Goal: Task Accomplishment & Management: Use online tool/utility

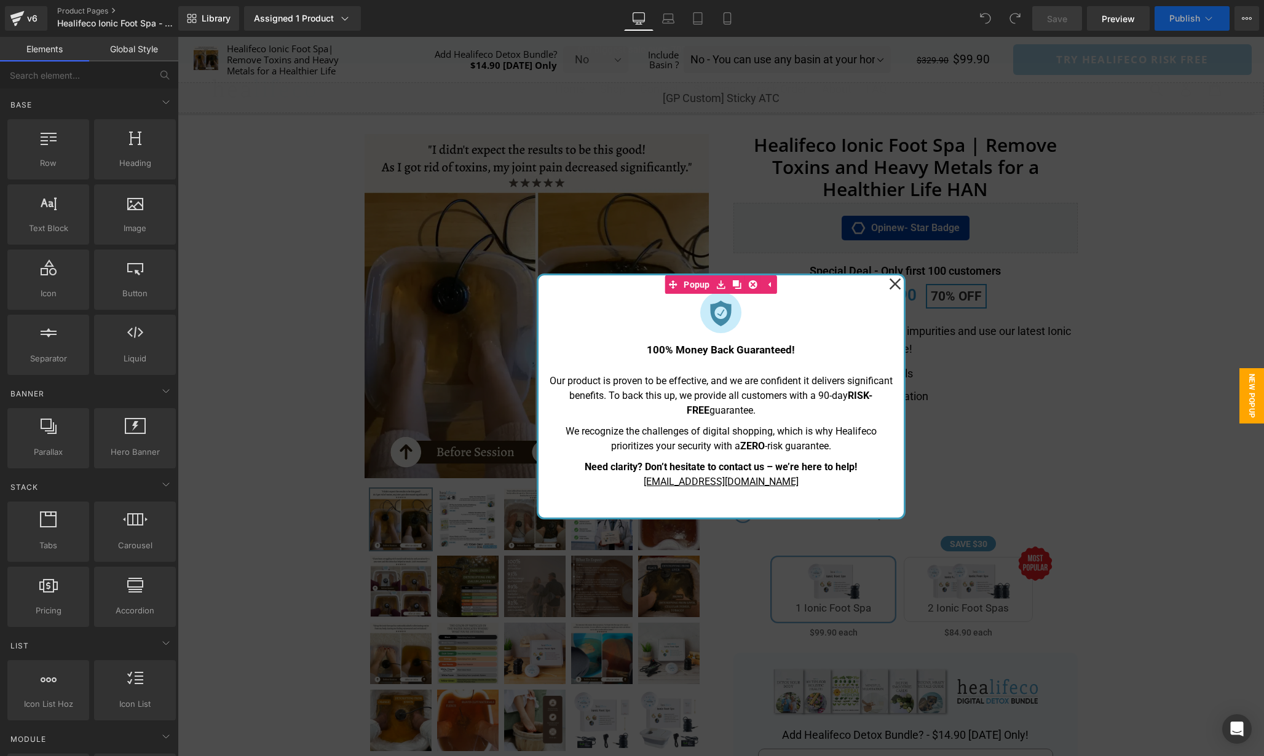
click at [894, 282] on icon at bounding box center [895, 283] width 12 height 61
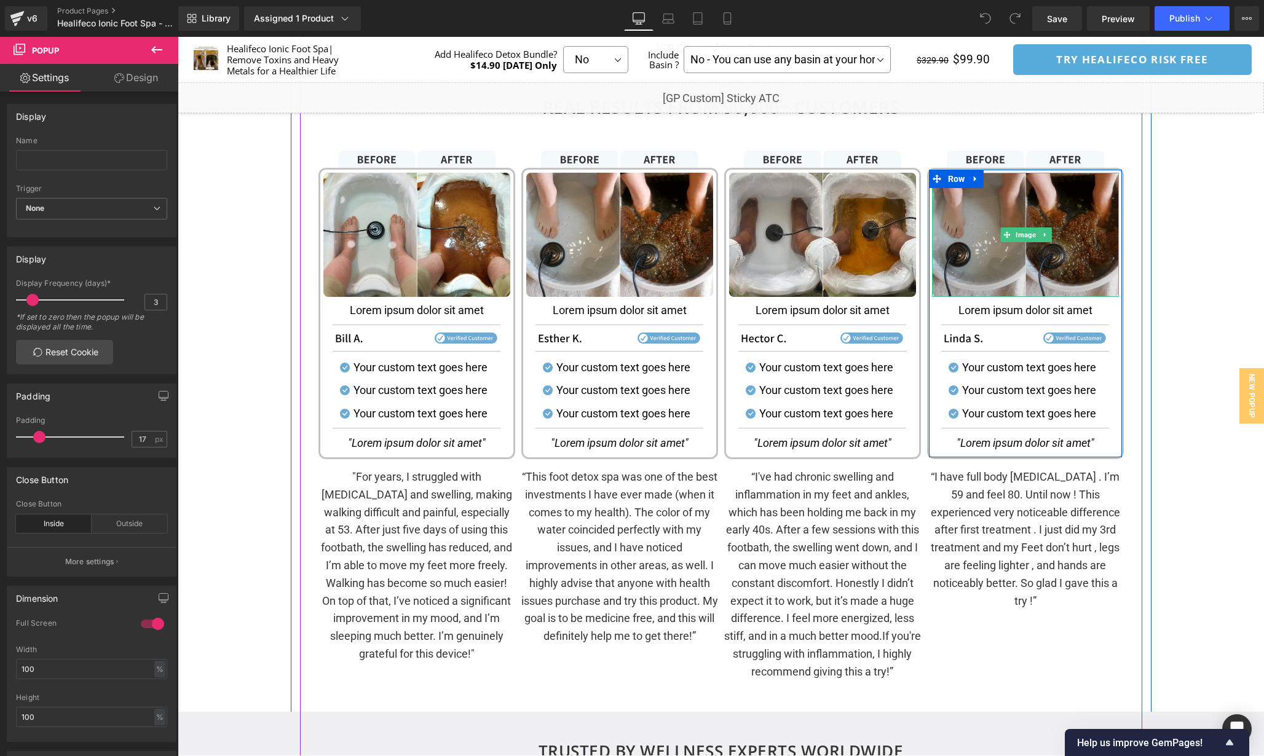
scroll to position [1608, 0]
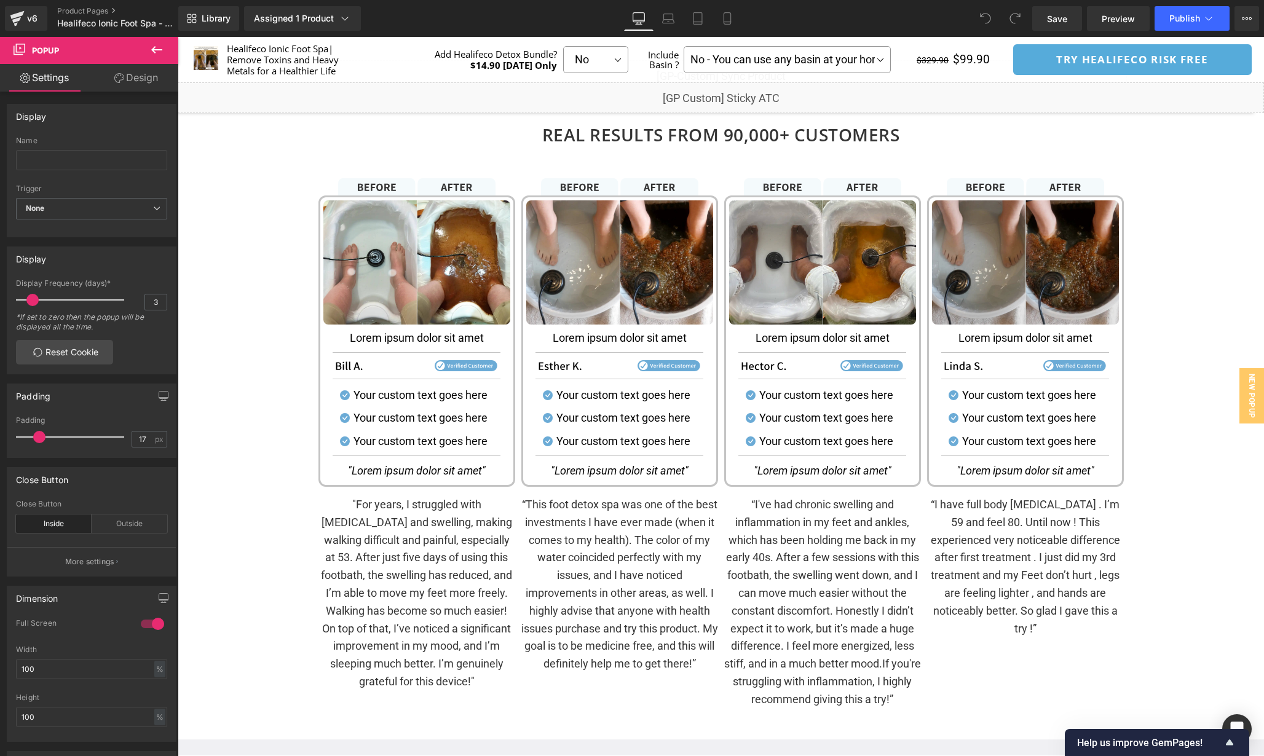
click at [1040, 274] on img at bounding box center [1025, 262] width 187 height 124
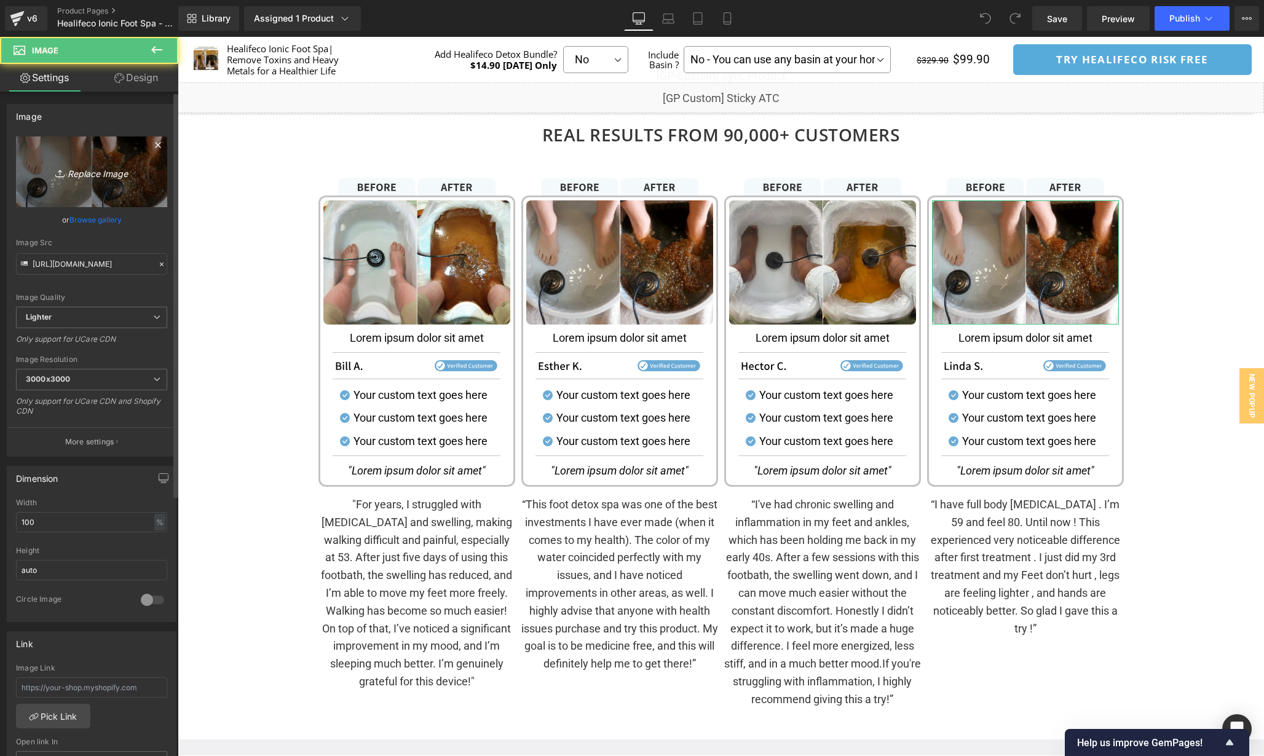
click at [126, 158] on link "Replace Image" at bounding box center [91, 171] width 151 height 71
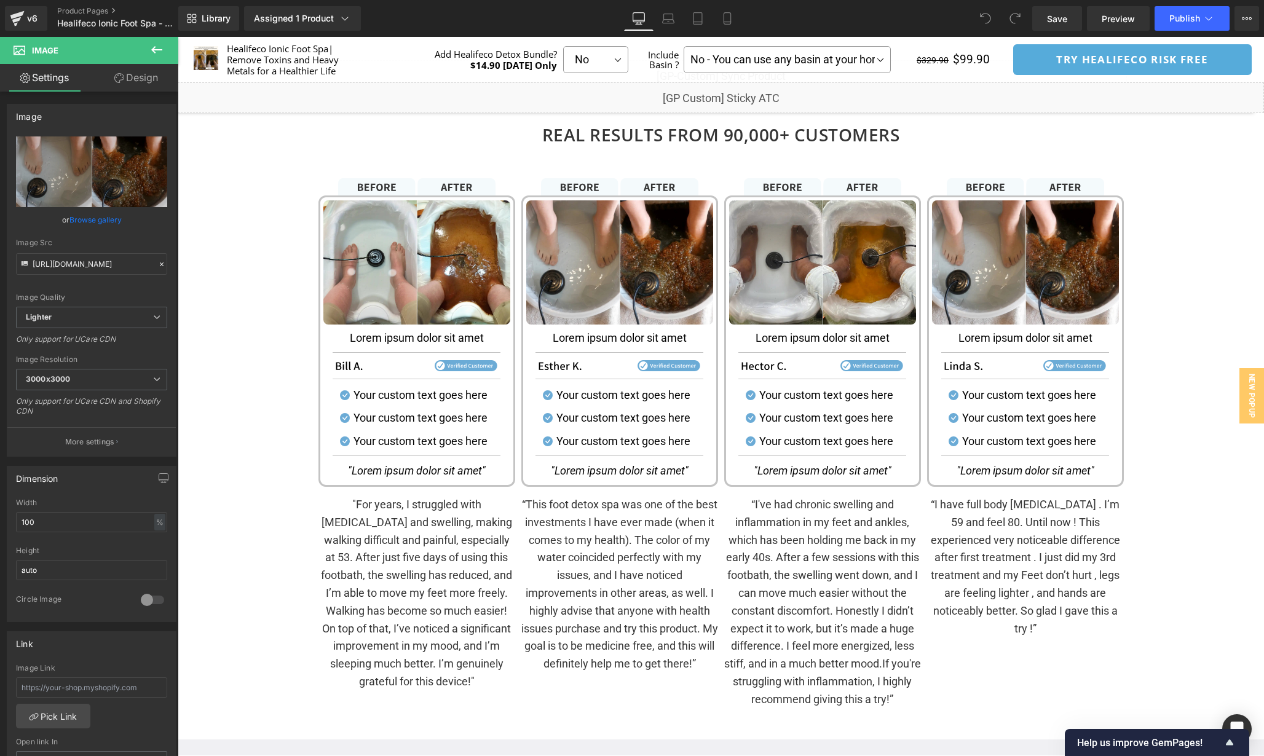
type input "C:\fakepath\HAN_BA_4.webp"
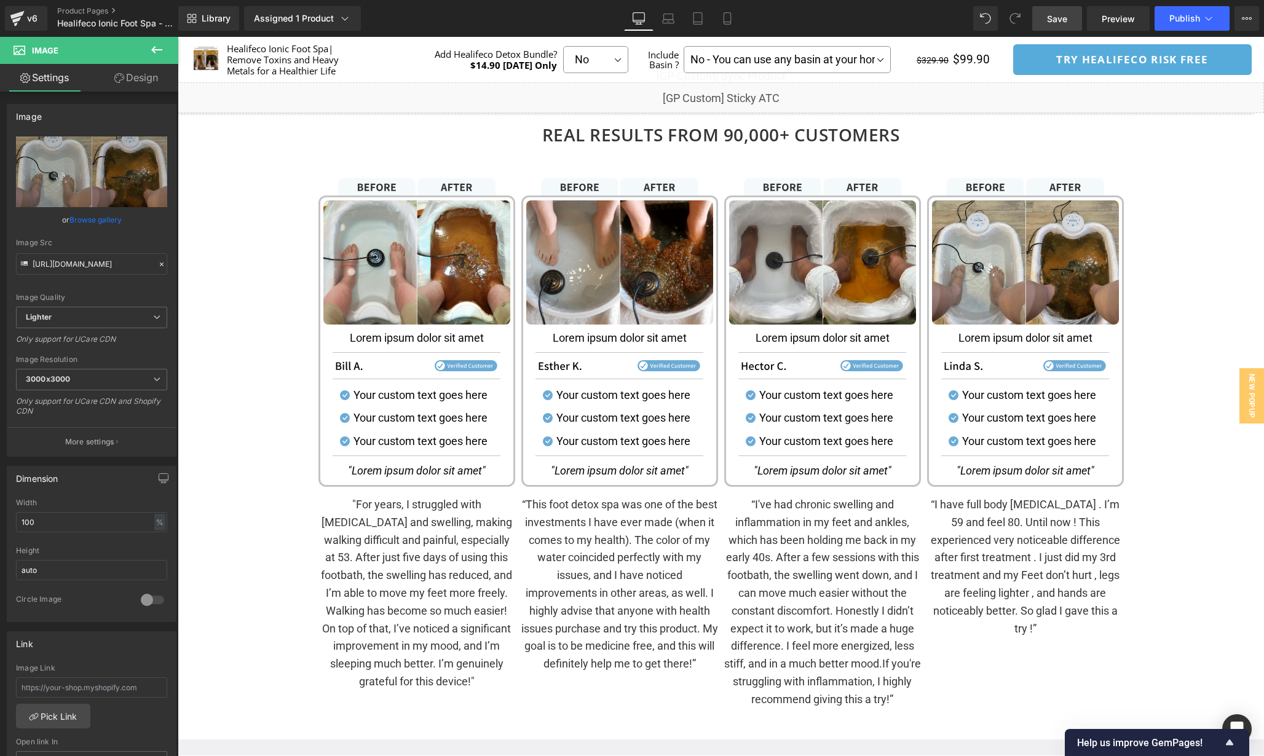
click at [1061, 20] on span "Save" at bounding box center [1057, 18] width 20 height 13
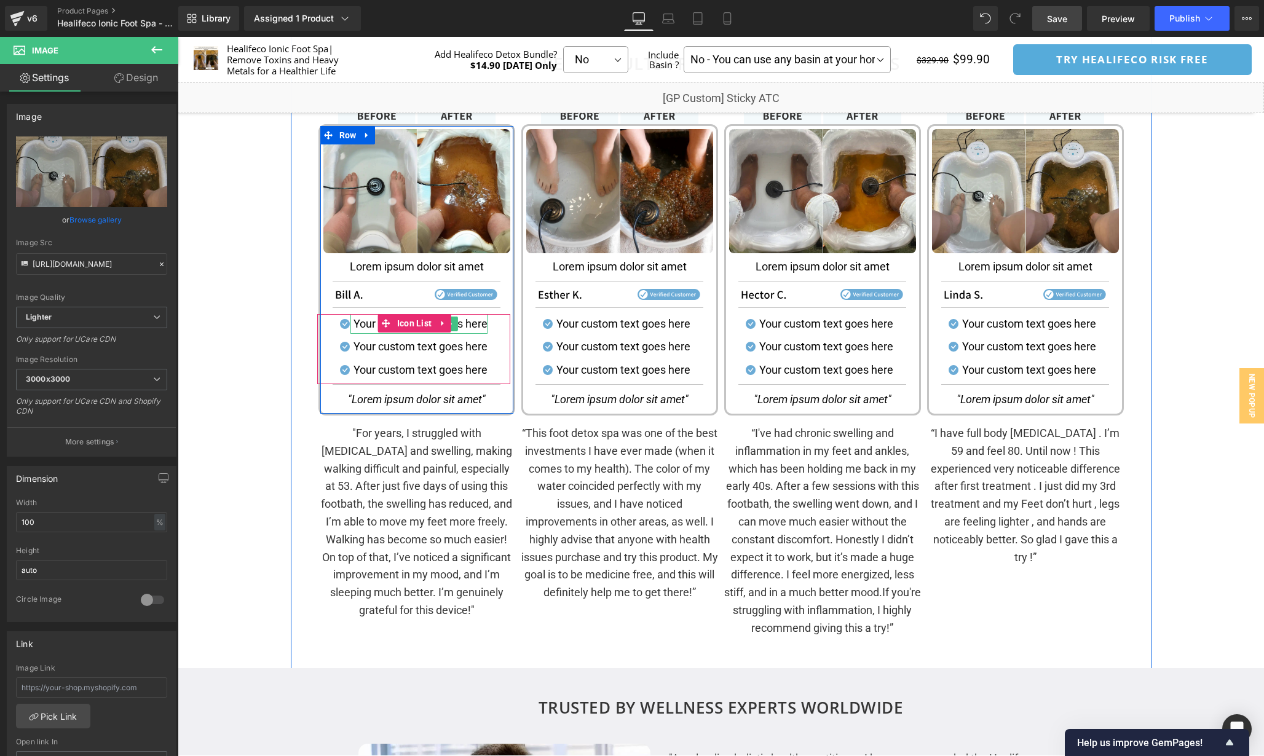
scroll to position [1681, 0]
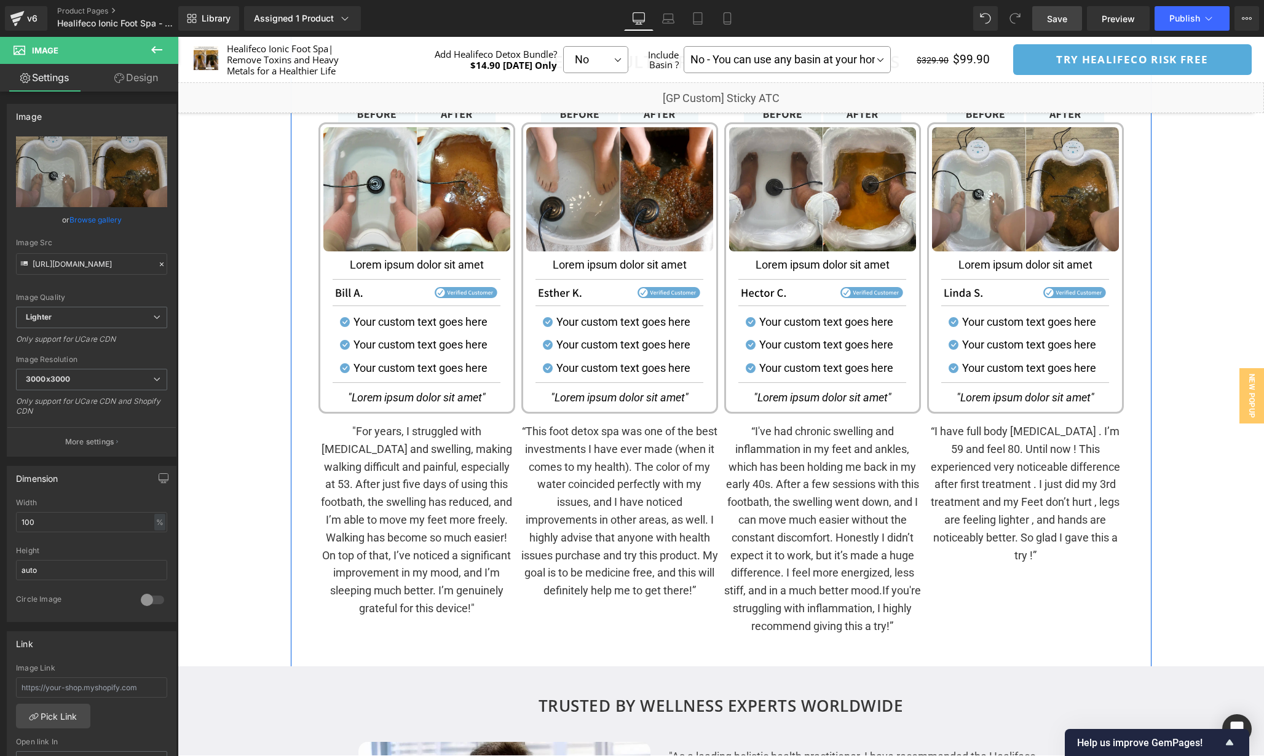
click at [447, 469] on p ""For years, I struggled with edema and swelling, making walking difficult and p…" at bounding box center [416, 520] width 197 height 195
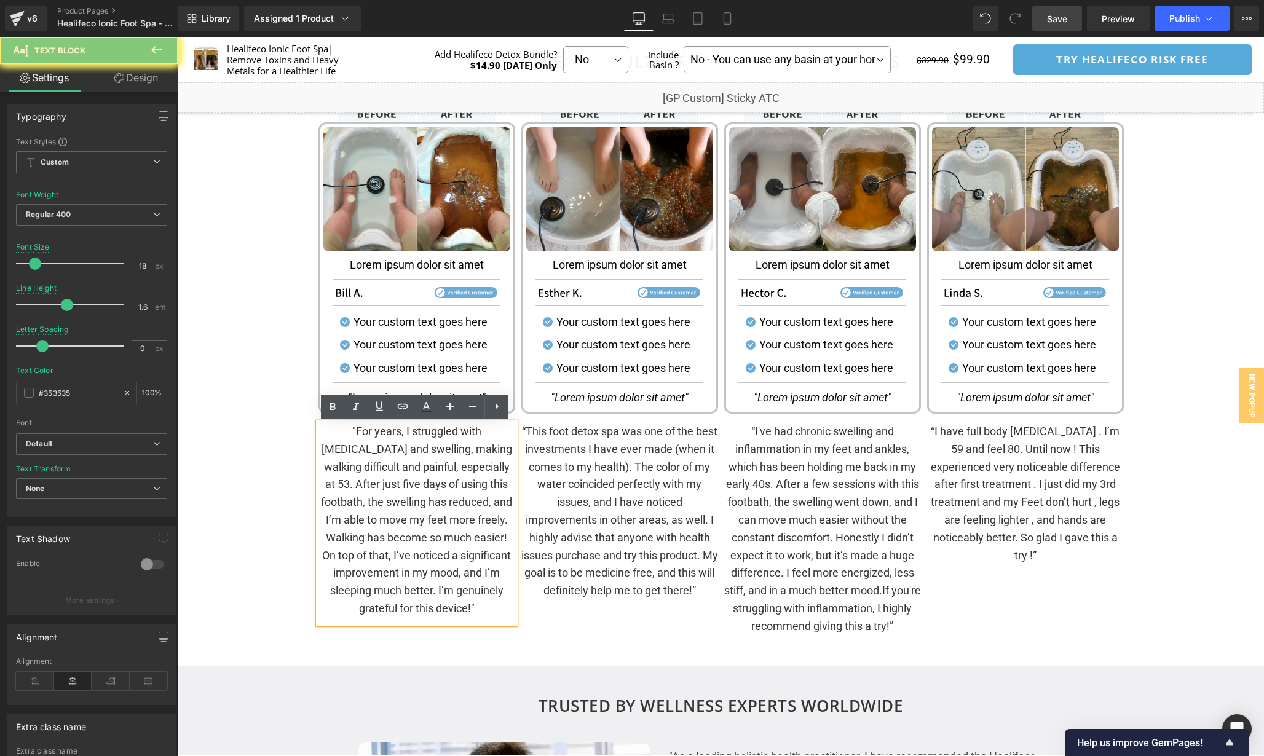
click at [447, 469] on p ""For years, I struggled with edema and swelling, making walking difficult and p…" at bounding box center [416, 520] width 197 height 195
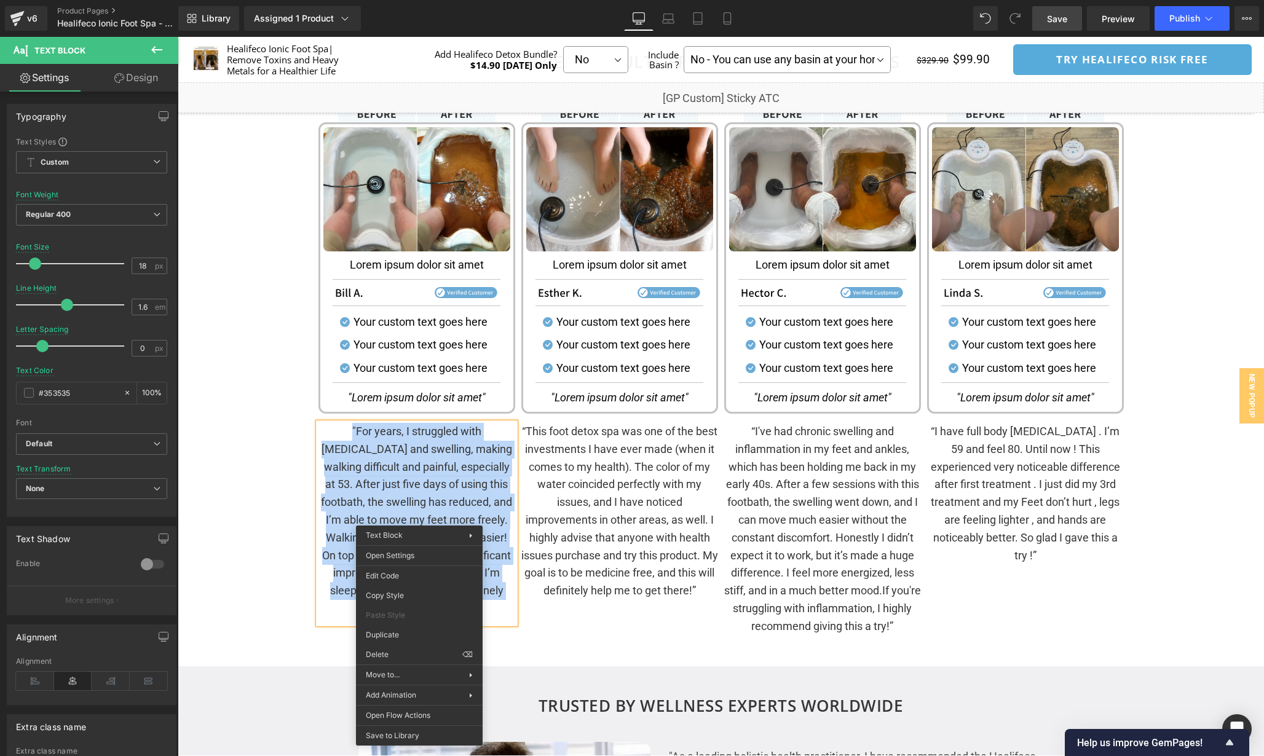
click at [424, 392] on span "Text Block" at bounding box center [410, 397] width 39 height 15
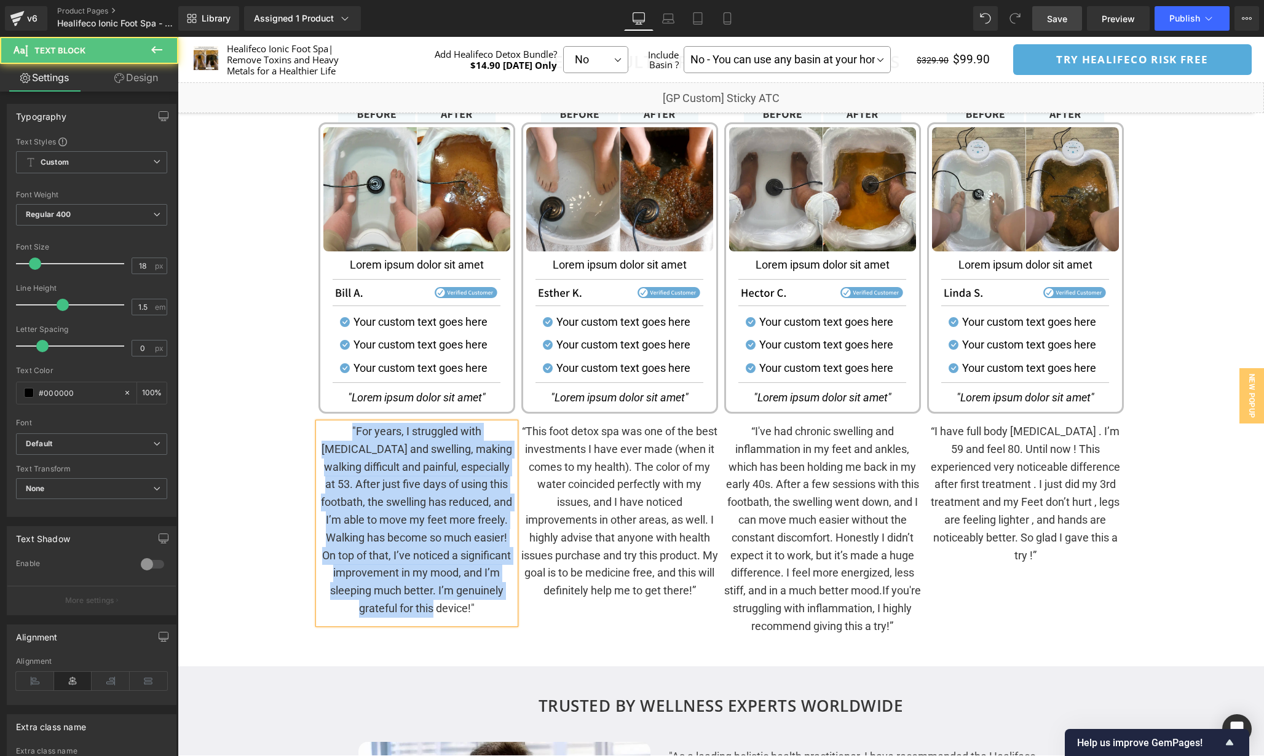
click at [427, 512] on p ""For years, I struggled with edema and swelling, making walking difficult and p…" at bounding box center [416, 520] width 197 height 195
copy p ""For years, I struggled with edema and swelling, making walking difficult and p…"
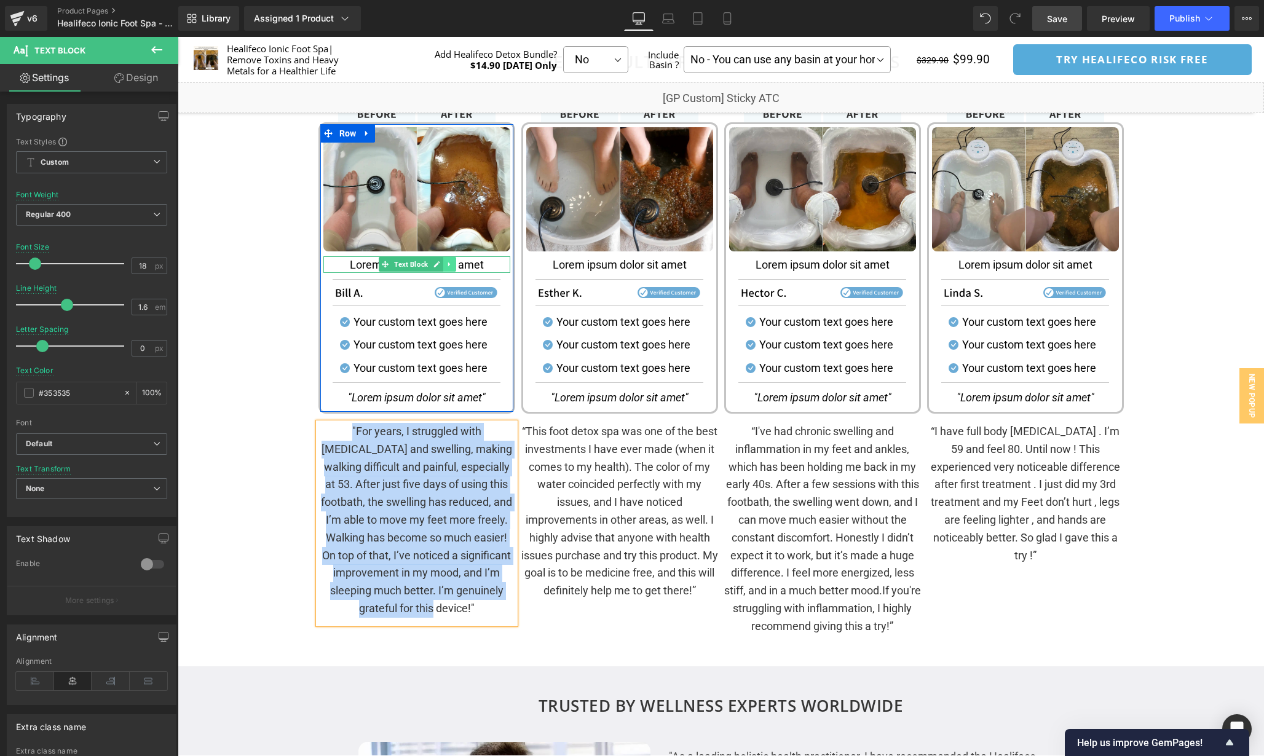
click at [452, 265] on link at bounding box center [449, 264] width 13 height 15
click at [452, 265] on icon at bounding box center [455, 264] width 7 height 7
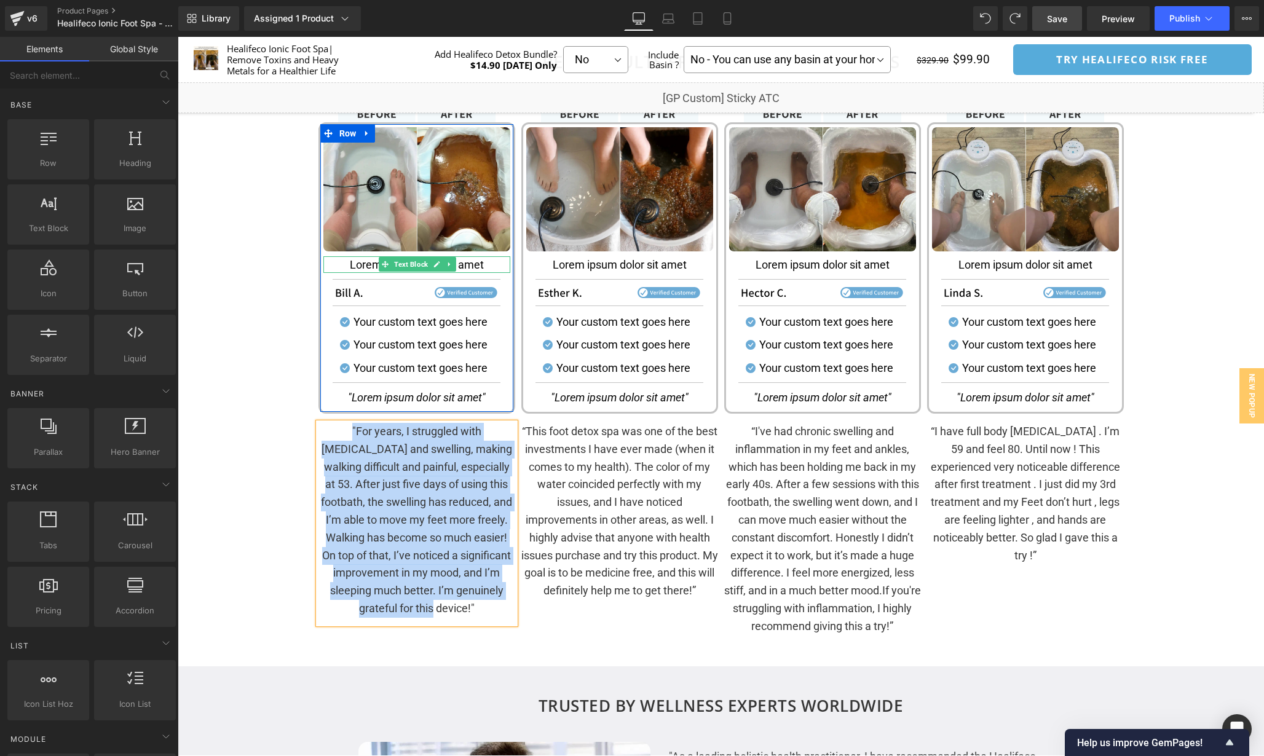
click at [475, 264] on p "Lorem ipsum dolor sit amet" at bounding box center [416, 264] width 187 height 17
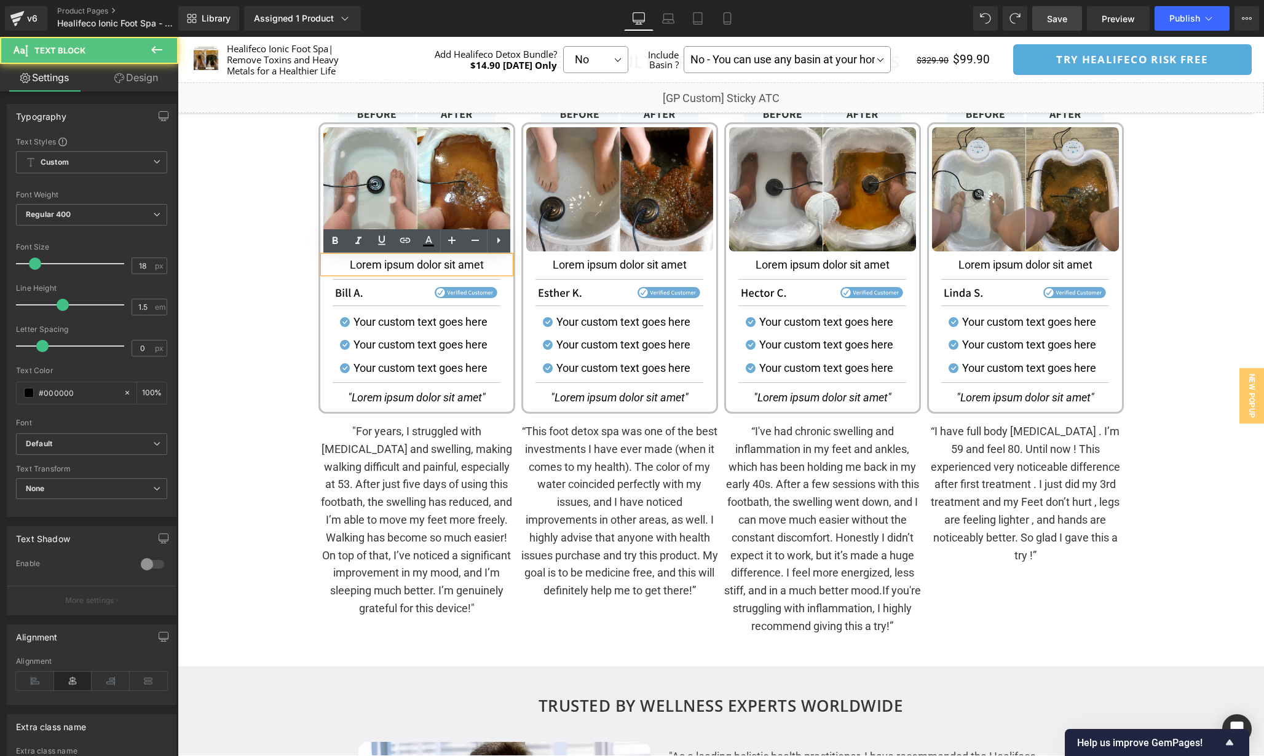
click at [475, 264] on p "Lorem ipsum dolor sit amet" at bounding box center [416, 264] width 187 height 17
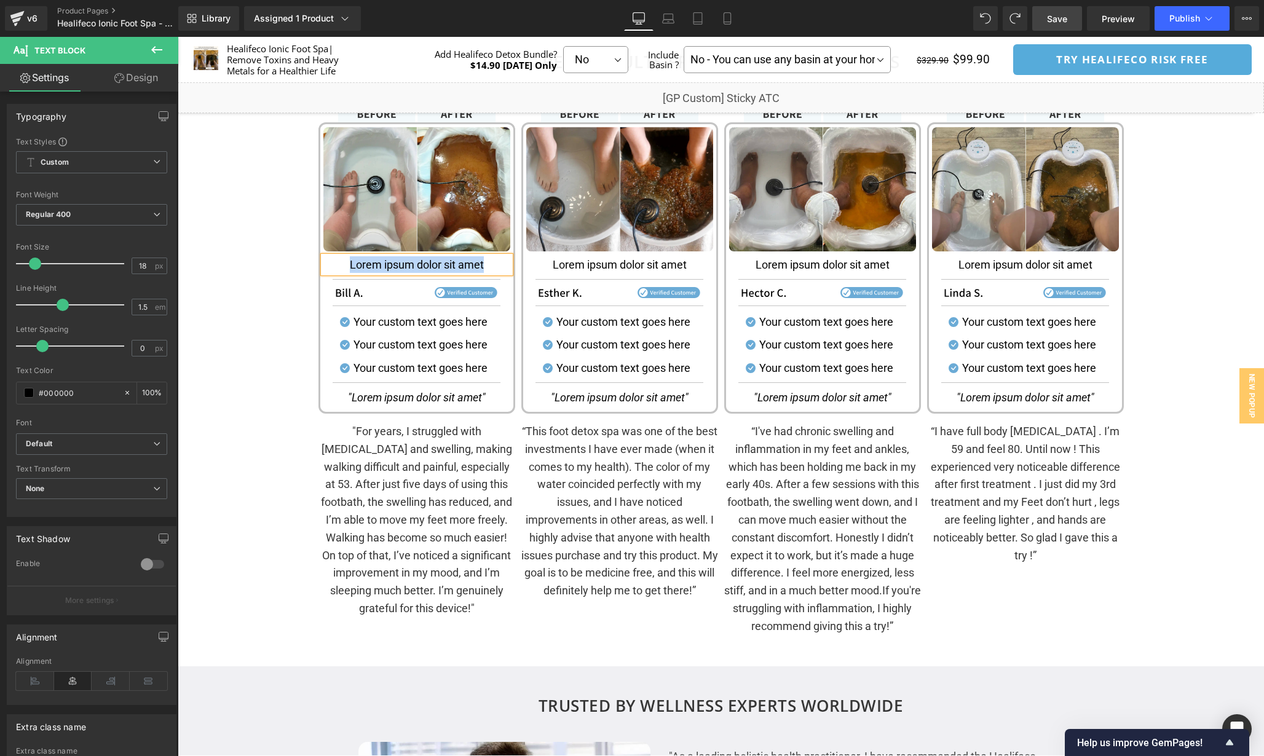
paste div
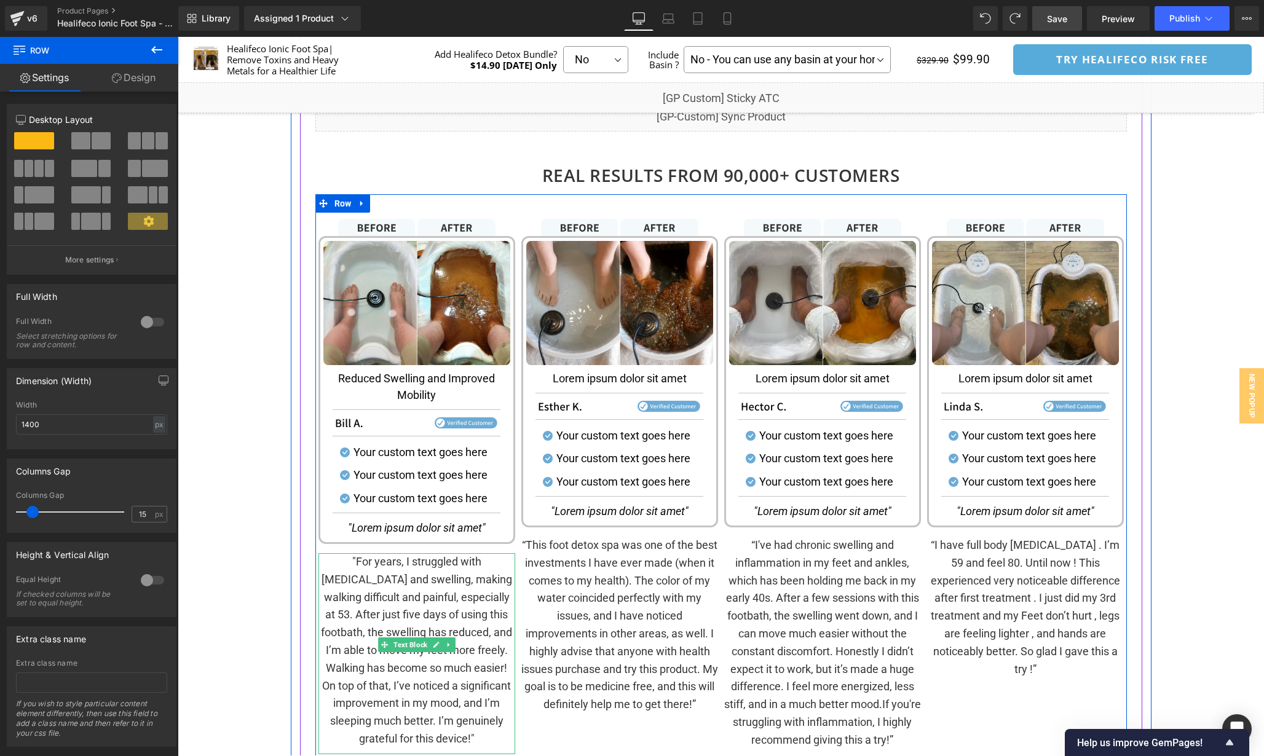
scroll to position [1565, 0]
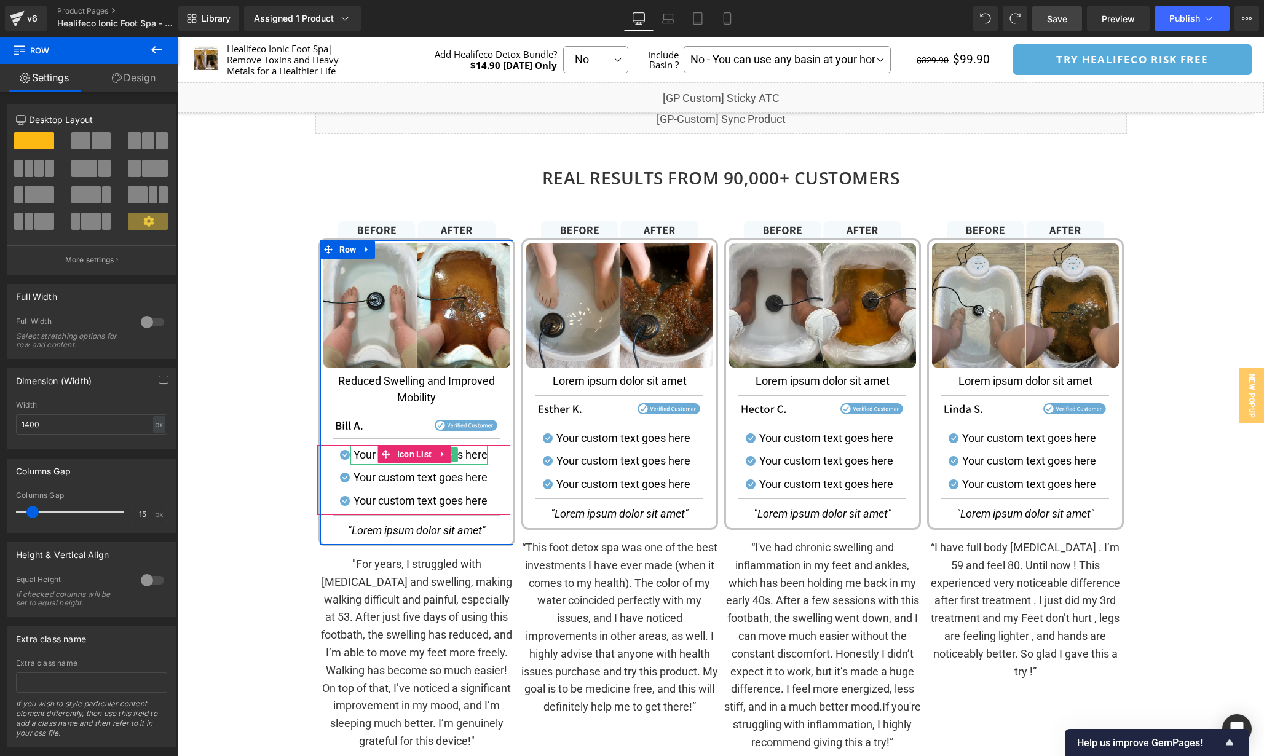
click at [463, 459] on p "Your custom text goes here" at bounding box center [420, 455] width 134 height 20
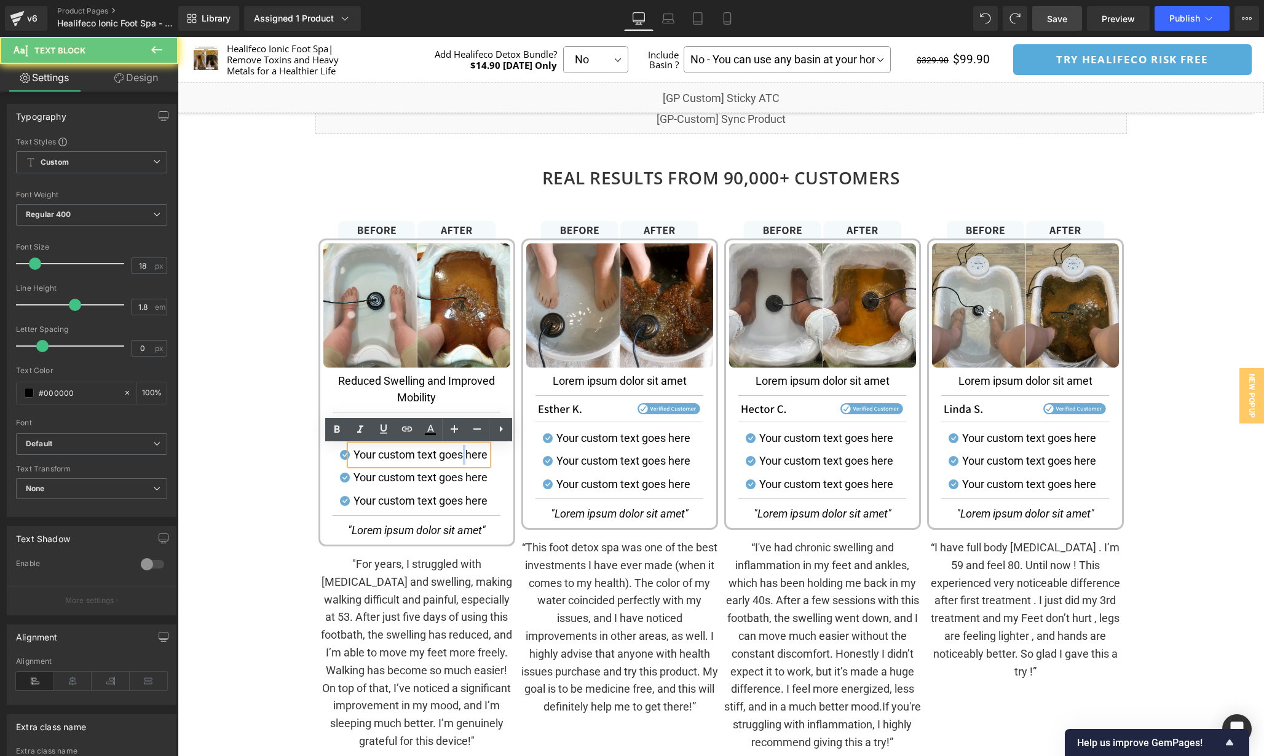
click at [463, 459] on p "Your custom text goes here" at bounding box center [420, 455] width 134 height 20
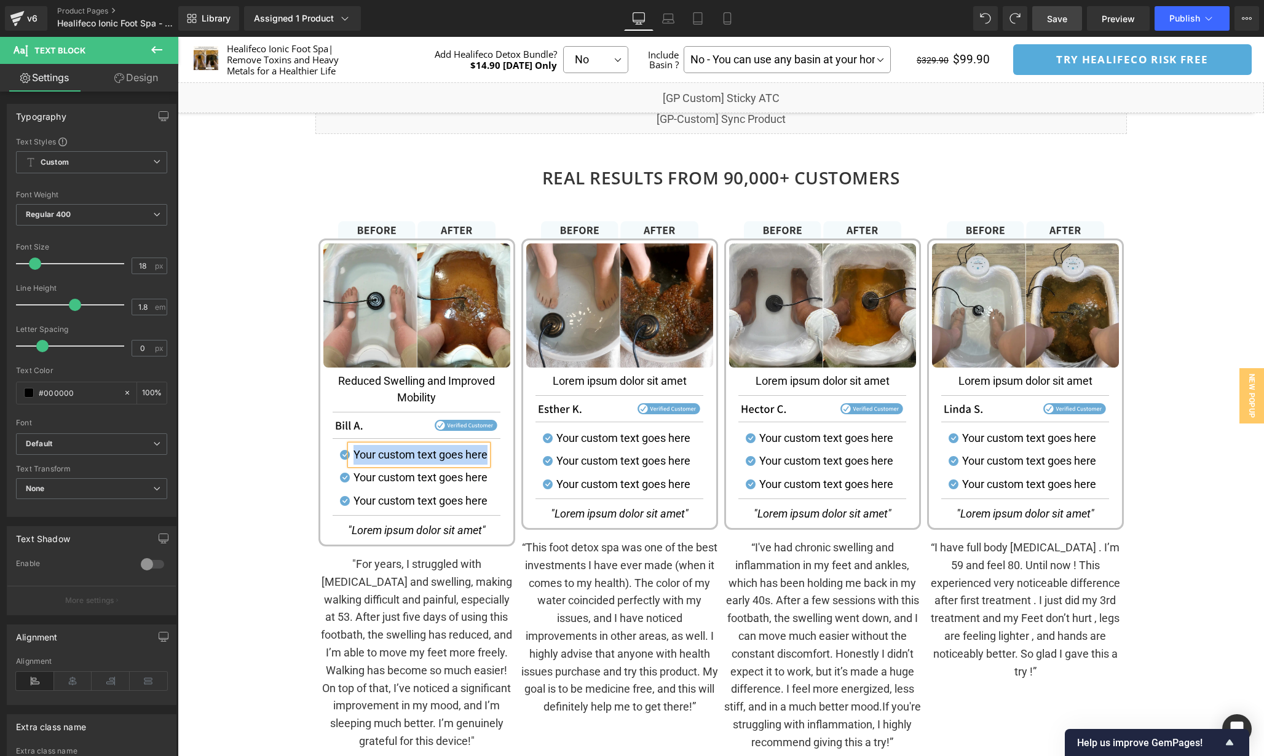
paste div
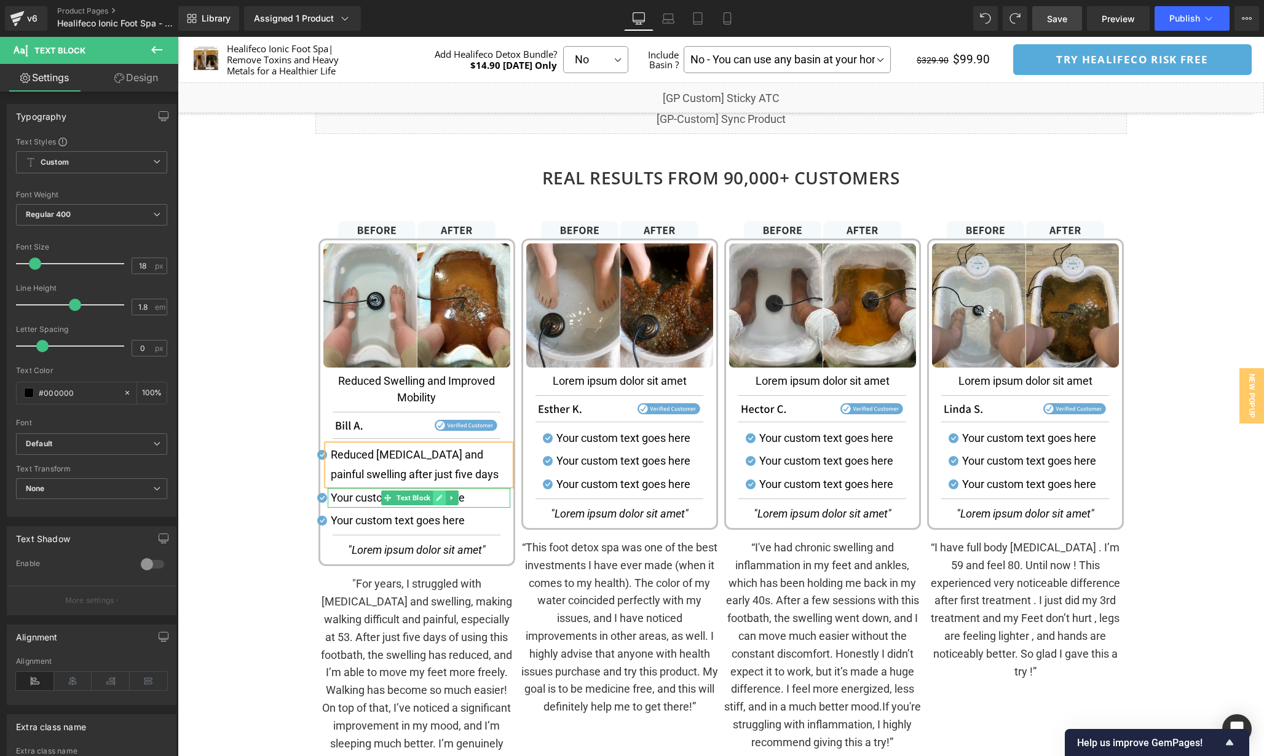
click at [438, 499] on icon at bounding box center [439, 498] width 6 height 6
click at [444, 497] on p "Your custom text goes here" at bounding box center [420, 498] width 179 height 20
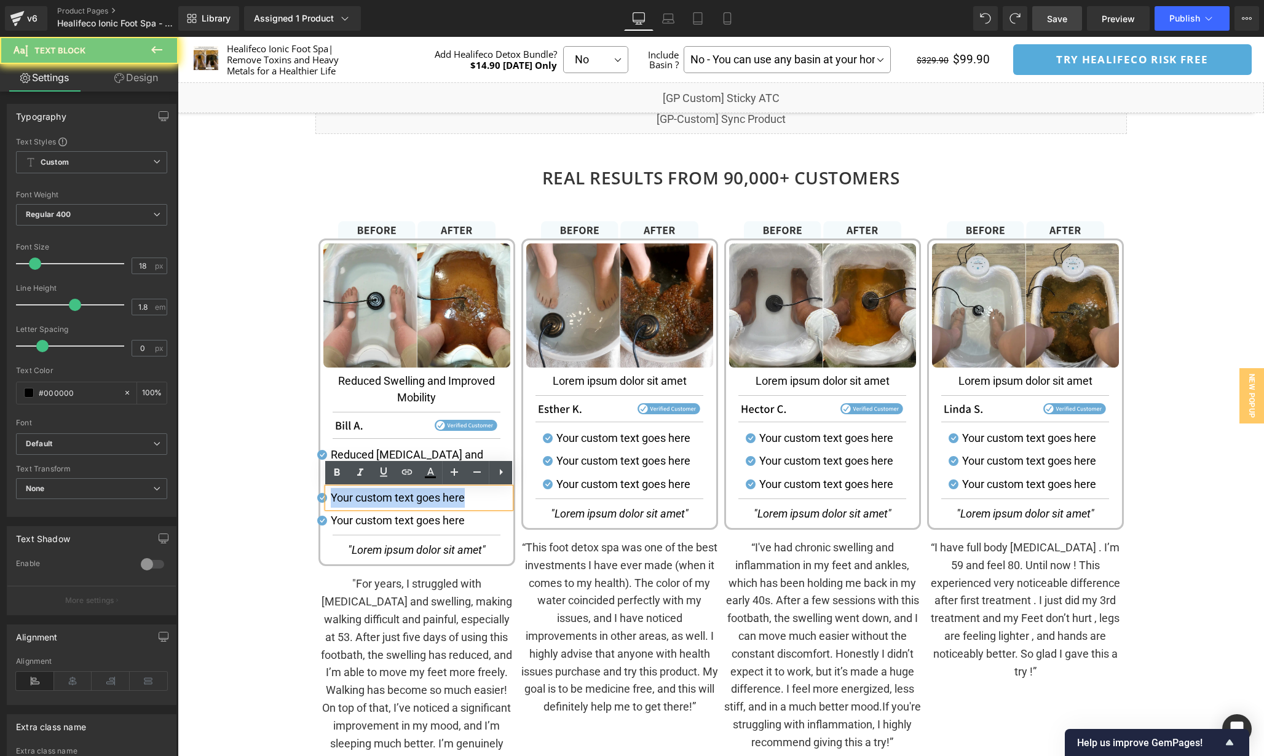
click at [444, 497] on p "Your custom text goes here" at bounding box center [420, 498] width 179 height 20
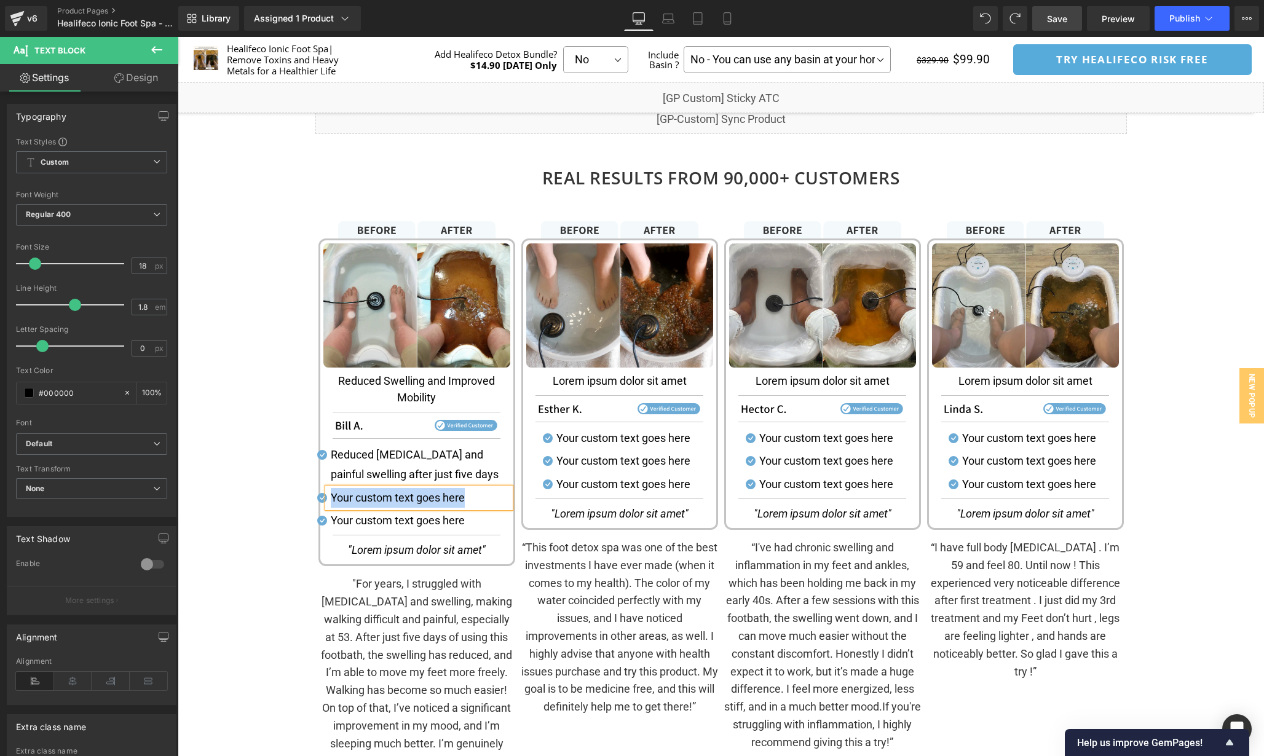
paste div
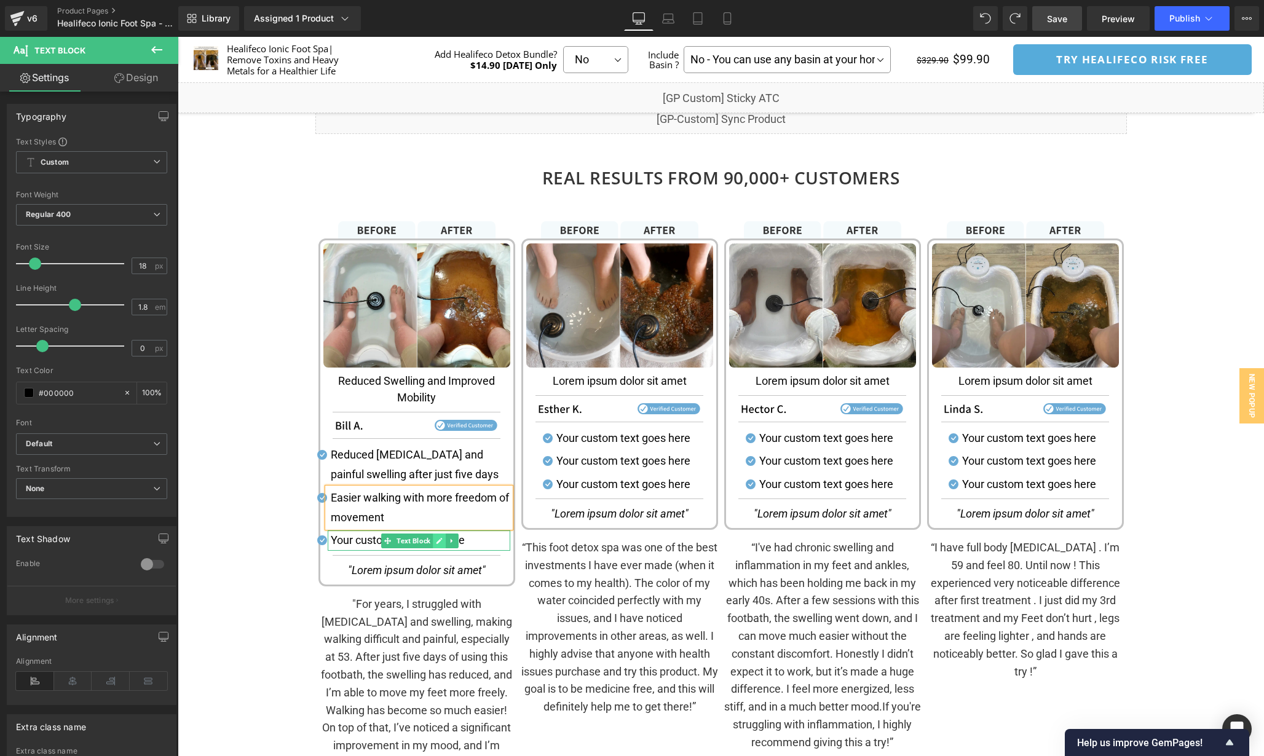
click at [433, 542] on link at bounding box center [439, 541] width 13 height 15
click at [436, 542] on p "Your custom text goes here" at bounding box center [420, 540] width 179 height 20
paste div
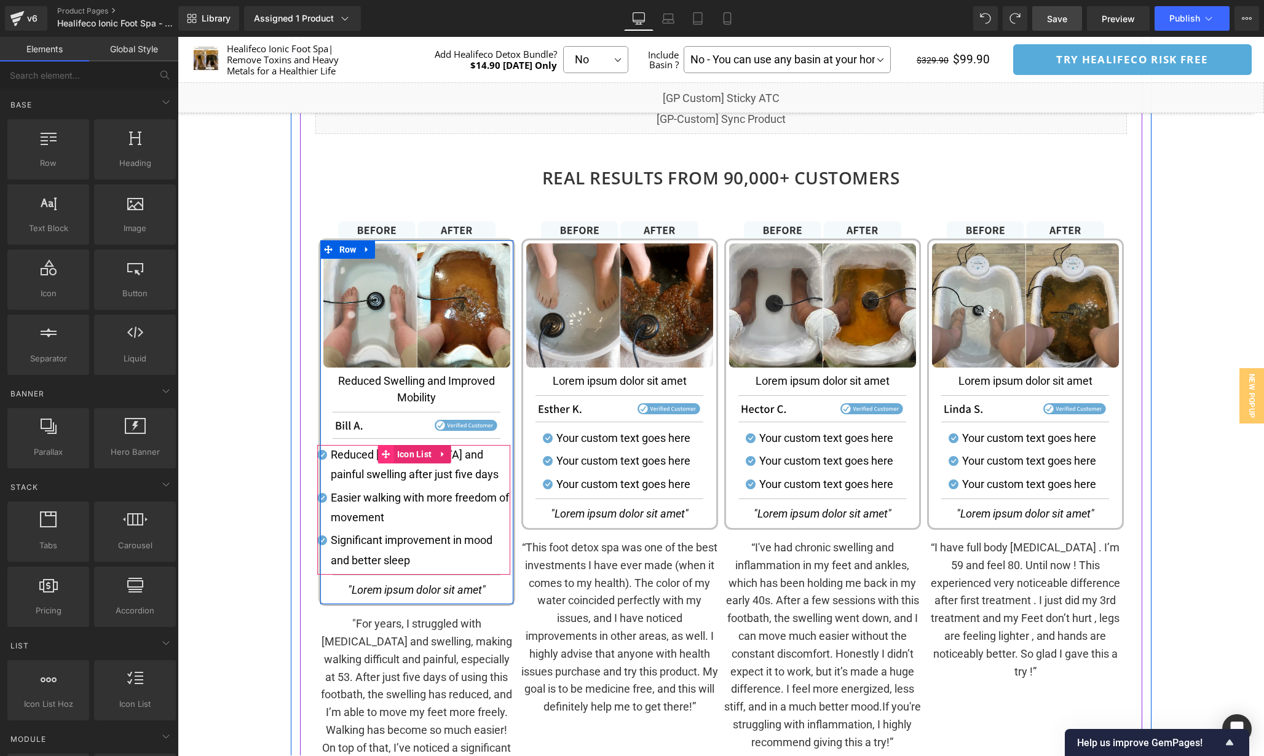
click at [386, 454] on icon at bounding box center [386, 453] width 9 height 9
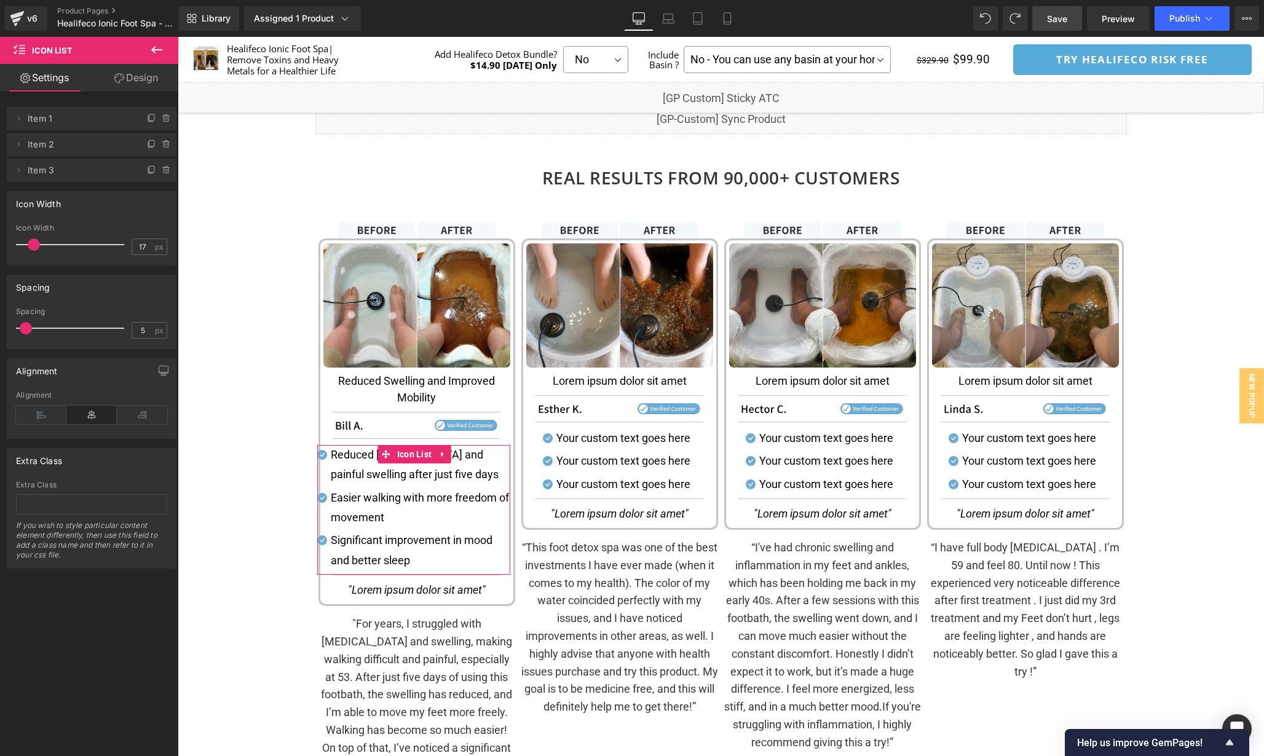
click at [125, 84] on link "Design" at bounding box center [136, 78] width 89 height 28
click at [0, 0] on div "Spacing" at bounding box center [0, 0] width 0 height 0
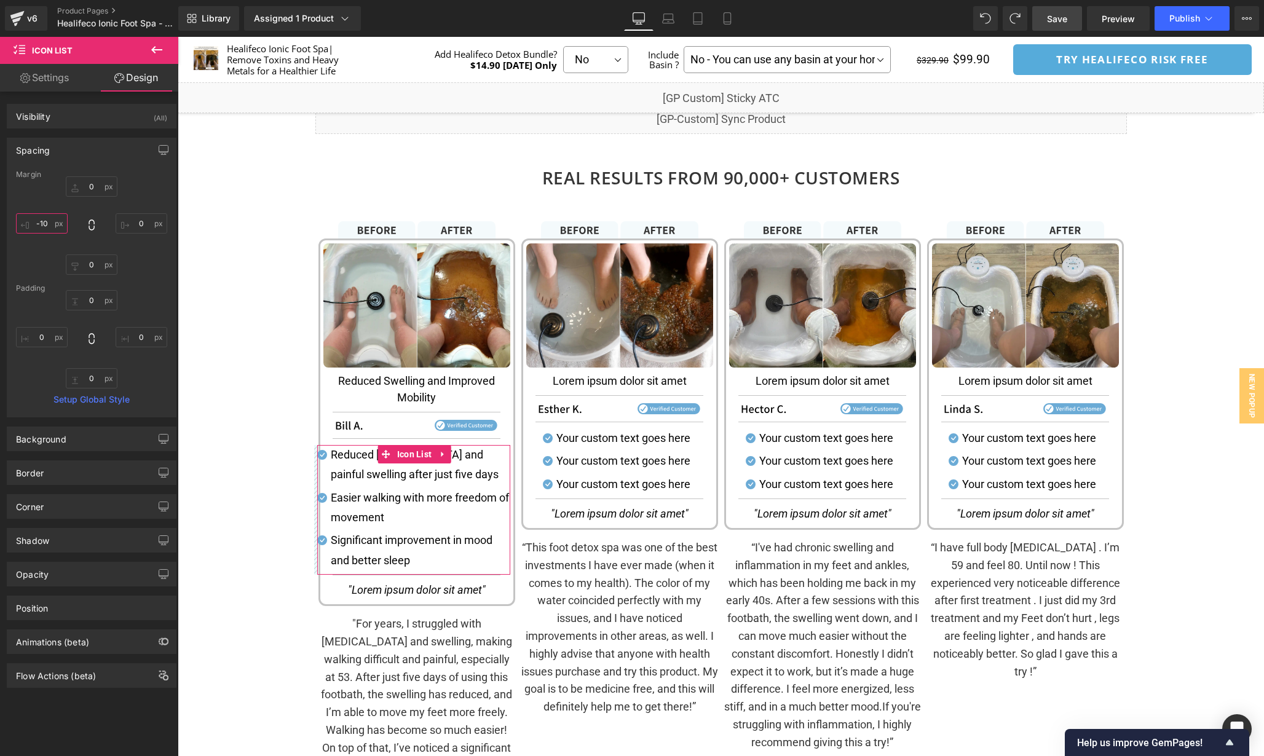
click at [55, 223] on input "text" at bounding box center [42, 223] width 52 height 20
type input "0"
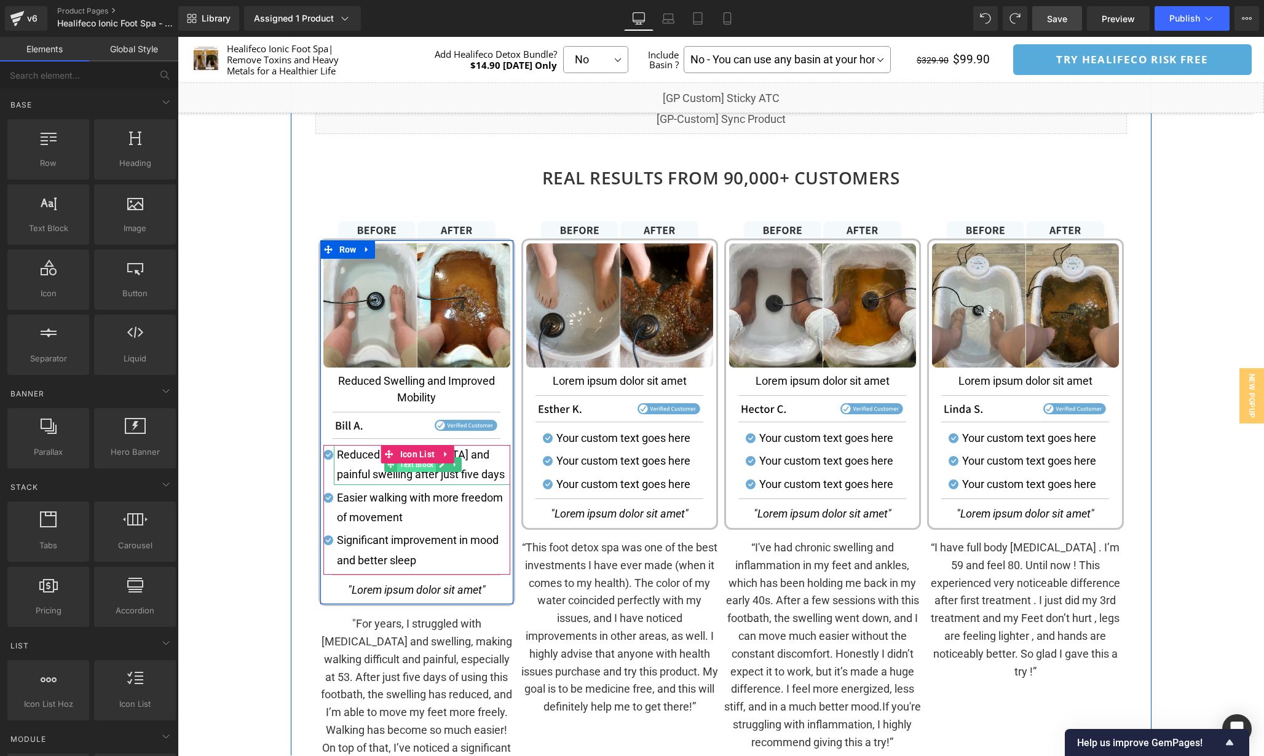
click at [411, 468] on span "Text Block" at bounding box center [416, 464] width 39 height 15
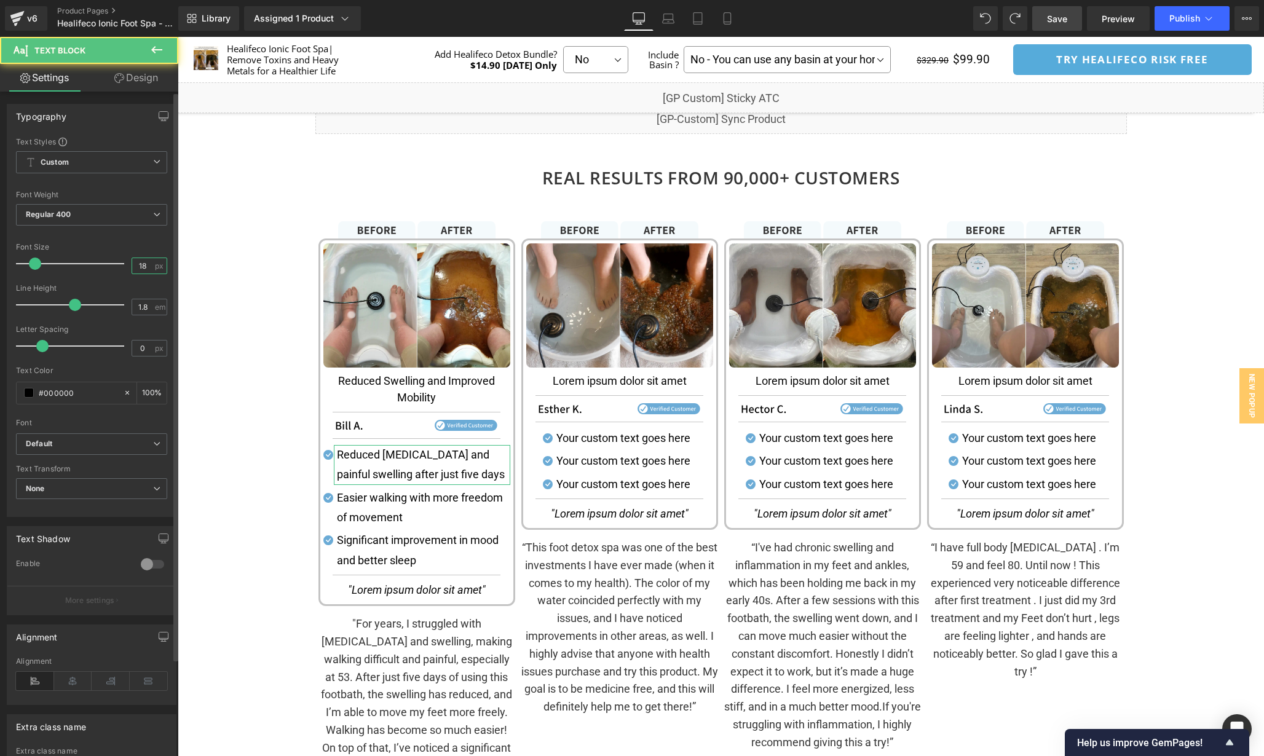
click at [141, 261] on input "18" at bounding box center [143, 265] width 22 height 15
click at [146, 268] on input "18" at bounding box center [143, 265] width 22 height 15
drag, startPoint x: 146, startPoint y: 268, endPoint x: 139, endPoint y: 267, distance: 7.4
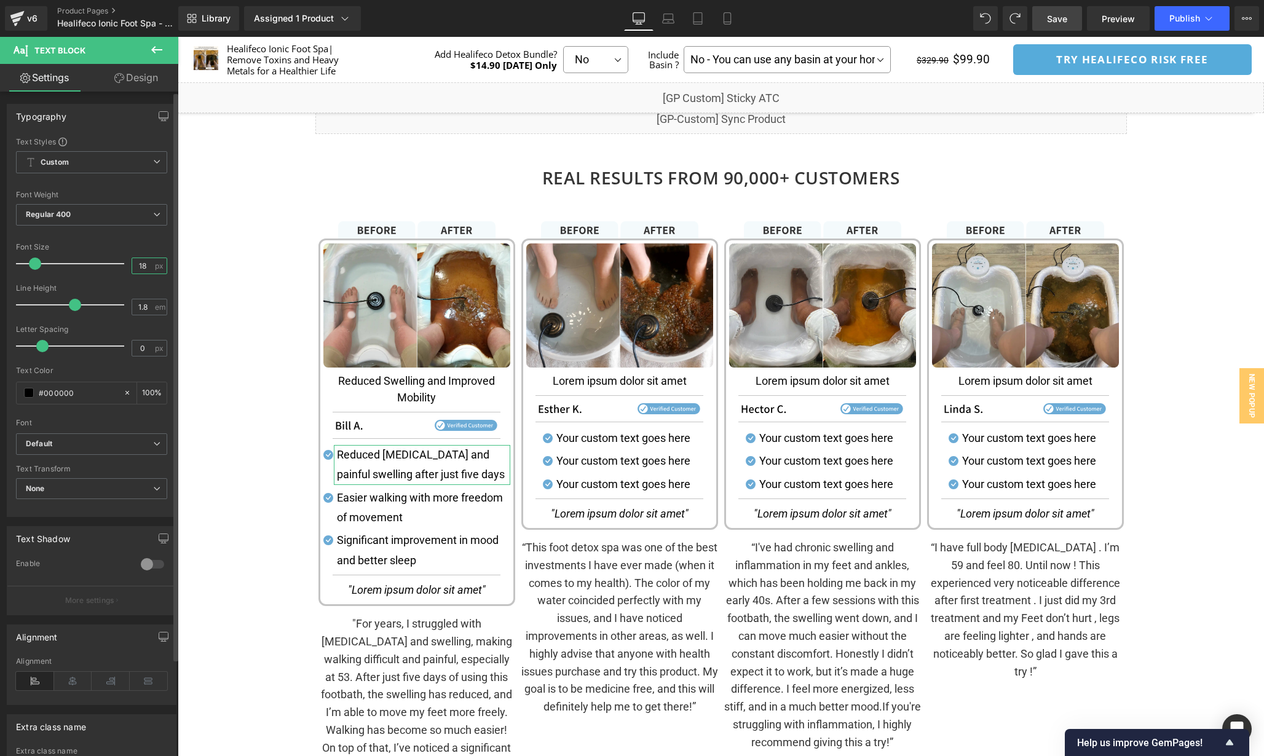
click at [139, 267] on input "18" at bounding box center [143, 265] width 22 height 15
type input "16"
click at [115, 280] on div at bounding box center [91, 280] width 151 height 8
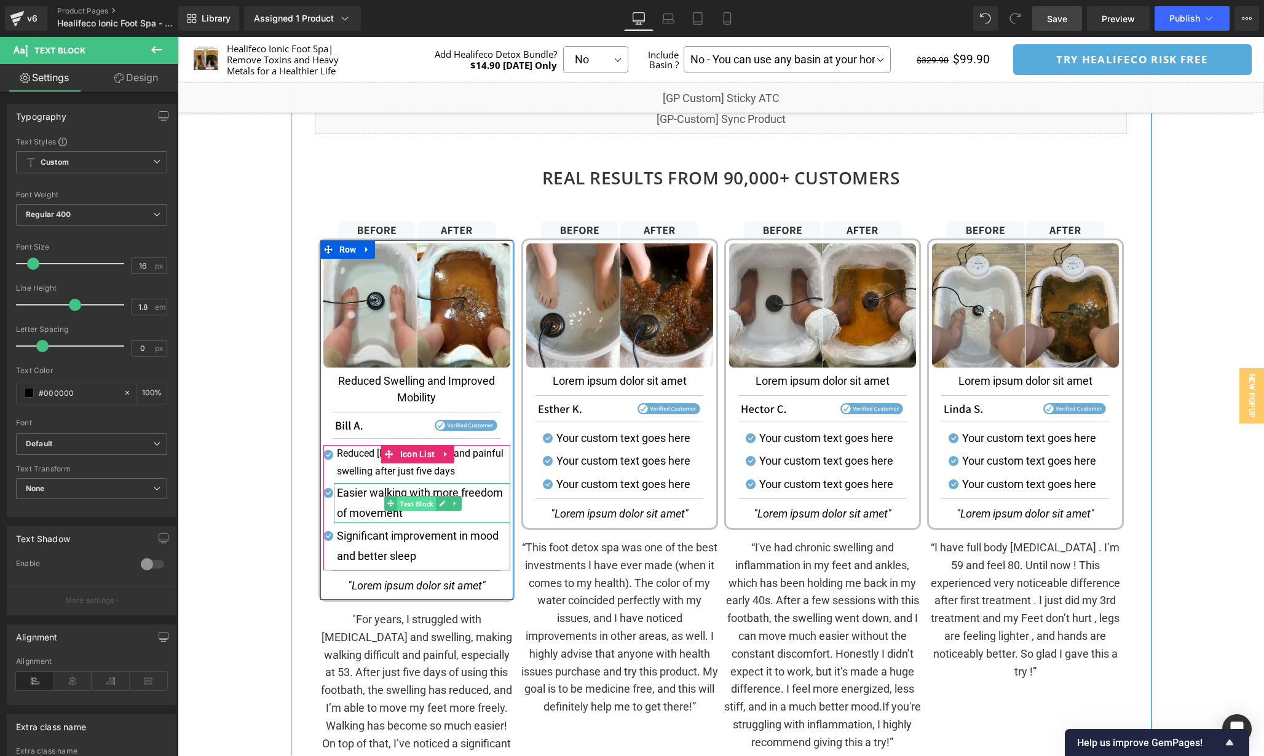
click at [414, 505] on span "Text Block" at bounding box center [416, 504] width 39 height 15
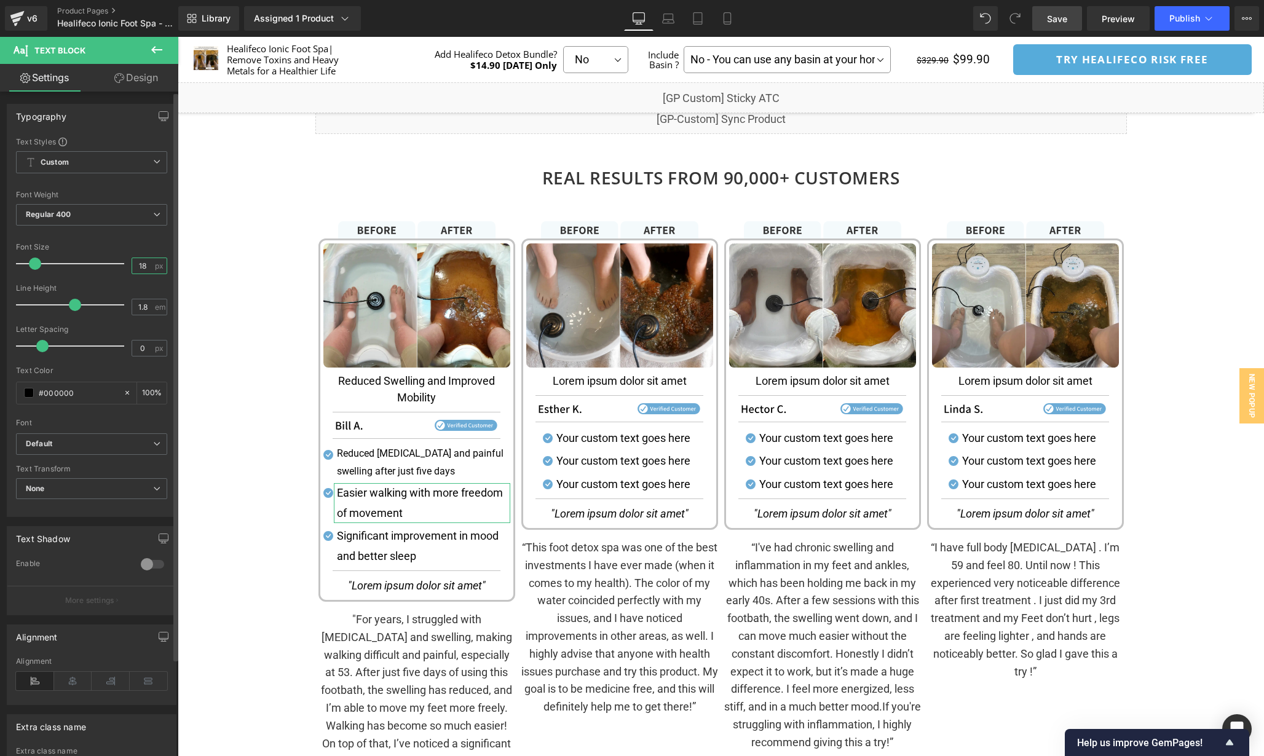
click at [143, 264] on input "18" at bounding box center [143, 265] width 22 height 15
drag, startPoint x: 143, startPoint y: 264, endPoint x: 136, endPoint y: 263, distance: 6.9
click at [136, 263] on input "18" at bounding box center [143, 265] width 22 height 15
type input "16"
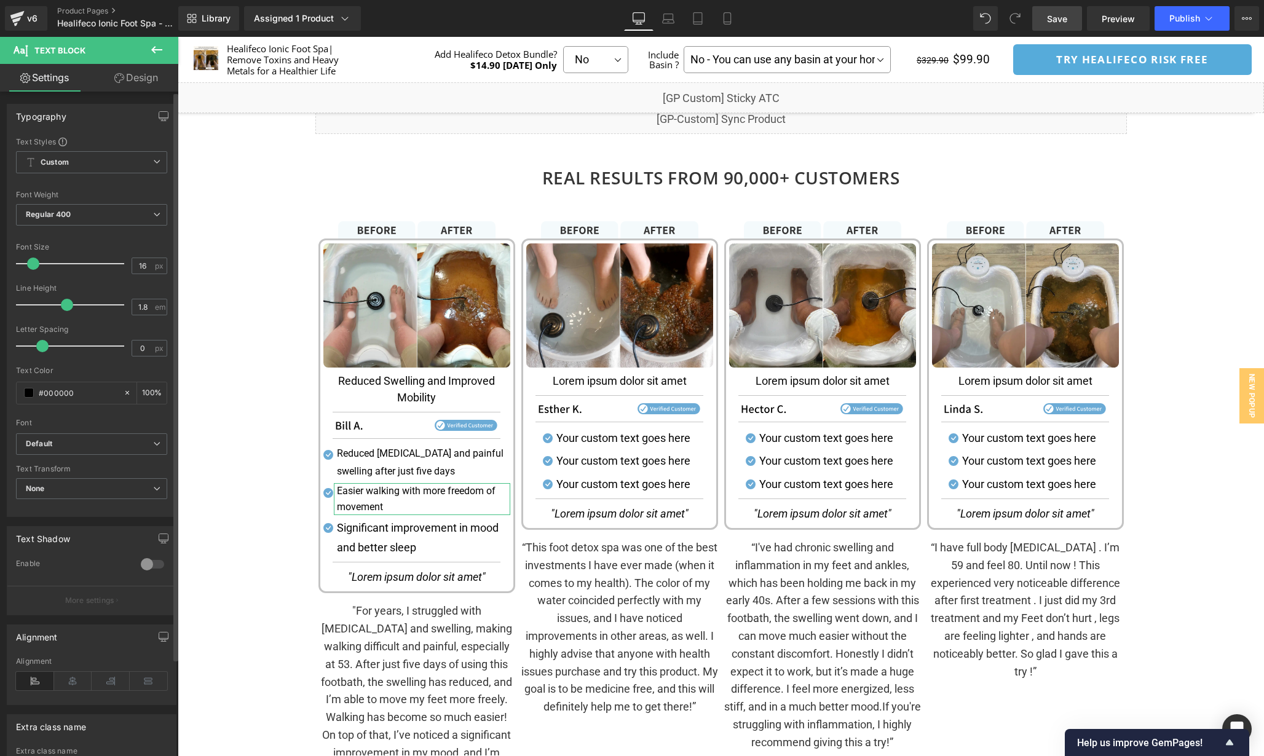
drag, startPoint x: 69, startPoint y: 300, endPoint x: 60, endPoint y: 300, distance: 8.6
click at [61, 300] on span at bounding box center [67, 305] width 12 height 12
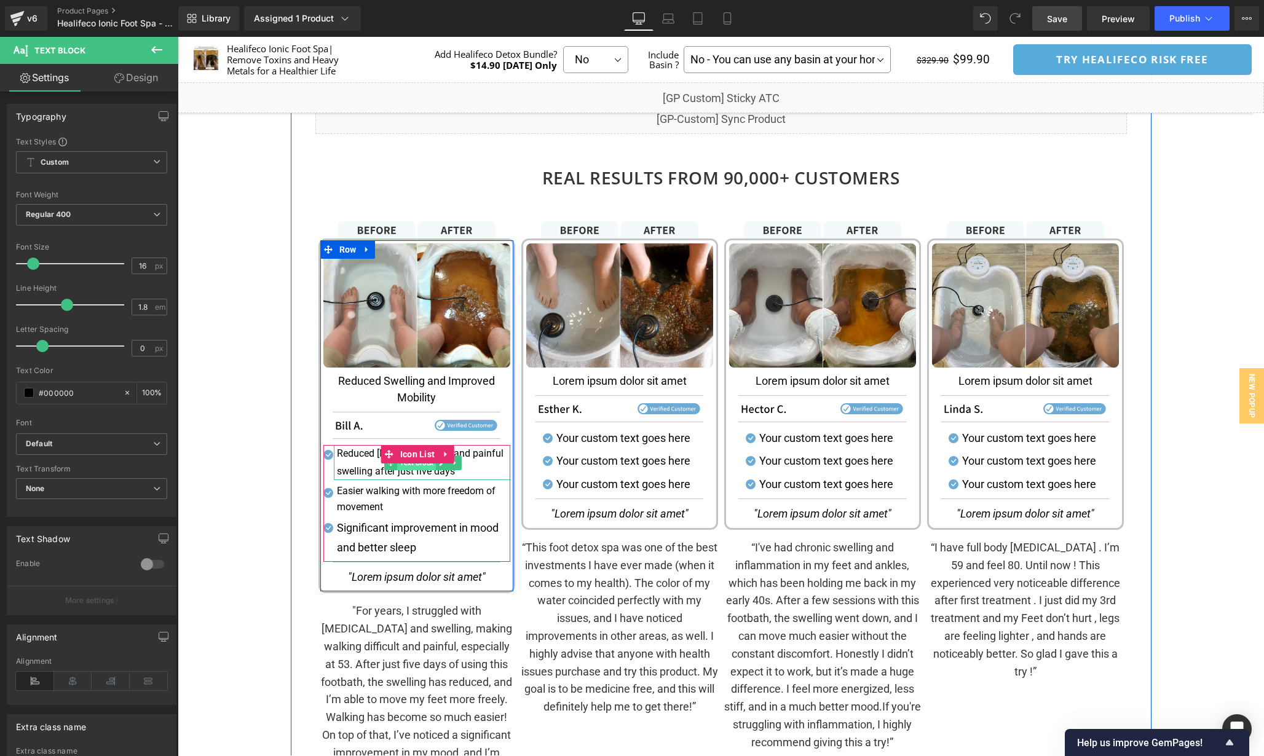
click at [419, 467] on span "Text Block" at bounding box center [416, 463] width 39 height 15
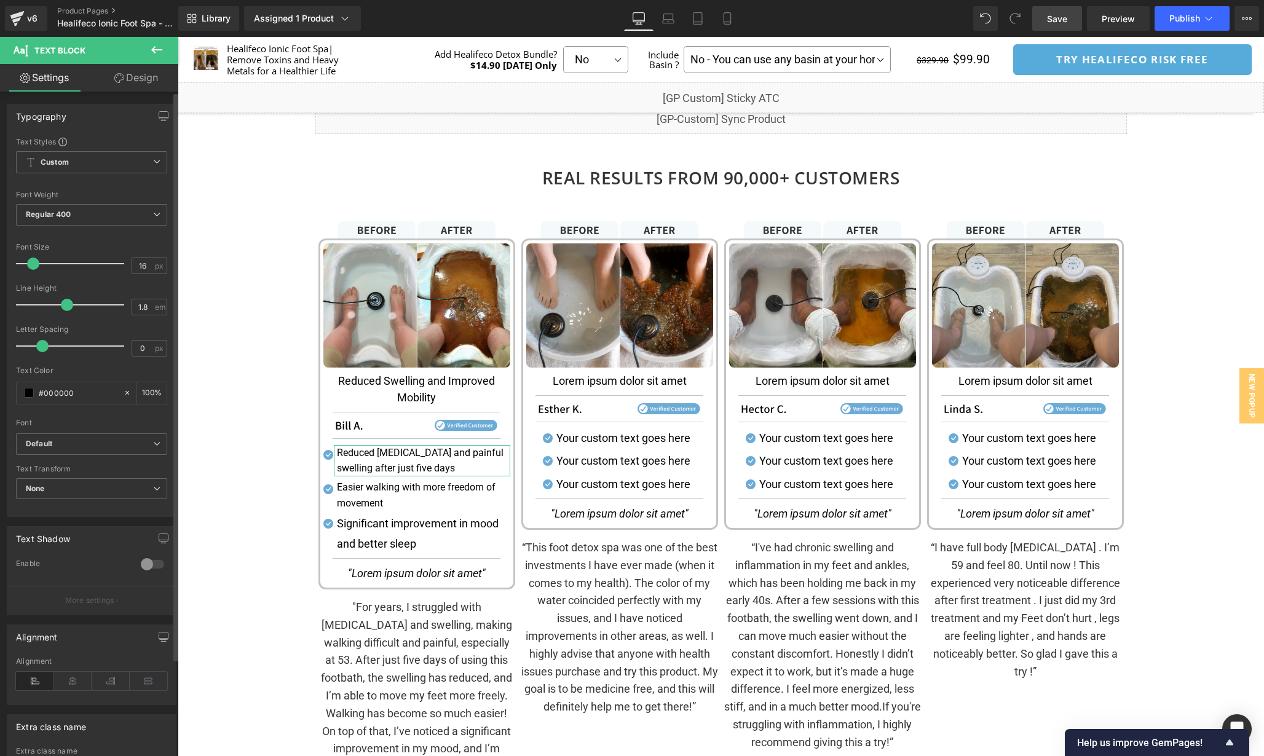
drag, startPoint x: 72, startPoint y: 305, endPoint x: 65, endPoint y: 305, distance: 6.8
click at [65, 306] on span at bounding box center [67, 305] width 12 height 12
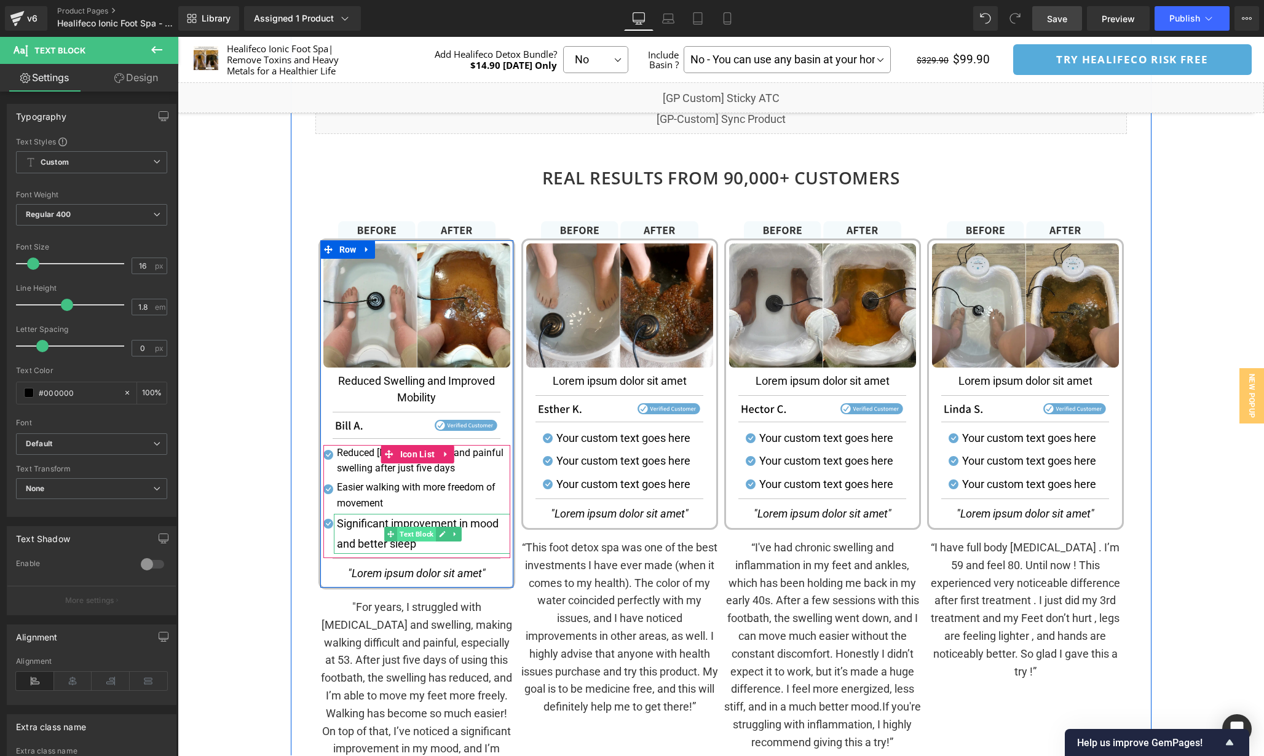
click at [426, 534] on span "Text Block" at bounding box center [416, 534] width 39 height 15
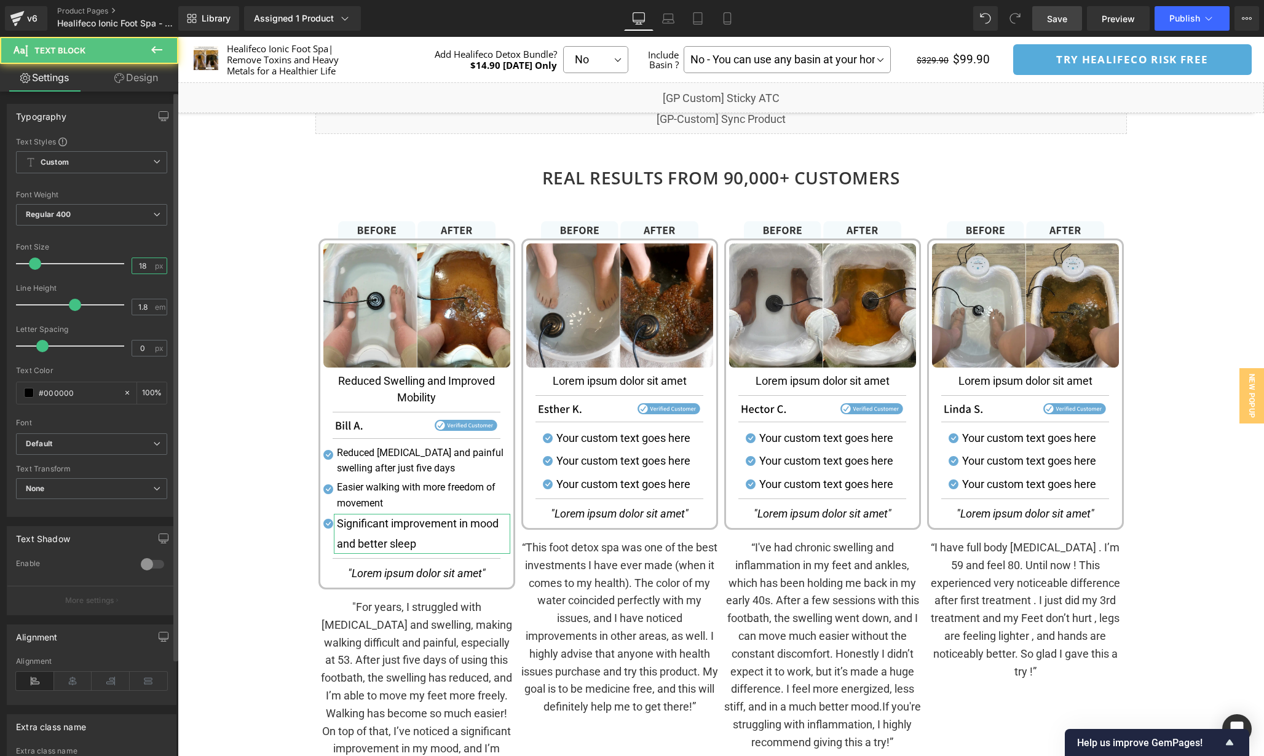
click at [143, 267] on input "18" at bounding box center [143, 265] width 22 height 15
drag, startPoint x: 143, startPoint y: 267, endPoint x: 125, endPoint y: 266, distance: 17.9
click at [125, 266] on div "Font Size 18 px" at bounding box center [91, 263] width 151 height 41
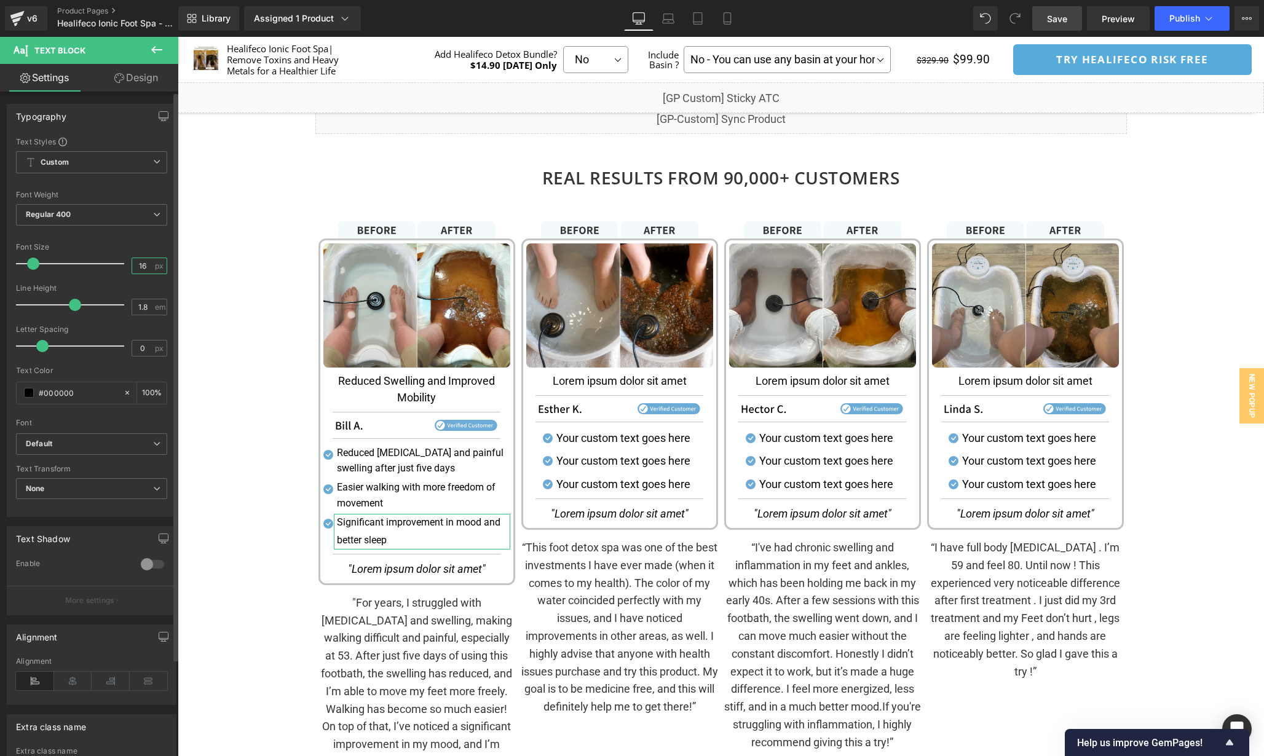
type input "16"
click at [100, 244] on div "Font Size" at bounding box center [91, 247] width 151 height 9
drag, startPoint x: 72, startPoint y: 303, endPoint x: 64, endPoint y: 303, distance: 8.0
click at [64, 303] on span at bounding box center [67, 305] width 12 height 12
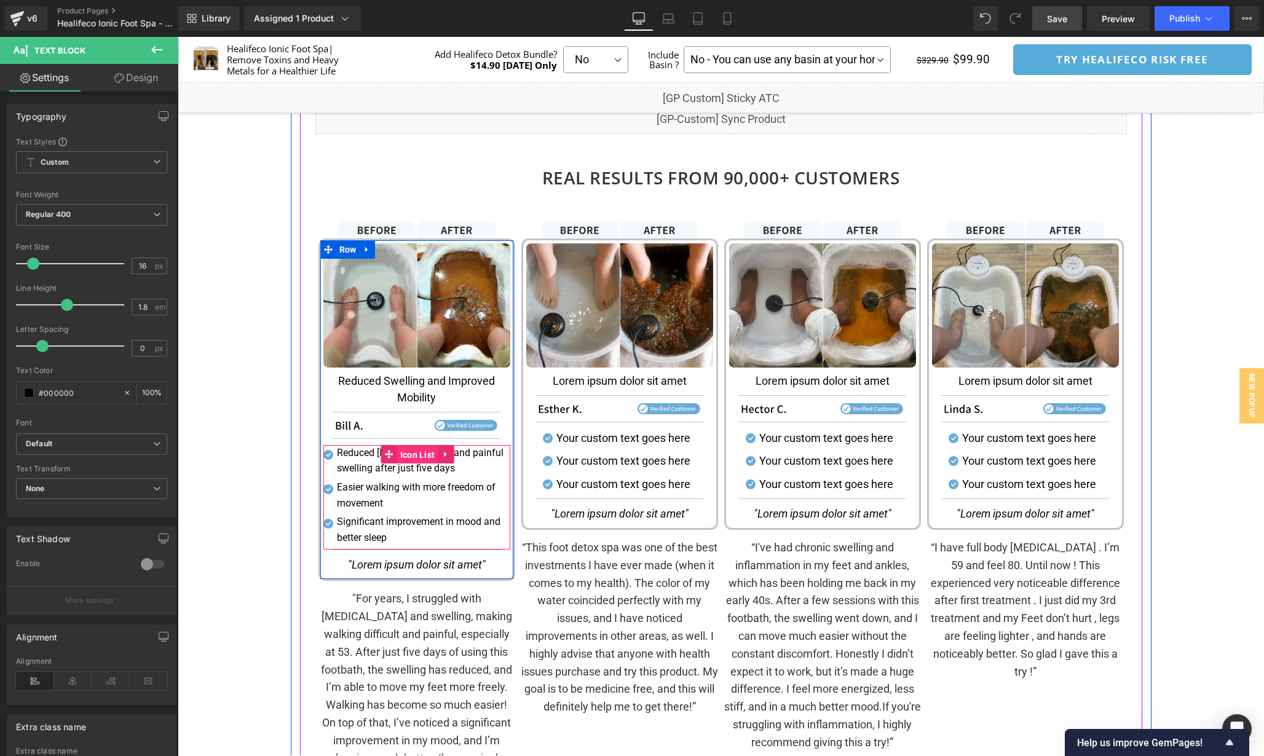
click at [412, 452] on span "Icon List" at bounding box center [417, 455] width 41 height 18
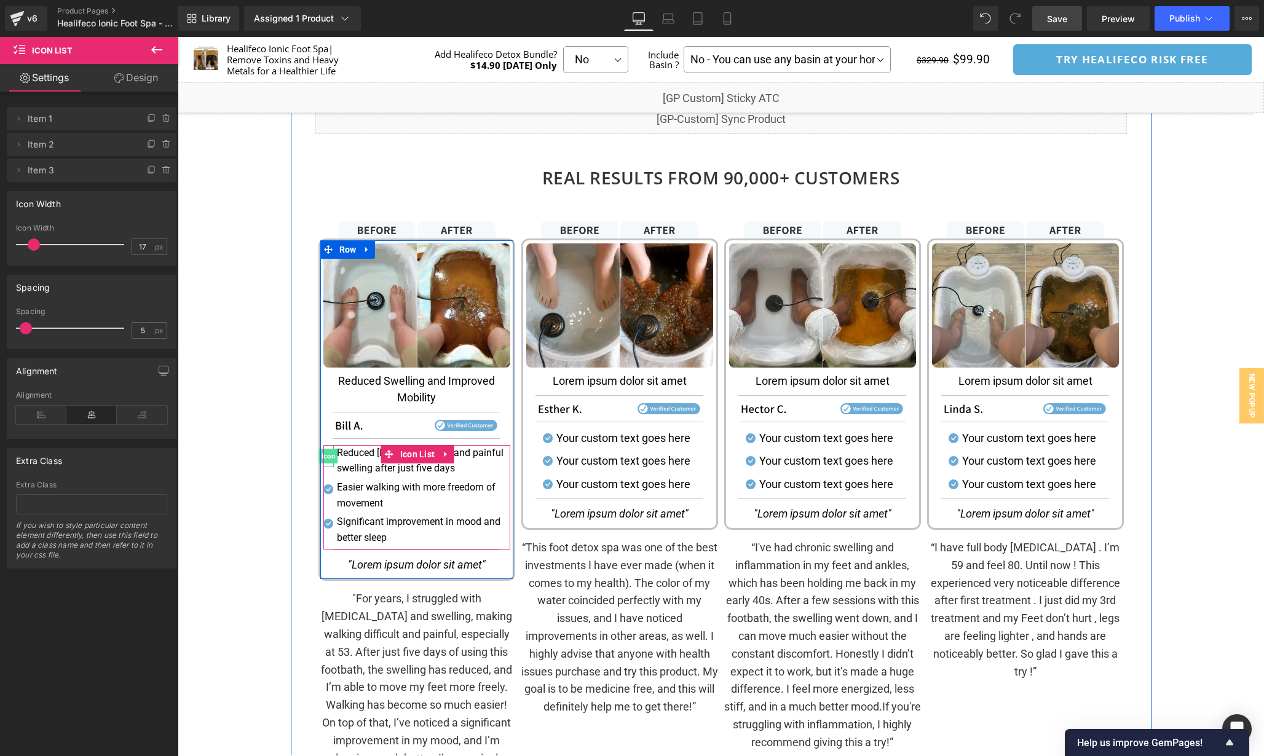
click at [328, 458] on span "Icon" at bounding box center [328, 456] width 19 height 15
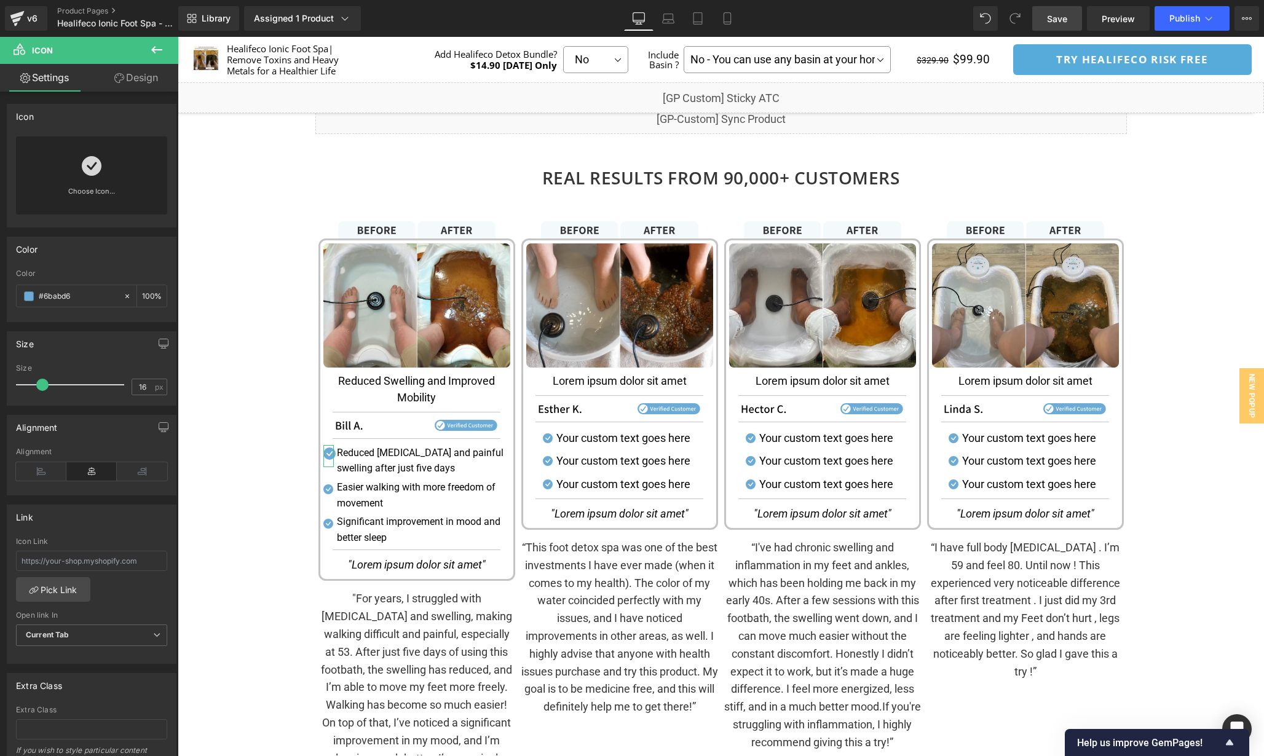
click at [38, 382] on span at bounding box center [42, 385] width 12 height 12
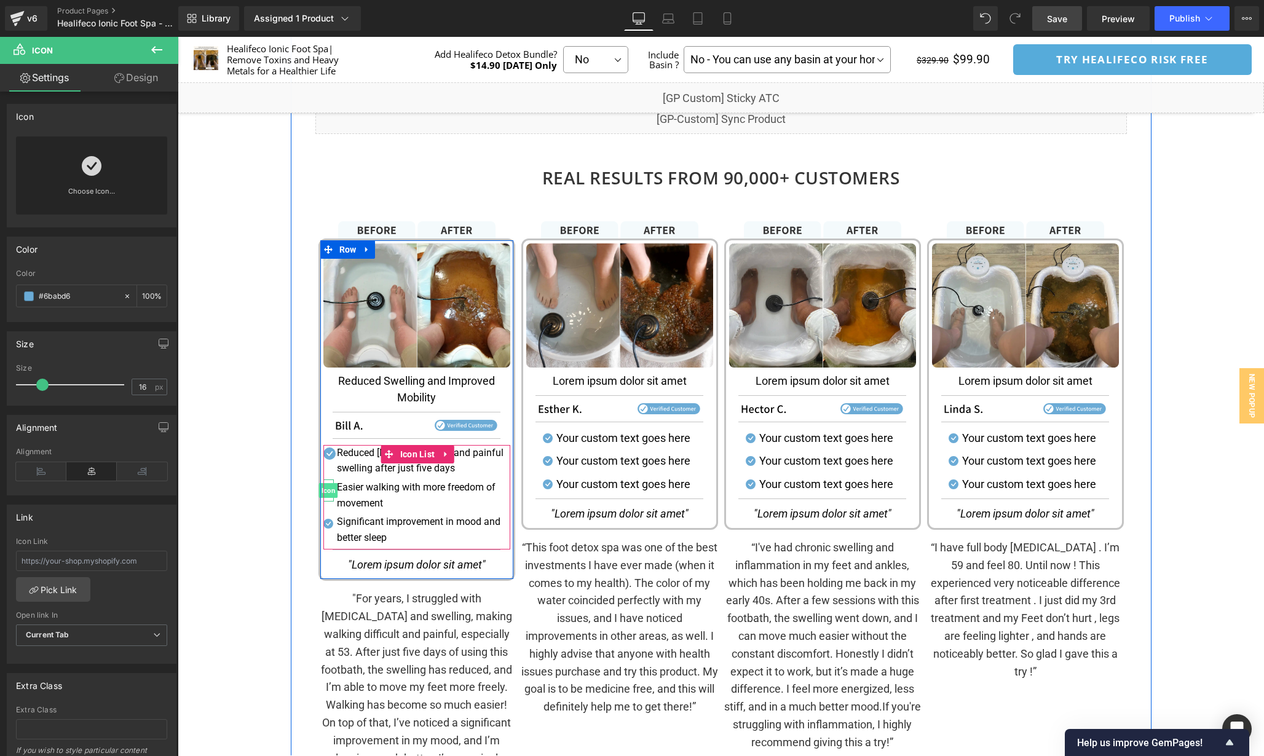
click at [327, 491] on span "Icon" at bounding box center [328, 490] width 19 height 15
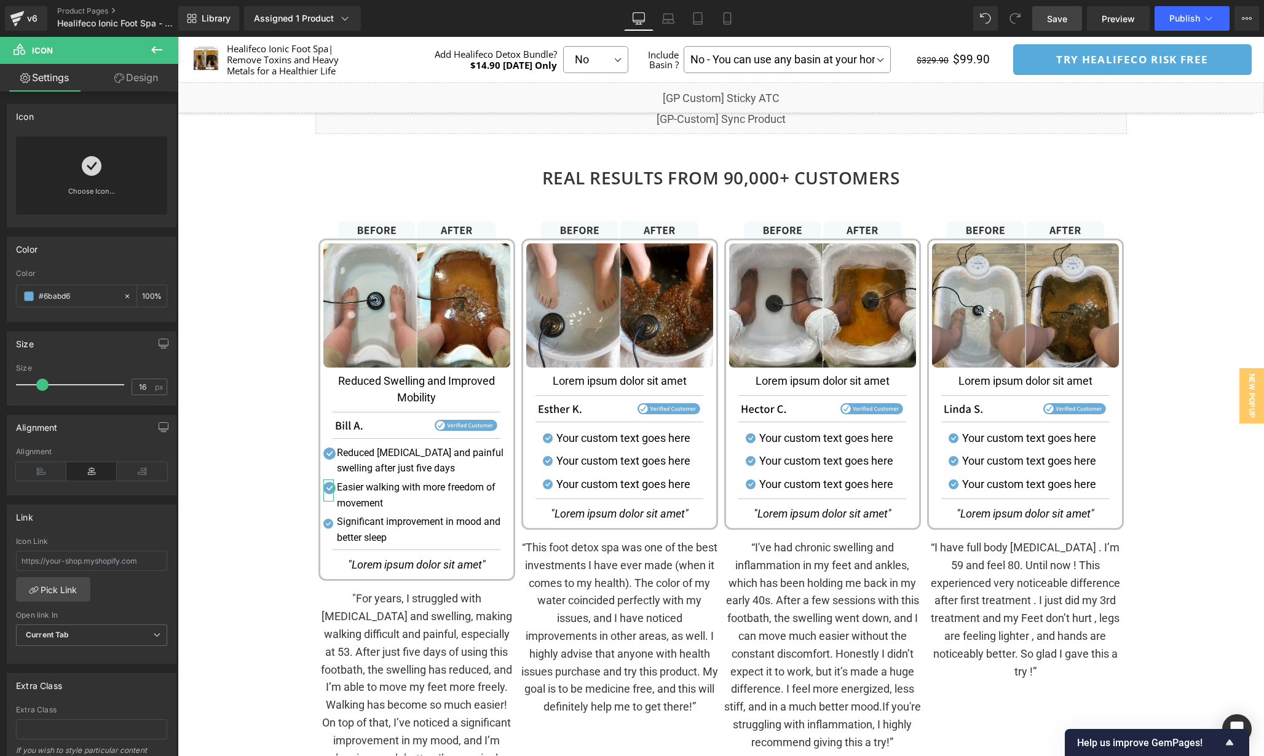
click at [44, 385] on span at bounding box center [42, 385] width 12 height 12
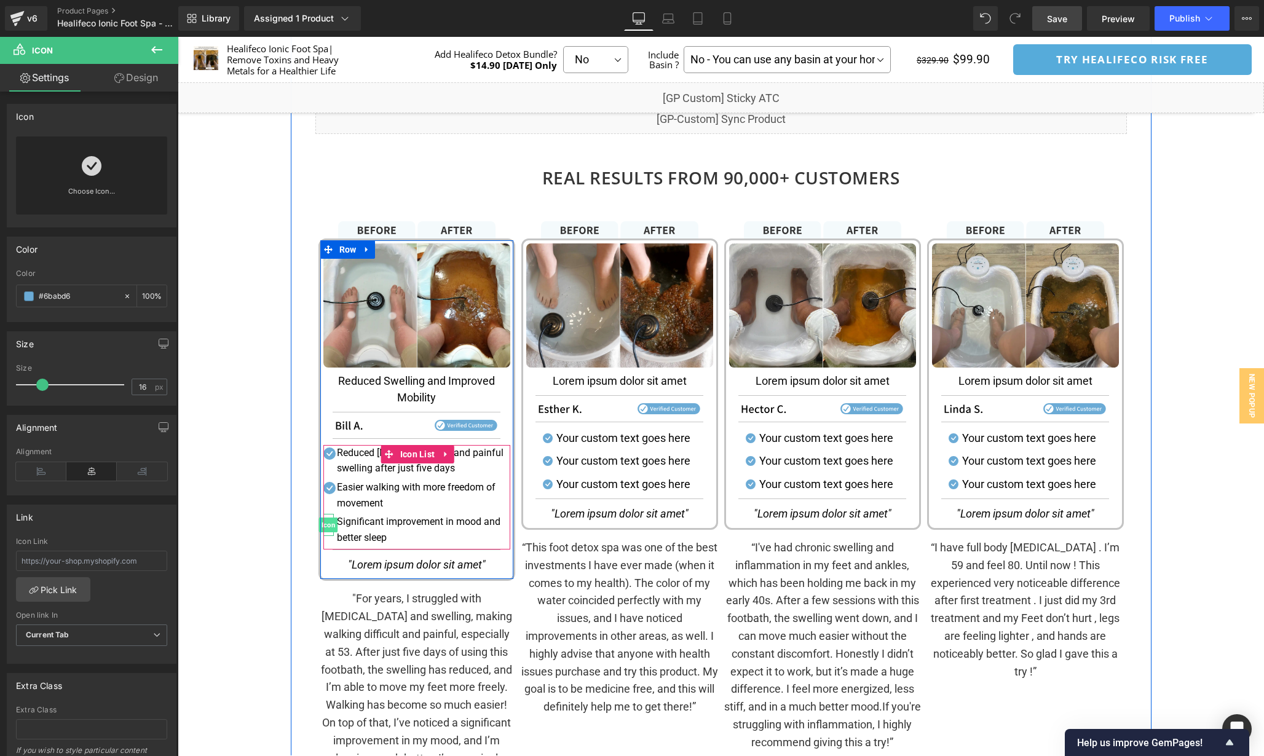
click at [326, 526] on span "Icon" at bounding box center [328, 525] width 19 height 15
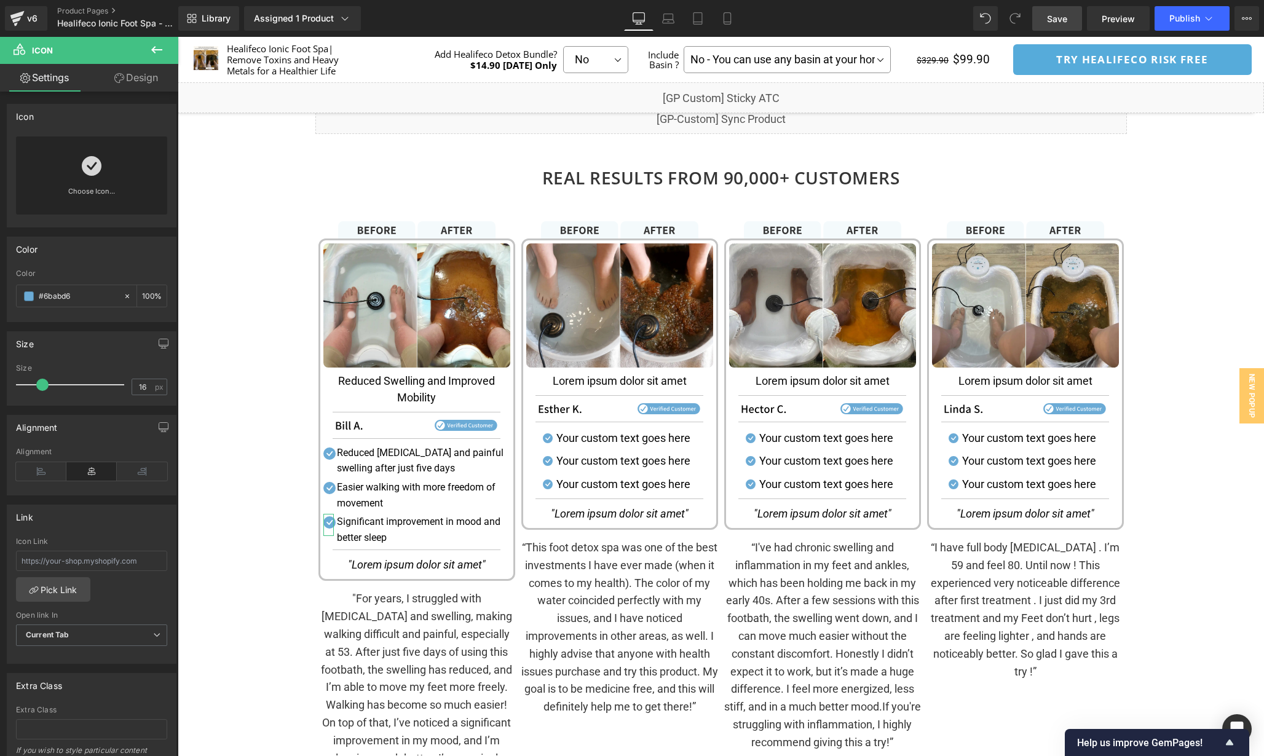
click at [42, 387] on span at bounding box center [42, 385] width 12 height 12
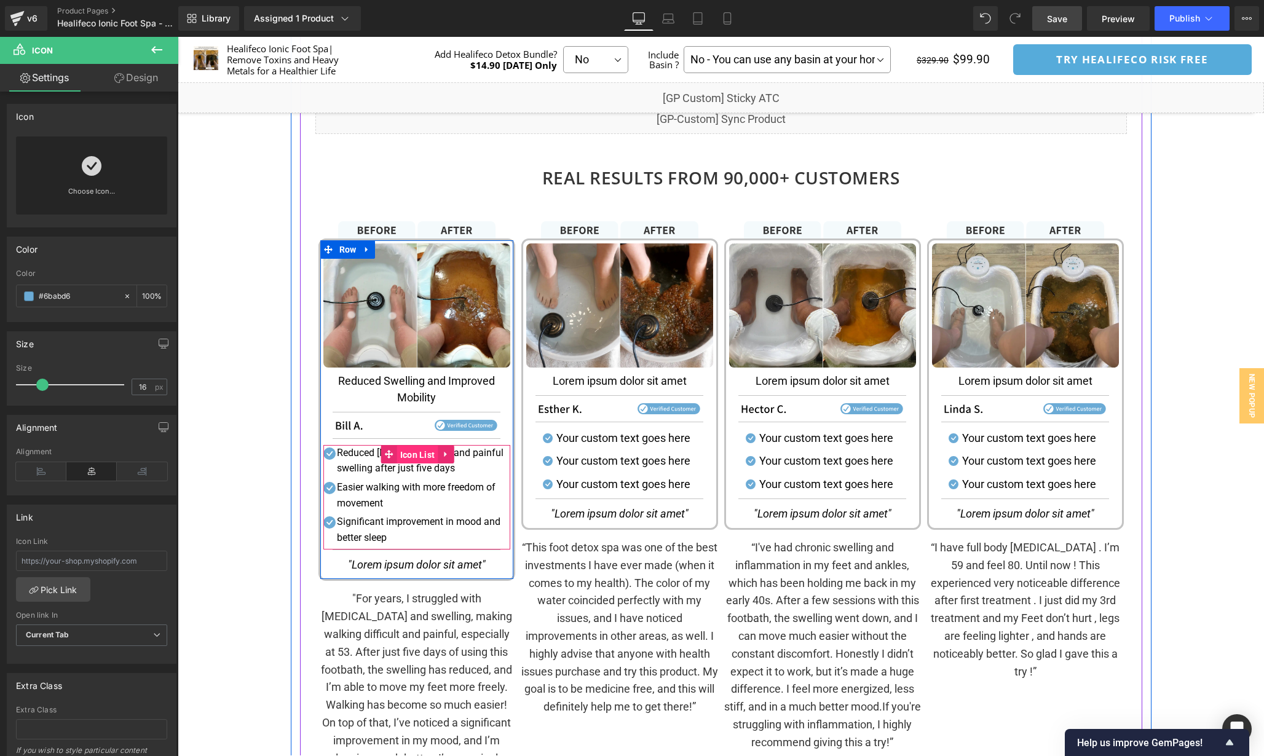
click at [417, 459] on span "Icon List" at bounding box center [417, 455] width 41 height 18
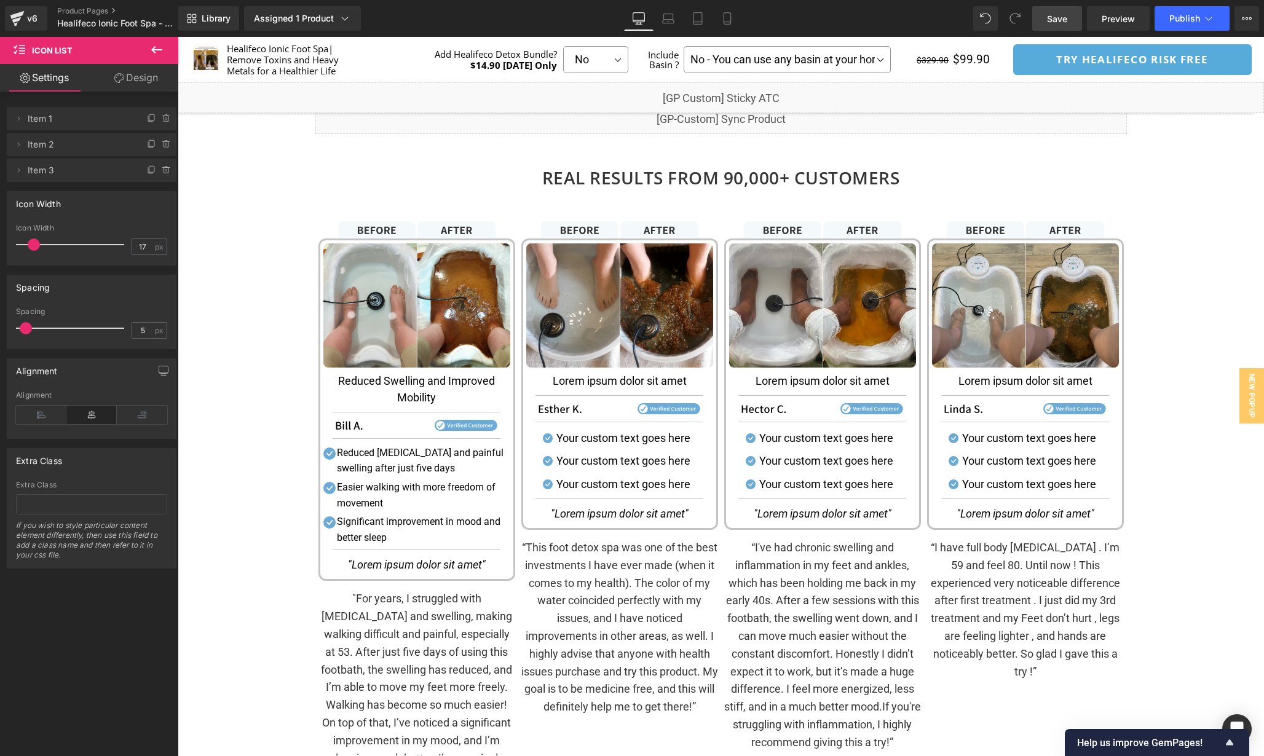
click at [26, 326] on span at bounding box center [26, 328] width 12 height 12
click at [35, 242] on span at bounding box center [36, 245] width 12 height 12
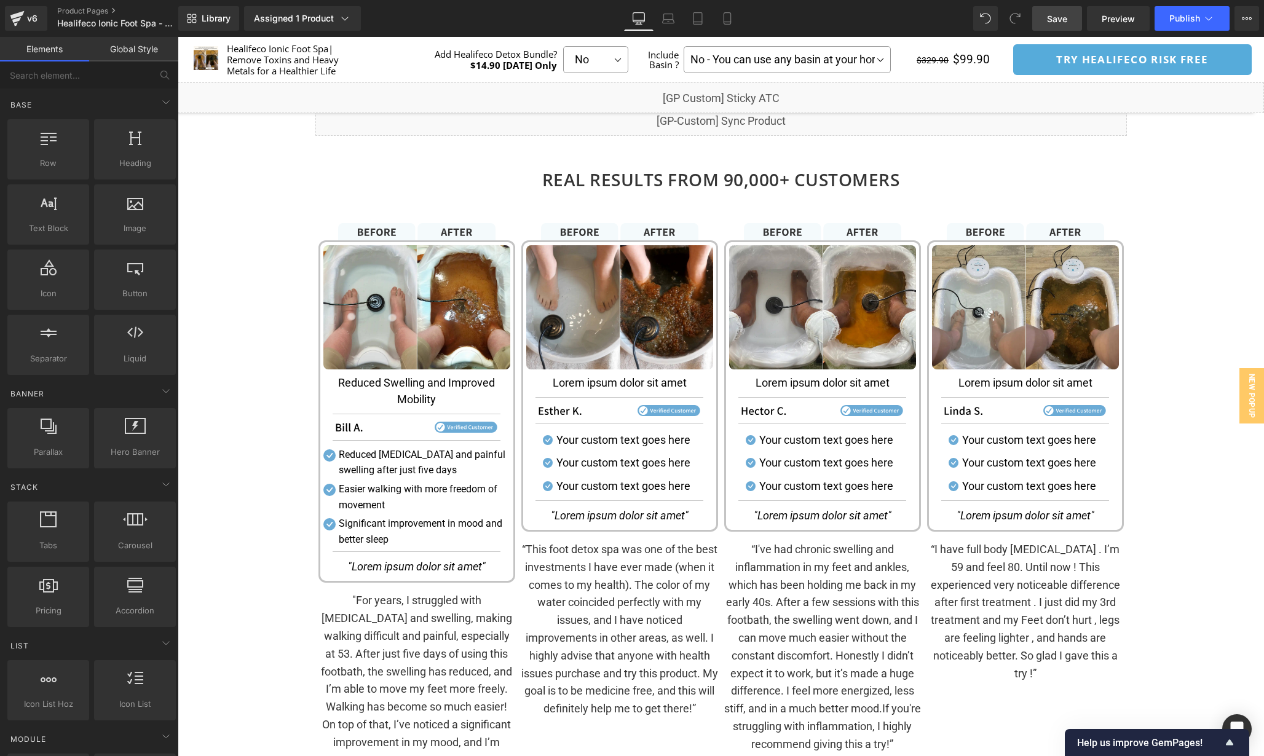
scroll to position [1566, 0]
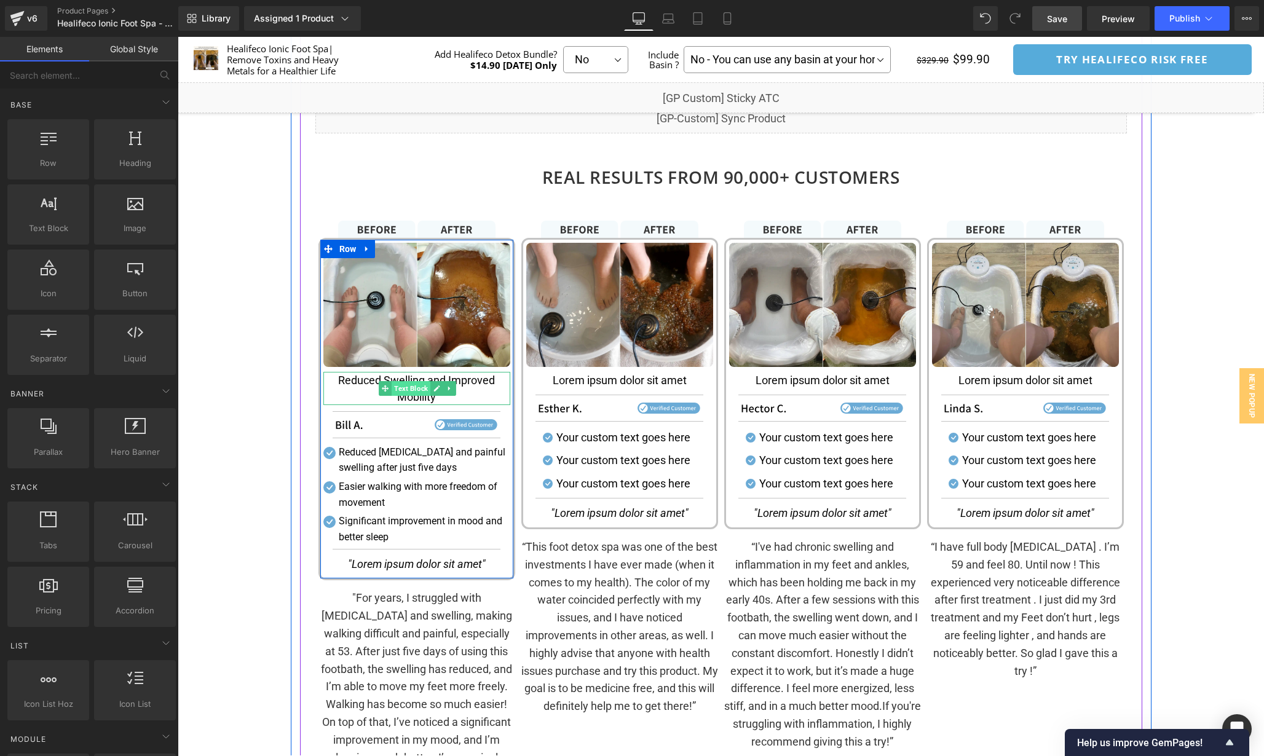
click at [406, 392] on span "Text Block" at bounding box center [411, 388] width 39 height 15
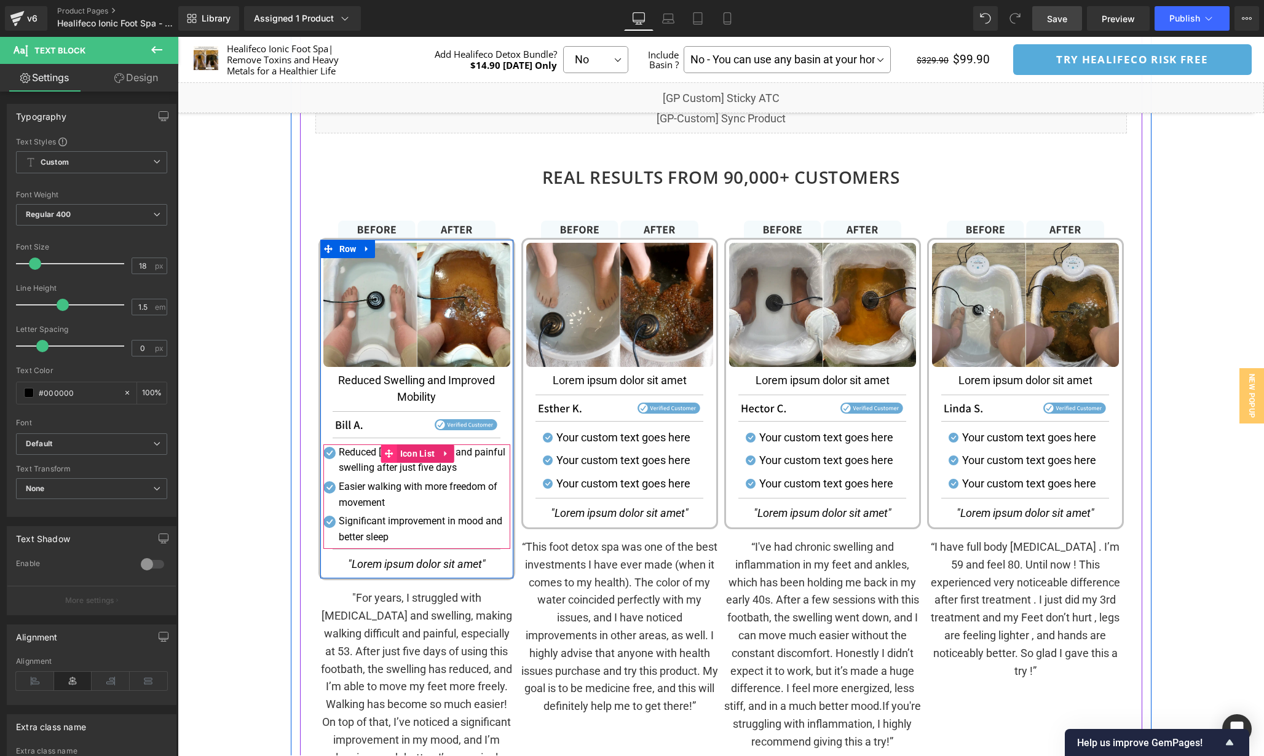
click at [387, 453] on icon at bounding box center [389, 453] width 9 height 9
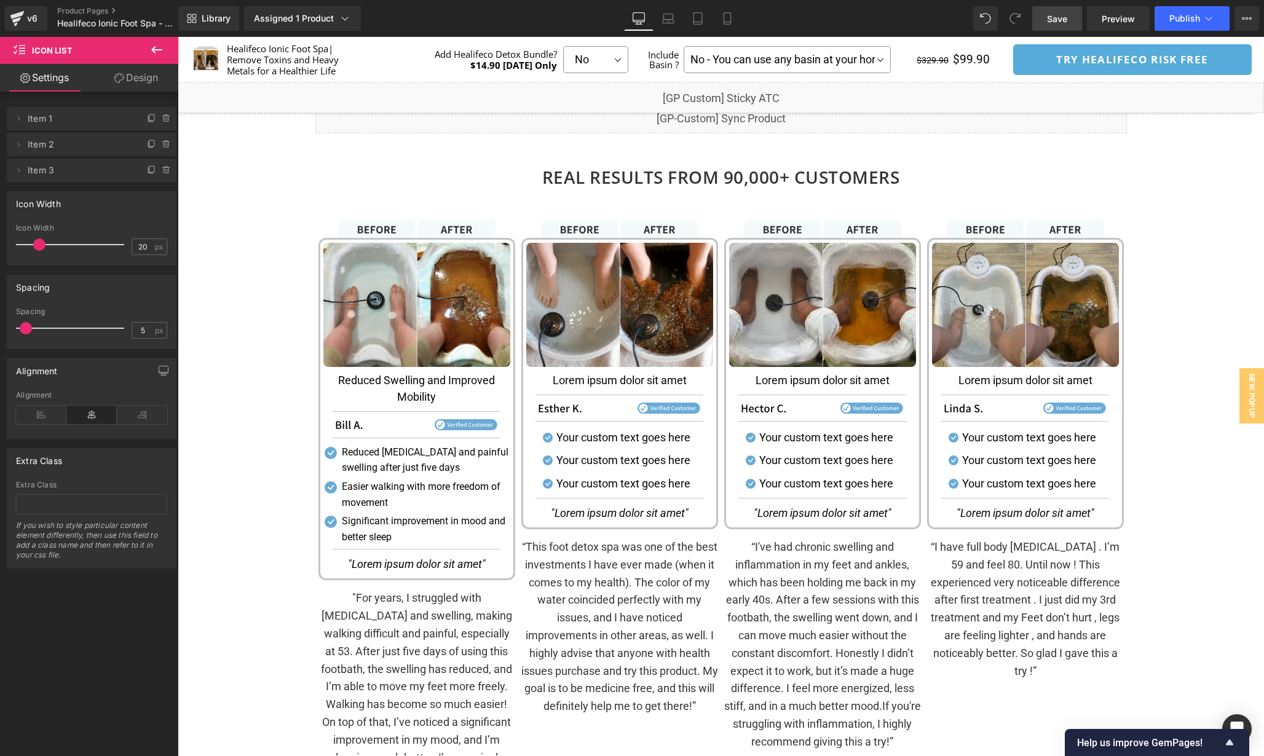
click at [37, 242] on span at bounding box center [39, 245] width 12 height 12
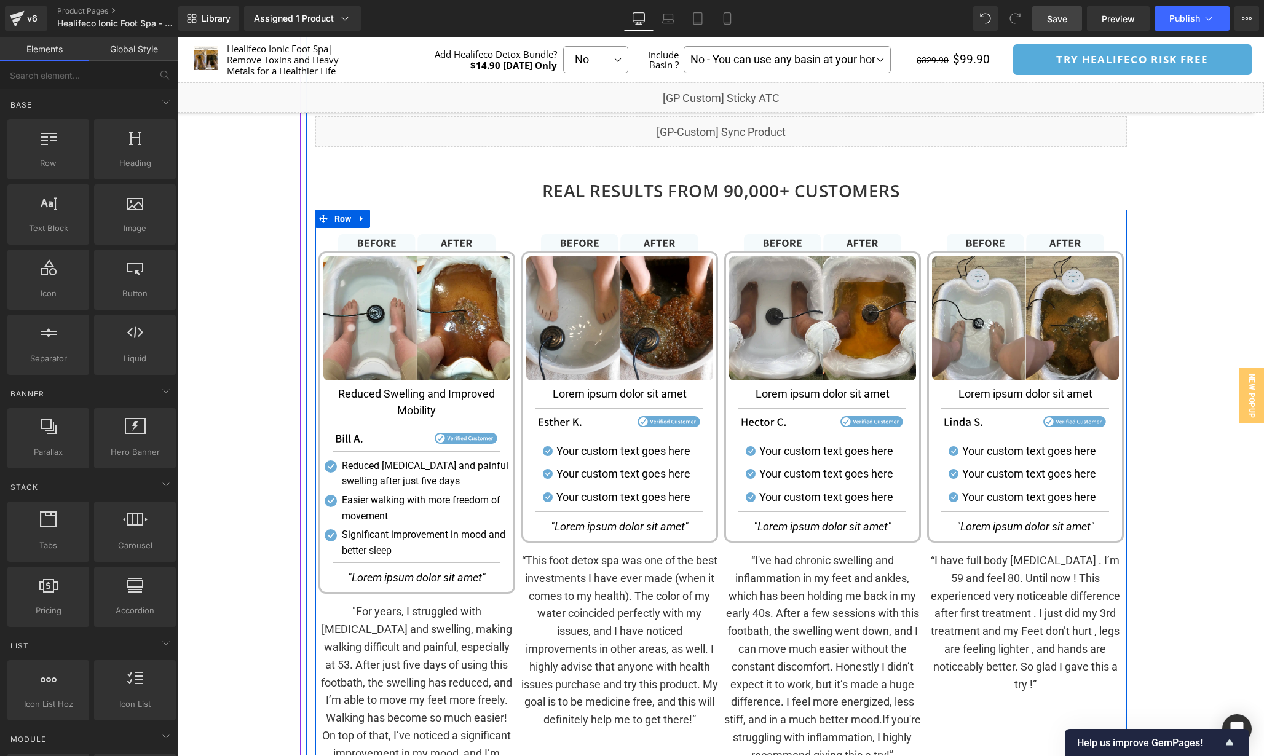
scroll to position [1561, 0]
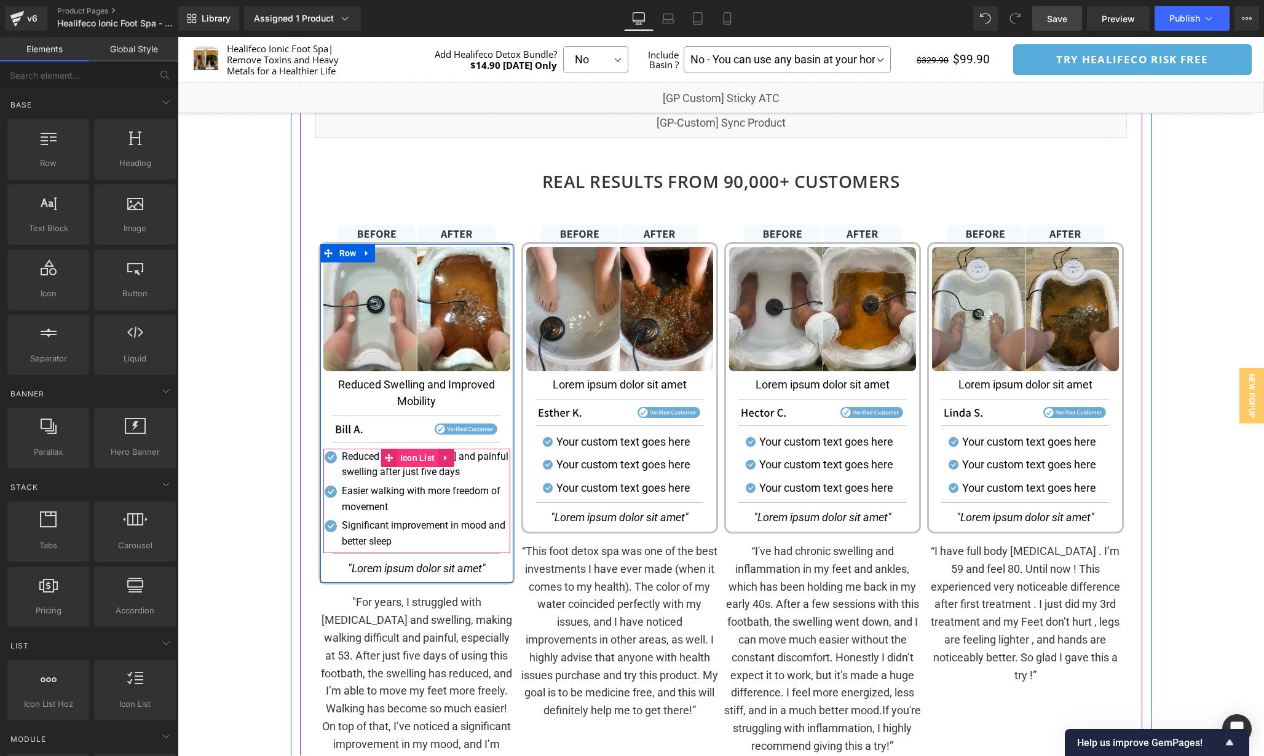
click at [415, 462] on span "Icon List" at bounding box center [417, 458] width 41 height 18
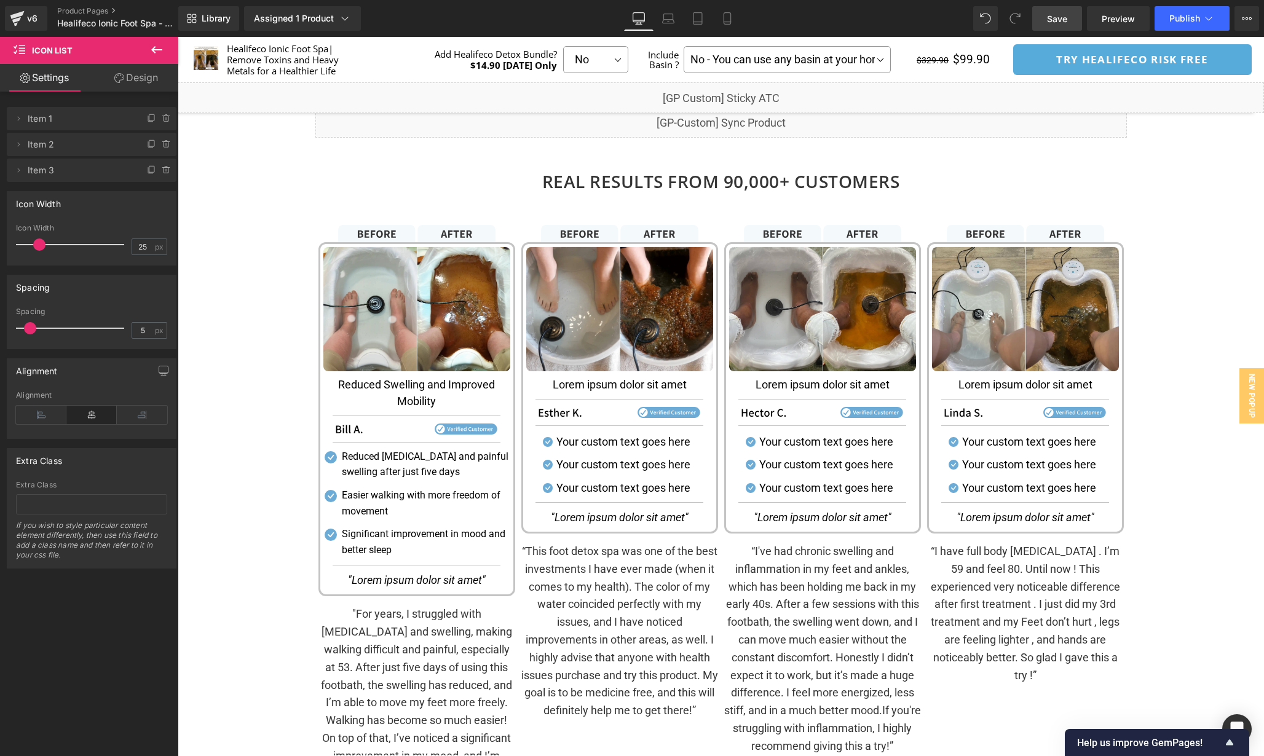
click at [32, 325] on span at bounding box center [30, 328] width 12 height 12
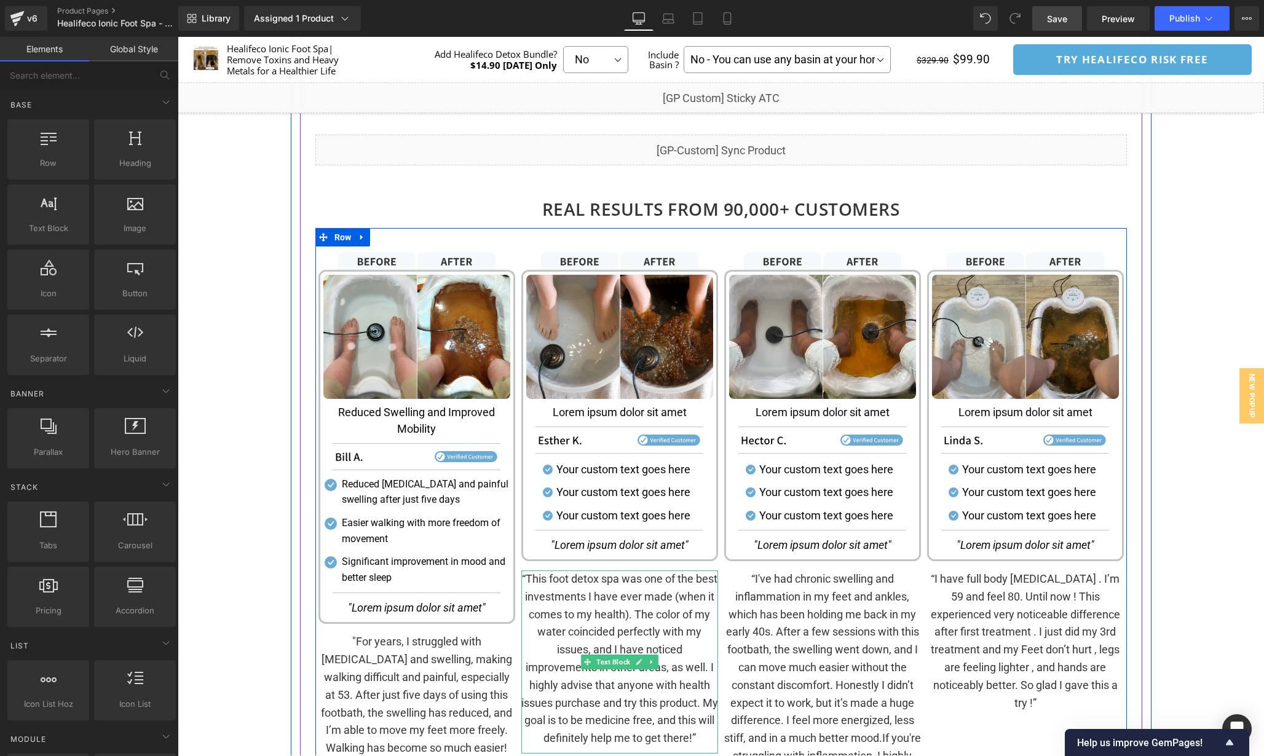
scroll to position [1528, 0]
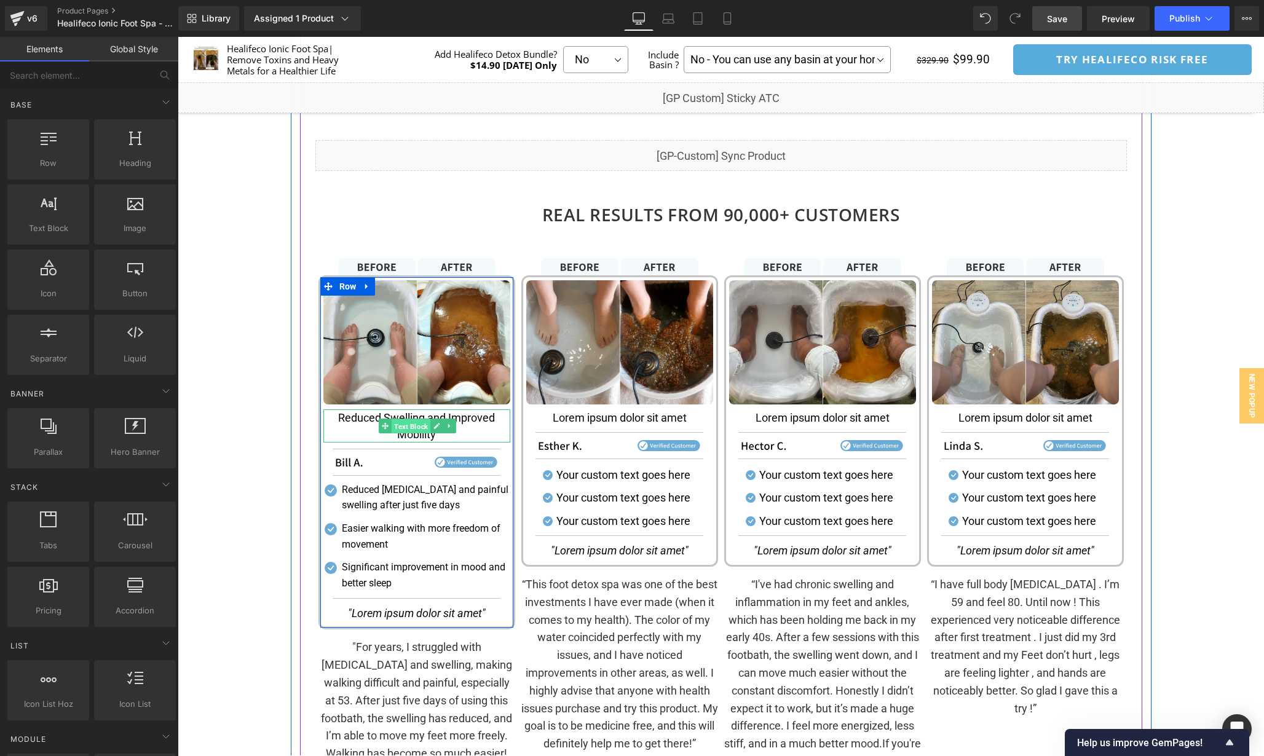
click at [411, 425] on span "Text Block" at bounding box center [411, 426] width 39 height 15
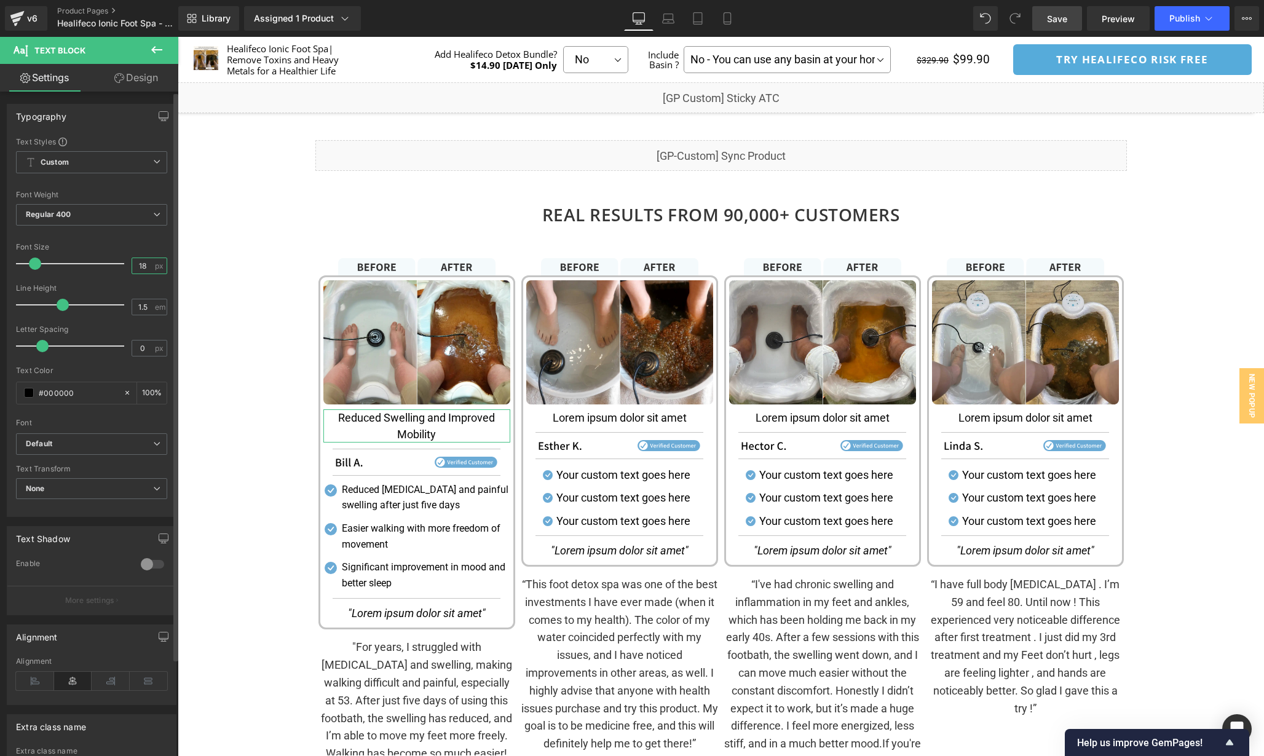
click at [141, 264] on input "18" at bounding box center [143, 265] width 22 height 15
click at [144, 267] on input "18" at bounding box center [143, 265] width 22 height 15
drag, startPoint x: 144, startPoint y: 267, endPoint x: 89, endPoint y: 263, distance: 55.5
click at [89, 263] on div "Font Size 18 px" at bounding box center [91, 263] width 151 height 41
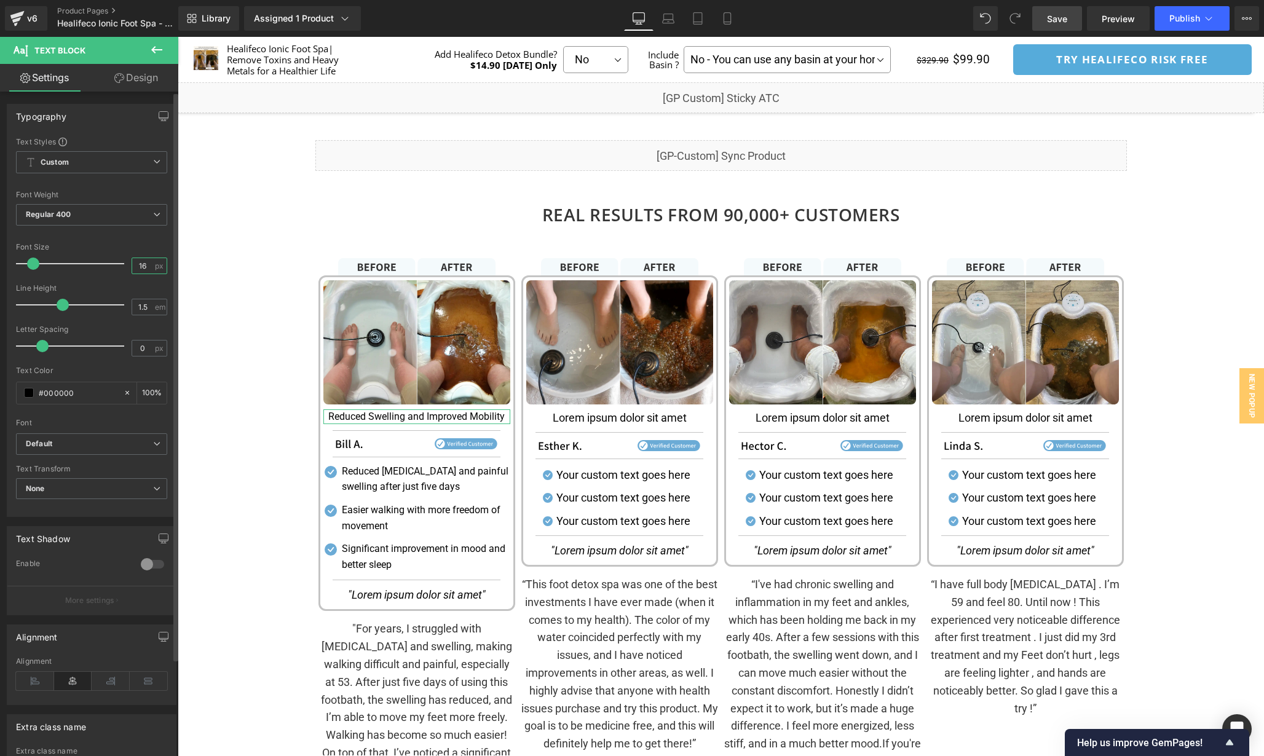
drag, startPoint x: 141, startPoint y: 262, endPoint x: 127, endPoint y: 262, distance: 14.1
click at [132, 262] on div "16 px" at bounding box center [150, 266] width 36 height 17
type input "18"
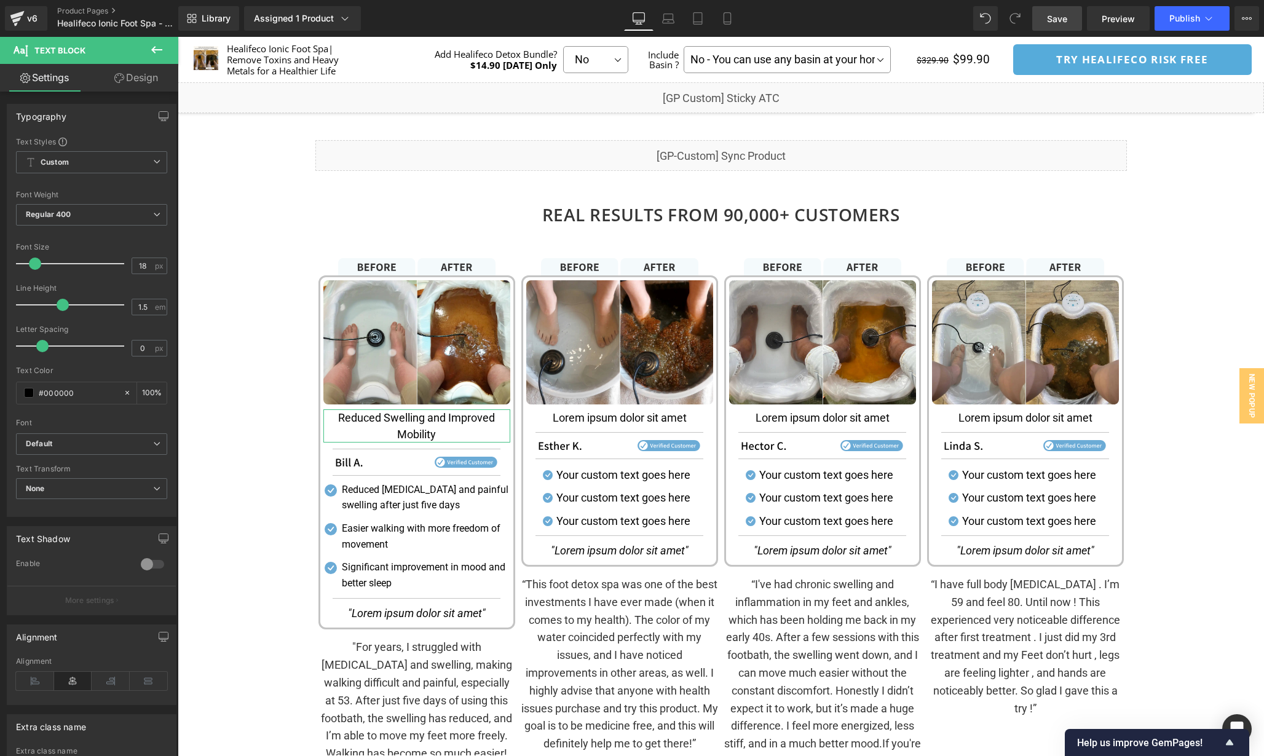
click at [143, 82] on link "Design" at bounding box center [136, 78] width 89 height 28
click at [0, 0] on div "Spacing" at bounding box center [0, 0] width 0 height 0
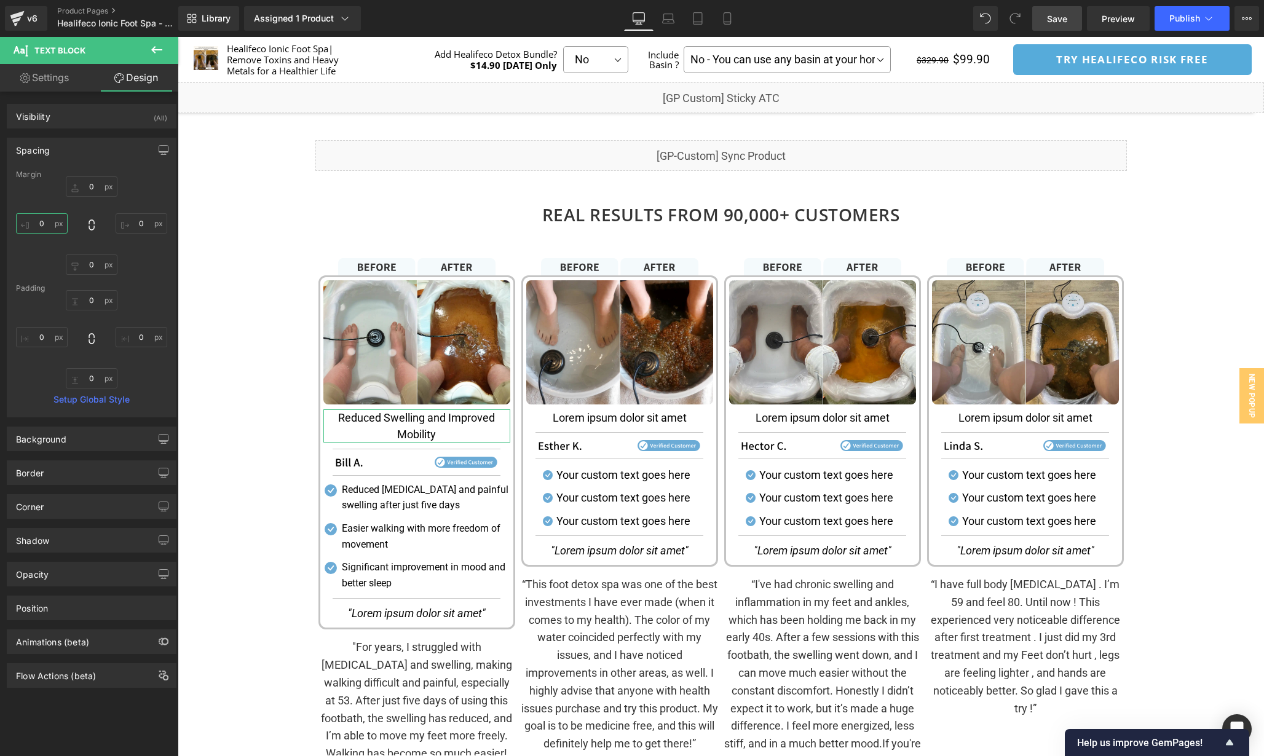
click at [49, 228] on input "text" at bounding box center [42, 223] width 52 height 20
type input "15"
click at [145, 224] on input "text" at bounding box center [142, 223] width 52 height 20
type input "15"
click at [46, 223] on input "15" at bounding box center [42, 223] width 52 height 20
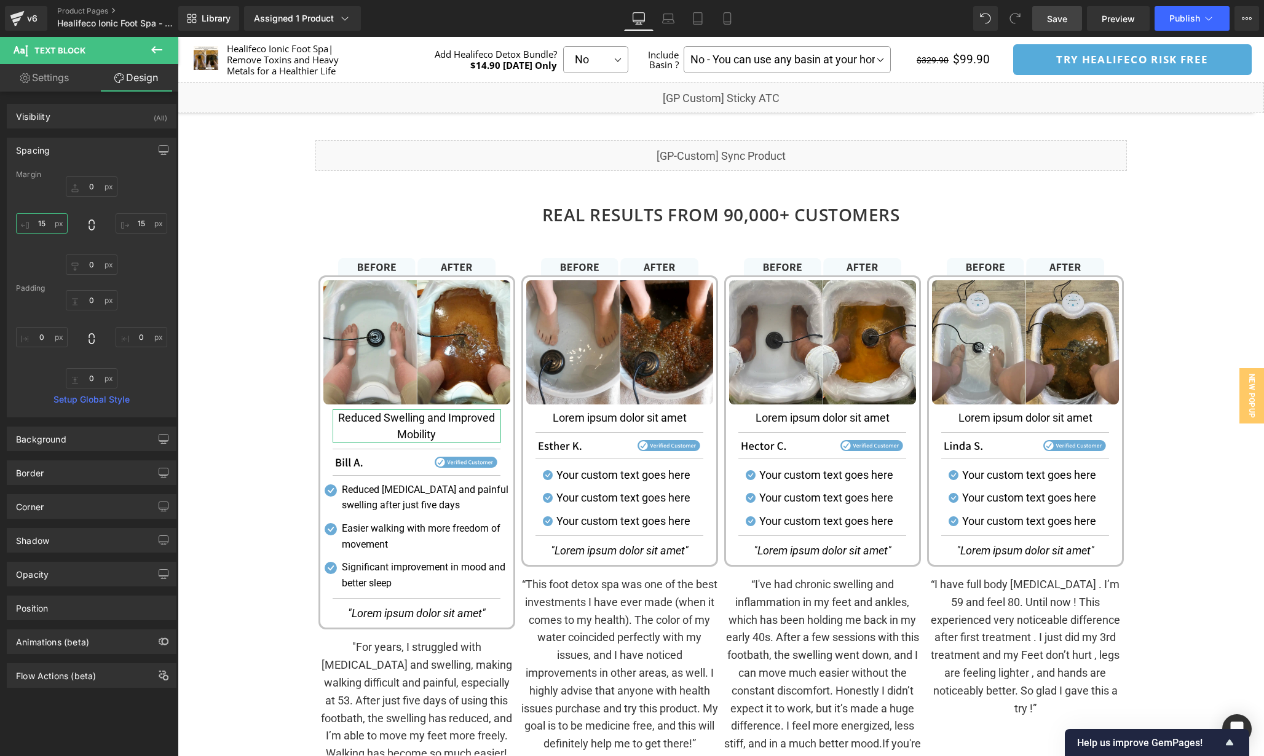
click at [46, 223] on input "15" at bounding box center [42, 223] width 52 height 20
type input "18"
click at [138, 218] on input "15" at bounding box center [142, 223] width 52 height 20
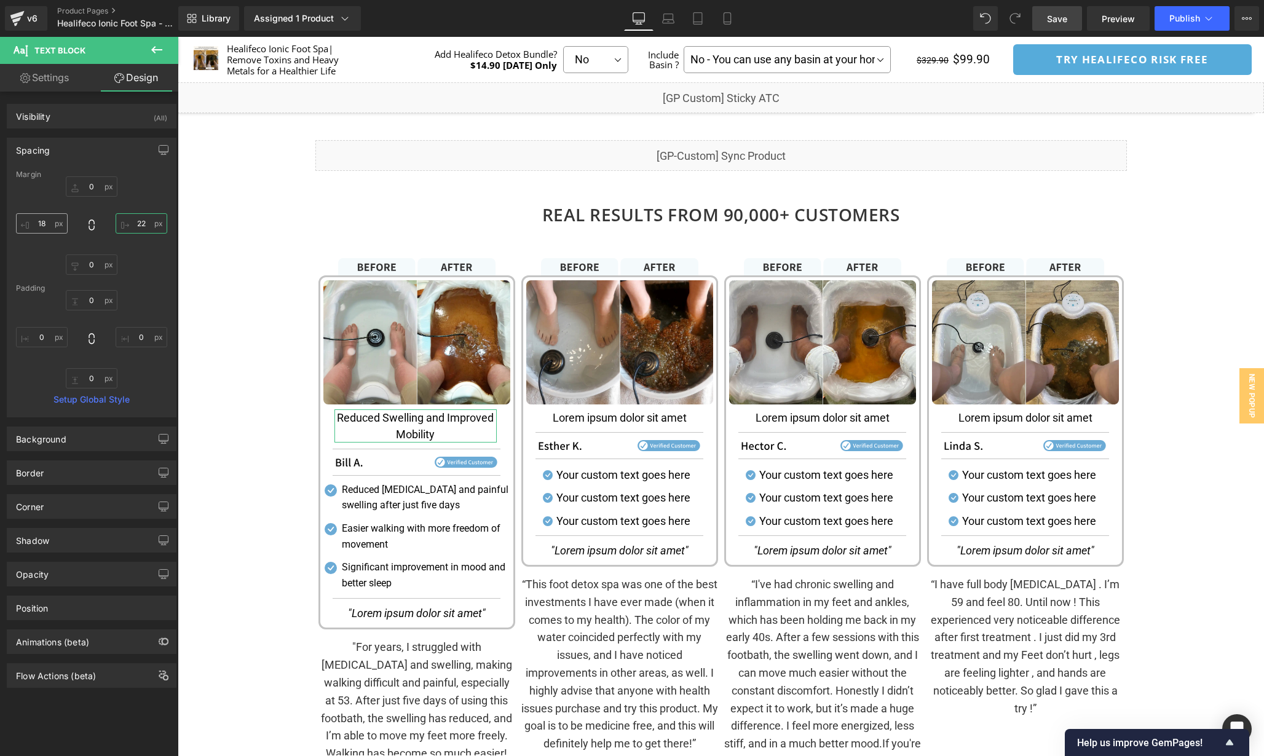
type input "22"
click at [50, 223] on input "18" at bounding box center [42, 223] width 52 height 20
paste input "22"
click at [45, 223] on input "22" at bounding box center [42, 223] width 52 height 20
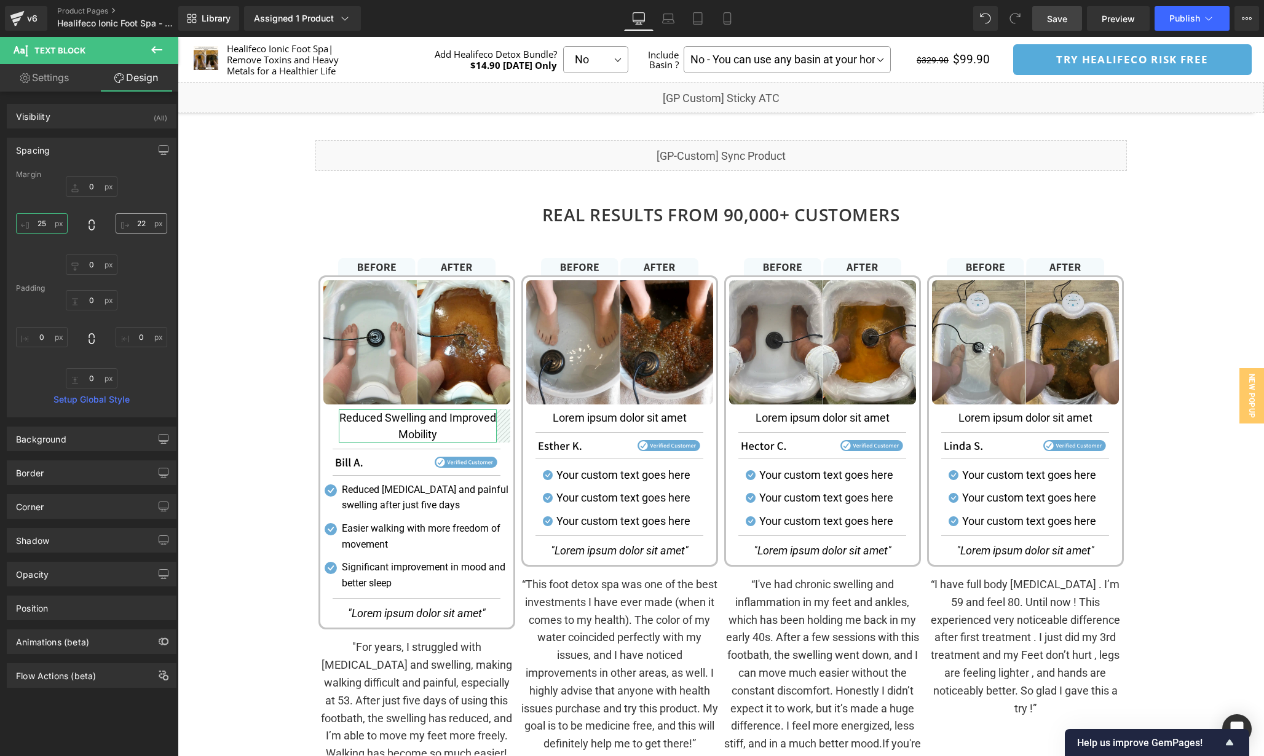
type input "25"
click at [136, 227] on input "22" at bounding box center [142, 223] width 52 height 20
click at [141, 226] on input "22" at bounding box center [142, 223] width 52 height 20
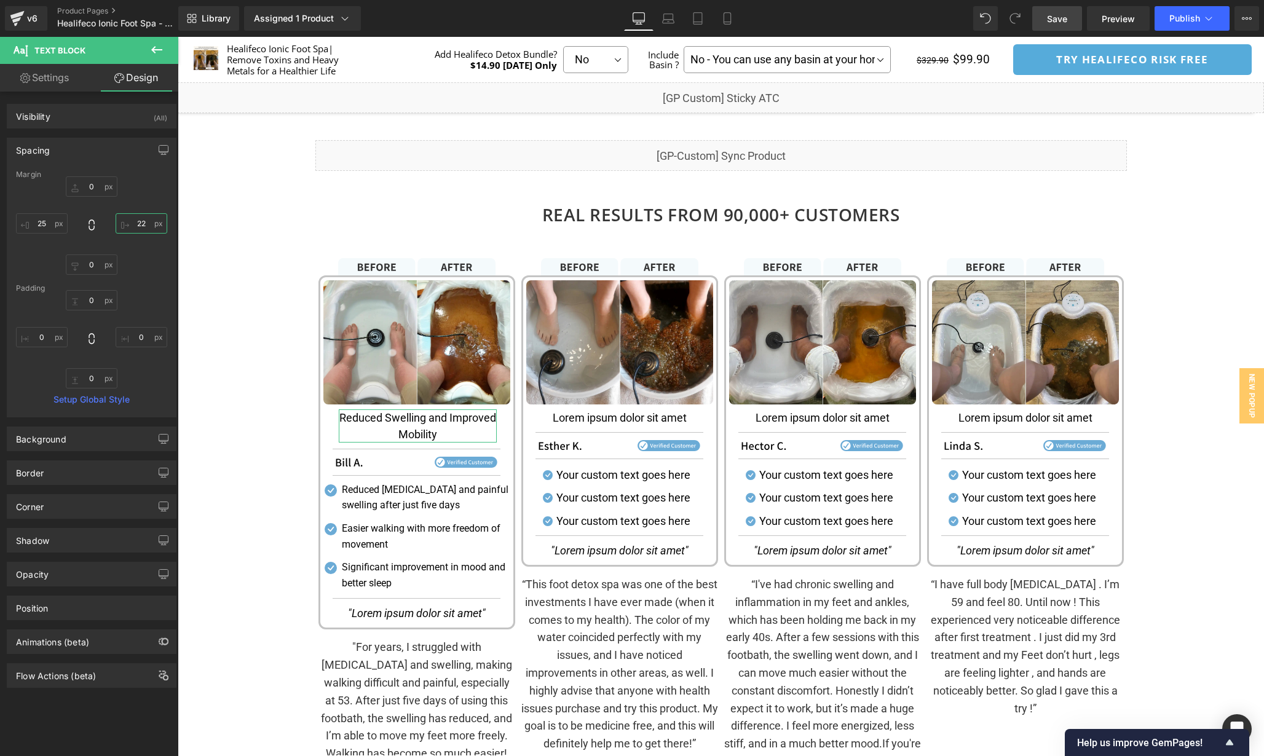
click at [141, 226] on input "22" at bounding box center [142, 223] width 52 height 20
click at [141, 226] on input "25" at bounding box center [142, 223] width 52 height 20
type input "26"
click at [48, 221] on input "25" at bounding box center [42, 223] width 52 height 20
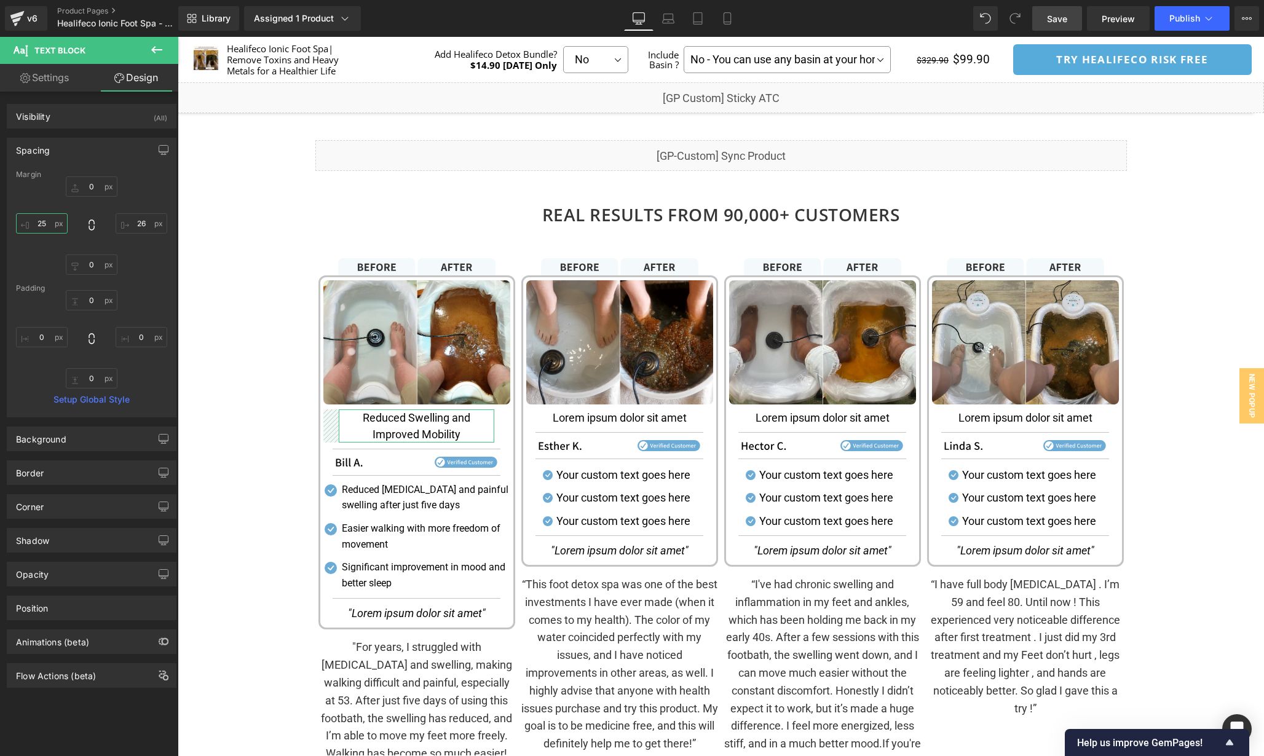
click at [48, 221] on input "25" at bounding box center [42, 223] width 52 height 20
type input "26"
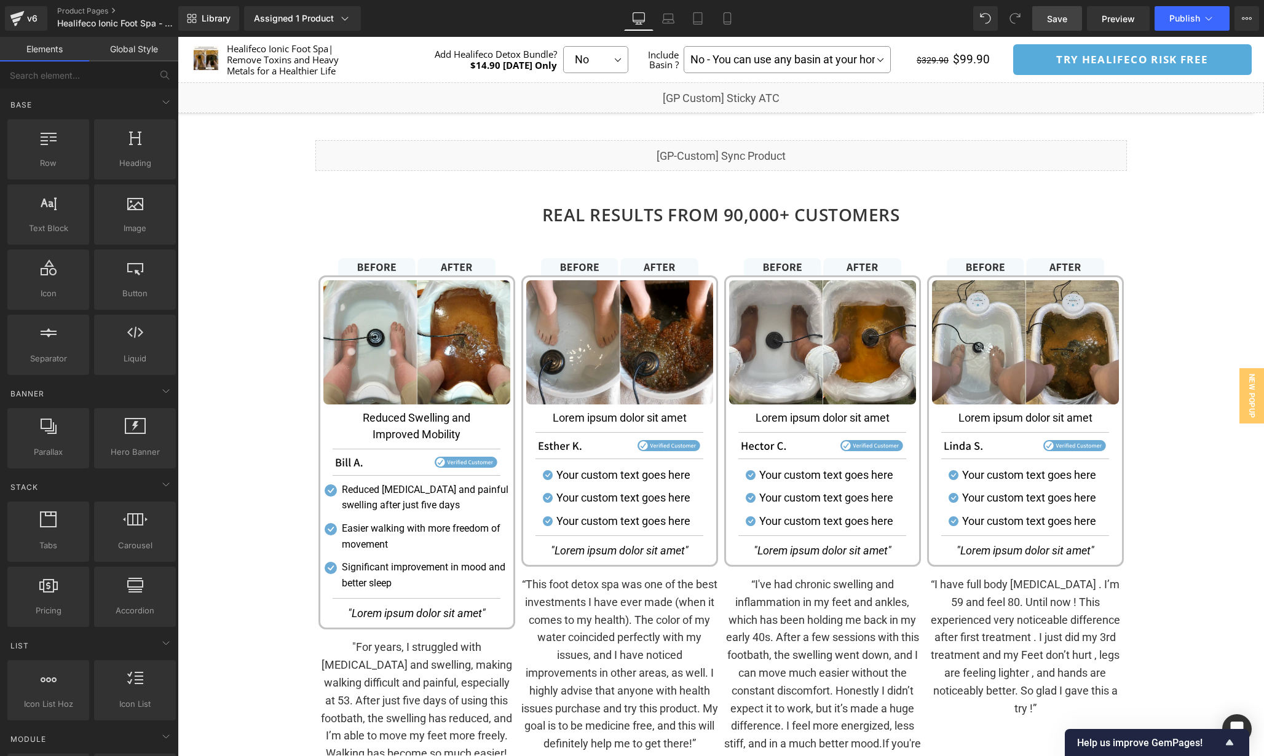
scroll to position [1554, 0]
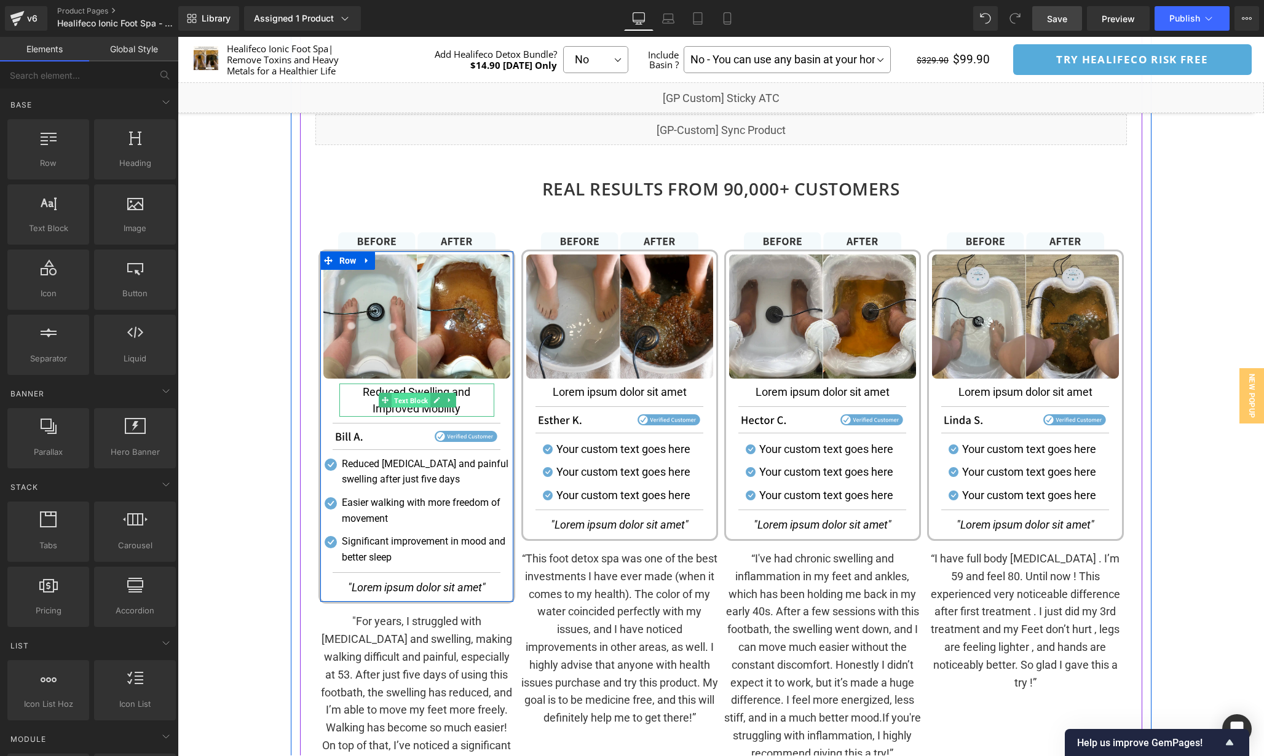
click at [420, 400] on span "Text Block" at bounding box center [411, 400] width 39 height 15
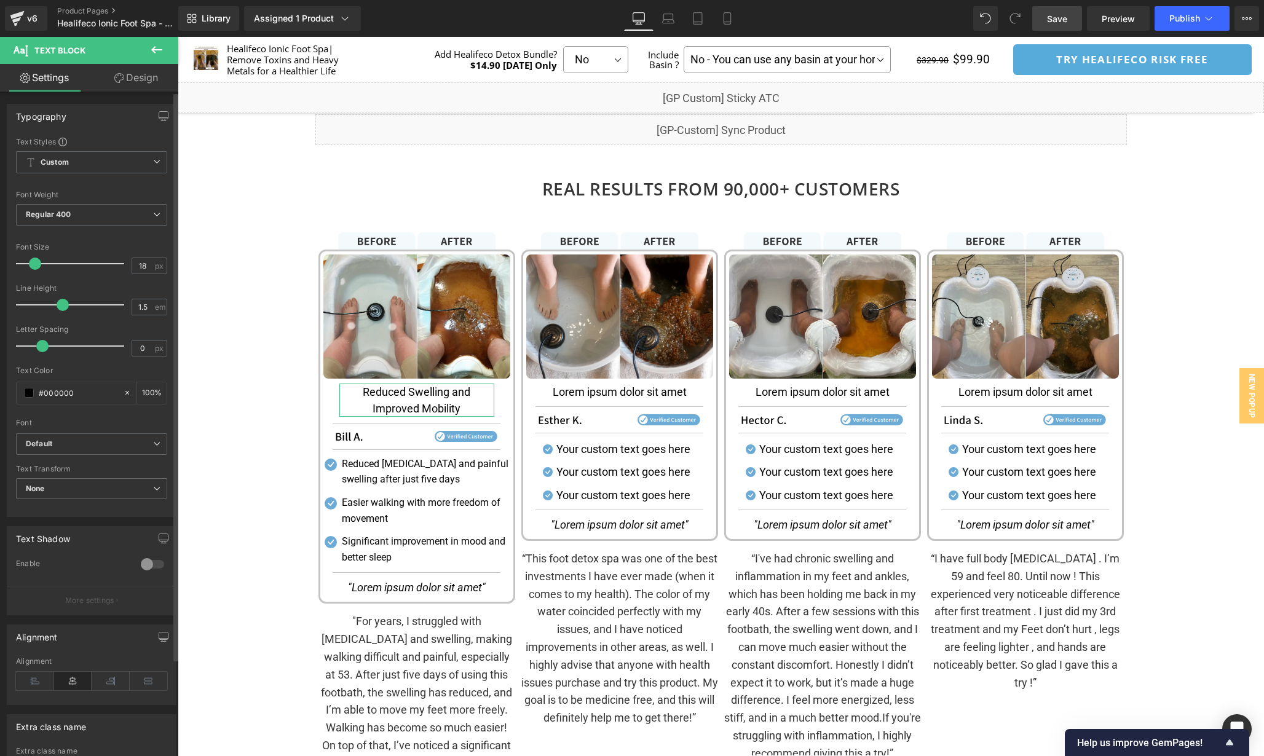
click at [61, 303] on span at bounding box center [63, 305] width 12 height 12
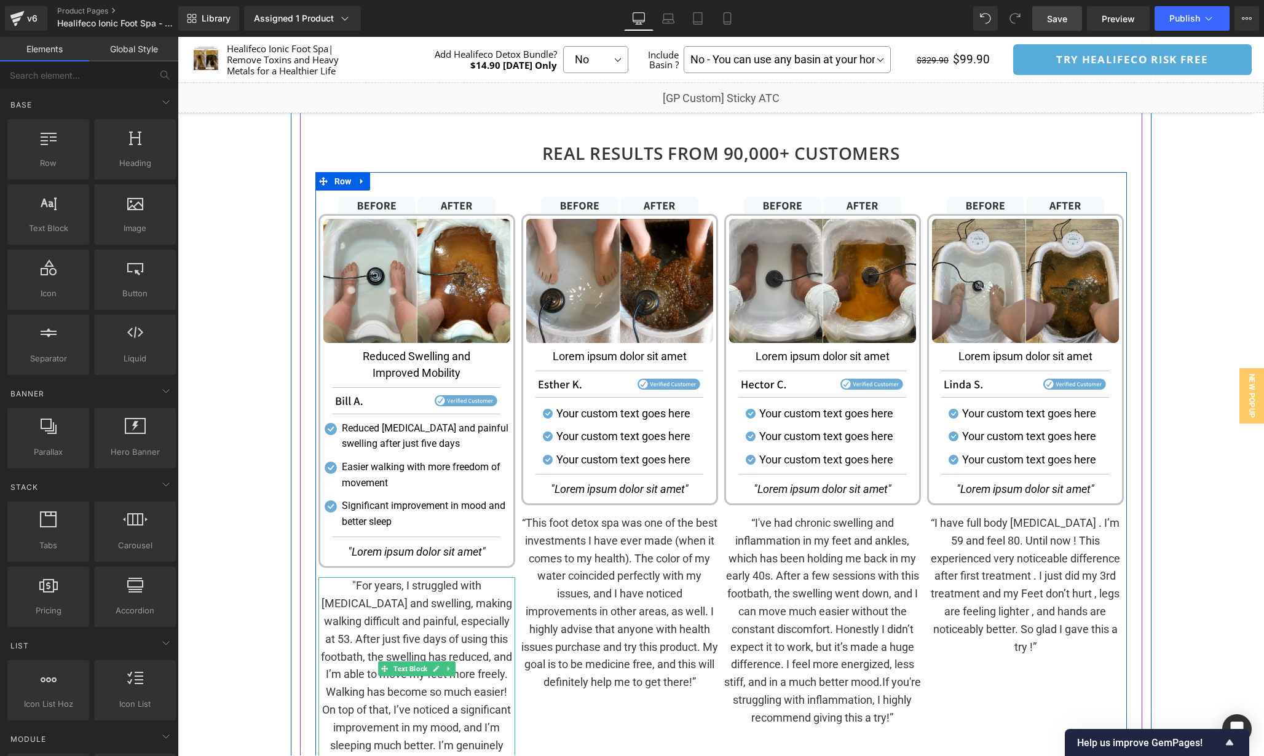
scroll to position [1591, 0]
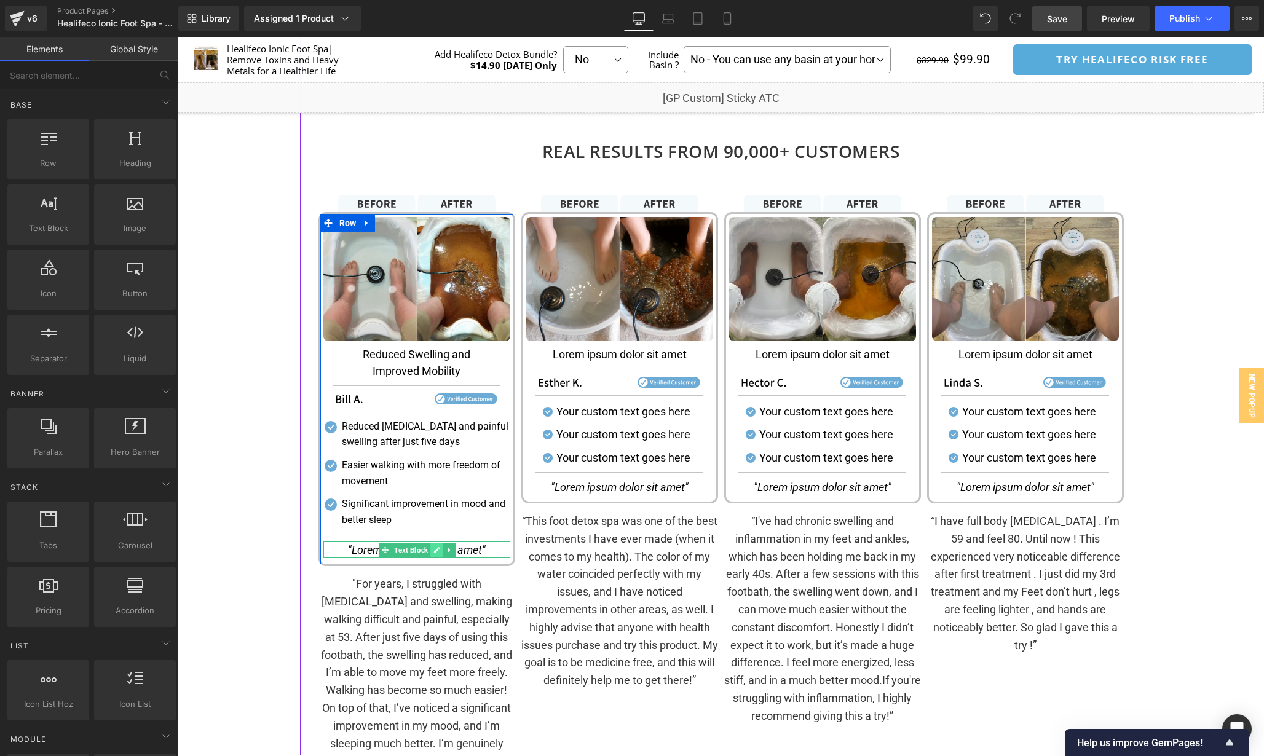
click at [436, 551] on icon at bounding box center [436, 549] width 7 height 7
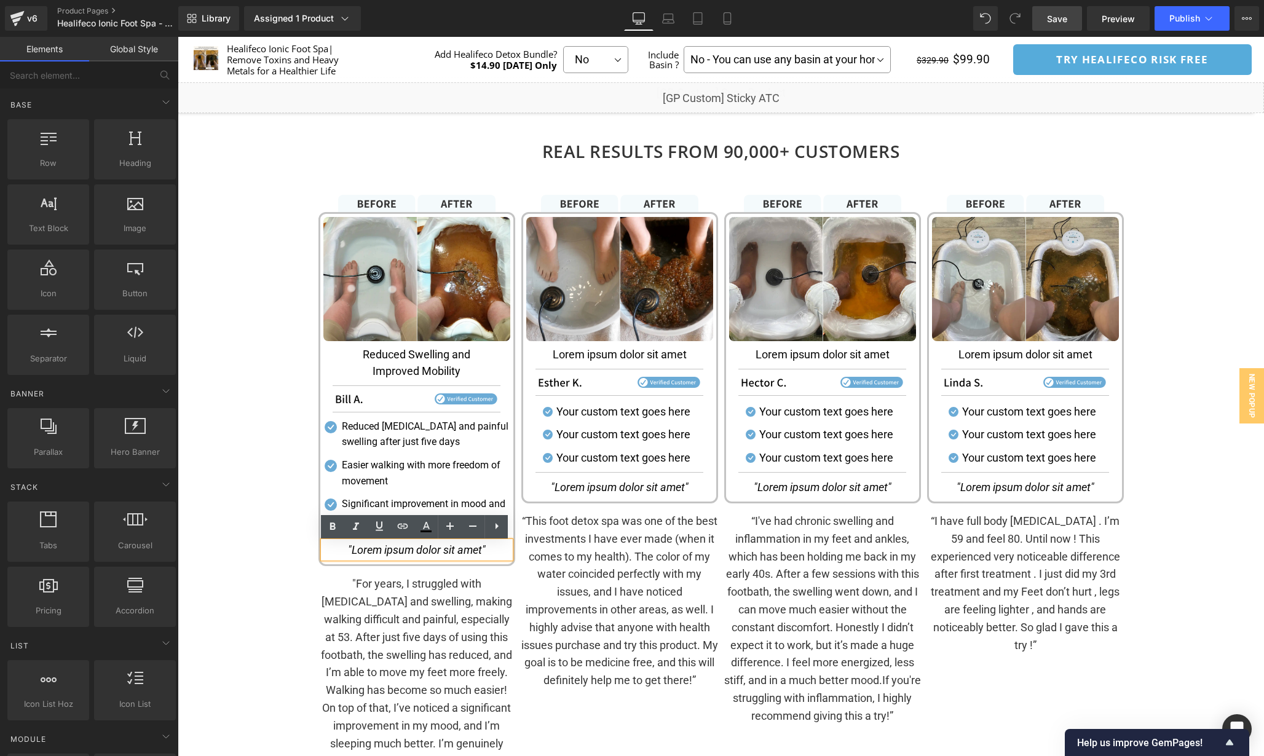
click at [449, 551] on icon ""Lorem ipsum dolor sit amet"" at bounding box center [417, 549] width 138 height 13
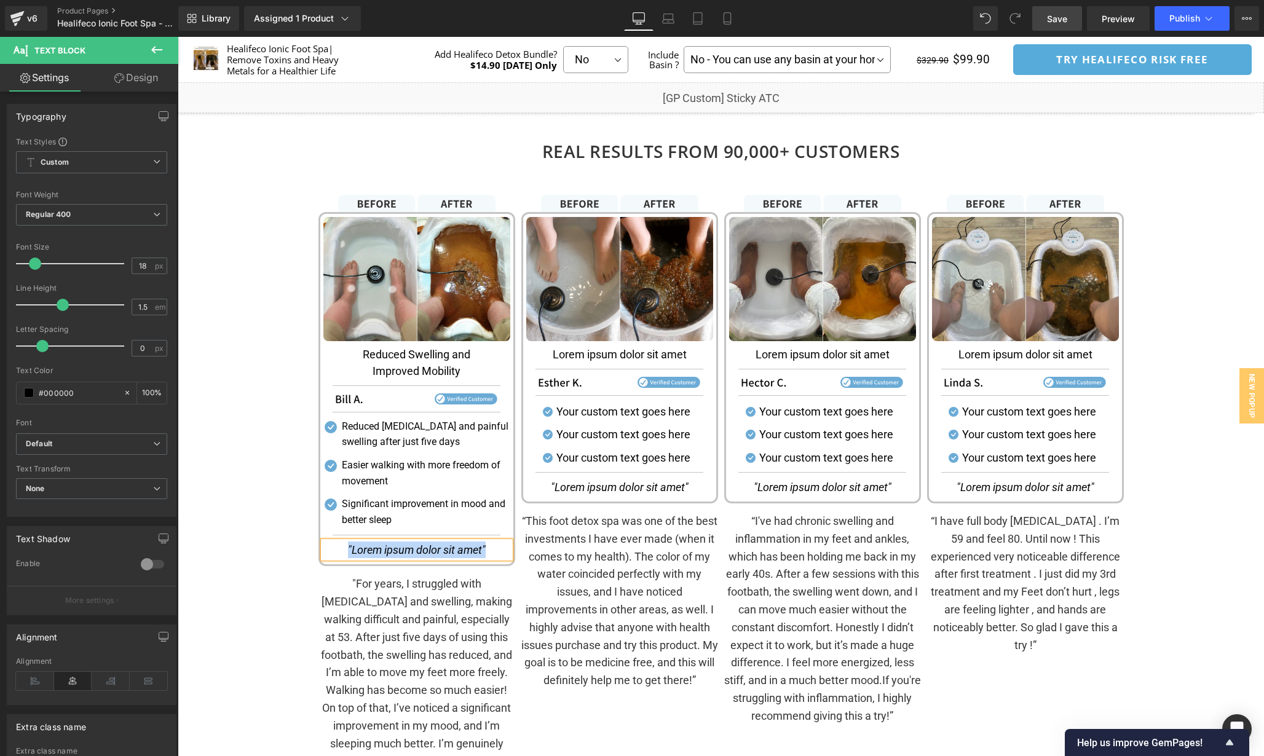
paste div
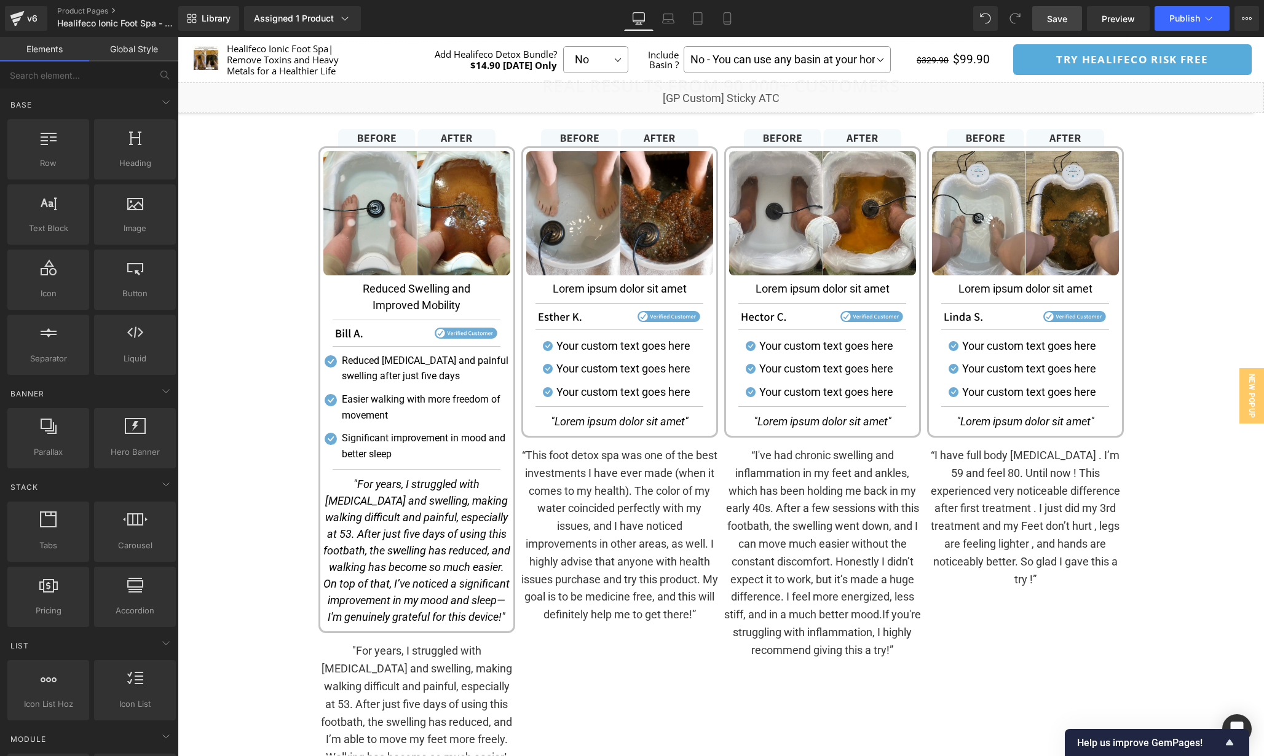
scroll to position [1658, 0]
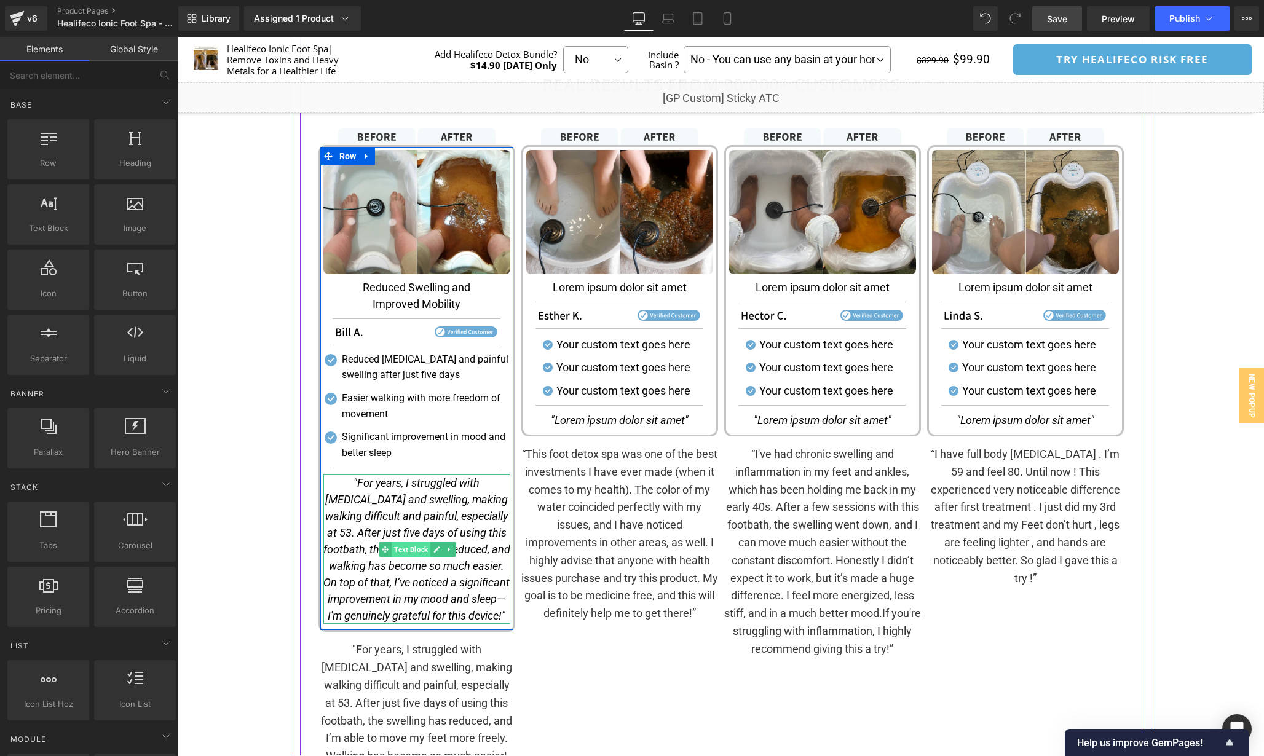
click at [401, 555] on span "Text Block" at bounding box center [411, 549] width 39 height 15
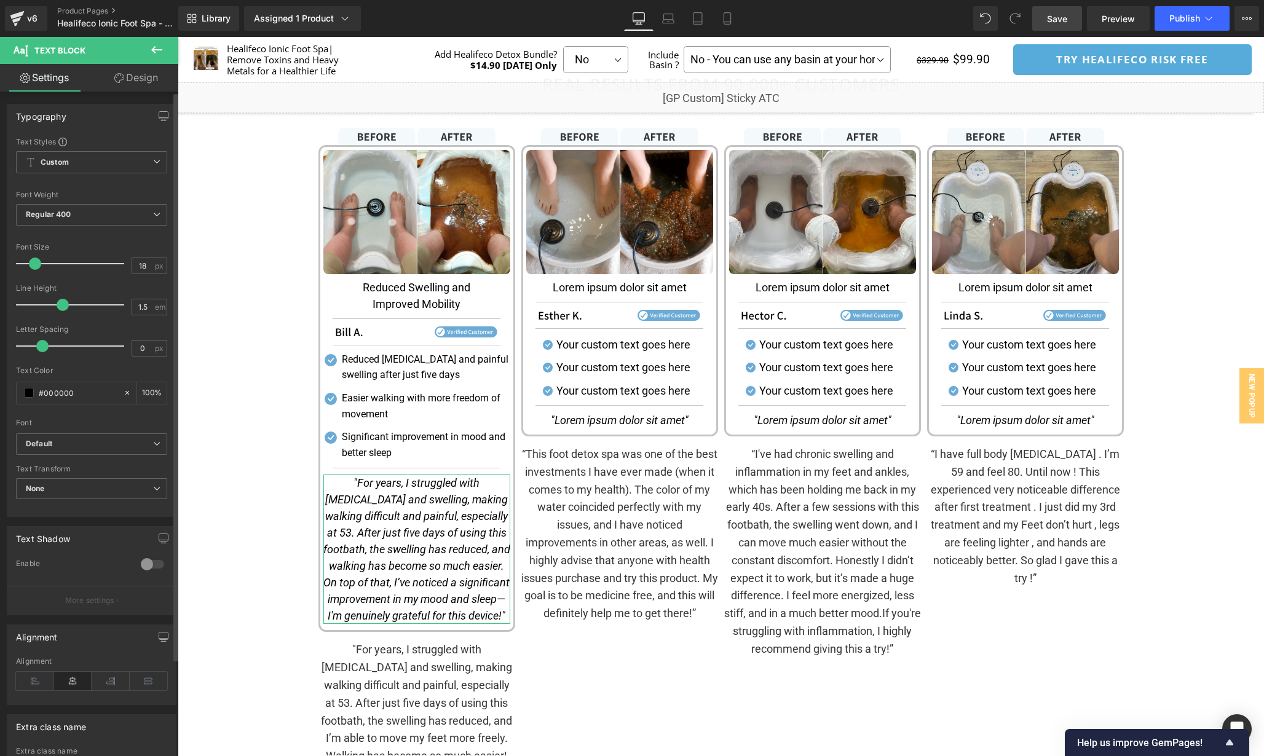
scroll to position [114, 0]
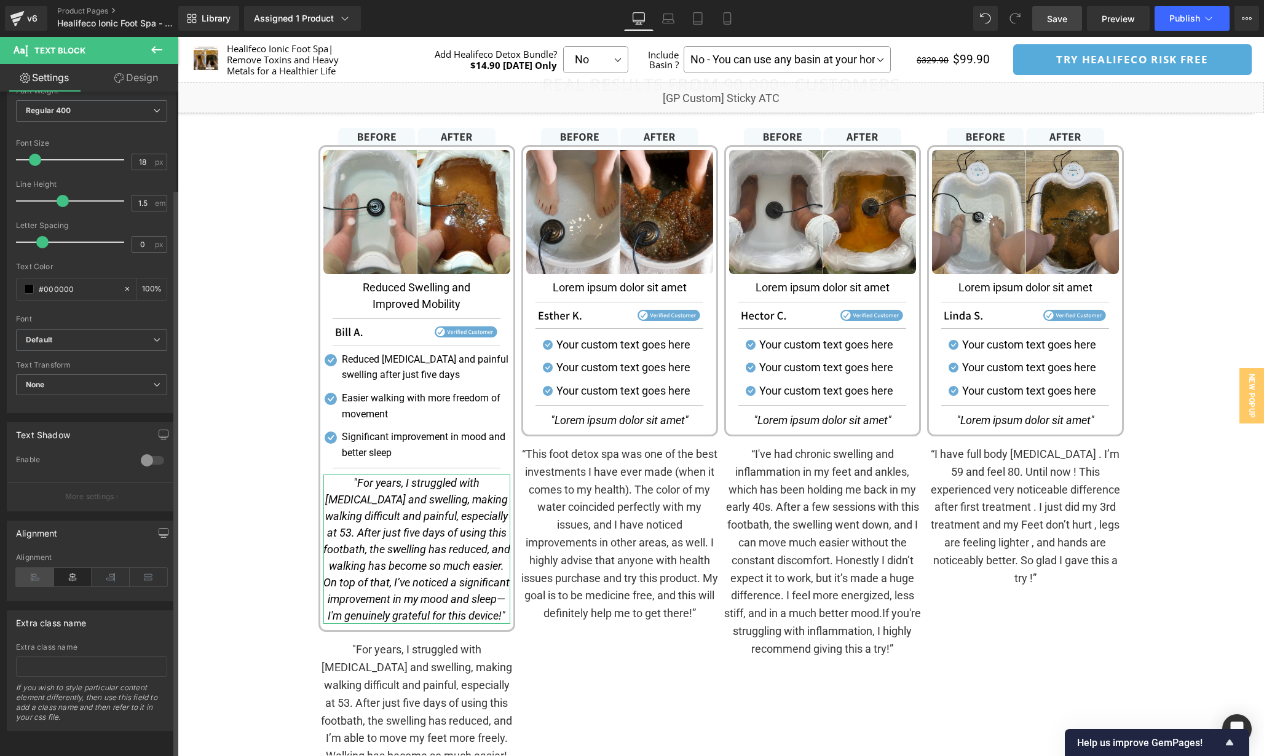
click at [37, 568] on icon at bounding box center [35, 577] width 38 height 18
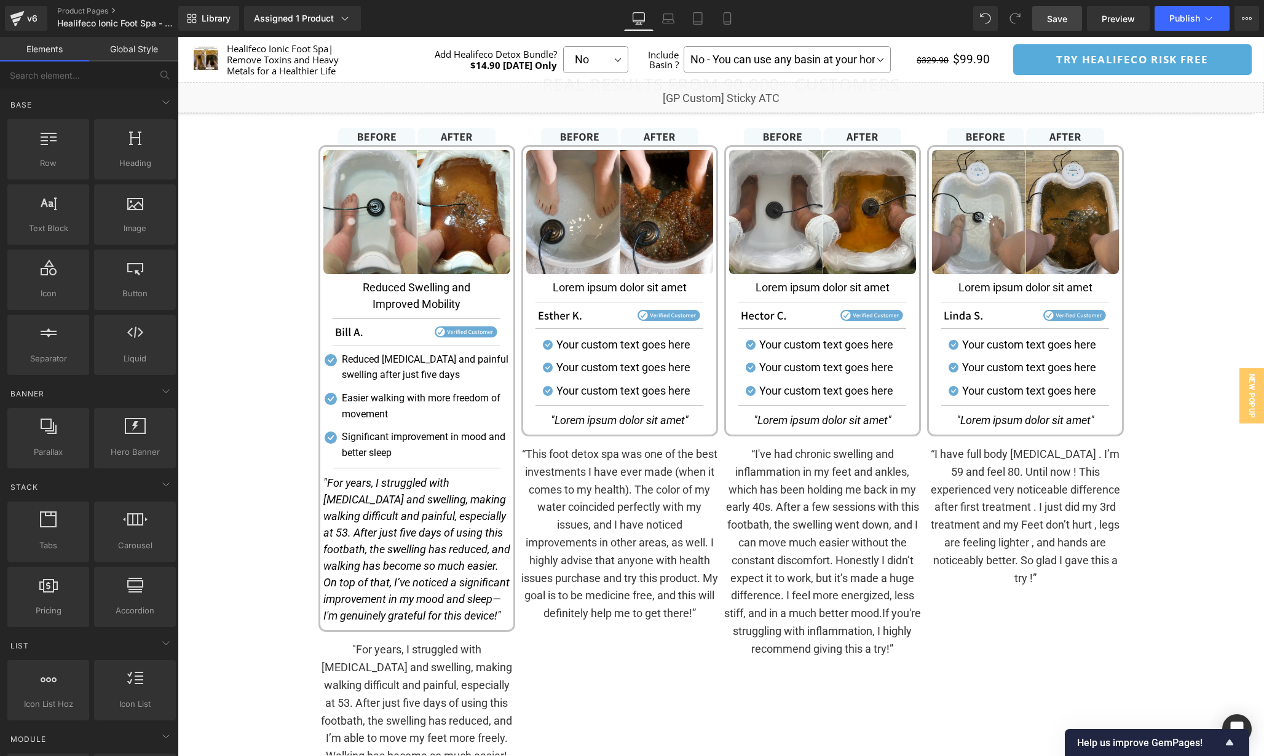
scroll to position [1628, 0]
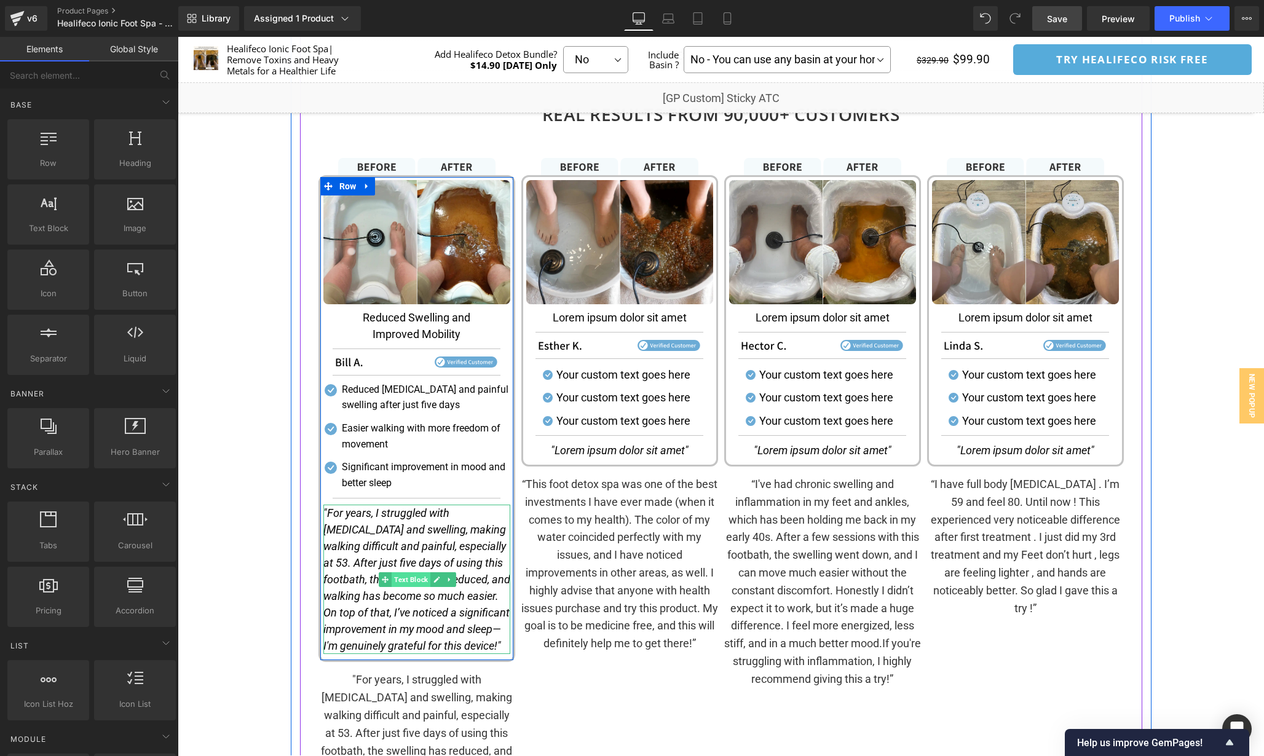
click at [415, 580] on span "Text Block" at bounding box center [411, 579] width 39 height 15
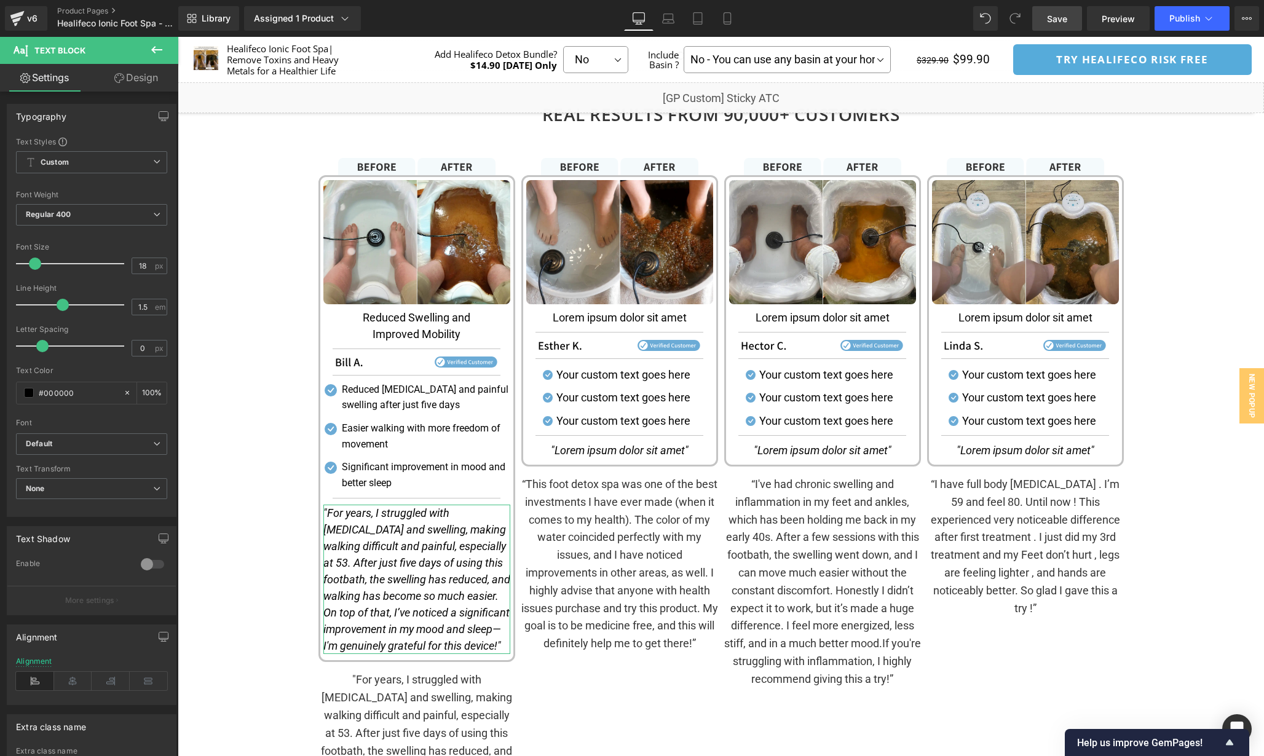
click at [135, 79] on link "Design" at bounding box center [136, 78] width 89 height 28
click at [0, 0] on div "Spacing" at bounding box center [0, 0] width 0 height 0
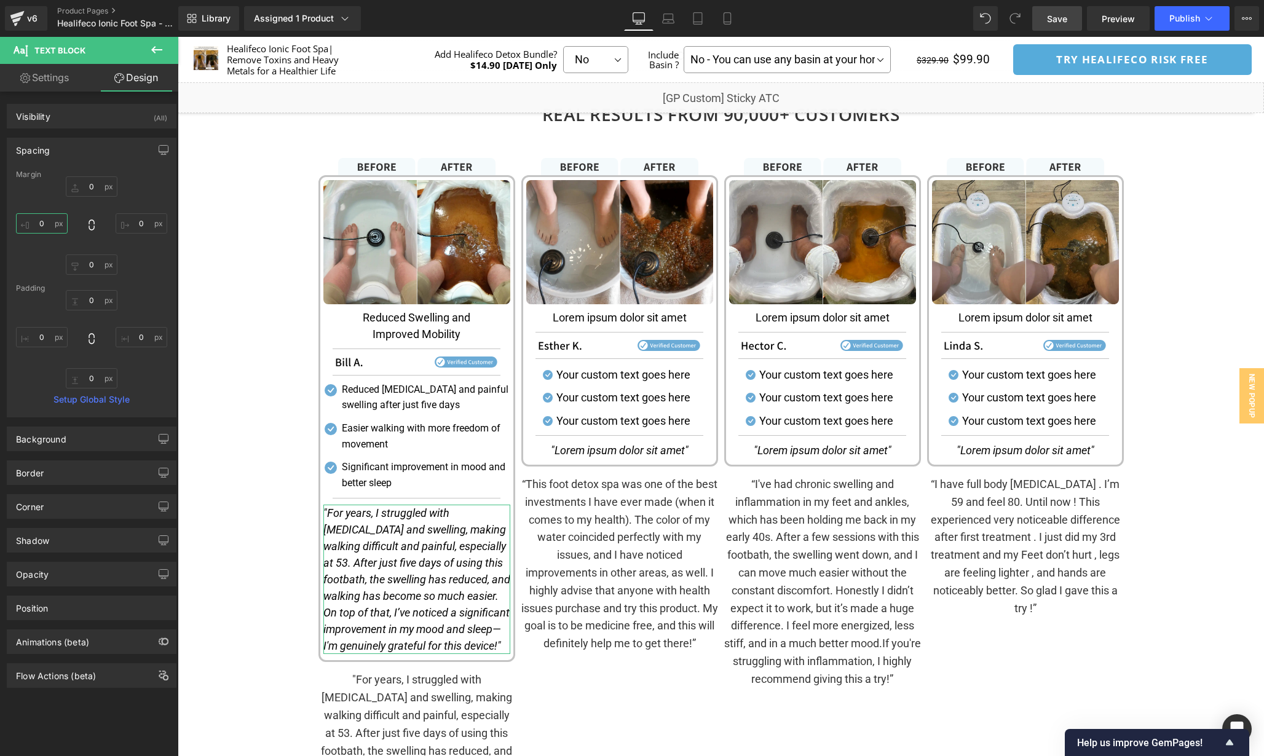
click at [44, 220] on input "text" at bounding box center [42, 223] width 52 height 20
type input "8"
click at [136, 221] on input "text" at bounding box center [142, 223] width 52 height 20
type input "8"
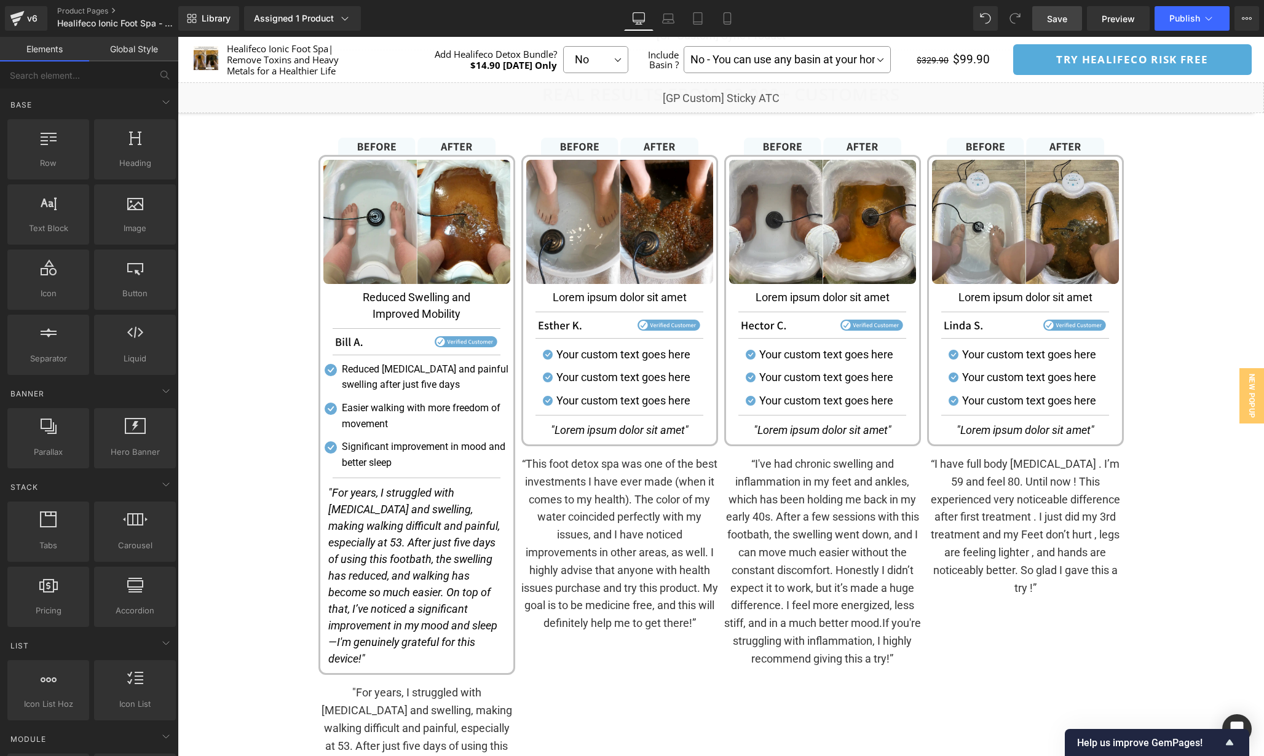
scroll to position [1652, 0]
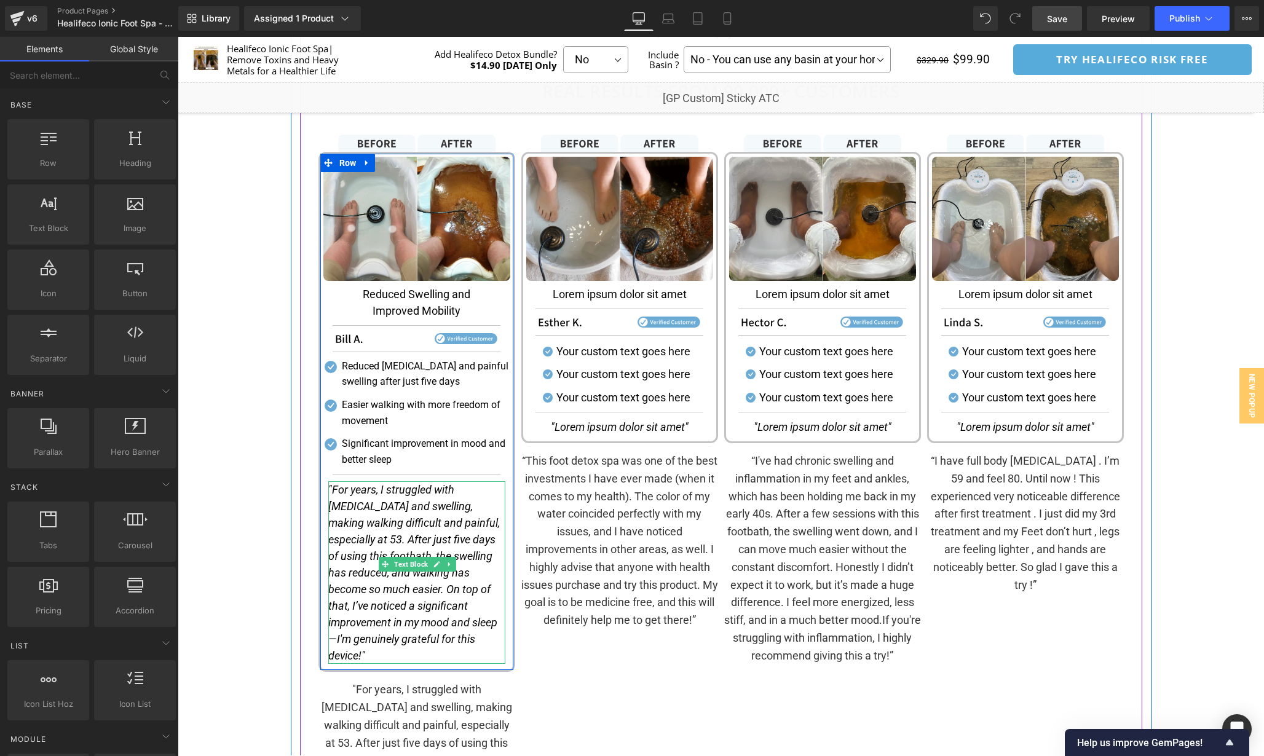
click at [375, 596] on icon ""For years, I struggled with edema and swelling, making walking difficult and p…" at bounding box center [414, 572] width 172 height 179
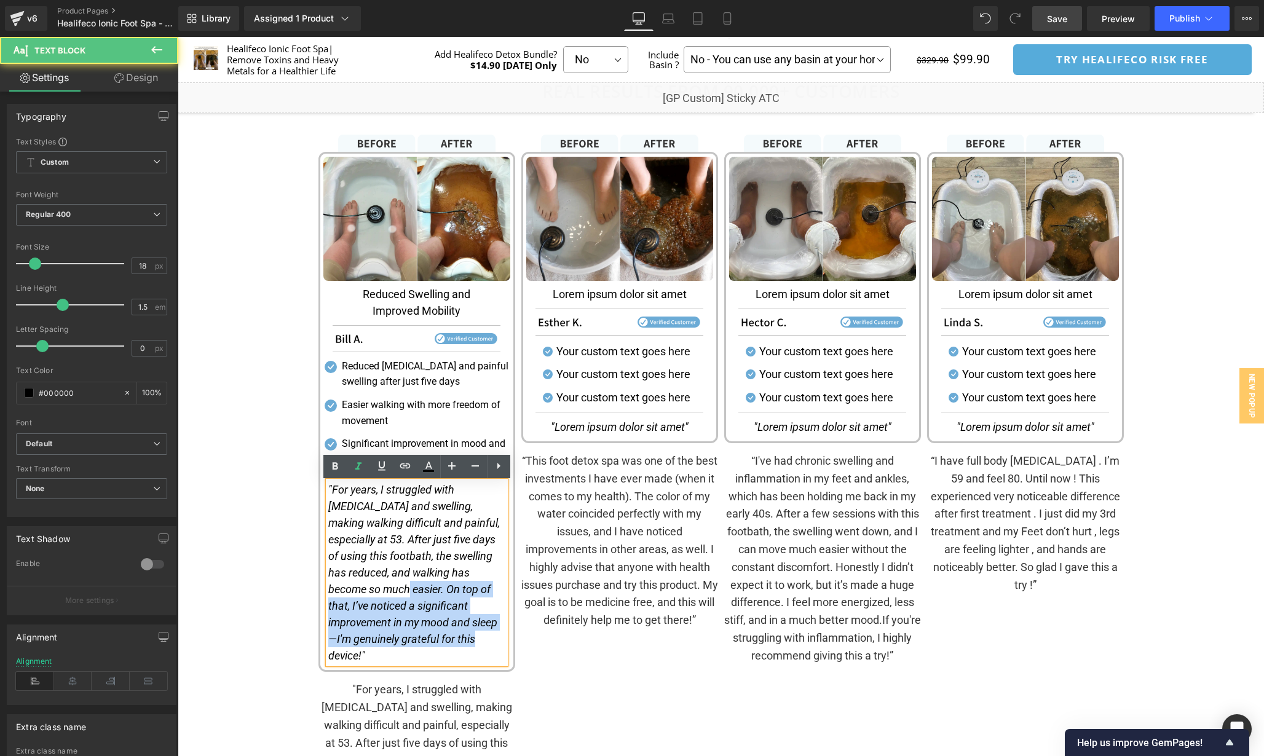
drag, startPoint x: 328, startPoint y: 590, endPoint x: 430, endPoint y: 641, distance: 114.1
click at [430, 641] on p ""For years, I struggled with edema and swelling, making walking difficult and p…" at bounding box center [416, 572] width 177 height 183
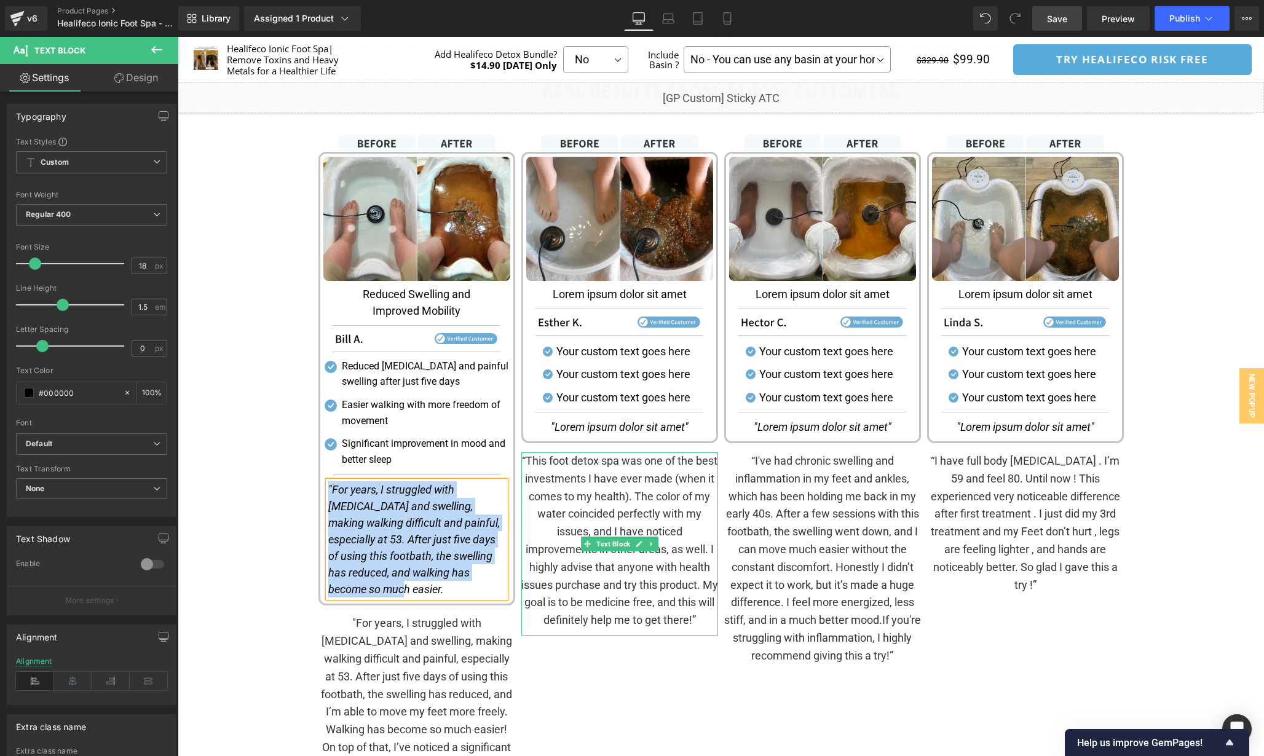
copy icon ""For years, I struggled with [MEDICAL_DATA] and swelling, making walking diffic…"
click at [608, 591] on p "“This foot detox spa was one of the best investments I have ever made (when it …" at bounding box center [619, 540] width 197 height 177
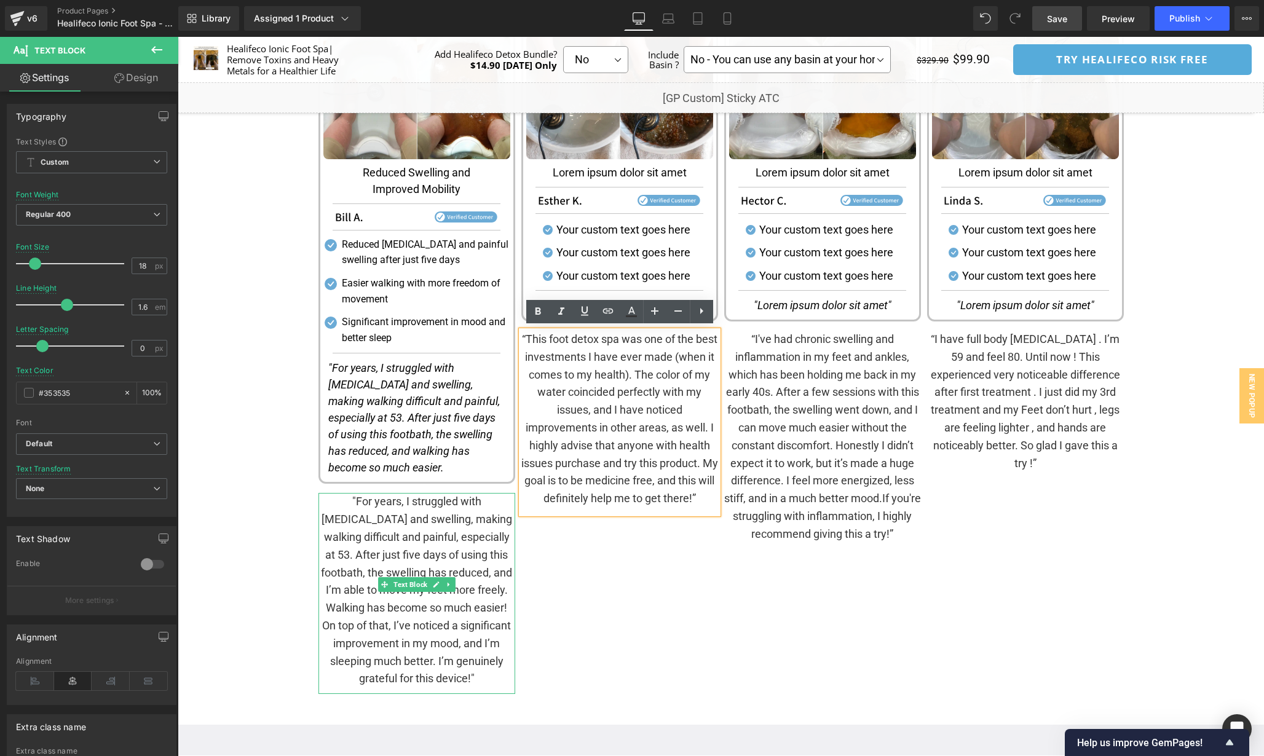
scroll to position [1778, 0]
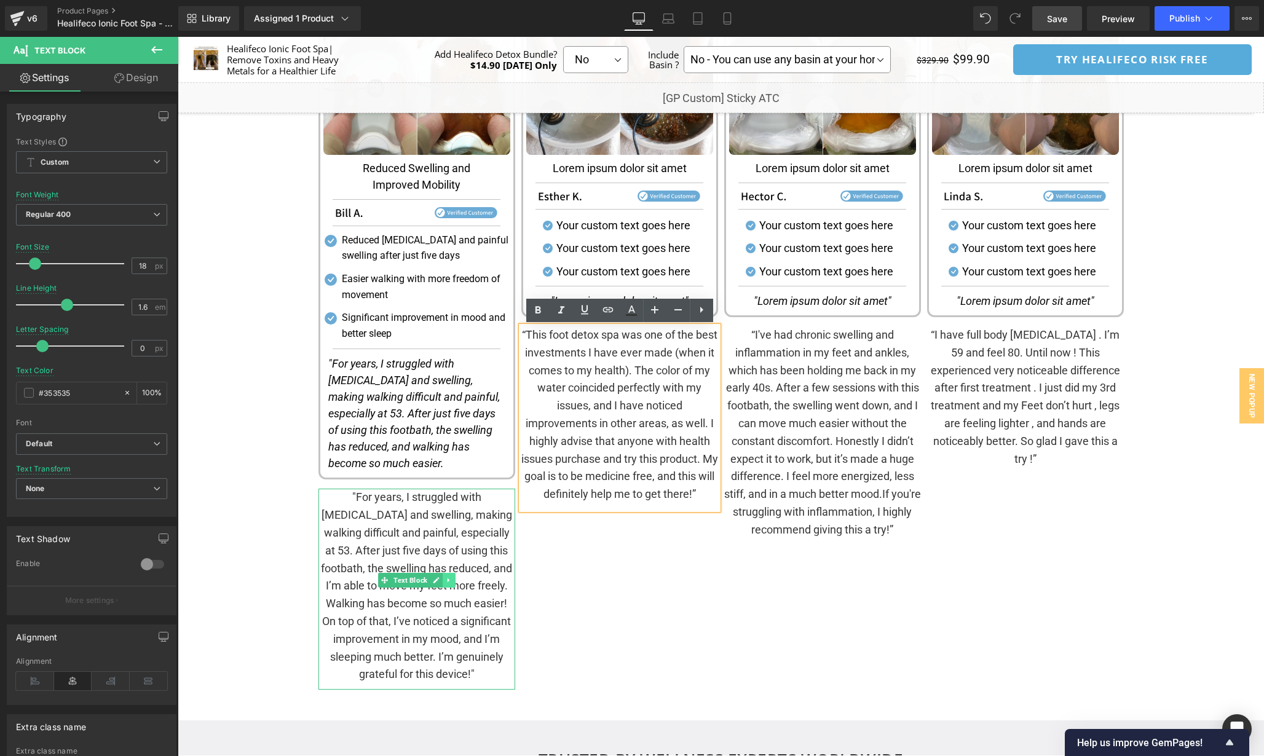
click at [445, 577] on icon at bounding box center [448, 580] width 7 height 7
click at [452, 577] on icon at bounding box center [455, 580] width 7 height 7
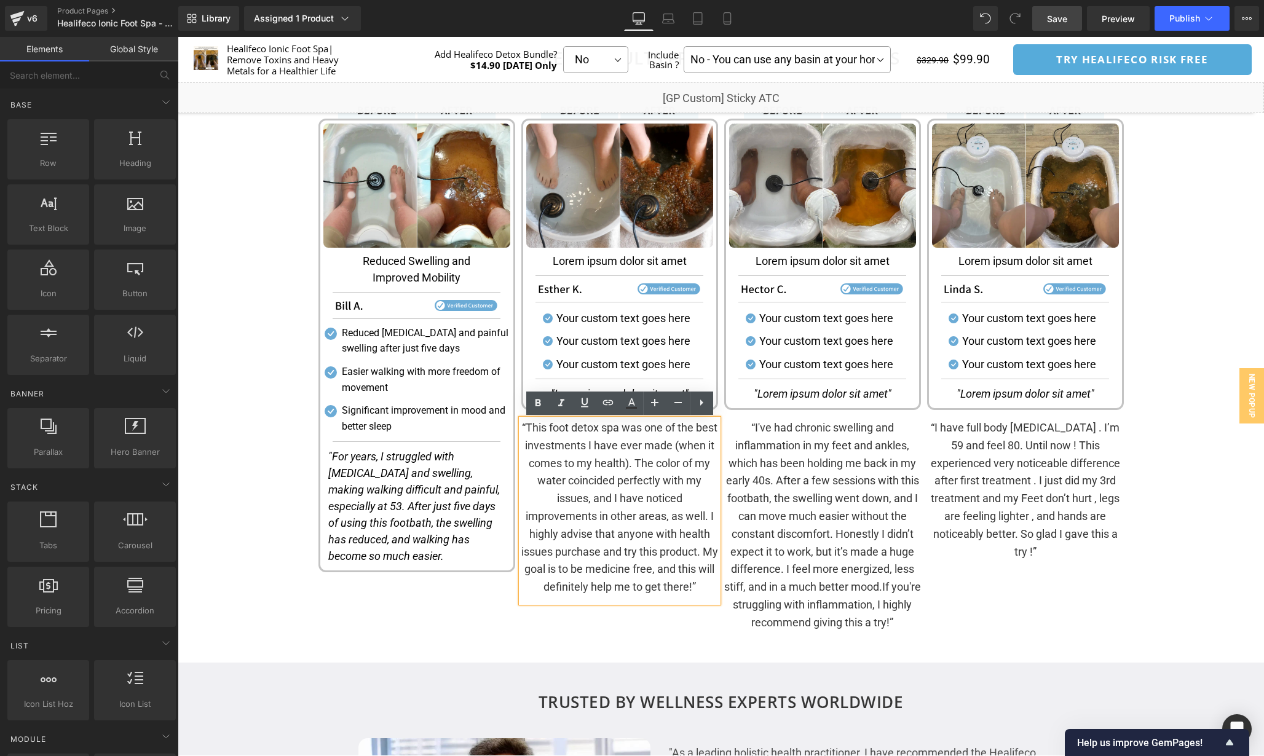
click at [488, 604] on div "Image Image Reduced Swelling and Improved Mobility Text Block Separator Image S…" at bounding box center [416, 366] width 203 height 530
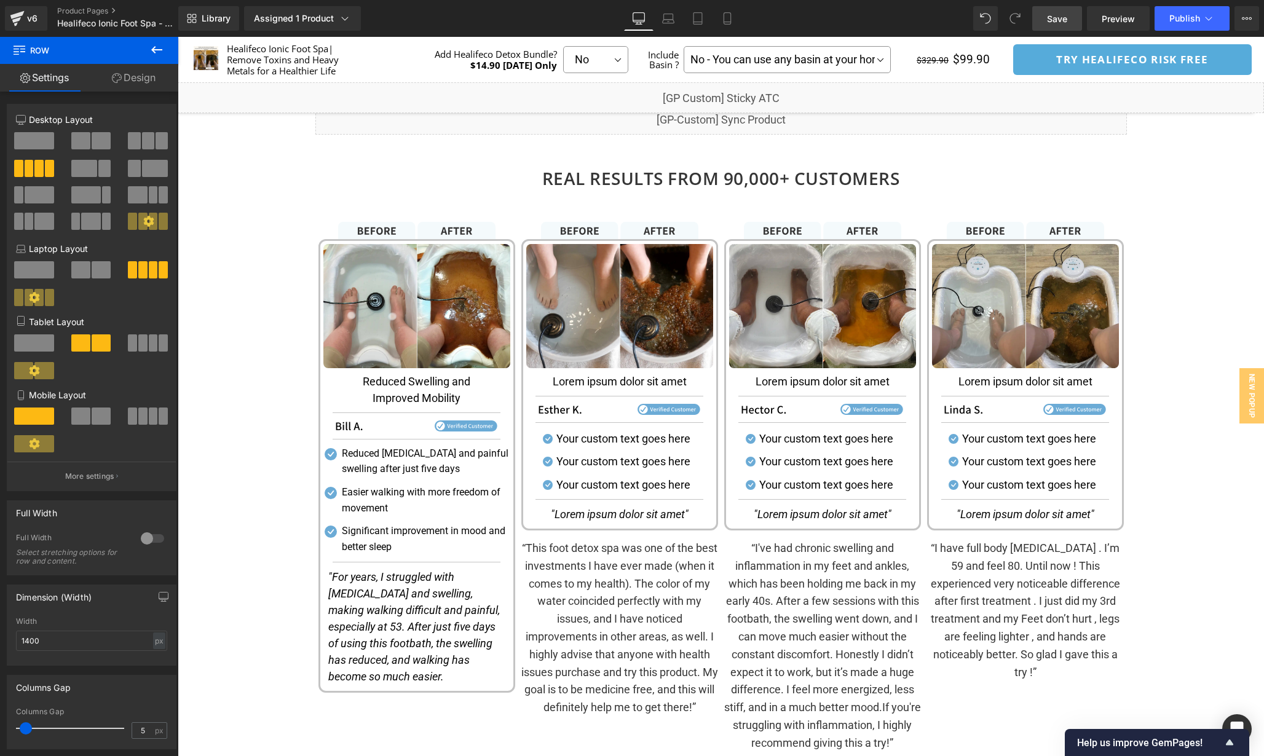
scroll to position [1575, 0]
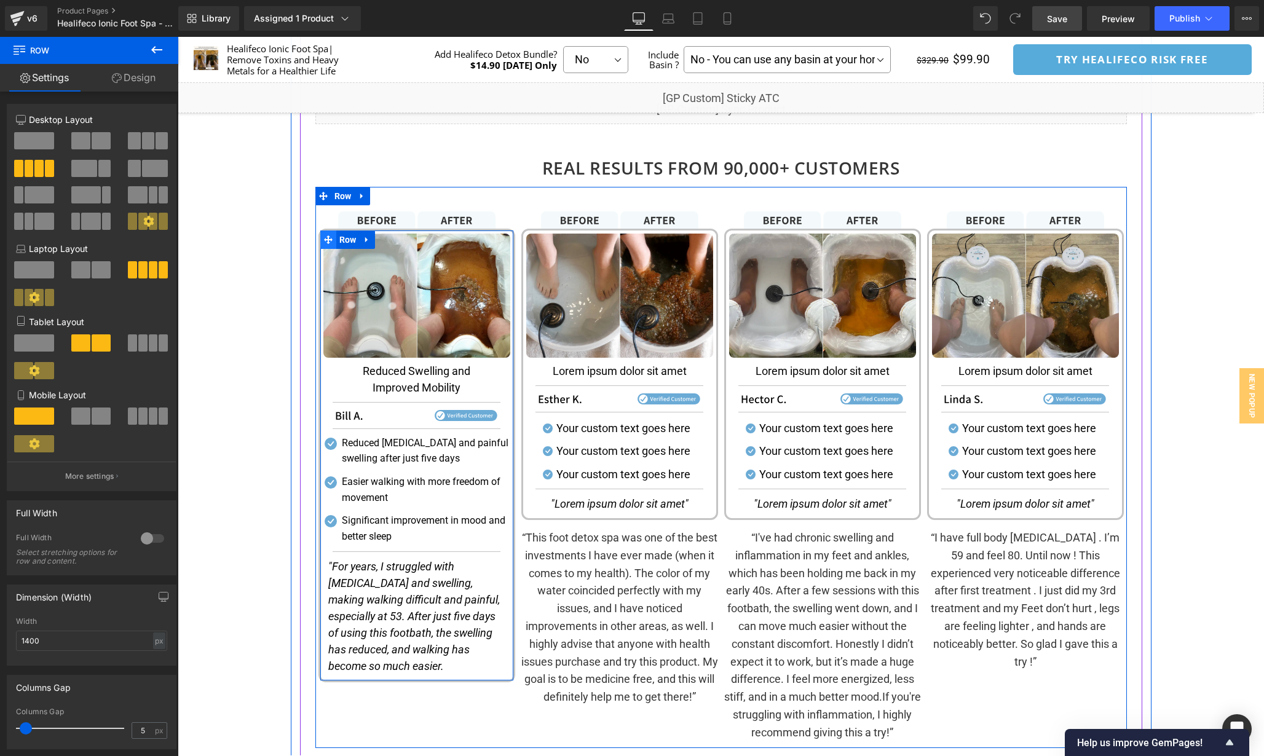
click at [325, 240] on icon at bounding box center [328, 239] width 9 height 9
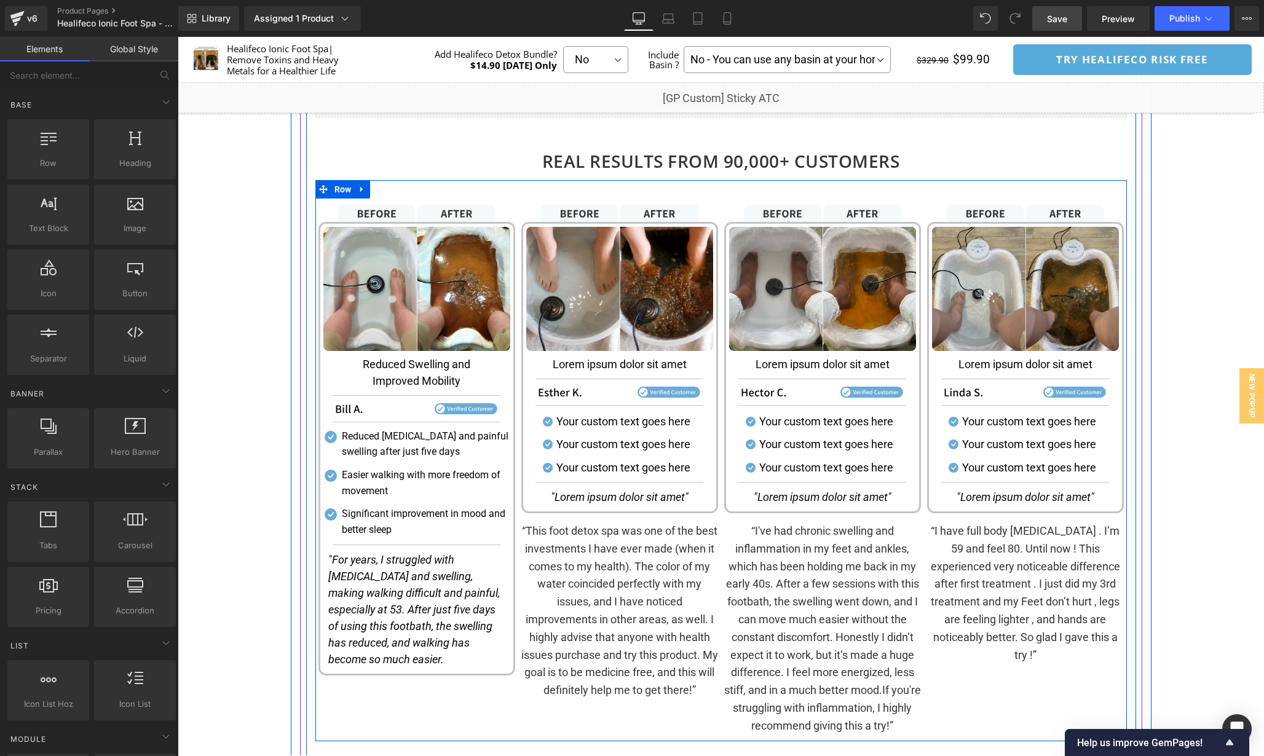
scroll to position [1572, 0]
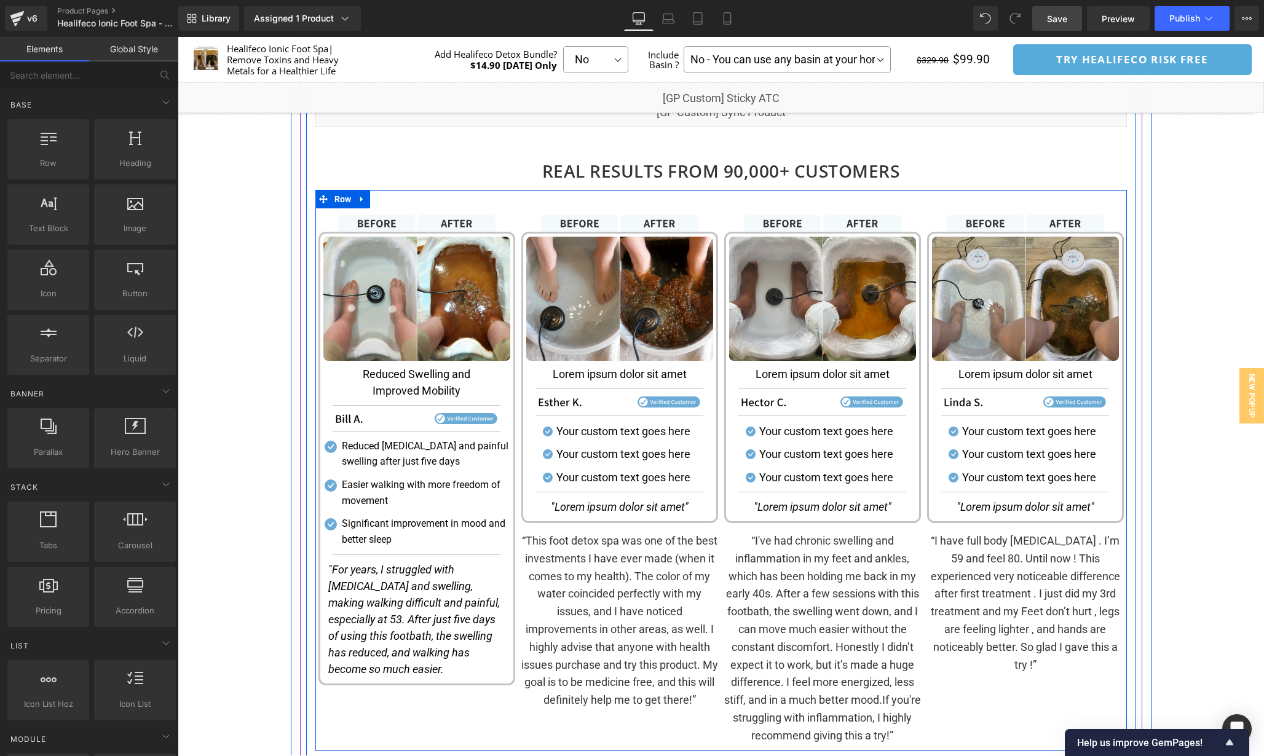
click at [412, 626] on icon ""For years, I struggled with [MEDICAL_DATA] and swelling, making walking diffic…" at bounding box center [414, 619] width 172 height 112
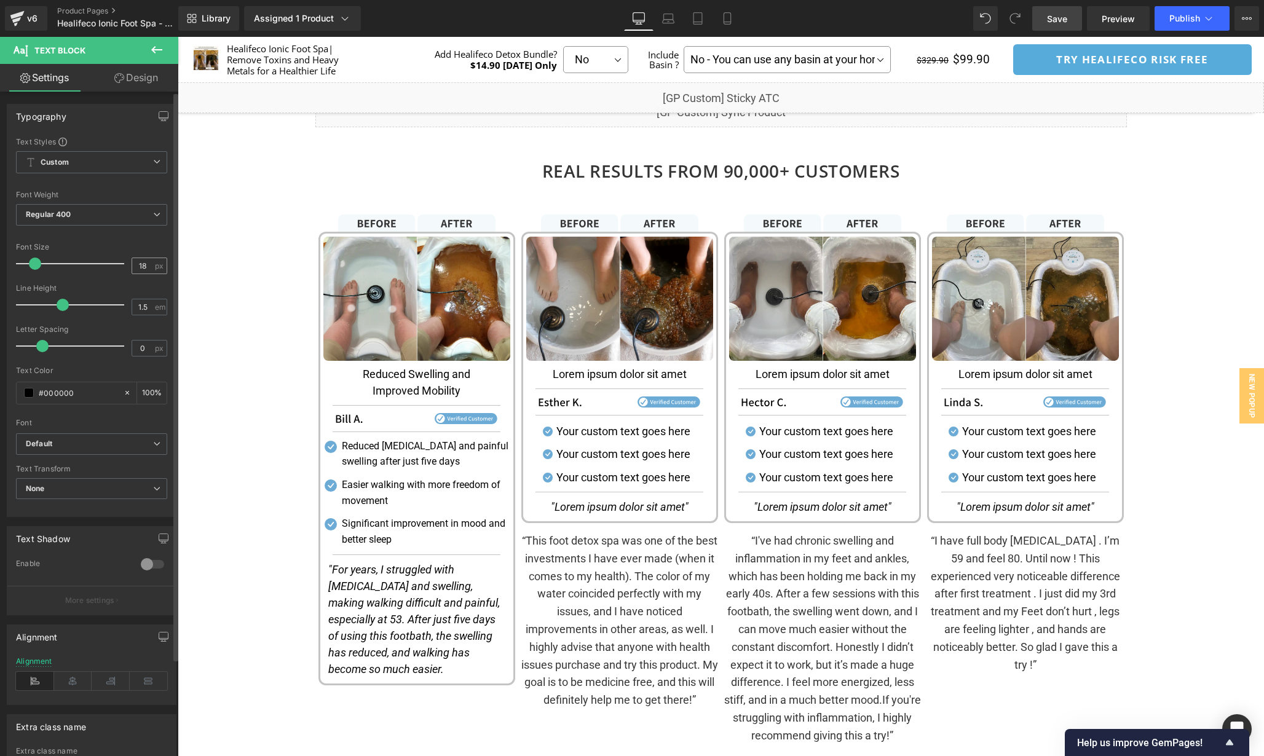
click at [144, 274] on div "18 px" at bounding box center [150, 266] width 36 height 17
click at [141, 264] on input "18" at bounding box center [143, 265] width 22 height 15
click at [143, 264] on input "18" at bounding box center [143, 265] width 22 height 15
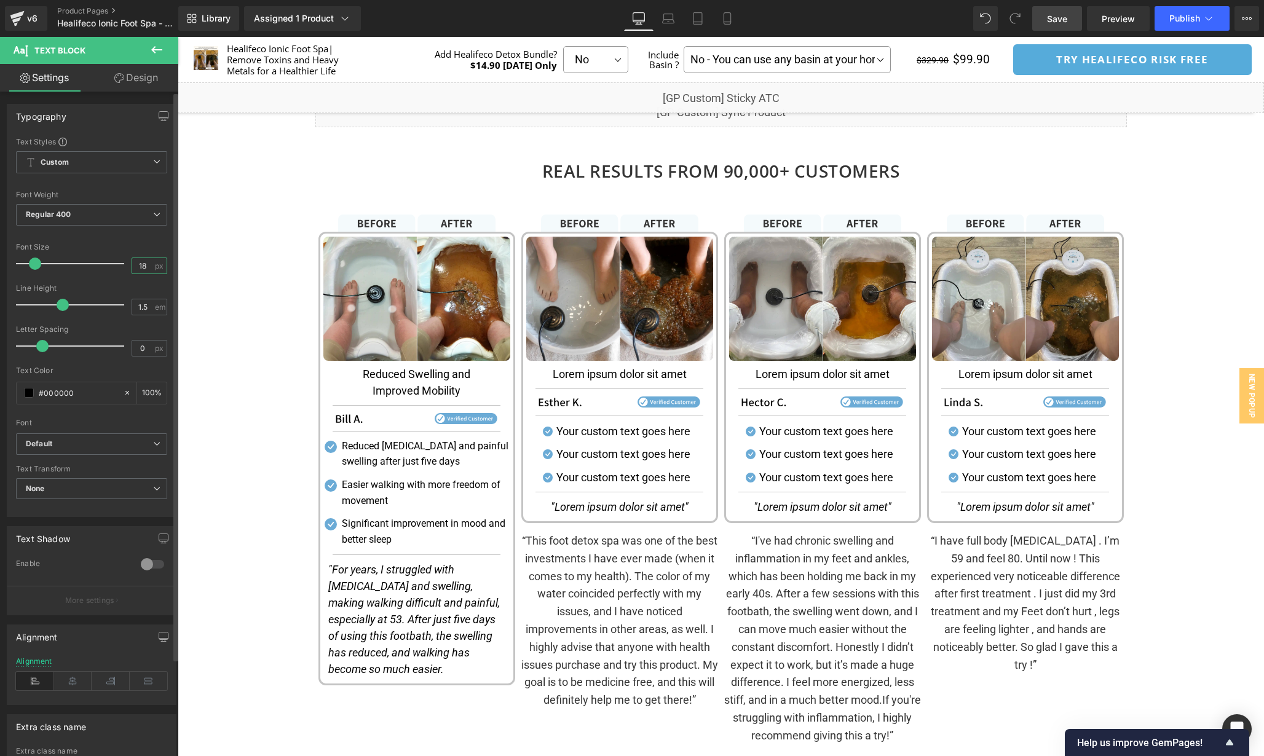
drag, startPoint x: 143, startPoint y: 264, endPoint x: 125, endPoint y: 264, distance: 17.8
click at [125, 264] on div "Font Size 18 px" at bounding box center [91, 263] width 151 height 41
click at [133, 267] on input "18" at bounding box center [143, 265] width 22 height 15
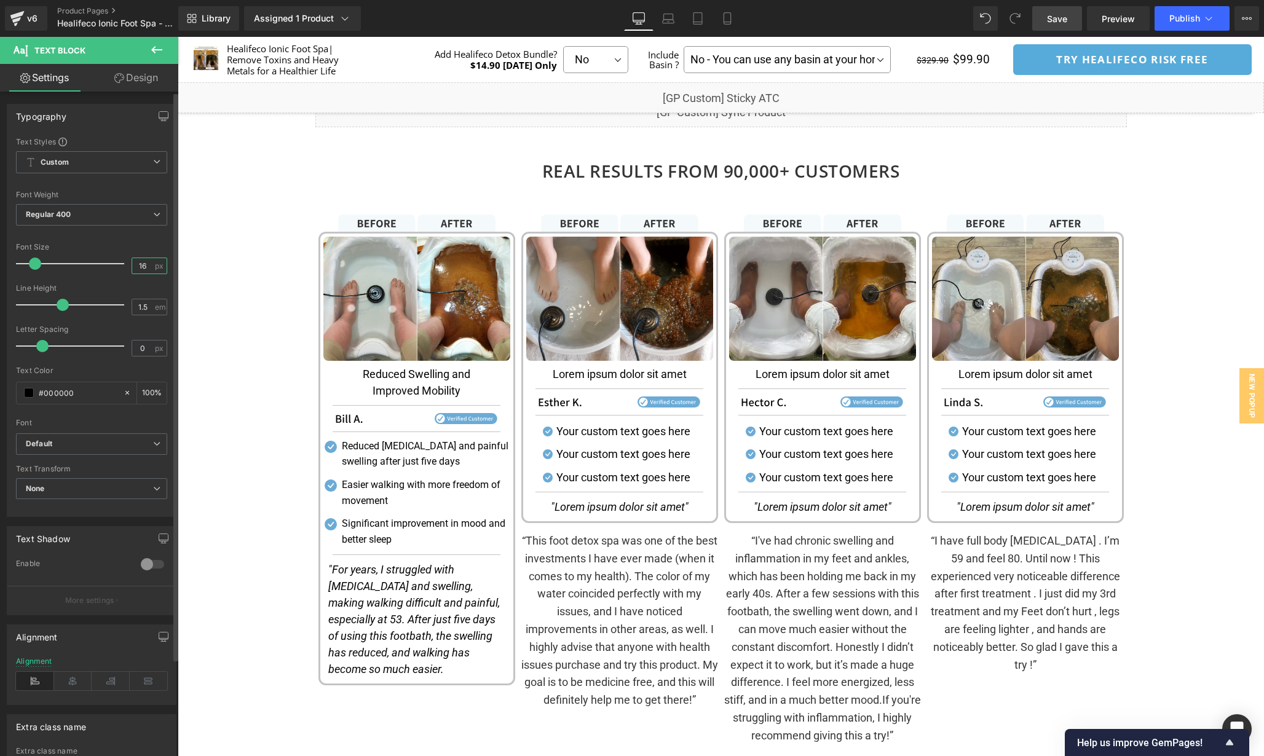
type input "16"
click at [101, 240] on div "Font Default Oxygen Roboto Open Sans Quicksand [] Default Default Oxygen Roboto…" at bounding box center [91, 284] width 151 height 297
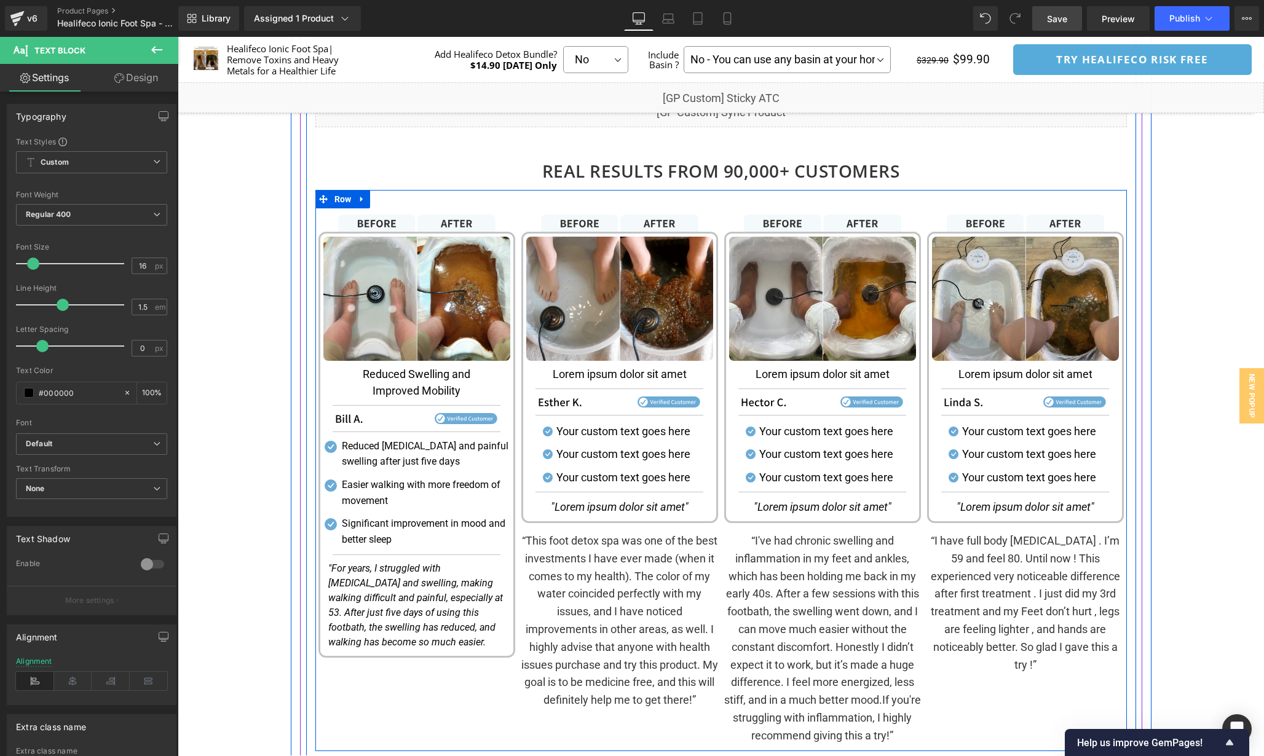
click at [408, 693] on div "Image Image Reduced Swelling and Improved Mobility Text Block Separator Image S…" at bounding box center [416, 480] width 203 height 530
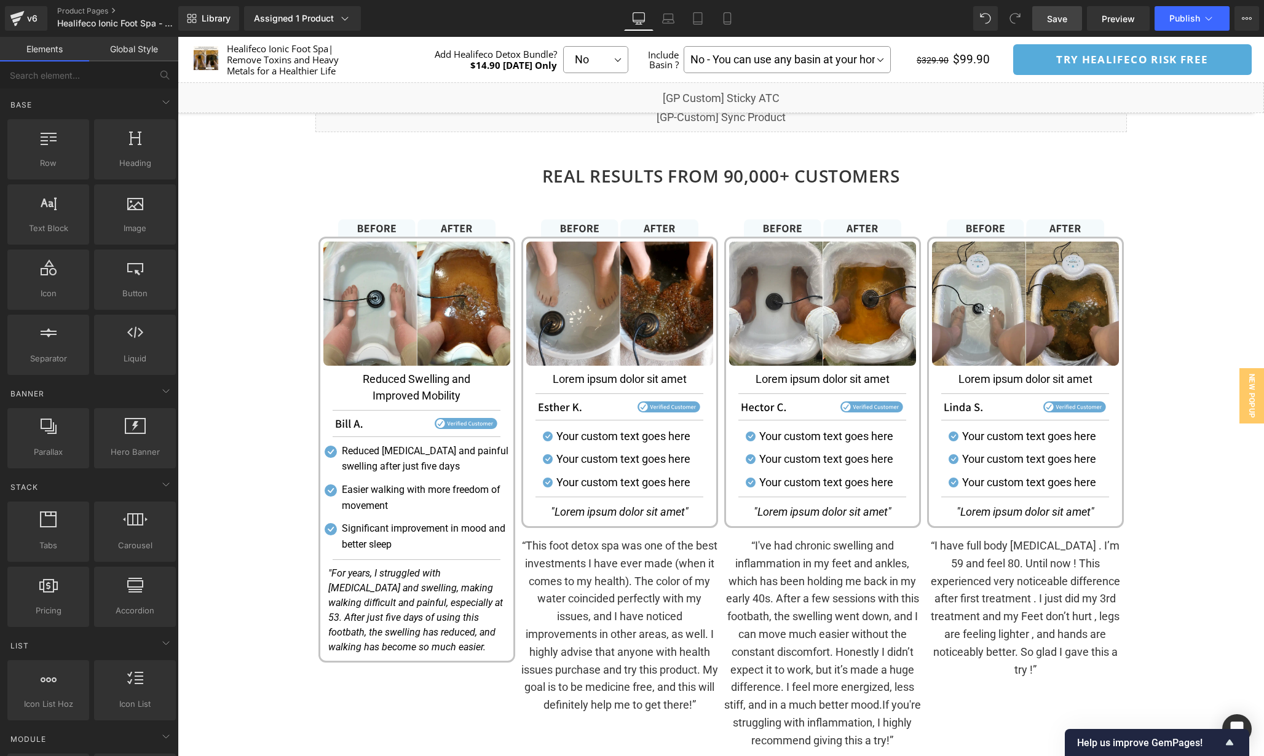
scroll to position [1571, 0]
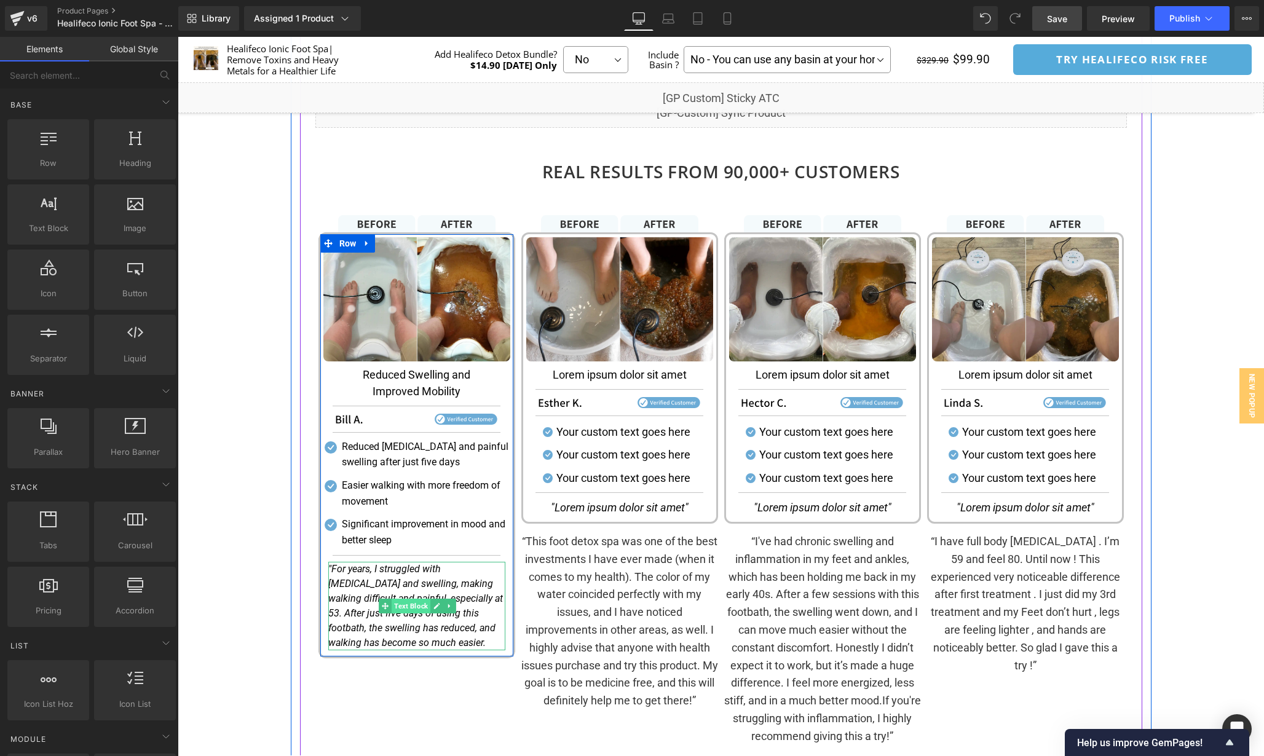
click at [408, 605] on span "Text Block" at bounding box center [411, 606] width 39 height 15
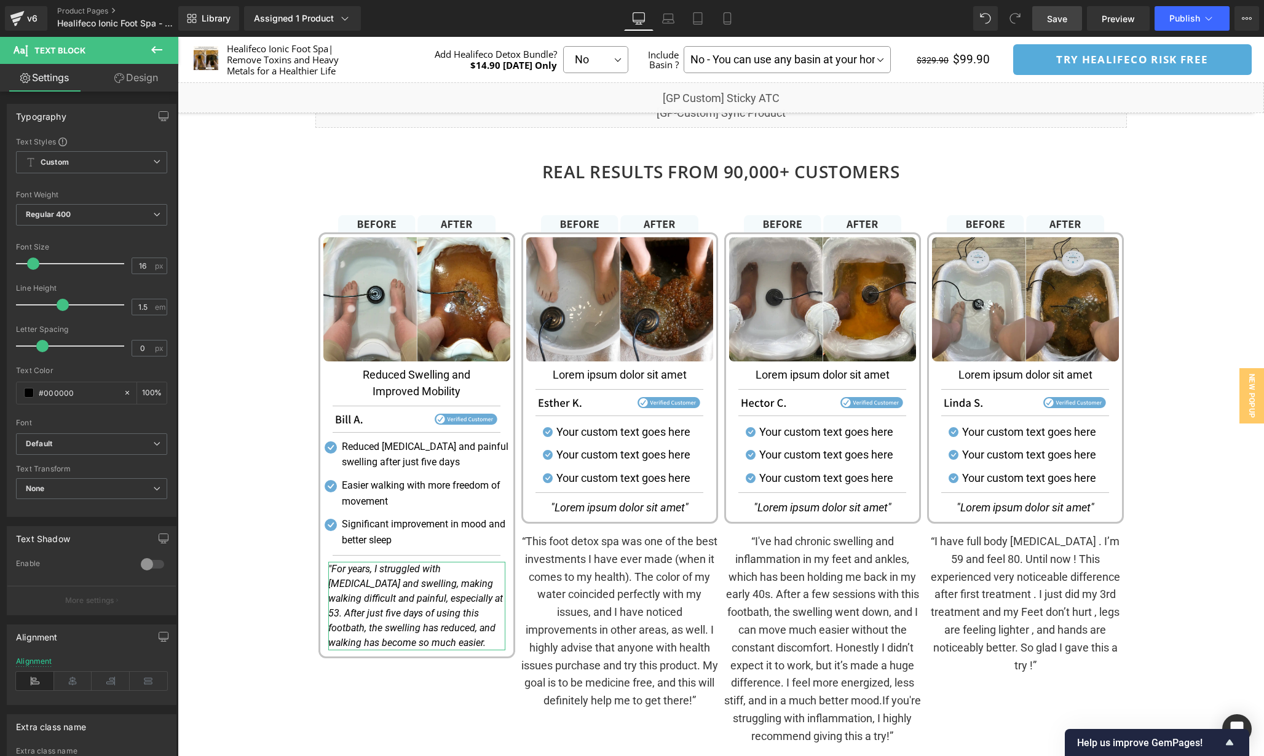
click at [147, 58] on button at bounding box center [156, 50] width 43 height 27
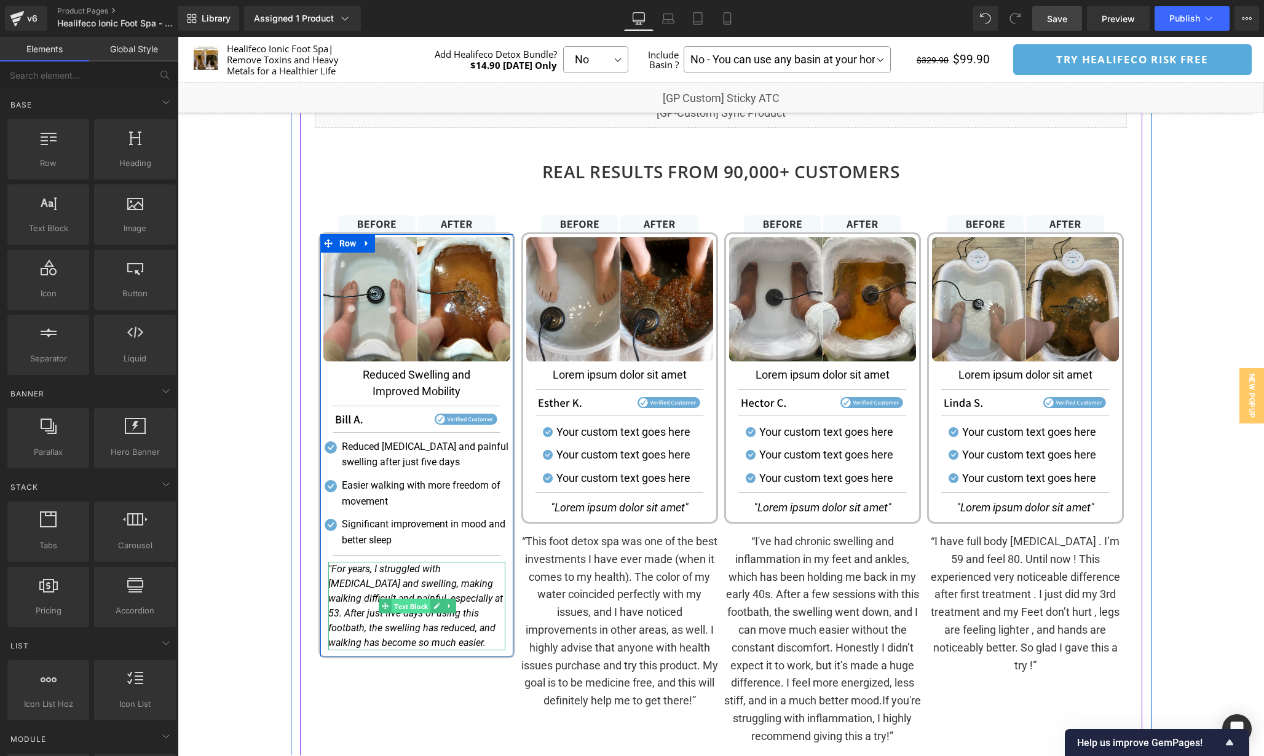
click at [416, 606] on span "Text Block" at bounding box center [411, 606] width 39 height 15
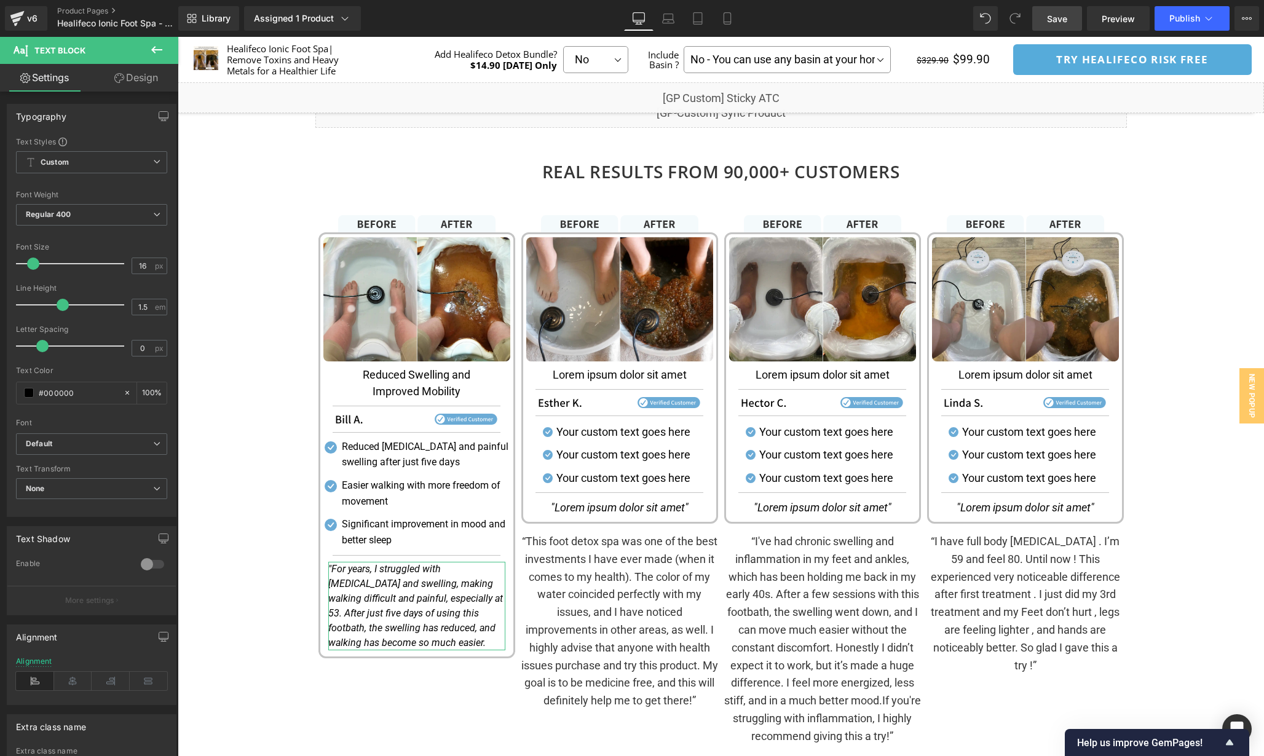
click at [135, 74] on link "Design" at bounding box center [136, 78] width 89 height 28
click at [0, 0] on div "Spacing" at bounding box center [0, 0] width 0 height 0
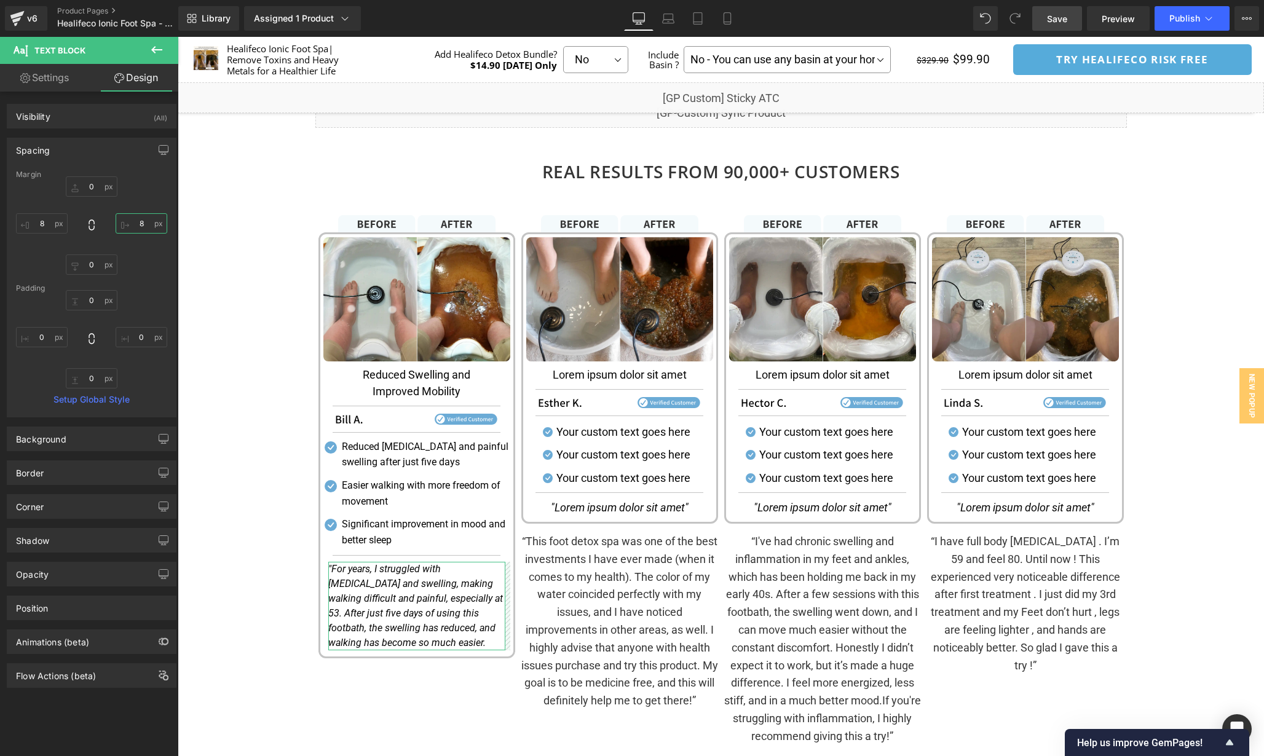
click at [142, 224] on input "text" at bounding box center [142, 223] width 52 height 20
click at [143, 222] on input "4" at bounding box center [142, 223] width 52 height 20
click at [143, 222] on input "0" at bounding box center [142, 223] width 52 height 20
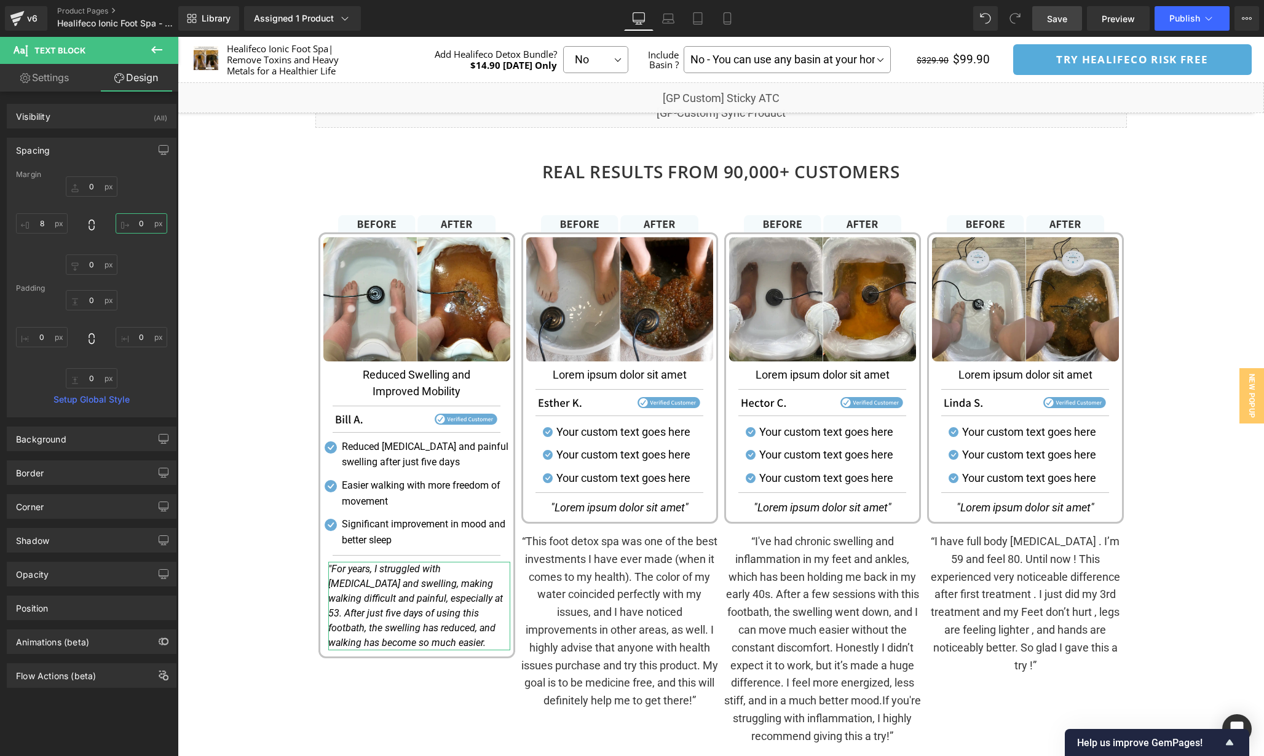
type input "8"
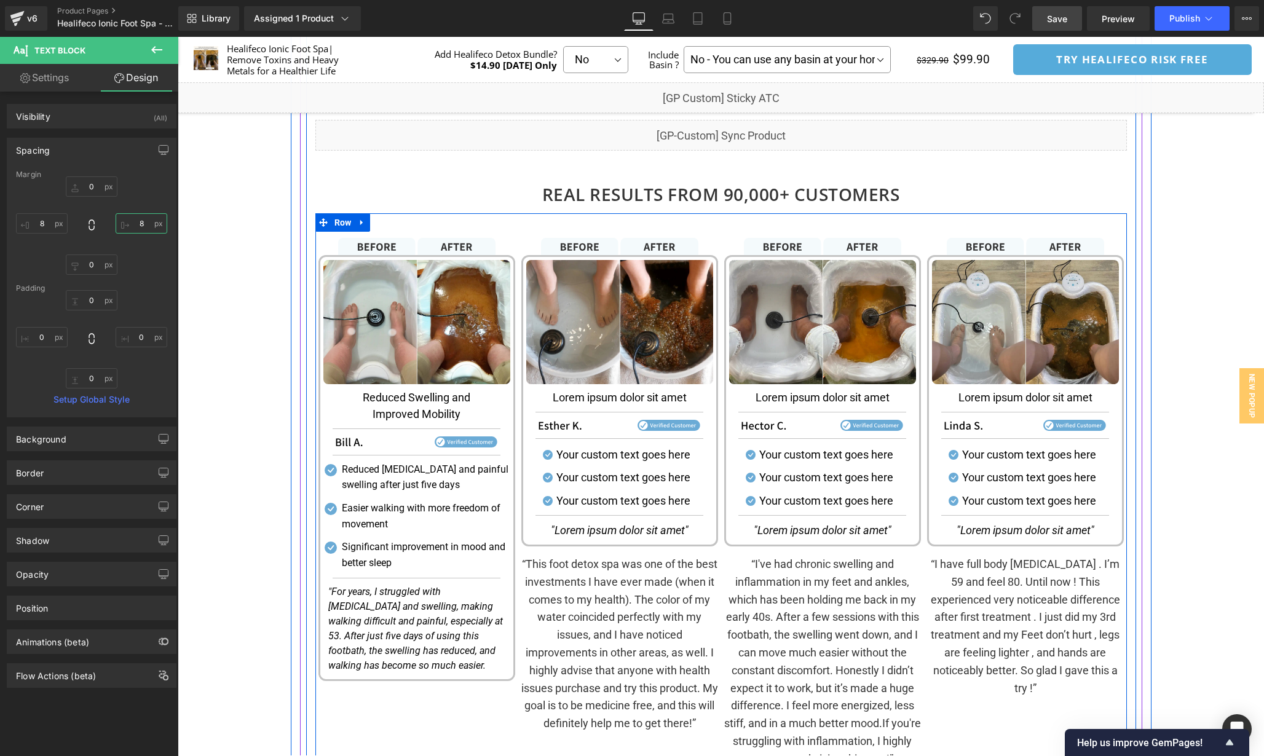
scroll to position [1547, 0]
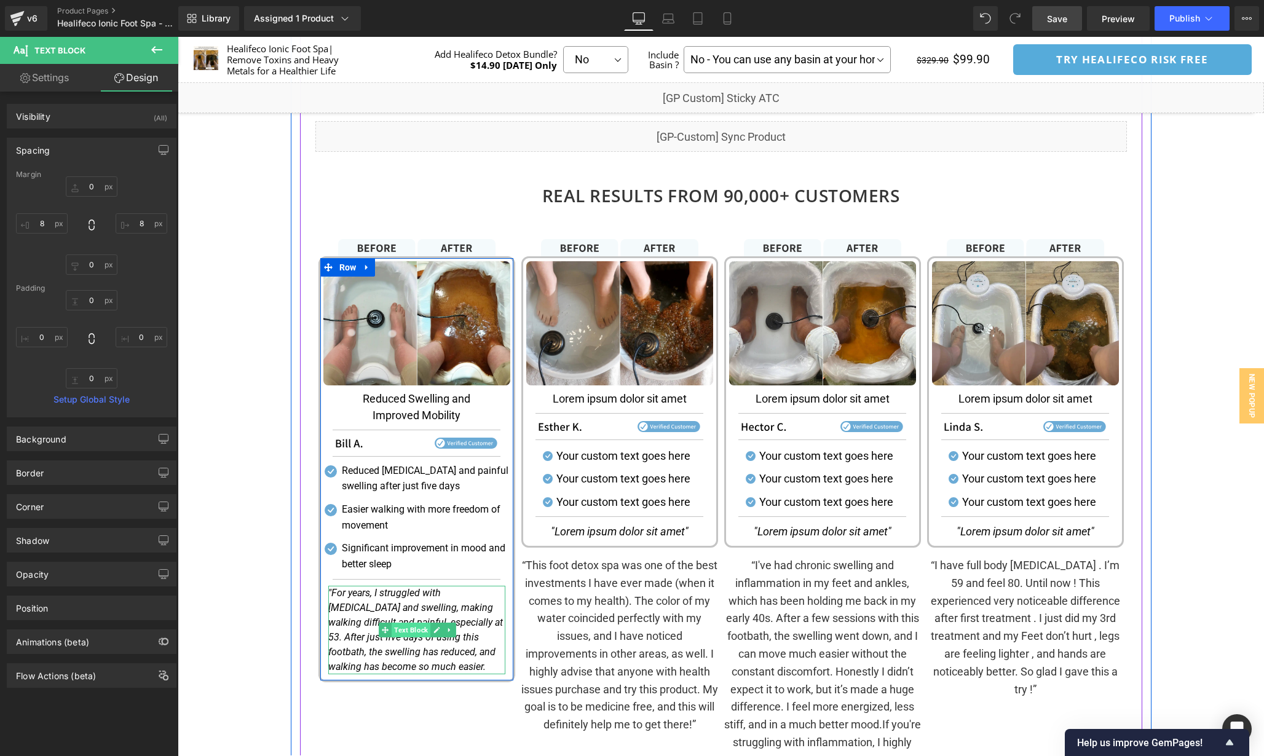
click at [408, 631] on span "Text Block" at bounding box center [411, 630] width 39 height 15
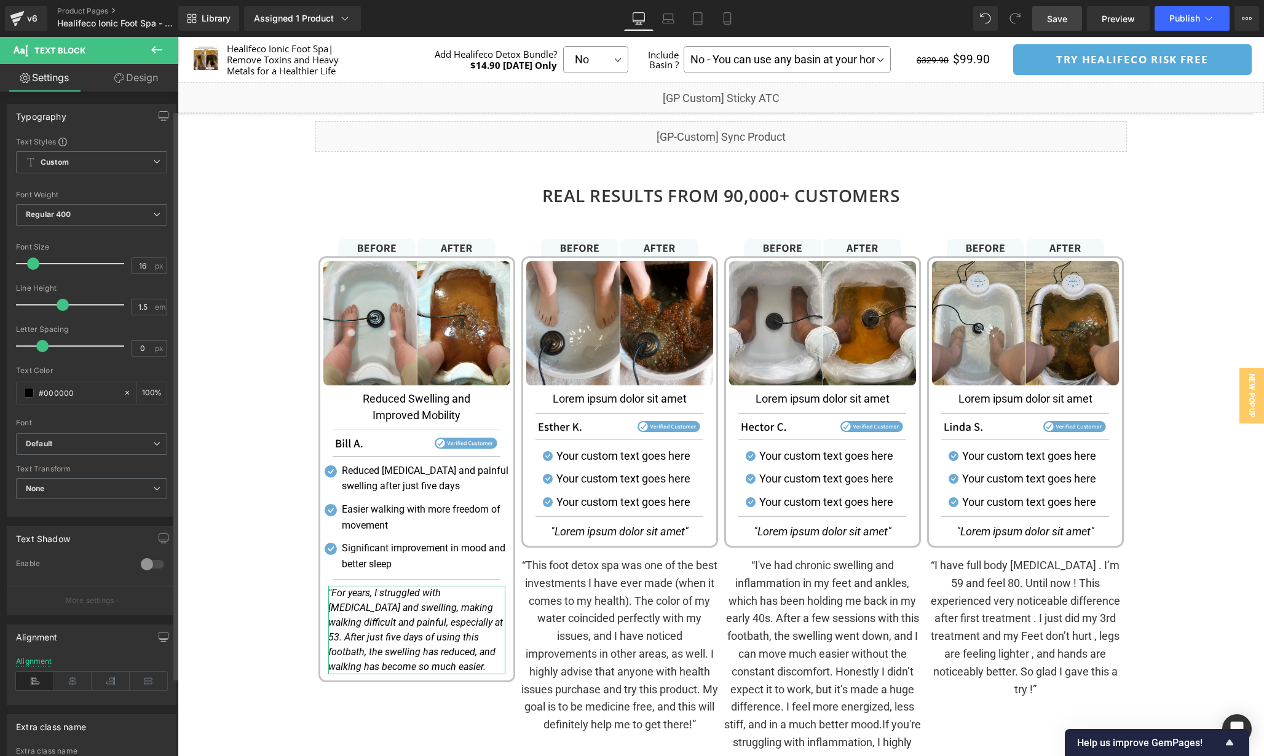
scroll to position [114, 0]
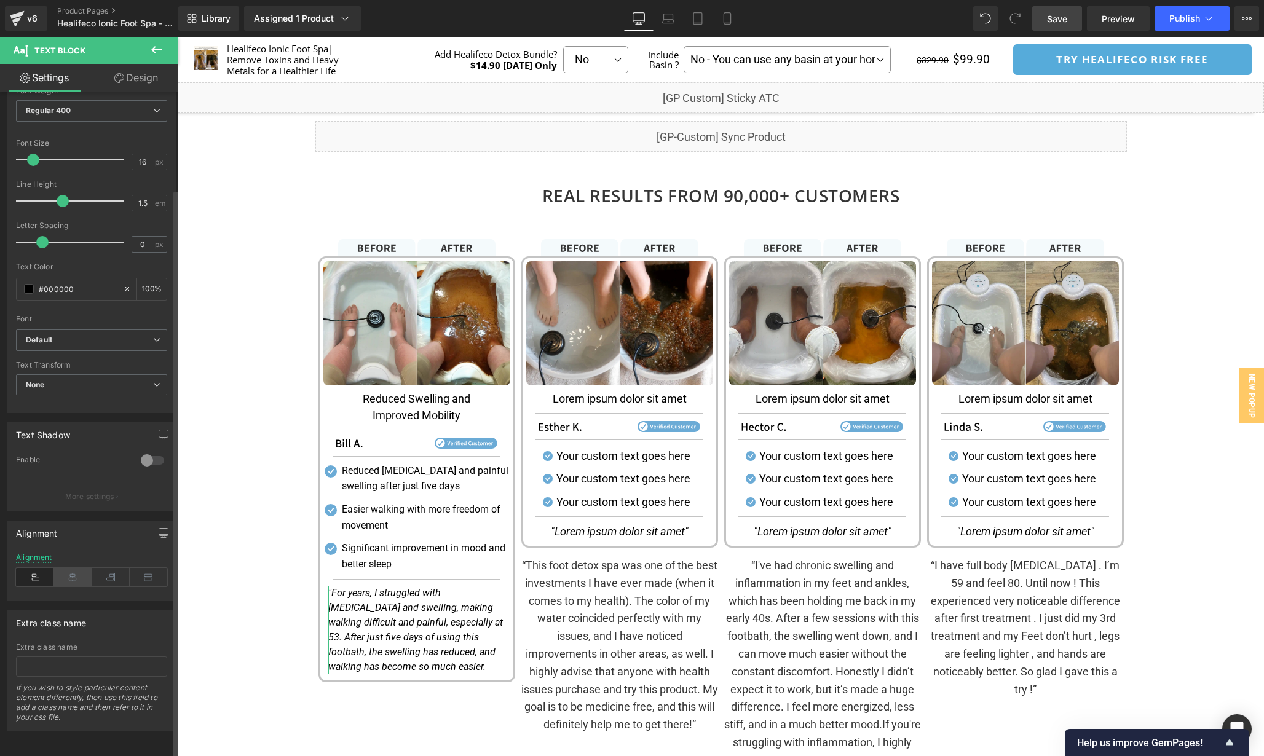
click at [70, 568] on icon at bounding box center [73, 577] width 38 height 18
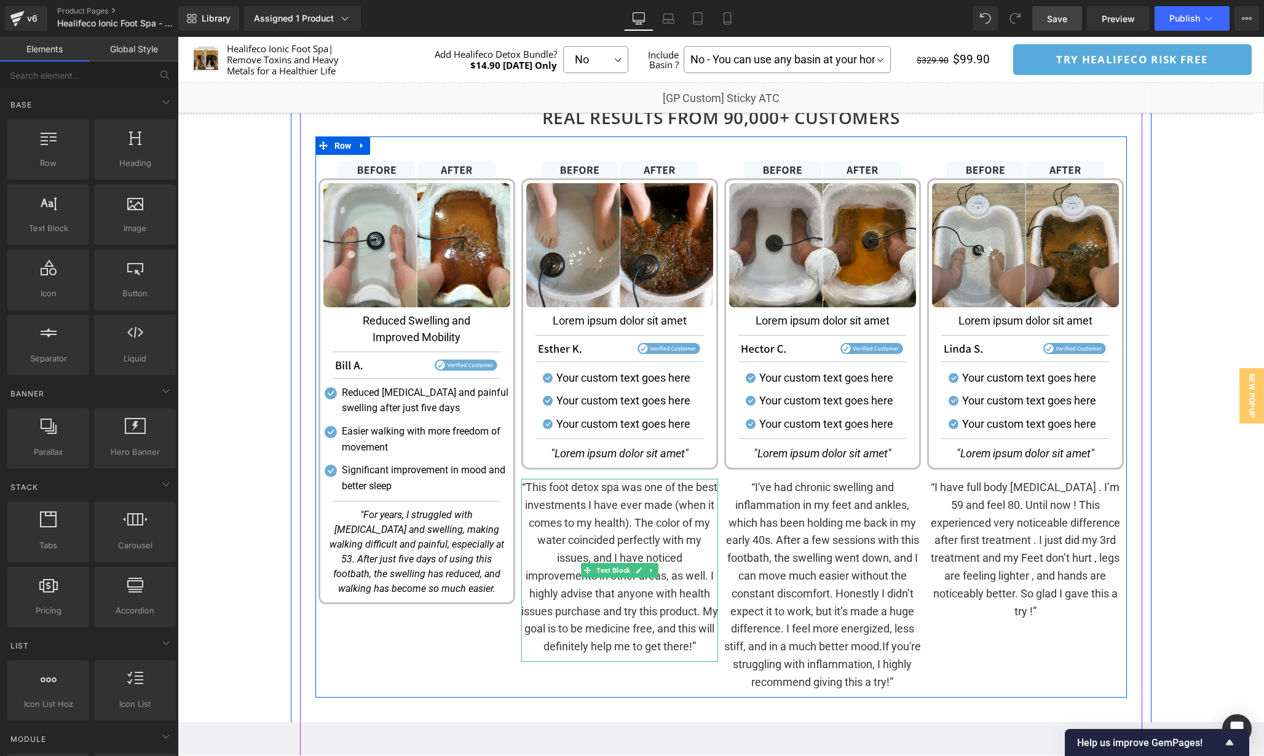
scroll to position [1622, 0]
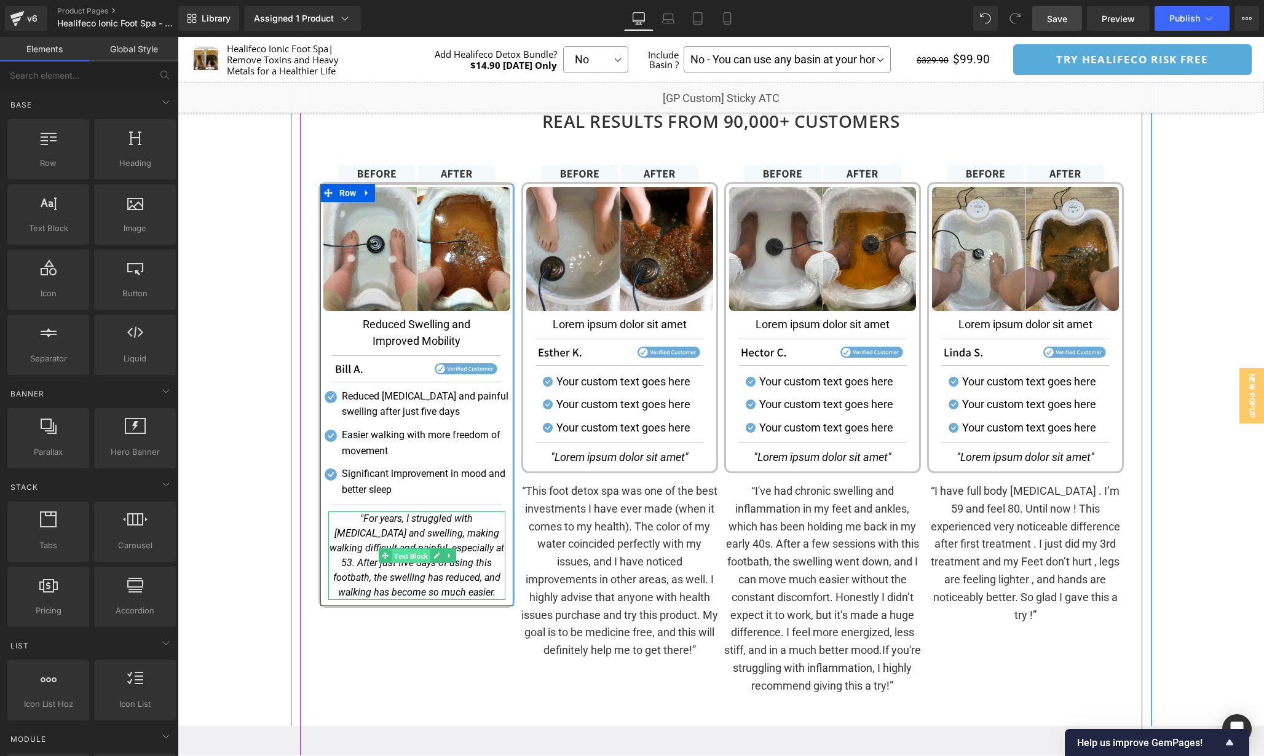
click at [402, 561] on span "Text Block" at bounding box center [411, 556] width 39 height 15
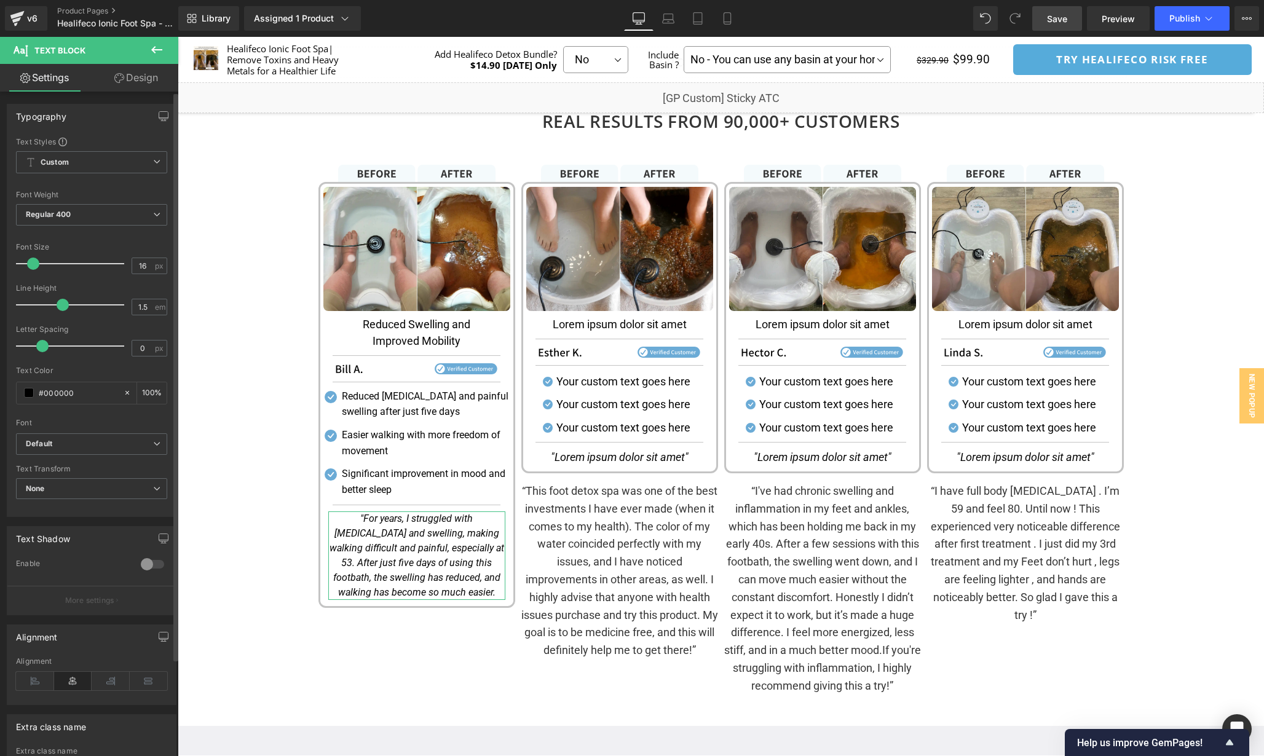
click at [122, 95] on div "Typography Text Styles Custom Custom Setup Global Style Custom Setup Global Sty…" at bounding box center [92, 306] width 184 height 422
click at [121, 84] on link "Design" at bounding box center [136, 78] width 89 height 28
click at [0, 0] on div "Spacing" at bounding box center [0, 0] width 0 height 0
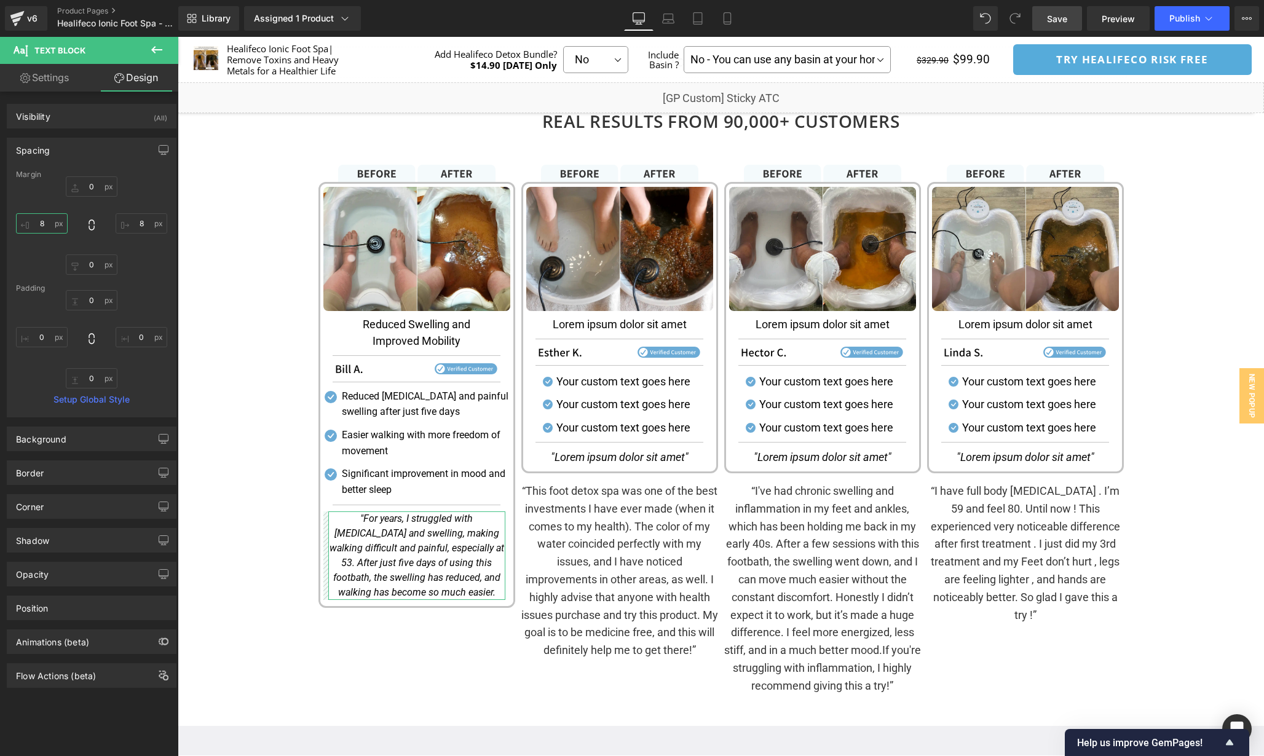
click at [45, 222] on input "text" at bounding box center [42, 223] width 52 height 20
type input "4"
click at [141, 230] on input "text" at bounding box center [142, 223] width 52 height 20
type input "4"
click at [45, 231] on input "4" at bounding box center [42, 223] width 52 height 20
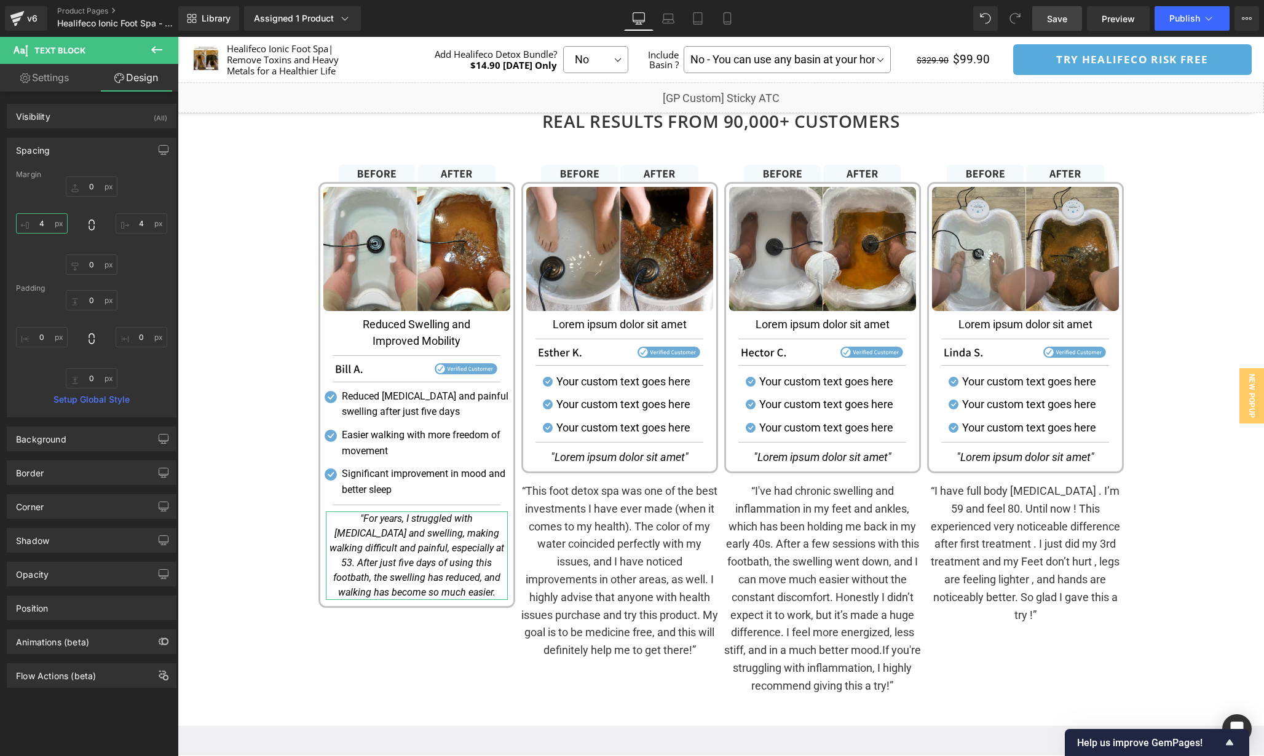
click at [45, 231] on input "4" at bounding box center [42, 223] width 52 height 20
type input "10"
click at [143, 226] on input "4" at bounding box center [142, 223] width 52 height 20
paste input "10"
type input "10"
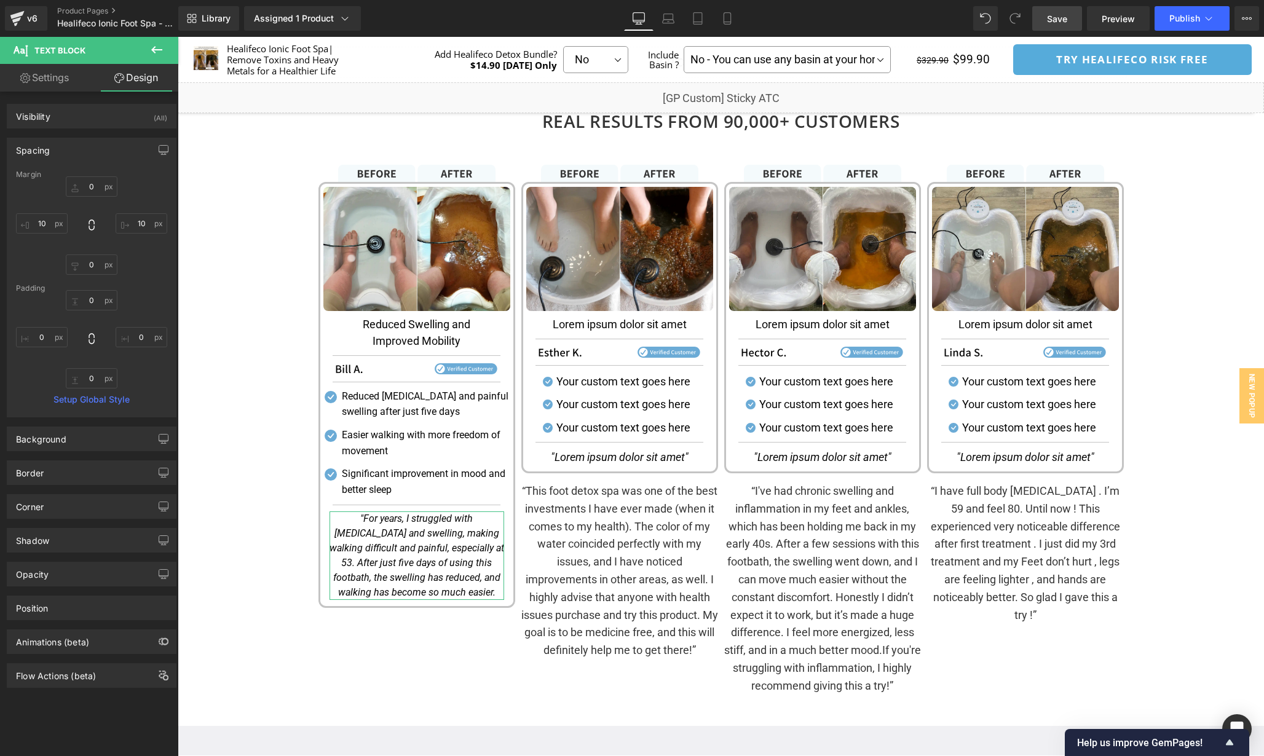
click at [143, 195] on div "10 10" at bounding box center [91, 225] width 151 height 98
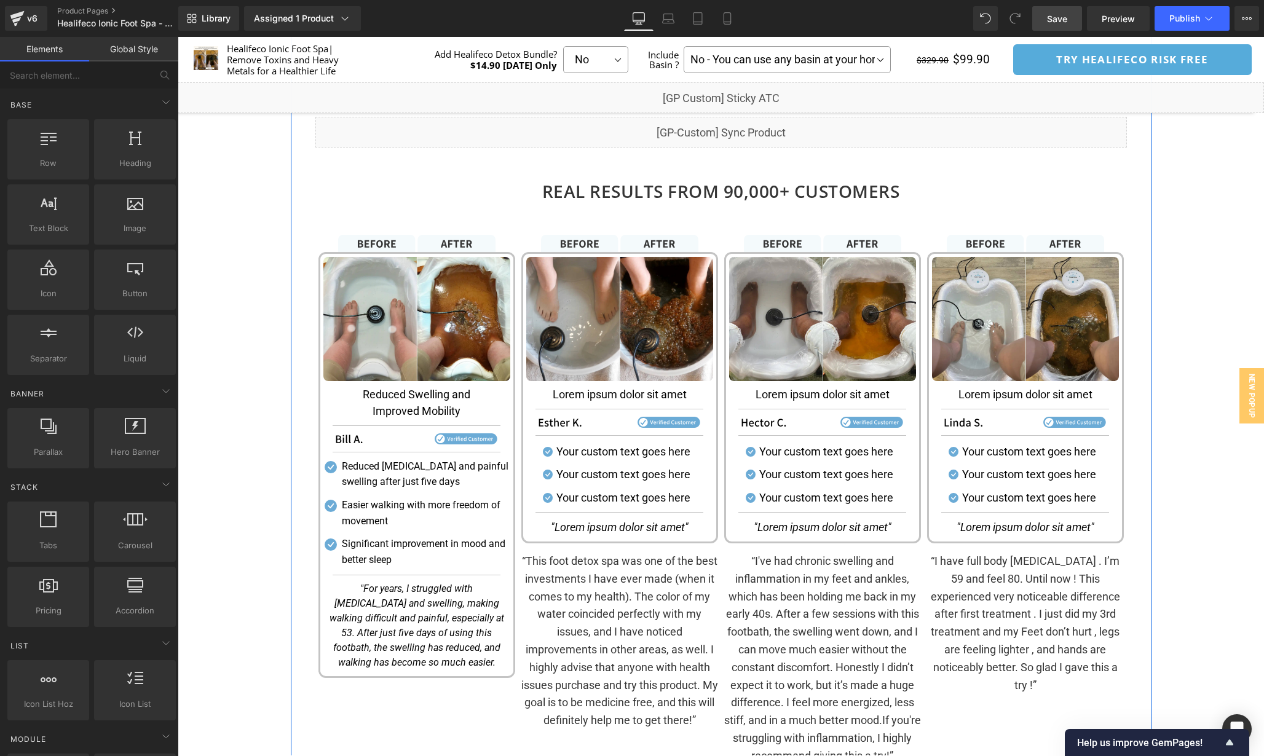
scroll to position [1605, 0]
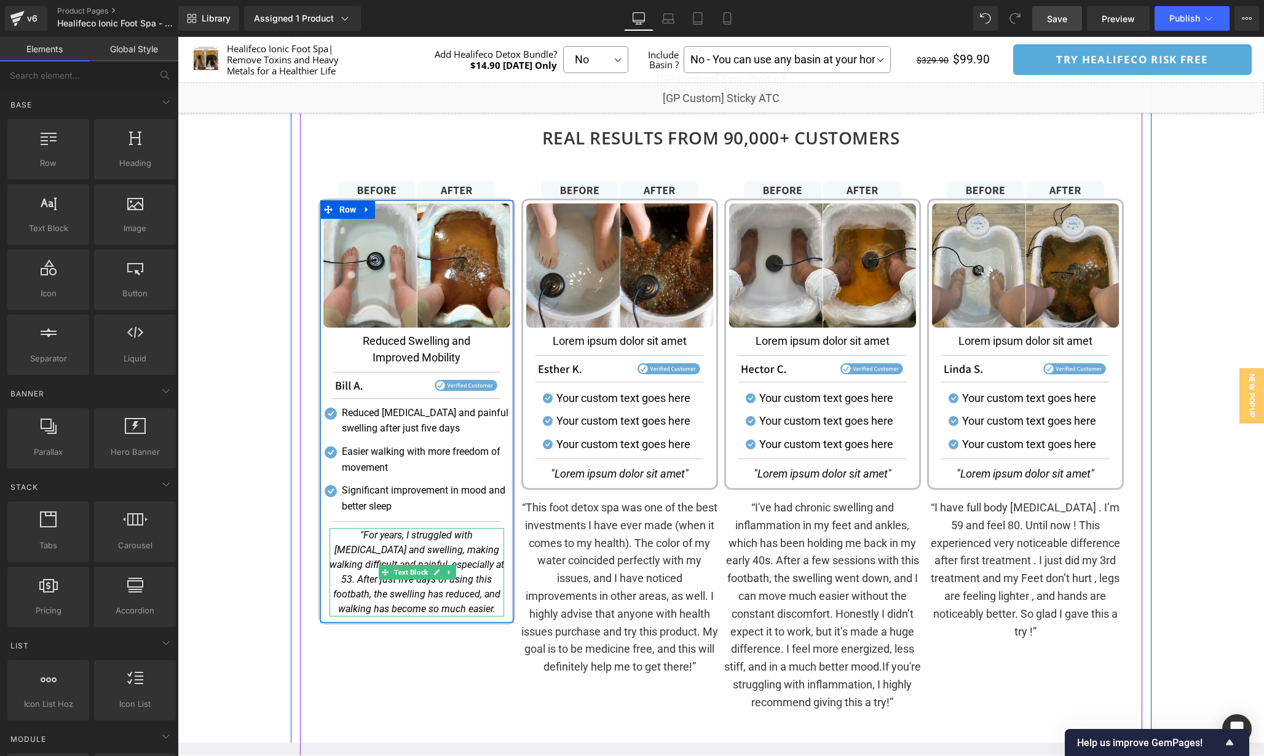
click at [491, 598] on icon ""For years, I struggled with [MEDICAL_DATA] and swelling, making walking diffic…" at bounding box center [416, 571] width 175 height 85
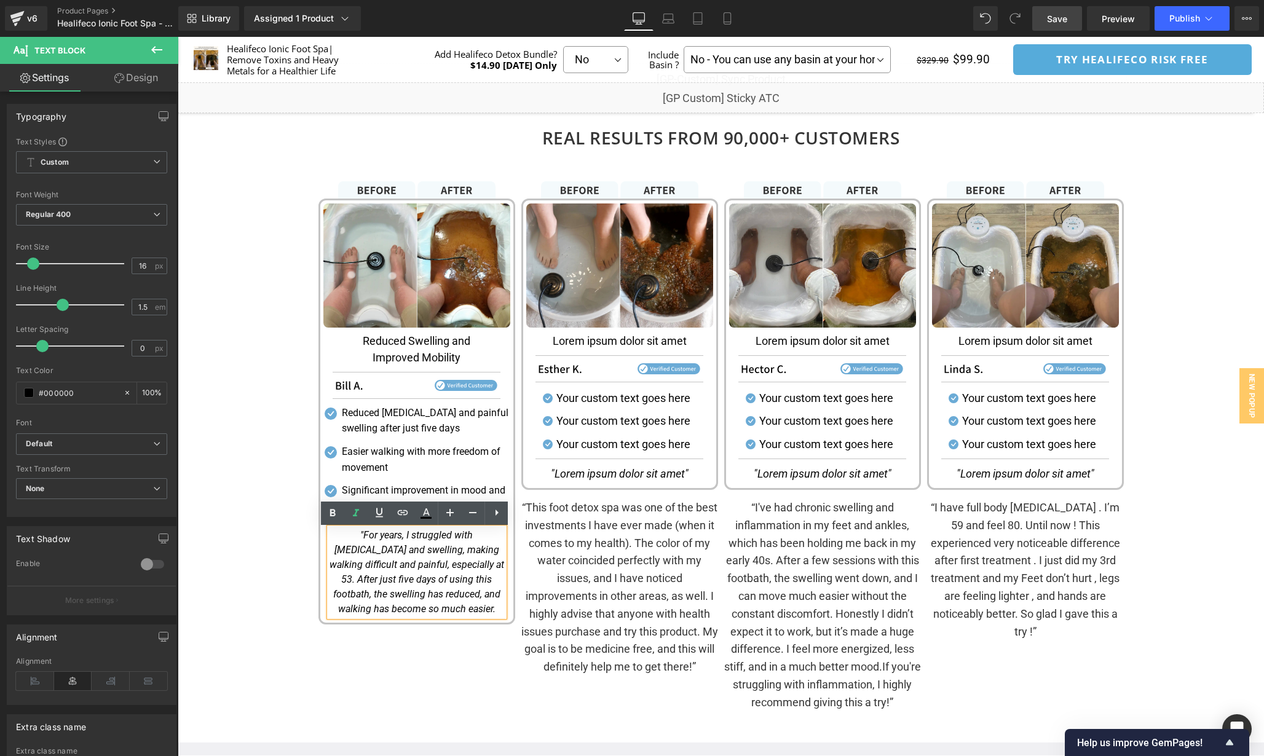
click at [500, 607] on p ""For years, I struggled with [MEDICAL_DATA] and swelling, making walking diffic…" at bounding box center [416, 572] width 175 height 89
click at [498, 652] on div "Image Image Reduced Swelling and Improved Mobility Text Block Separator Image S…" at bounding box center [416, 446] width 203 height 530
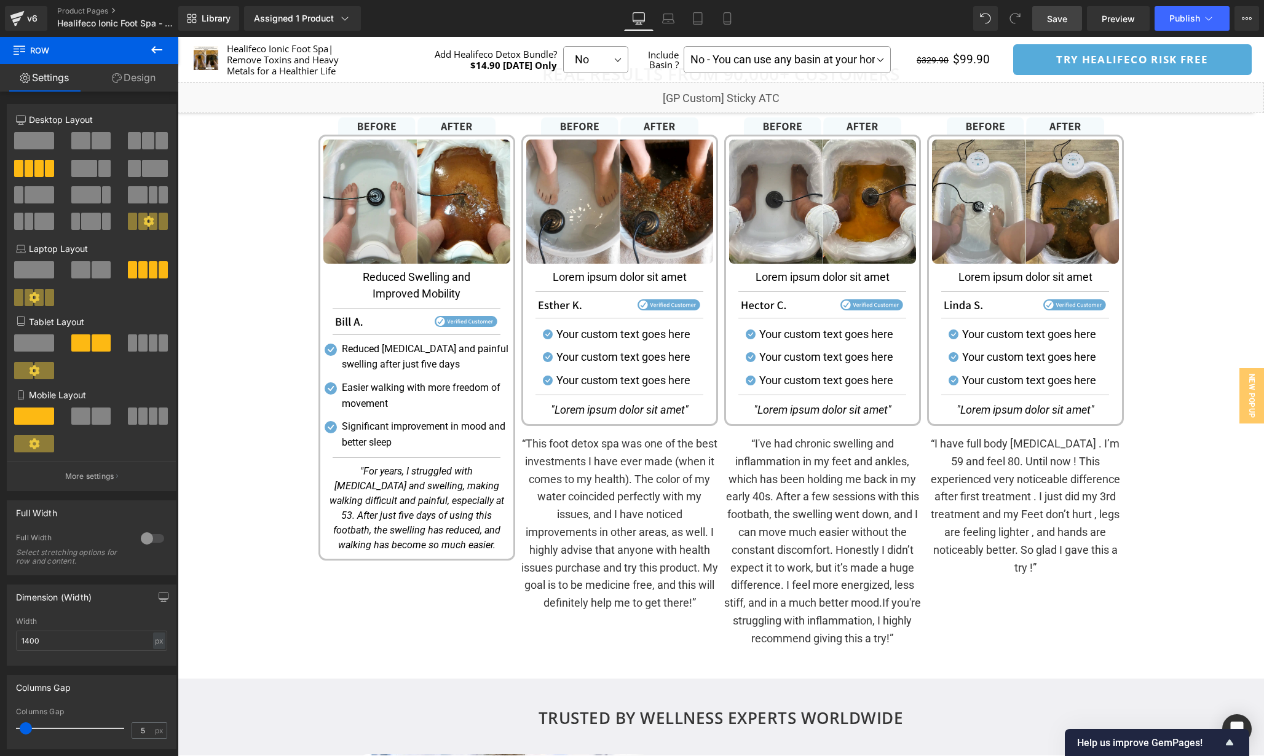
scroll to position [1668, 0]
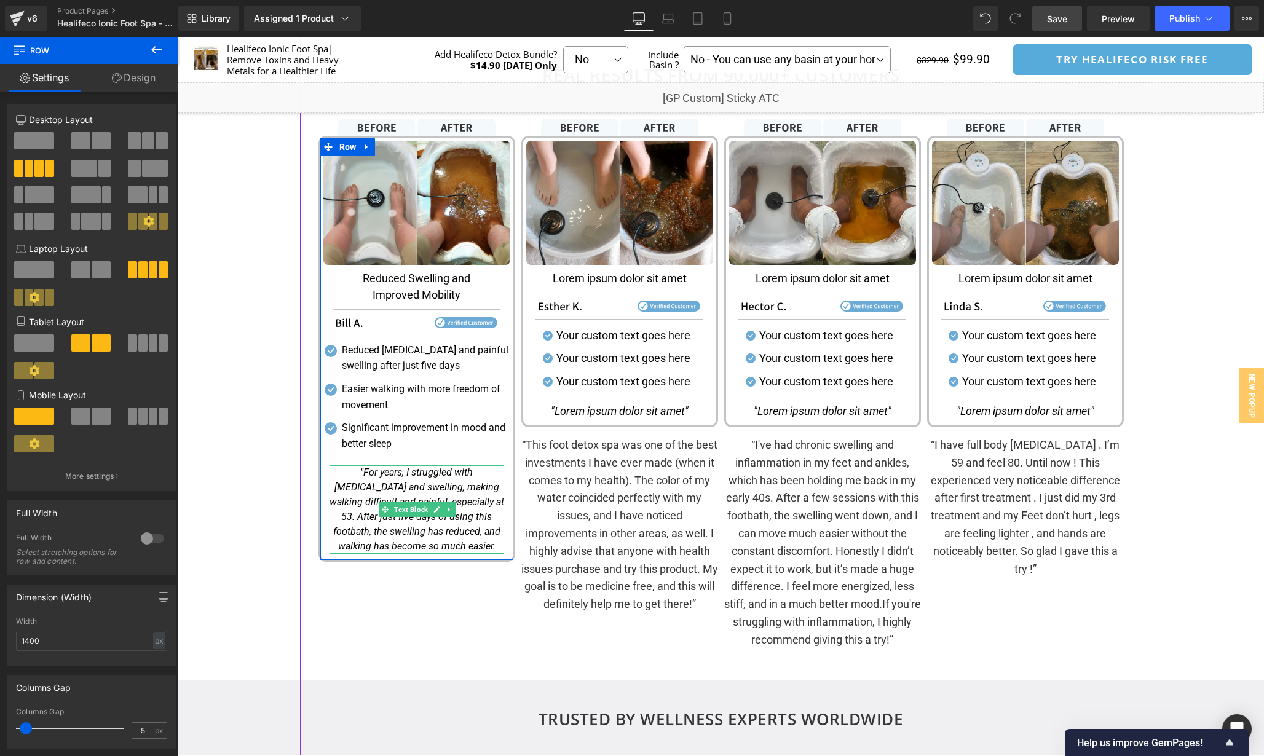
click at [435, 497] on p ""For years, I struggled with [MEDICAL_DATA] and swelling, making walking diffic…" at bounding box center [416, 509] width 175 height 89
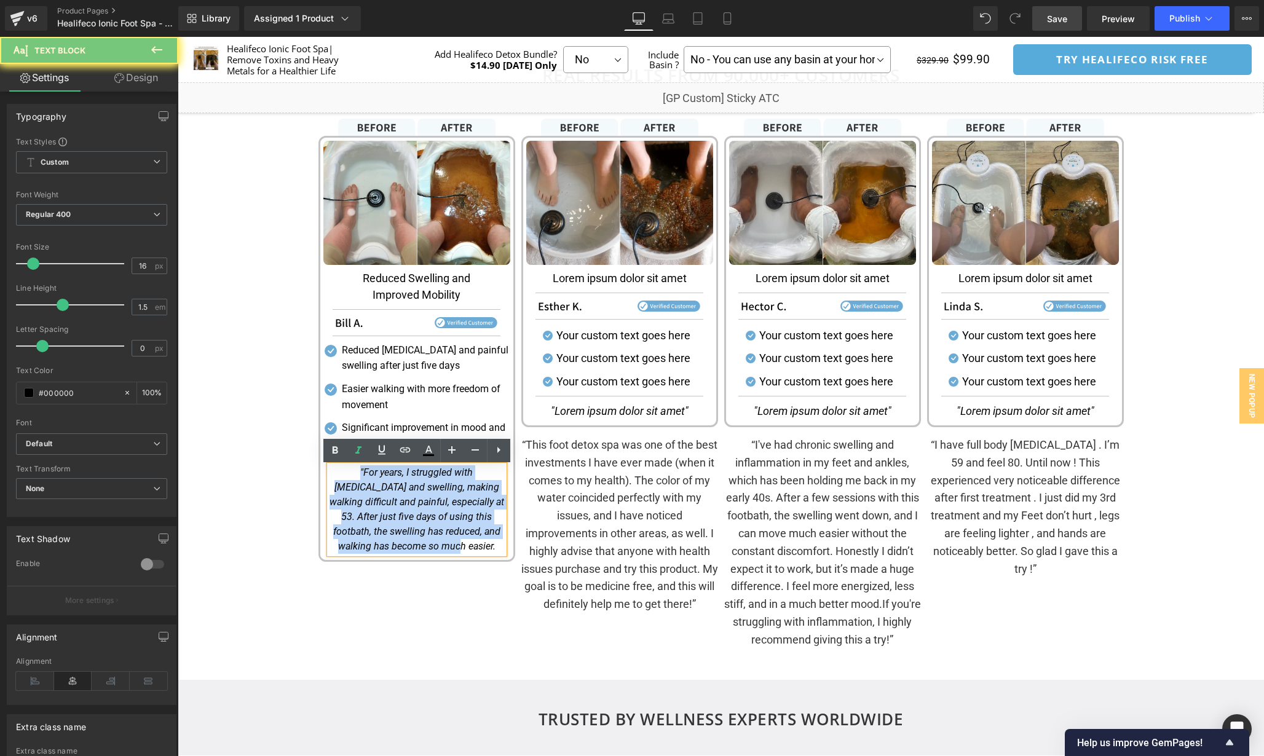
click at [435, 497] on p ""For years, I struggled with [MEDICAL_DATA] and swelling, making walking diffic…" at bounding box center [416, 509] width 175 height 89
copy icon ""For years, I struggled with [MEDICAL_DATA] and swelling, making walking diffic…"
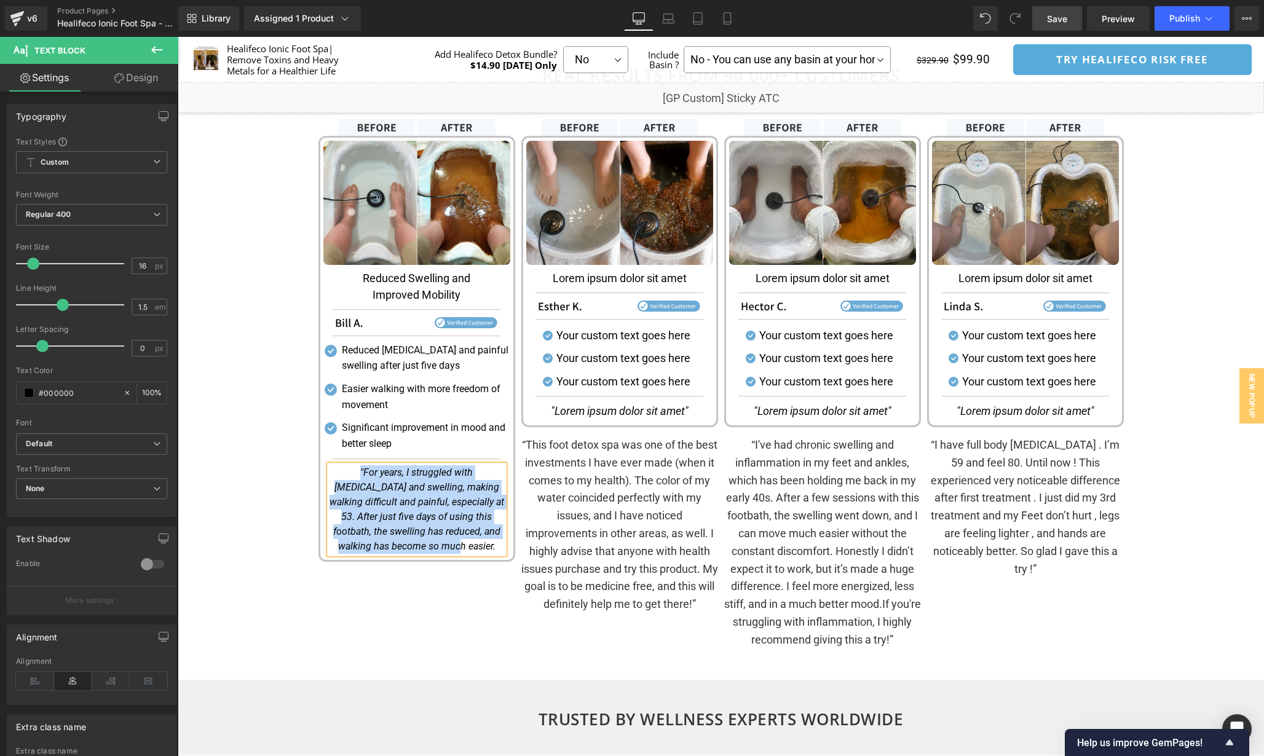
click at [622, 545] on p "“This foot detox spa was one of the best investments I have ever made (when it …" at bounding box center [619, 524] width 197 height 177
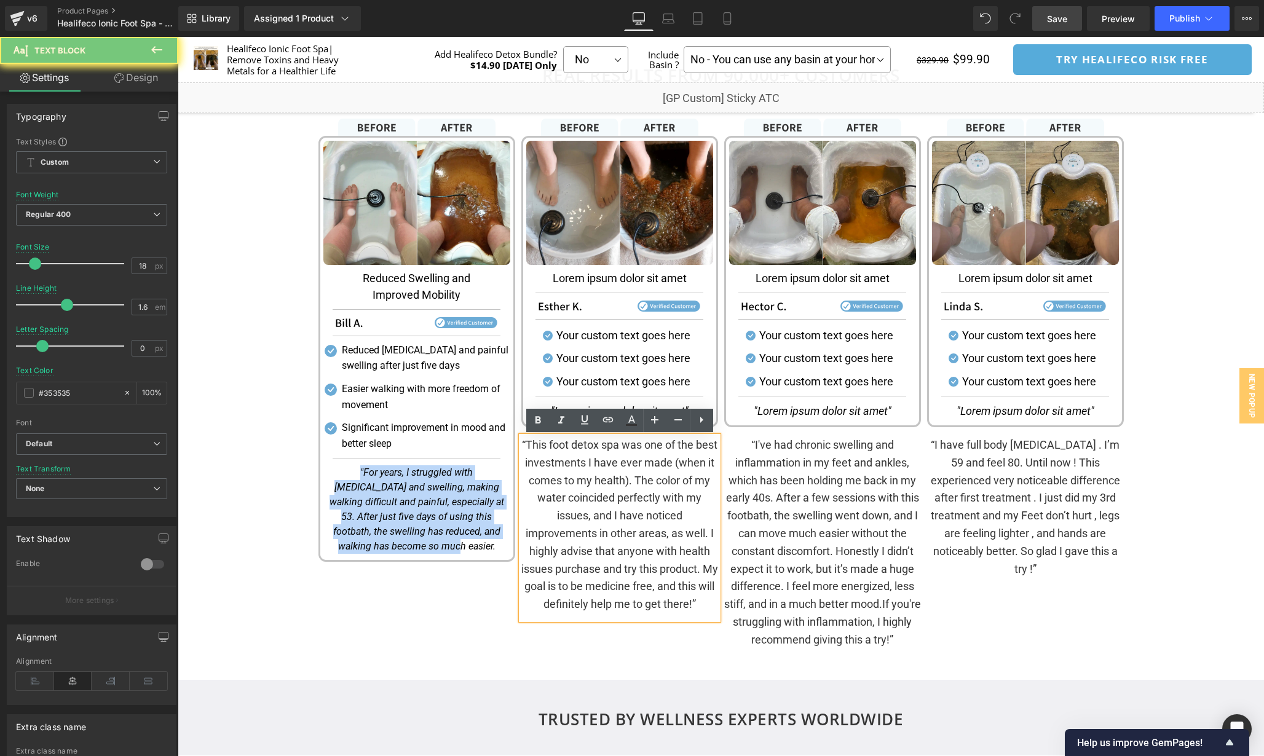
click at [622, 545] on p "“This foot detox spa was one of the best investments I have ever made (when it …" at bounding box center [619, 524] width 197 height 177
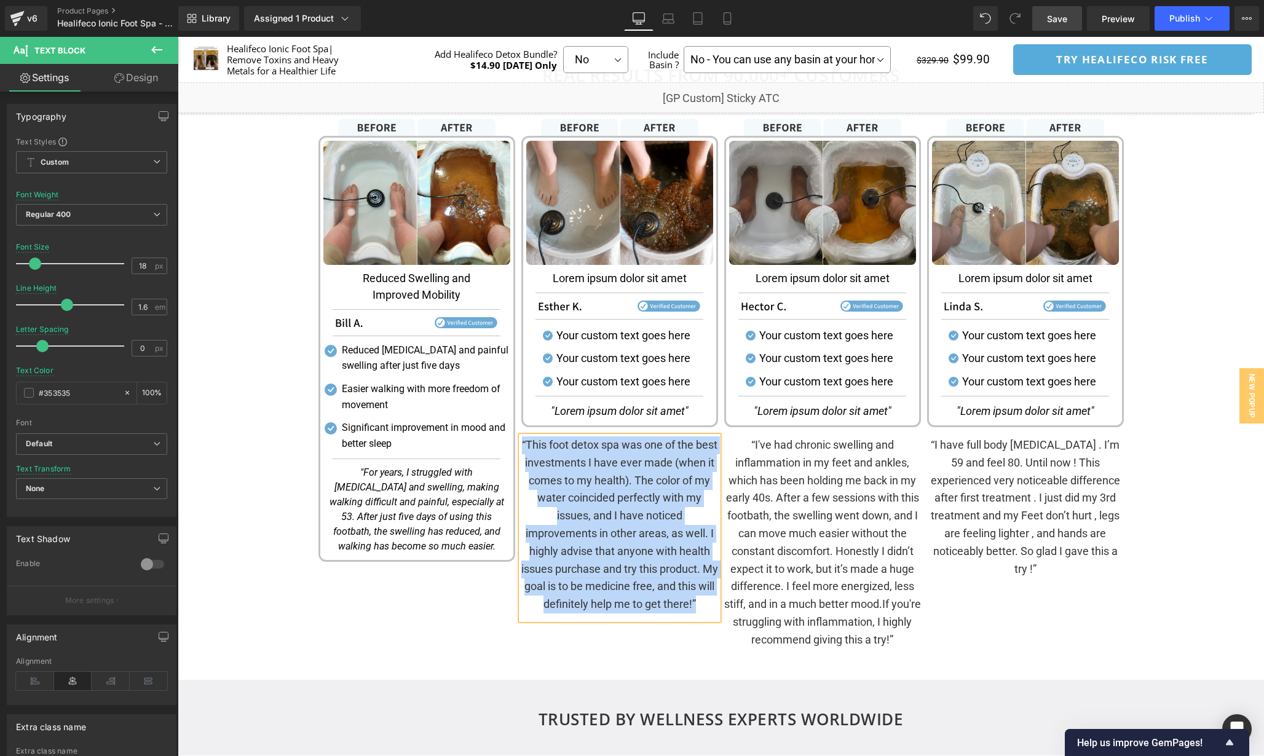
copy p "“This foot detox spa was one of the best investments I have ever made (when it …"
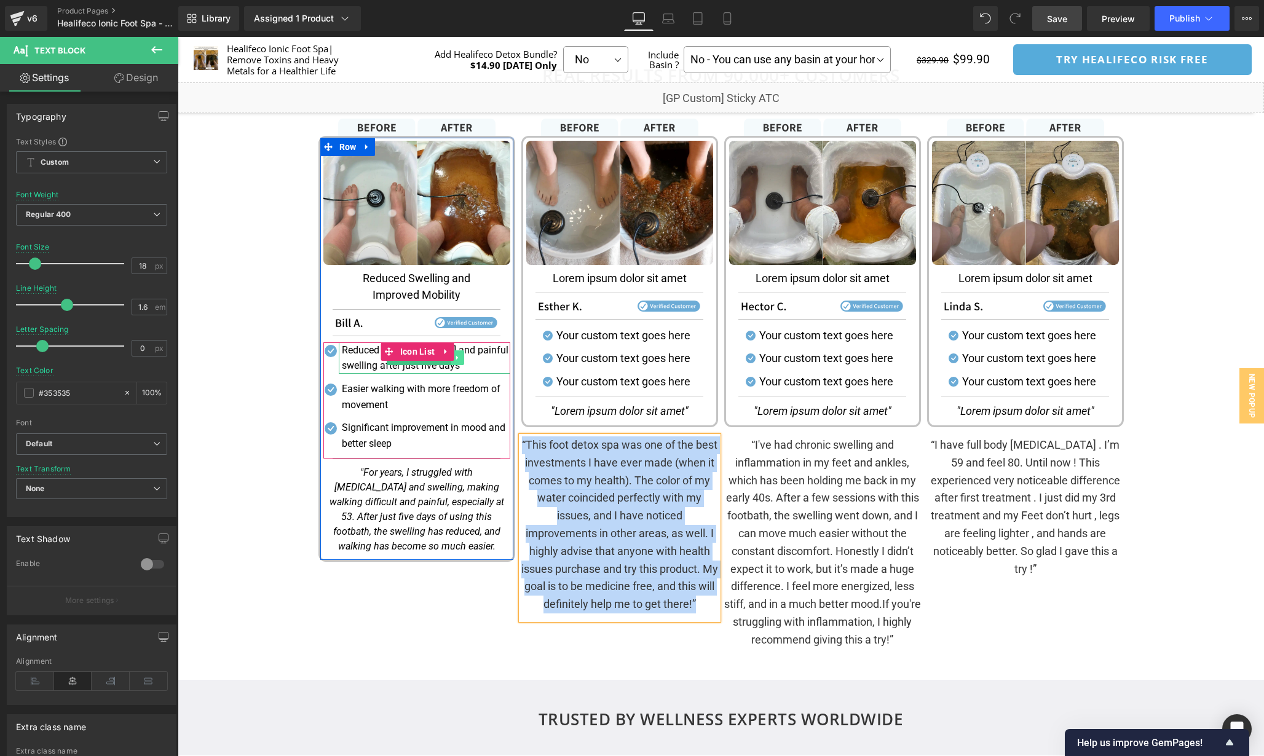
click at [462, 355] on link at bounding box center [457, 357] width 13 height 15
click at [477, 345] on div at bounding box center [416, 343] width 187 height 3
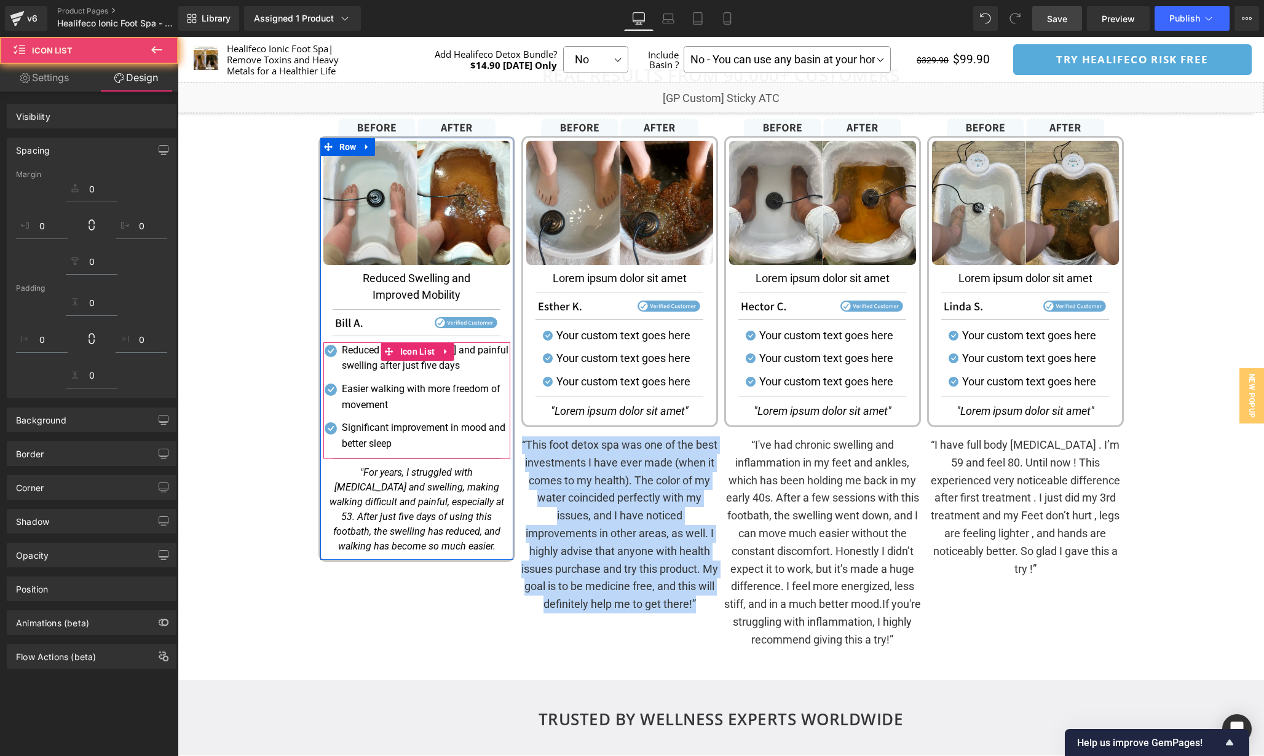
click at [476, 349] on p "Reduced [MEDICAL_DATA] and painful swelling after just five days" at bounding box center [426, 357] width 168 height 31
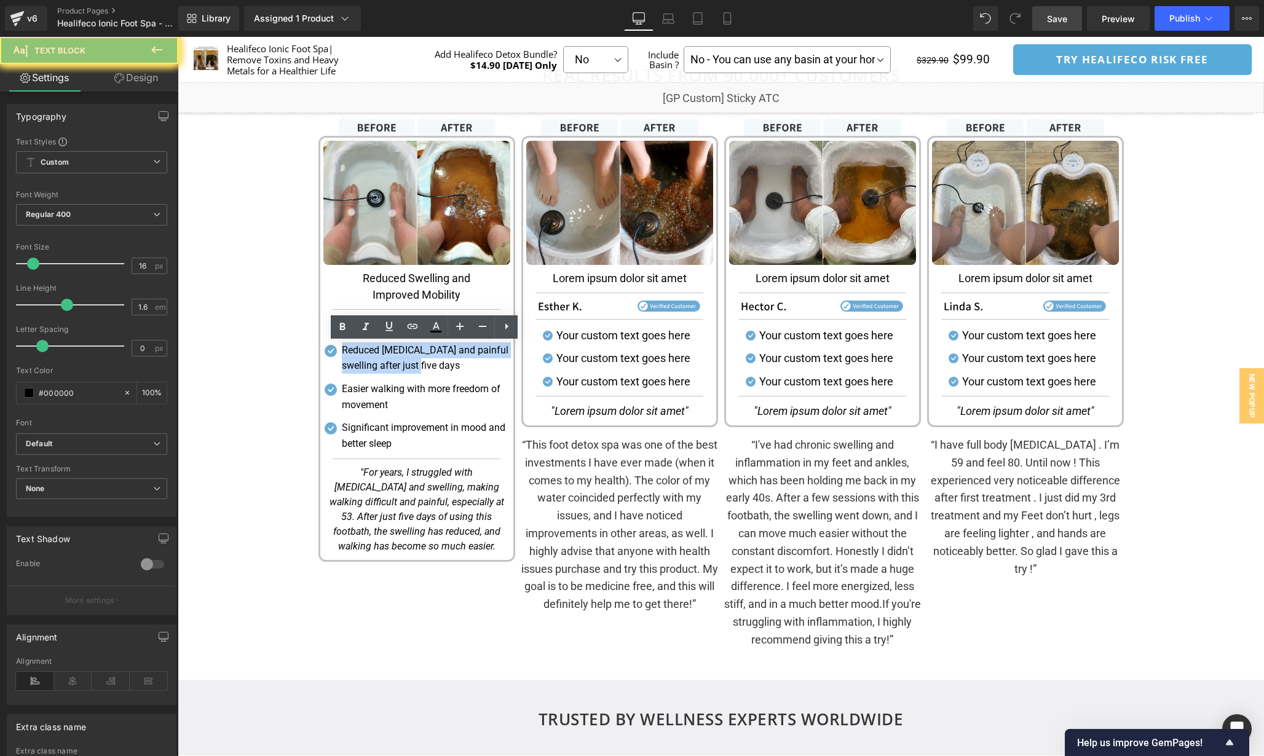
click at [478, 352] on link at bounding box center [476, 357] width 13 height 15
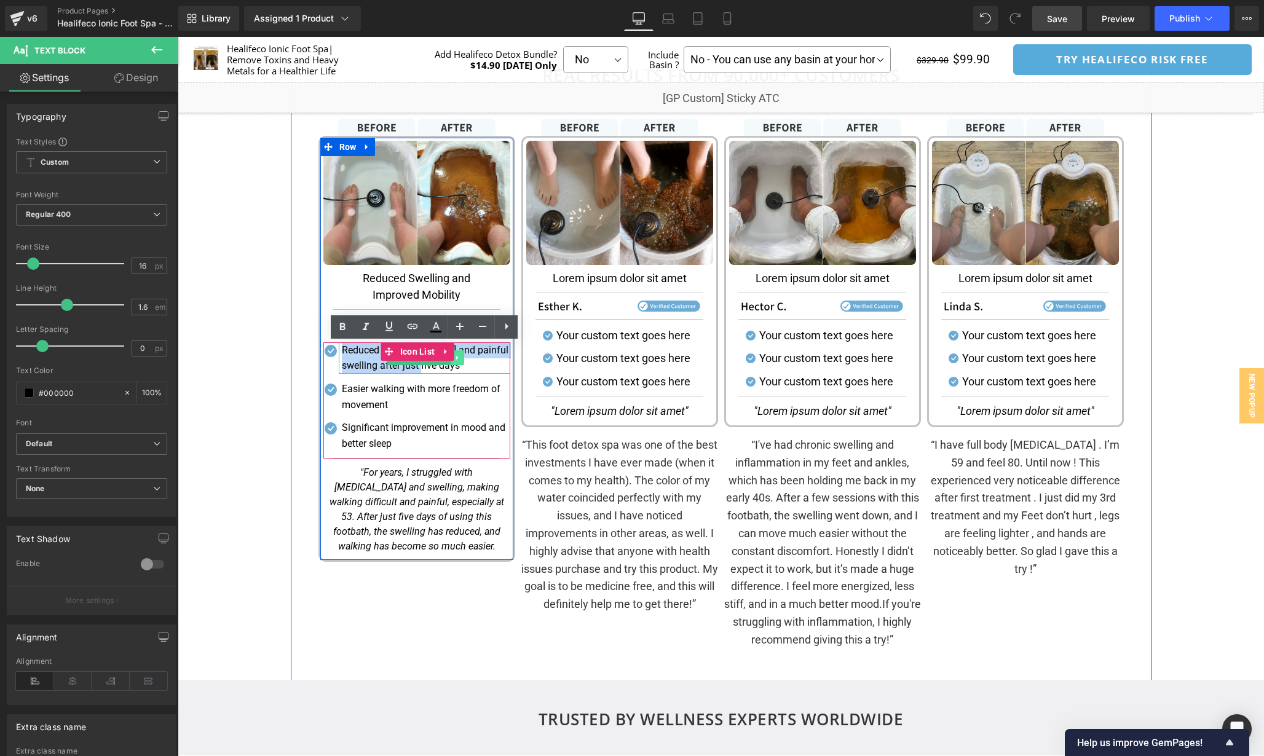
click at [478, 352] on p "Reduced [MEDICAL_DATA] and painful swelling after just five days" at bounding box center [426, 357] width 168 height 31
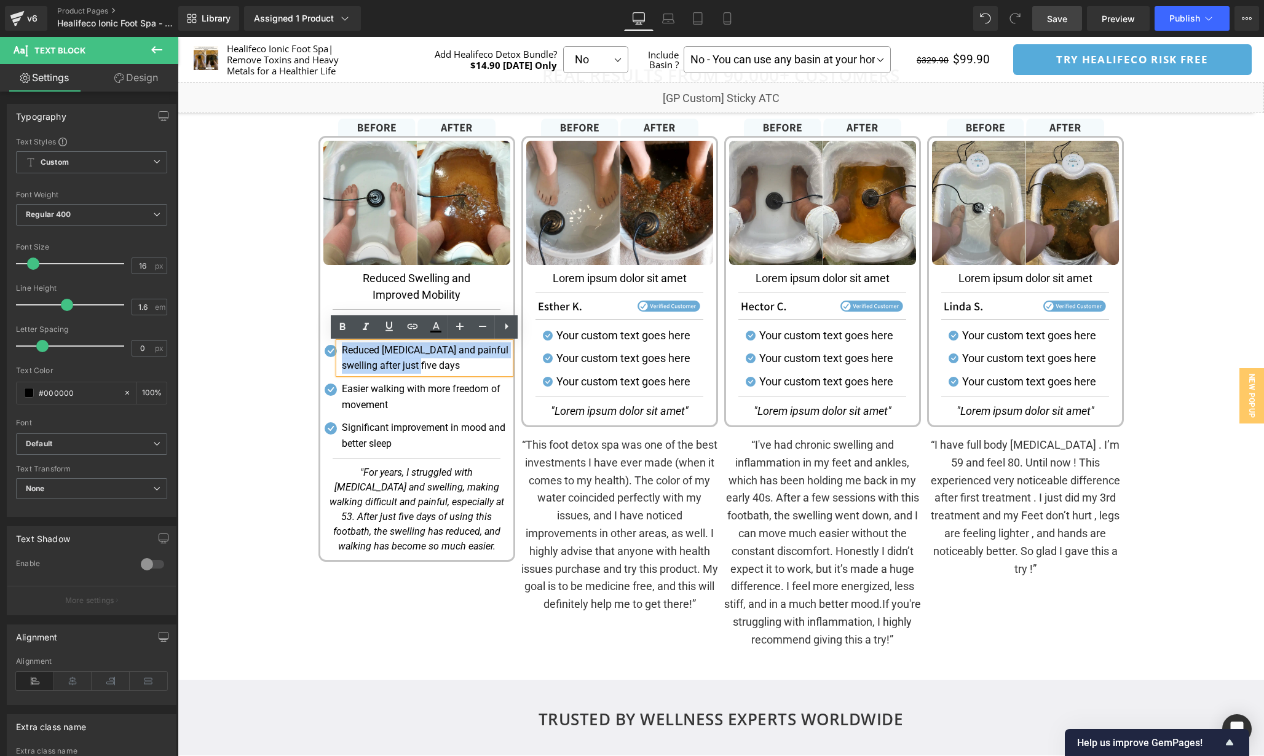
copy p "Reduced [MEDICAL_DATA] and painful swelling after just five days"
click at [479, 390] on p "Easier walking with more freedom of movement" at bounding box center [426, 396] width 168 height 31
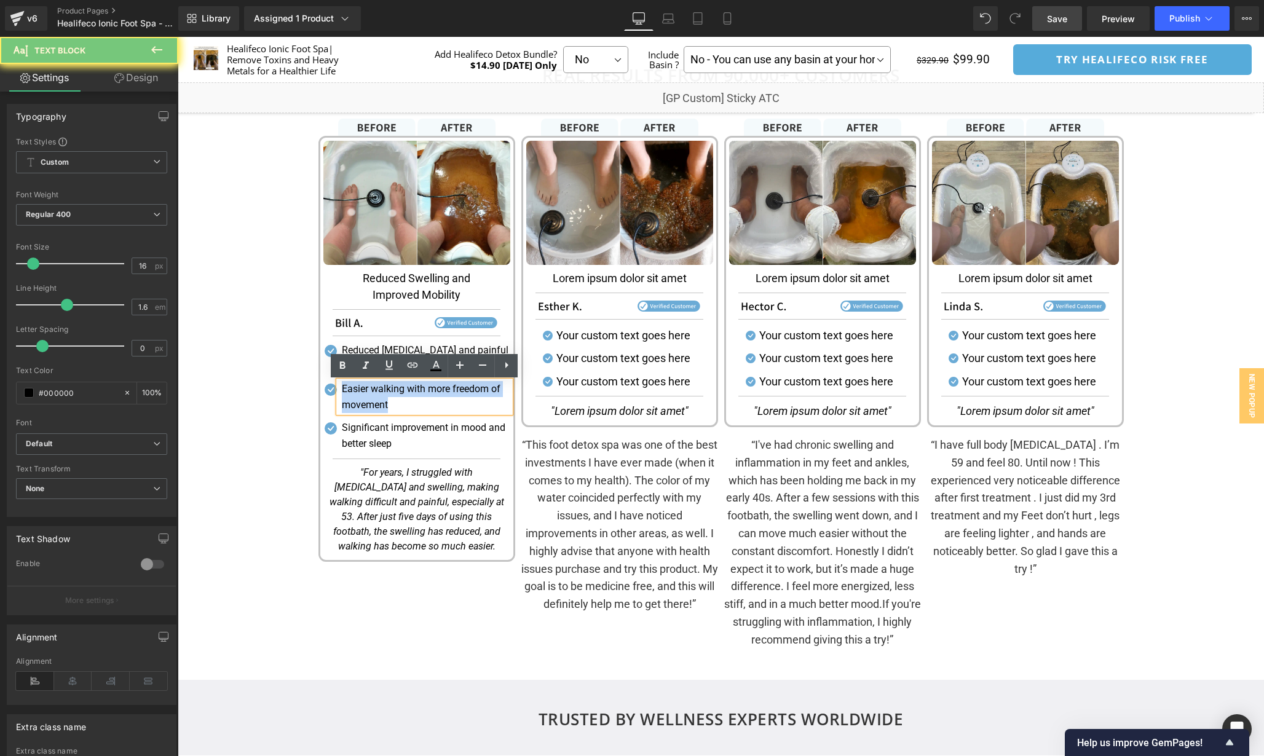
copy p "Easier walking with more freedom of movement"
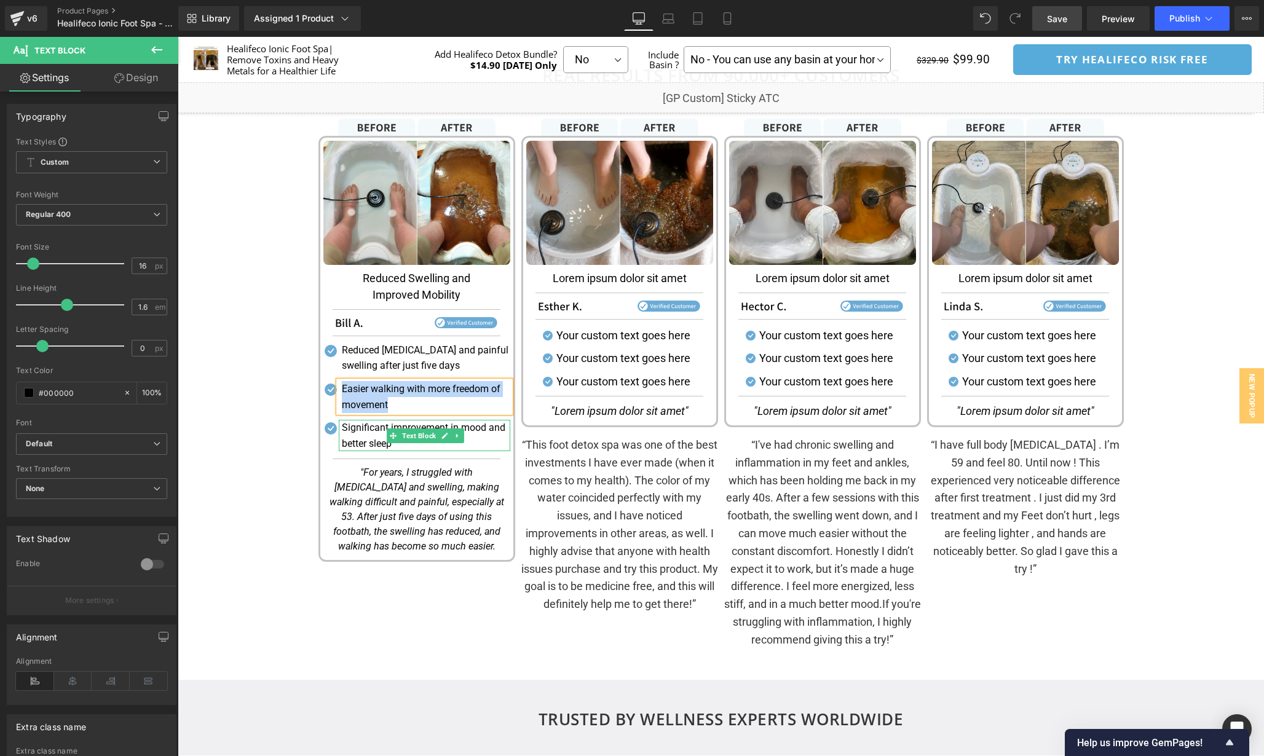
click at [484, 430] on p "Significant improvement in mood and better sleep" at bounding box center [426, 435] width 168 height 31
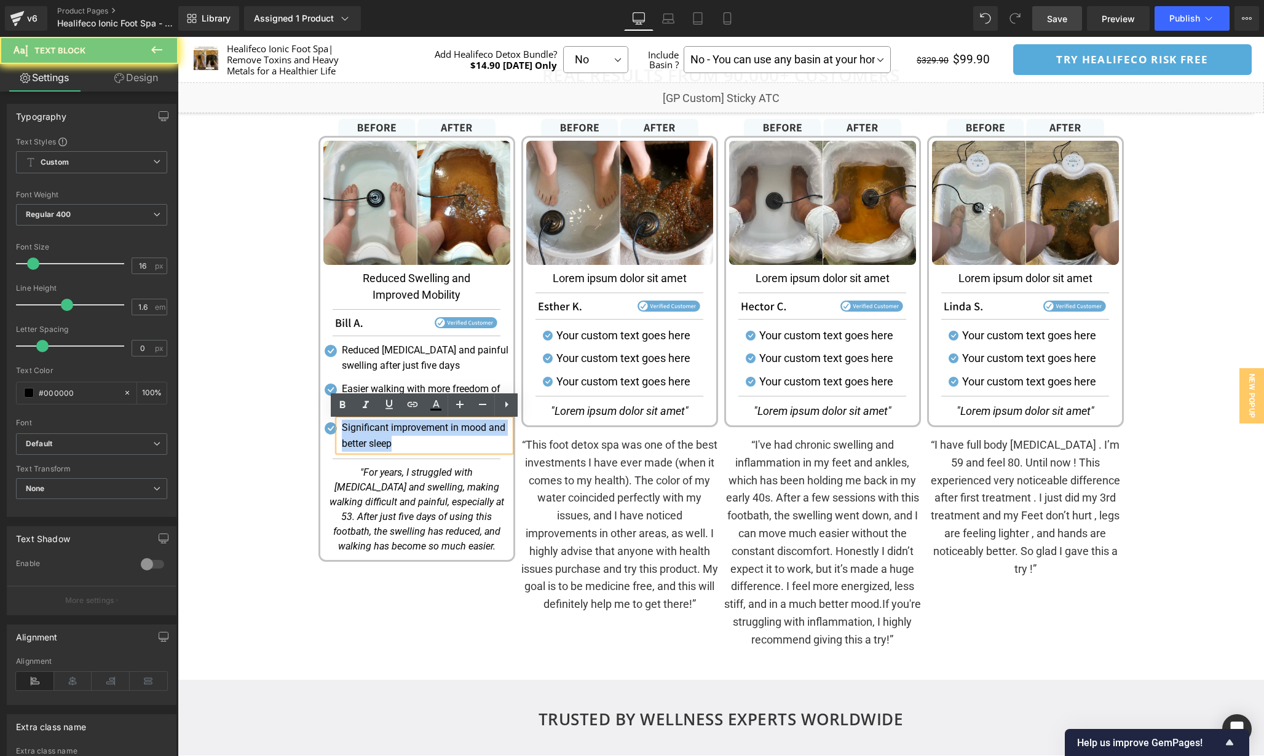
copy p "Significant improvement in mood and better sleep"
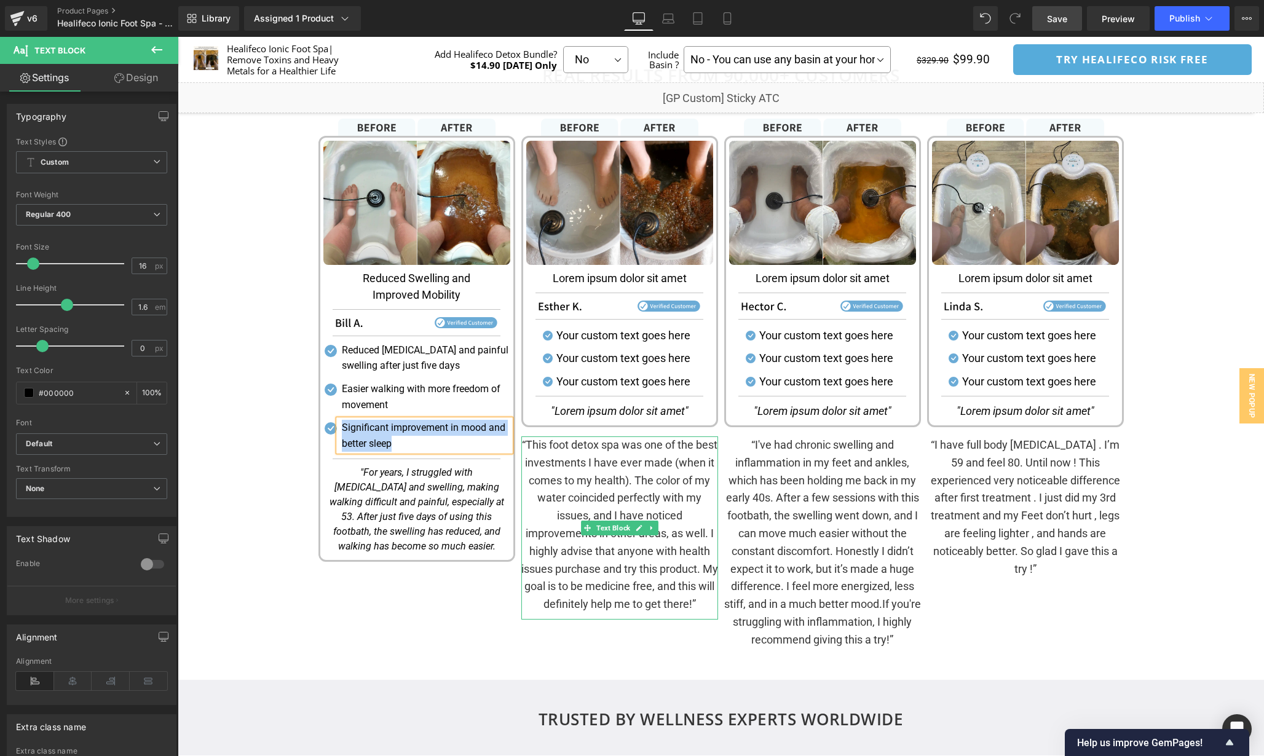
click at [644, 485] on p "“This foot detox spa was one of the best investments I have ever made (when it …" at bounding box center [619, 524] width 197 height 177
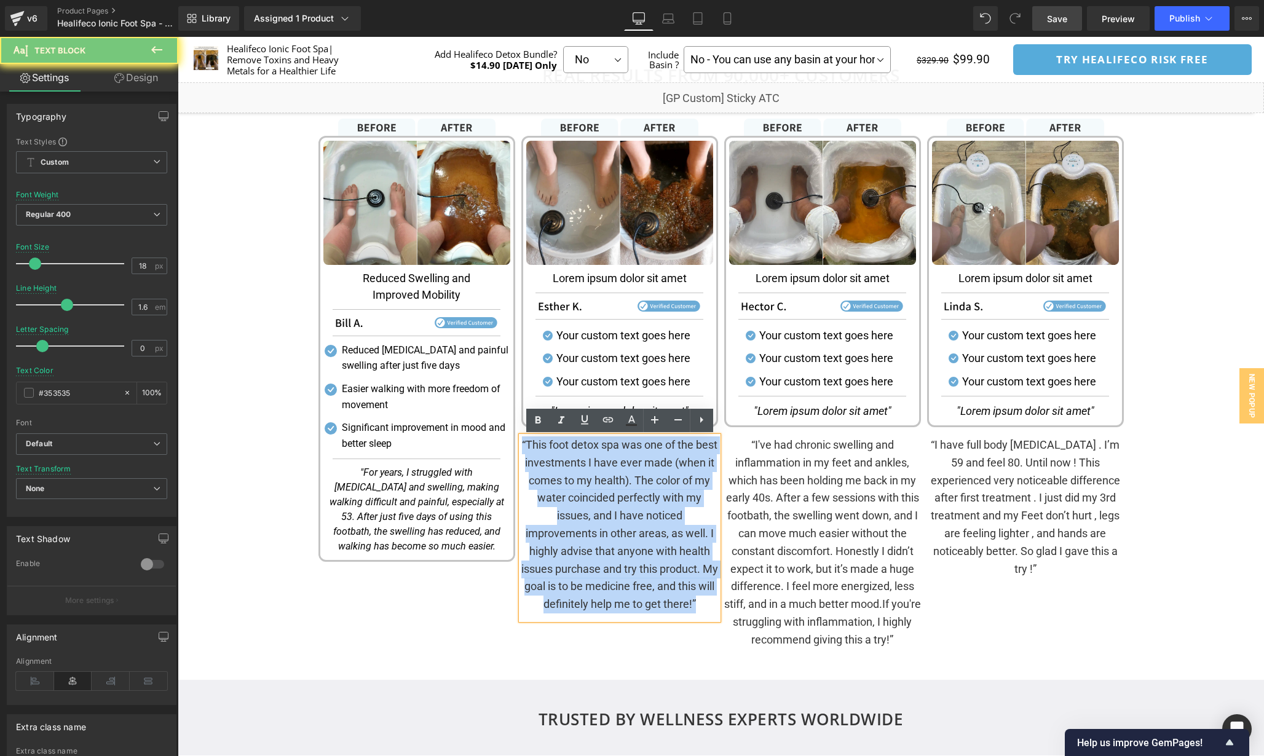
copy p "“This foot detox spa was one of the best investments I have ever made (when it …"
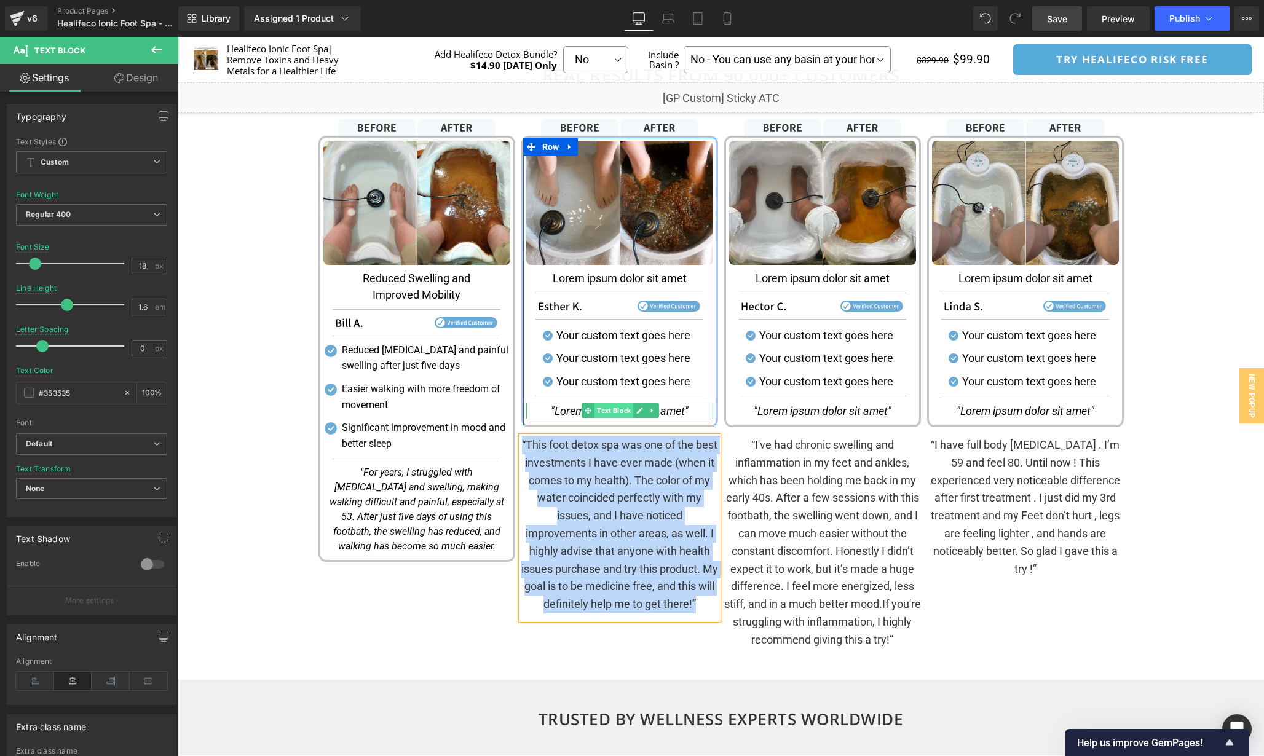
click at [618, 412] on span "Text Block" at bounding box center [613, 410] width 39 height 15
click at [634, 412] on link at bounding box center [639, 410] width 13 height 15
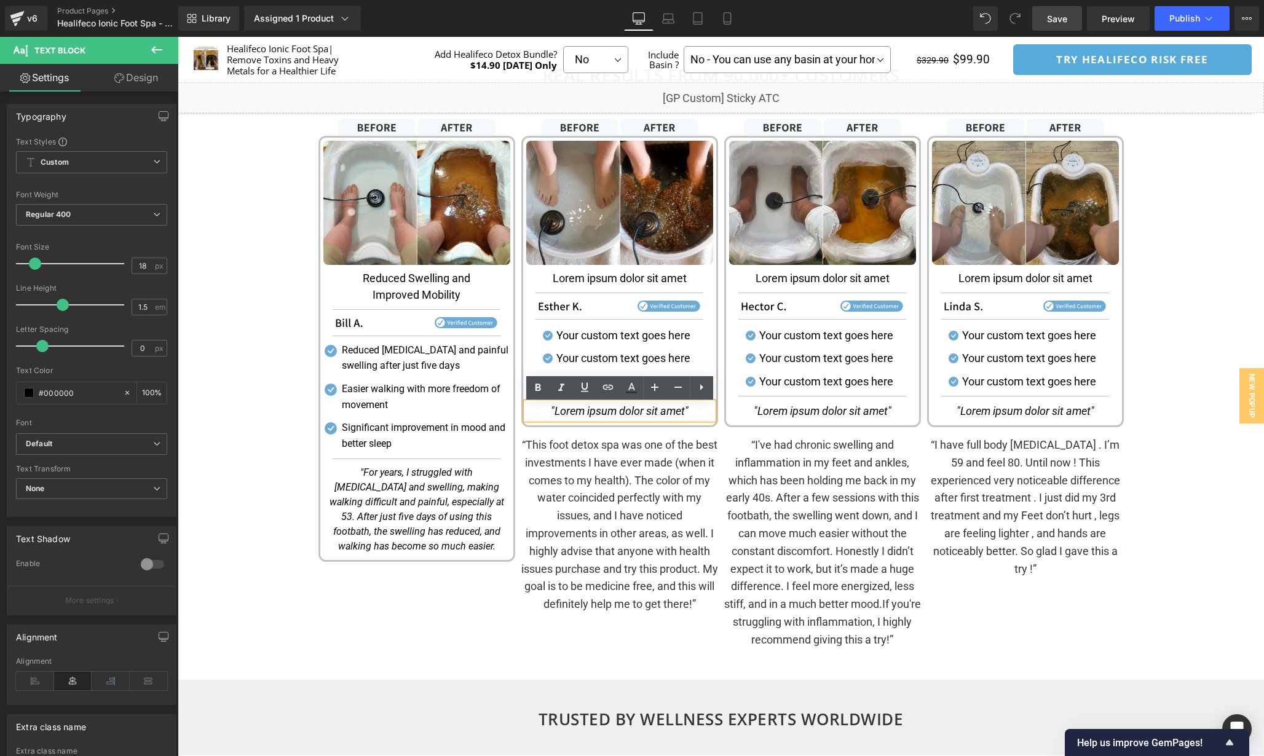
click at [639, 412] on icon ""Lorem ipsum dolor sit amet"" at bounding box center [620, 410] width 138 height 13
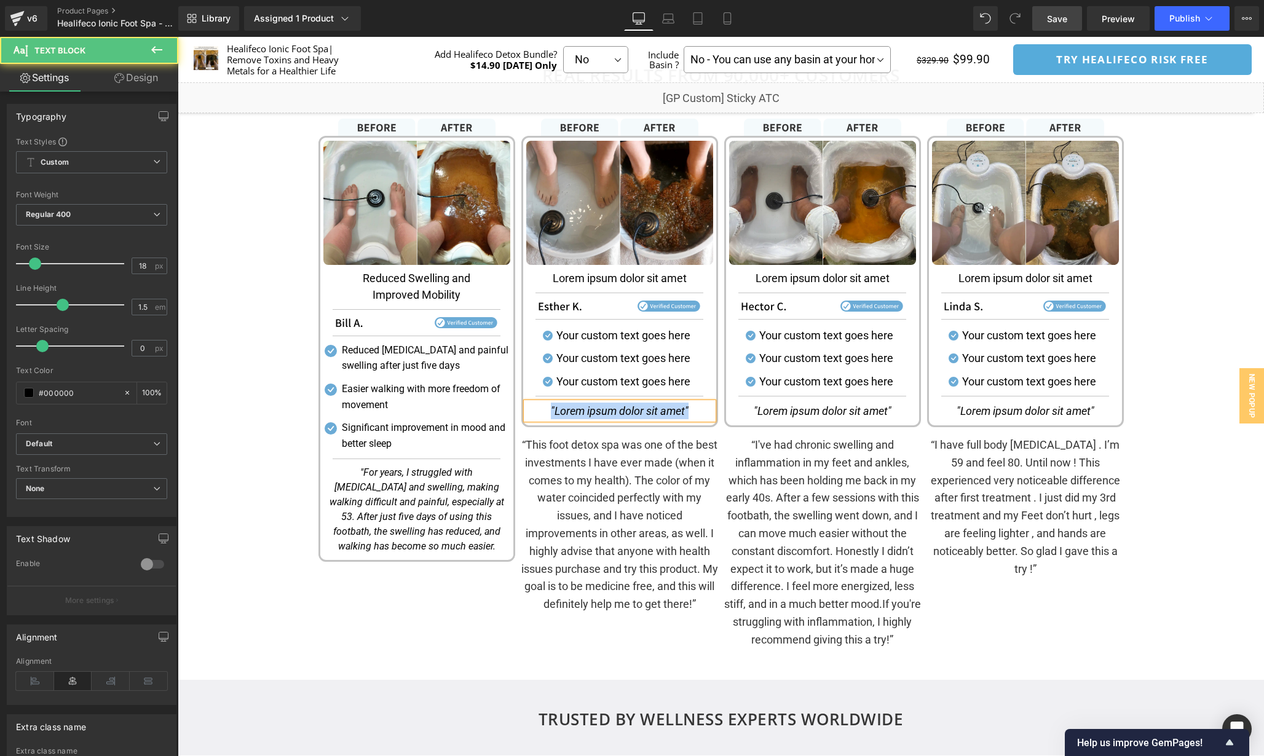
paste div
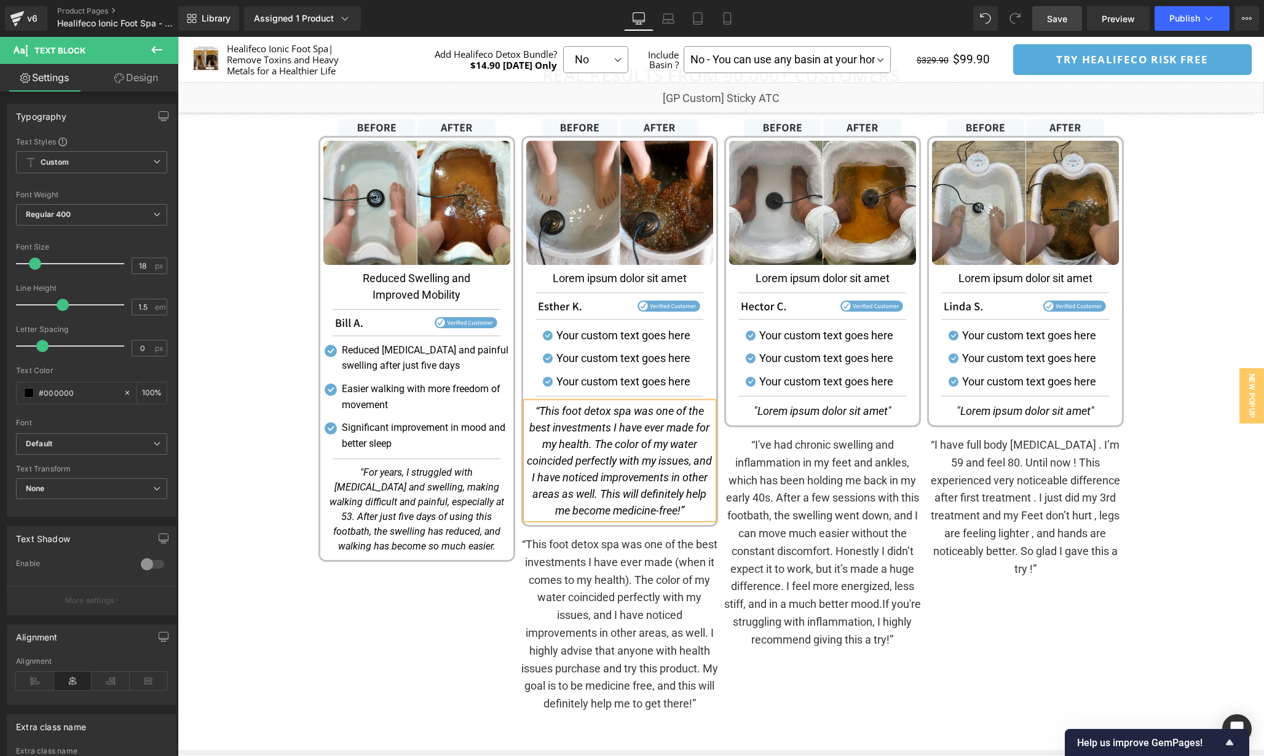
click at [379, 608] on div "Image Image Reduced Swelling and Improved Mobility Text Block Separator Image S…" at bounding box center [416, 419] width 203 height 601
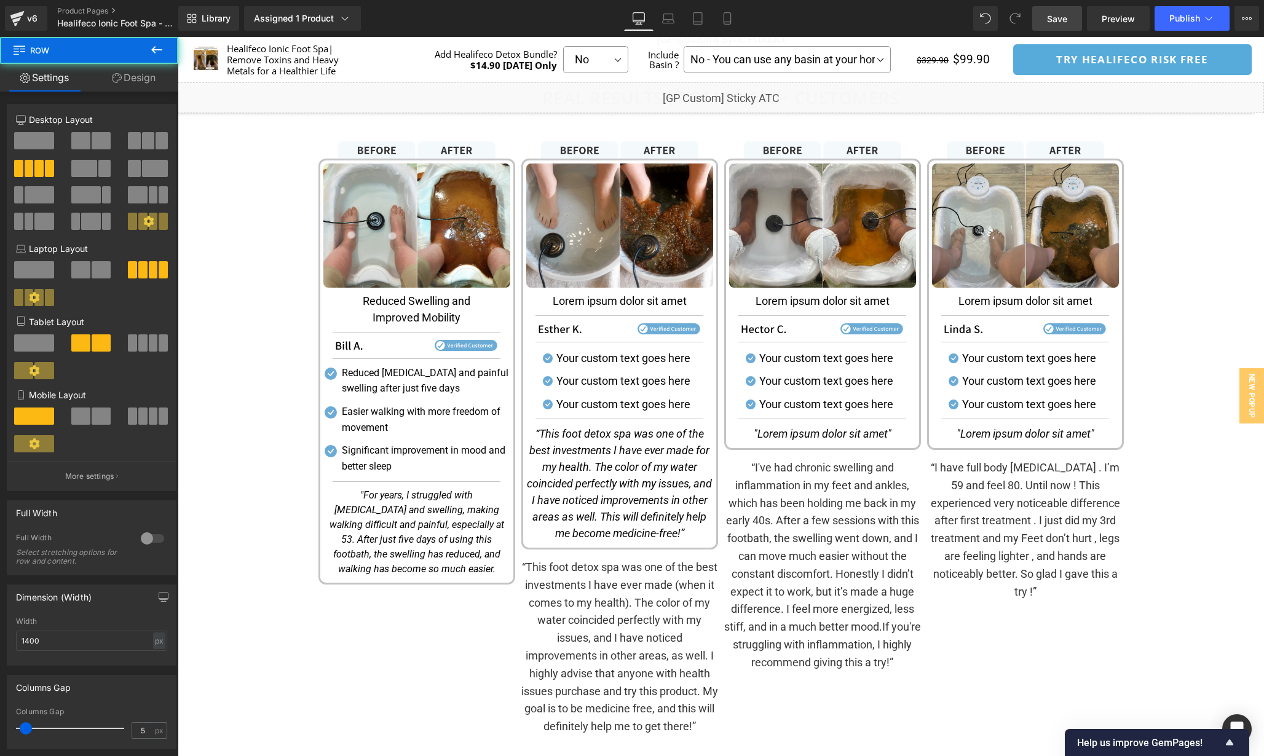
scroll to position [1638, 0]
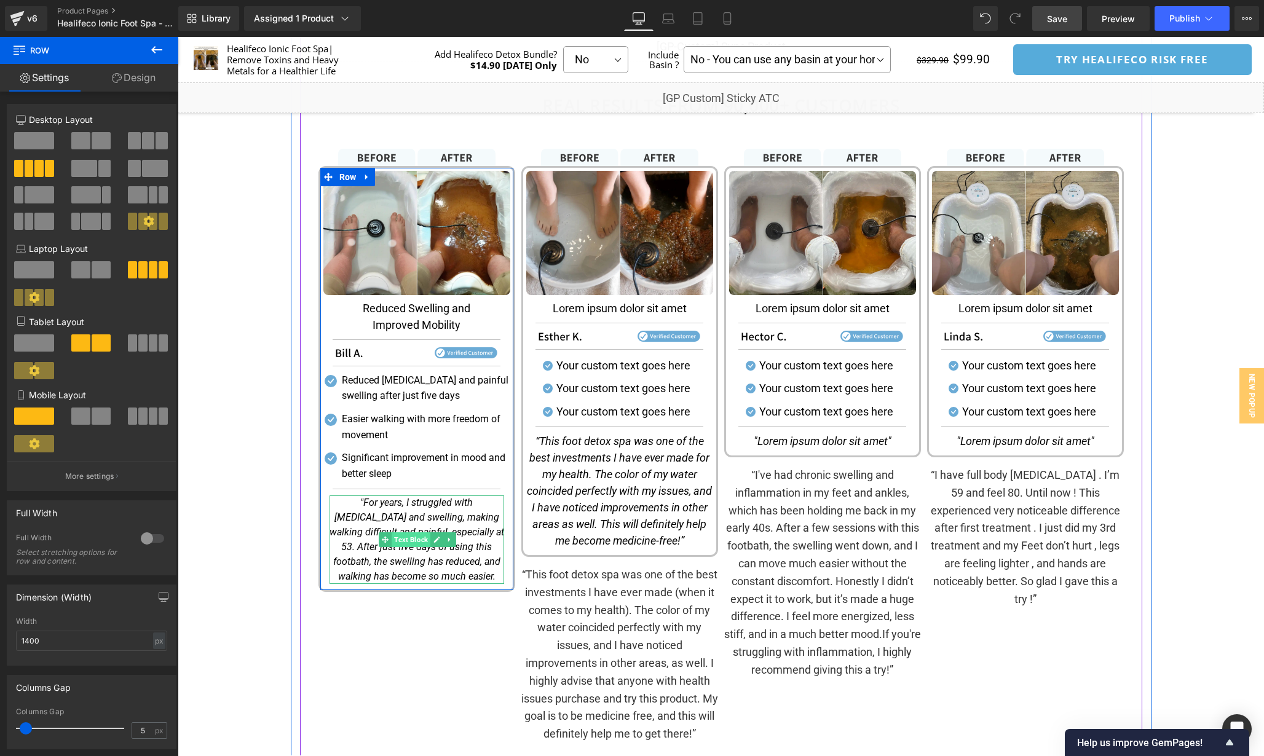
click at [412, 540] on span "Text Block" at bounding box center [411, 539] width 39 height 15
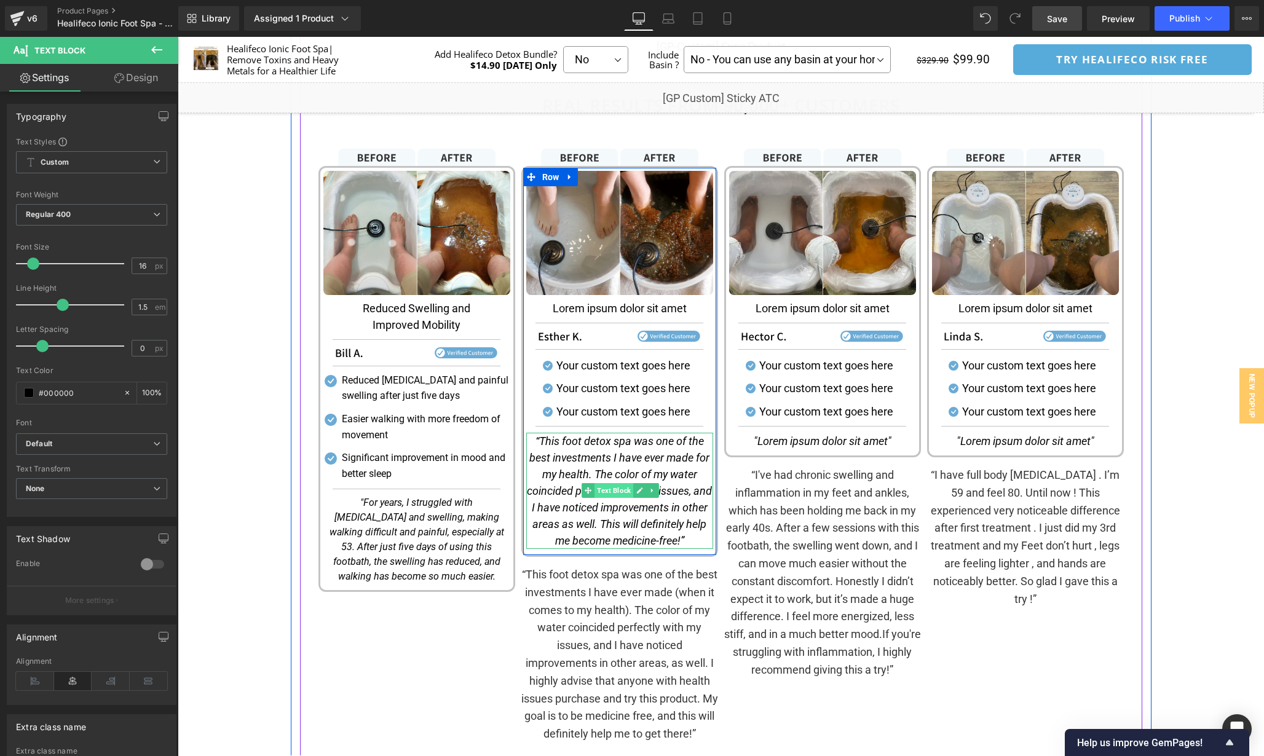
click at [621, 494] on span "Text Block" at bounding box center [613, 490] width 39 height 15
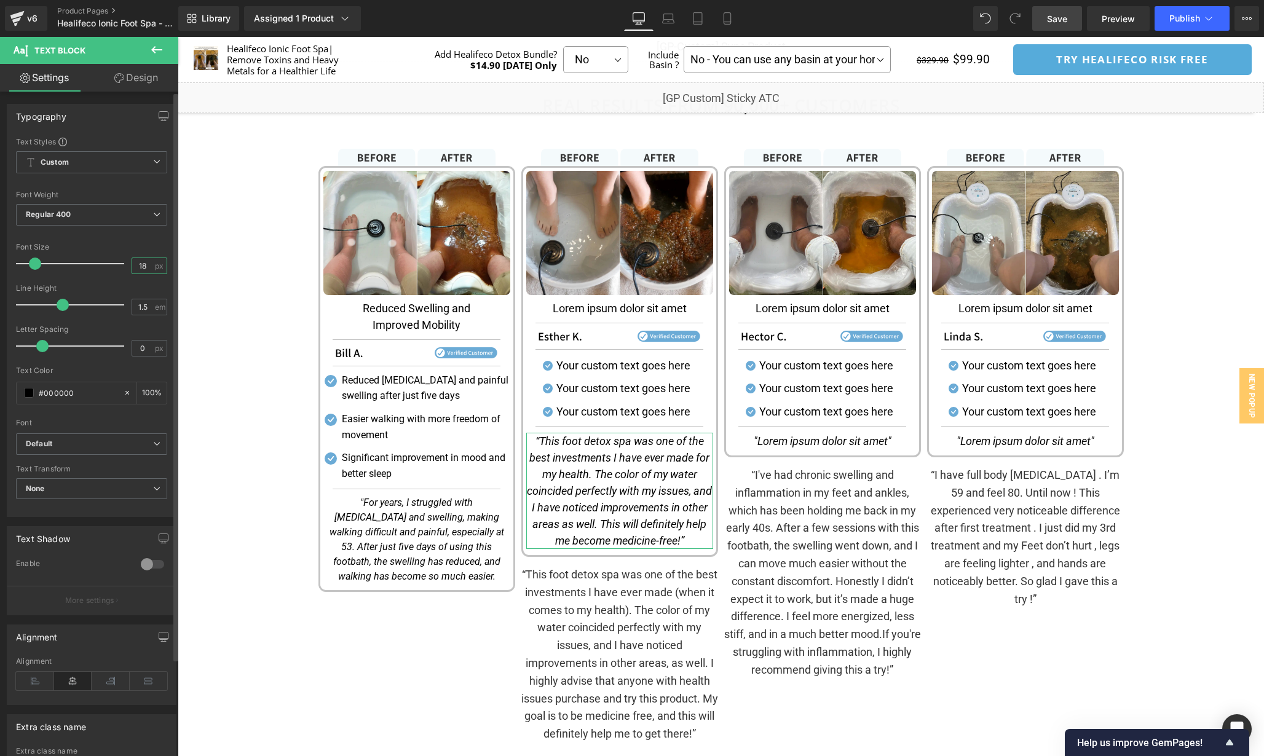
click at [146, 261] on input "18" at bounding box center [143, 265] width 22 height 15
type input "16"
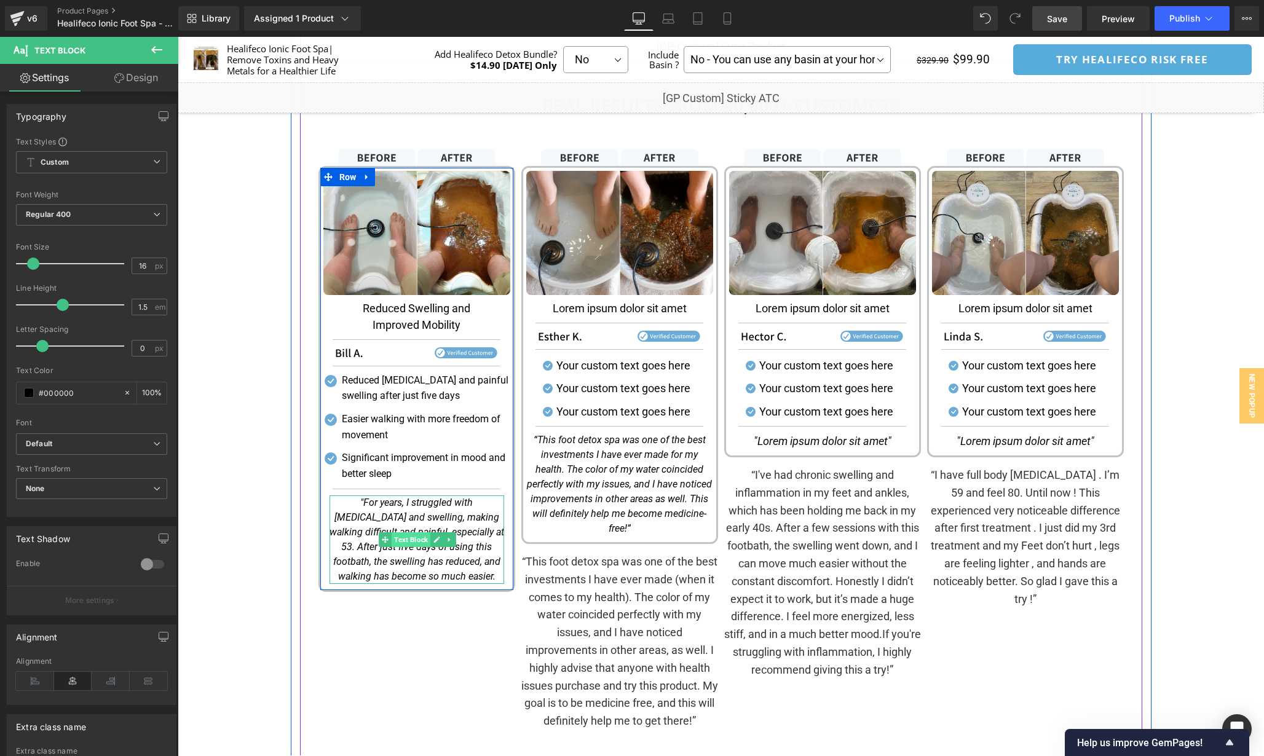
click at [413, 545] on span "Text Block" at bounding box center [411, 539] width 39 height 15
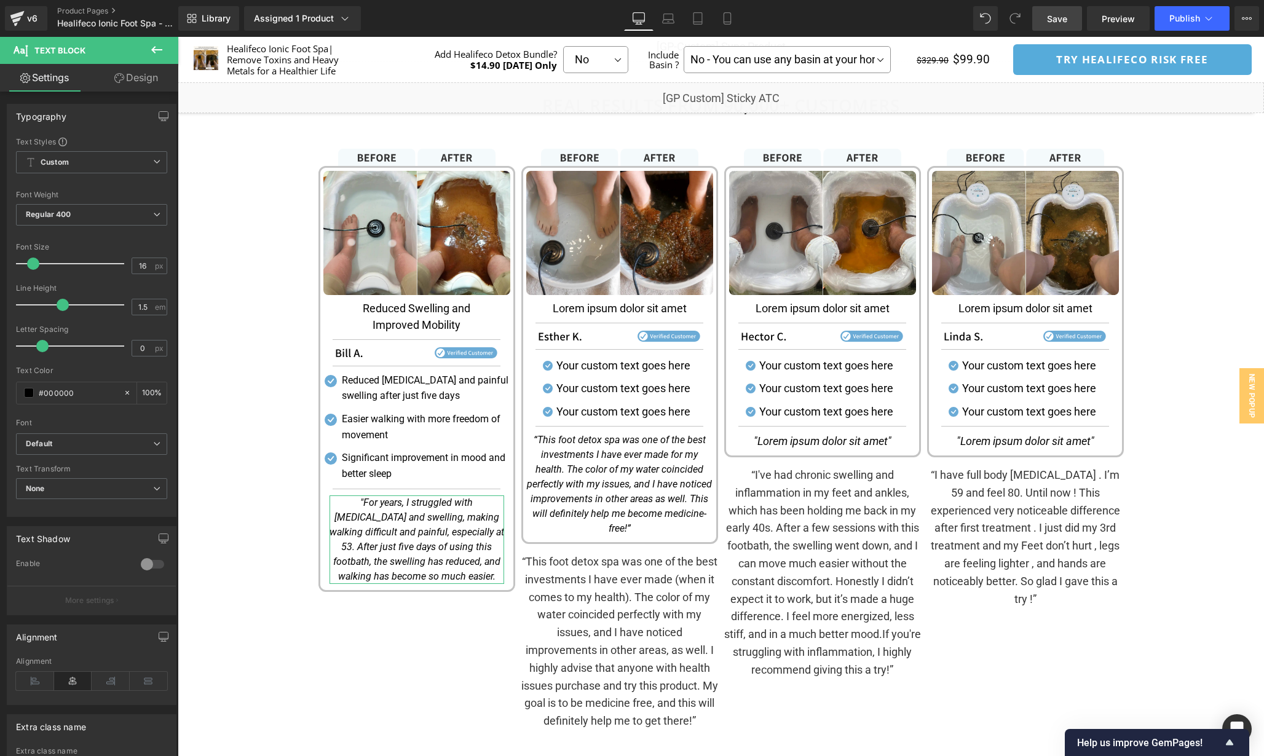
click at [130, 87] on link "Design" at bounding box center [136, 78] width 89 height 28
click at [0, 0] on div "Spacing" at bounding box center [0, 0] width 0 height 0
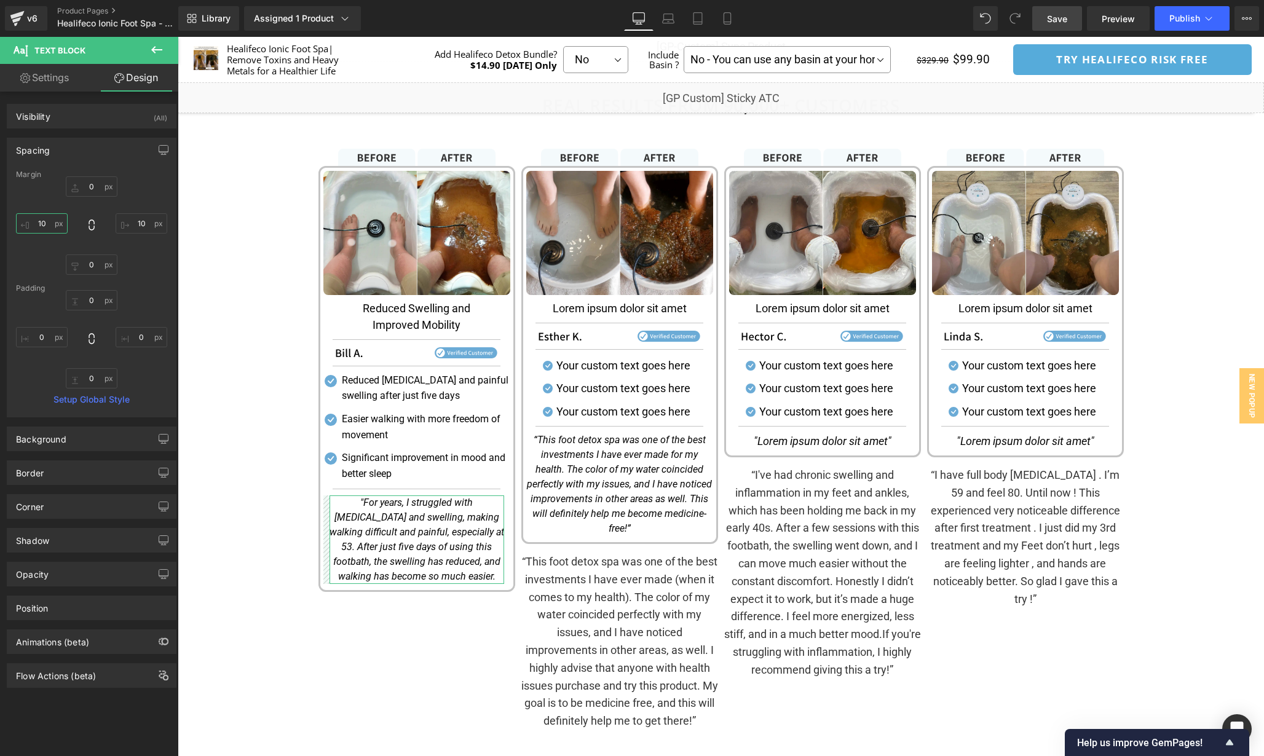
click at [53, 227] on input "text" at bounding box center [42, 223] width 52 height 20
type input "10"
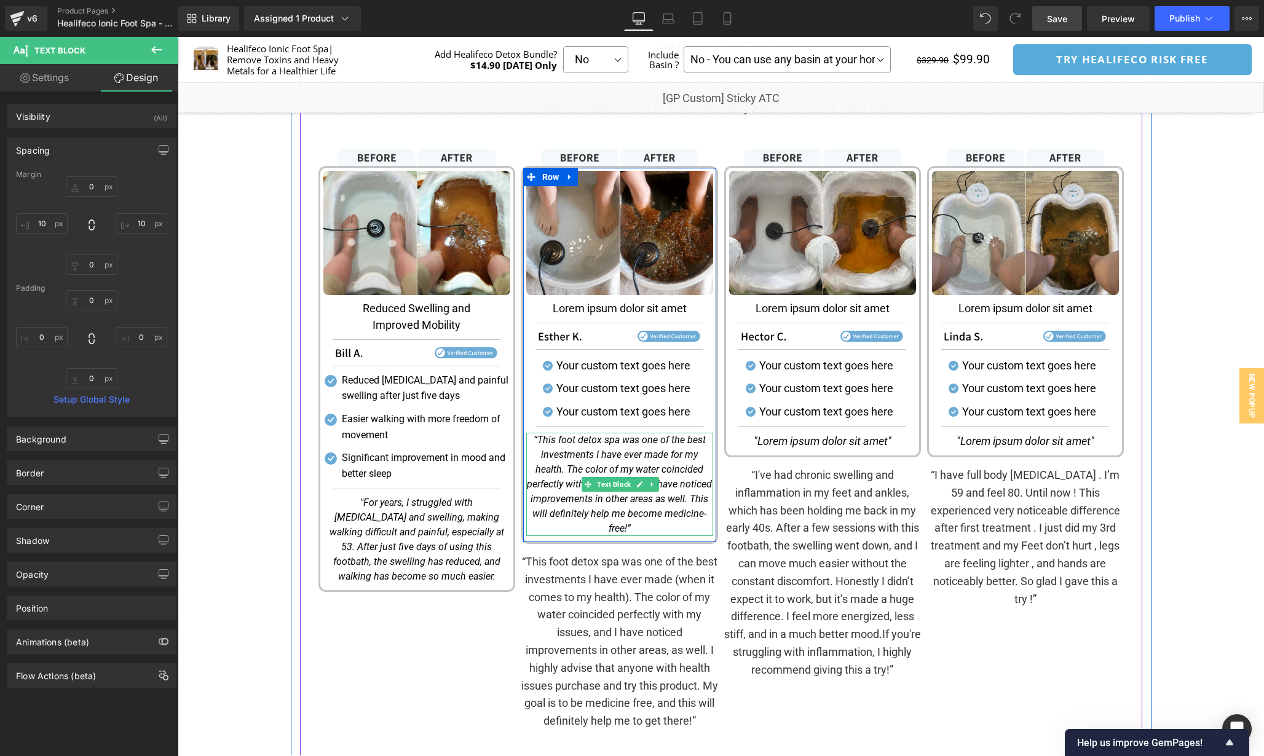
click at [640, 482] on icon at bounding box center [639, 484] width 7 height 7
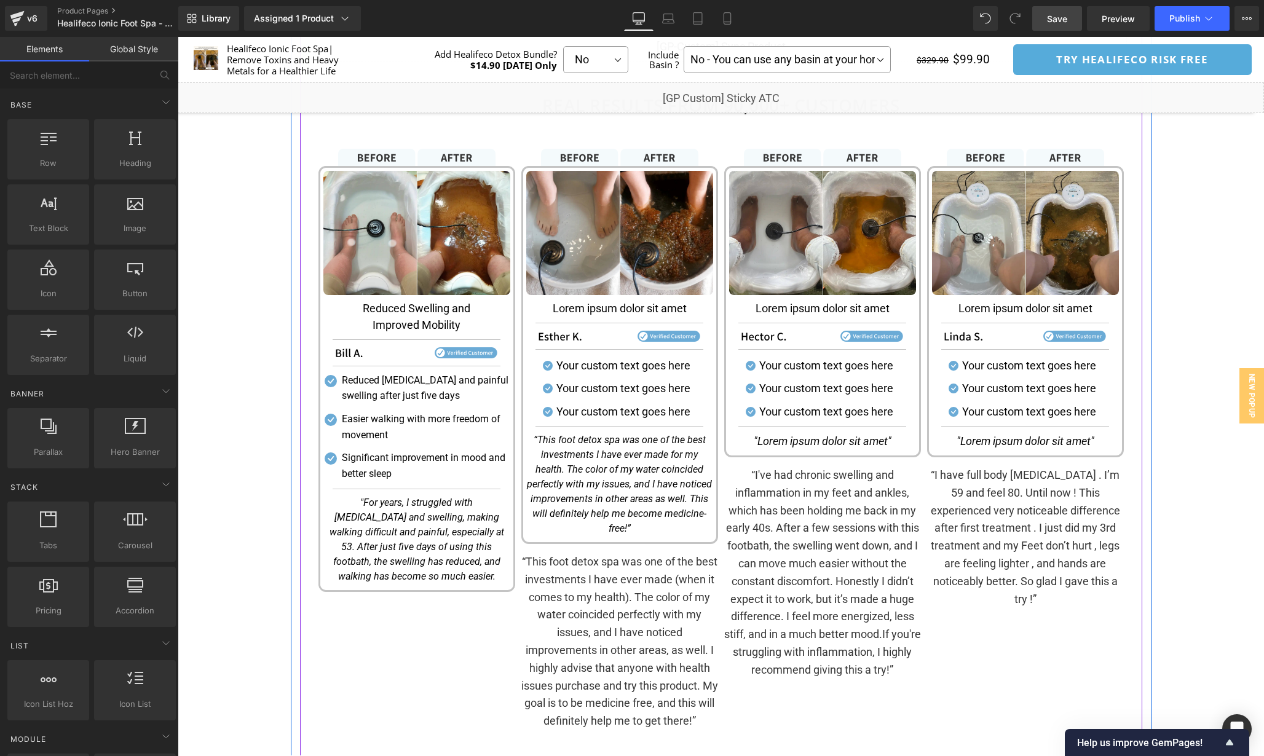
click at [732, 481] on p "“I've had chronic swelling and inflammation in my feet and ankles, which has be…" at bounding box center [822, 573] width 197 height 213
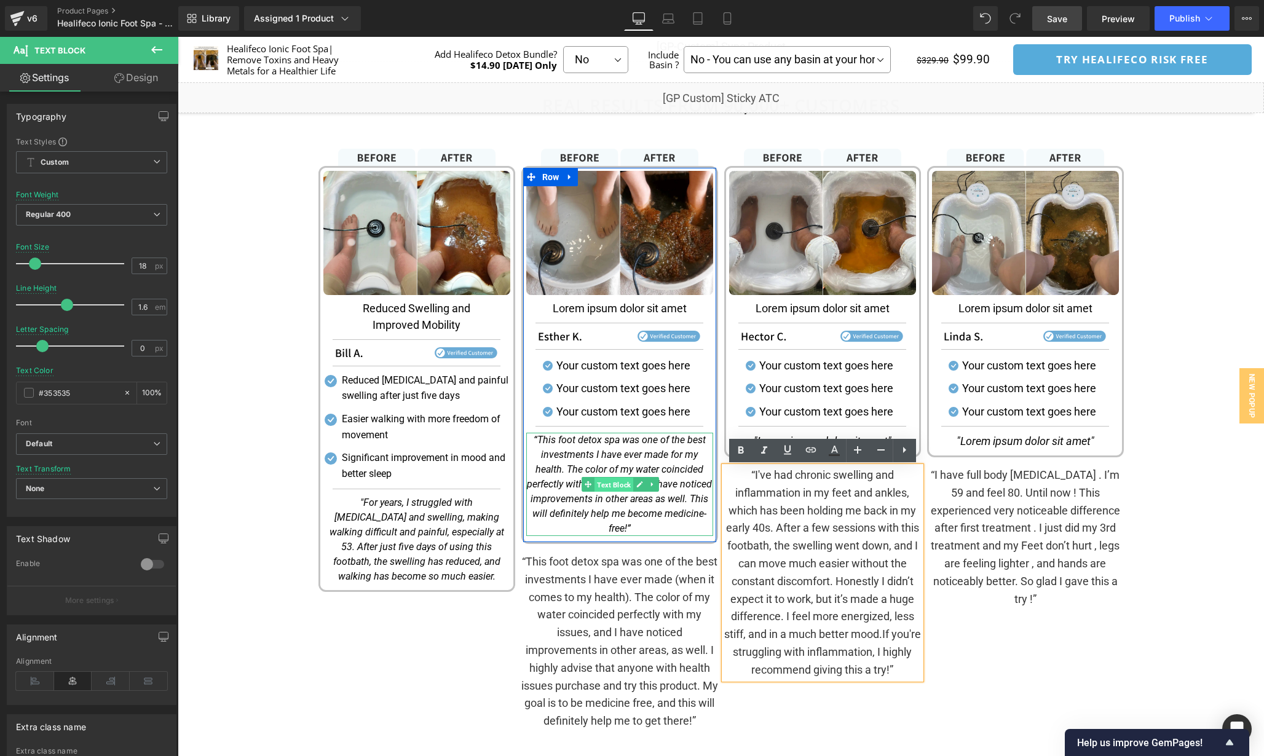
click at [609, 482] on span "Text Block" at bounding box center [613, 485] width 39 height 15
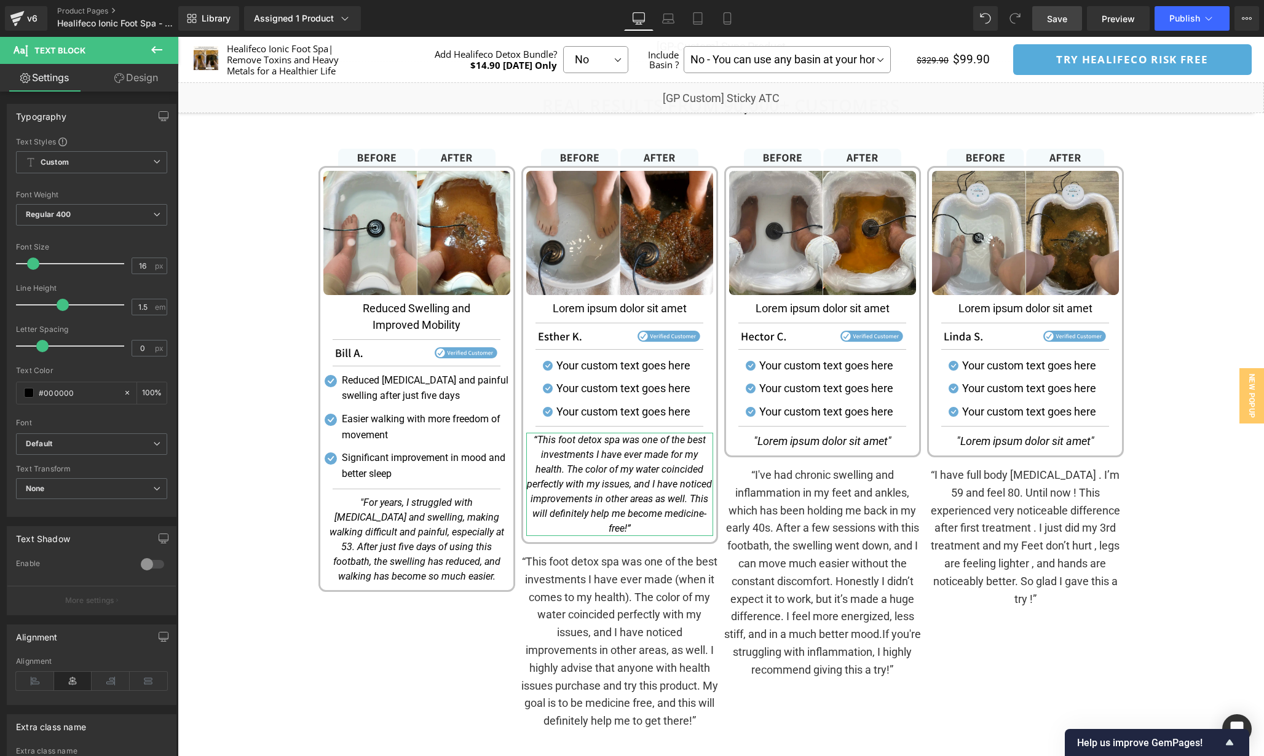
click at [148, 87] on link "Design" at bounding box center [136, 78] width 89 height 28
click at [0, 0] on div "Spacing" at bounding box center [0, 0] width 0 height 0
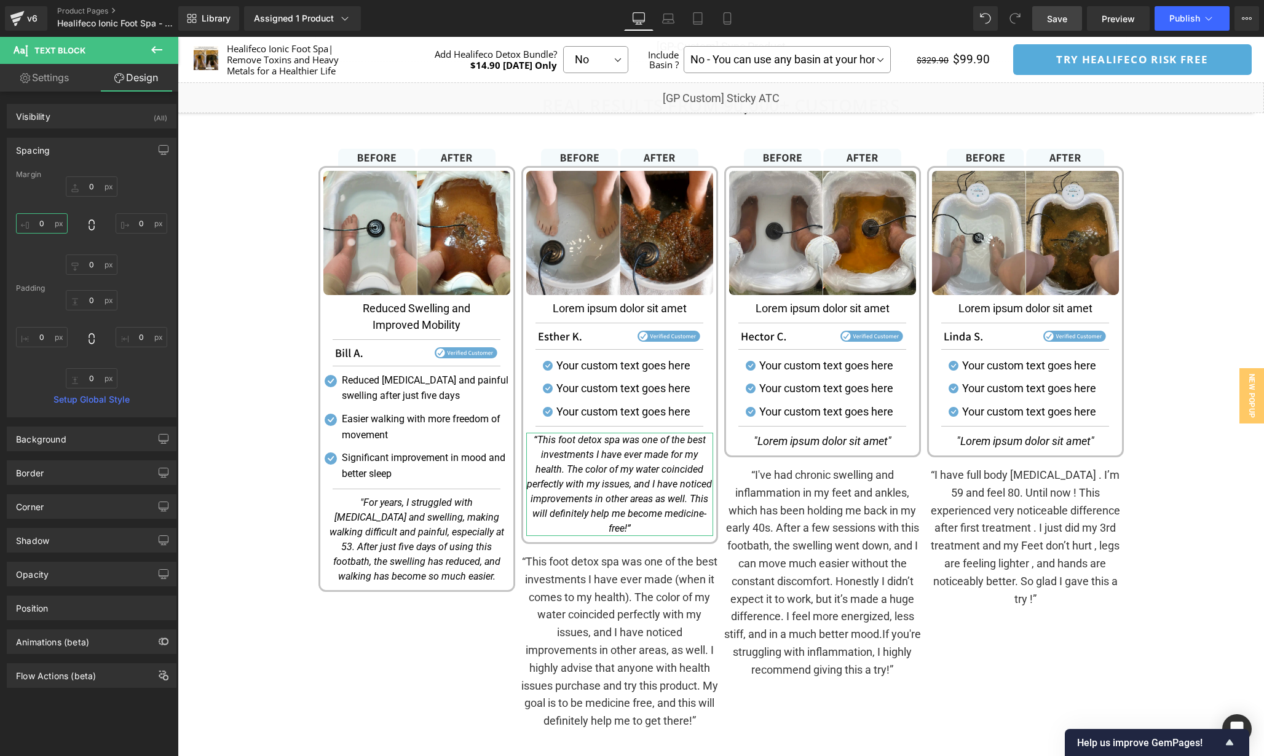
click at [45, 227] on input "text" at bounding box center [42, 223] width 52 height 20
paste input "1"
type input "10"
click at [140, 224] on input "text" at bounding box center [142, 223] width 52 height 20
paste input "1"
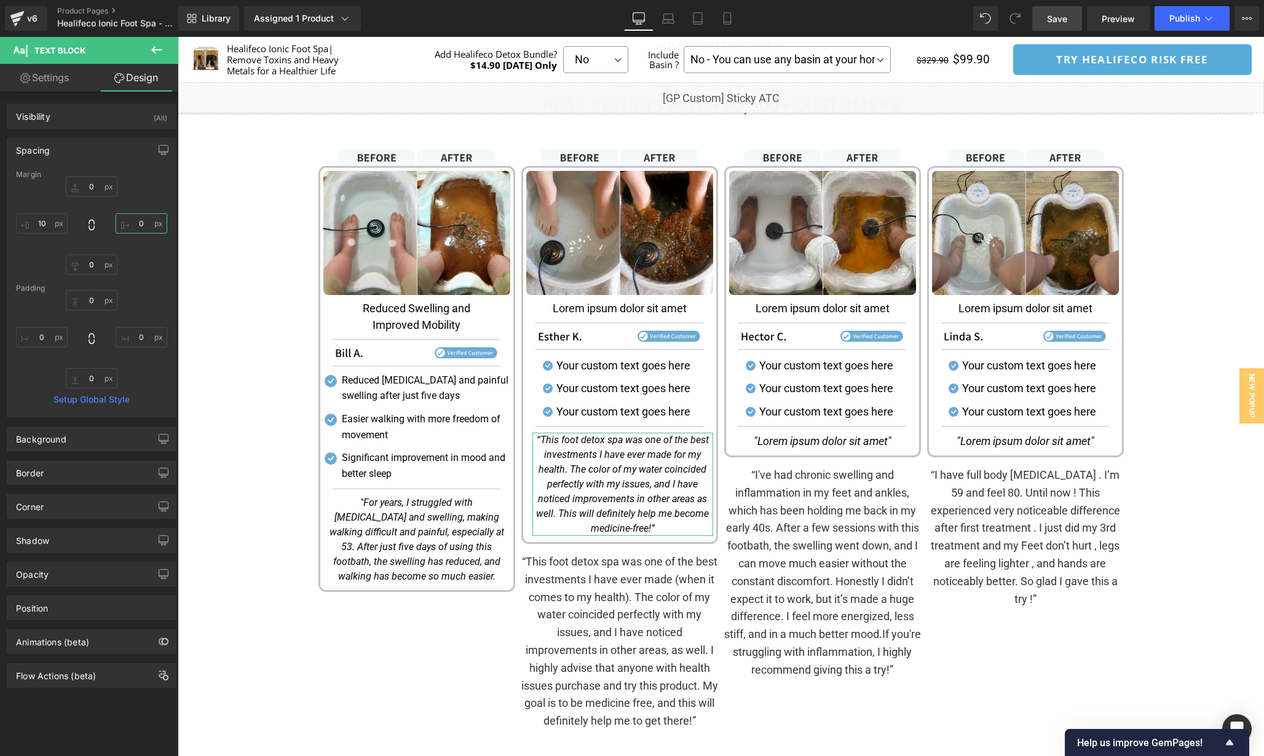
type input "10"
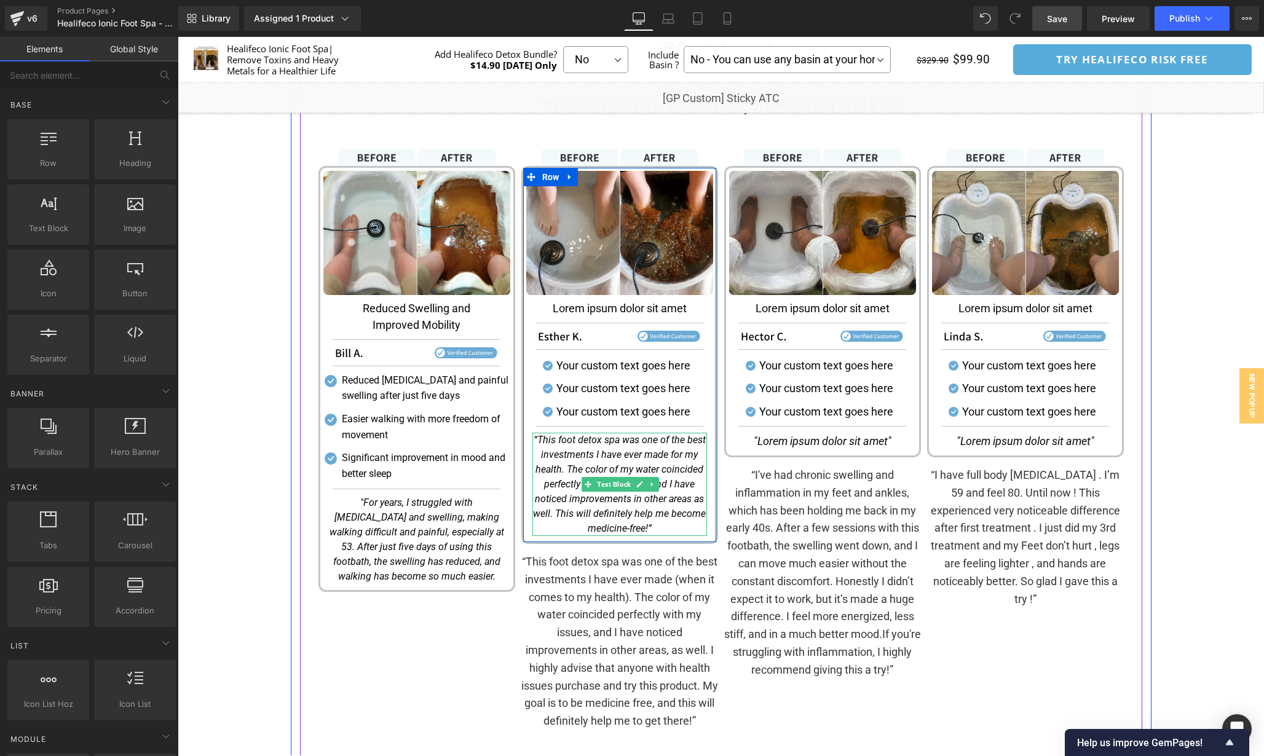
click at [558, 516] on icon "“This foot detox spa was one of the best investments I have ever made for my he…" at bounding box center [619, 484] width 173 height 100
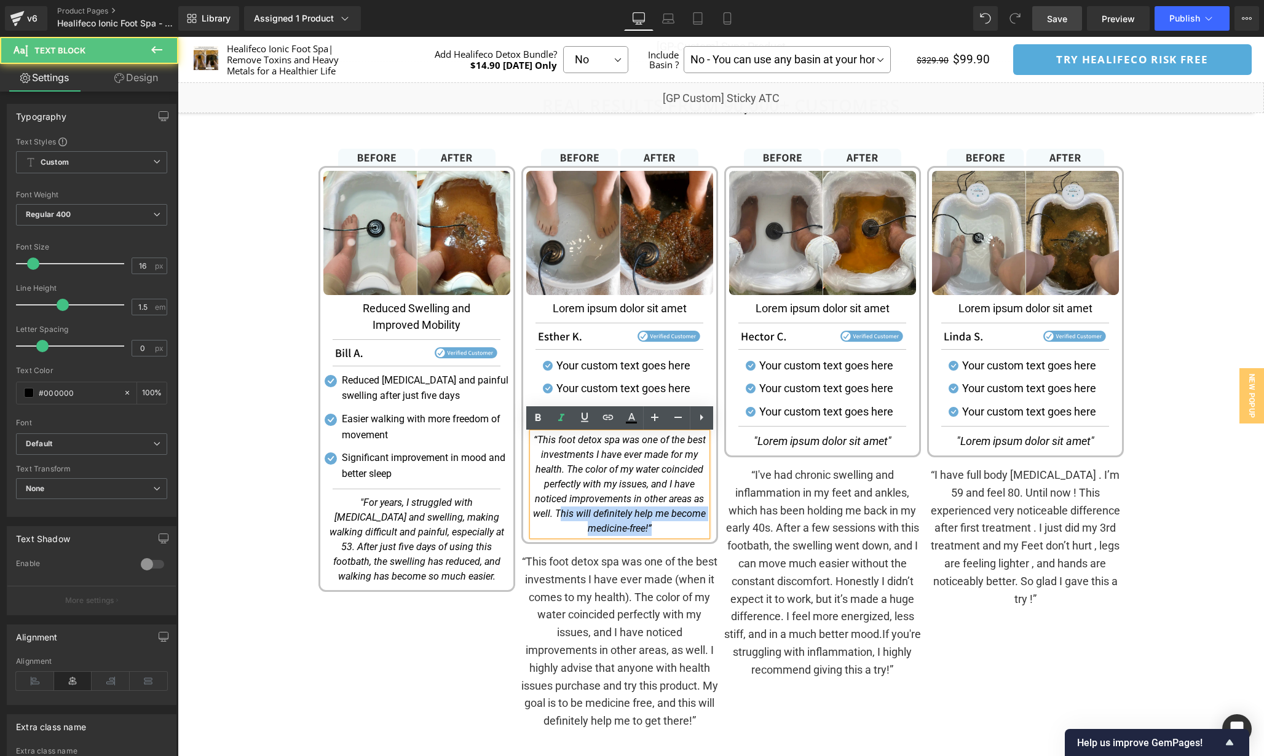
drag, startPoint x: 559, startPoint y: 514, endPoint x: 696, endPoint y: 538, distance: 139.8
click at [696, 536] on div "“This foot detox spa was one of the best investments I have ever made for my he…" at bounding box center [619, 484] width 175 height 103
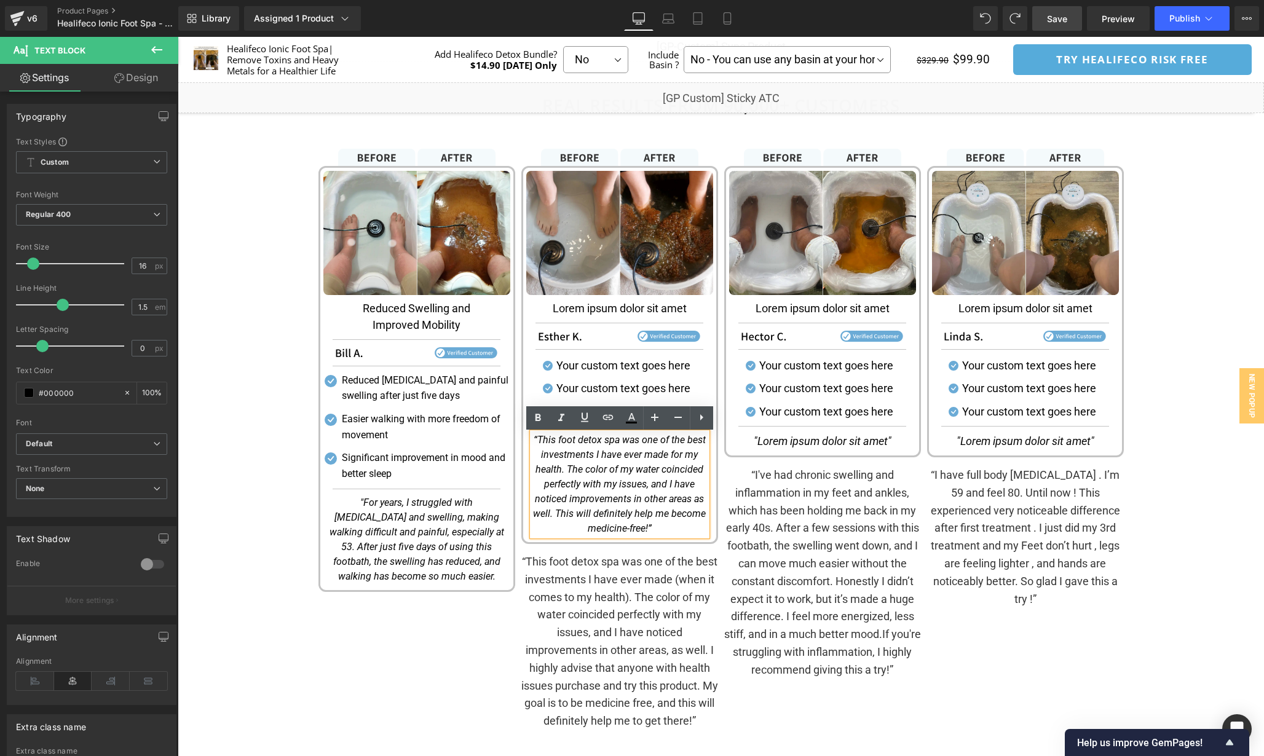
click at [438, 633] on div "Image Image Reduced Swelling and Improved Mobility Text Block Separator Image S…" at bounding box center [416, 443] width 203 height 588
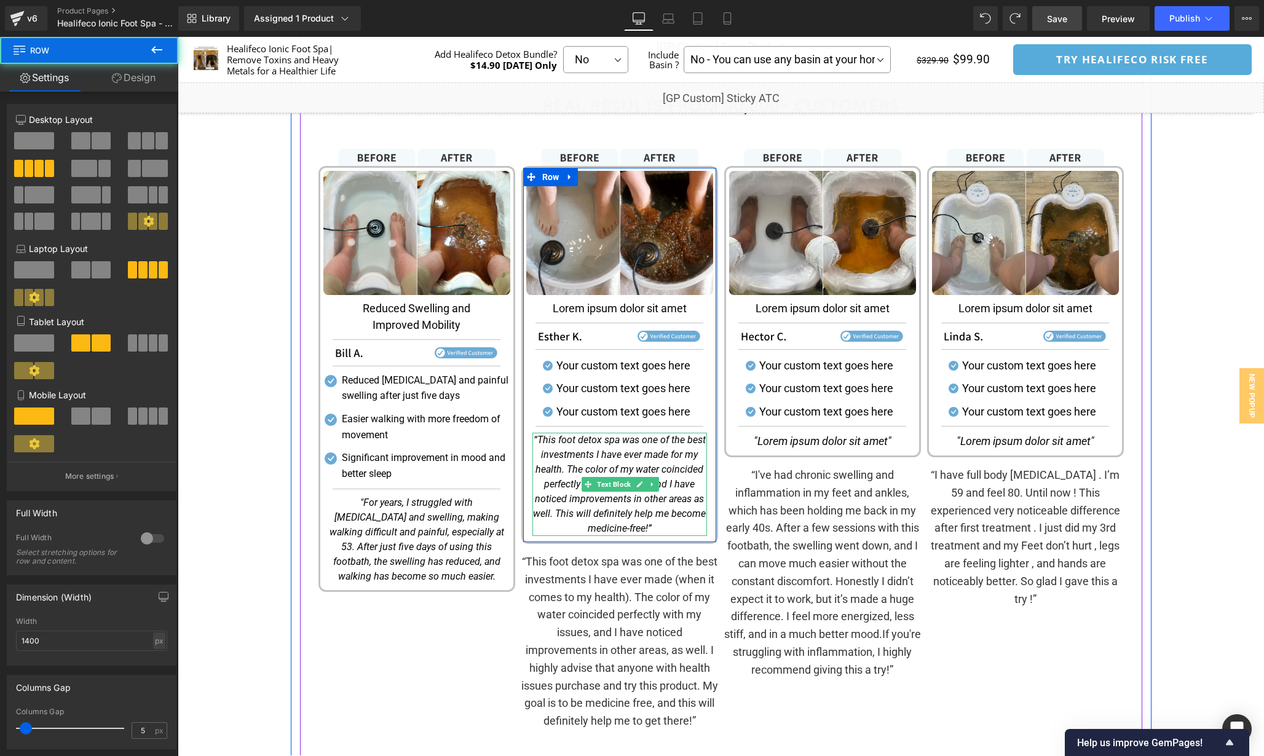
click at [669, 530] on p "“This foot detox spa was one of the best investments I have ever made for my he…" at bounding box center [619, 484] width 175 height 103
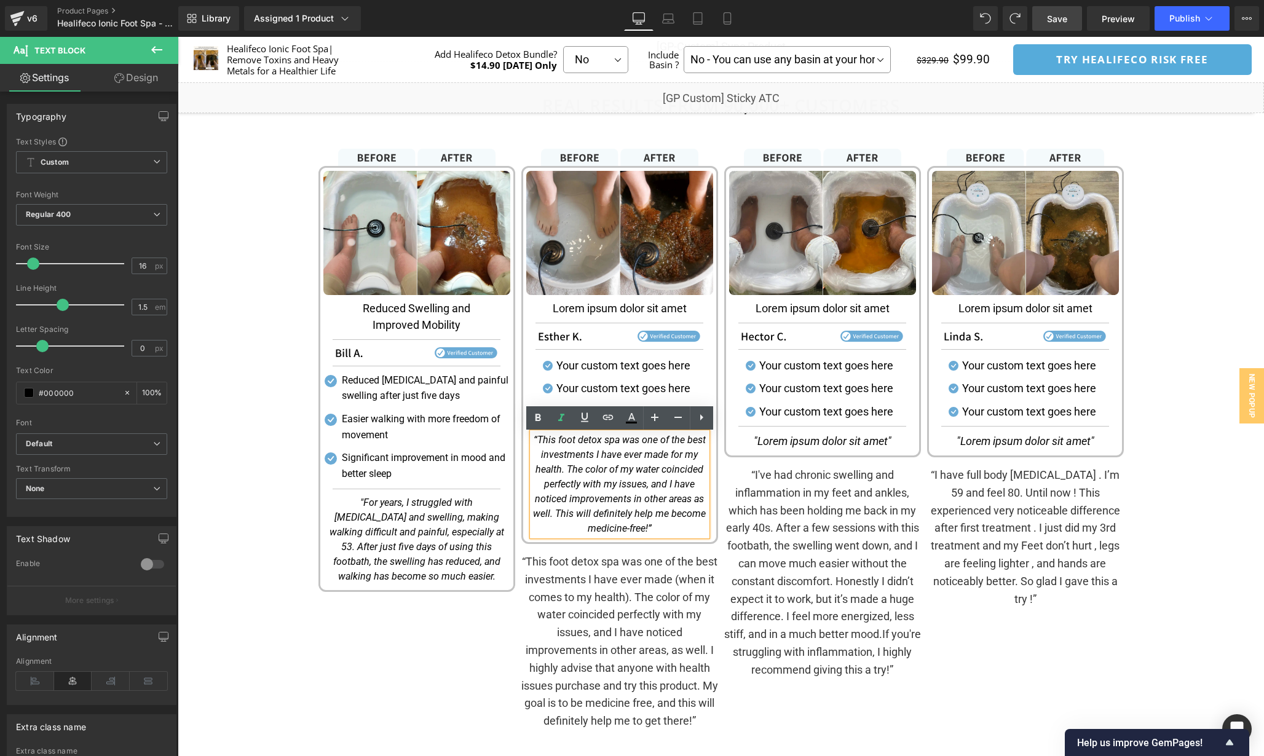
click at [436, 673] on div "Image Image Reduced Swelling and Improved Mobility Text Block Separator Image S…" at bounding box center [416, 443] width 203 height 588
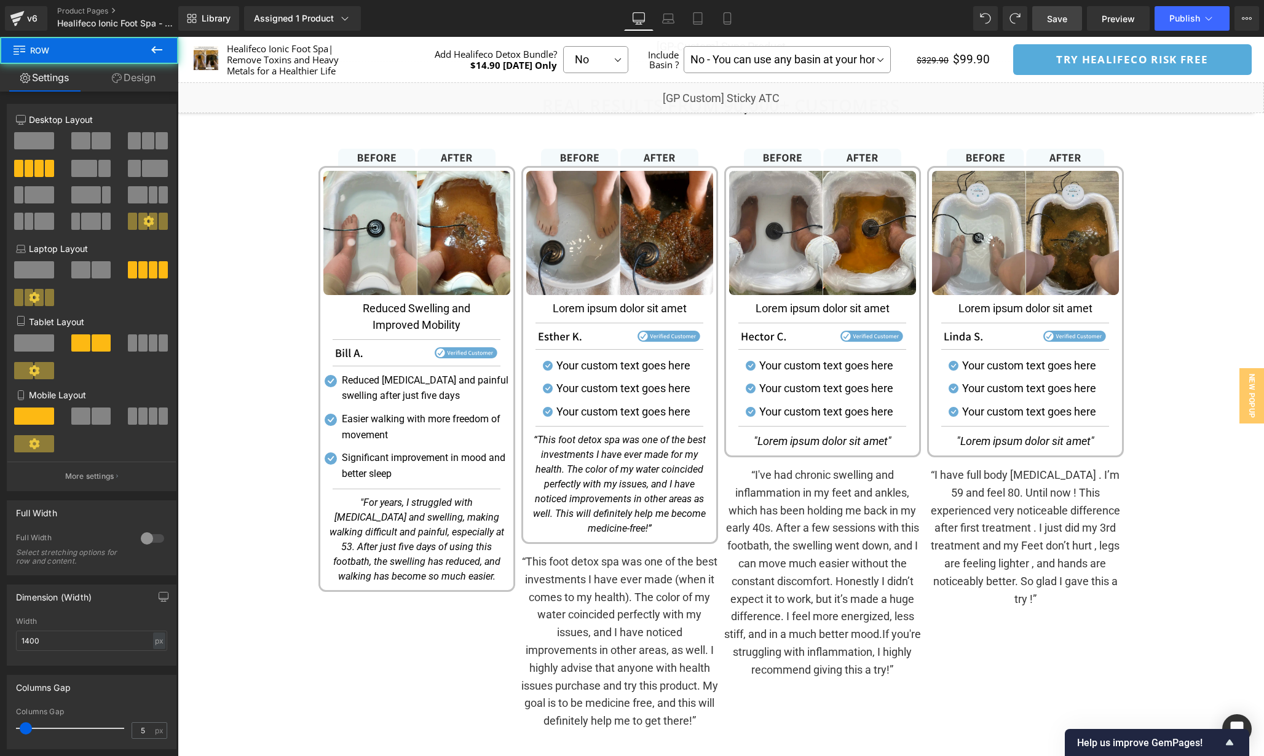
scroll to position [1626, 0]
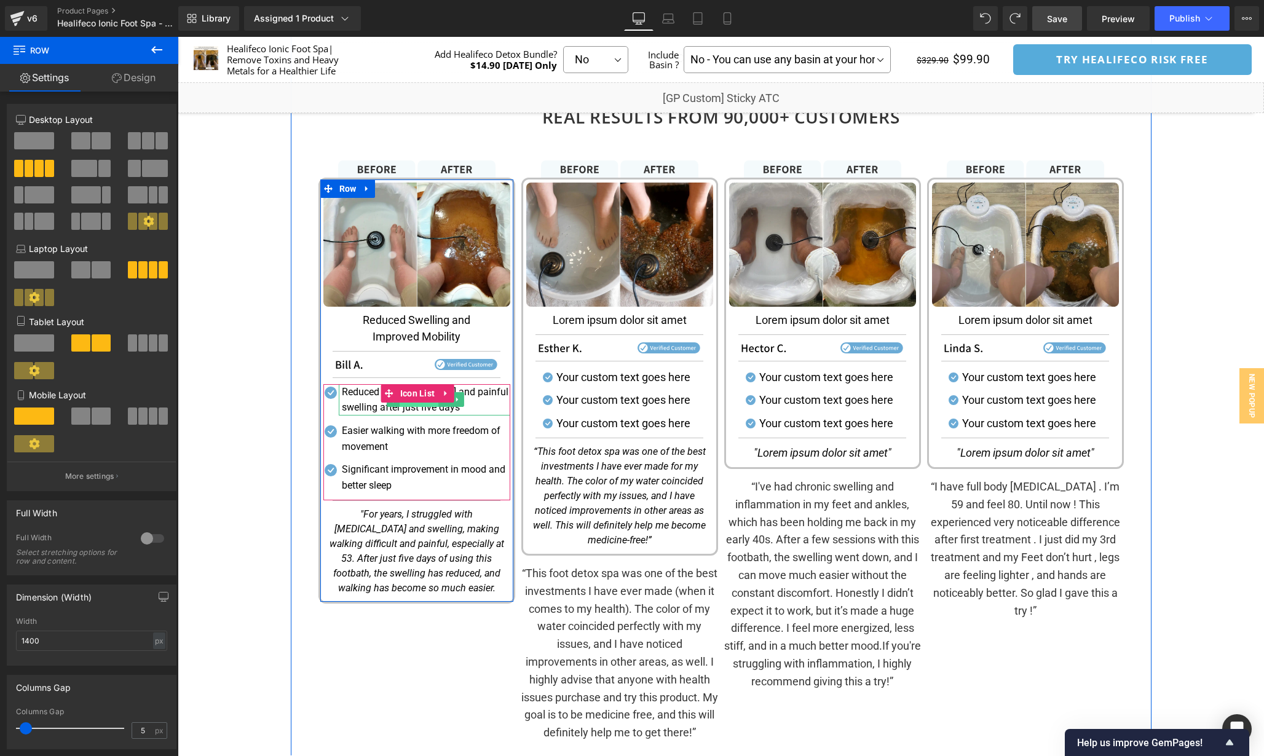
click at [411, 407] on span "Text Block" at bounding box center [419, 399] width 39 height 15
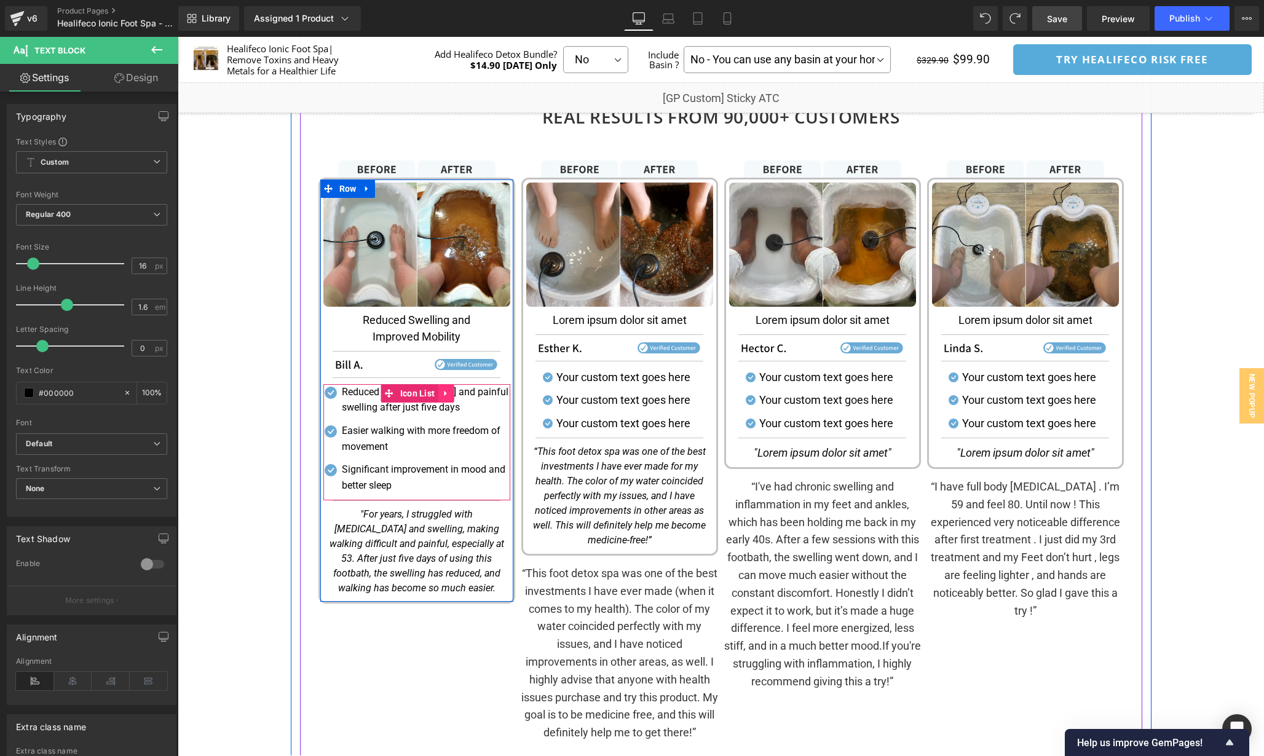
click at [446, 393] on icon at bounding box center [445, 392] width 9 height 9
click at [438, 395] on icon at bounding box center [437, 393] width 9 height 9
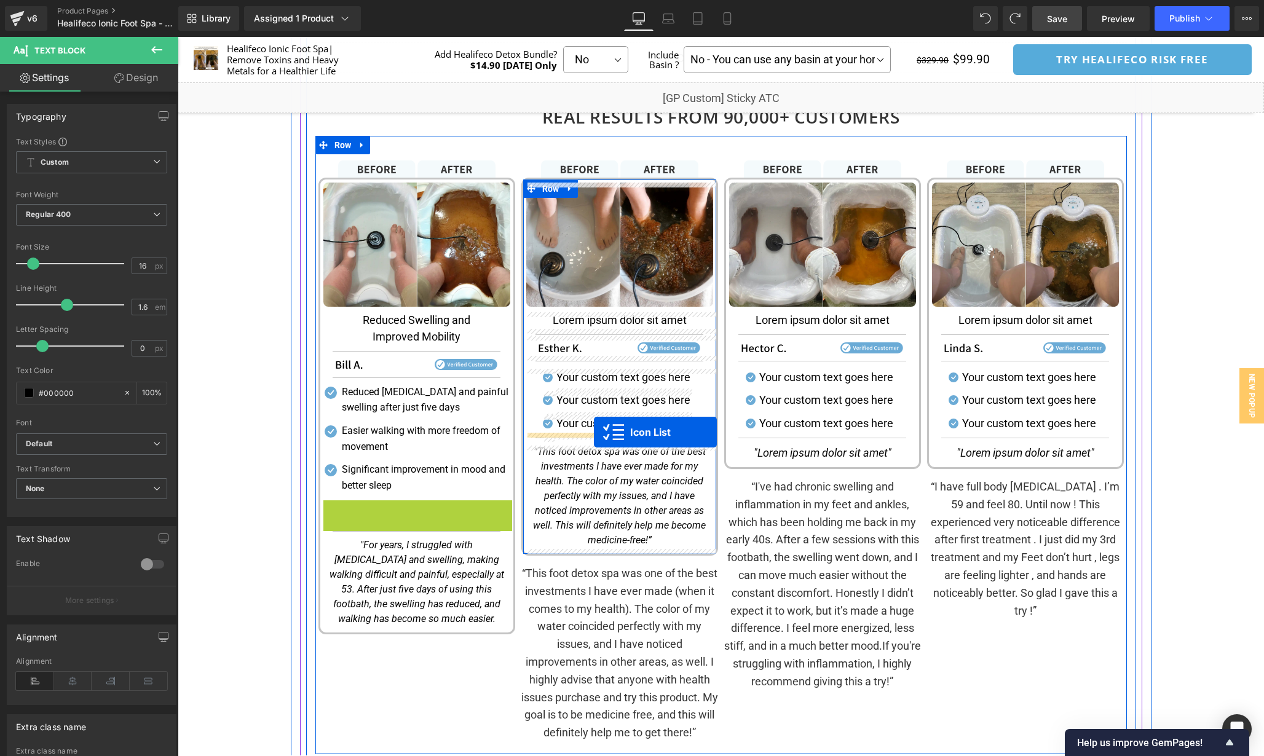
drag, startPoint x: 383, startPoint y: 513, endPoint x: 594, endPoint y: 432, distance: 225.9
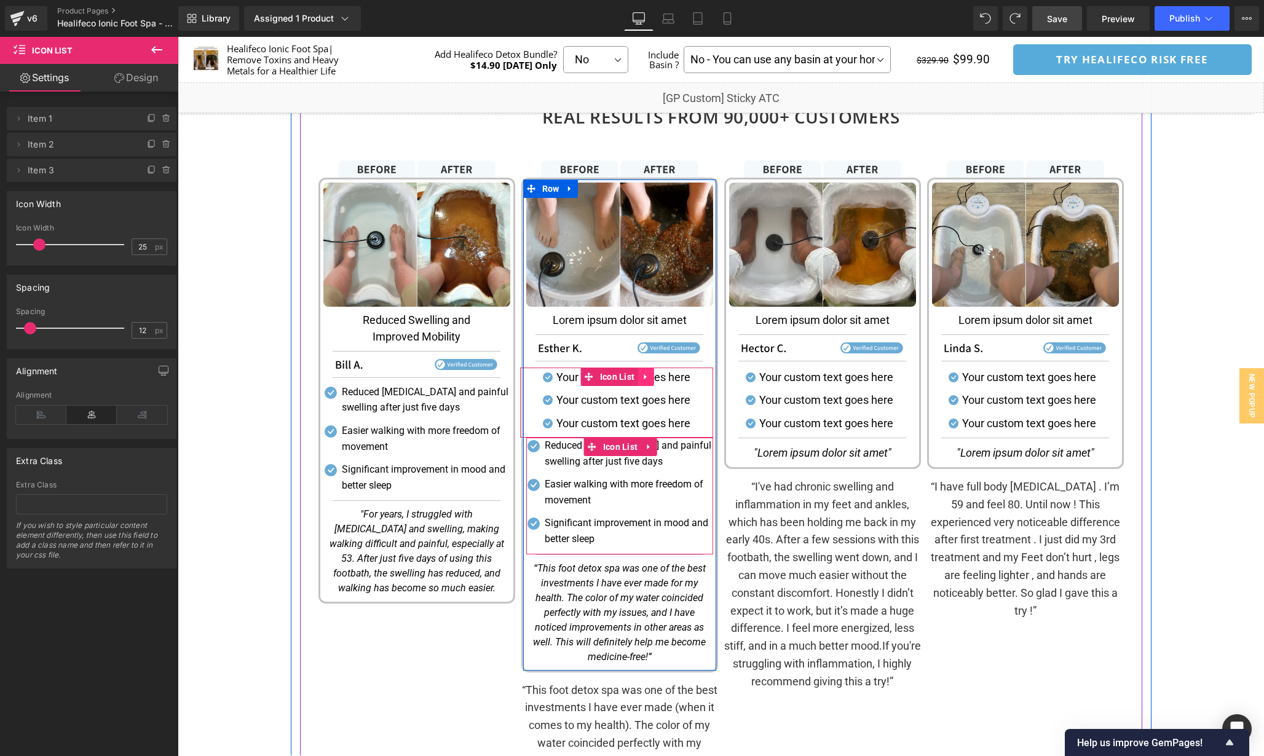
click at [646, 377] on icon at bounding box center [645, 376] width 9 height 9
click at [650, 377] on icon at bounding box center [653, 377] width 9 height 9
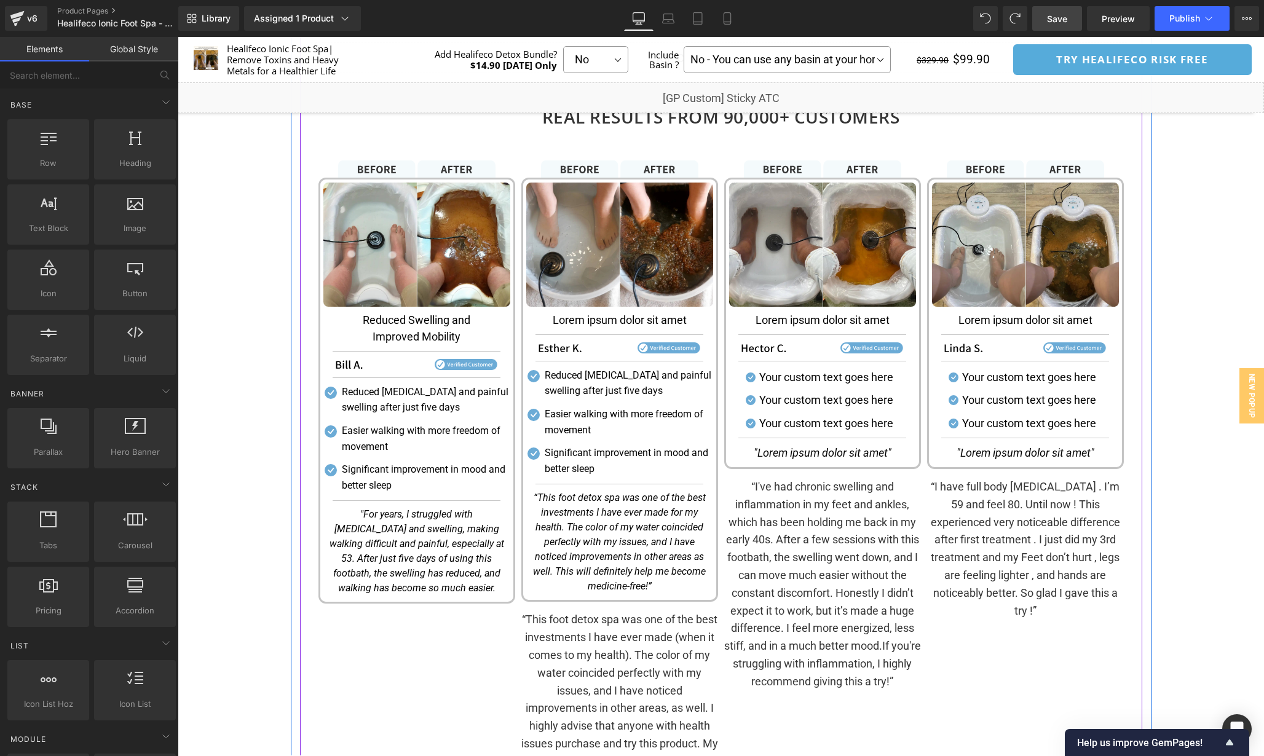
click at [489, 657] on div "Image Image Reduced Swelling and Improved Mobility Text Block Separator Image S…" at bounding box center [416, 477] width 203 height 634
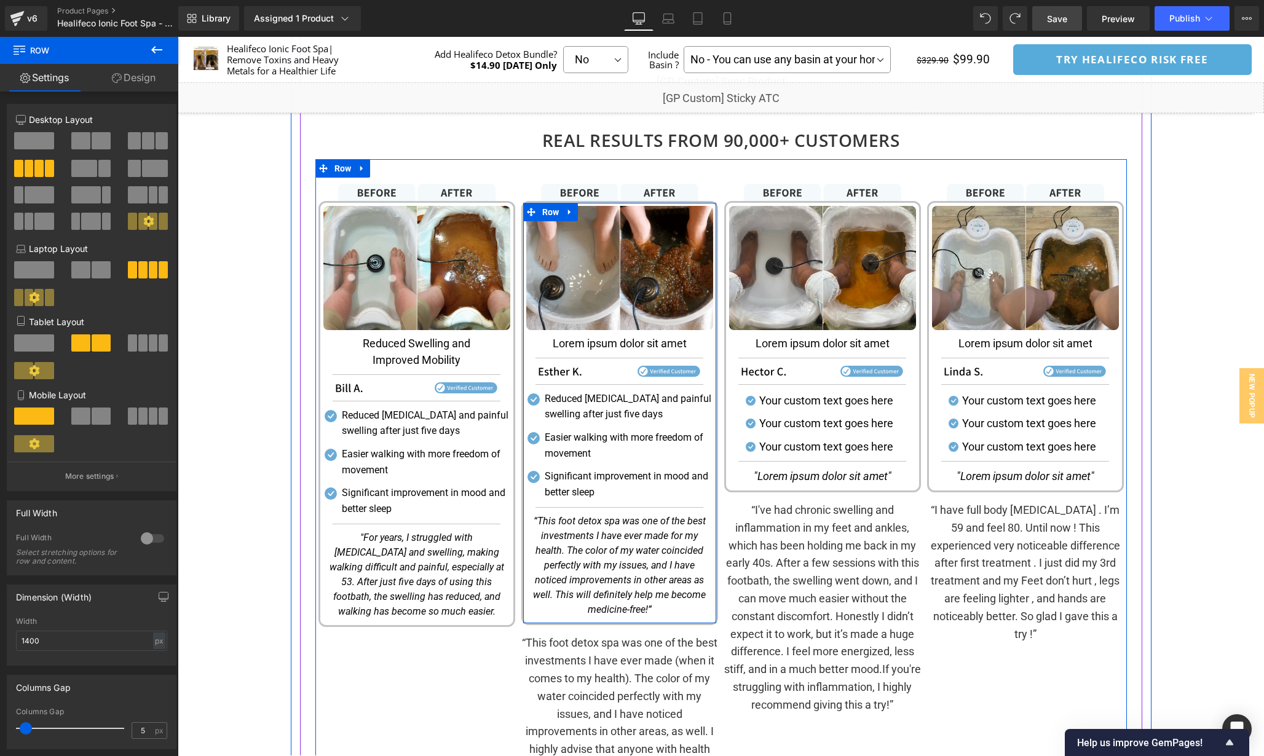
scroll to position [1583, 0]
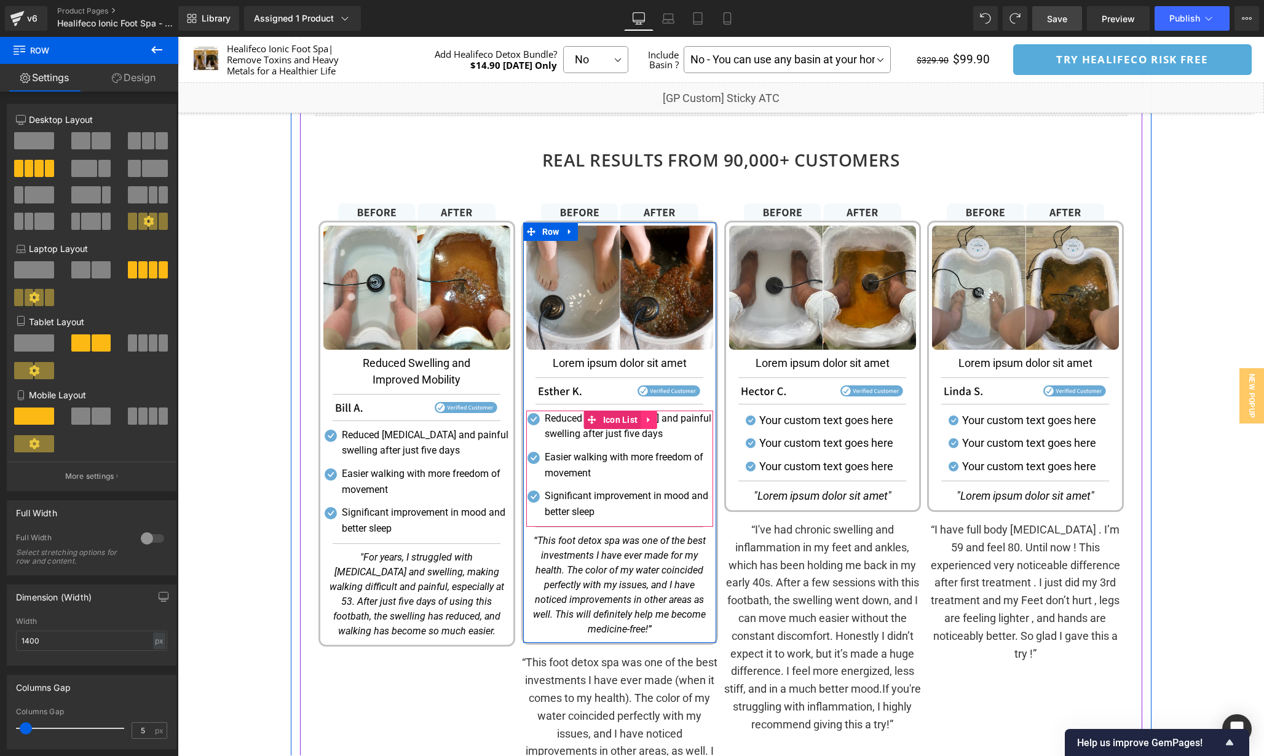
click at [647, 422] on icon at bounding box center [648, 420] width 2 height 6
click at [639, 422] on icon at bounding box center [640, 420] width 9 height 9
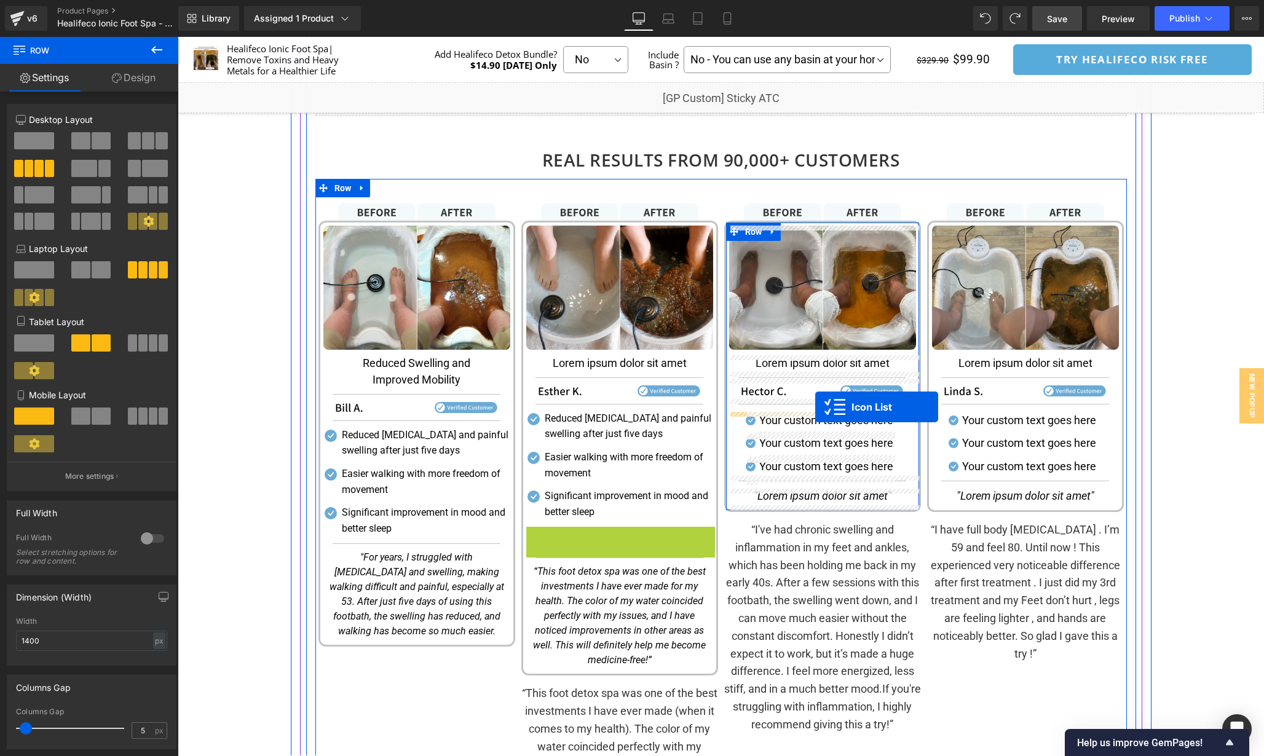
drag, startPoint x: 587, startPoint y: 538, endPoint x: 815, endPoint y: 407, distance: 263.3
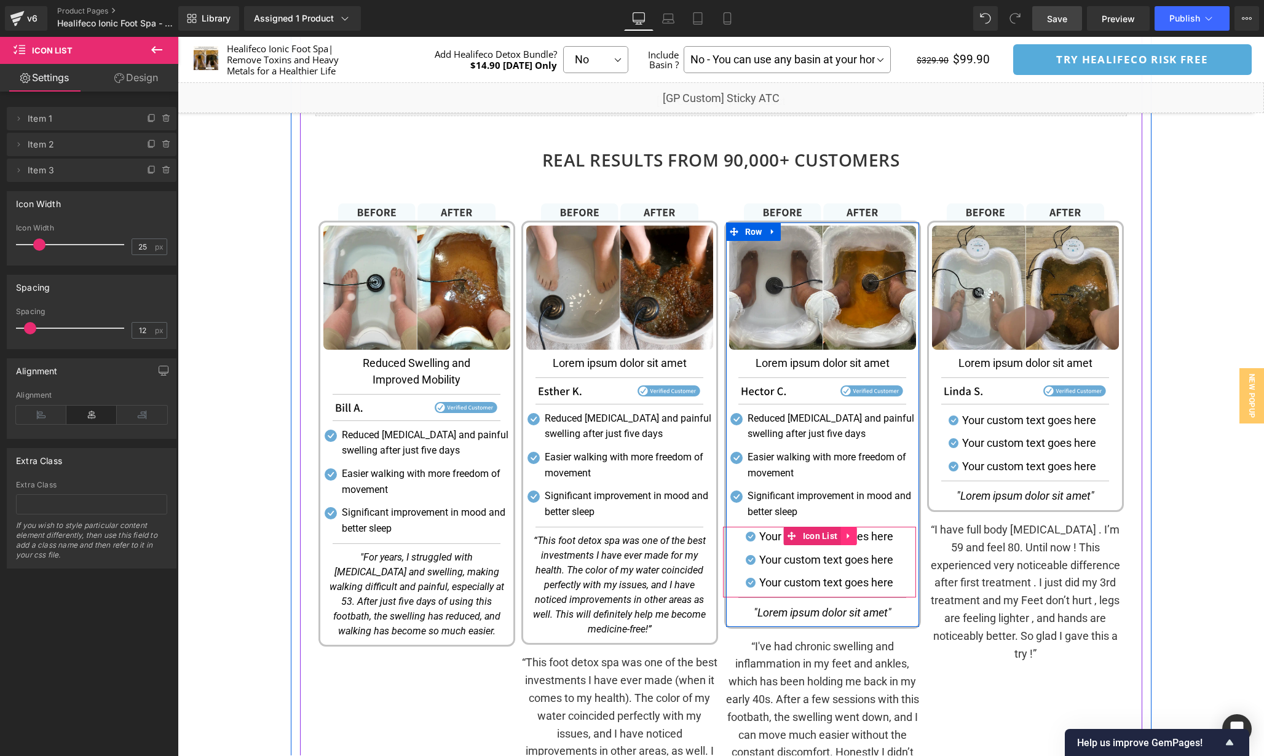
click at [844, 539] on icon at bounding box center [848, 536] width 9 height 9
click at [852, 537] on icon at bounding box center [856, 536] width 9 height 9
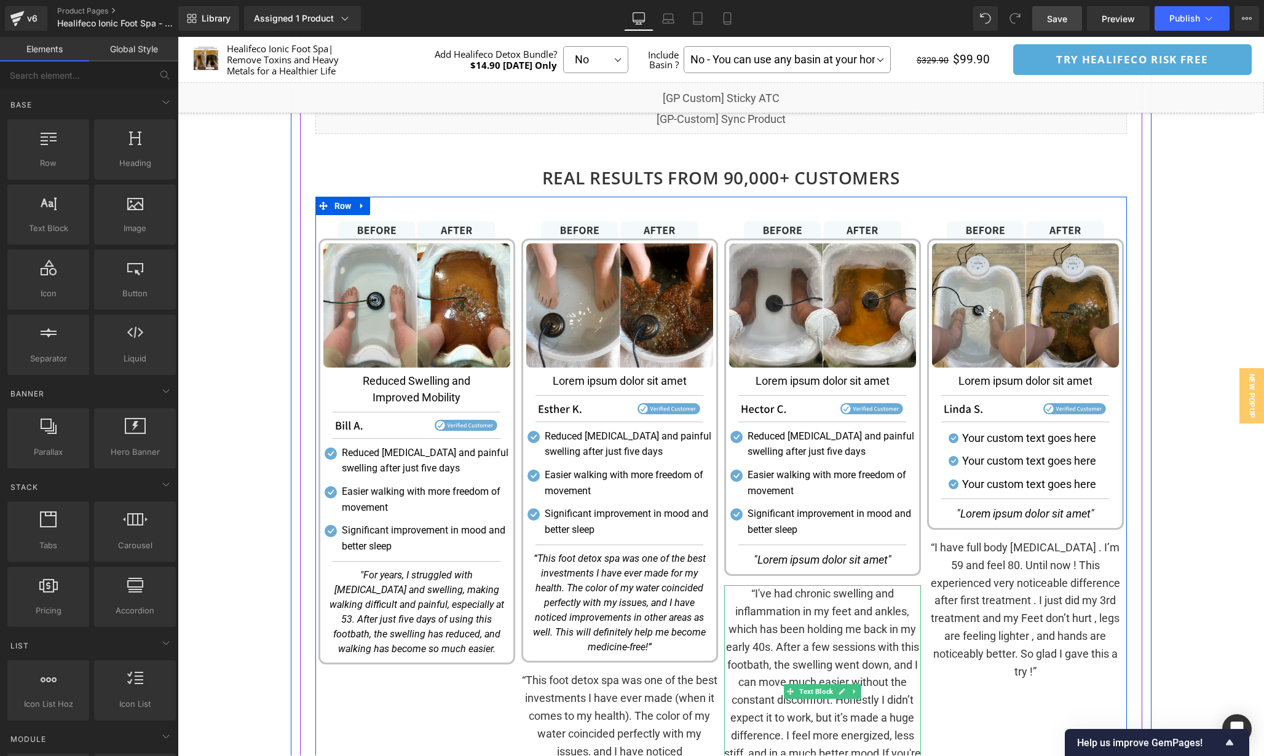
scroll to position [1582, 0]
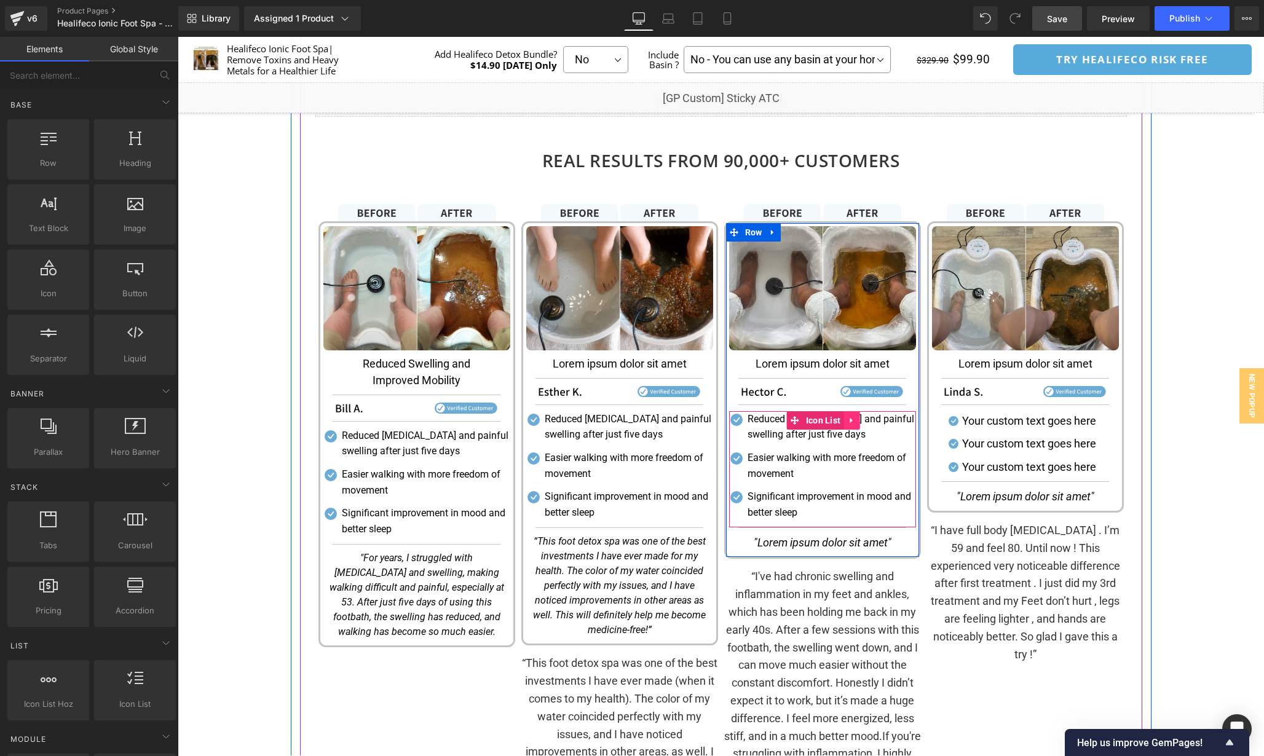
click at [848, 425] on icon at bounding box center [851, 420] width 9 height 9
click at [845, 423] on icon at bounding box center [843, 420] width 9 height 9
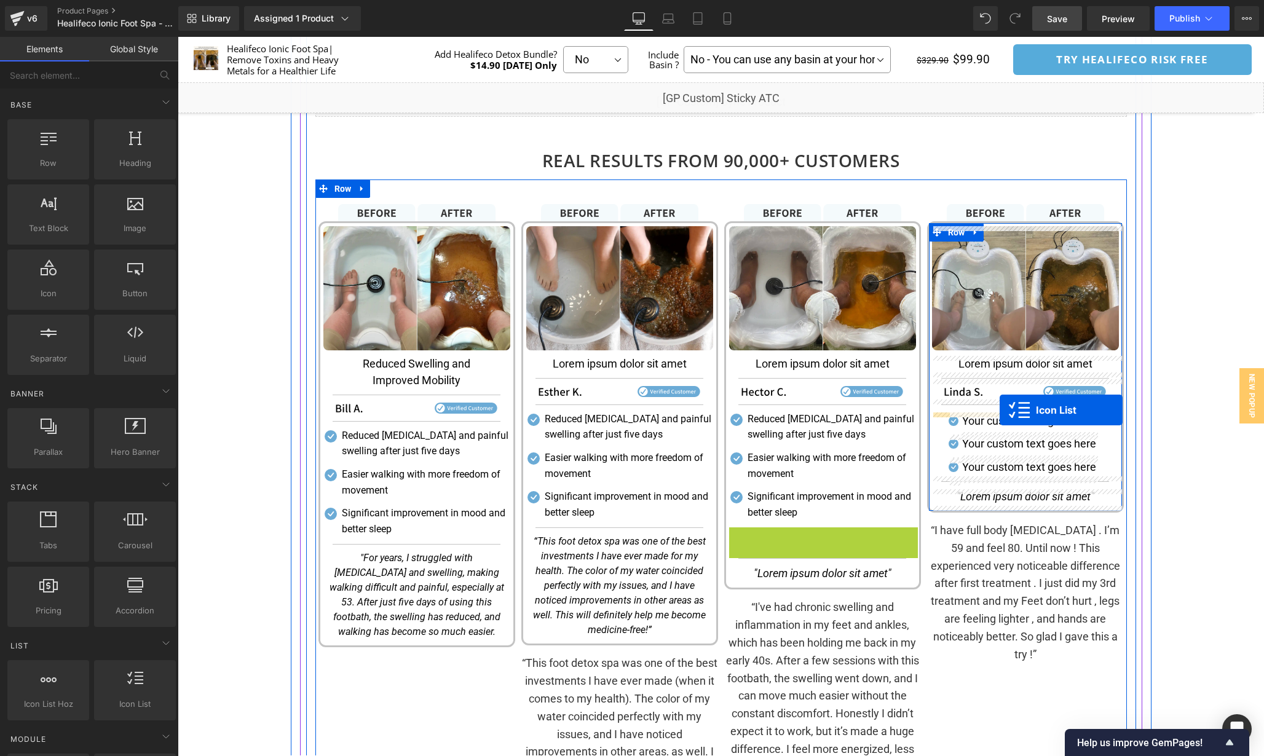
drag, startPoint x: 793, startPoint y: 538, endPoint x: 1000, endPoint y: 410, distance: 242.9
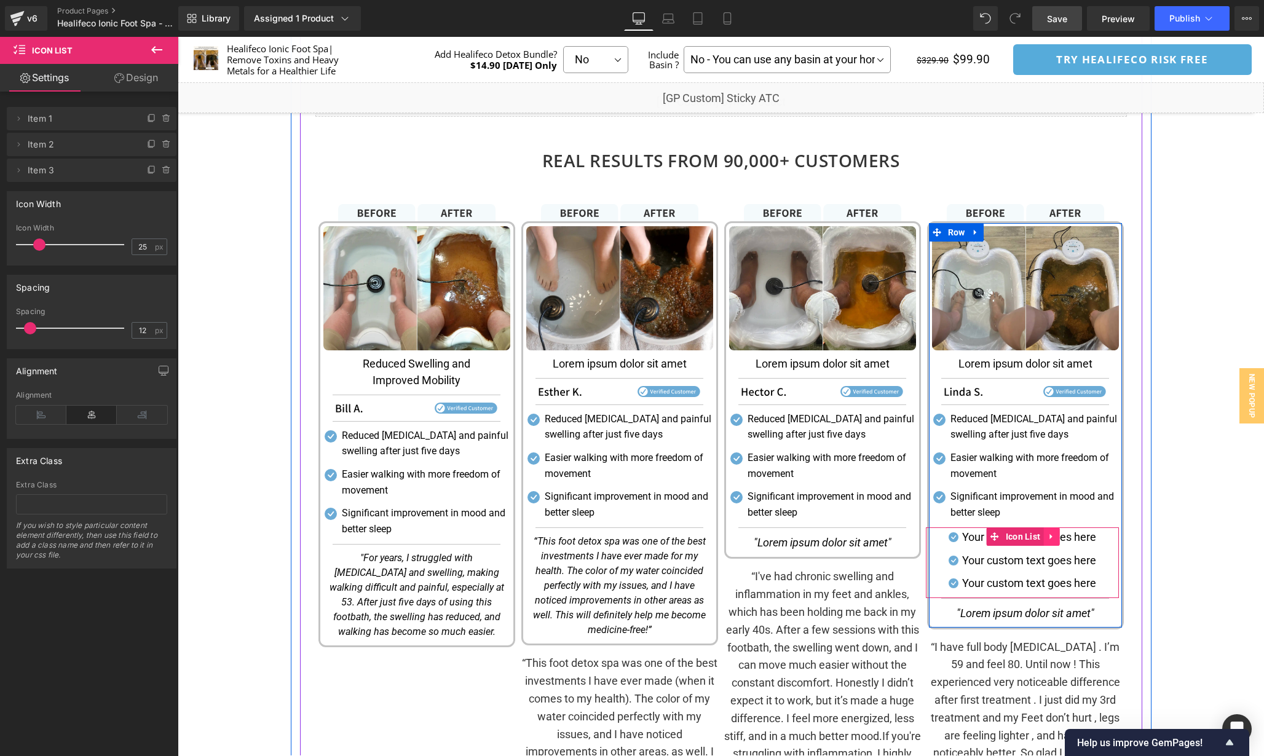
click at [1047, 540] on icon at bounding box center [1051, 536] width 9 height 9
click at [1060, 538] on icon at bounding box center [1059, 536] width 9 height 9
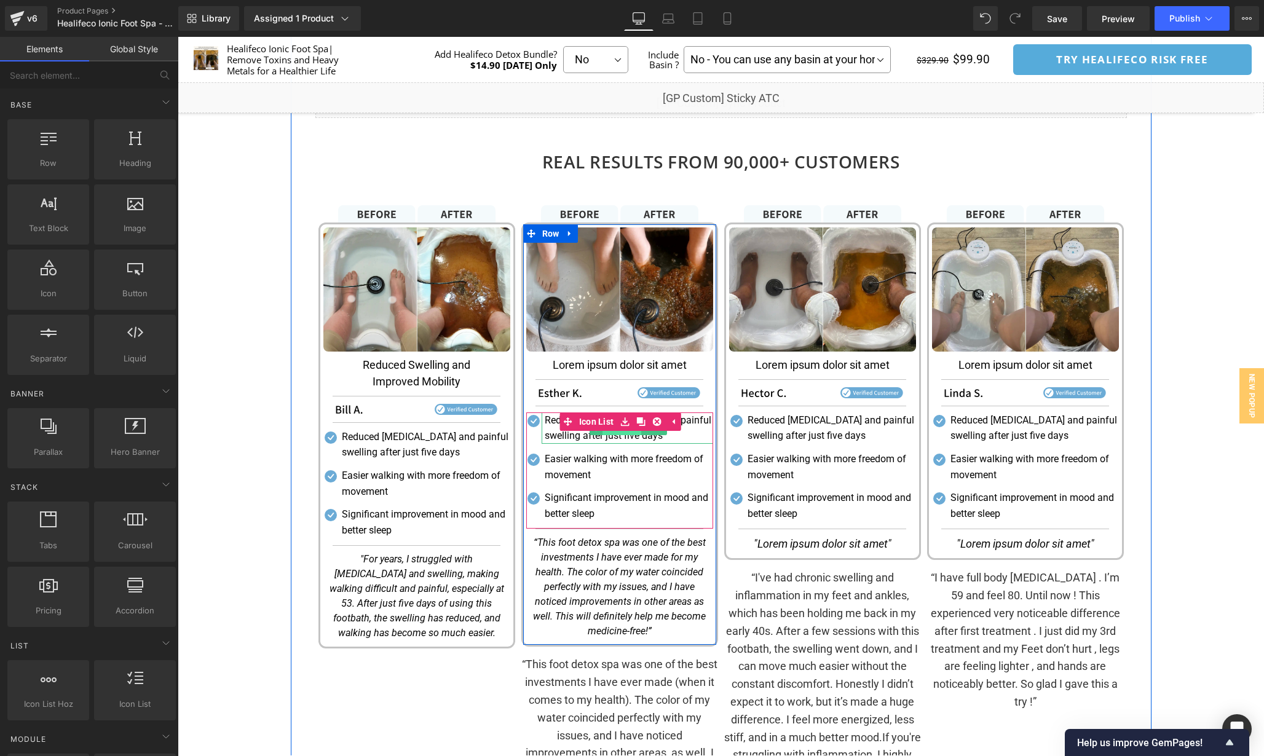
click at [625, 436] on span "Text Block" at bounding box center [621, 428] width 39 height 15
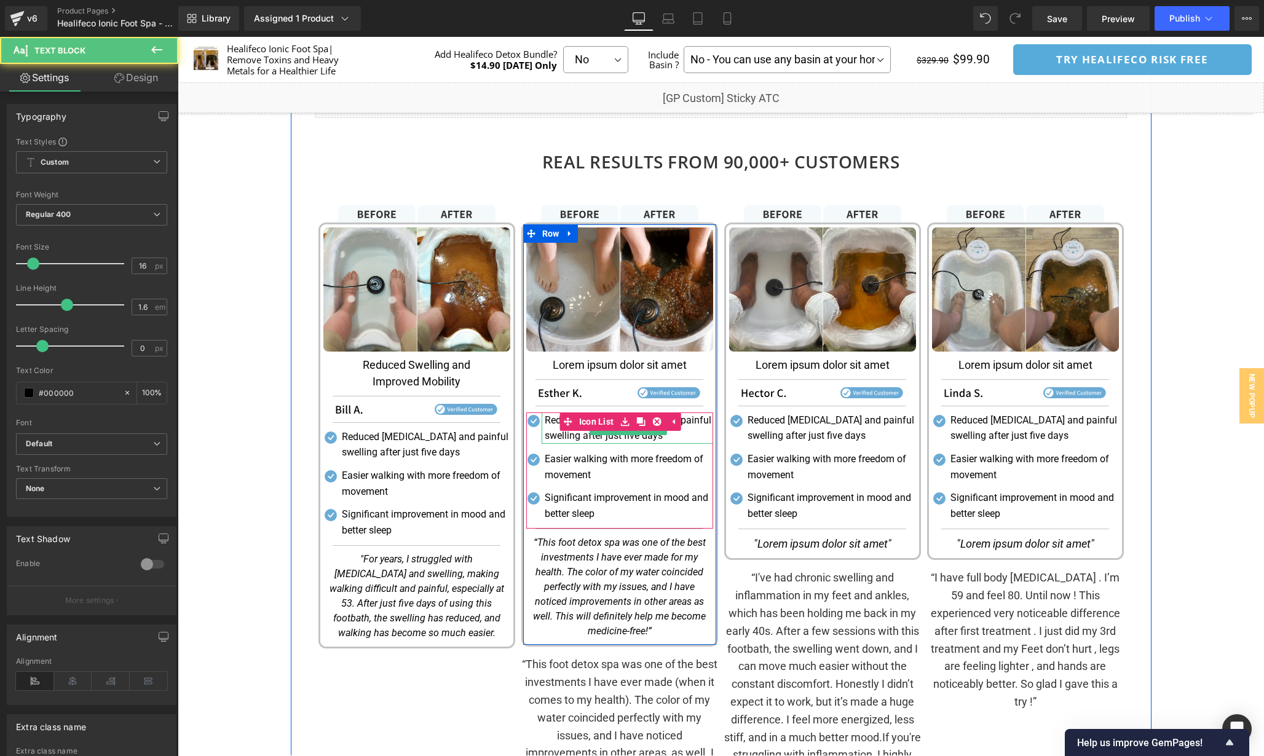
click at [624, 438] on p "Reduced [MEDICAL_DATA] and painful swelling after just five days" at bounding box center [629, 427] width 168 height 31
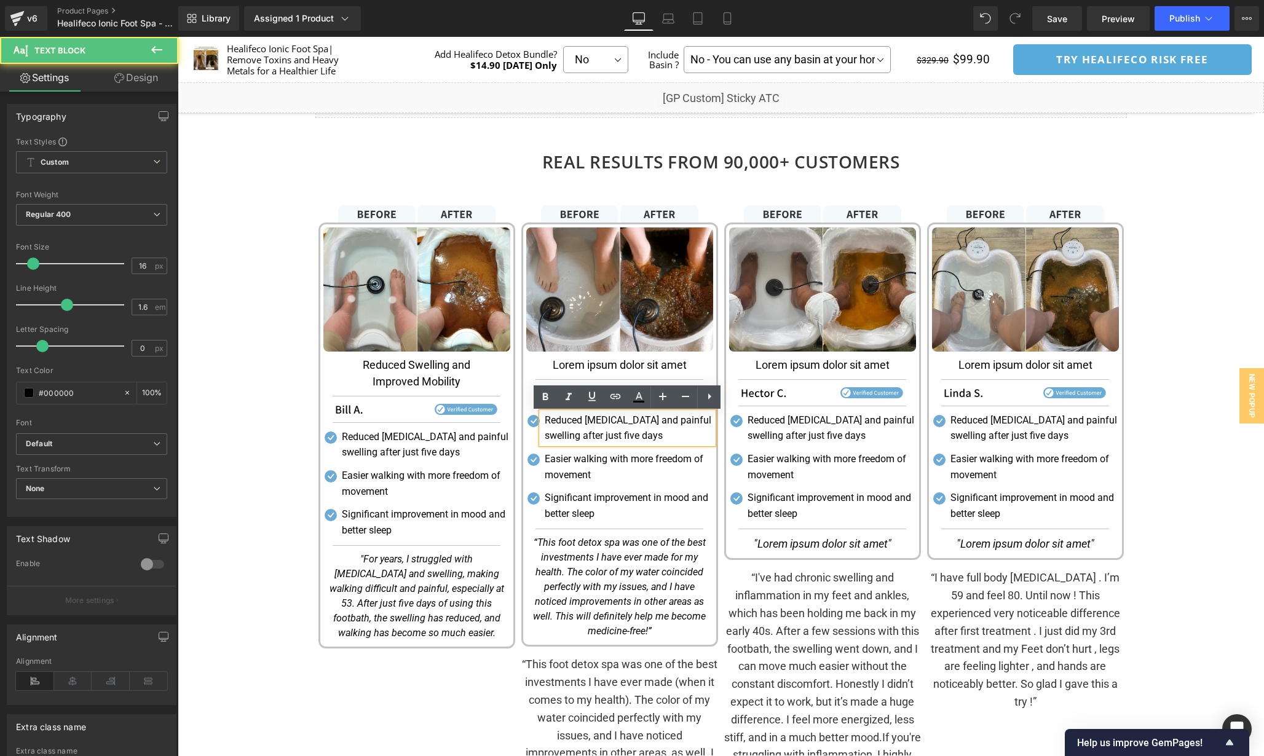
click at [624, 438] on p "Reduced [MEDICAL_DATA] and painful swelling after just five days" at bounding box center [629, 427] width 168 height 31
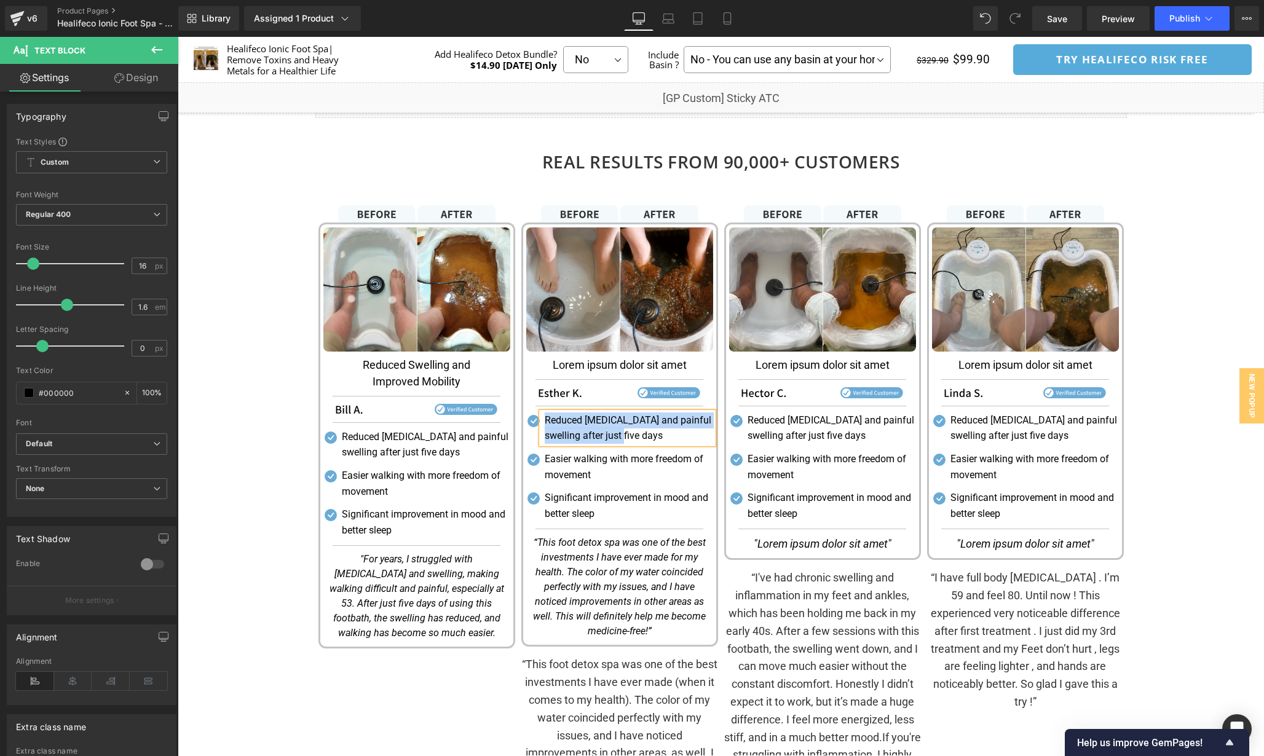
paste div
copy p "Improvements noticed in various areas on feets and ankles"
click at [696, 419] on p "Improvements noticed in various areas on feets and ankles" at bounding box center [629, 427] width 168 height 31
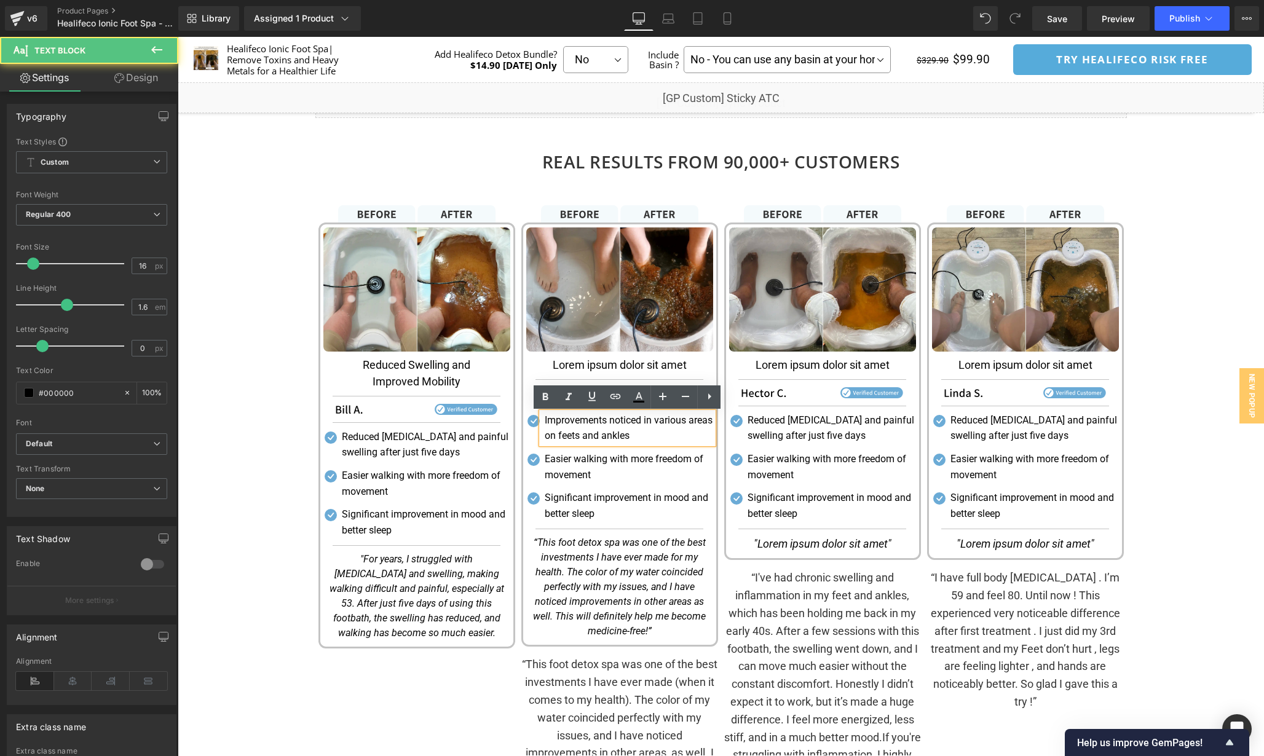
click at [677, 438] on p "Improvements noticed in various areas on feets and ankles" at bounding box center [629, 427] width 168 height 31
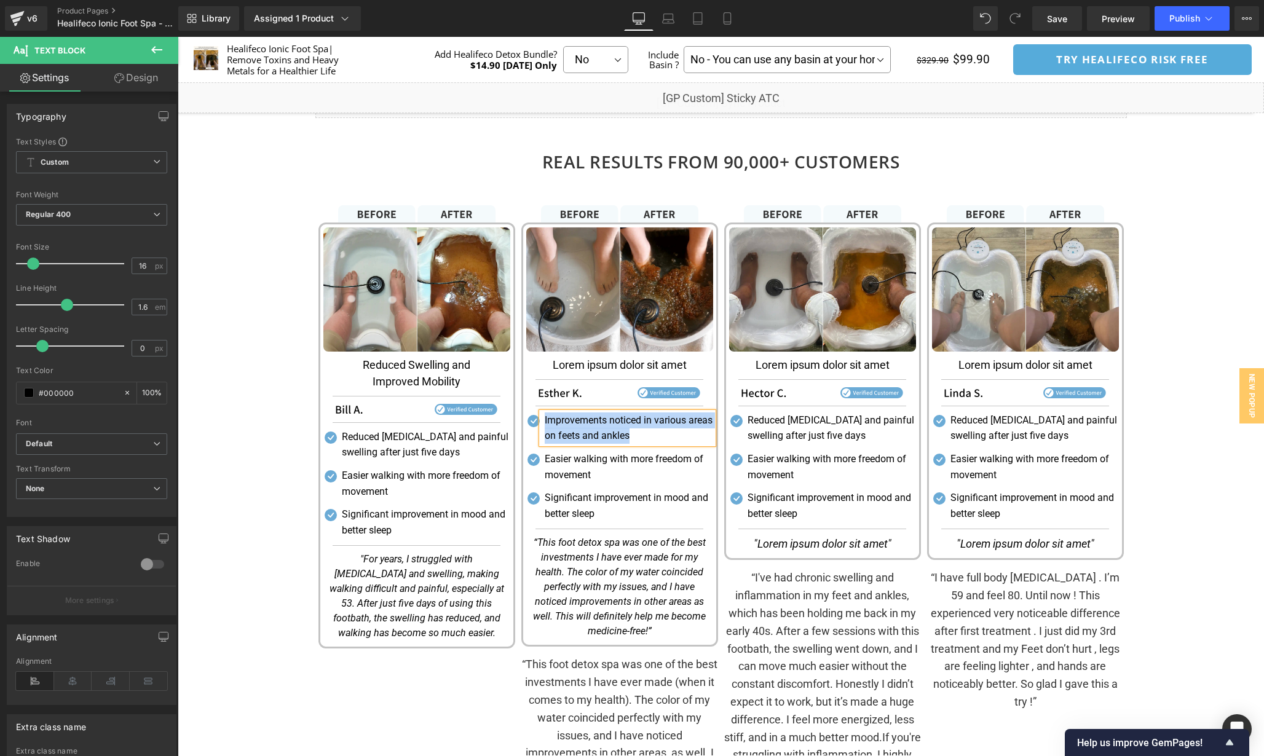
copy p "Improvements noticed in various areas on feets and ankles"
click at [631, 436] on p "Improvements noticed in various areas on feets and ankles" at bounding box center [629, 427] width 168 height 31
click at [620, 460] on link "Text Block" at bounding box center [616, 467] width 52 height 15
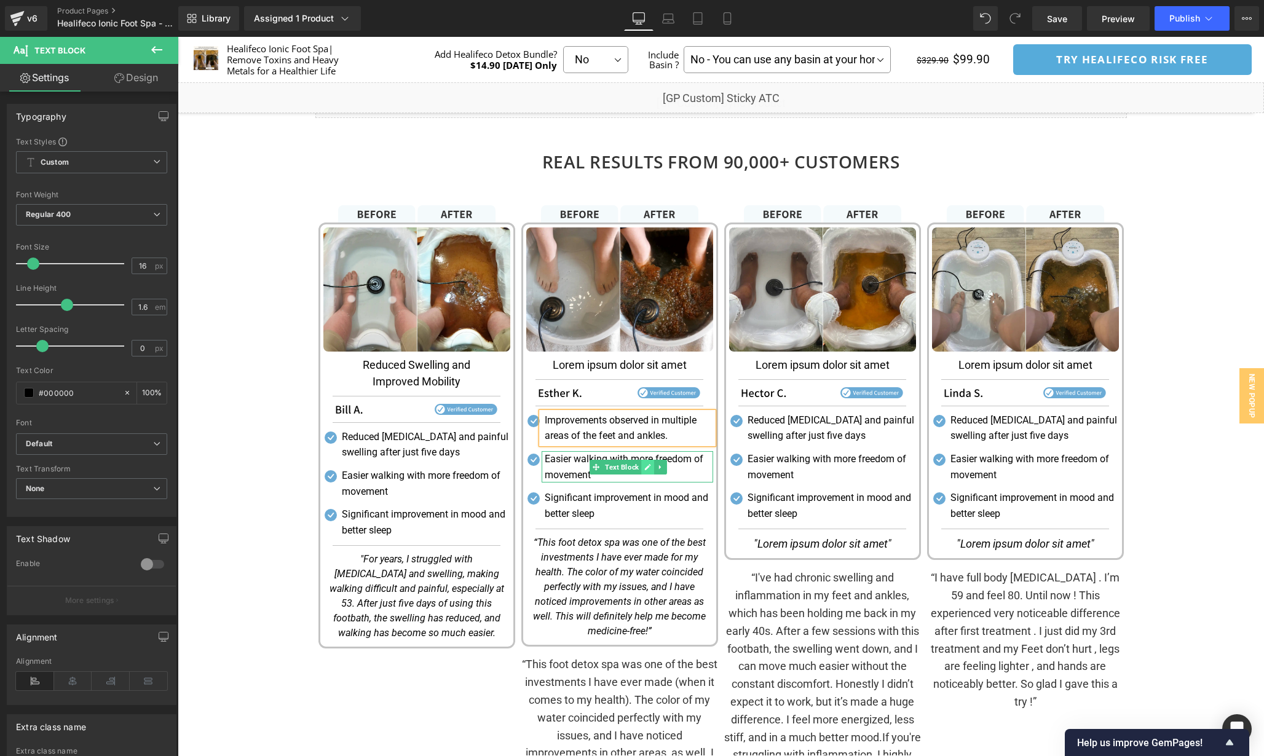
click at [641, 464] on link at bounding box center [647, 467] width 13 height 15
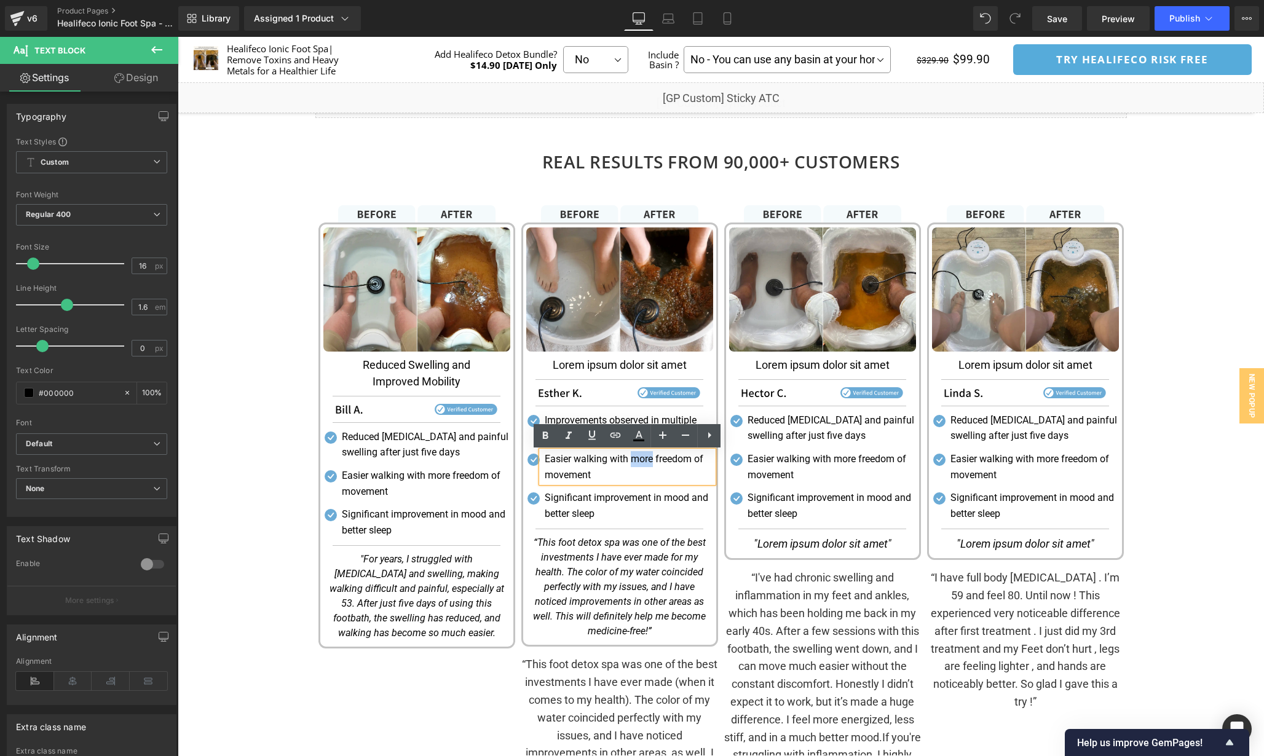
click at [641, 464] on p "Easier walking with more freedom of movement" at bounding box center [629, 466] width 168 height 31
paste div
click at [722, 551] on div "Image Image Lorem ipsum dolor sit amet Text Block Separator Image Separator Ico…" at bounding box center [822, 522] width 203 height 634
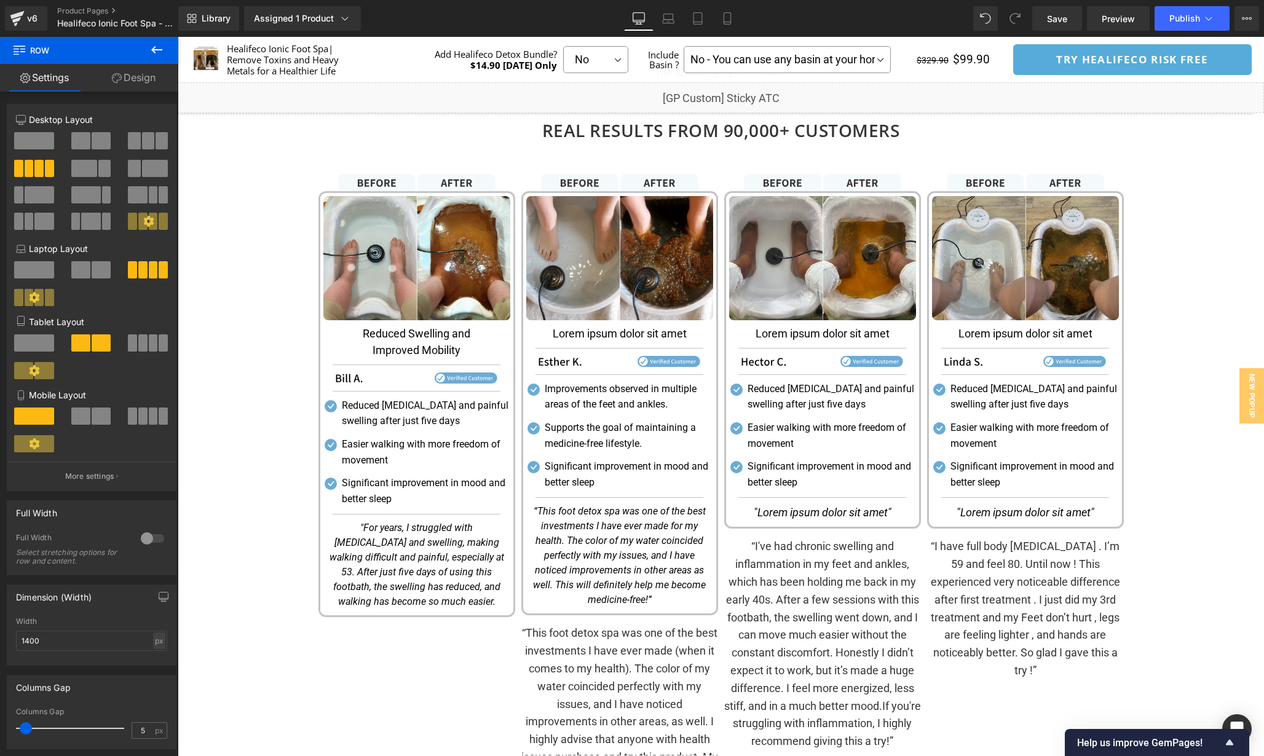
scroll to position [1621, 0]
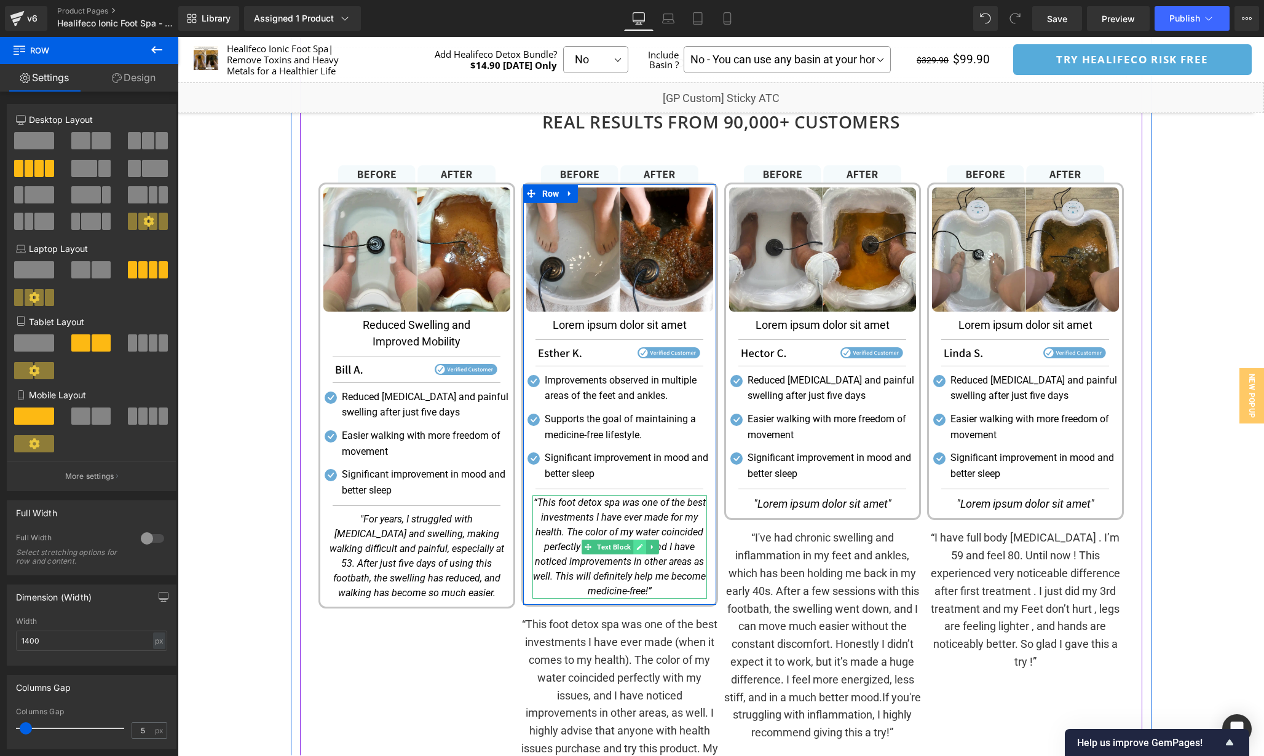
click at [637, 551] on icon at bounding box center [640, 548] width 6 height 6
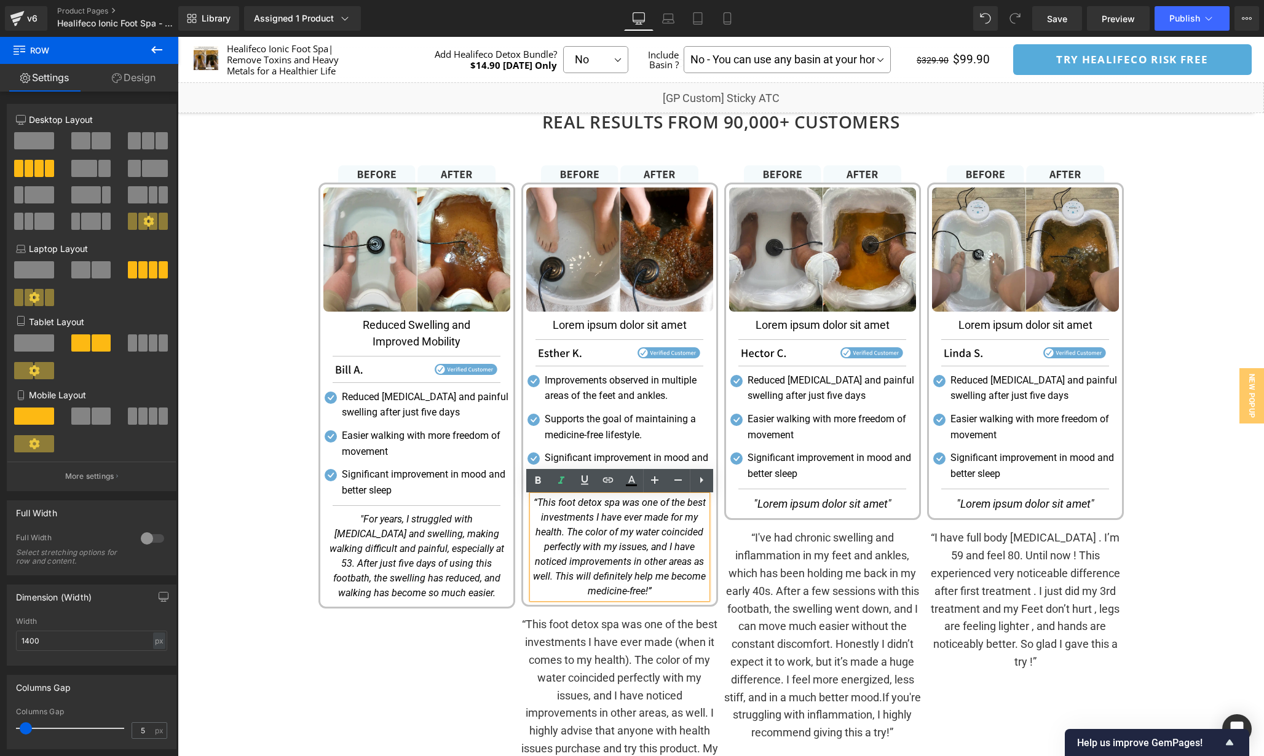
click at [637, 551] on icon "“This foot detox spa was one of the best investments I have ever made for my he…" at bounding box center [619, 547] width 173 height 100
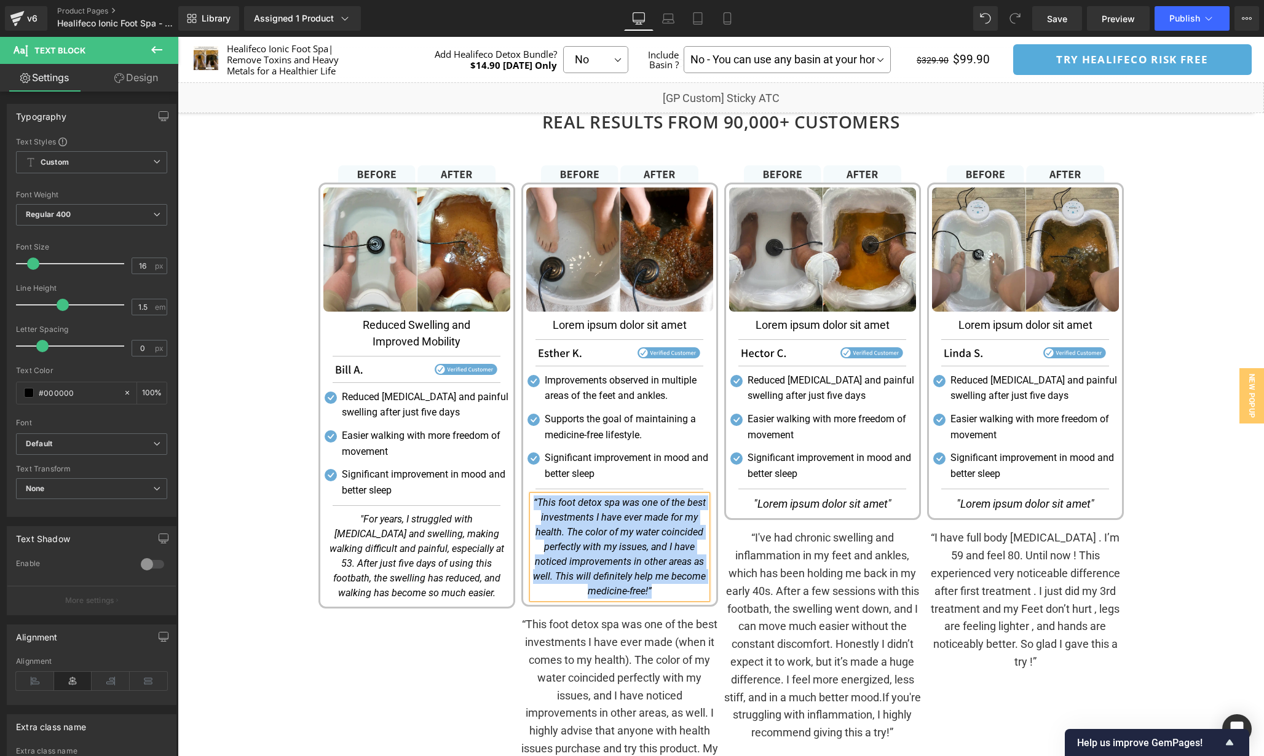
paste div
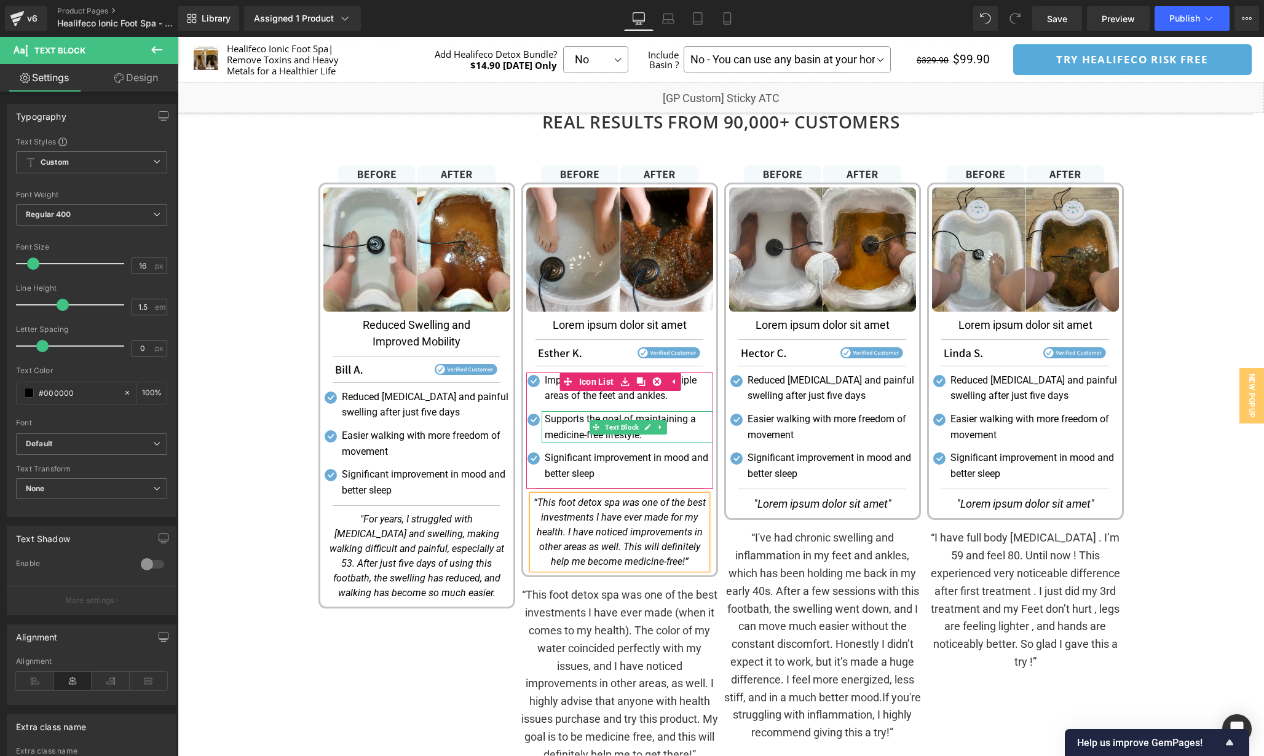
click at [676, 421] on p "Supports the goal of maintaining a medicine-free lifestyle." at bounding box center [629, 426] width 168 height 31
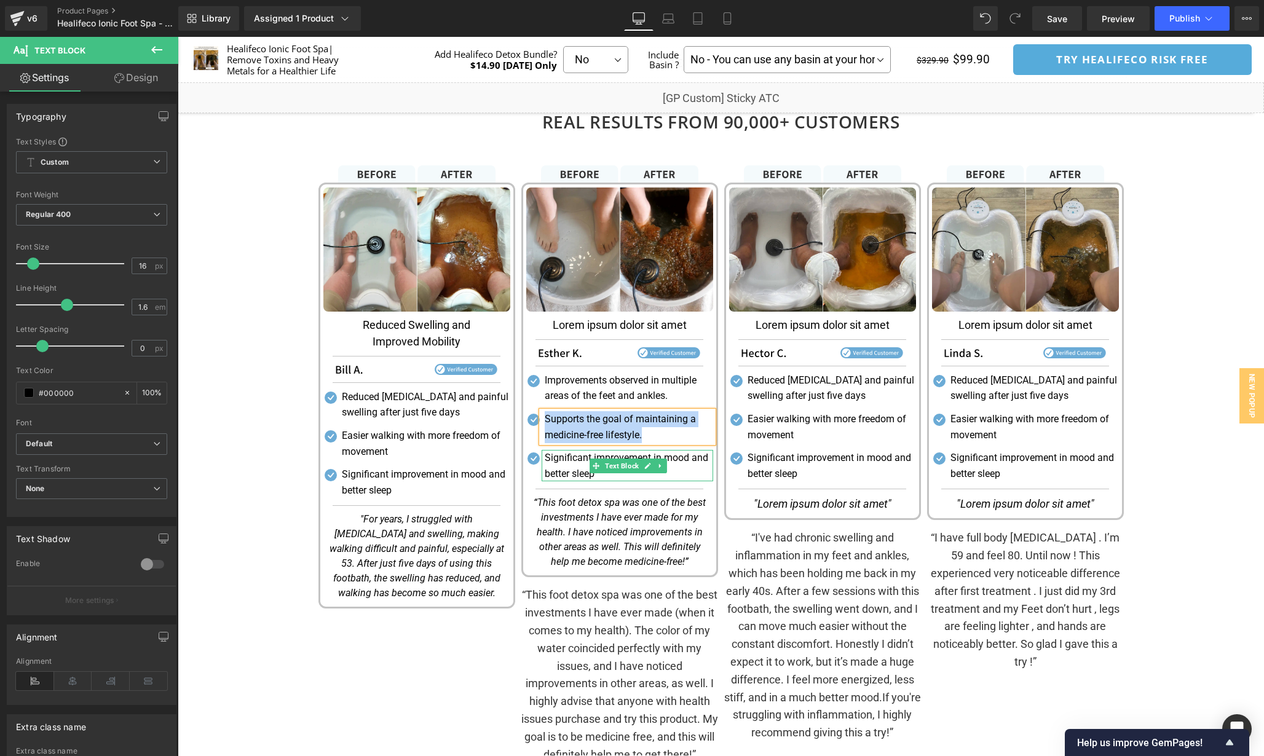
click at [656, 457] on p "Significant improvement in mood and better sleep" at bounding box center [629, 465] width 168 height 31
paste div
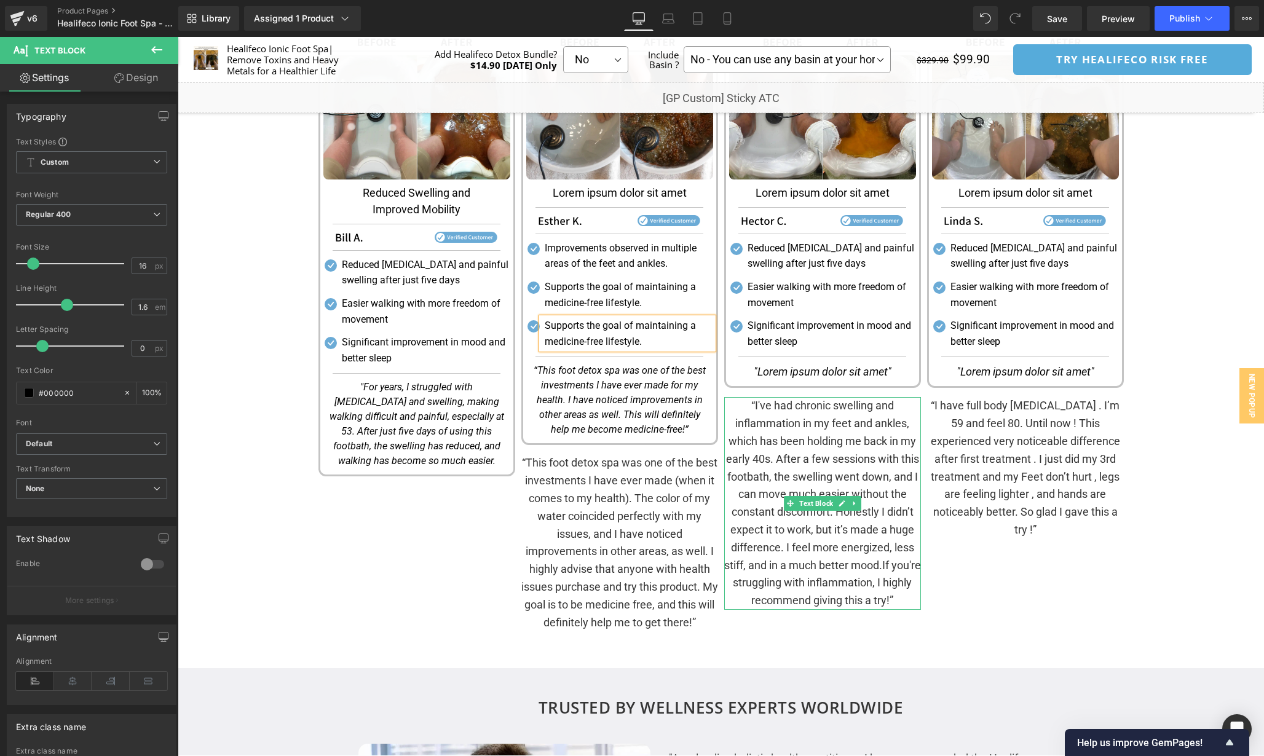
scroll to position [1755, 0]
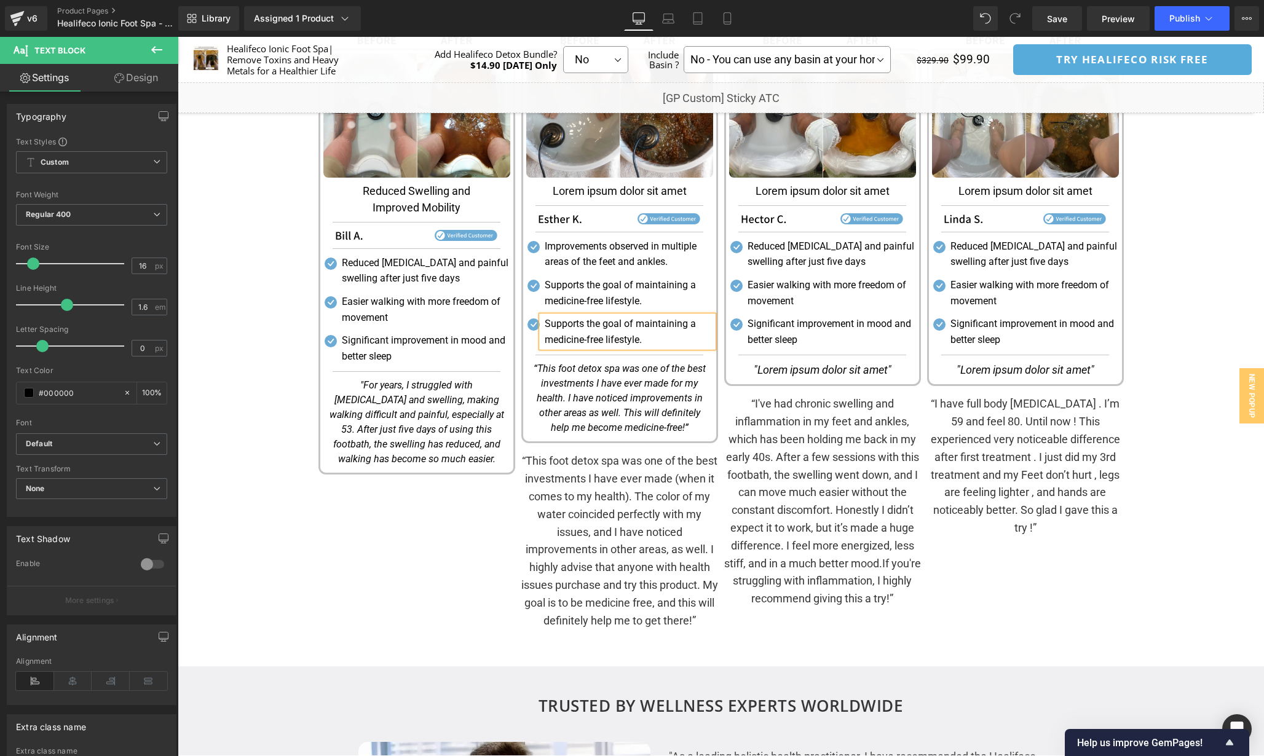
click at [636, 550] on div "“This foot detox spa was one of the best investments I have ever made (when it …" at bounding box center [619, 543] width 197 height 183
click at [636, 550] on p "“This foot detox spa was one of the best investments I have ever made (when it …" at bounding box center [619, 540] width 197 height 177
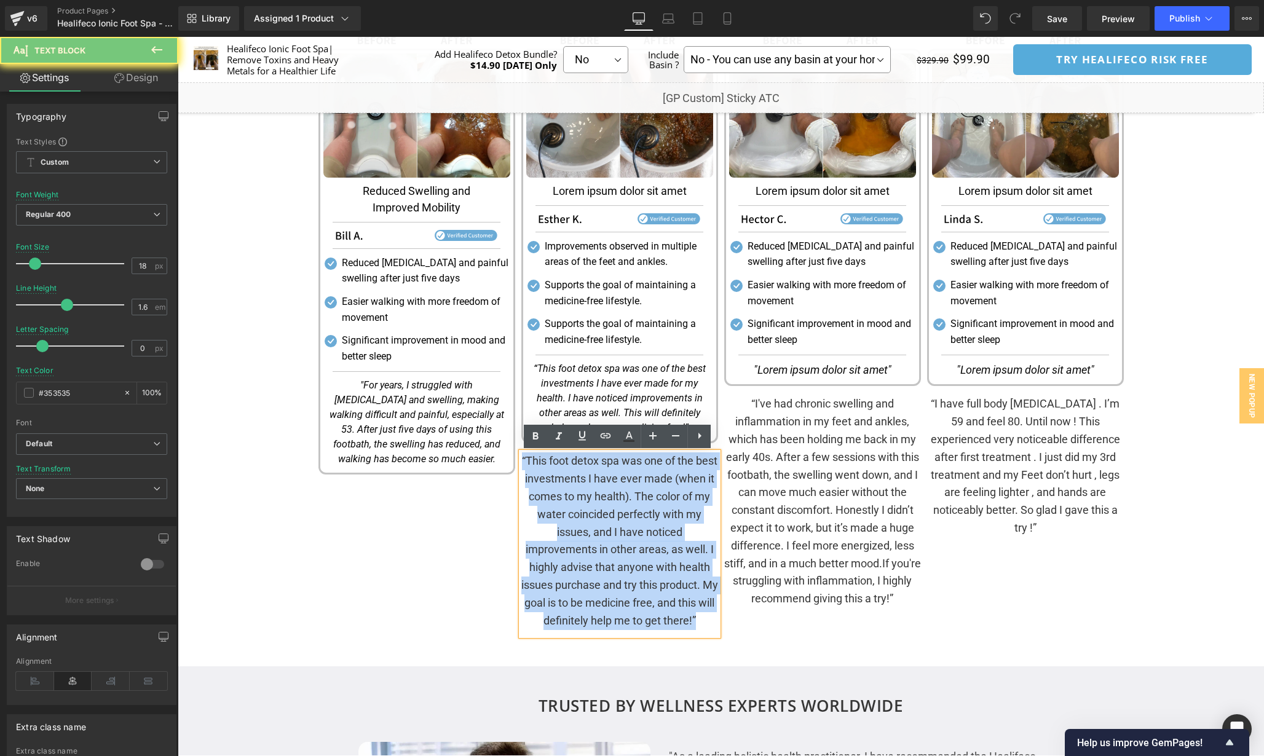
click at [636, 550] on p "“This foot detox spa was one of the best investments I have ever made (when it …" at bounding box center [619, 540] width 197 height 177
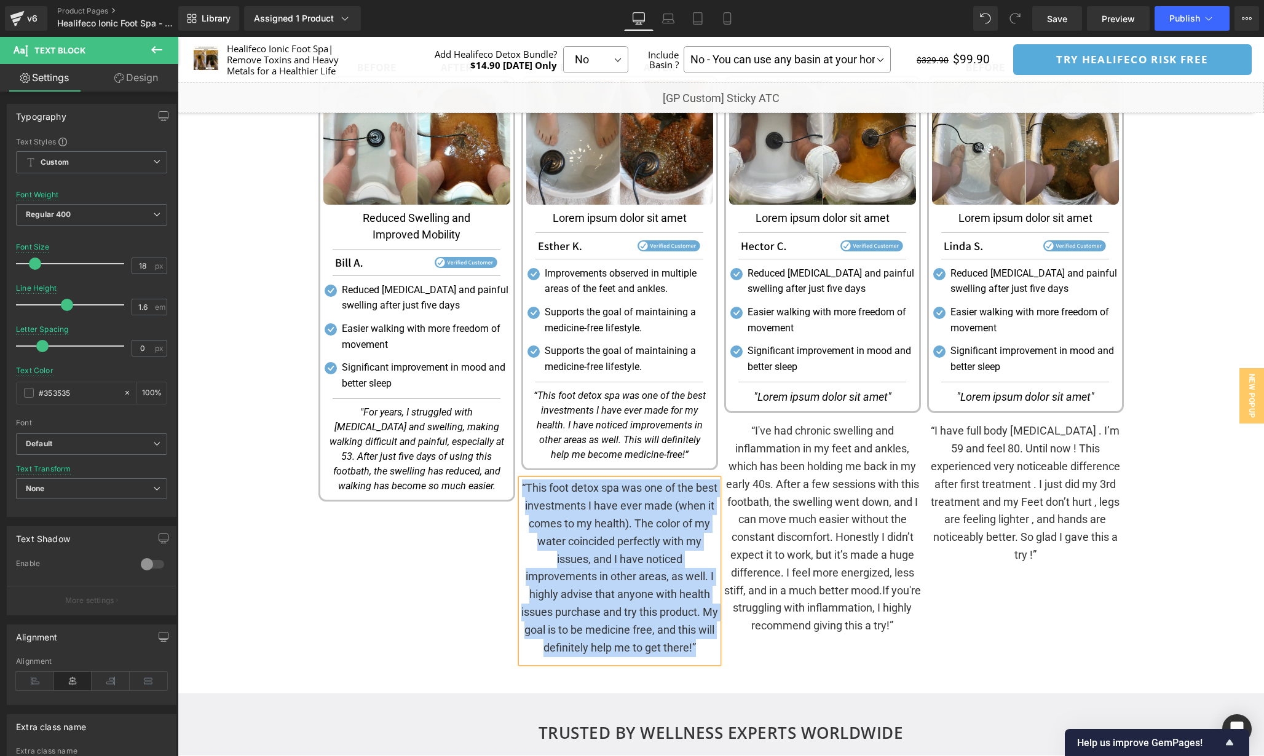
scroll to position [1654, 0]
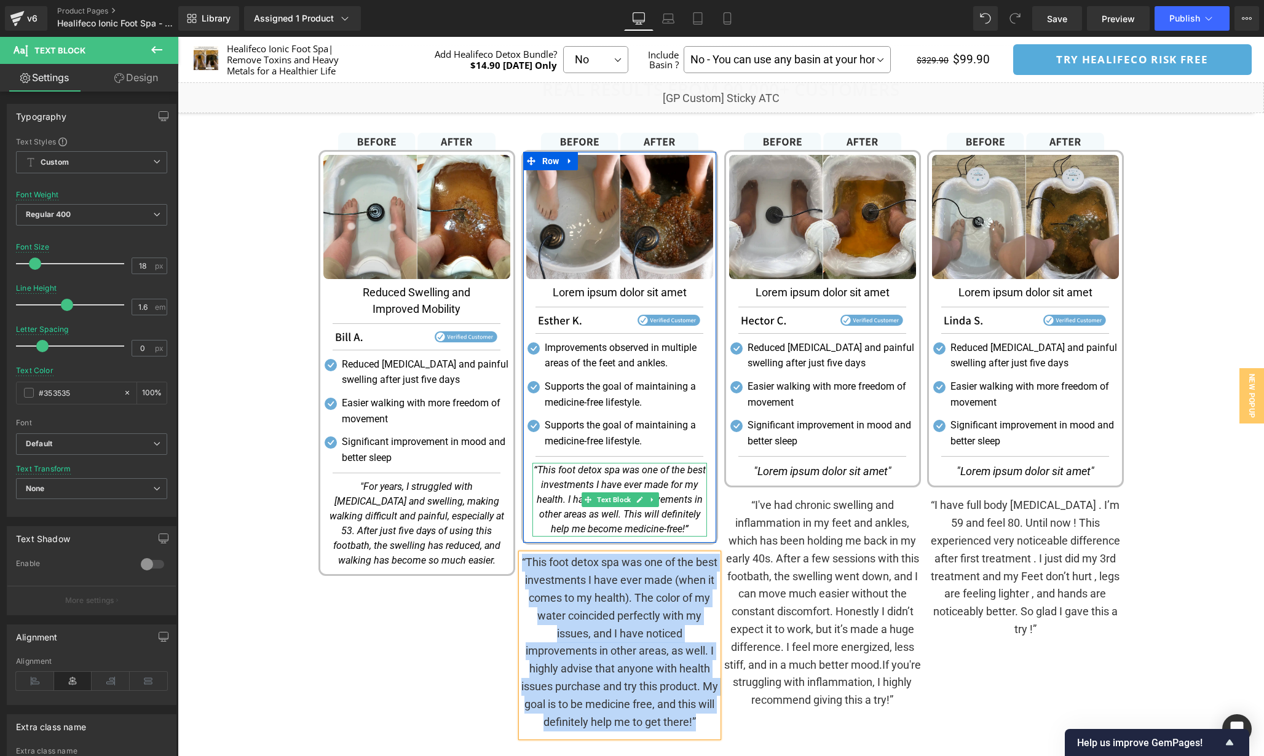
click at [626, 488] on icon "“This foot detox spa was one of the best investments I have ever made for my he…" at bounding box center [620, 499] width 172 height 71
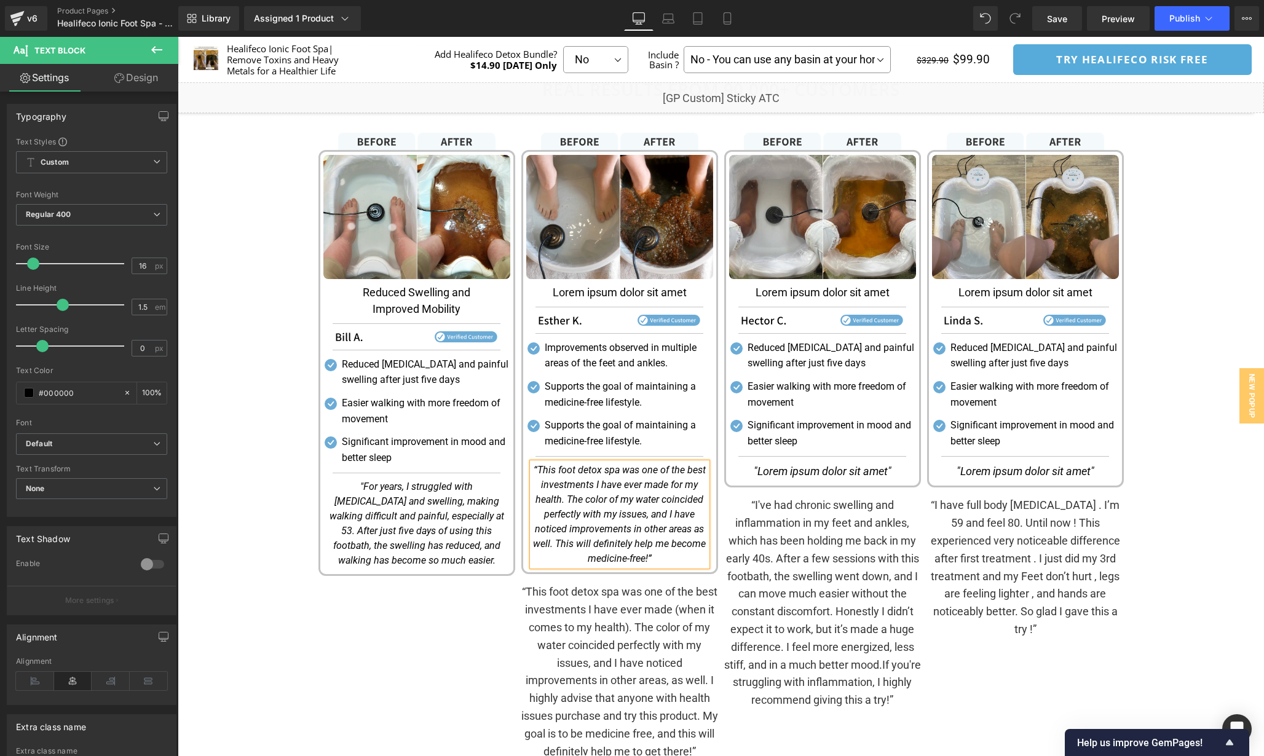
click at [396, 664] on div "Image Image Reduced Swelling and Improved Mobility Text Block Separator Image S…" at bounding box center [416, 450] width 203 height 634
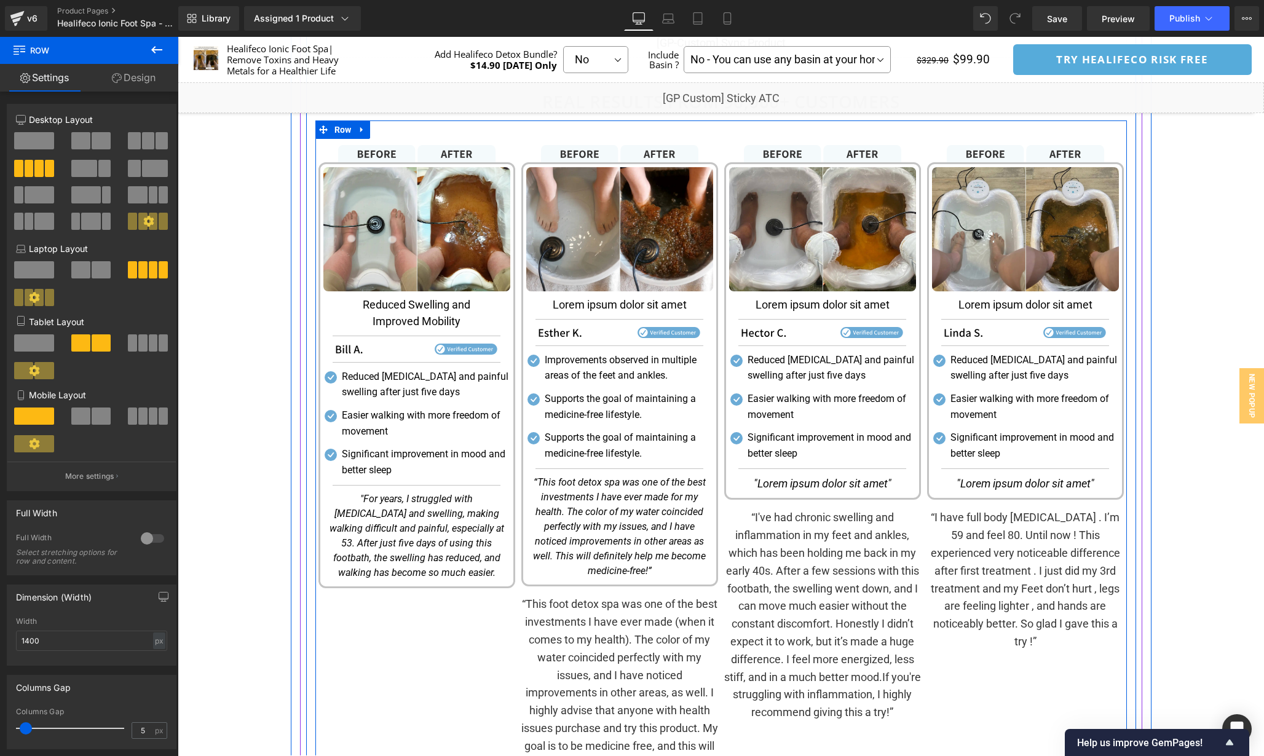
scroll to position [1641, 0]
click at [518, 193] on div "Image Image Lorem ipsum dolor sit amet Text Block Separator Image Separator Ico…" at bounding box center [619, 463] width 203 height 634
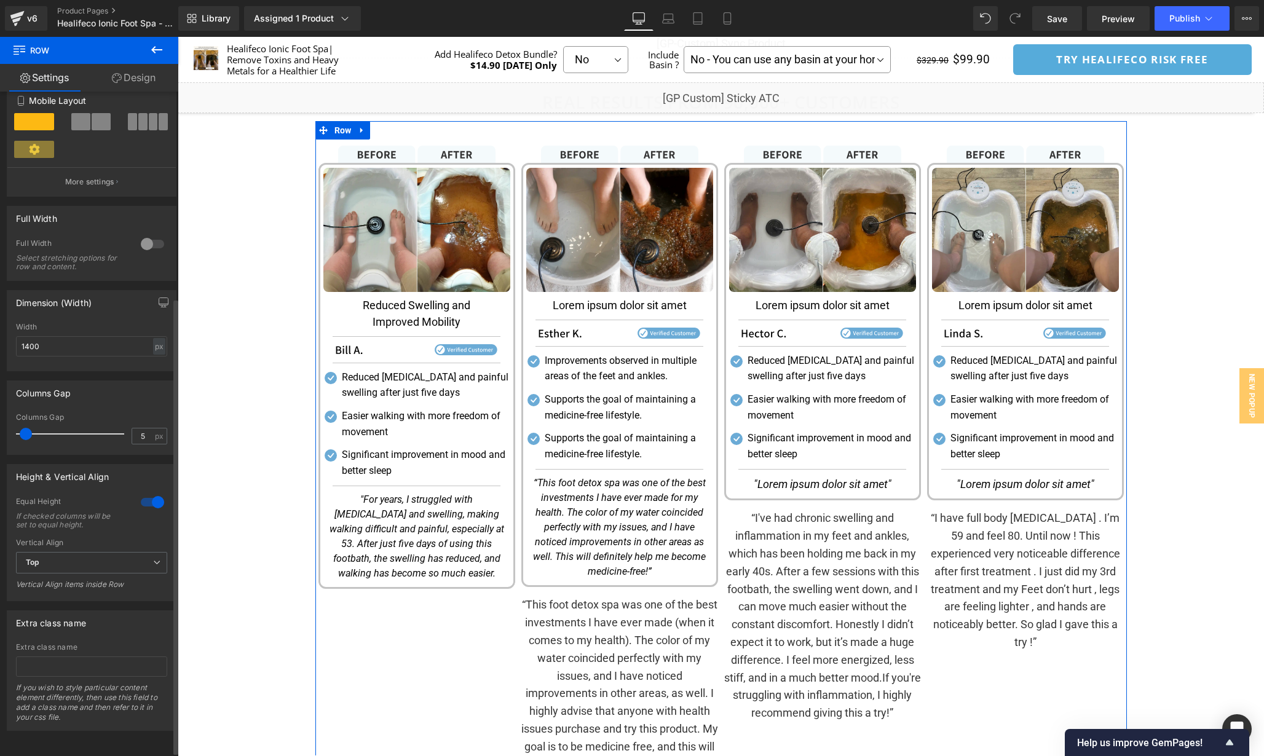
scroll to position [301, 0]
click at [132, 559] on span "Top" at bounding box center [91, 563] width 151 height 22
click at [120, 532] on div "Equal Height If checked columns will be set to equal height." at bounding box center [89, 518] width 146 height 42
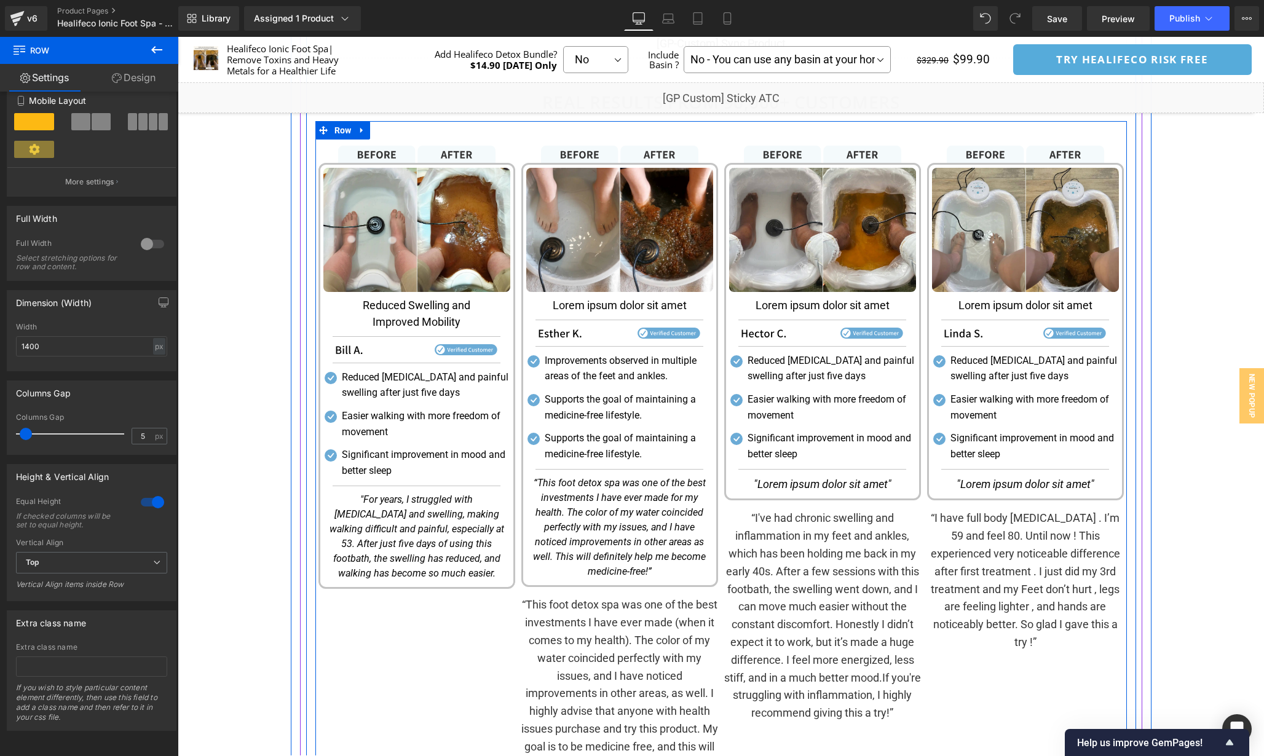
click at [494, 648] on div "Image Image Reduced Swelling and Improved Mobility Text Block Separator Image S…" at bounding box center [416, 463] width 203 height 634
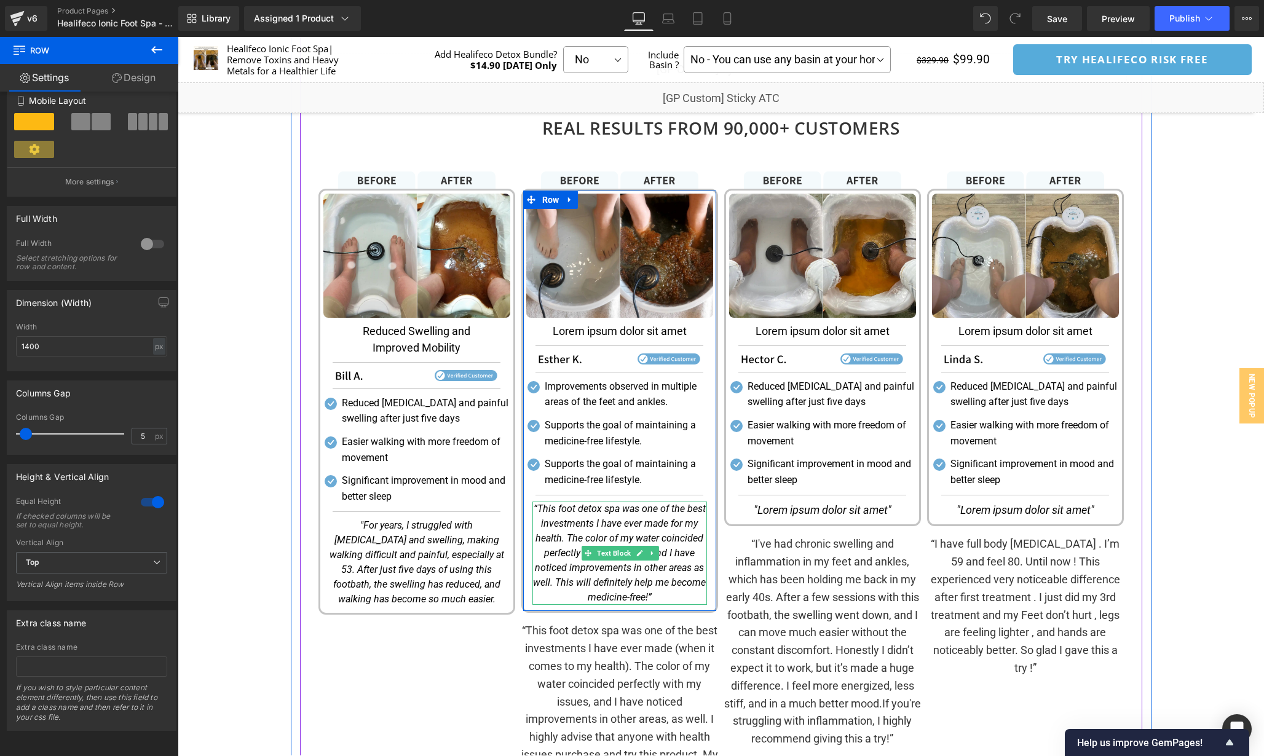
scroll to position [1604, 0]
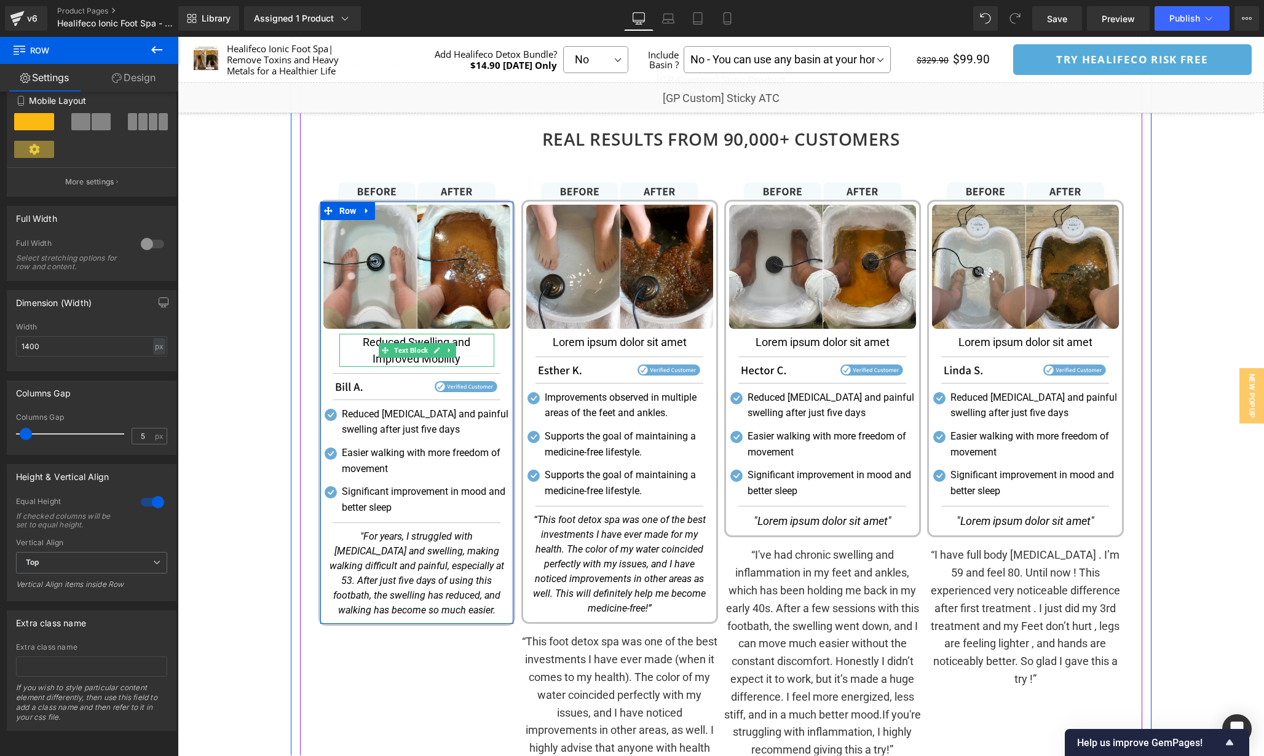
click at [467, 357] on p "Reduced Swelling and Improved Mobility" at bounding box center [416, 350] width 155 height 33
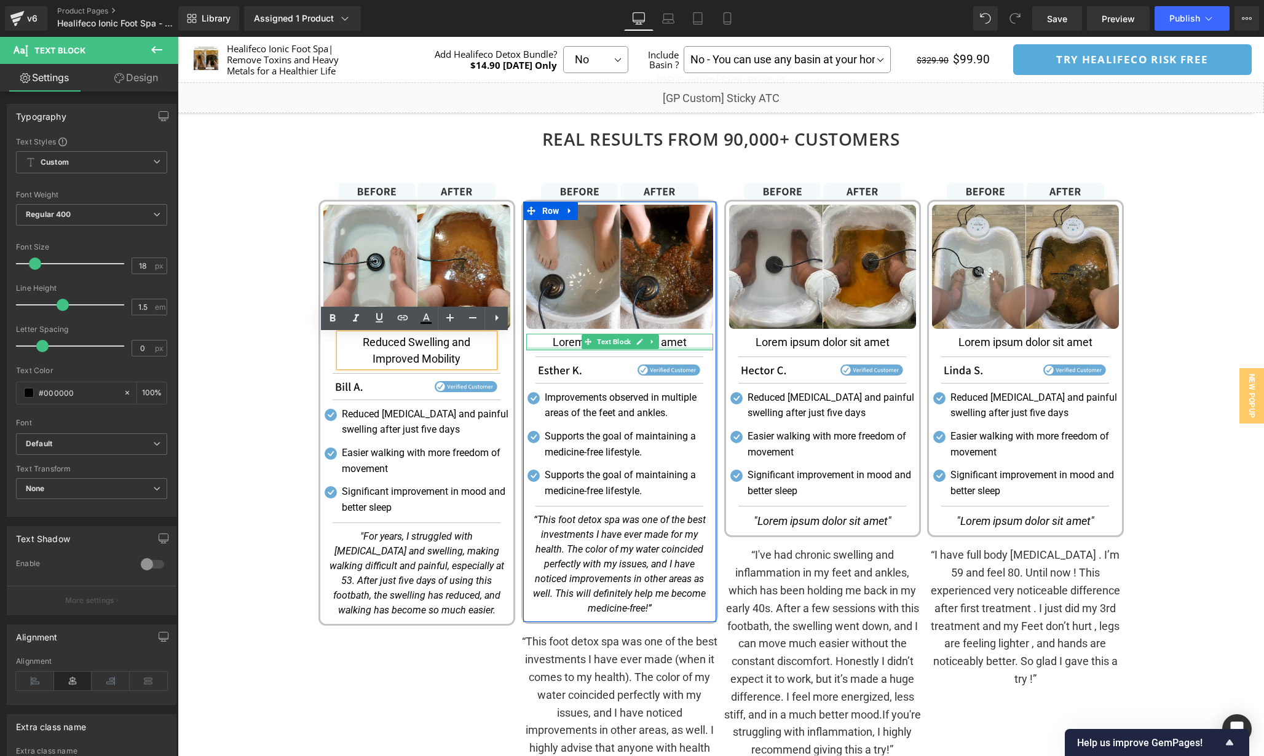
click at [524, 351] on div "Image Lorem ipsum dolor sit amet Text Block Separator Image Separator Icon Impr…" at bounding box center [619, 412] width 197 height 424
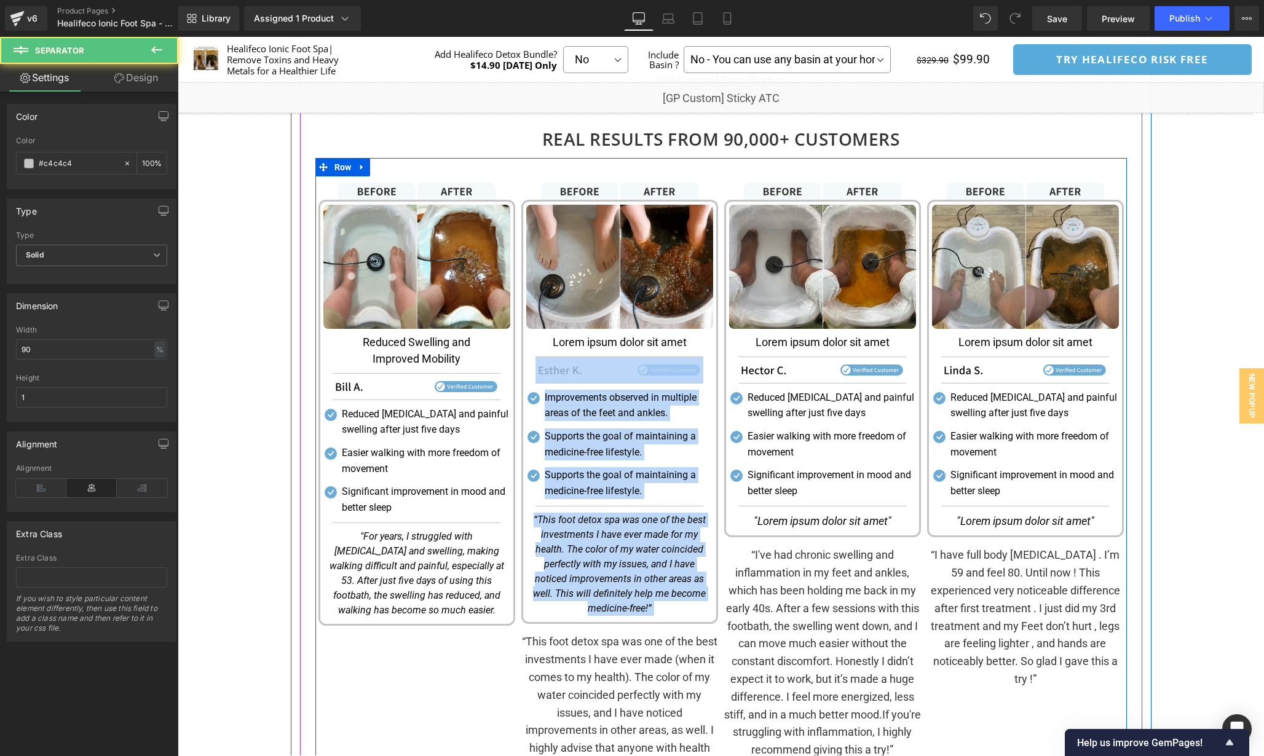
click at [486, 352] on p "Reduced Swelling and Improved Mobility" at bounding box center [416, 350] width 155 height 33
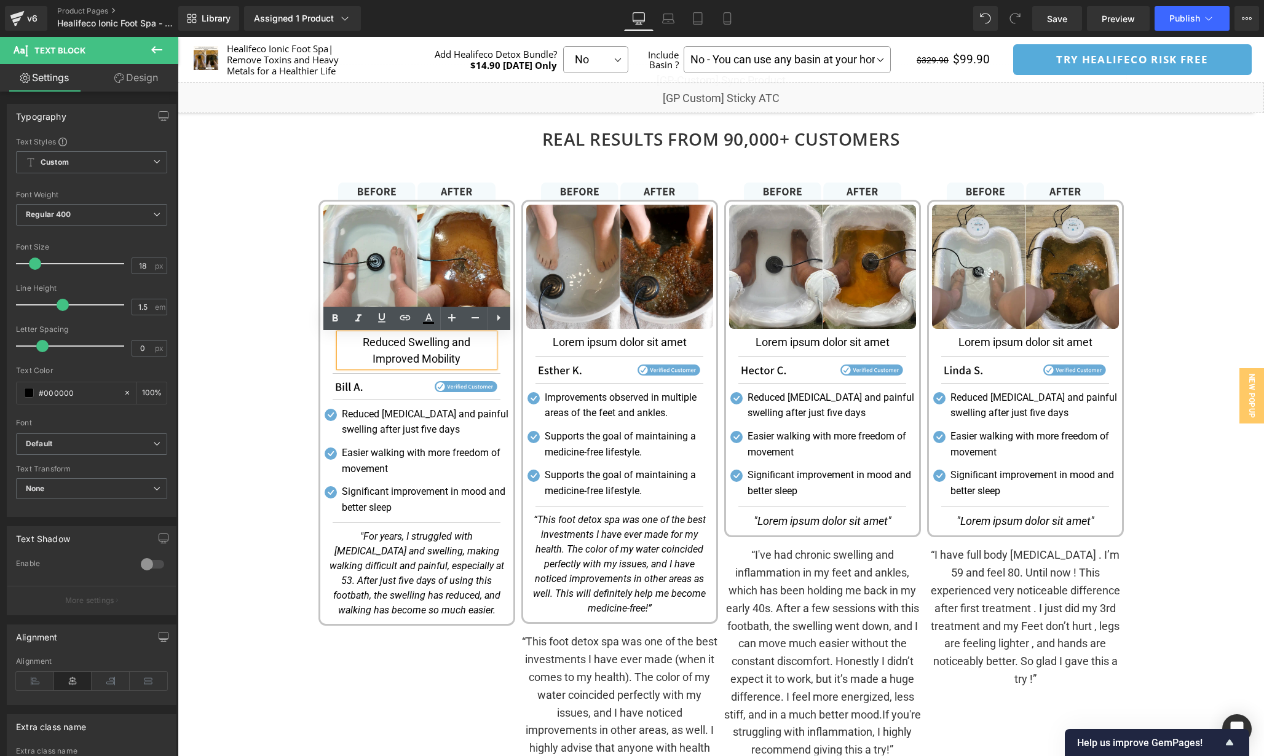
click at [518, 350] on div "Image Image Lorem ipsum dolor sit amet Text Block Separator Image Separator Ico…" at bounding box center [619, 500] width 203 height 634
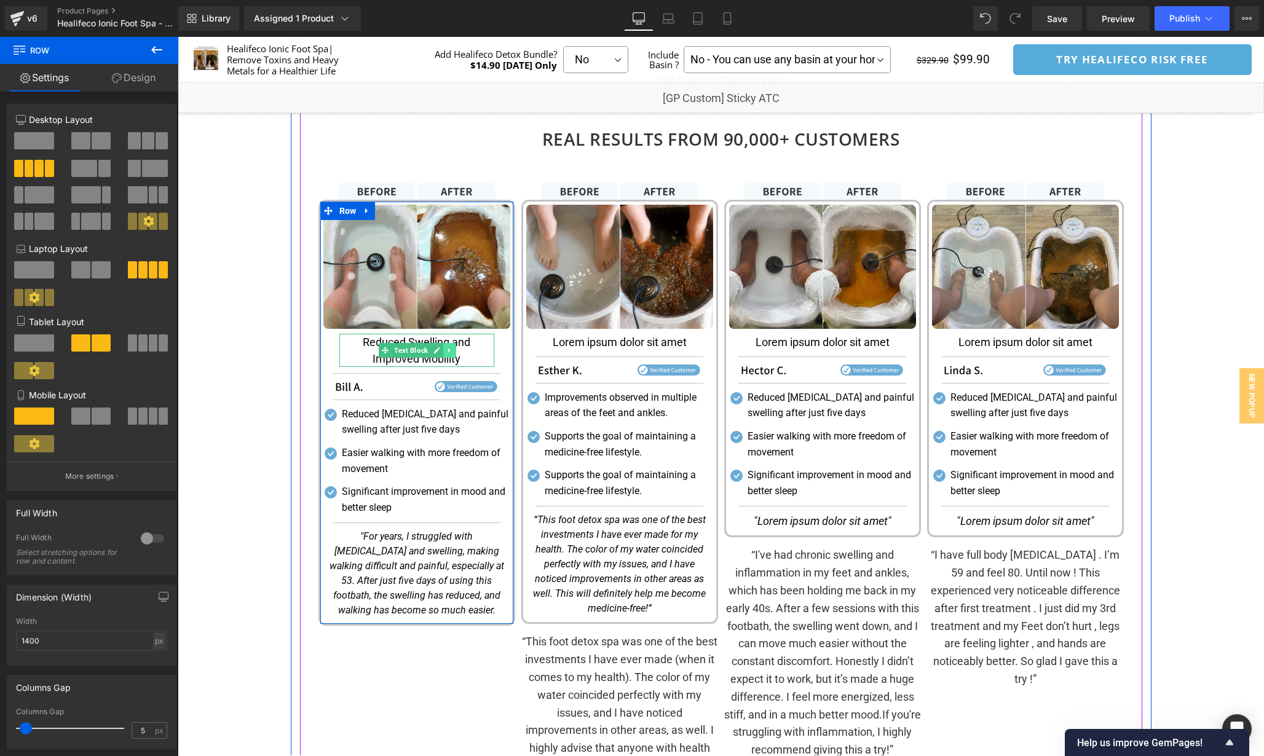
click at [443, 353] on link at bounding box center [449, 350] width 13 height 15
click at [442, 353] on icon at bounding box center [443, 350] width 7 height 7
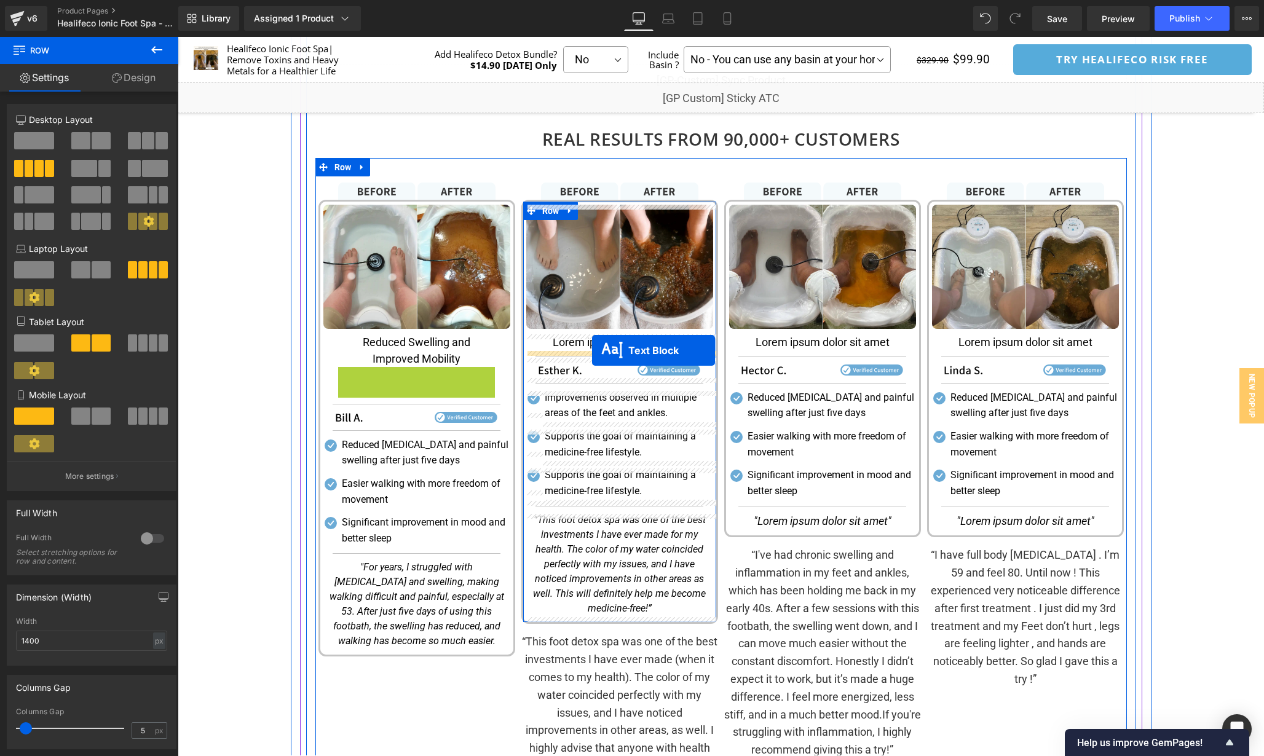
drag, startPoint x: 384, startPoint y: 386, endPoint x: 592, endPoint y: 350, distance: 211.4
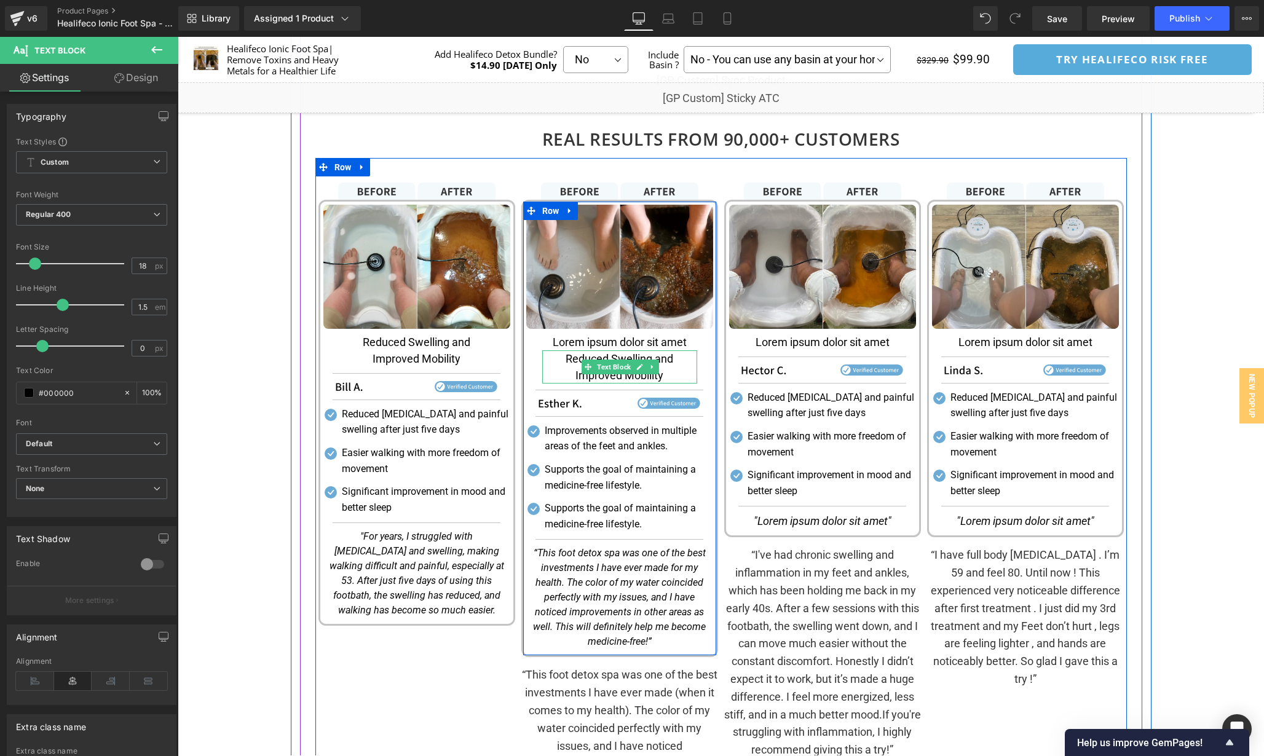
click at [178, 37] on div at bounding box center [178, 37] width 0 height 0
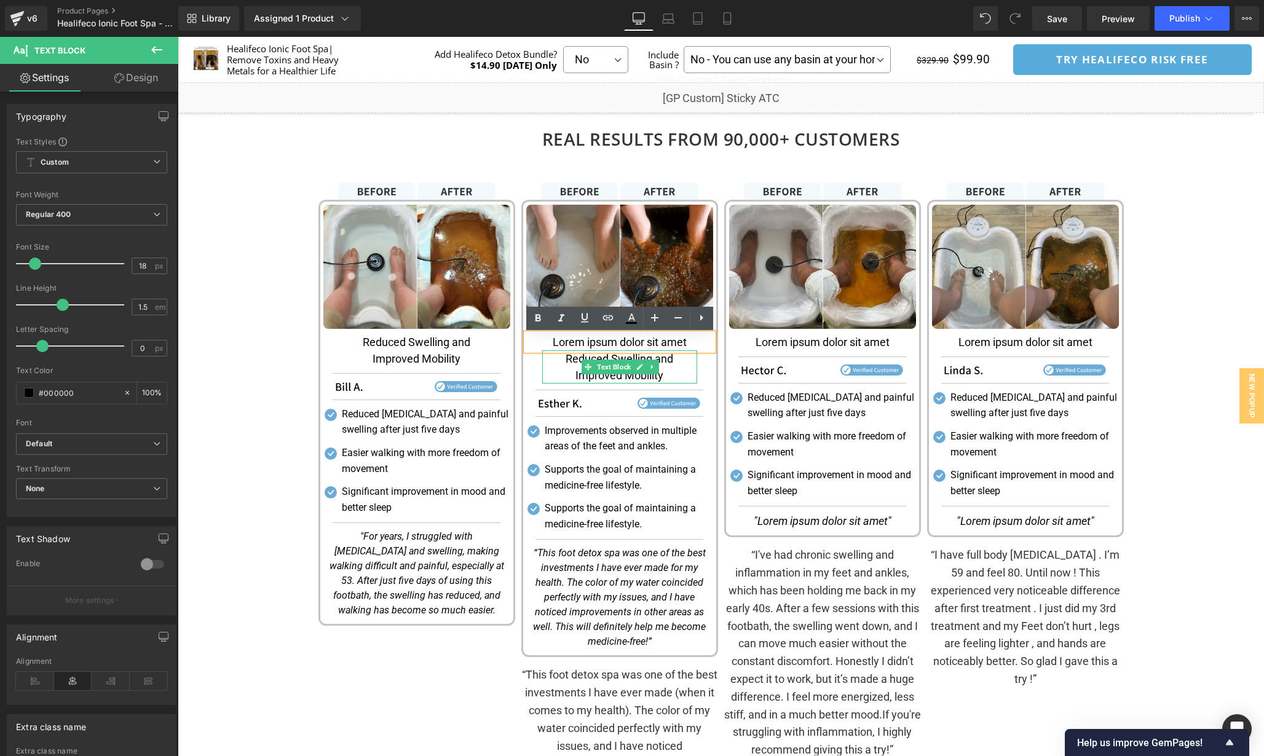
click at [719, 364] on div "Image Image Lorem ipsum dolor sit amet Text Block Reduced Swelling and Improved…" at bounding box center [619, 516] width 203 height 667
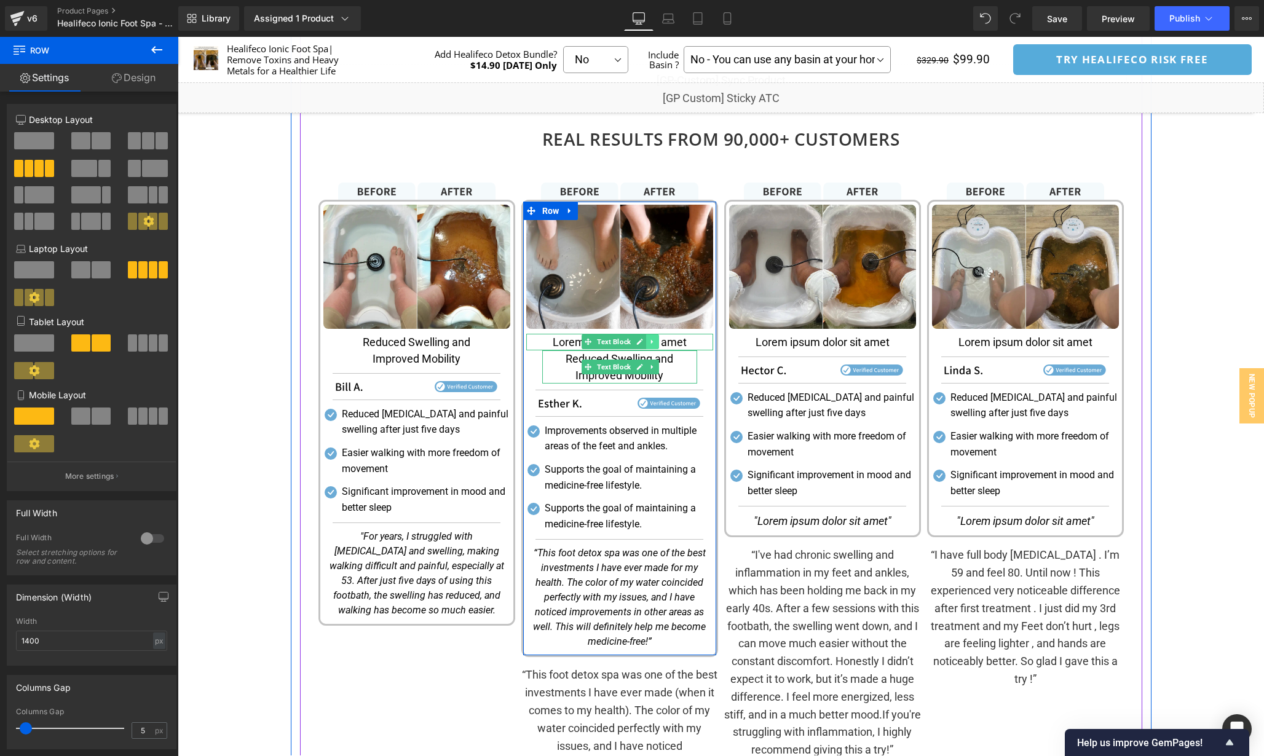
click at [652, 342] on icon at bounding box center [652, 341] width 7 height 7
click at [655, 342] on icon at bounding box center [658, 342] width 7 height 7
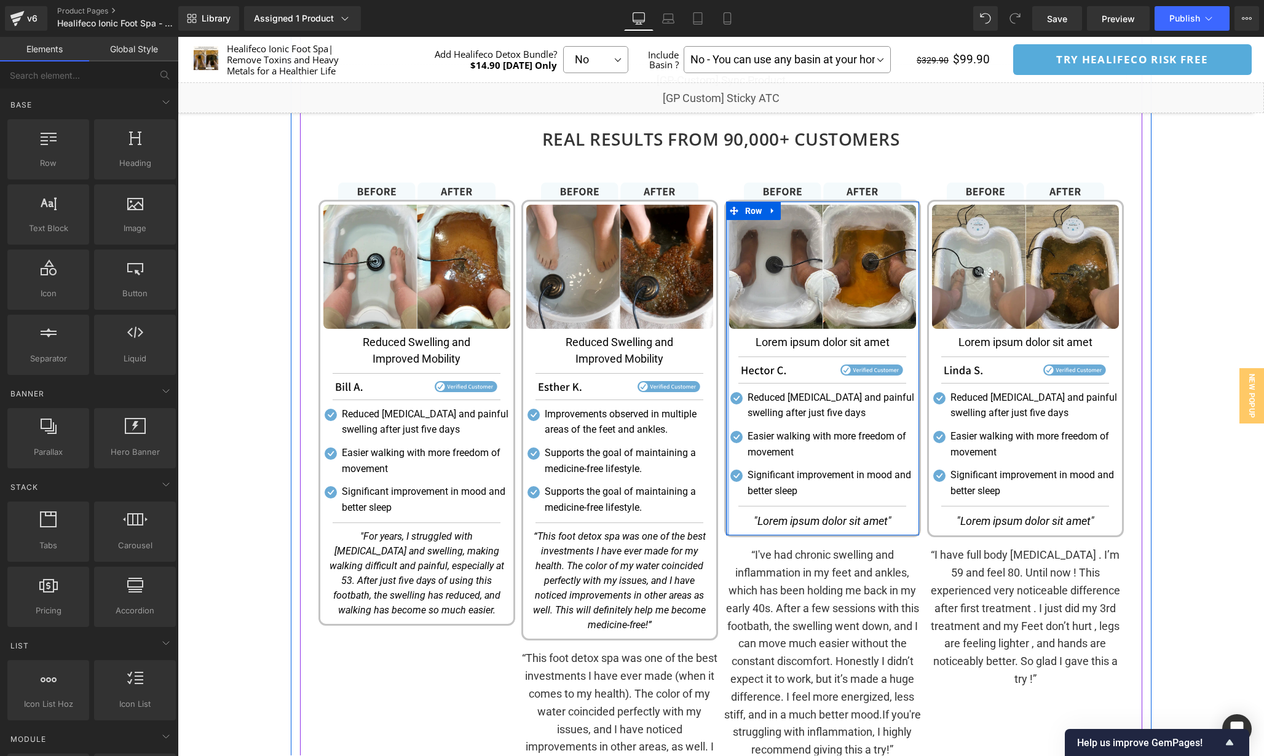
click at [720, 395] on div "Image Image Reduced Swelling and Improved Mobility Text Block Separator Image S…" at bounding box center [619, 508] width 203 height 650
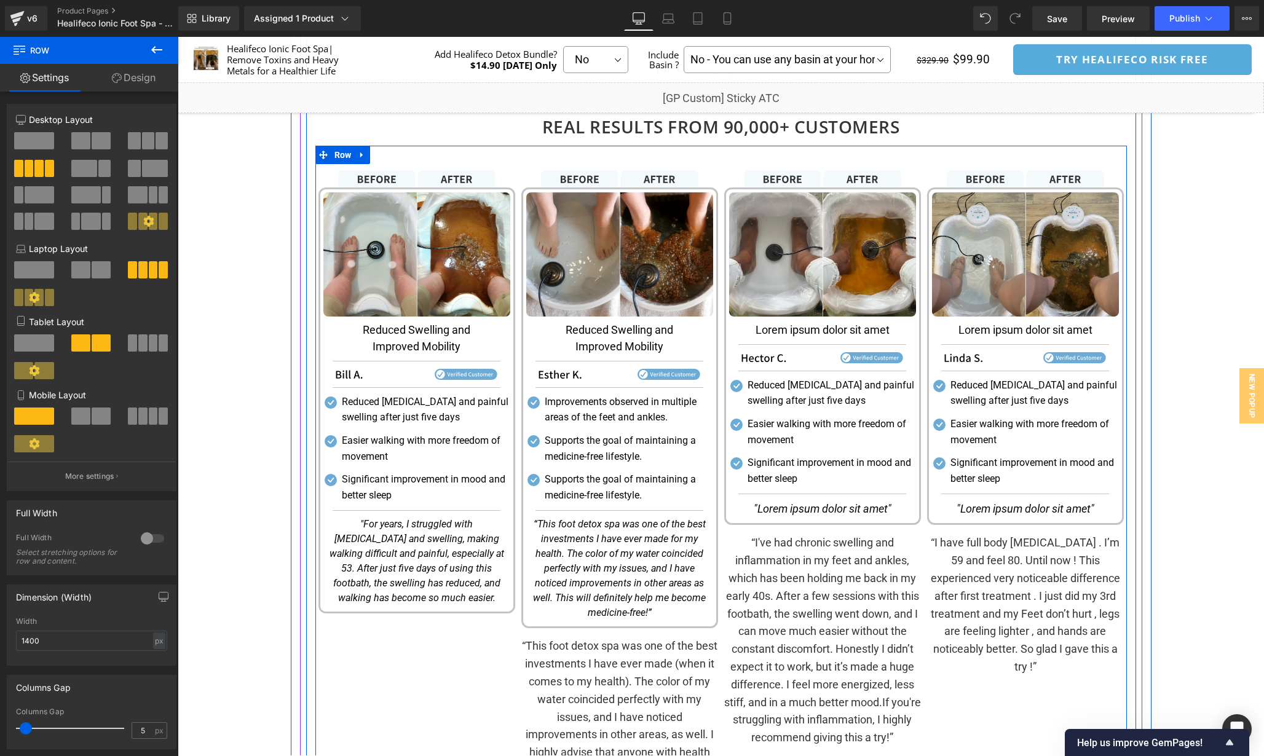
scroll to position [1620, 0]
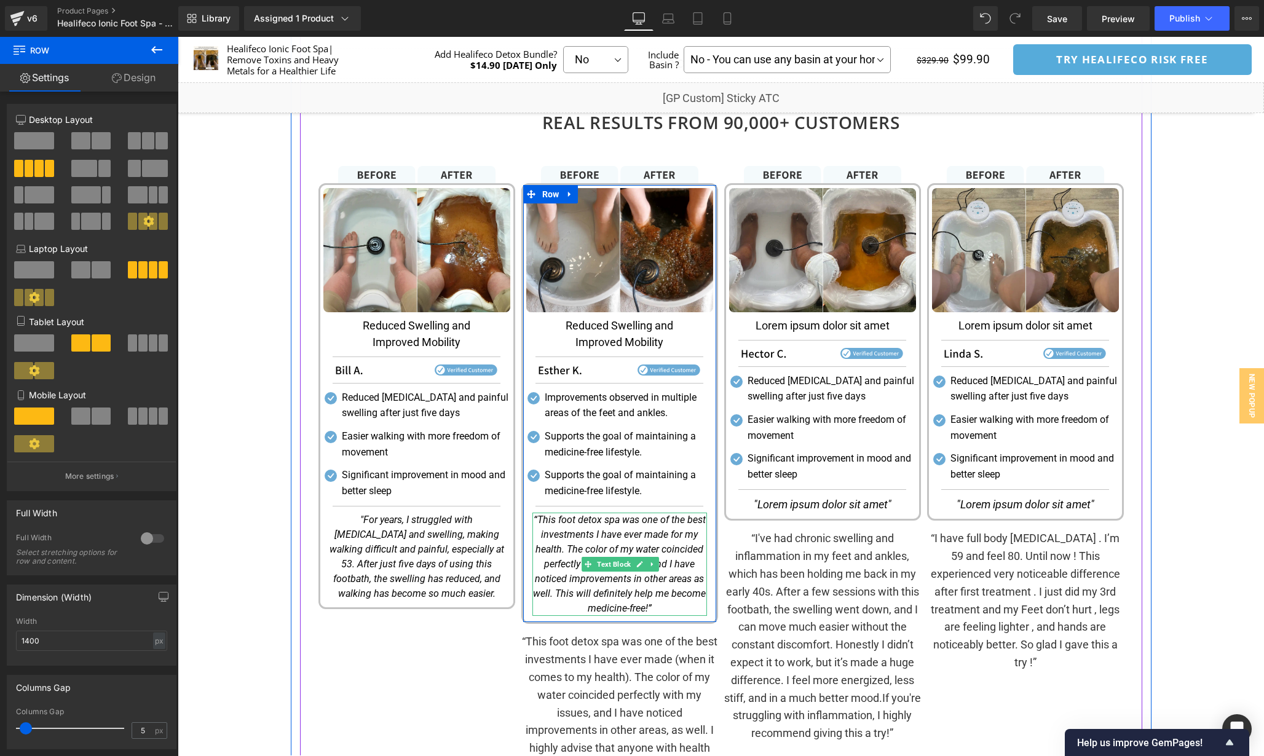
click at [571, 594] on icon "“This foot detox spa was one of the best investments I have ever made for my he…" at bounding box center [619, 564] width 173 height 100
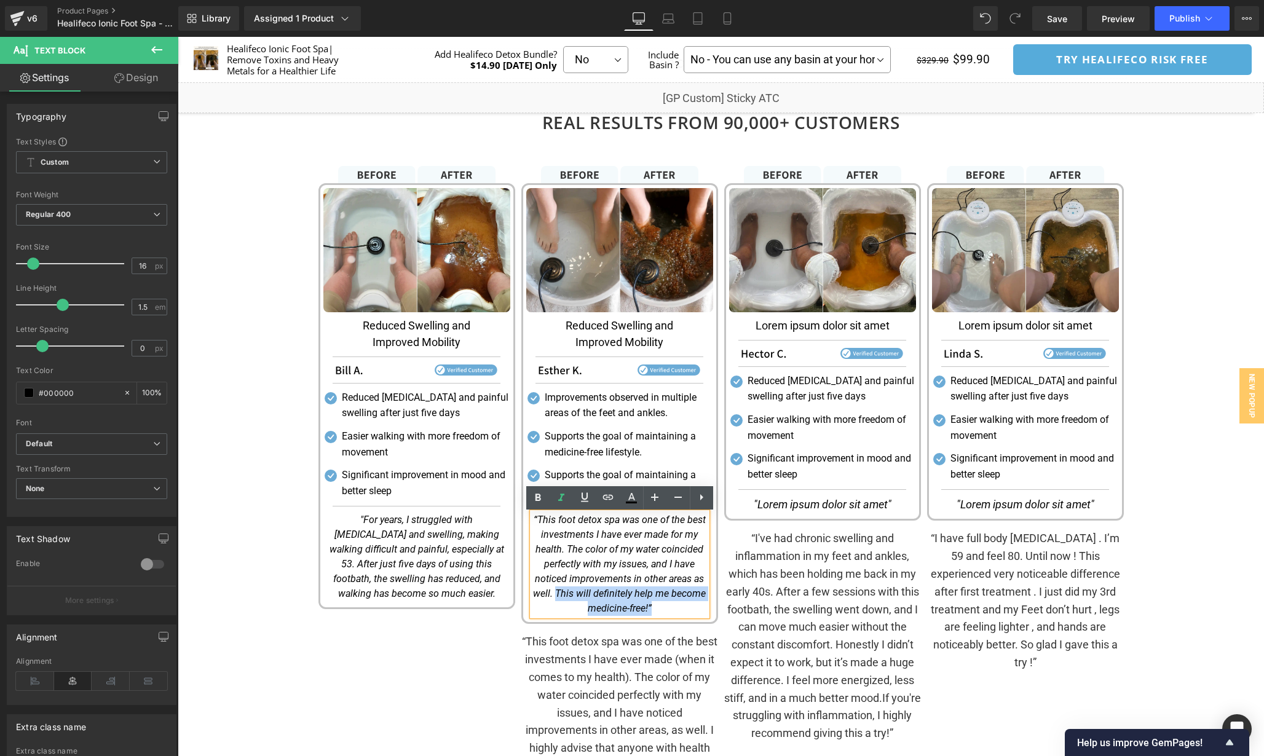
drag, startPoint x: 556, startPoint y: 595, endPoint x: 664, endPoint y: 613, distance: 109.1
click at [664, 613] on p "“This foot detox spa was one of the best investments I have ever made for my he…" at bounding box center [619, 564] width 175 height 103
click at [652, 538] on icon "“This foot detox spa was one of the best investments I have ever made for my he…" at bounding box center [619, 564] width 173 height 100
drag, startPoint x: 554, startPoint y: 521, endPoint x: 639, endPoint y: 520, distance: 85.5
click at [639, 520] on icon "“This foot detox spa was one of the best investments I have ever made for my he…" at bounding box center [619, 564] width 173 height 100
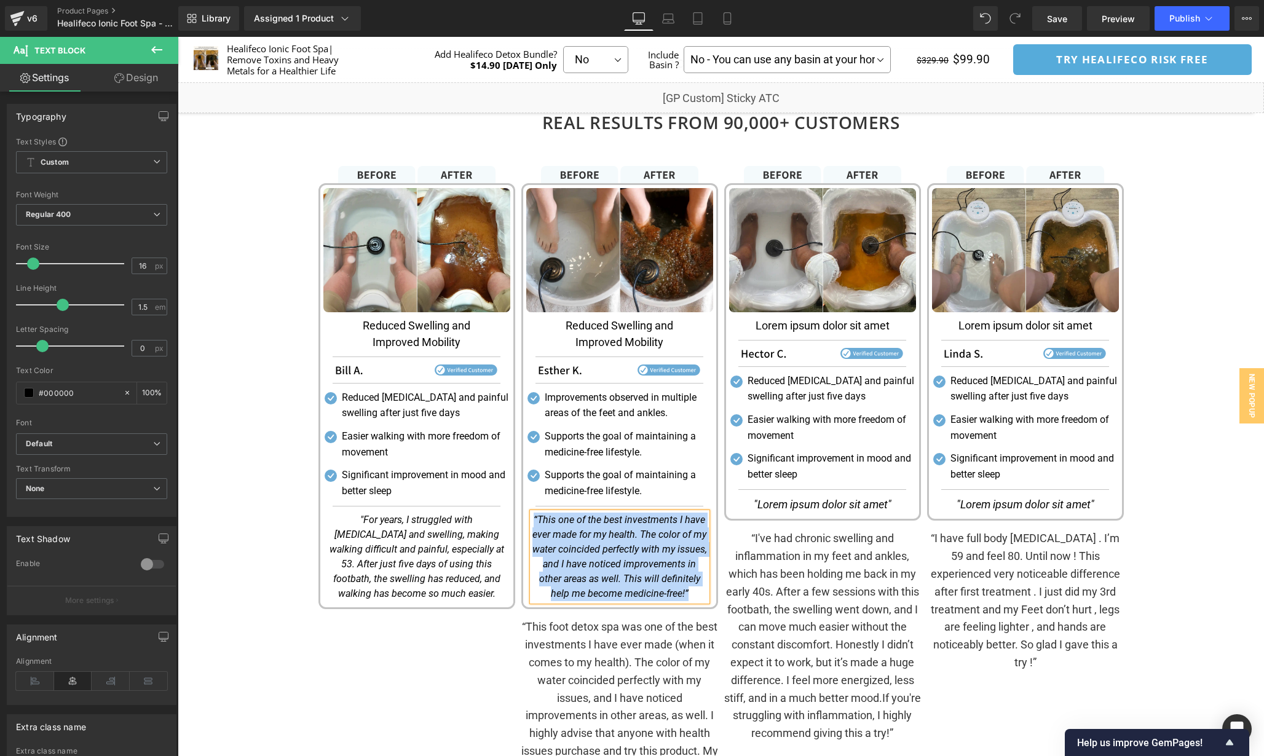
copy icon "“This one of the best investments I have ever made for my health. The color of …"
click at [601, 548] on icon "“This one of the best investments I have ever made for my health. The color of …" at bounding box center [619, 556] width 175 height 85
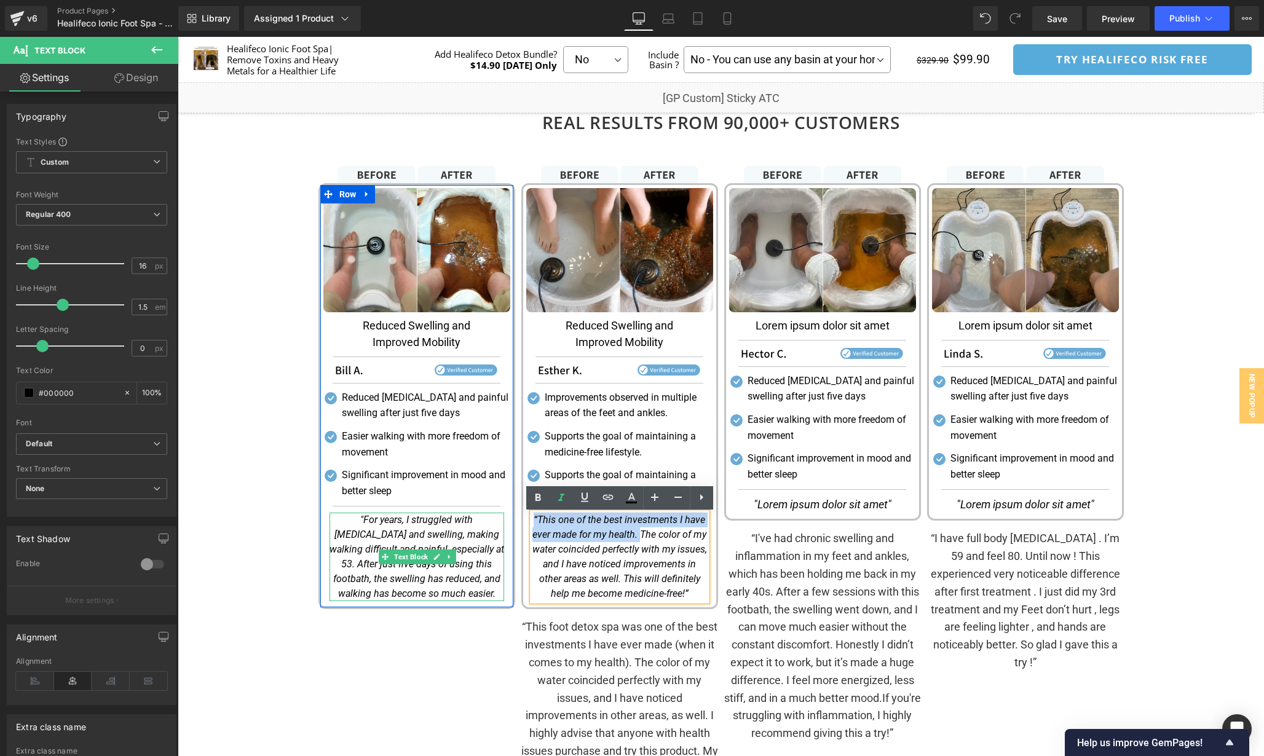
drag, startPoint x: 639, startPoint y: 535, endPoint x: 498, endPoint y: 525, distance: 141.7
click at [498, 525] on div "Image Image Reduced Swelling and Improved Mobility Text Block Separator Image S…" at bounding box center [720, 474] width 811 height 666
copy icon "“This one of the best investments I have ever made for my health."
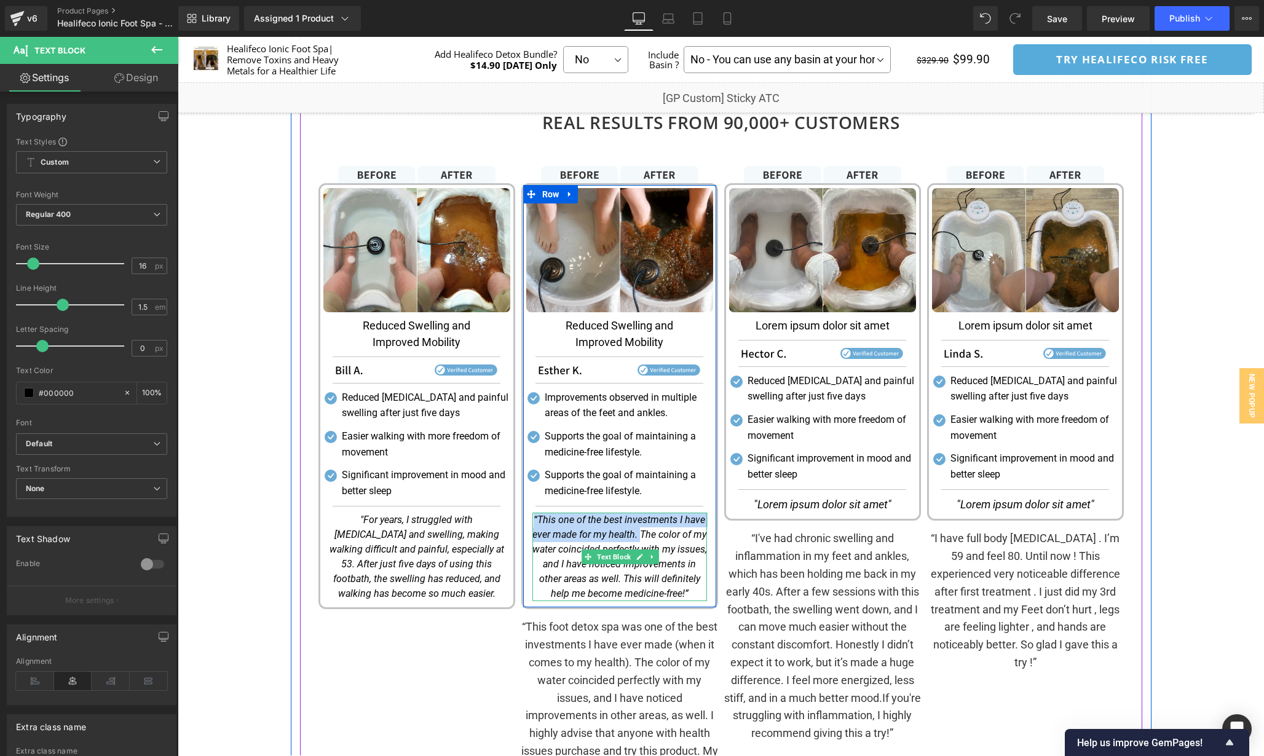
click at [559, 522] on icon "“This one of the best investments I have ever made for my health. The color of …" at bounding box center [619, 556] width 175 height 85
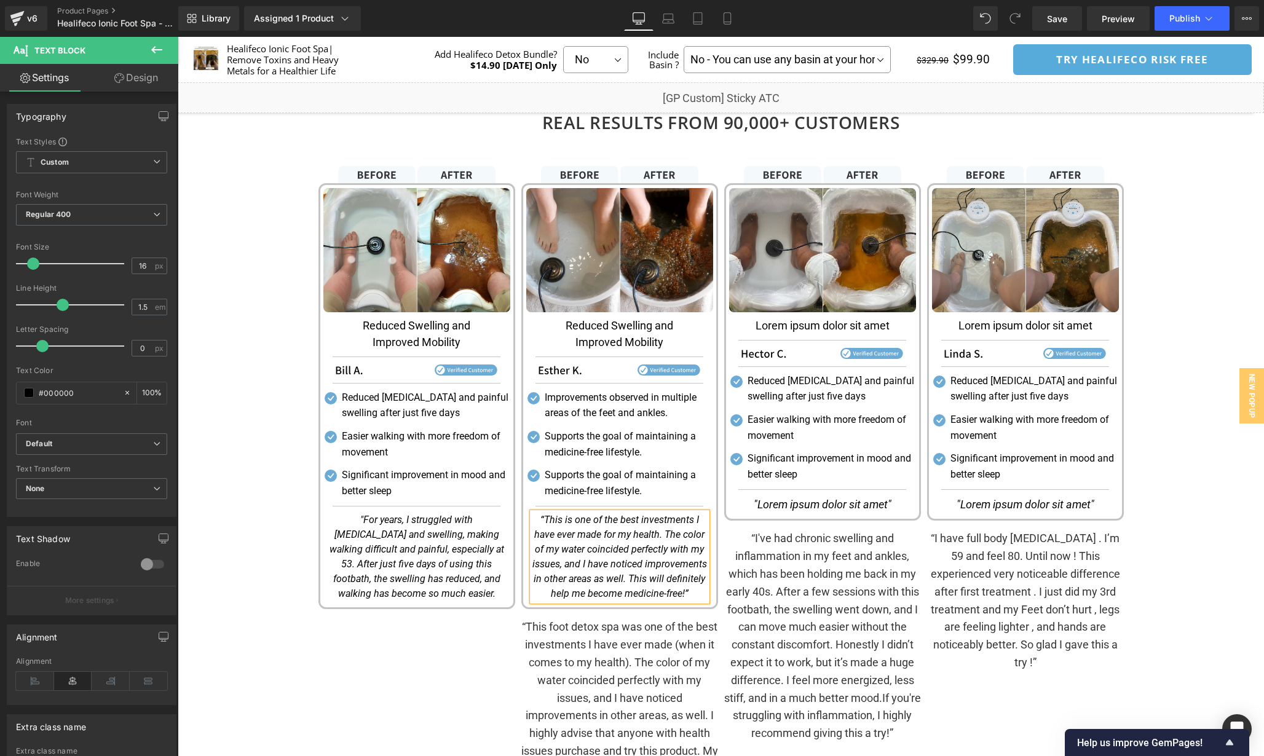
click at [704, 625] on p "“This foot detox spa was one of the best investments I have ever made (when it …" at bounding box center [619, 706] width 197 height 177
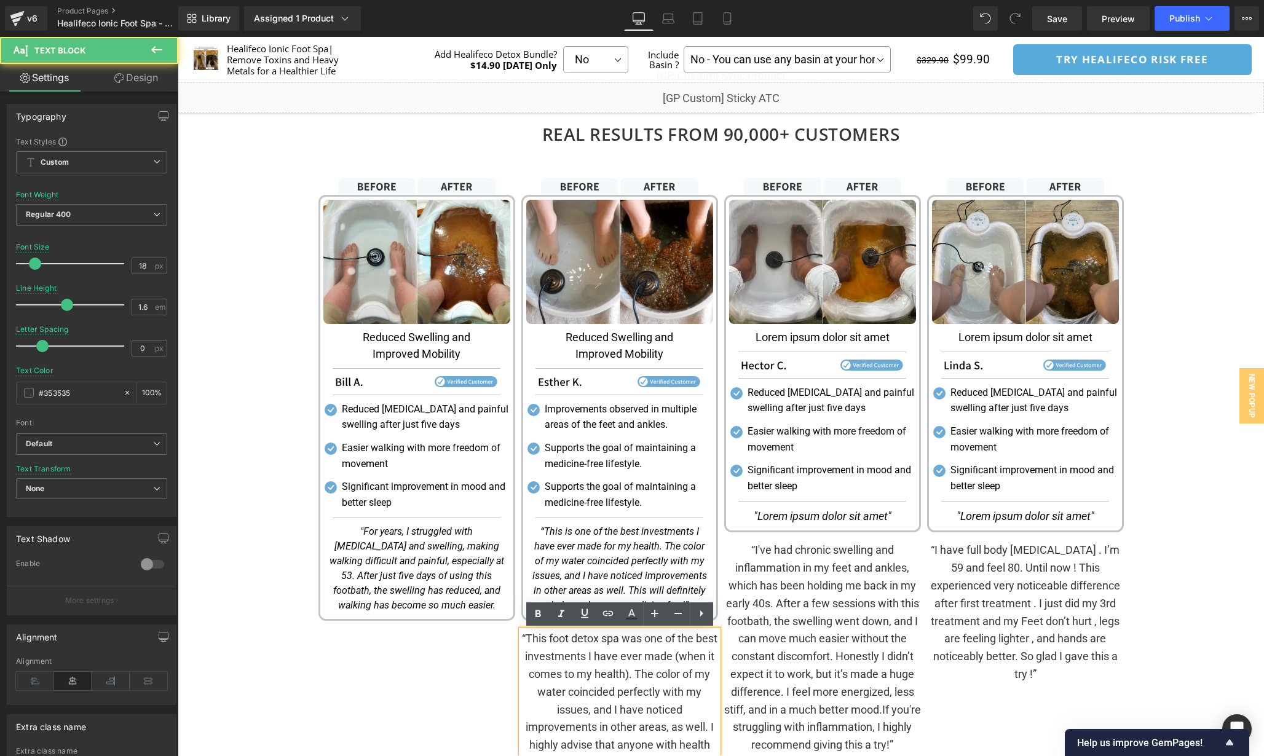
scroll to position [1610, 0]
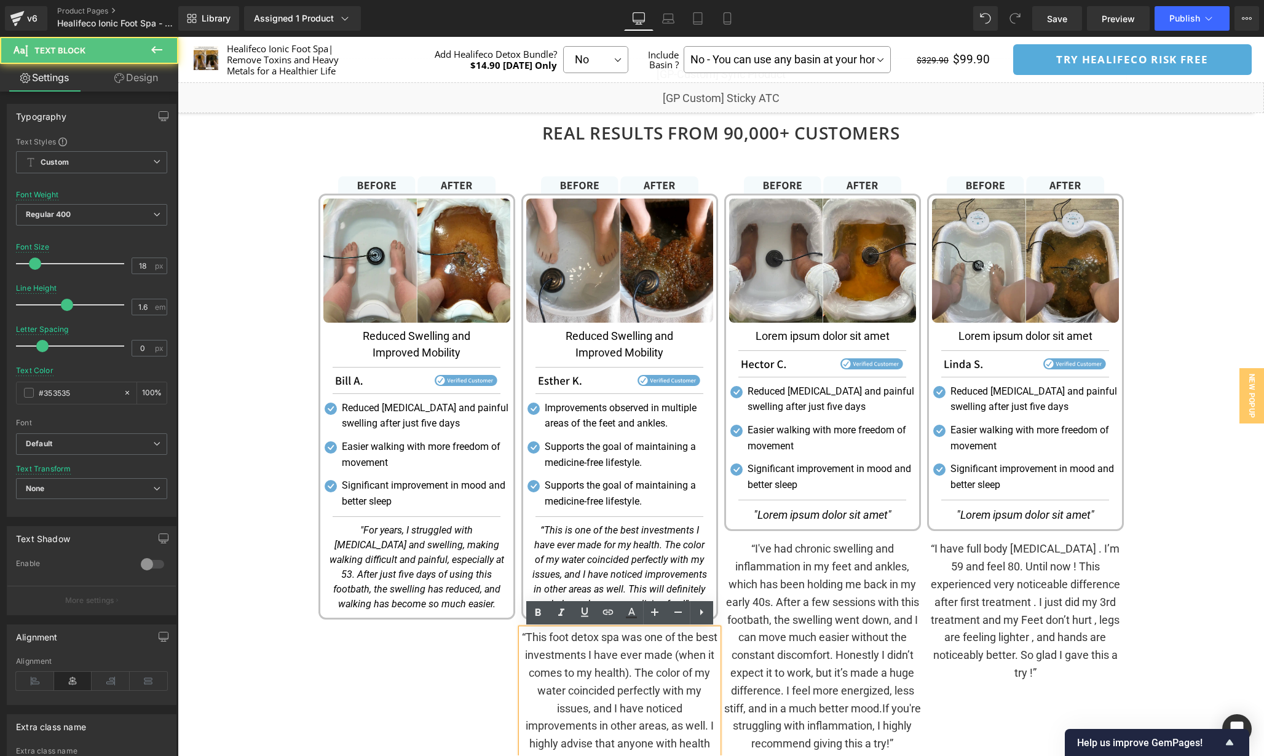
click at [345, 655] on div "Image Image Reduced Swelling and Improved Mobility Text Block Separator Image S…" at bounding box center [416, 494] width 203 height 636
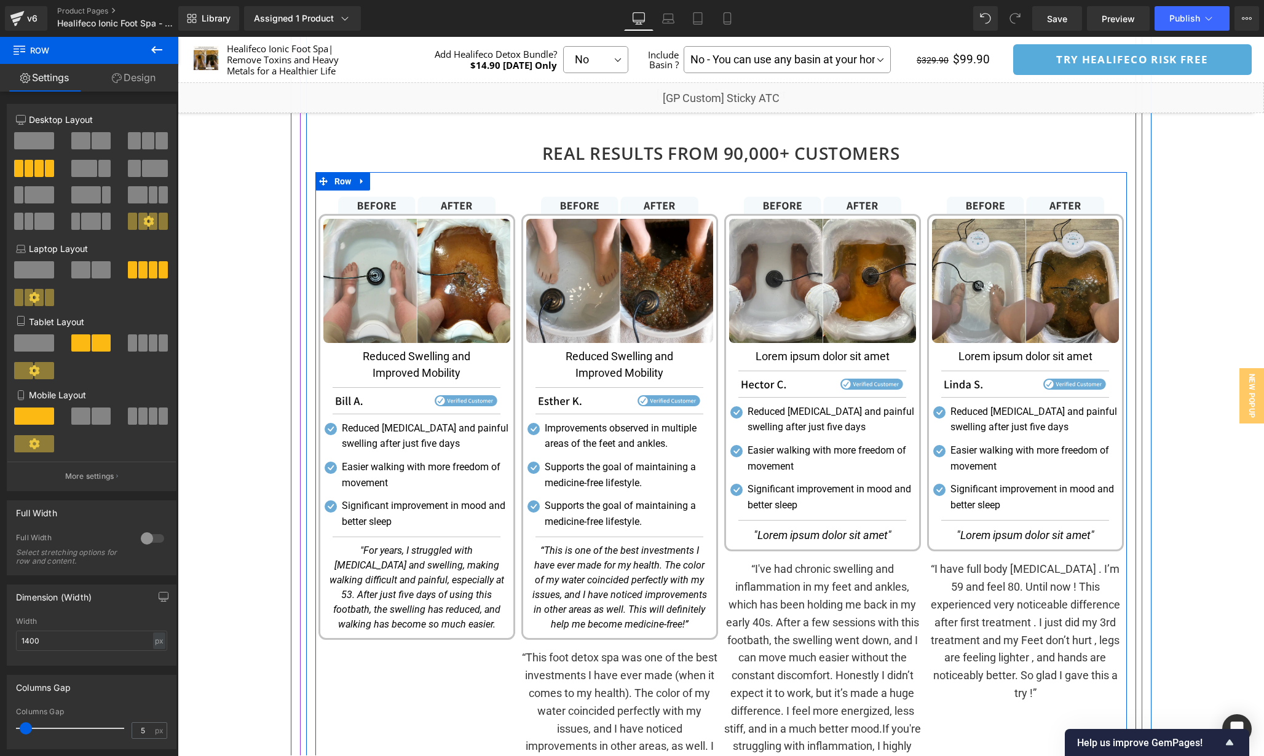
scroll to position [1591, 0]
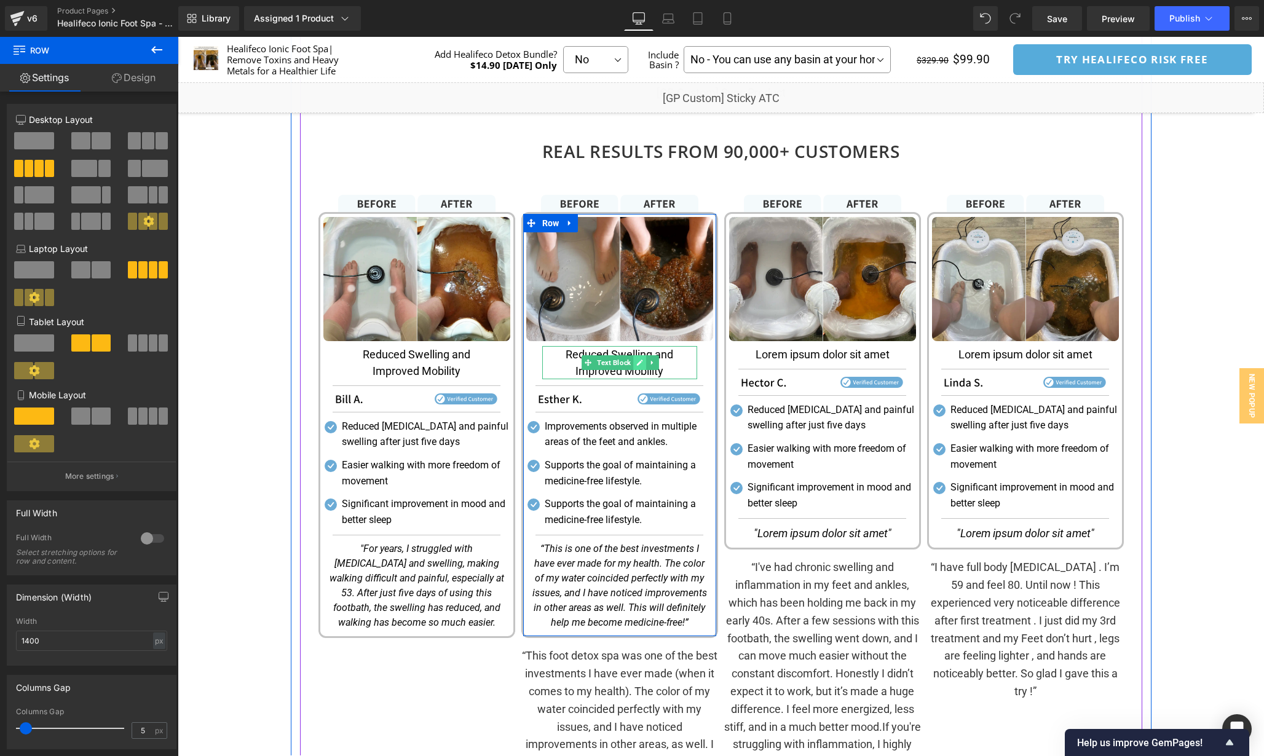
click at [639, 362] on icon at bounding box center [640, 363] width 6 height 6
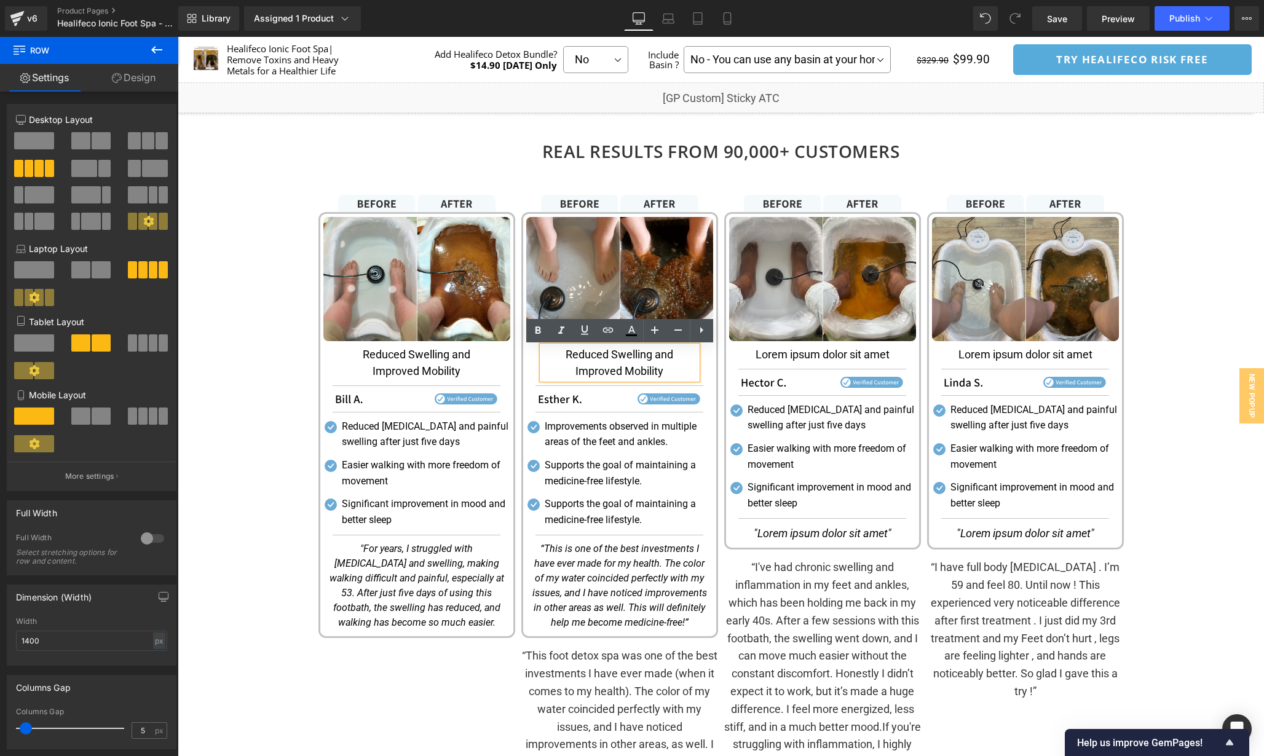
click at [639, 362] on p "Reduced Swelling and Improved Mobility" at bounding box center [619, 362] width 155 height 33
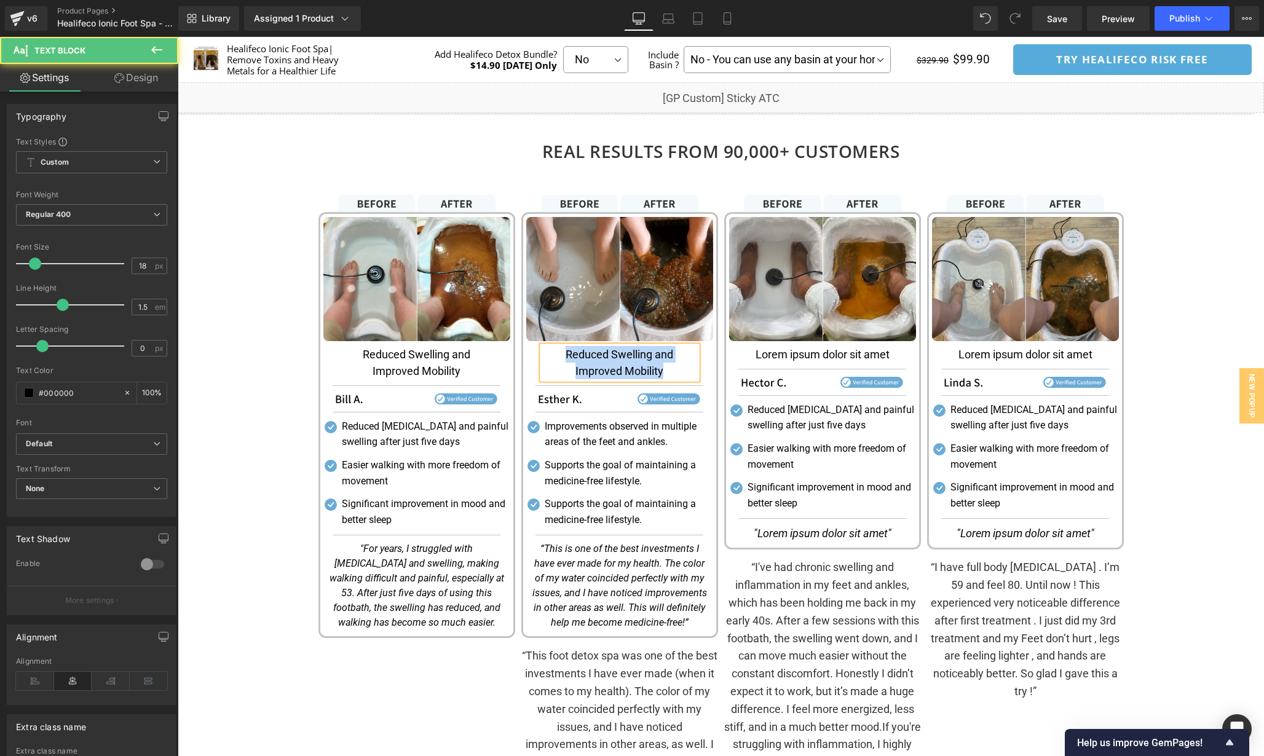
paste div
click at [722, 405] on div "Image Image Lorem ipsum dolor sit amet Text Block Separator Image Separator Ico…" at bounding box center [822, 513] width 203 height 636
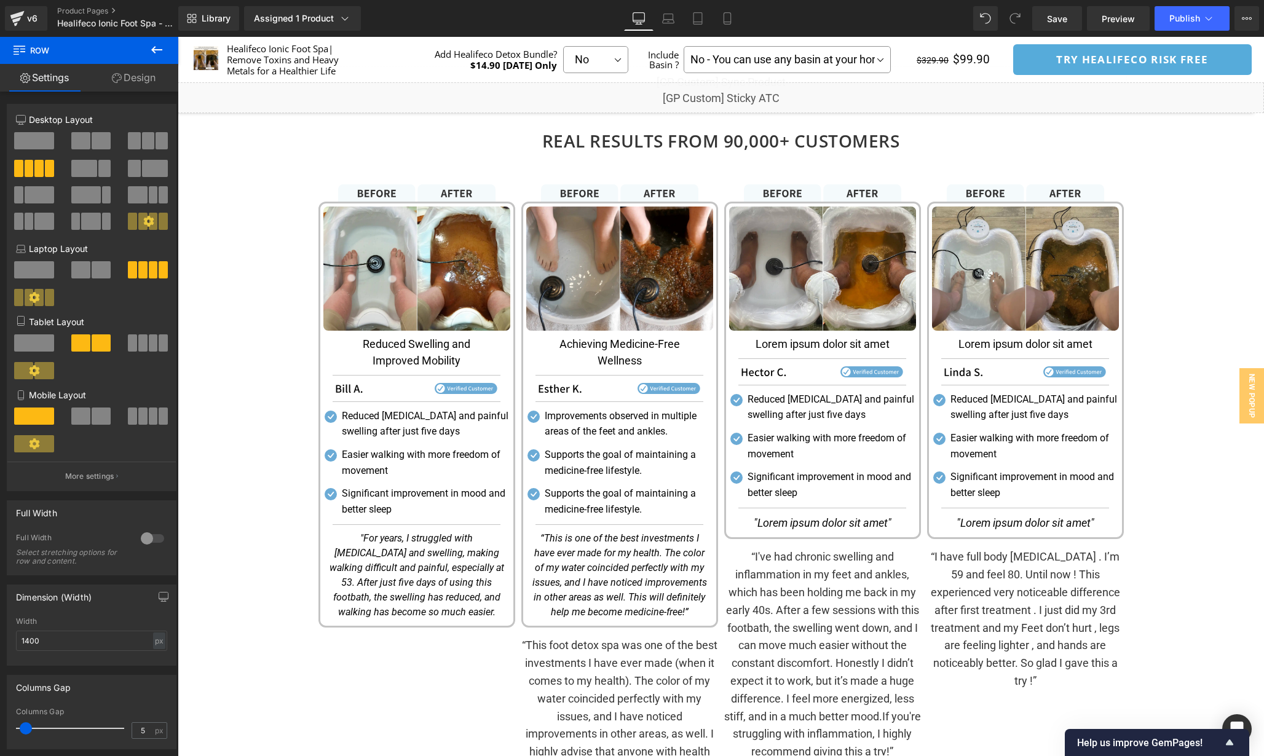
scroll to position [1599, 0]
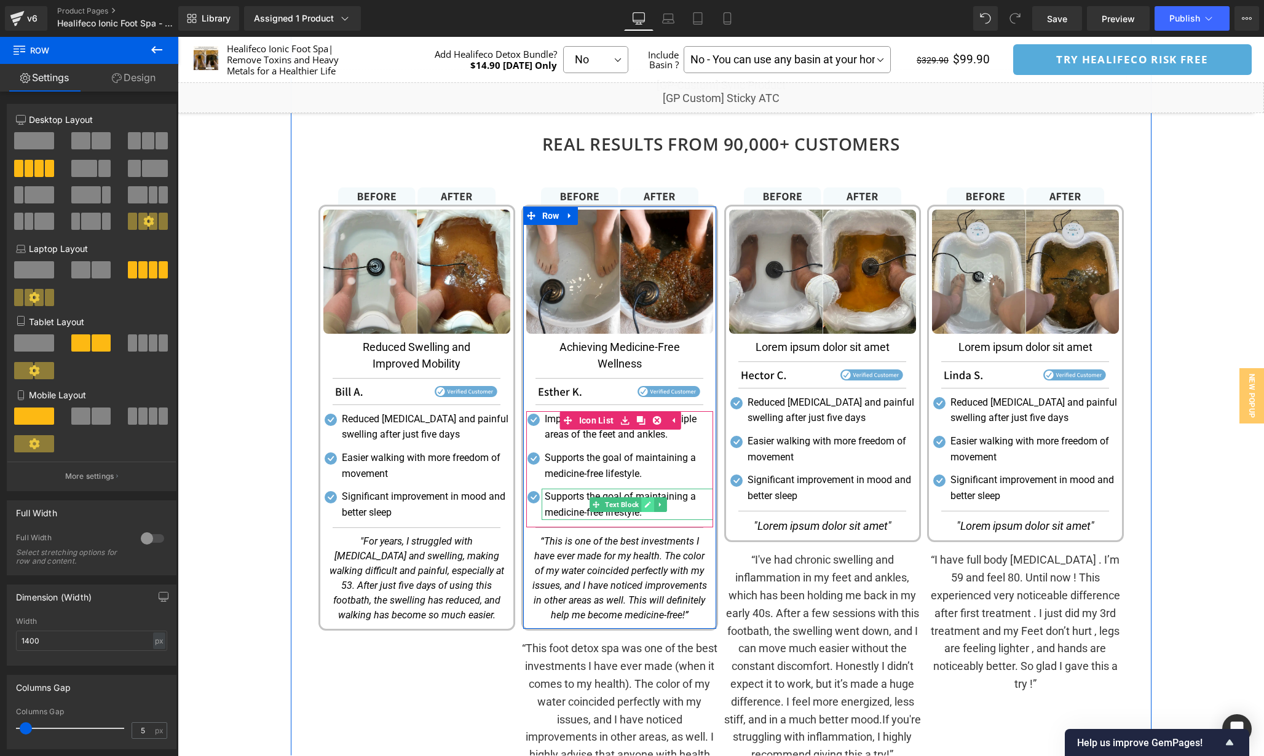
click at [642, 505] on link at bounding box center [647, 504] width 13 height 15
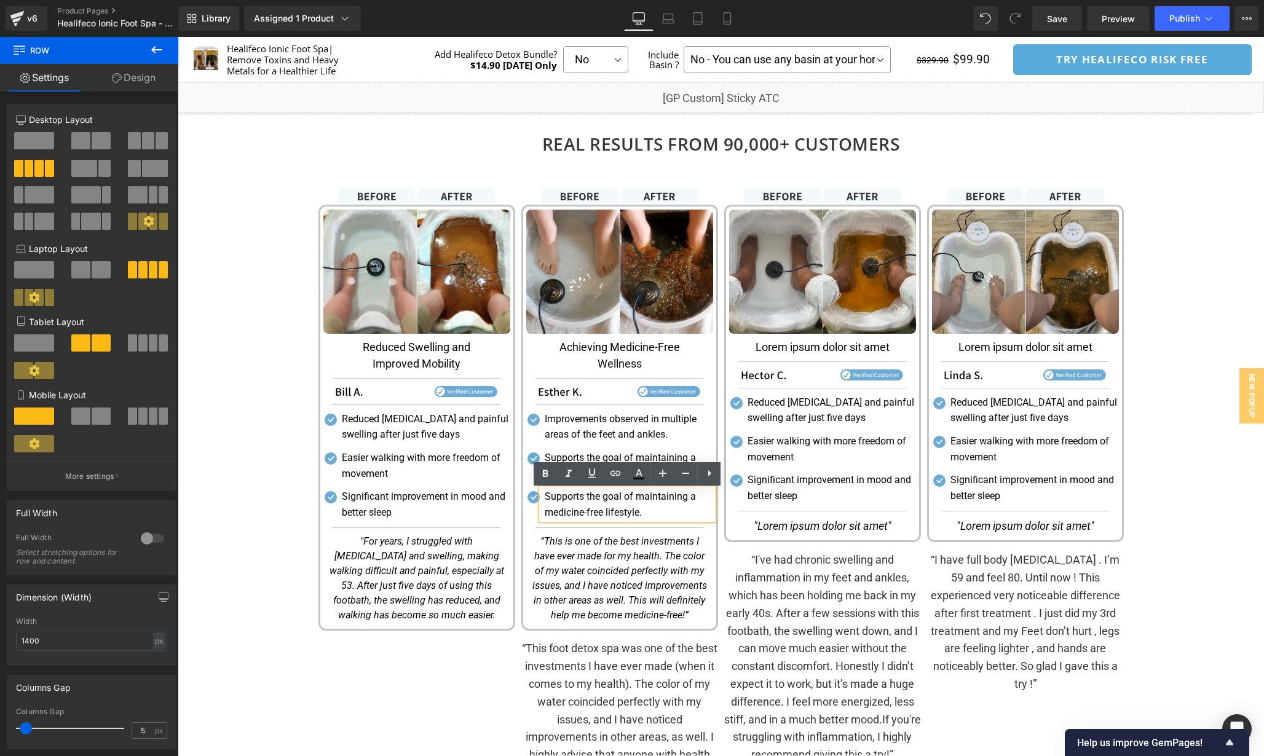
click at [642, 505] on p "Supports the goal of maintaining a medicine-free lifestyle." at bounding box center [629, 504] width 168 height 31
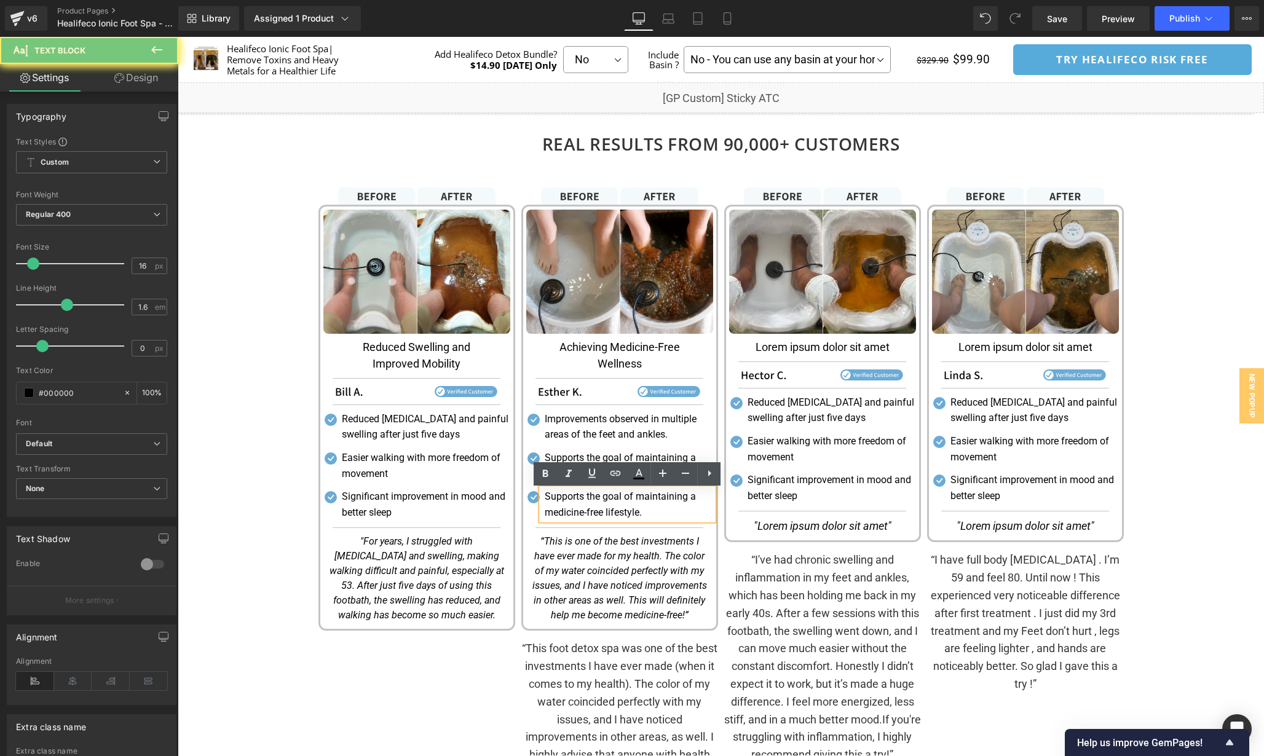
click at [642, 505] on p "Supports the goal of maintaining a medicine-free lifestyle." at bounding box center [629, 504] width 168 height 31
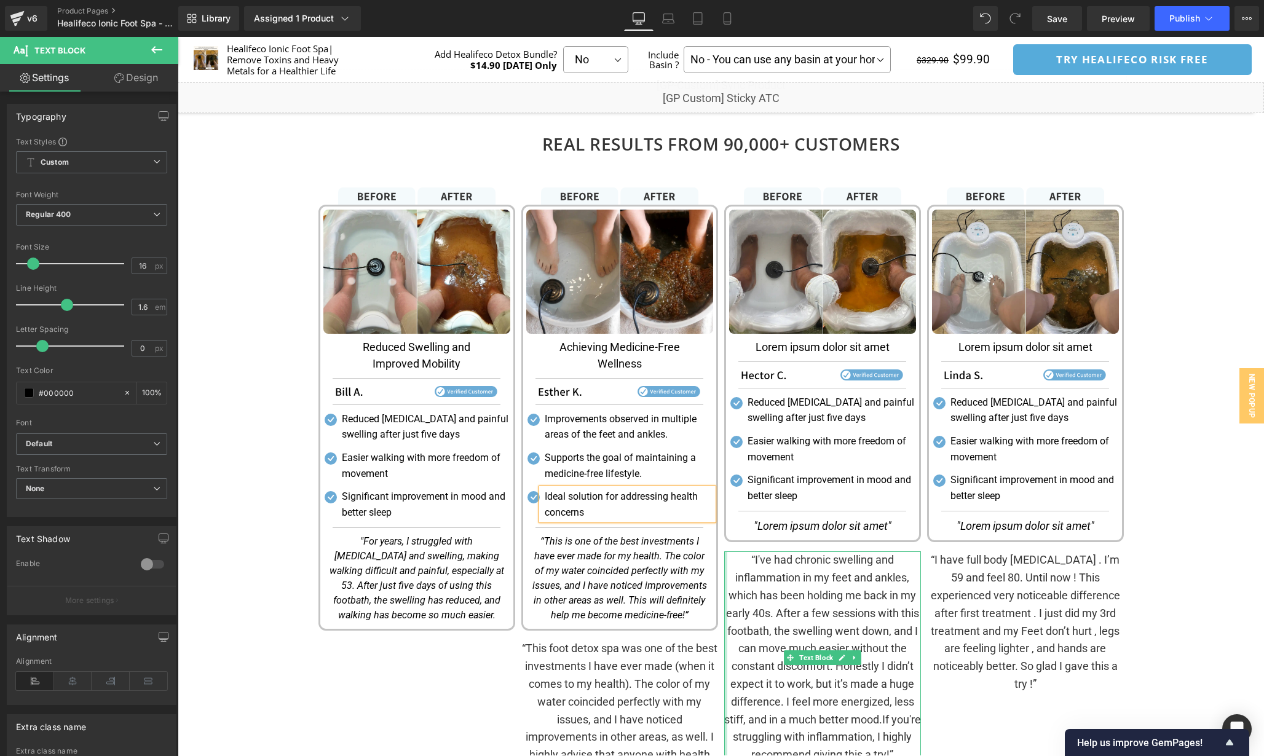
click at [720, 569] on div "Image Image Achieving Medicine-Free Wellness Text Block Separator Image Separat…" at bounding box center [619, 505] width 203 height 636
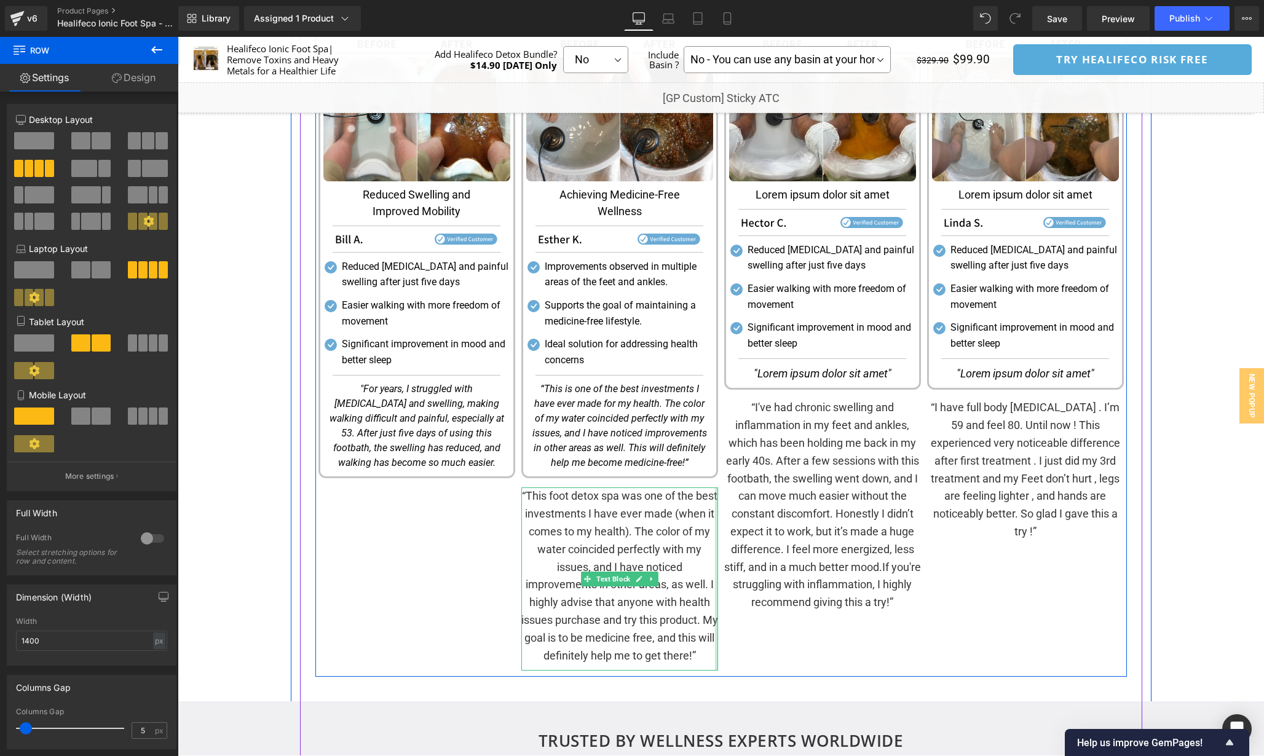
scroll to position [1752, 0]
click at [650, 579] on icon at bounding box center [651, 579] width 2 height 4
click at [657, 578] on icon at bounding box center [658, 578] width 7 height 7
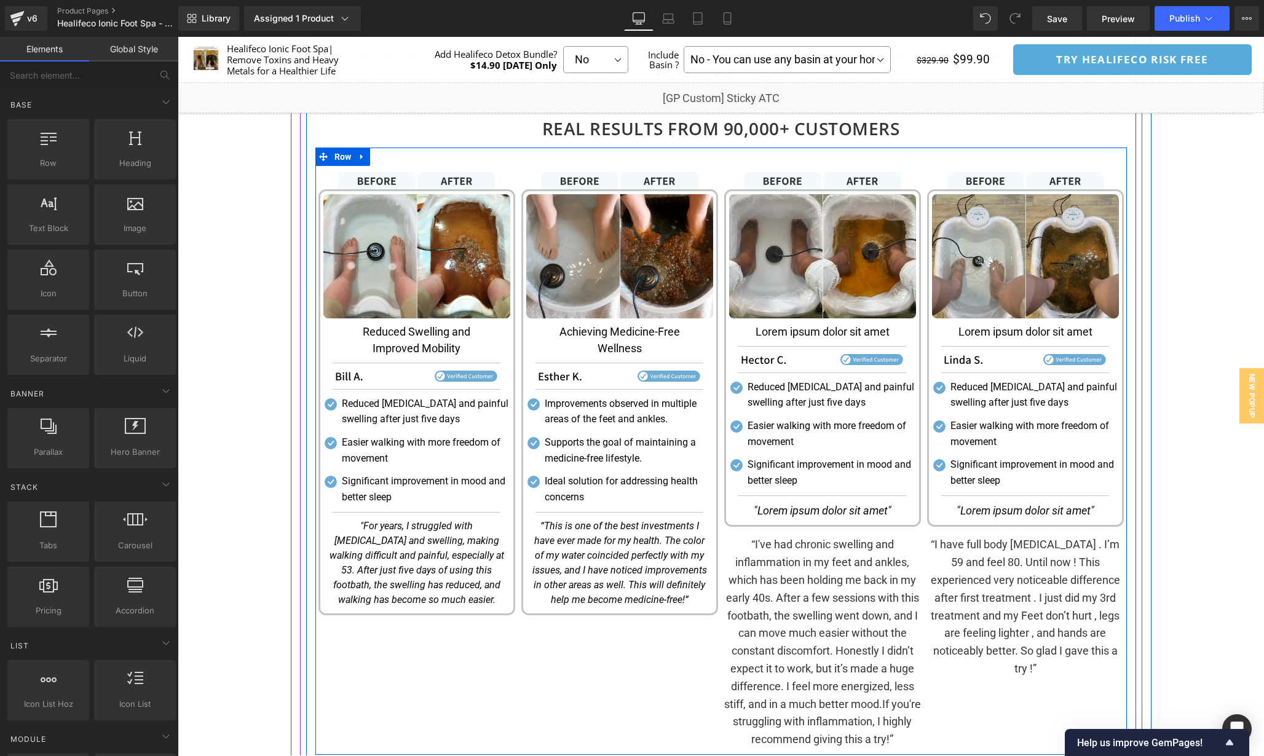
scroll to position [1622, 0]
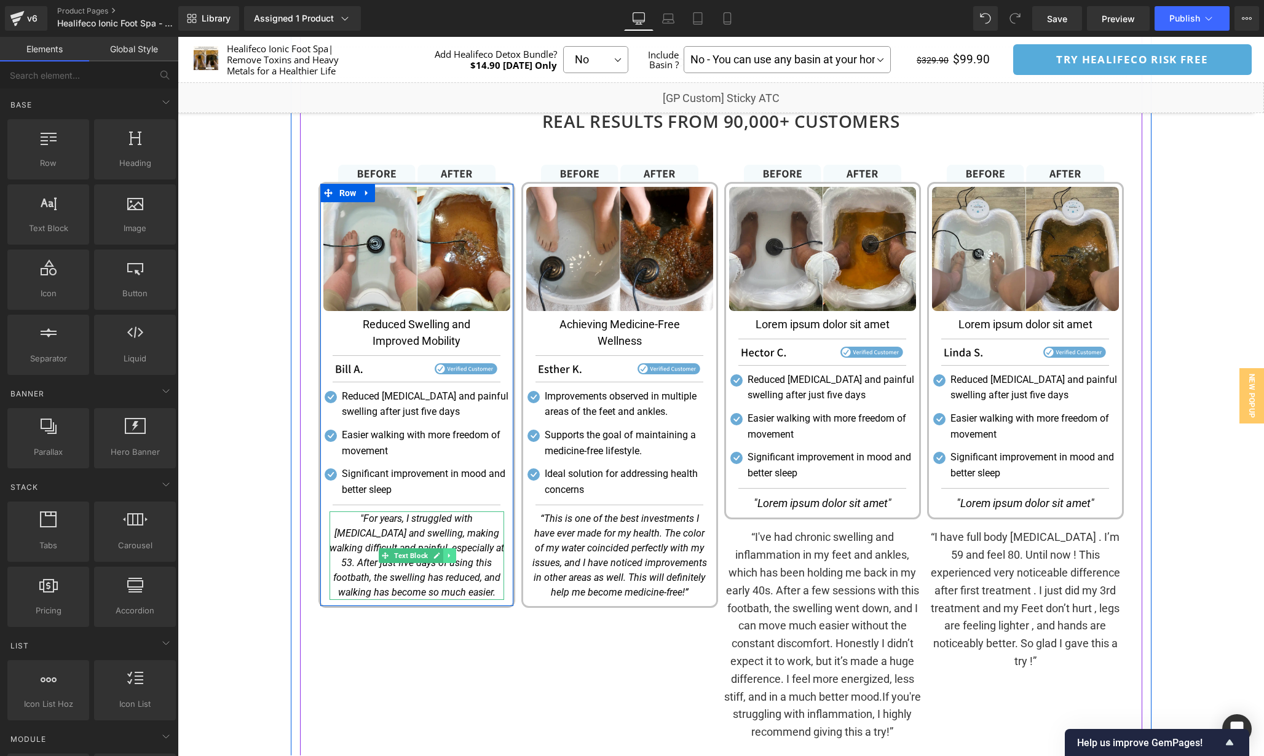
click at [451, 555] on icon at bounding box center [449, 555] width 7 height 7
click at [429, 534] on icon ""For years, I struggled with [MEDICAL_DATA] and swelling, making walking diffic…" at bounding box center [416, 555] width 175 height 85
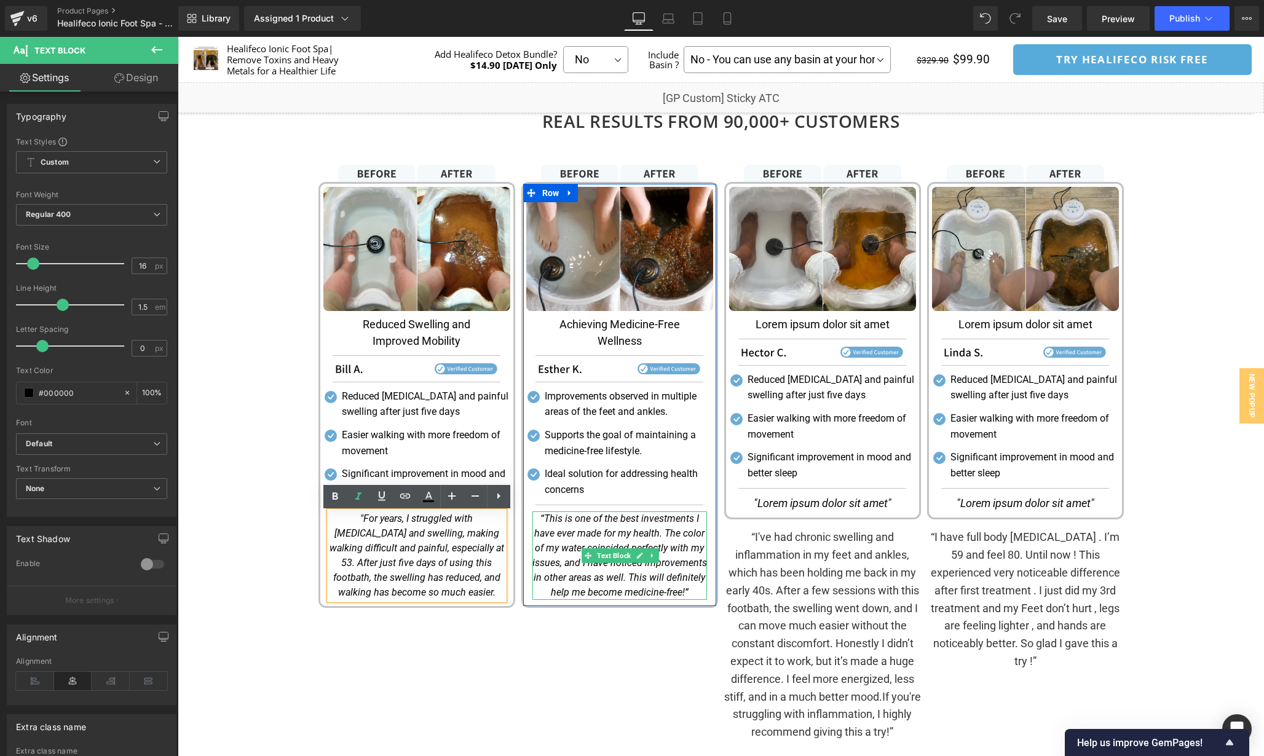
click at [597, 536] on icon "“This is one of the best investments I have ever made for my health. The color …" at bounding box center [619, 555] width 175 height 85
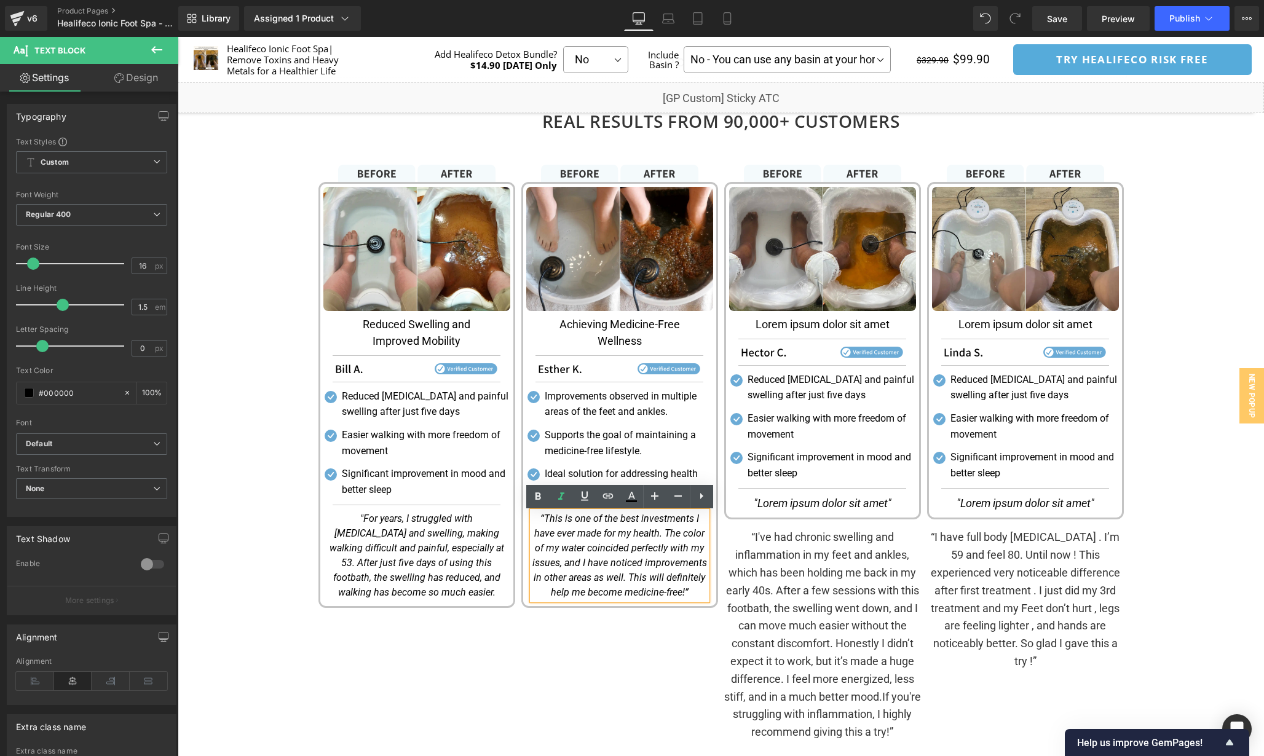
click at [645, 651] on div "Image Image Achieving Medicine-Free Wellness Text Block Separator Image Separat…" at bounding box center [619, 453] width 203 height 577
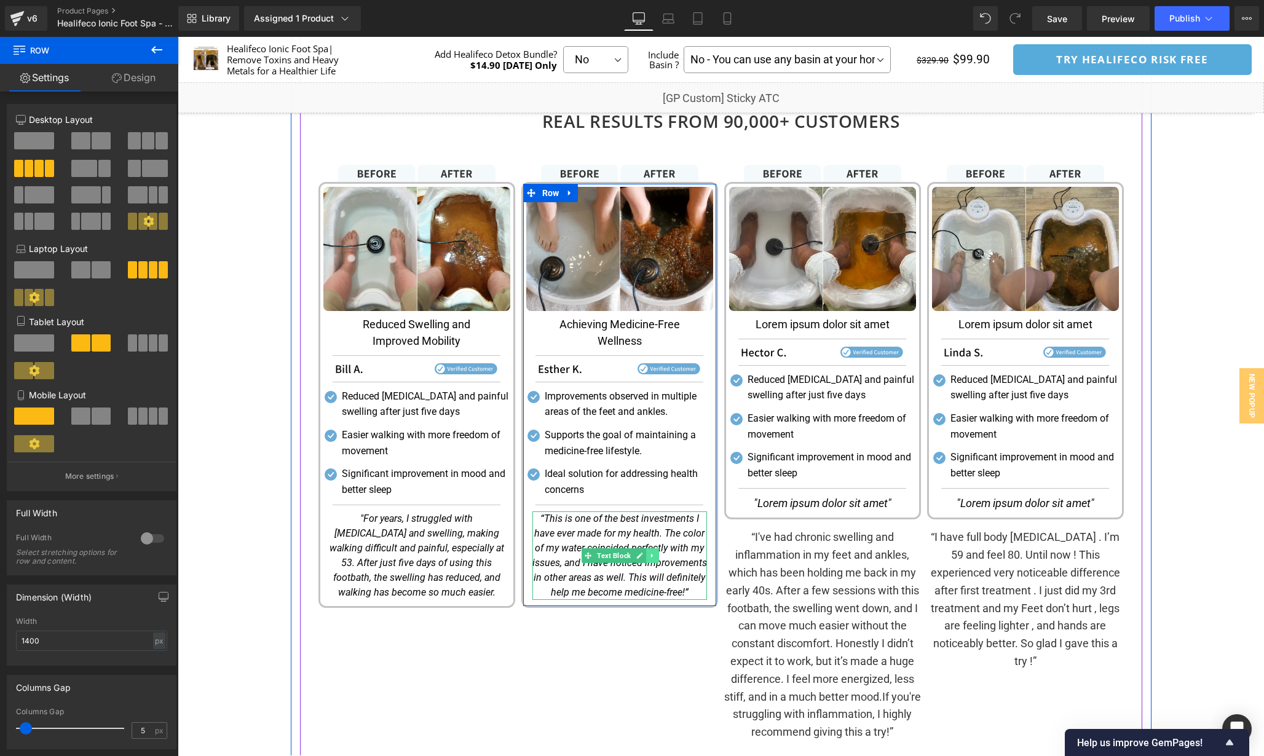
click at [653, 559] on icon at bounding box center [652, 555] width 7 height 7
click at [642, 556] on icon at bounding box center [645, 556] width 7 height 7
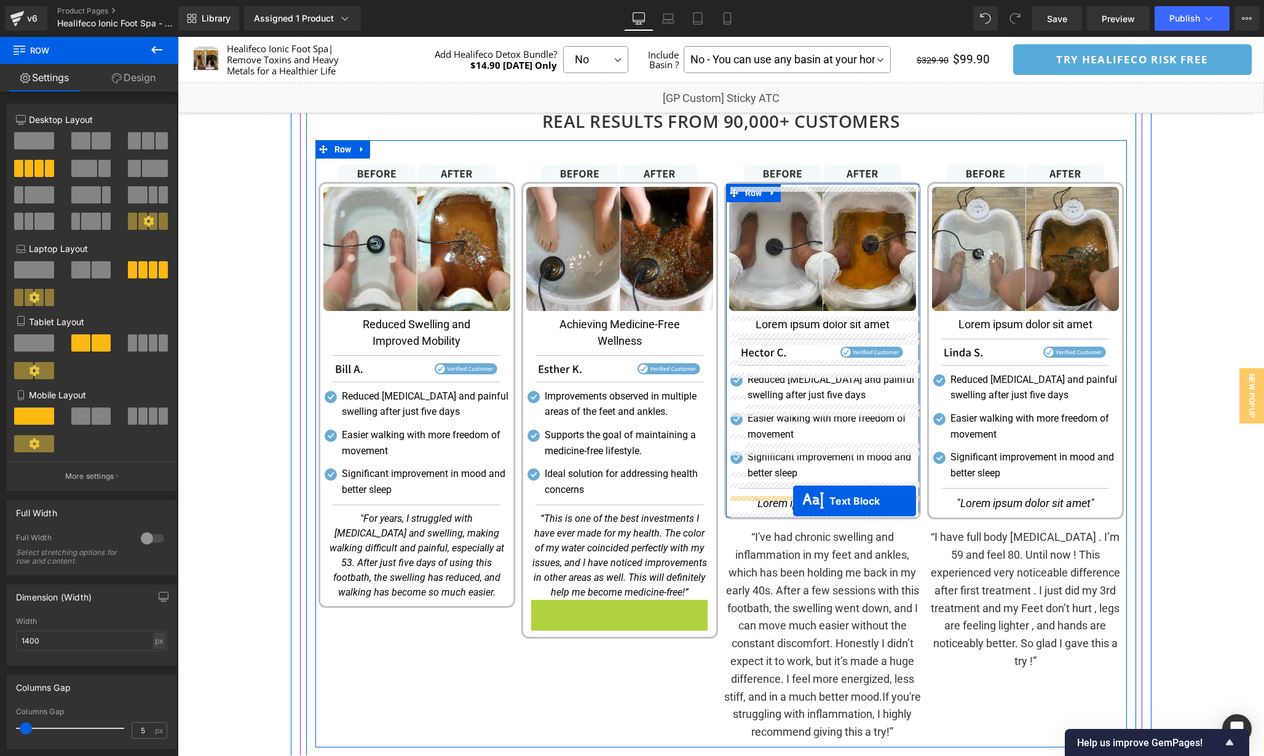
drag, startPoint x: 584, startPoint y: 647, endPoint x: 793, endPoint y: 500, distance: 255.1
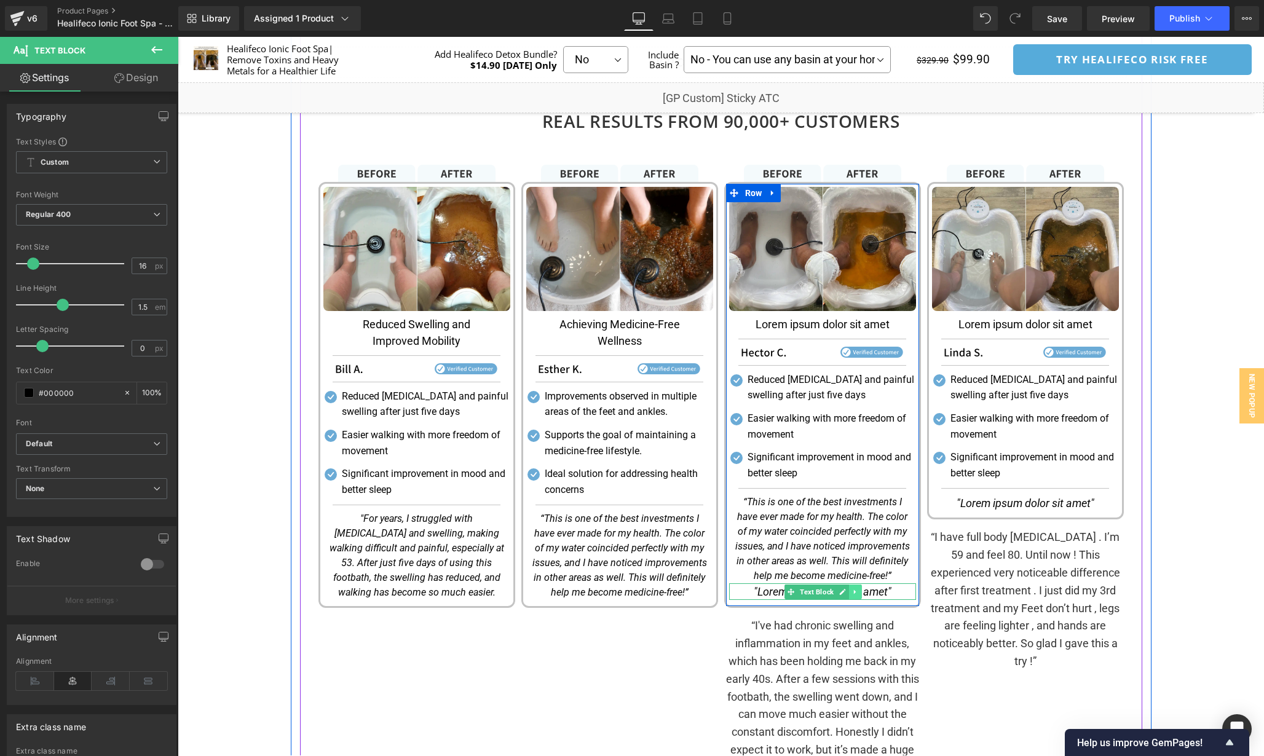
click at [852, 594] on icon at bounding box center [855, 591] width 7 height 7
click at [858, 593] on icon at bounding box center [861, 591] width 7 height 7
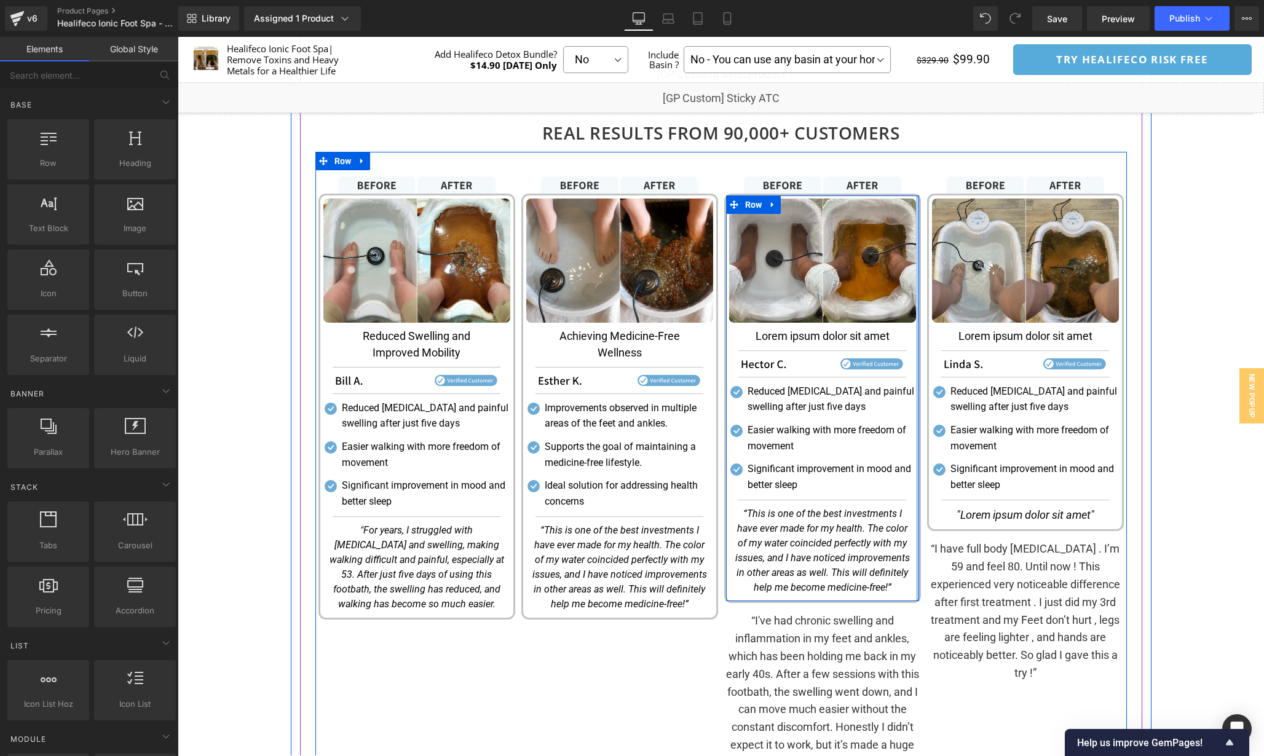
scroll to position [1609, 0]
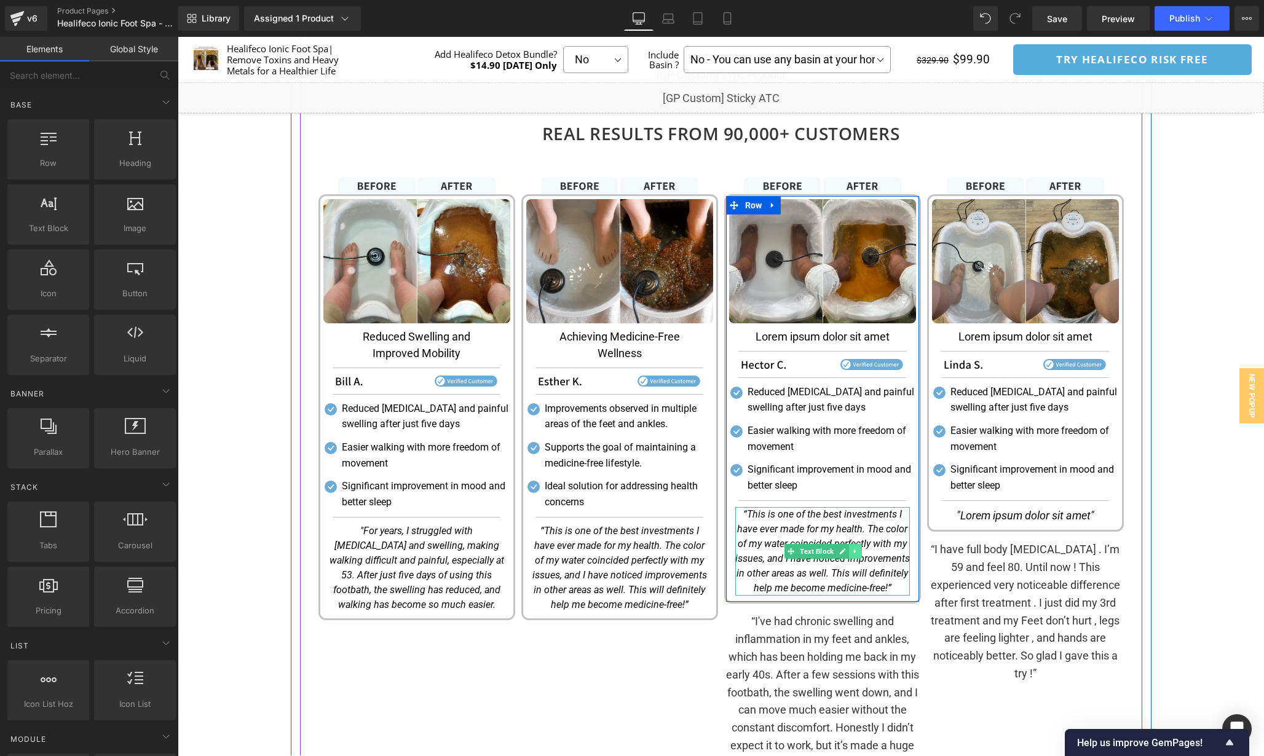
click at [853, 558] on link at bounding box center [855, 551] width 13 height 15
click at [847, 555] on icon at bounding box center [848, 551] width 7 height 7
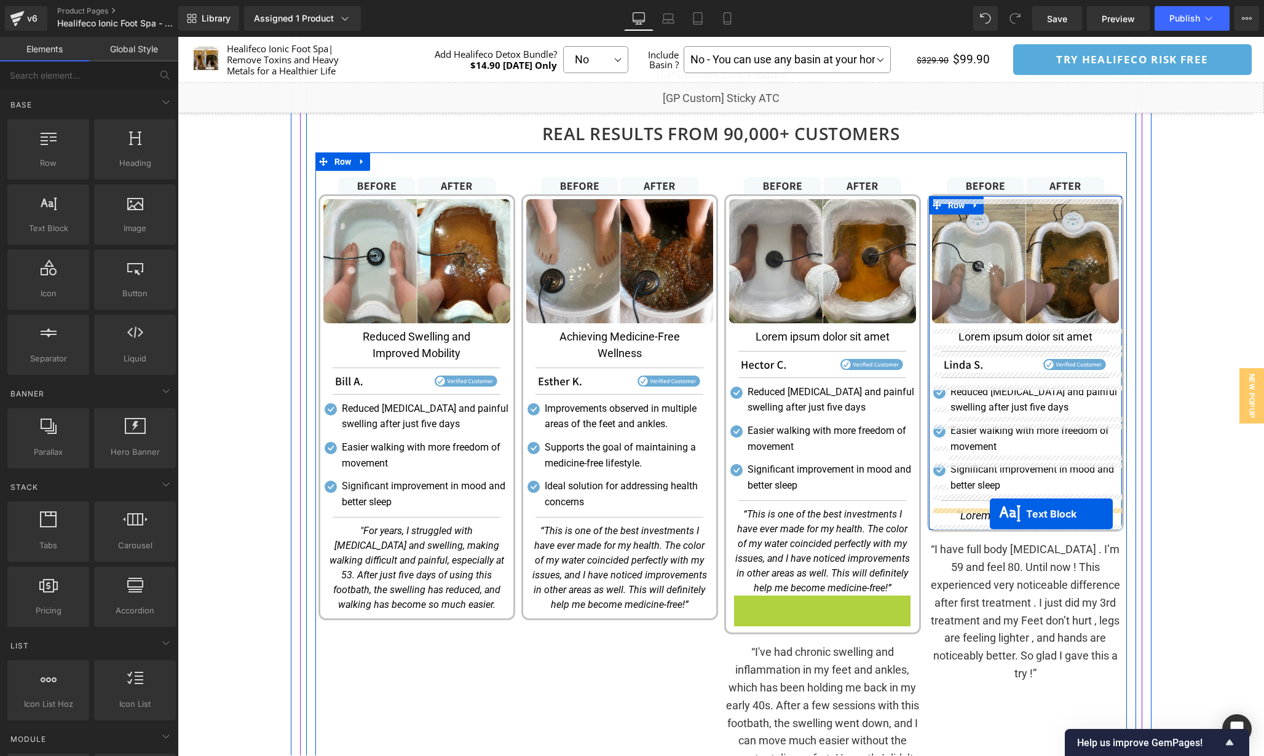
drag, startPoint x: 787, startPoint y: 638, endPoint x: 990, endPoint y: 514, distance: 237.3
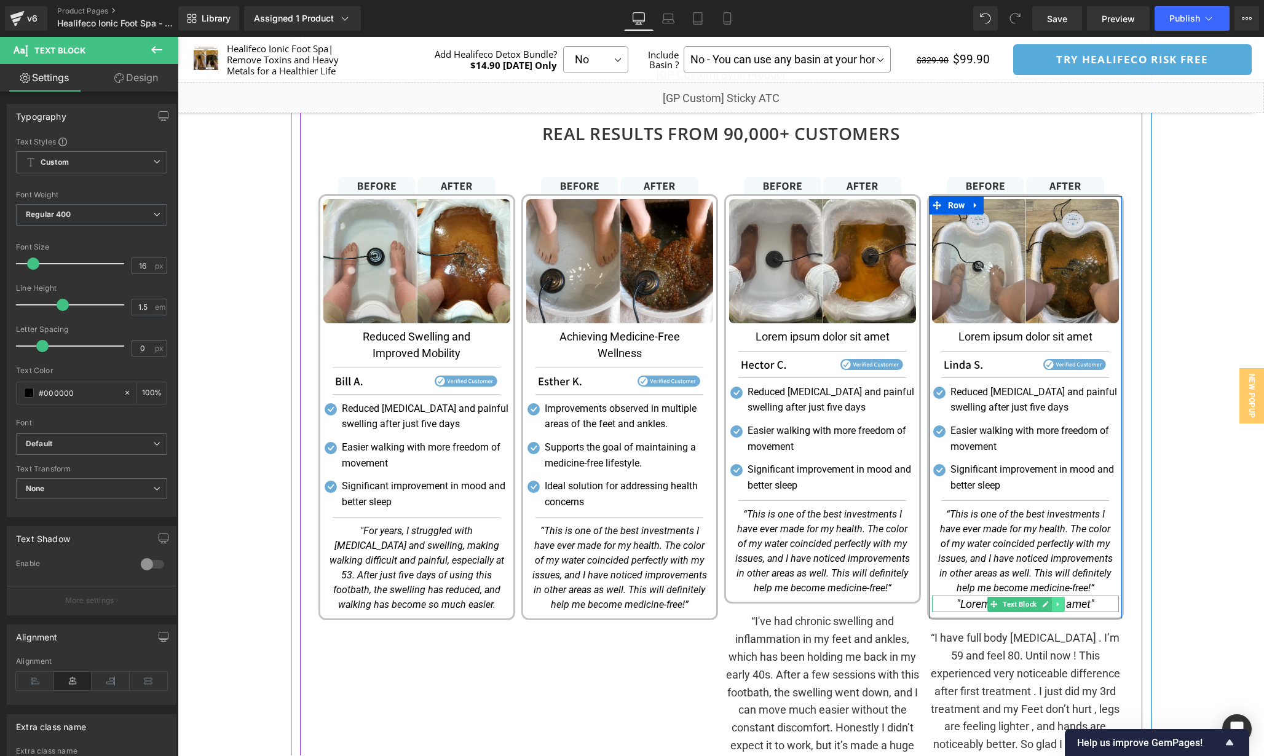
click at [1058, 605] on icon at bounding box center [1058, 604] width 7 height 7
click at [1064, 605] on icon at bounding box center [1064, 604] width 7 height 7
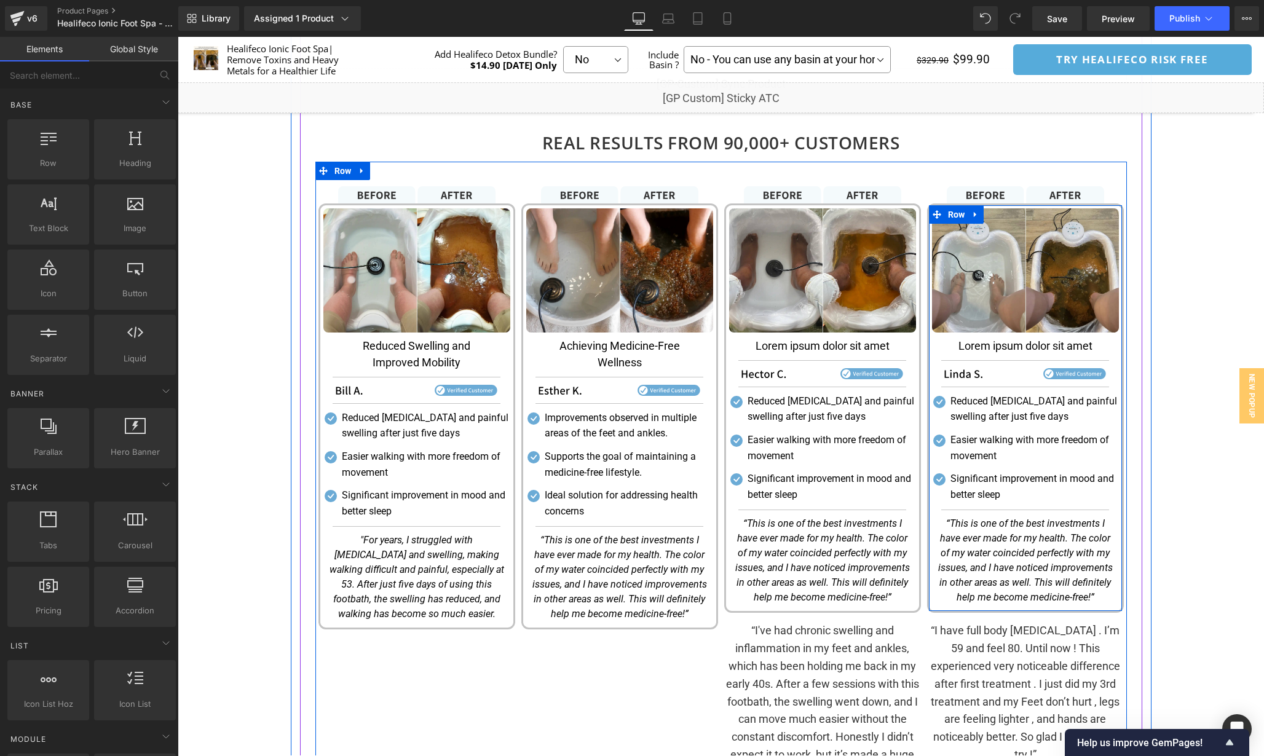
scroll to position [1599, 0]
click at [920, 579] on div "Image Image Lorem ipsum dolor sit amet Text Block Separator Image Separator Ico…" at bounding box center [822, 511] width 203 height 649
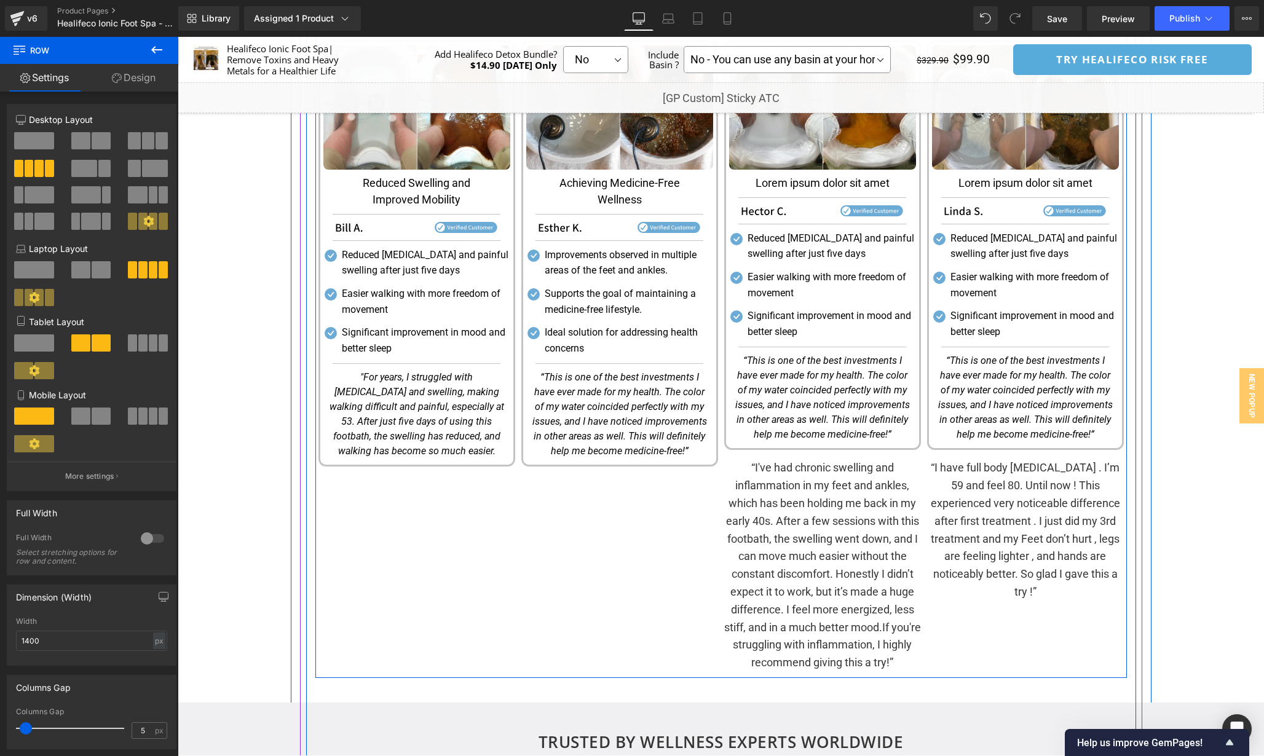
scroll to position [1765, 0]
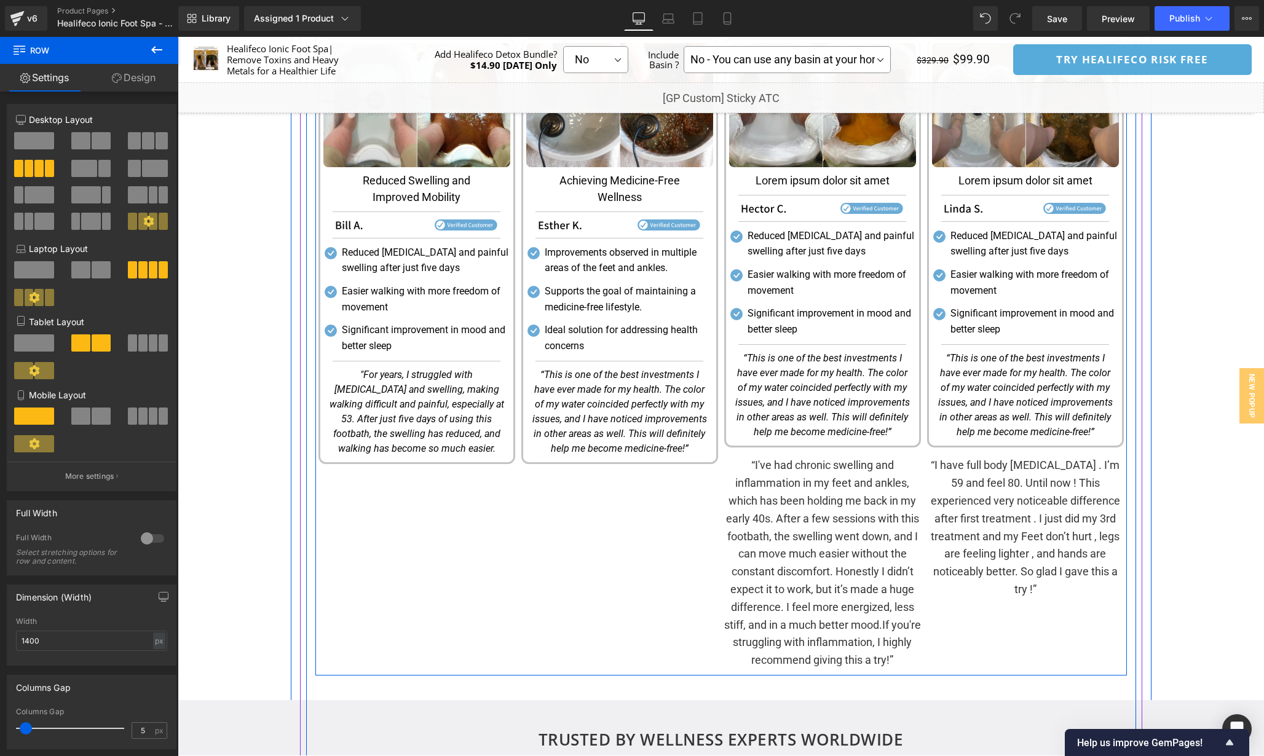
click at [847, 530] on p "“I've had chronic swelling and inflammation in my feet and ankles, which has be…" at bounding box center [822, 563] width 197 height 213
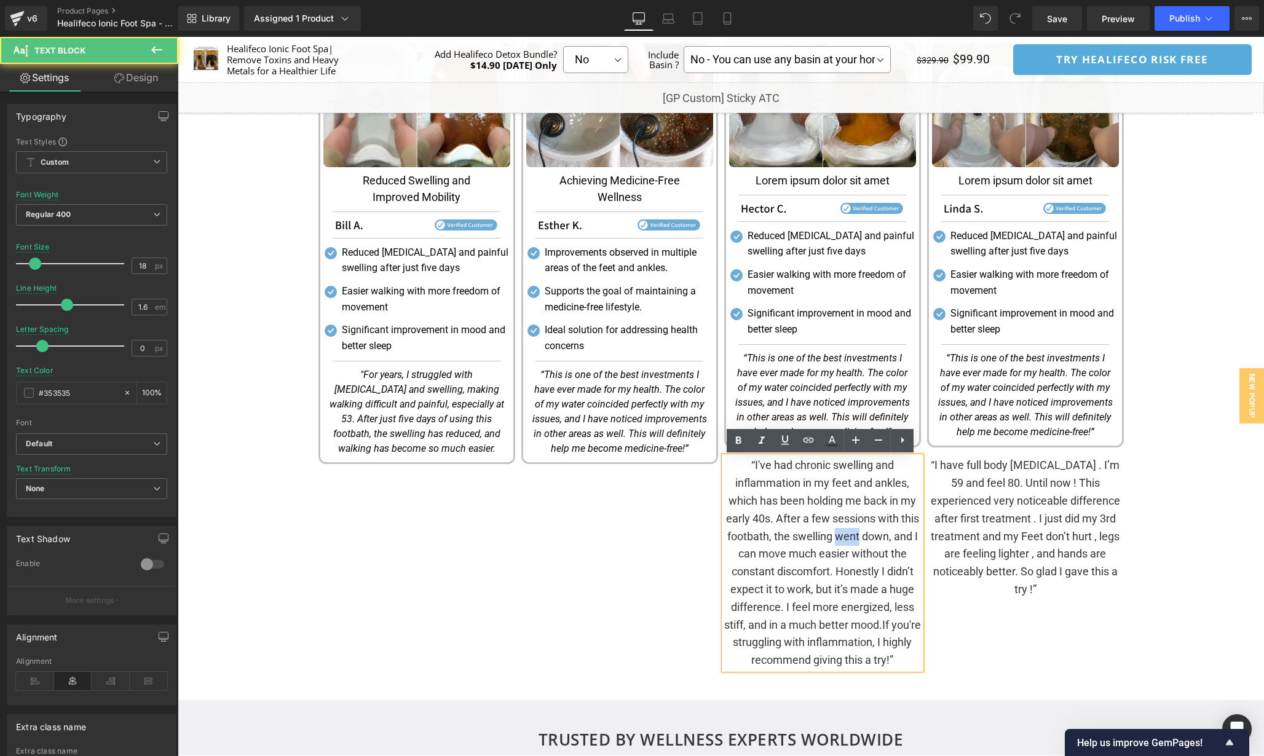
click at [847, 530] on p "“I've had chronic swelling and inflammation in my feet and ankles, which has be…" at bounding box center [822, 563] width 197 height 213
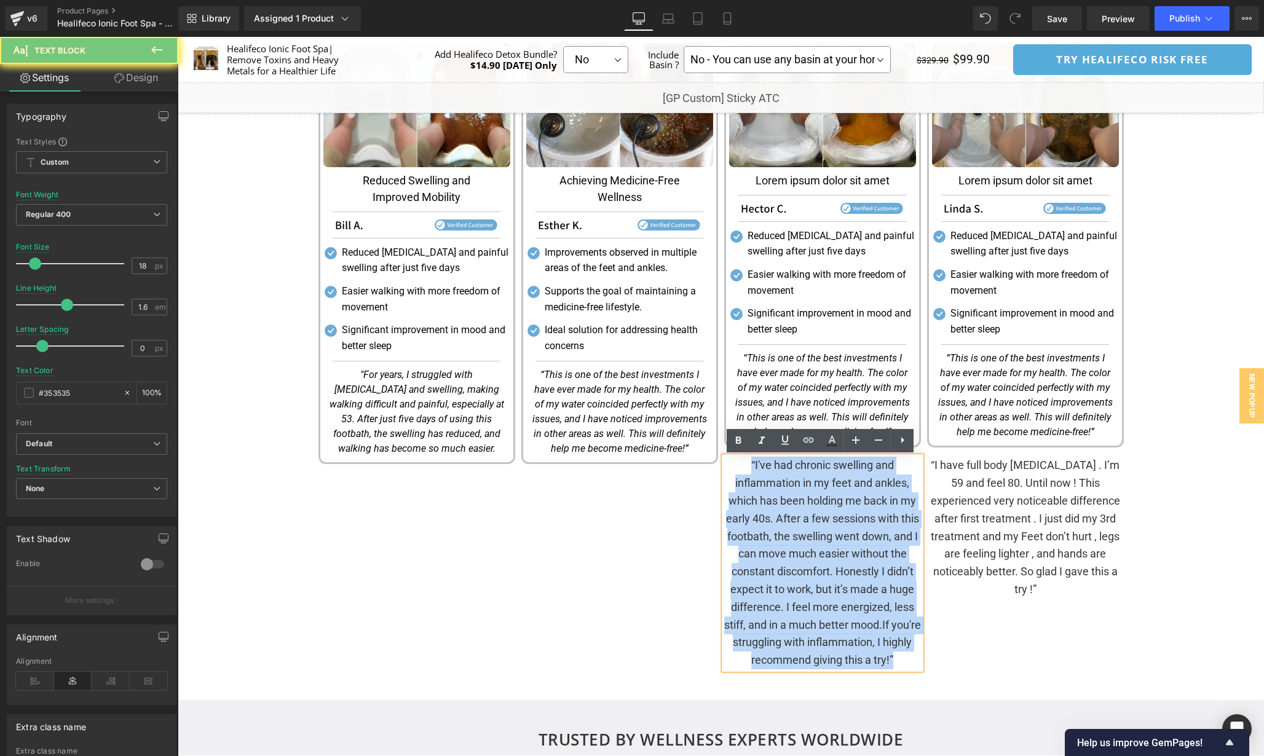
click at [847, 530] on p "“I've had chronic swelling and inflammation in my feet and ankles, which has be…" at bounding box center [822, 563] width 197 height 213
copy p "“I've had chronic swelling and inflammation in my feet and ankles, which has be…"
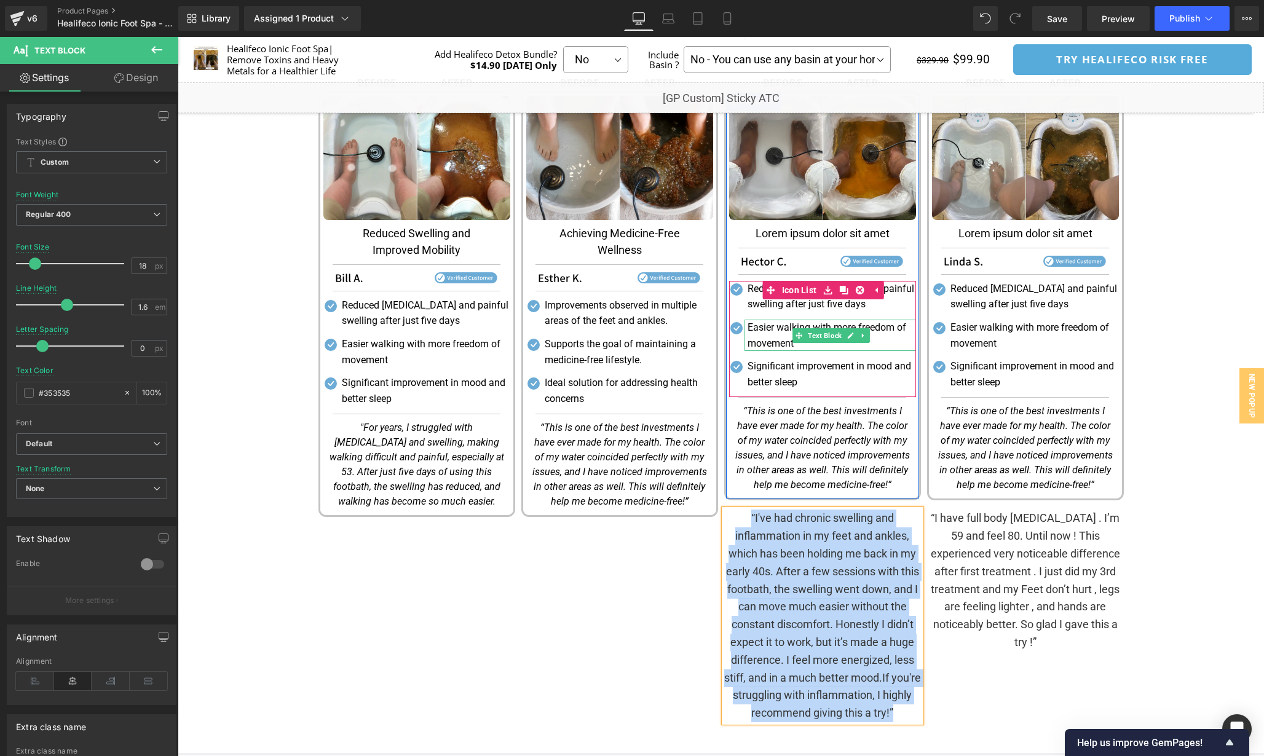
scroll to position [1707, 0]
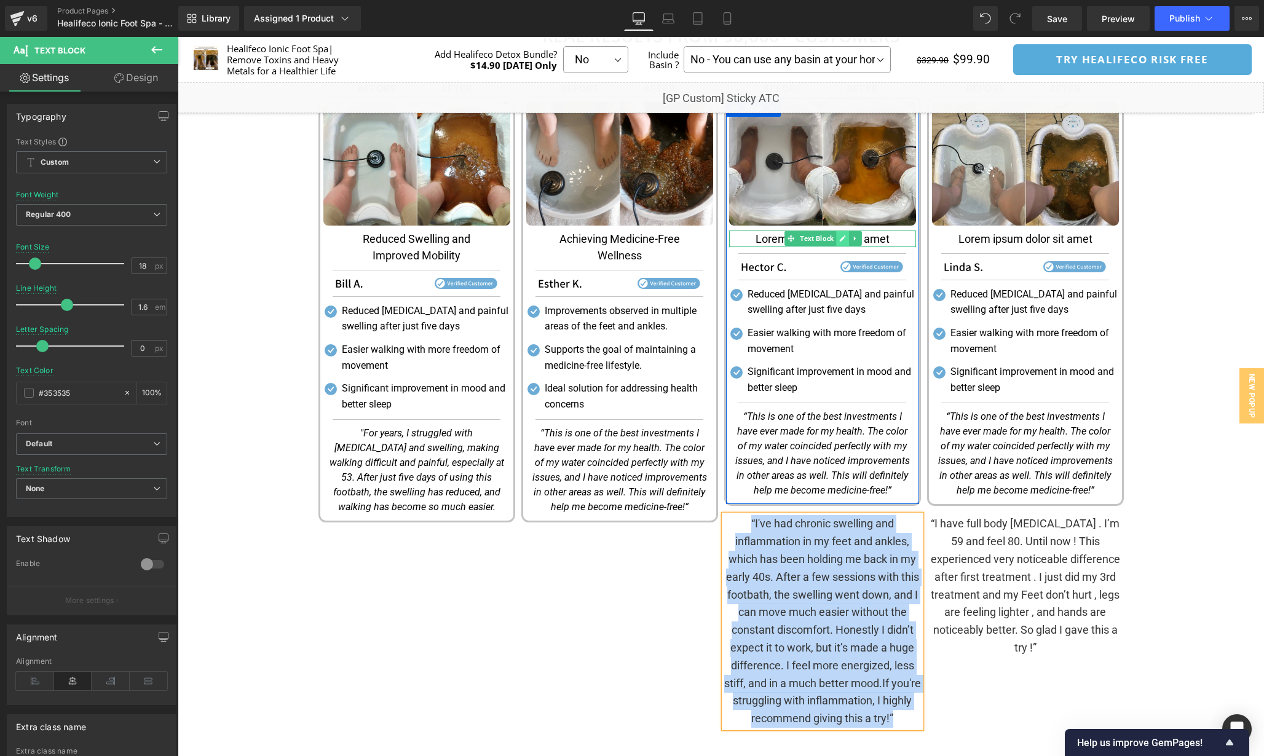
click at [840, 241] on icon at bounding box center [843, 238] width 6 height 6
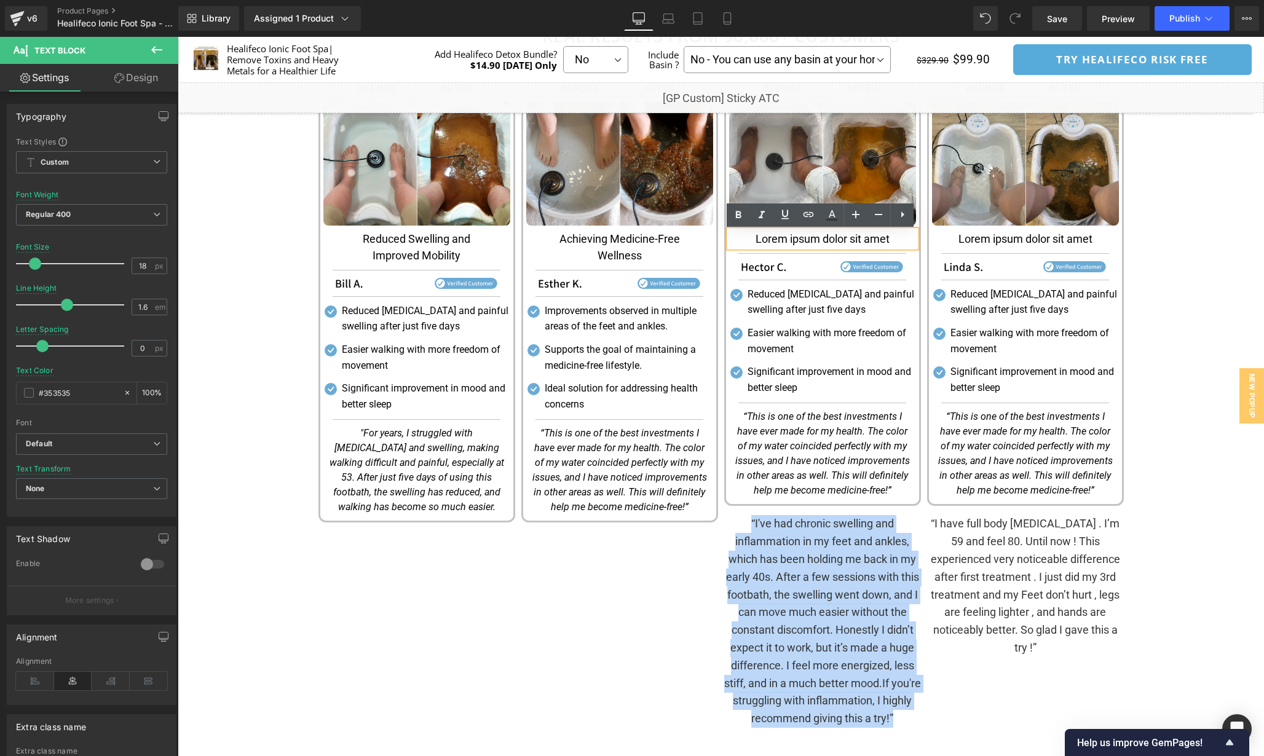
click at [839, 241] on p "Lorem ipsum dolor sit amet" at bounding box center [822, 239] width 187 height 17
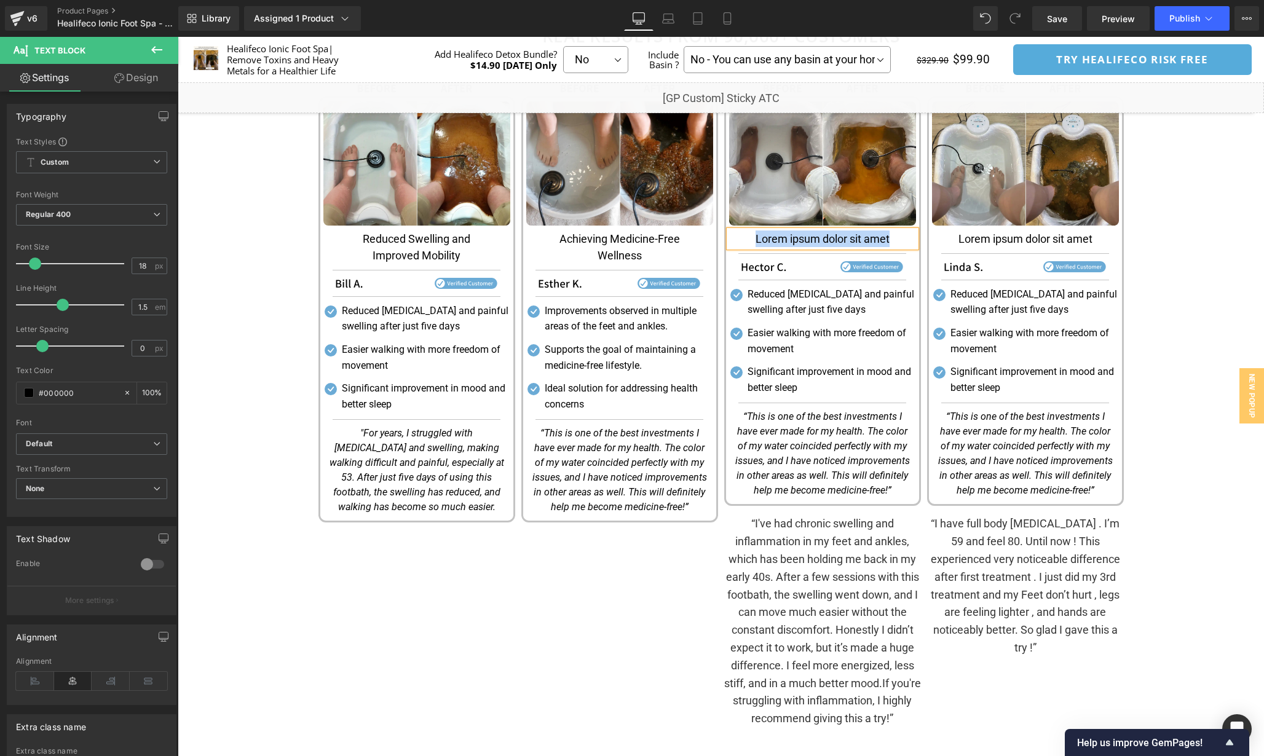
paste div
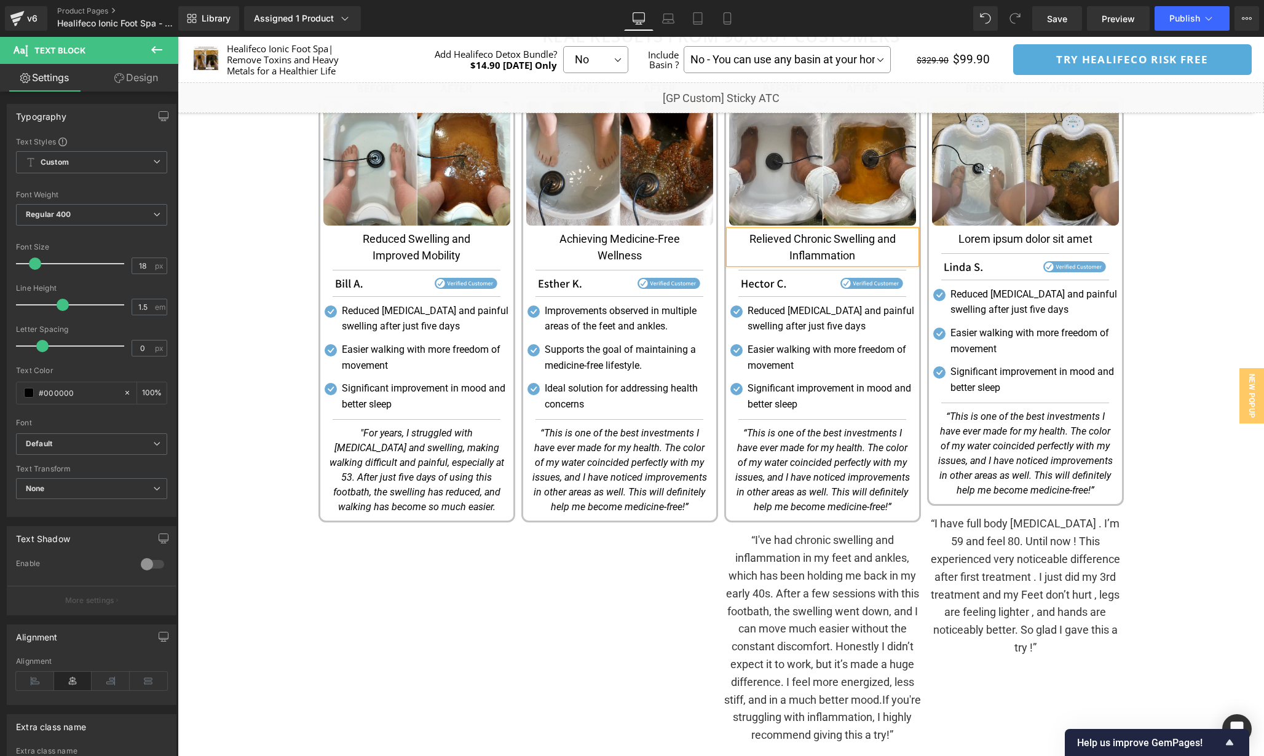
scroll to position [1657, 0]
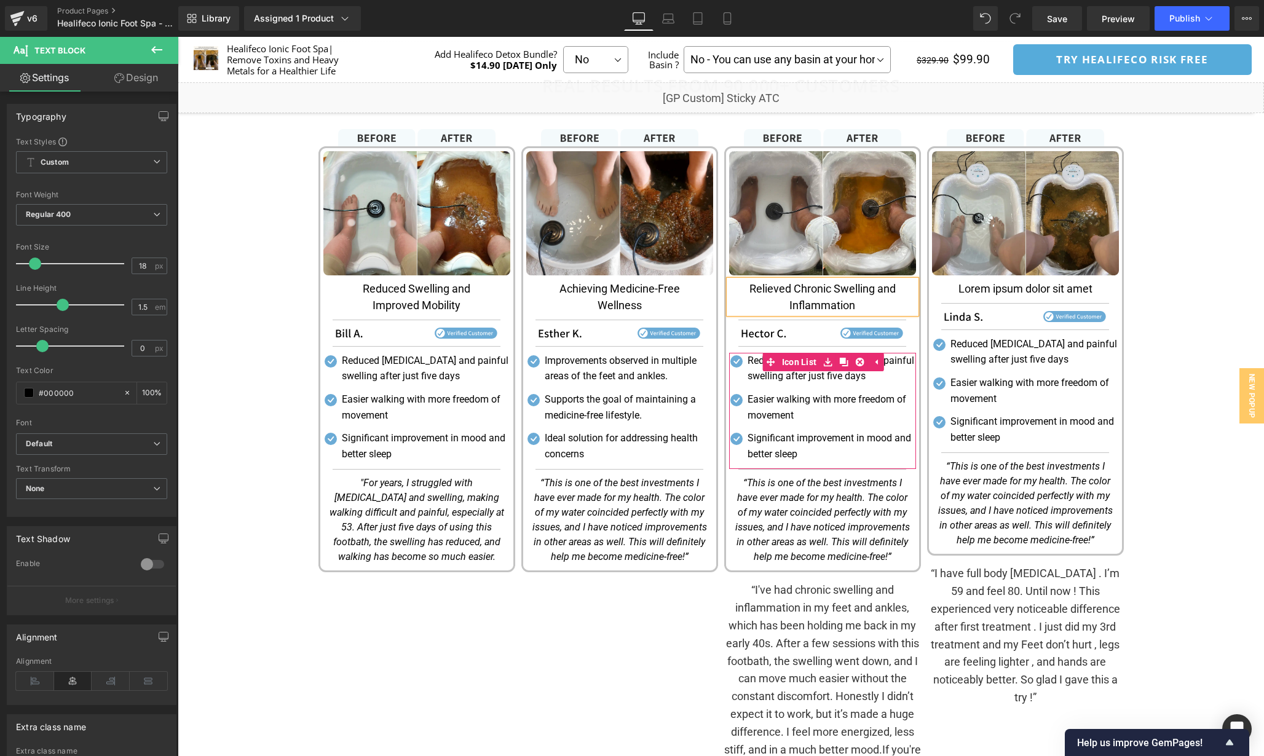
click at [822, 378] on p "Reduced [MEDICAL_DATA] and painful swelling after just five days" at bounding box center [831, 368] width 168 height 31
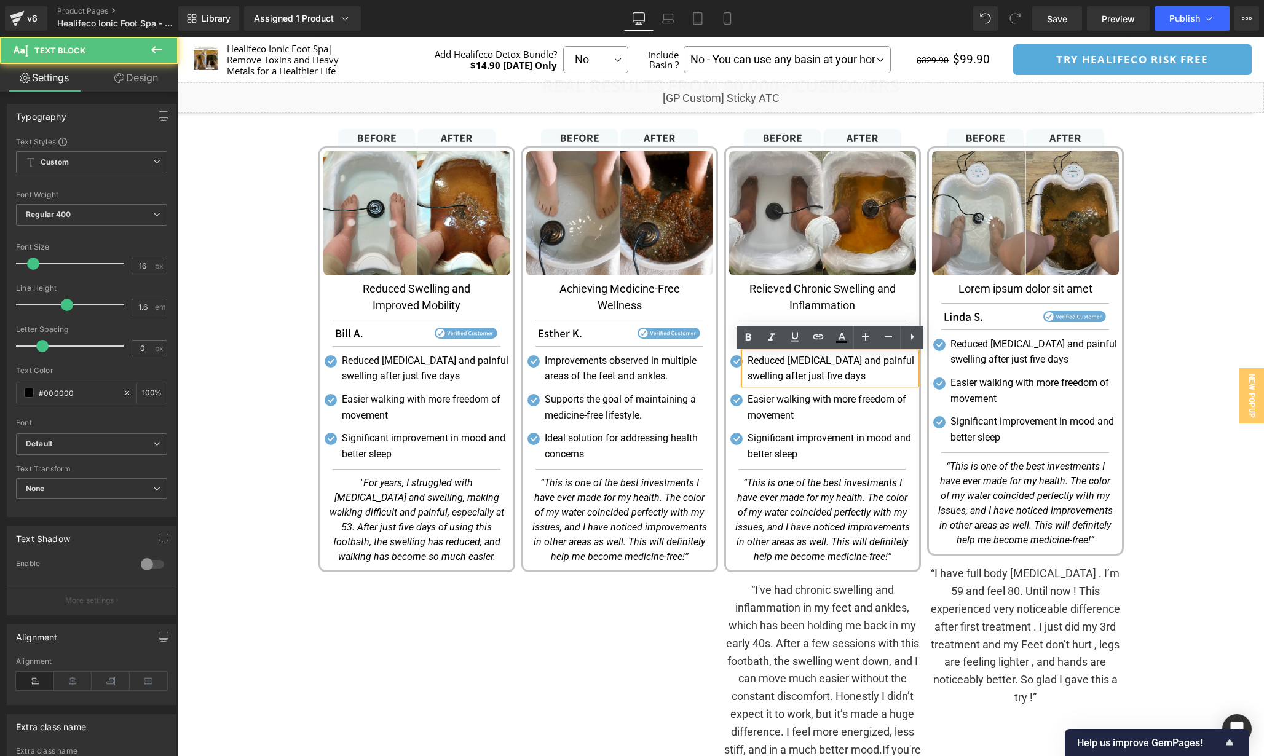
click at [849, 374] on p "Reduced [MEDICAL_DATA] and painful swelling after just five days" at bounding box center [831, 368] width 168 height 31
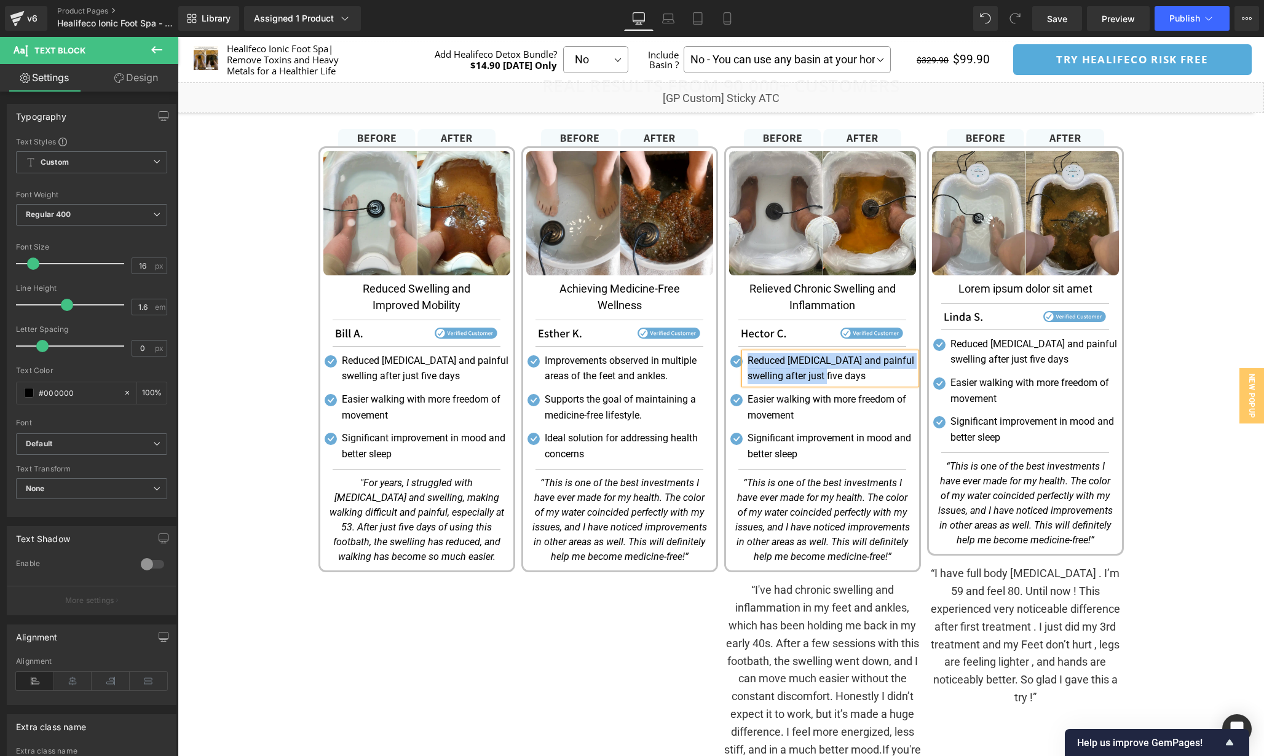
paste div
click at [783, 364] on p "Decreased swelling and inflammation in feet and ankles" at bounding box center [831, 368] width 168 height 31
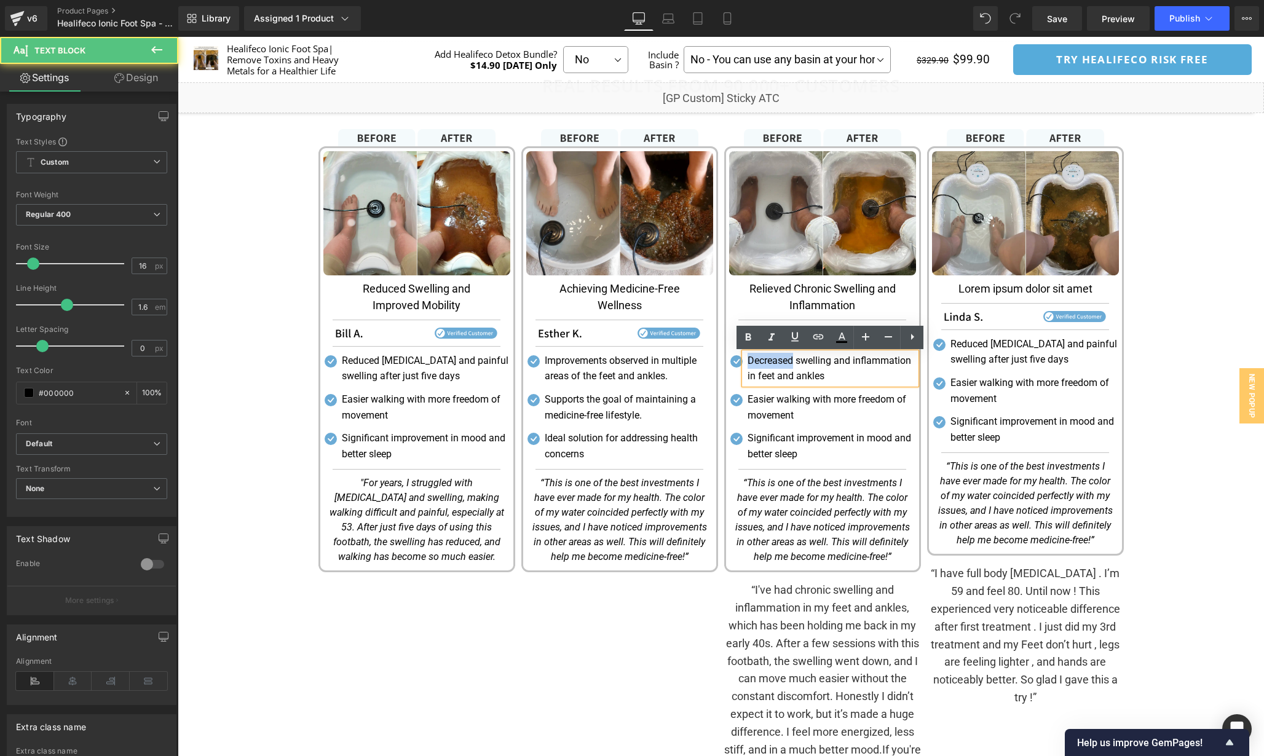
click at [783, 364] on p "Decreased swelling and inflammation in feet and ankles" at bounding box center [831, 368] width 168 height 31
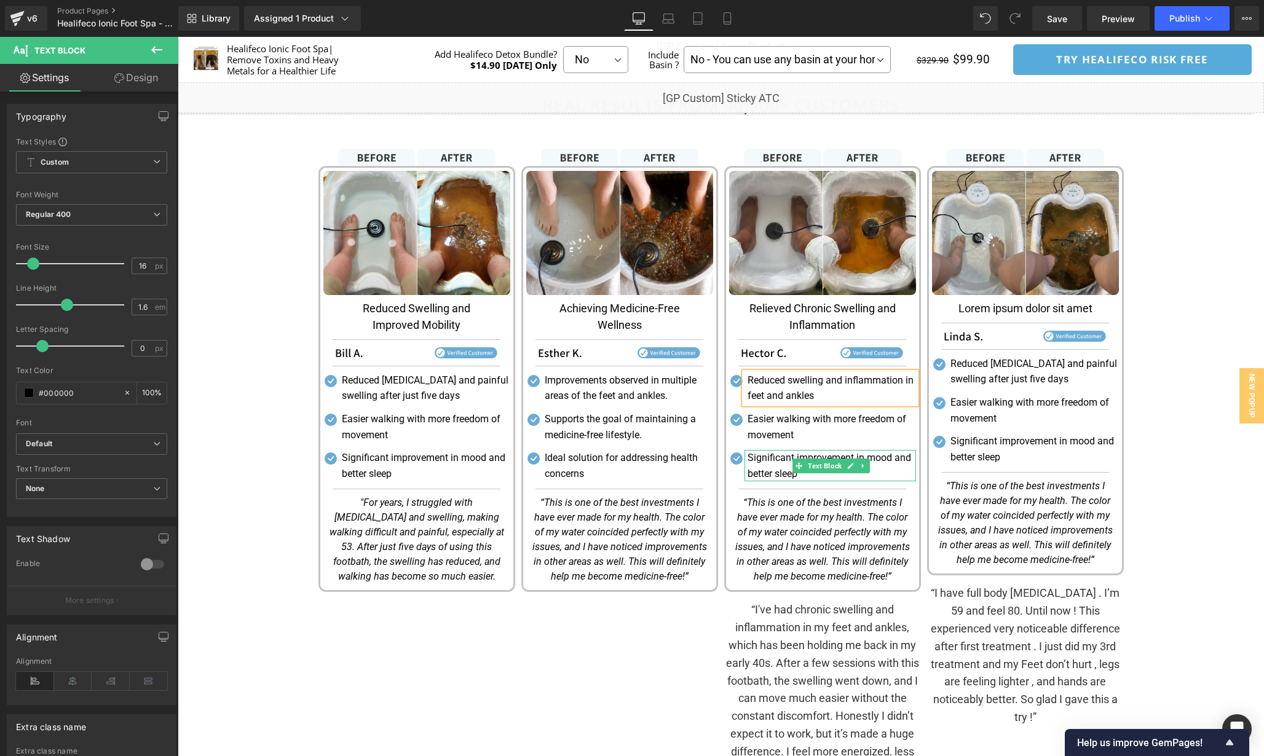
scroll to position [1635, 0]
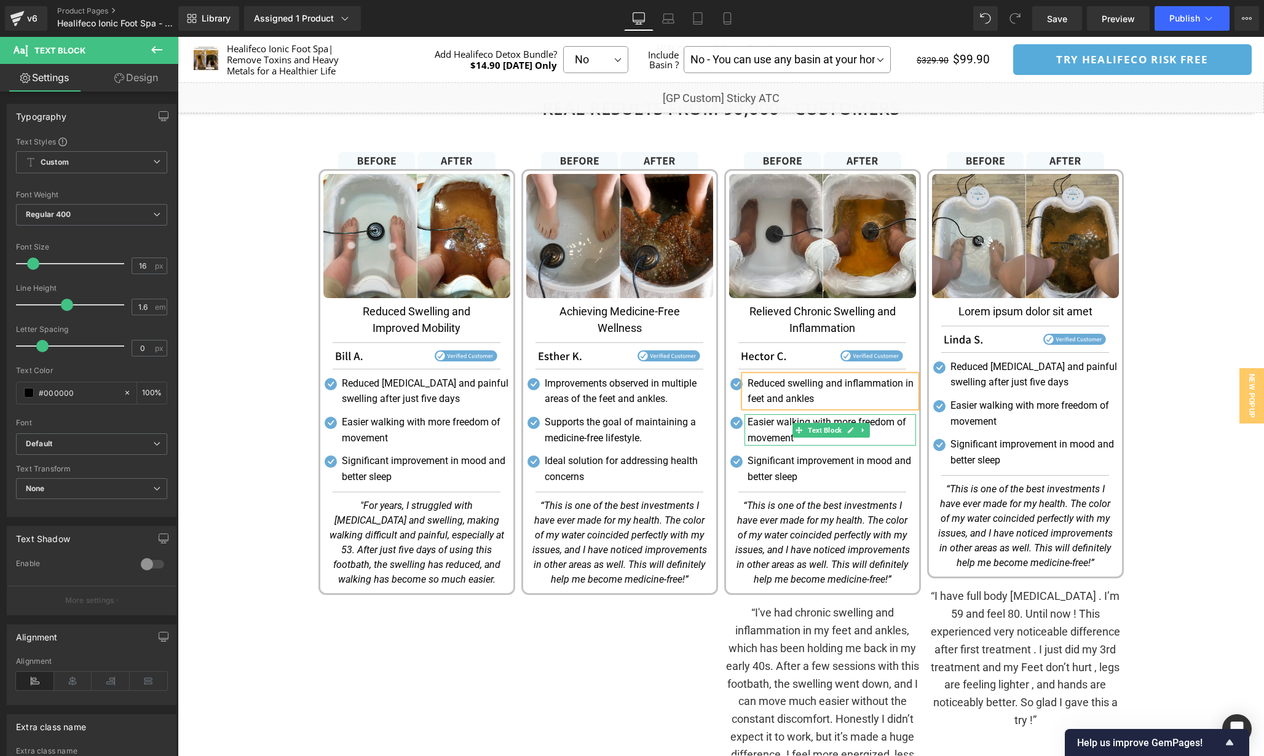
click at [807, 422] on p "Easier walking with more freedom of movement" at bounding box center [831, 429] width 168 height 31
paste div
click at [816, 469] on span "Text Block" at bounding box center [824, 469] width 39 height 15
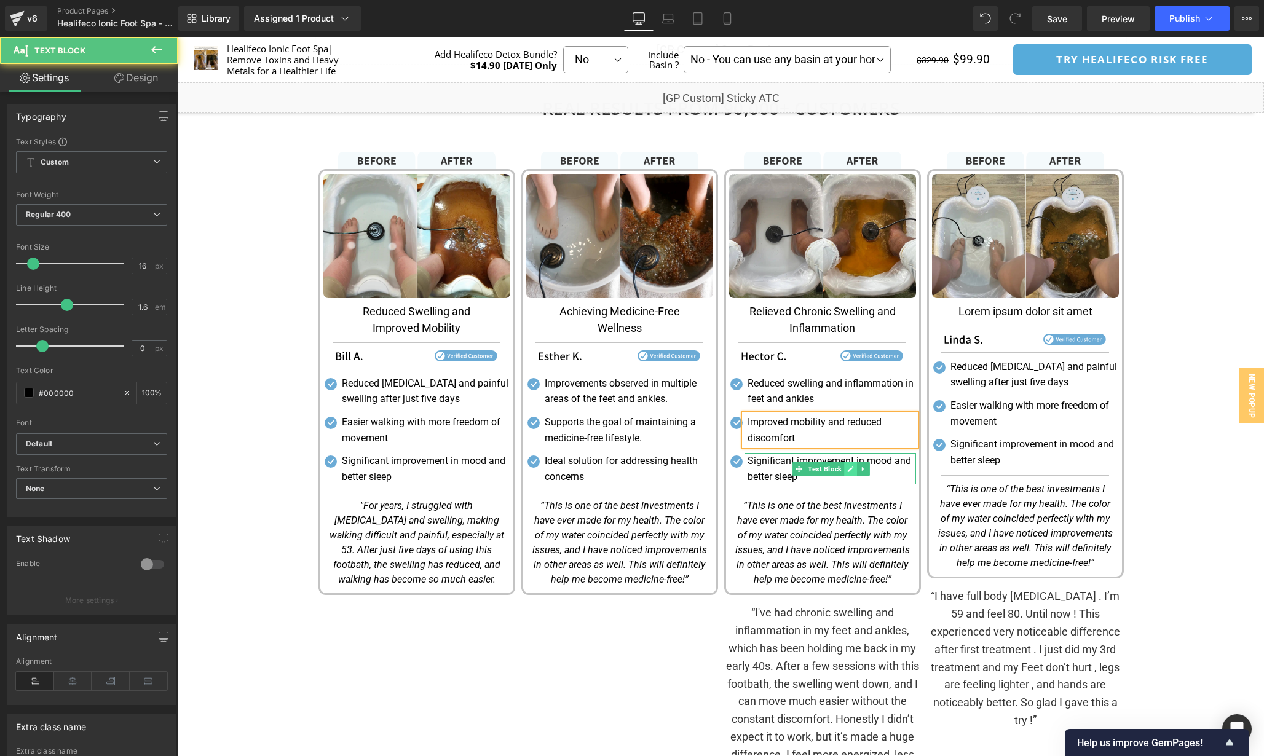
click at [851, 466] on link at bounding box center [850, 469] width 13 height 15
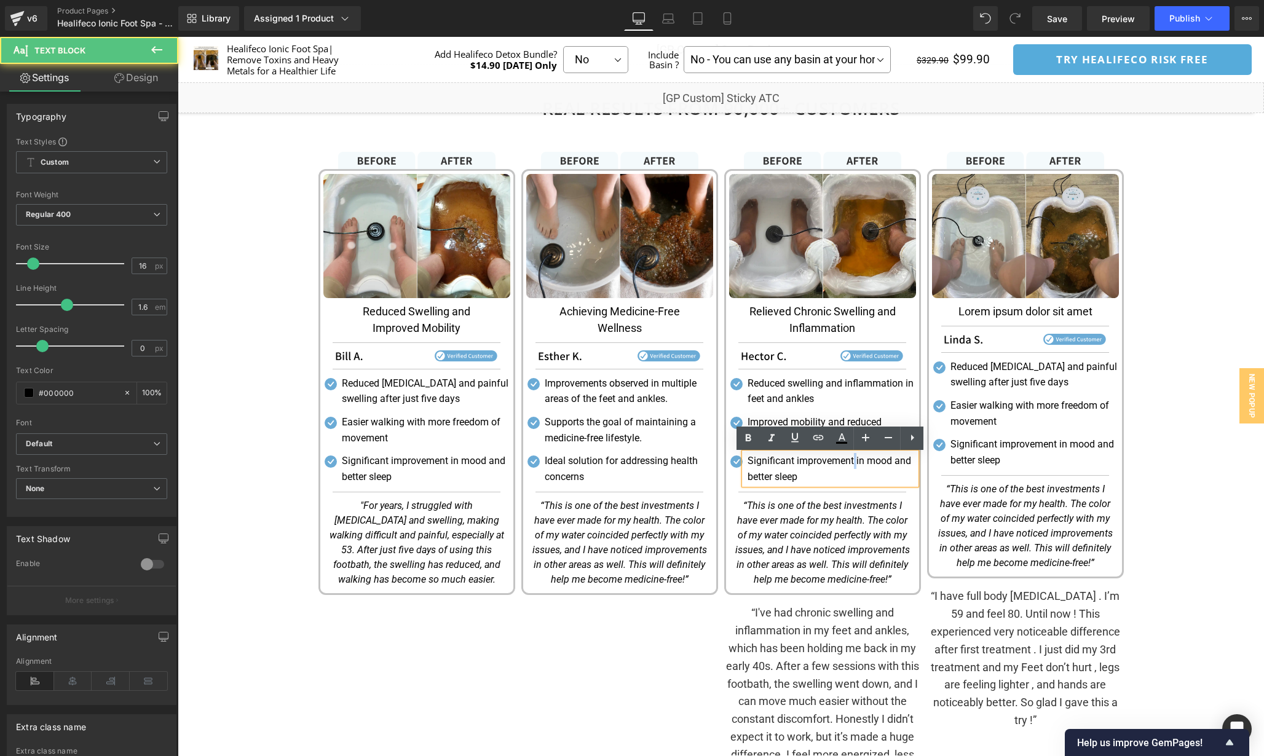
click at [851, 466] on p "Significant improvement in mood and better sleep" at bounding box center [831, 468] width 168 height 31
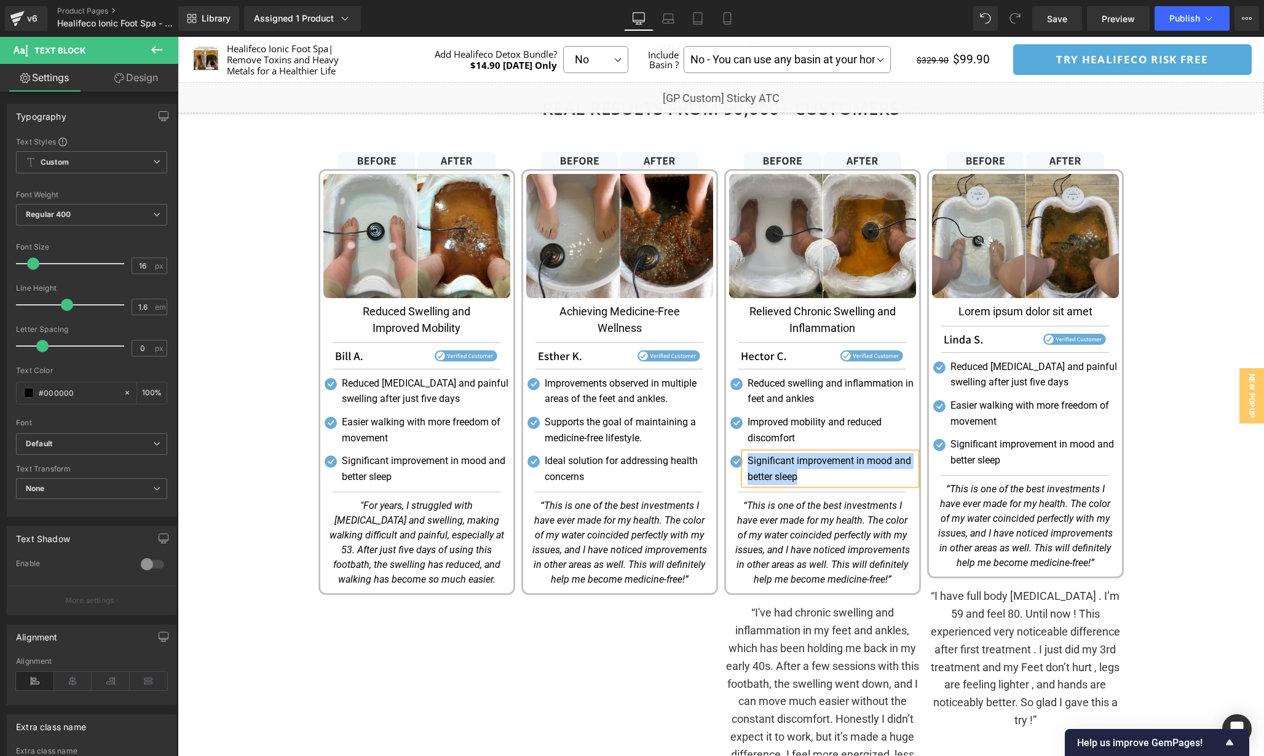
paste div
click at [834, 524] on icon "“This is one of the best investments I have ever made for my health. The color …" at bounding box center [822, 542] width 175 height 85
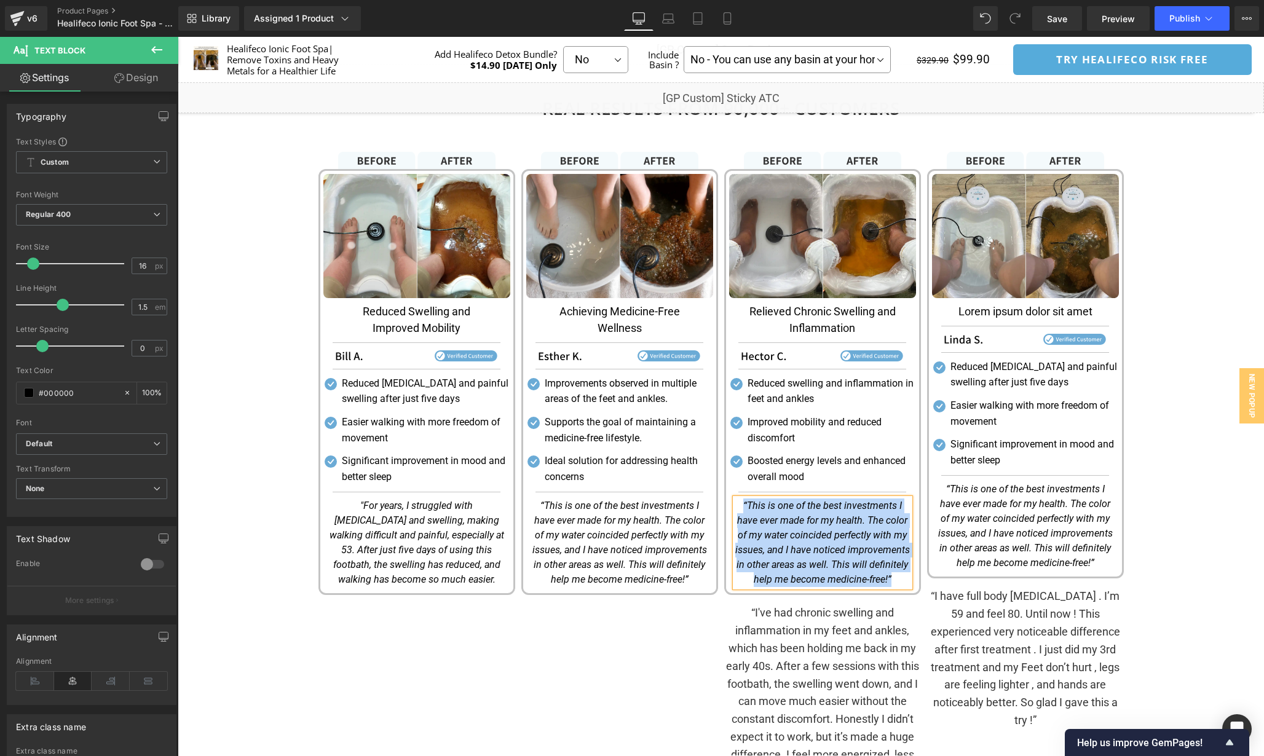
paste div
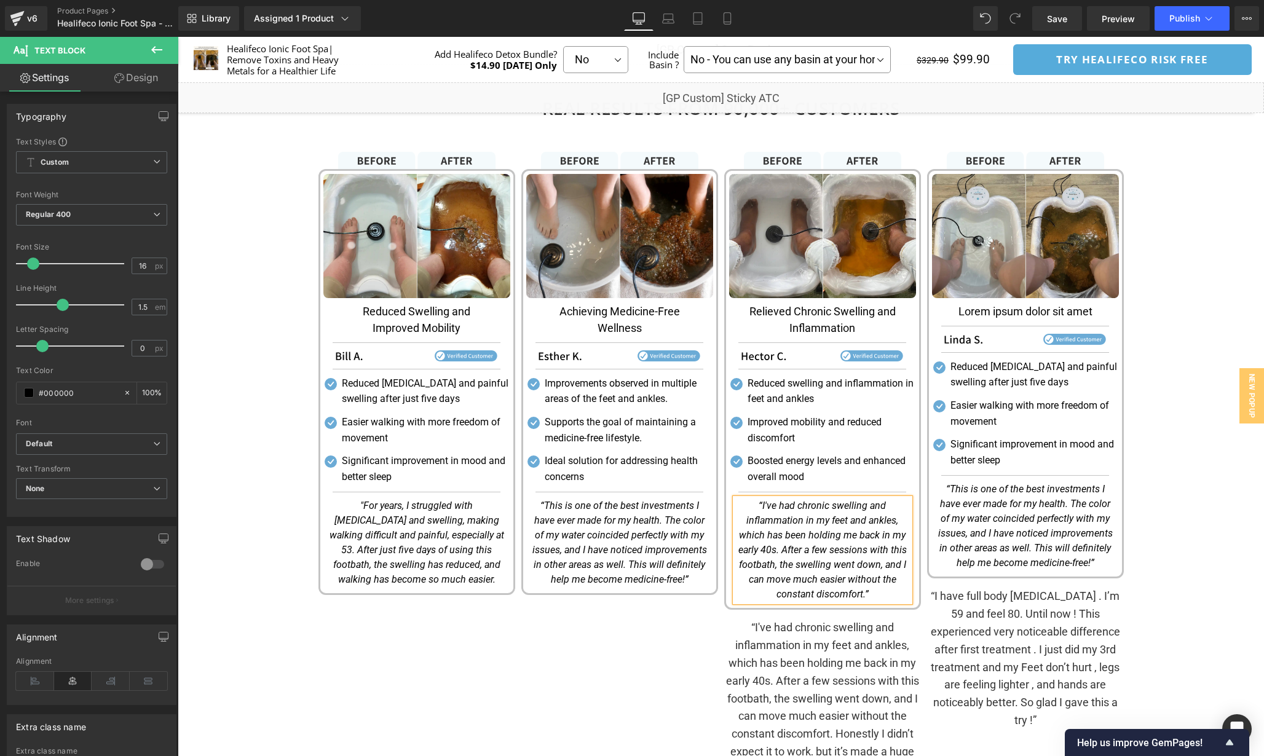
click at [687, 625] on div "Image Image Achieving Medicine-Free Wellness Text Block Separator Image Separat…" at bounding box center [619, 492] width 203 height 680
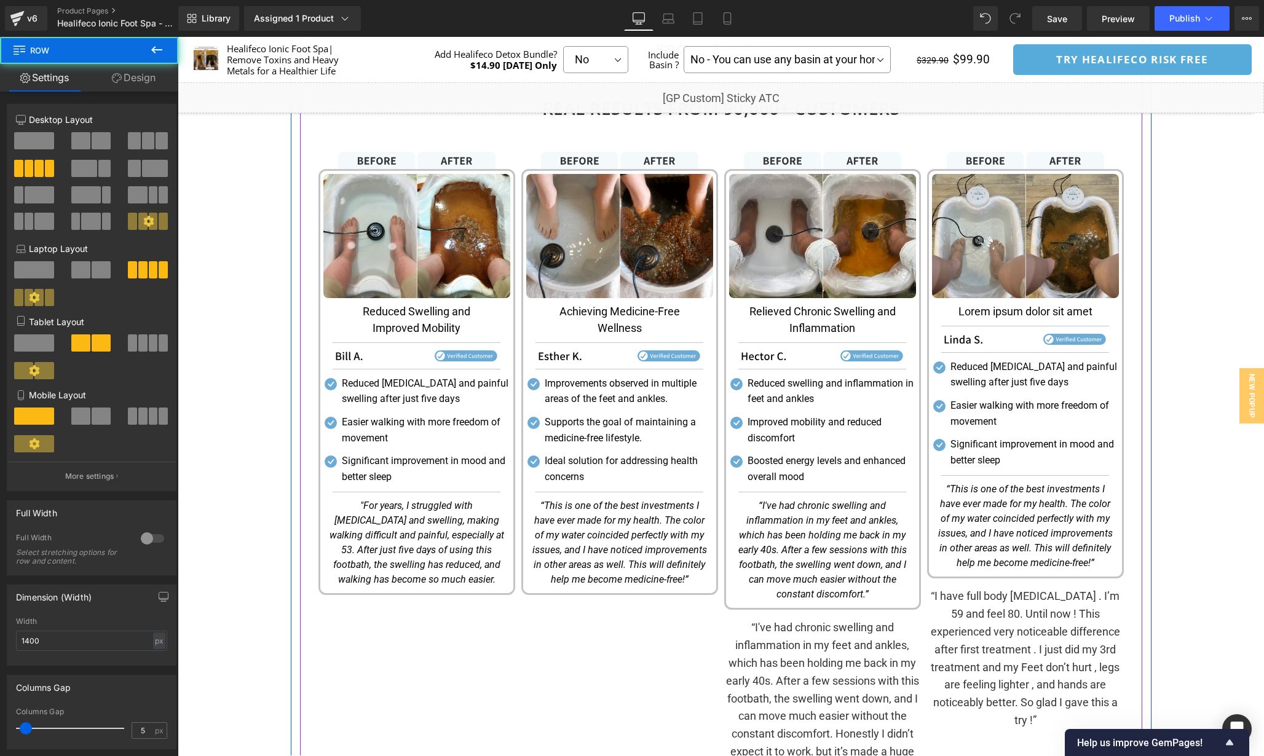
click at [693, 618] on div "Image Image Achieving Medicine-Free Wellness Text Block Separator Image Separat…" at bounding box center [619, 492] width 203 height 680
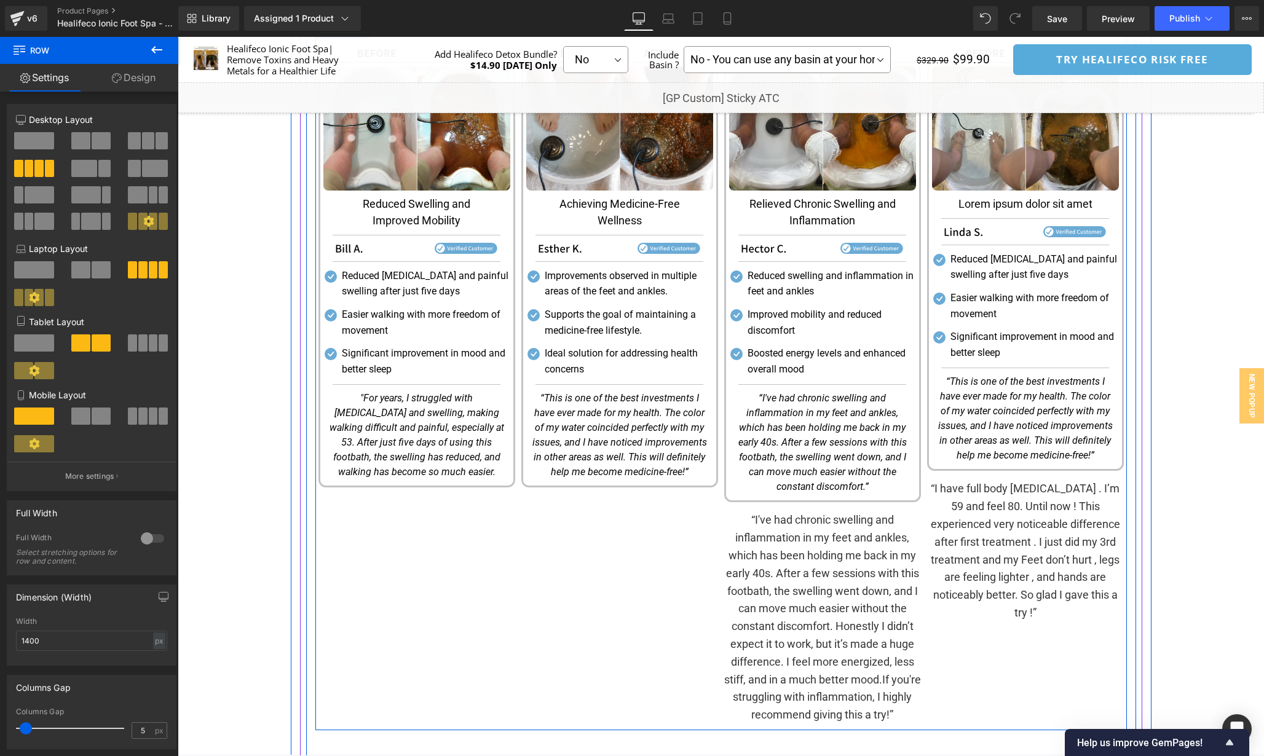
scroll to position [1732, 0]
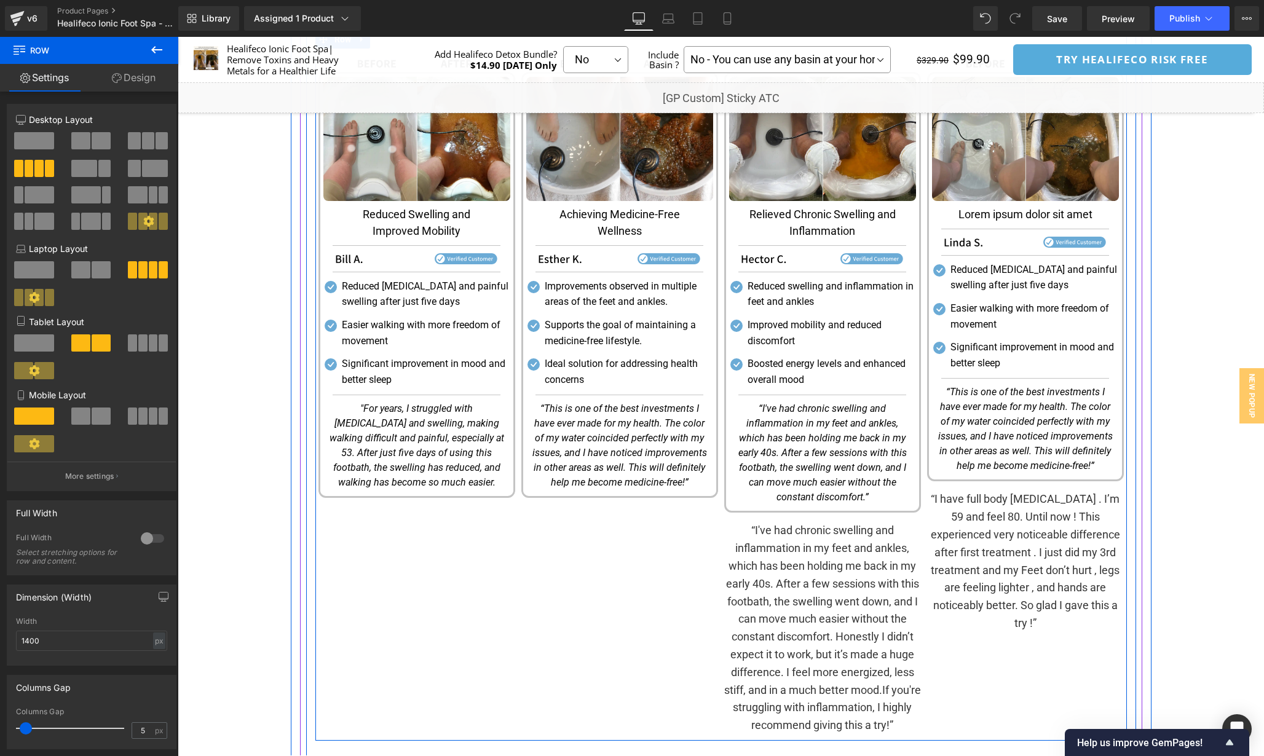
click at [846, 630] on div "“I've had chronic swelling and inflammation in my feet and ankles, which has be…" at bounding box center [822, 628] width 197 height 213
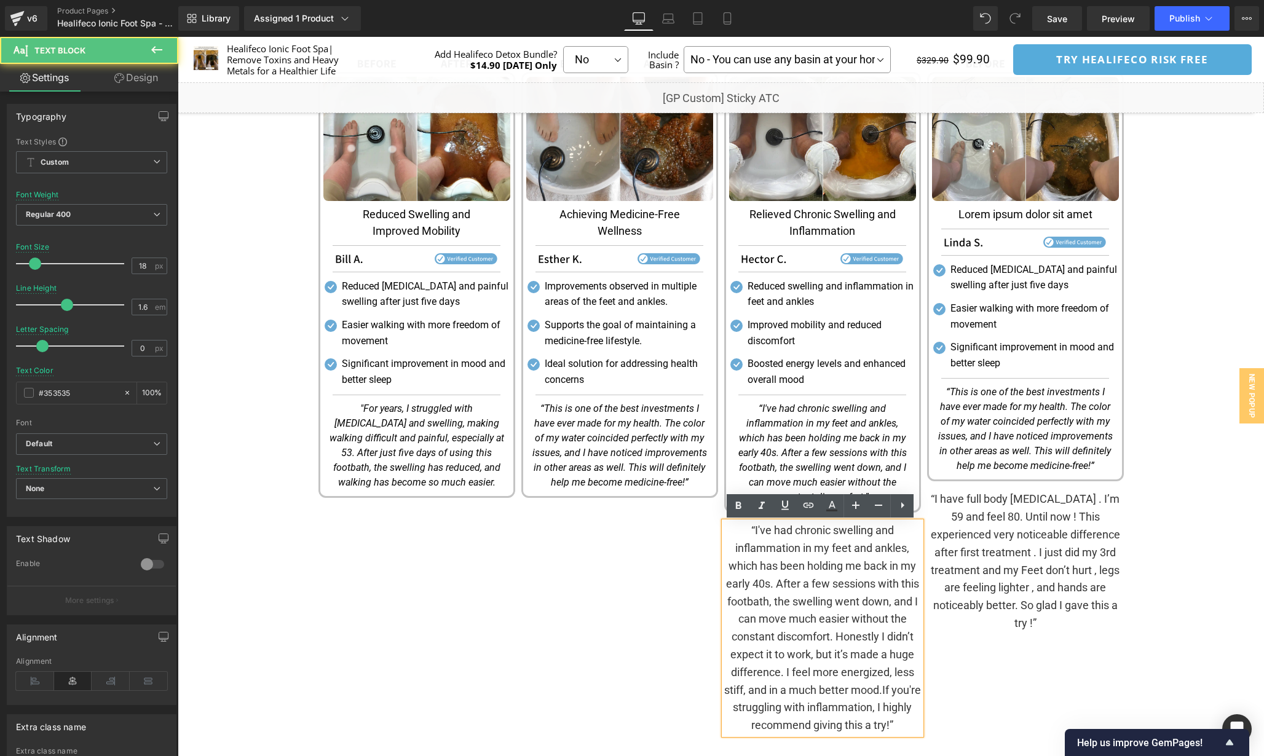
click at [944, 636] on div "Image Image Lorem ipsum dolor sit amet Text Block Separator Image Separator Ico…" at bounding box center [1025, 395] width 203 height 680
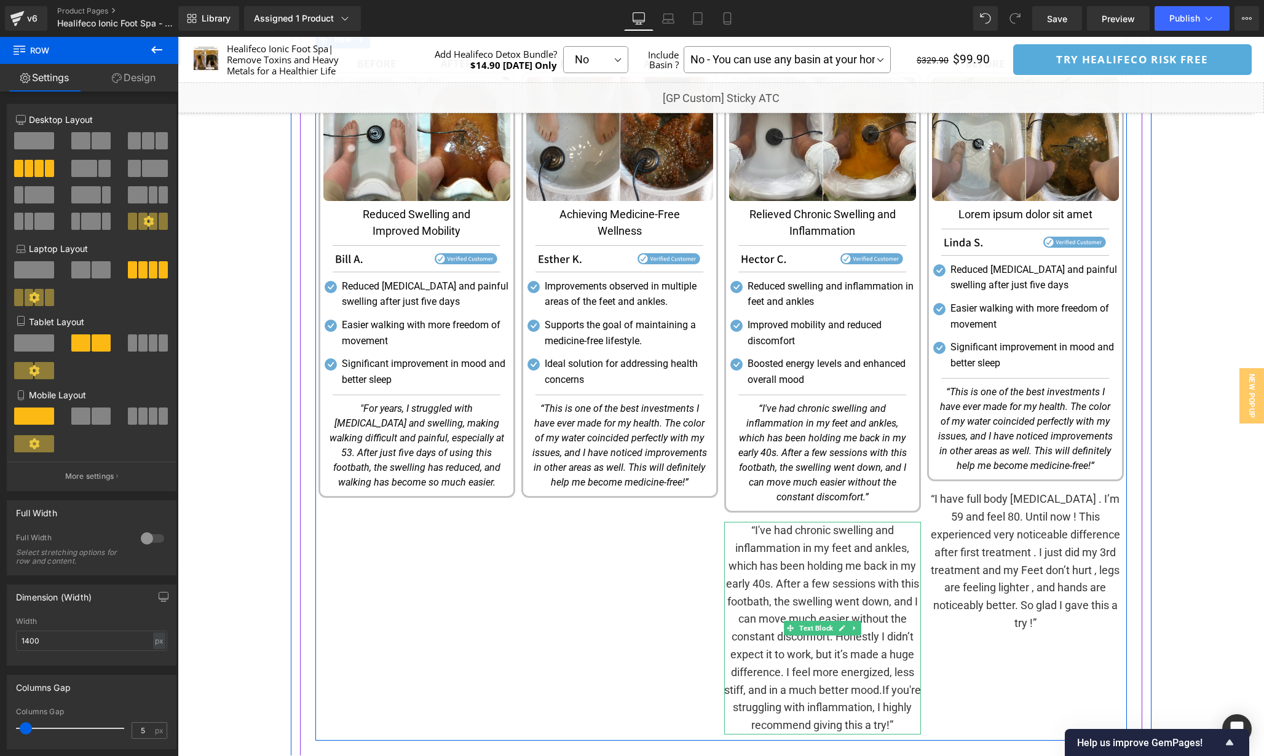
click at [874, 611] on p "“I've had chronic swelling and inflammation in my feet and ankles, which has be…" at bounding box center [822, 628] width 197 height 213
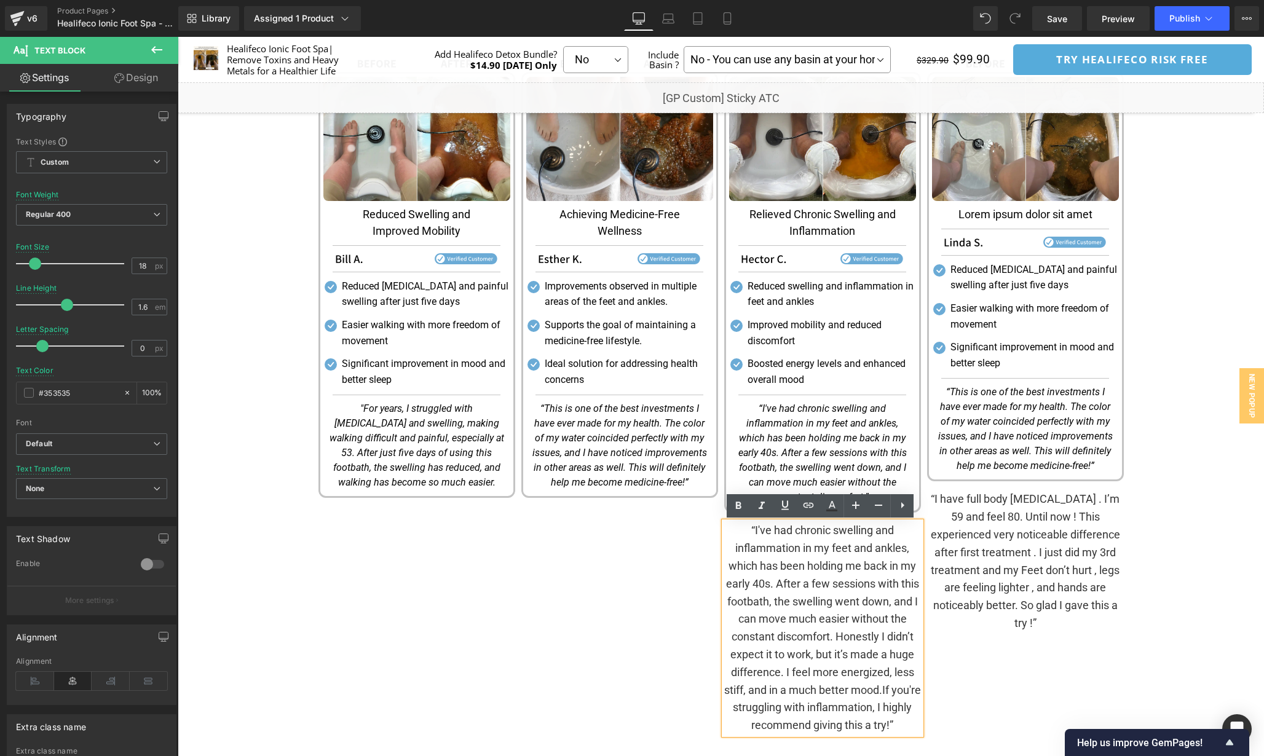
click at [984, 641] on div "Image Image Lorem ipsum dolor sit amet Text Block Separator Image Separator Ico…" at bounding box center [1025, 395] width 203 height 680
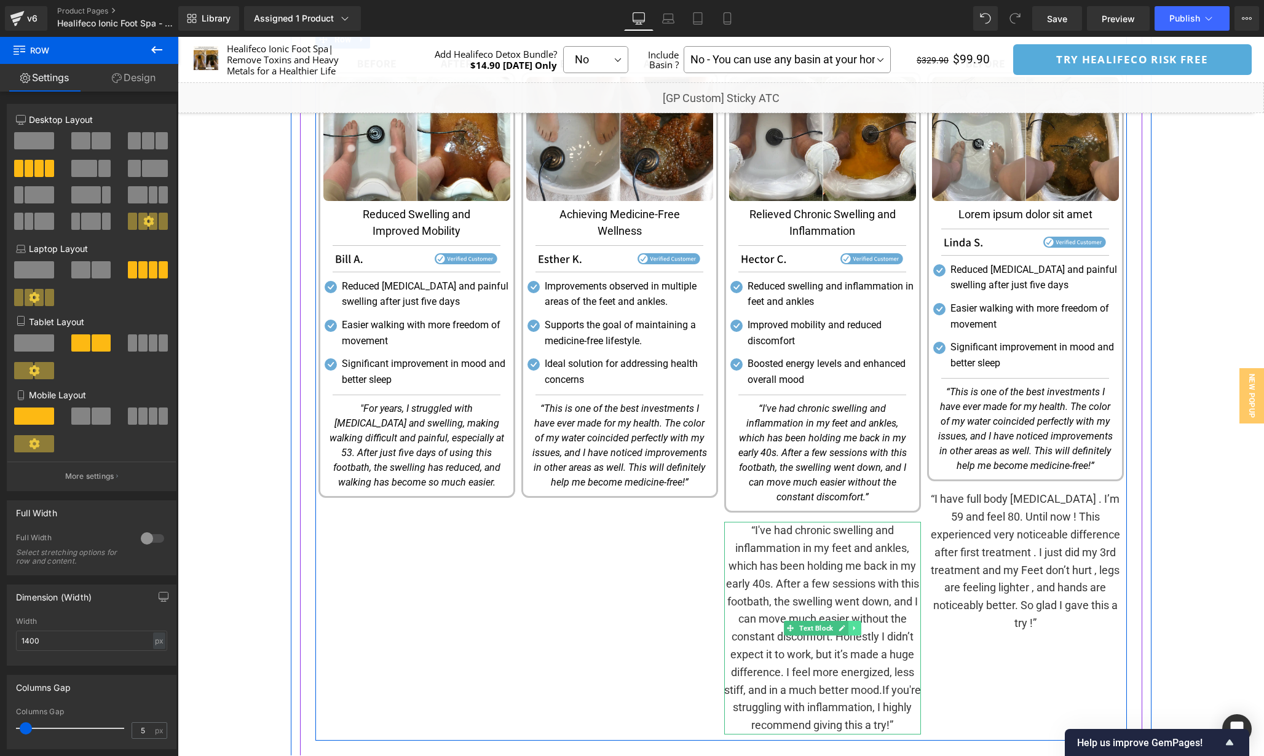
click at [854, 633] on link at bounding box center [854, 628] width 13 height 15
click at [858, 630] on icon at bounding box center [861, 628] width 7 height 7
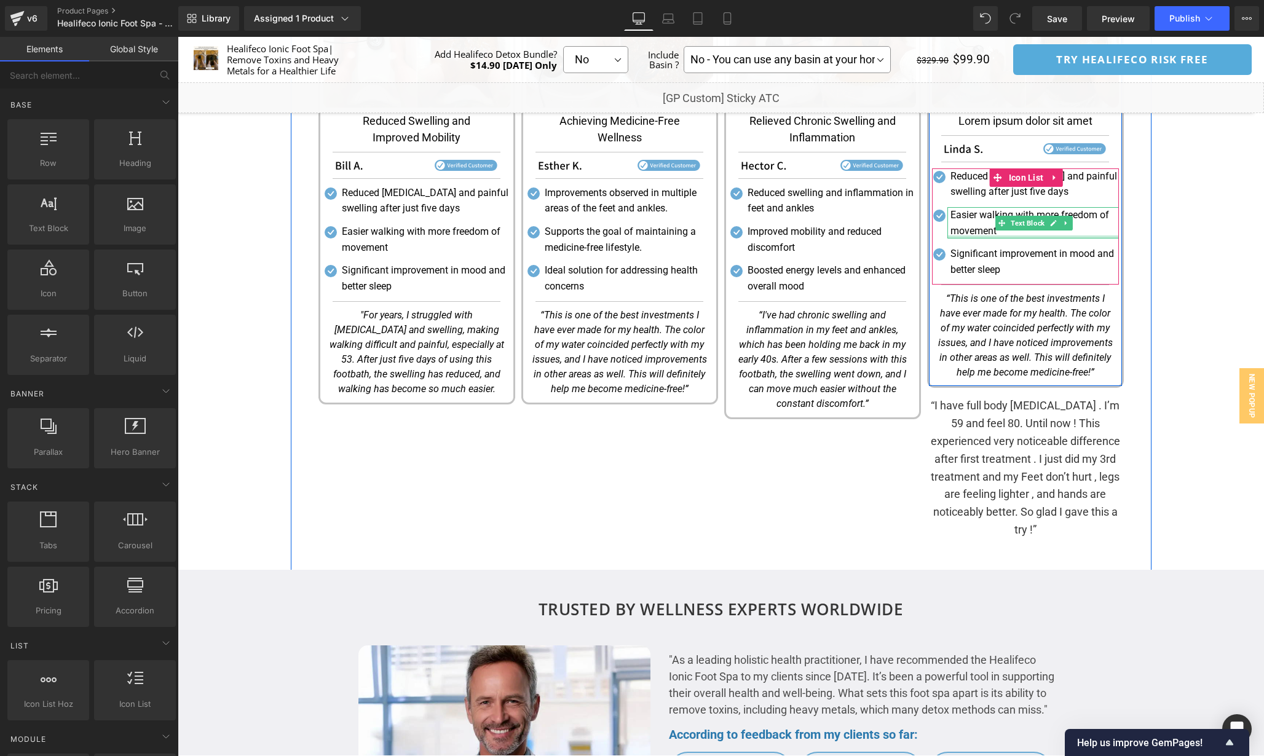
scroll to position [1832, 0]
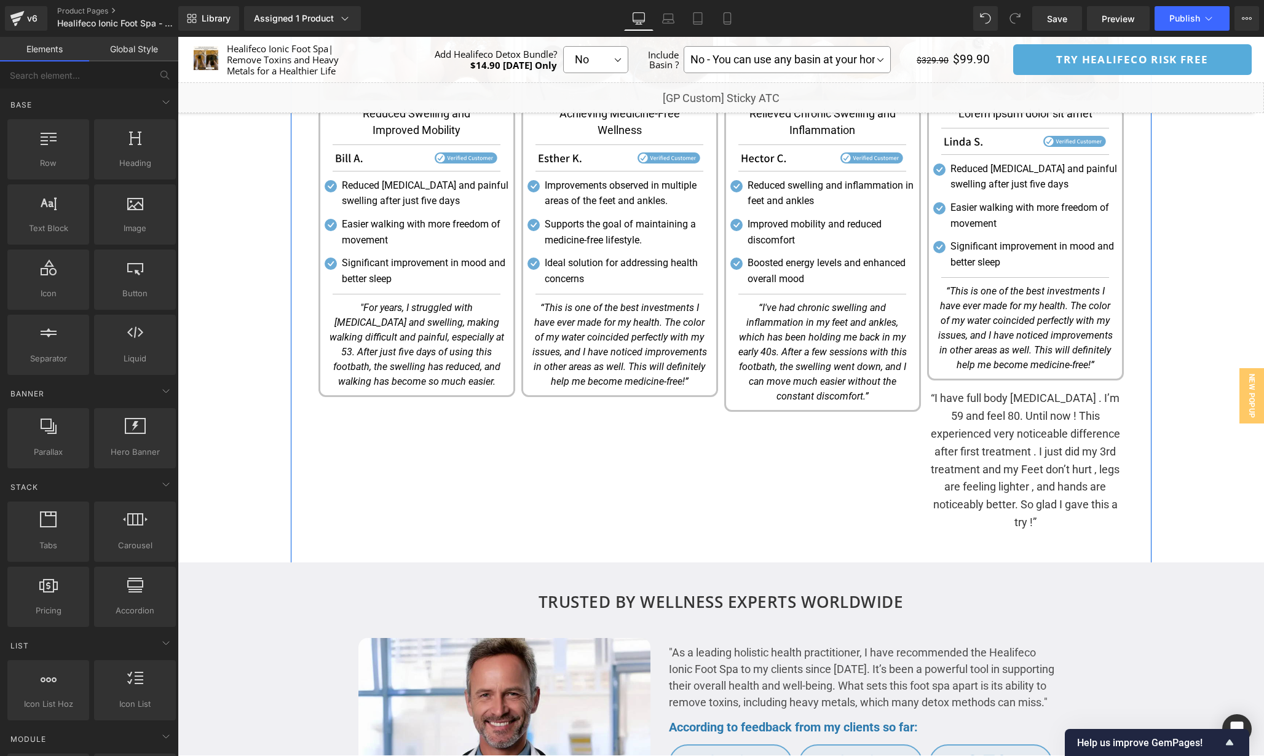
click at [1063, 454] on p "“I have full body [MEDICAL_DATA] . I’m 59 and feel 80. Until now ! This experie…" at bounding box center [1025, 460] width 197 height 141
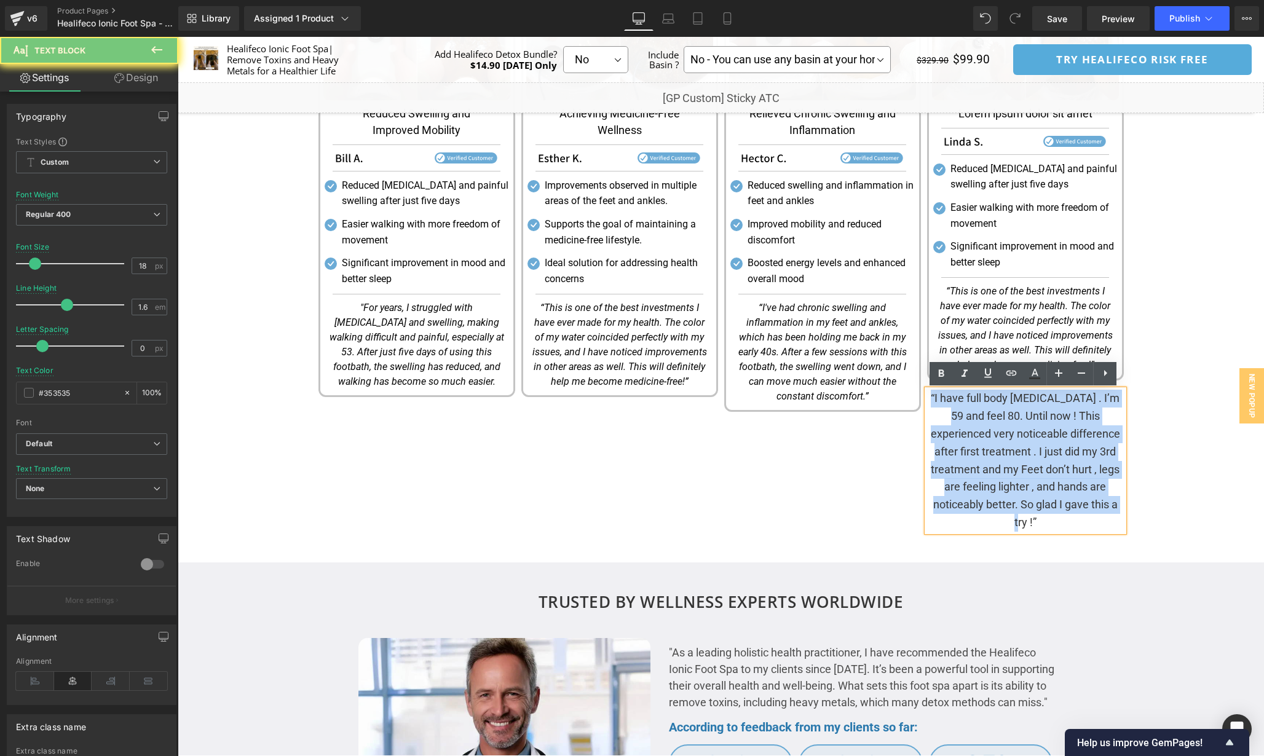
click at [1063, 454] on p "“I have full body [MEDICAL_DATA] . I’m 59 and feel 80. Until now ! This experie…" at bounding box center [1025, 460] width 197 height 141
copy p "“I have full body [MEDICAL_DATA] . I’m 59 and feel 80. Until now ! This experie…"
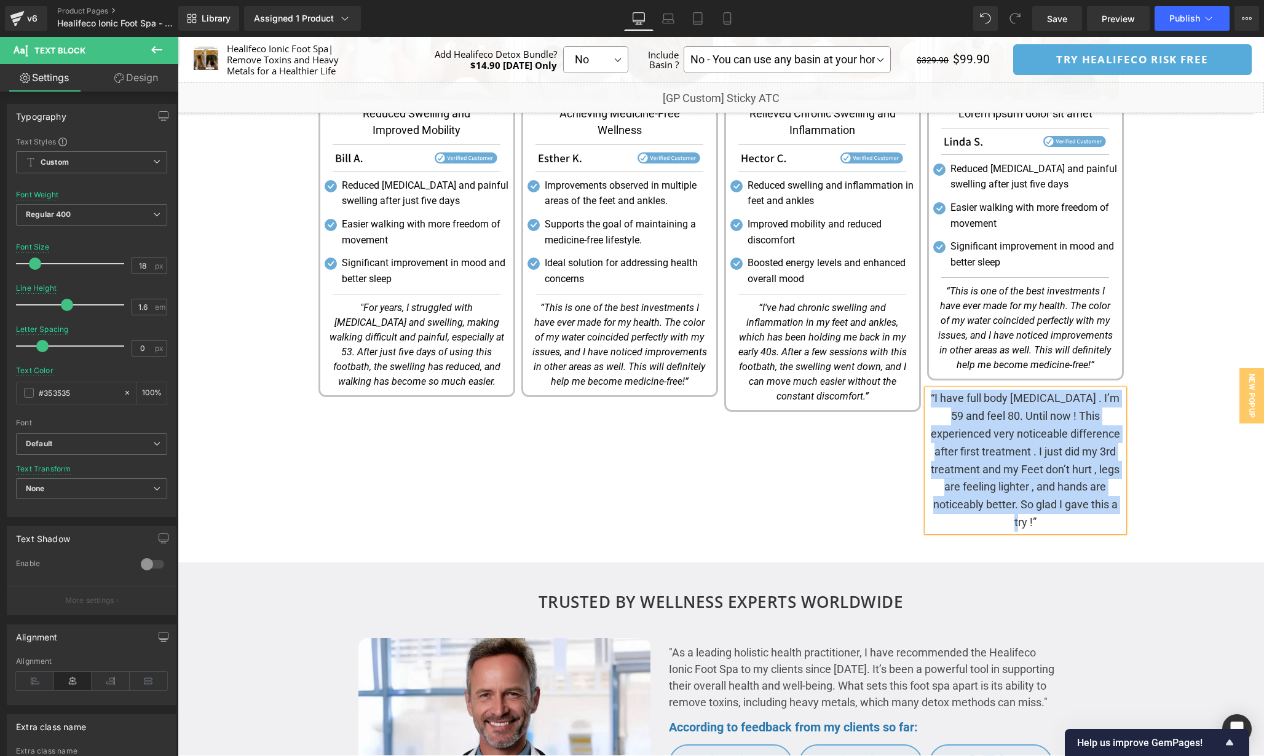
click at [1065, 304] on icon "“This is one of the best investments I have ever made for my health. The color …" at bounding box center [1025, 327] width 175 height 85
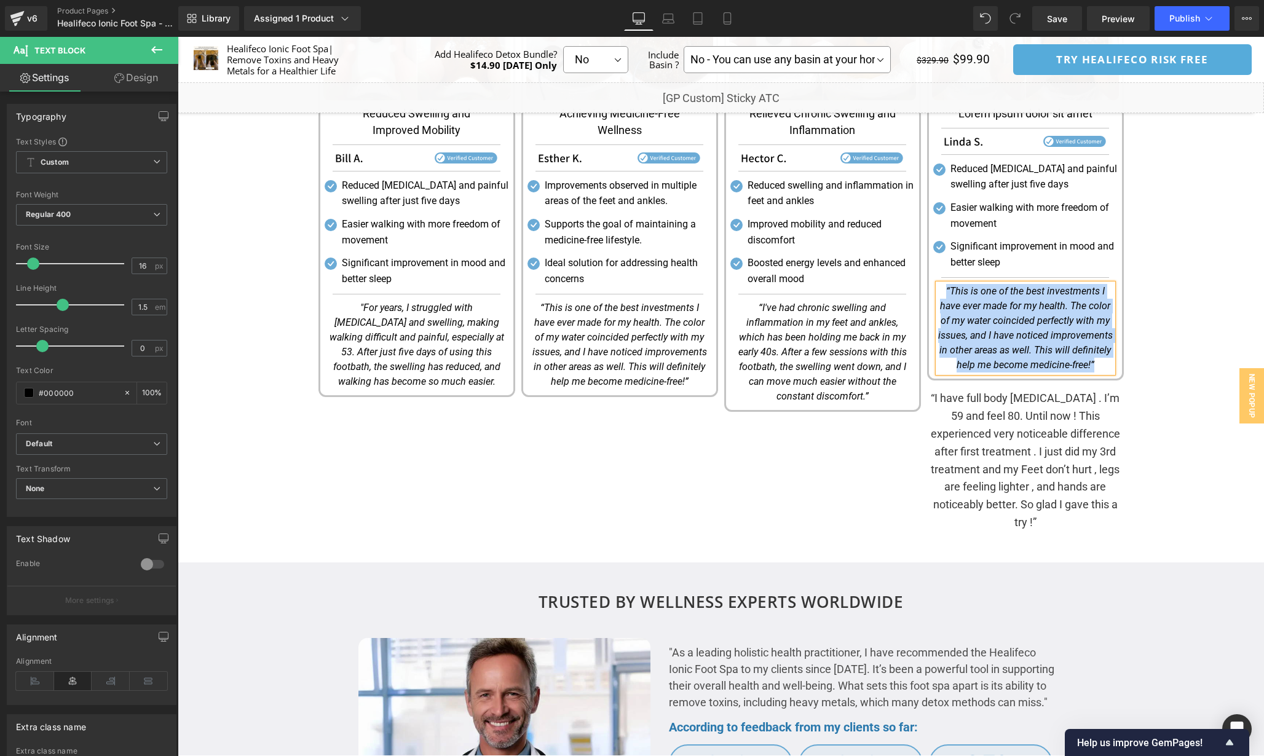
paste div
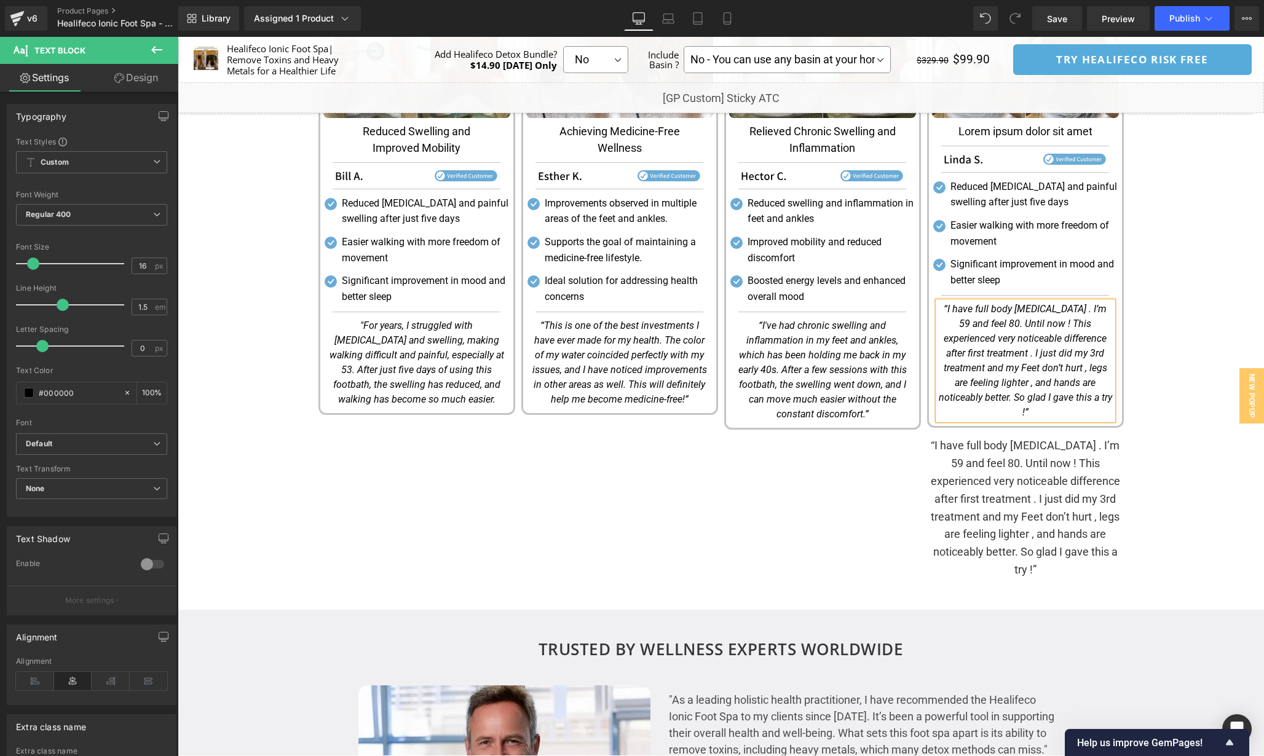
scroll to position [1810, 0]
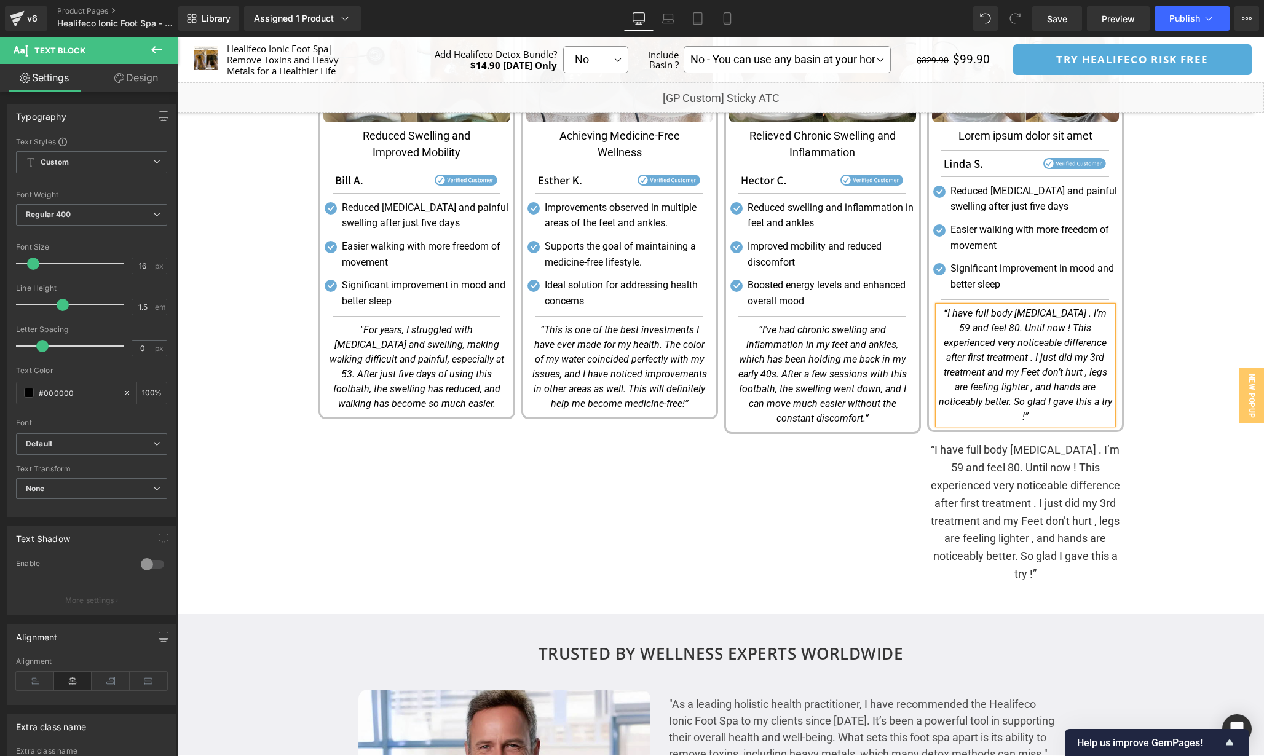
click at [869, 487] on div "Image Image Relieved Chronic Swelling and Inflammation Text Block Separator Ima…" at bounding box center [822, 279] width 203 height 607
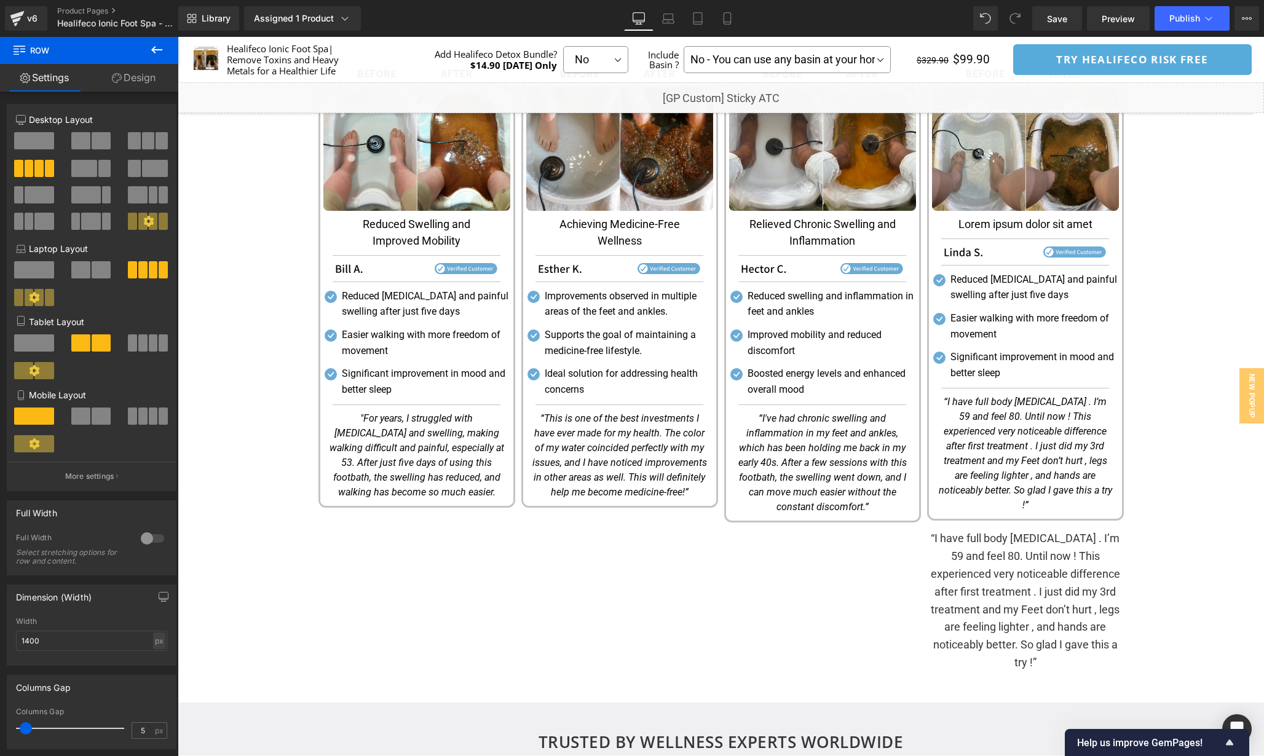
scroll to position [1718, 0]
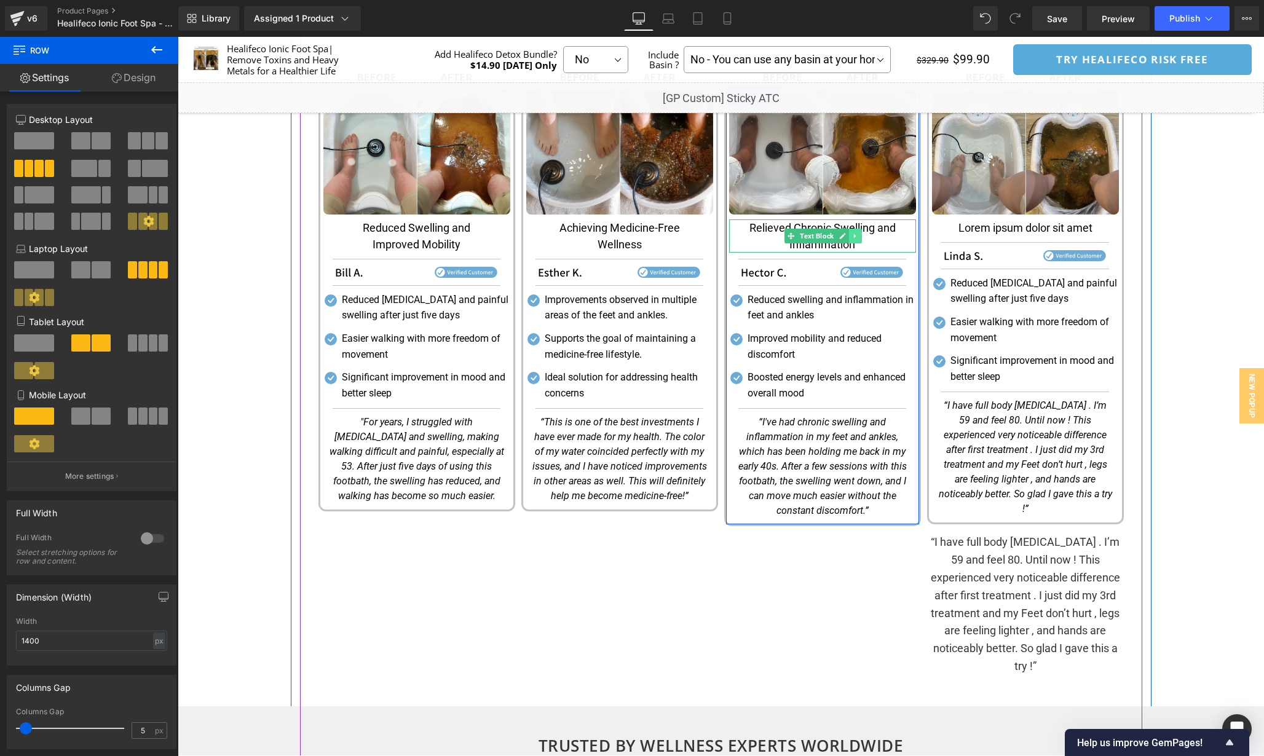
click at [854, 238] on icon at bounding box center [855, 236] width 2 height 4
click at [848, 239] on icon at bounding box center [848, 235] width 7 height 7
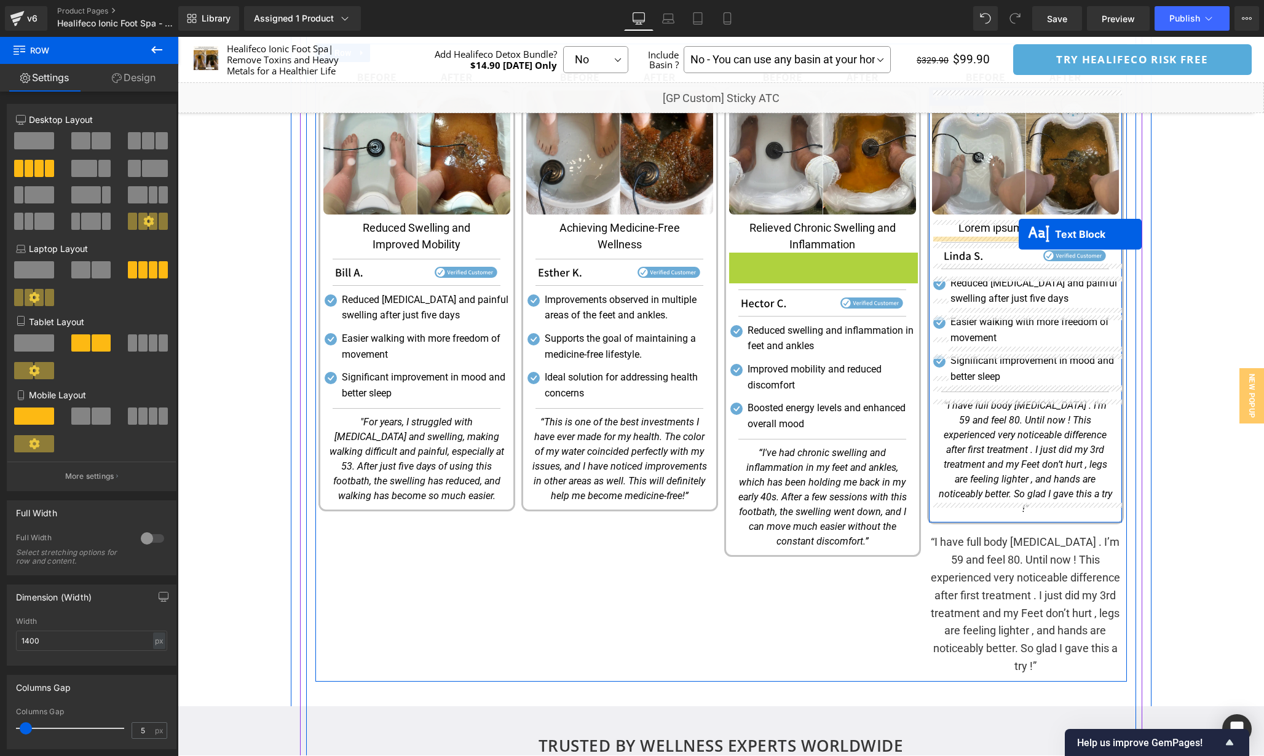
drag, startPoint x: 790, startPoint y: 274, endPoint x: 1019, endPoint y: 234, distance: 232.1
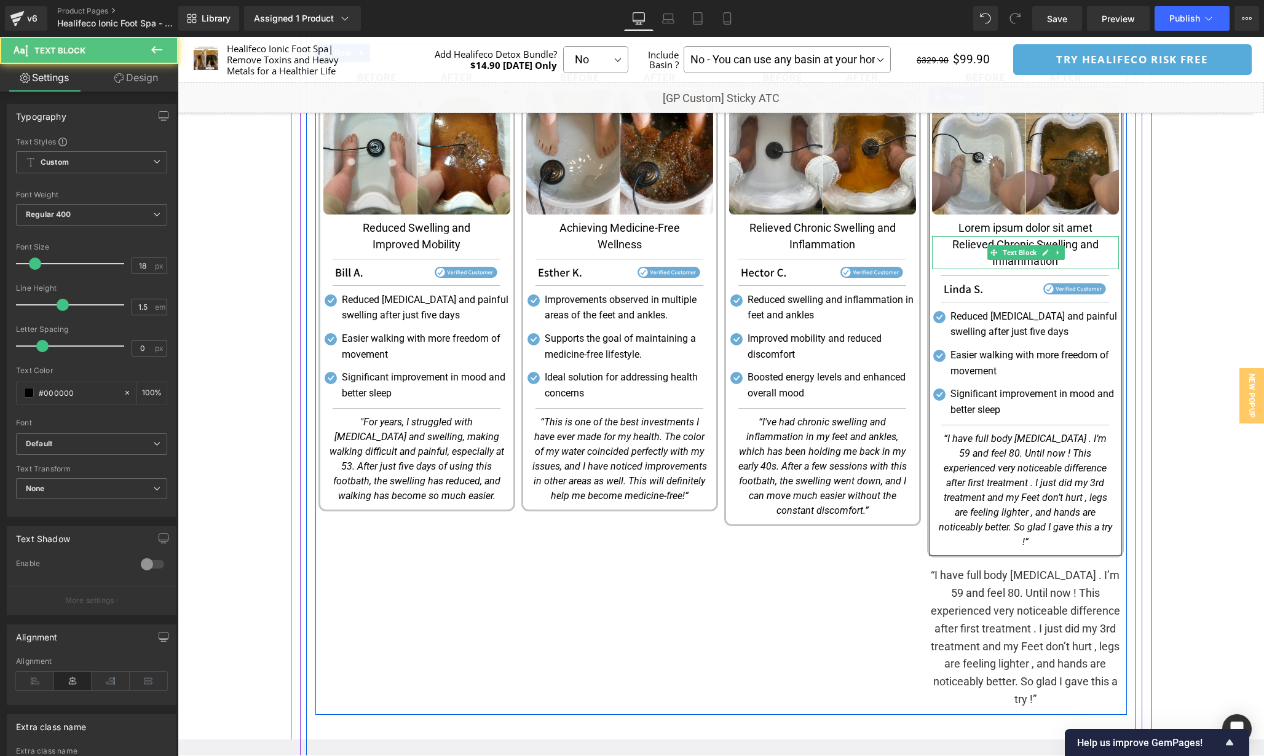
click at [1094, 228] on p "Lorem ipsum dolor sit amet" at bounding box center [1025, 227] width 187 height 17
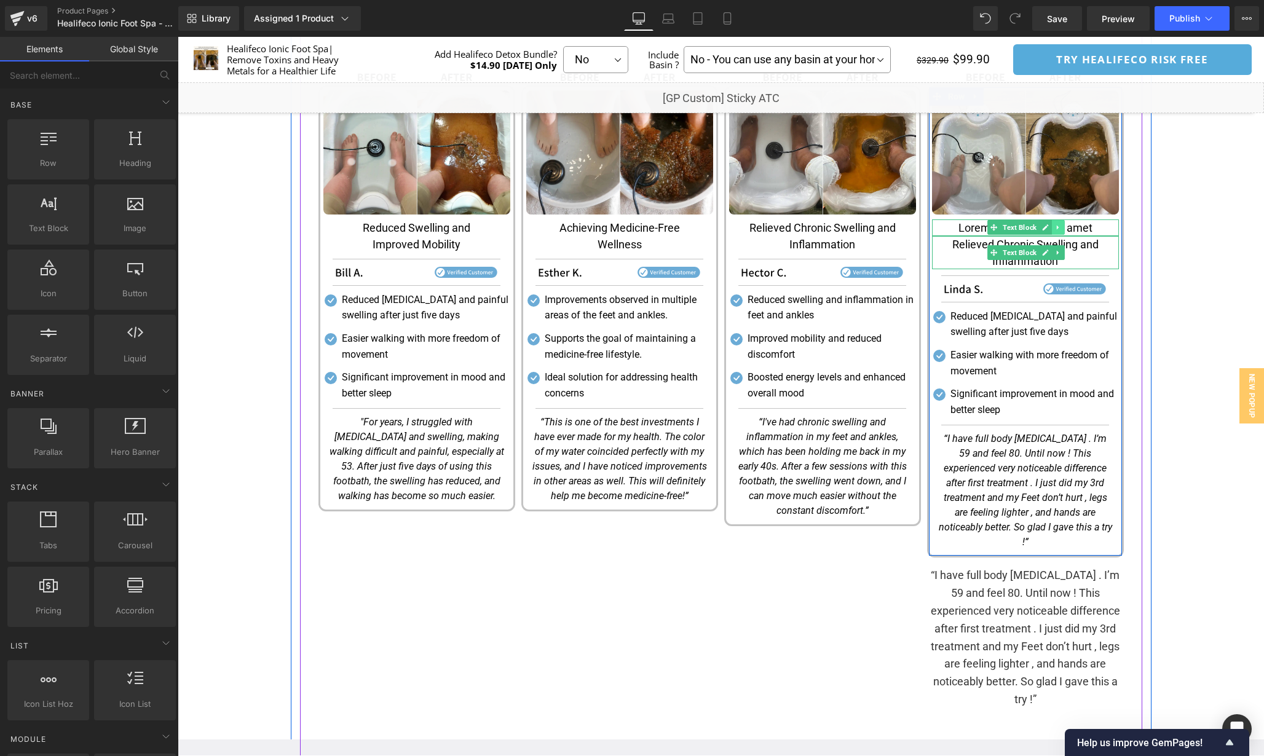
click at [1062, 228] on link at bounding box center [1058, 227] width 13 height 15
click at [1062, 228] on icon at bounding box center [1064, 227] width 7 height 7
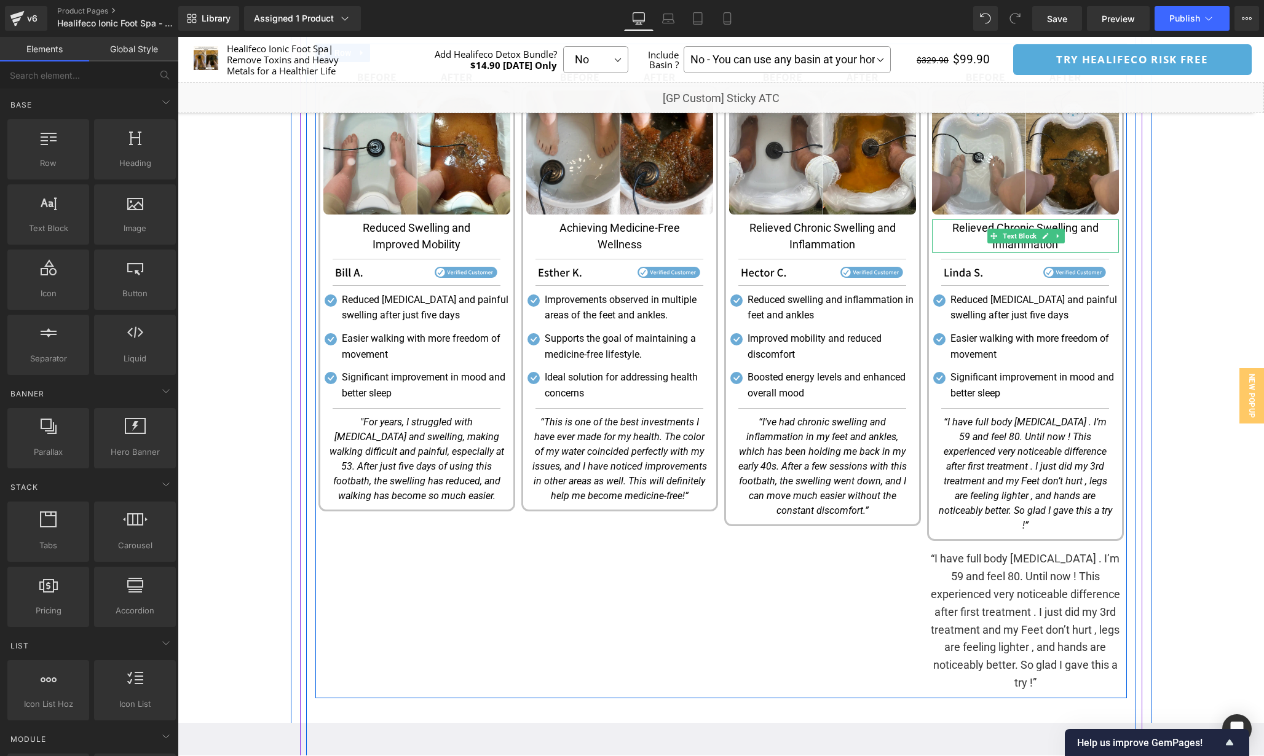
click at [845, 575] on div "Image Image Relieved Chronic Swelling and Inflammation Text Block Separator Ima…" at bounding box center [822, 379] width 203 height 623
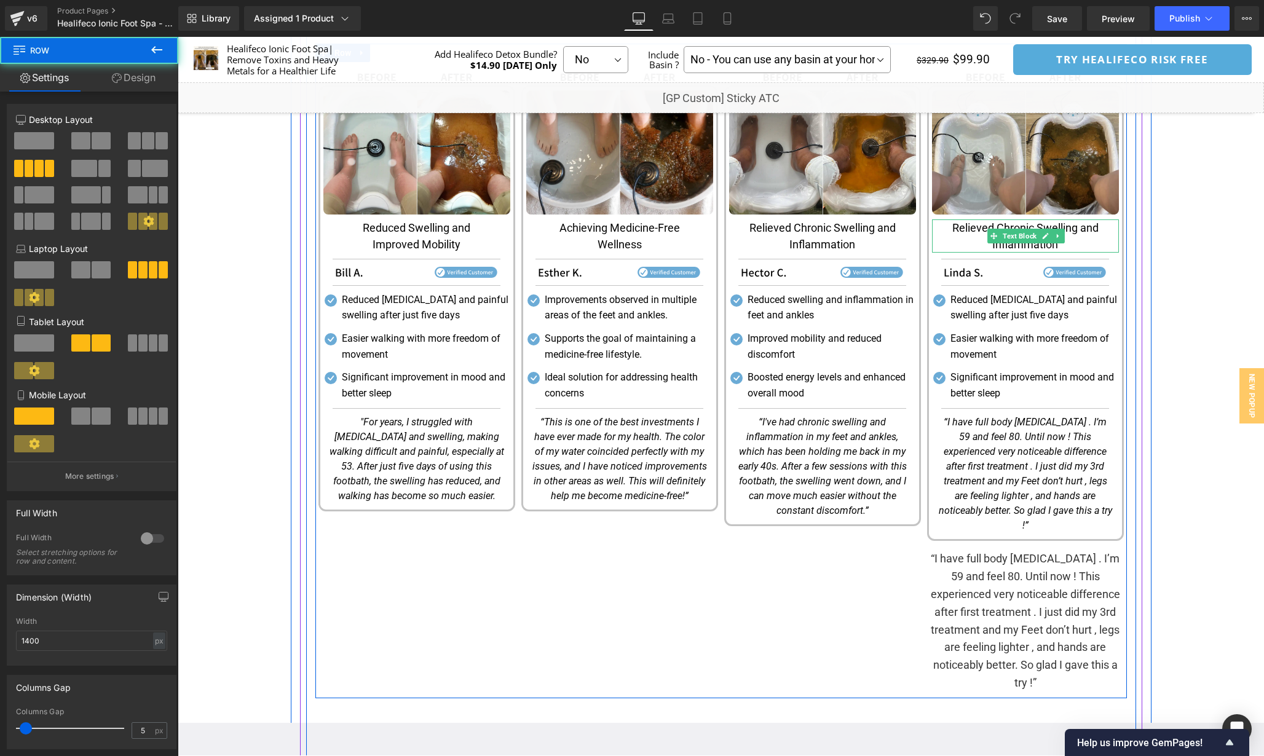
scroll to position [1700, 0]
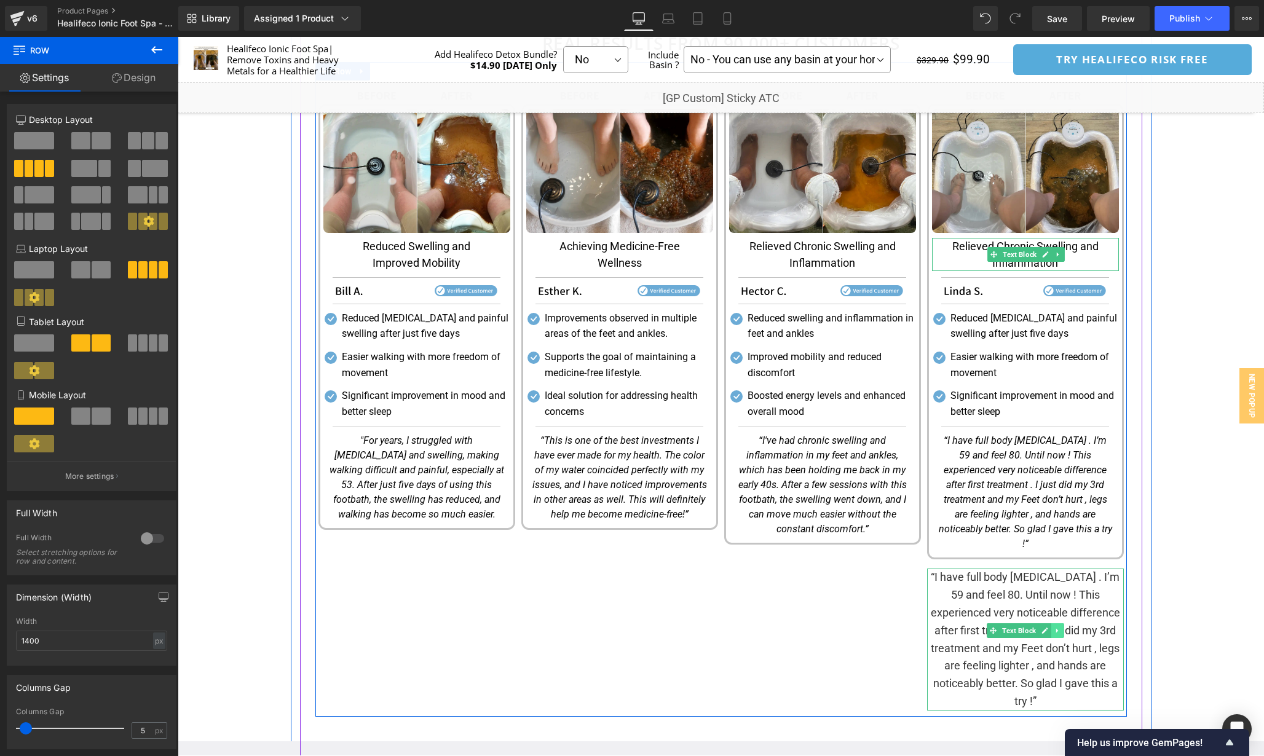
click at [1059, 627] on icon at bounding box center [1057, 630] width 7 height 7
click at [1062, 628] on icon at bounding box center [1063, 631] width 7 height 7
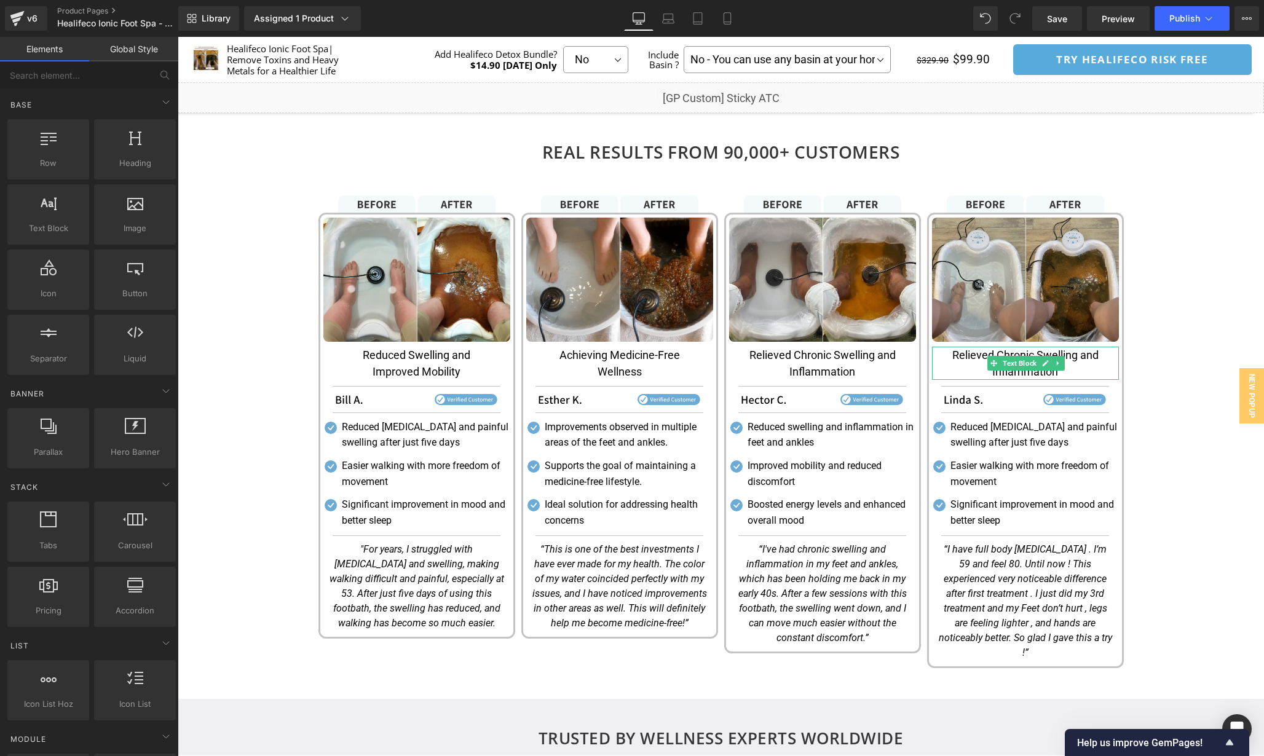
scroll to position [1598, 0]
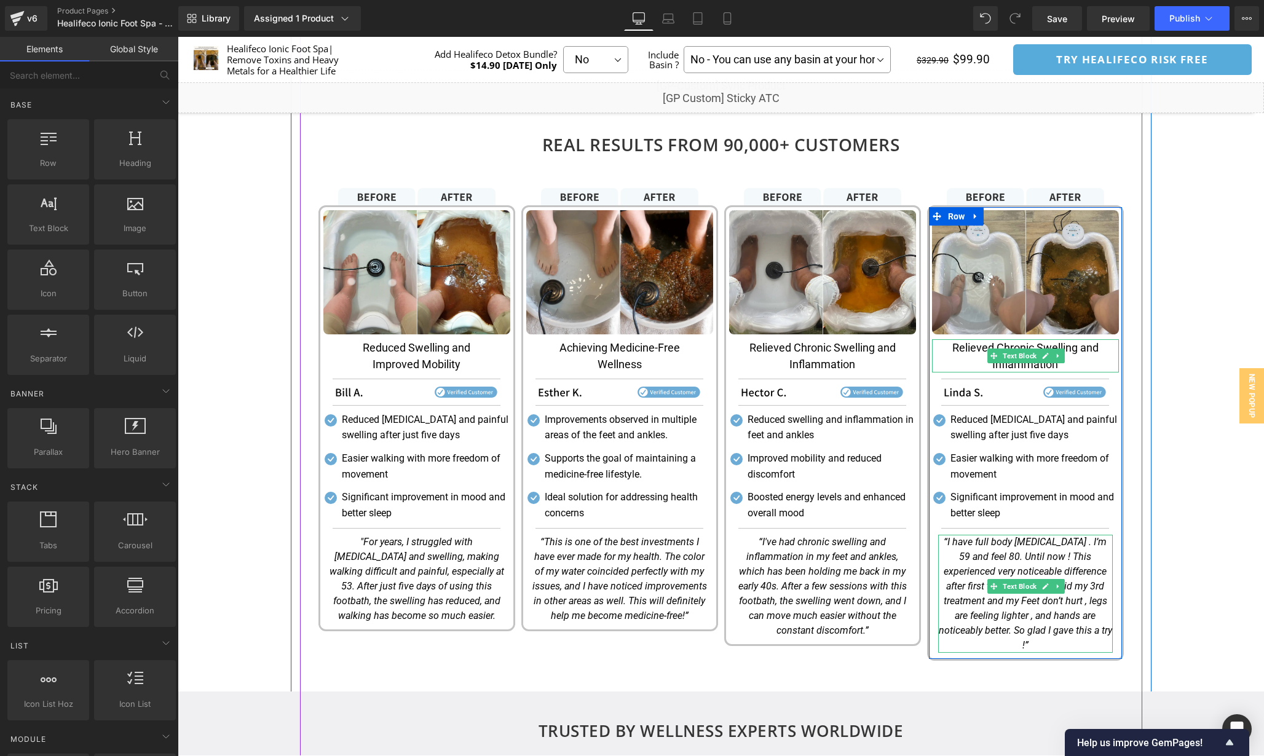
click at [944, 587] on icon "“I have full body [MEDICAL_DATA] . I’m 59 and feel 80. Until now ! This experie…" at bounding box center [1025, 593] width 173 height 115
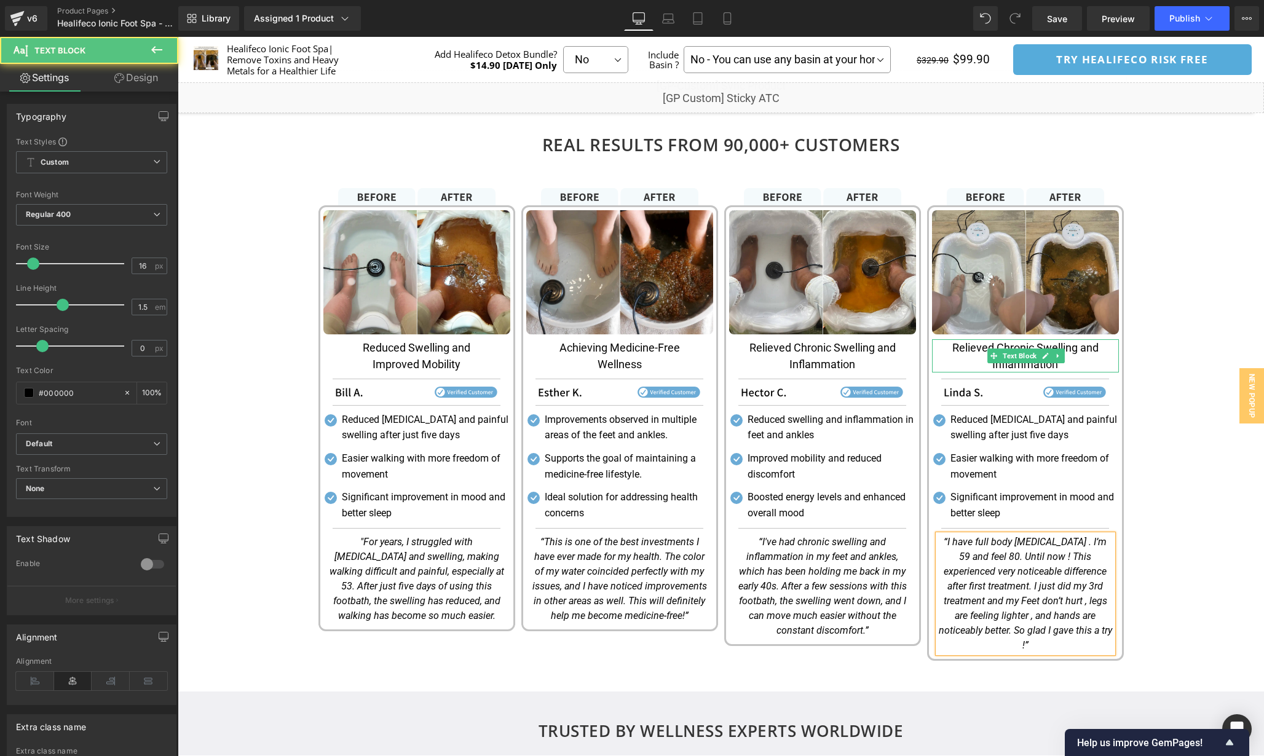
click at [984, 591] on icon "“I have full body [MEDICAL_DATA] . I’m 59 and feel 80. Until now ! This experie…" at bounding box center [1025, 593] width 173 height 115
click at [1031, 604] on icon "“I have full body [MEDICAL_DATA] . I’m 59 and feel 80. Until now ! This experie…" at bounding box center [1025, 593] width 173 height 115
click at [938, 618] on p "“I have full body [MEDICAL_DATA] . I’m 59 and feel 80. Until now ! This experie…" at bounding box center [1025, 594] width 175 height 118
click at [1075, 618] on icon "“I have full body [MEDICAL_DATA] . I’m 59 and feel 80. Until now ! This experie…" at bounding box center [1025, 593] width 173 height 115
click at [947, 561] on p "“I have full body [MEDICAL_DATA] . I’m 59 and feel 80. Until now ! This experie…" at bounding box center [1025, 594] width 175 height 118
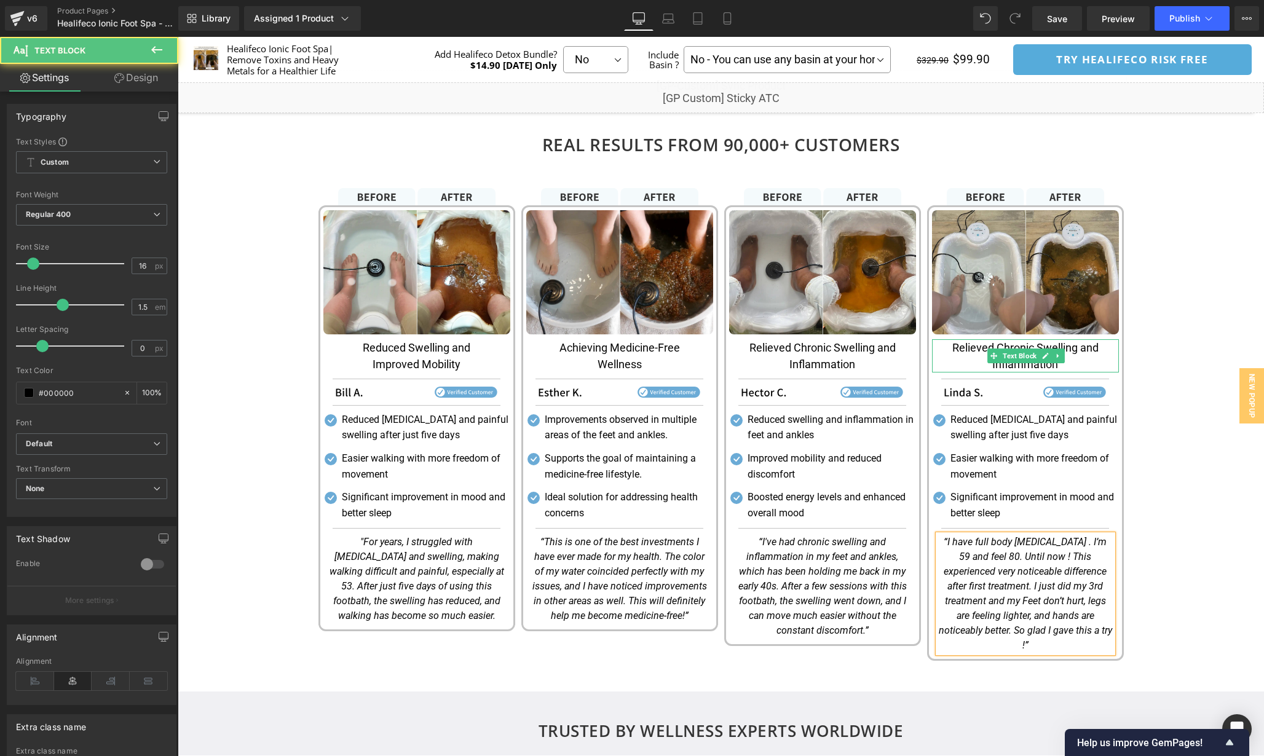
click at [964, 559] on icon "“I have full body [MEDICAL_DATA] . I’m 59 and feel 80. Until now ! This experie…" at bounding box center [1025, 593] width 173 height 115
click at [939, 589] on icon "“I have full body [MEDICAL_DATA] . I’m 59 and feel 80. Until now ! This experie…" at bounding box center [1025, 593] width 173 height 115
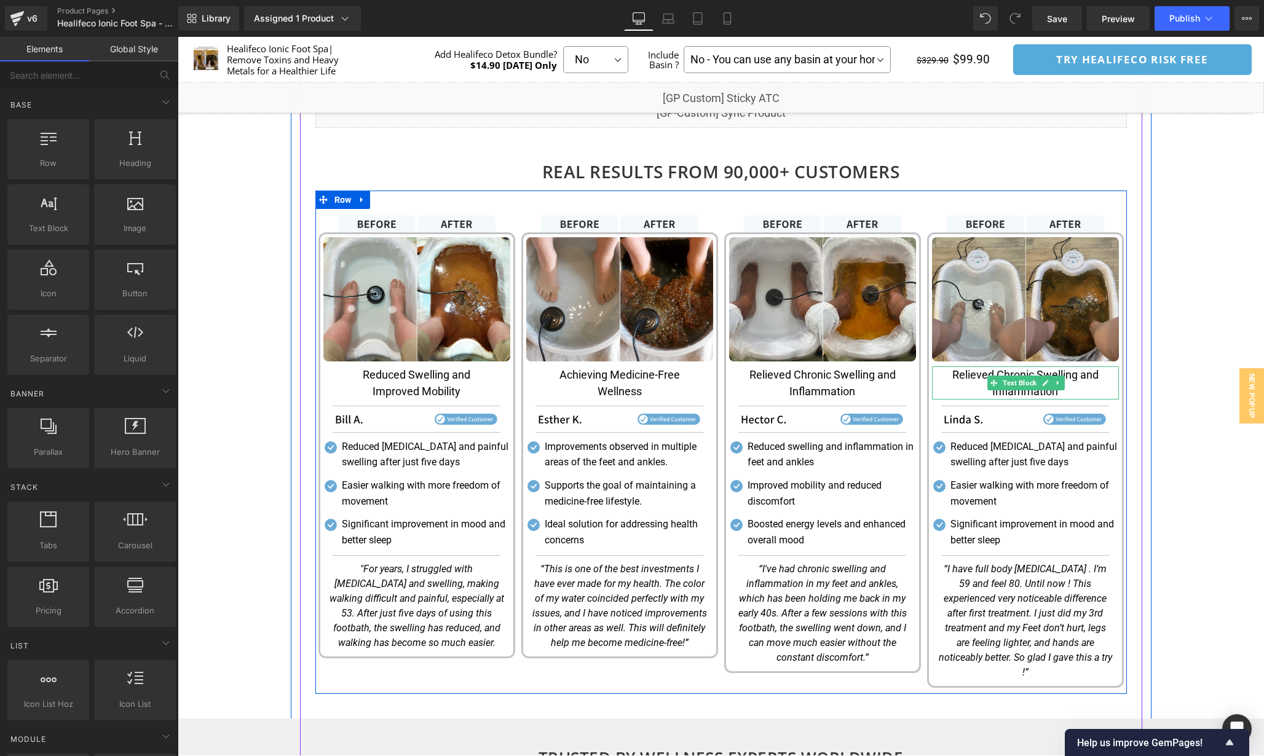
scroll to position [1572, 0]
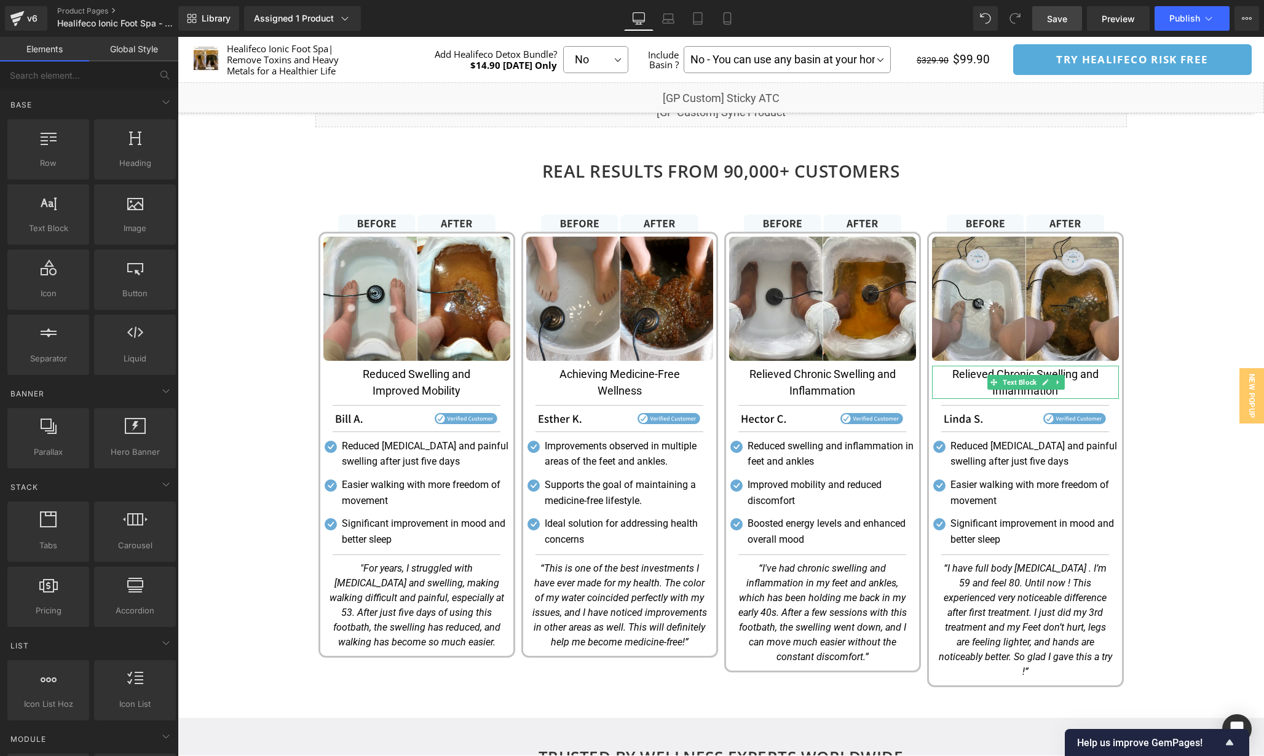
click at [1063, 22] on span "Save" at bounding box center [1057, 18] width 20 height 13
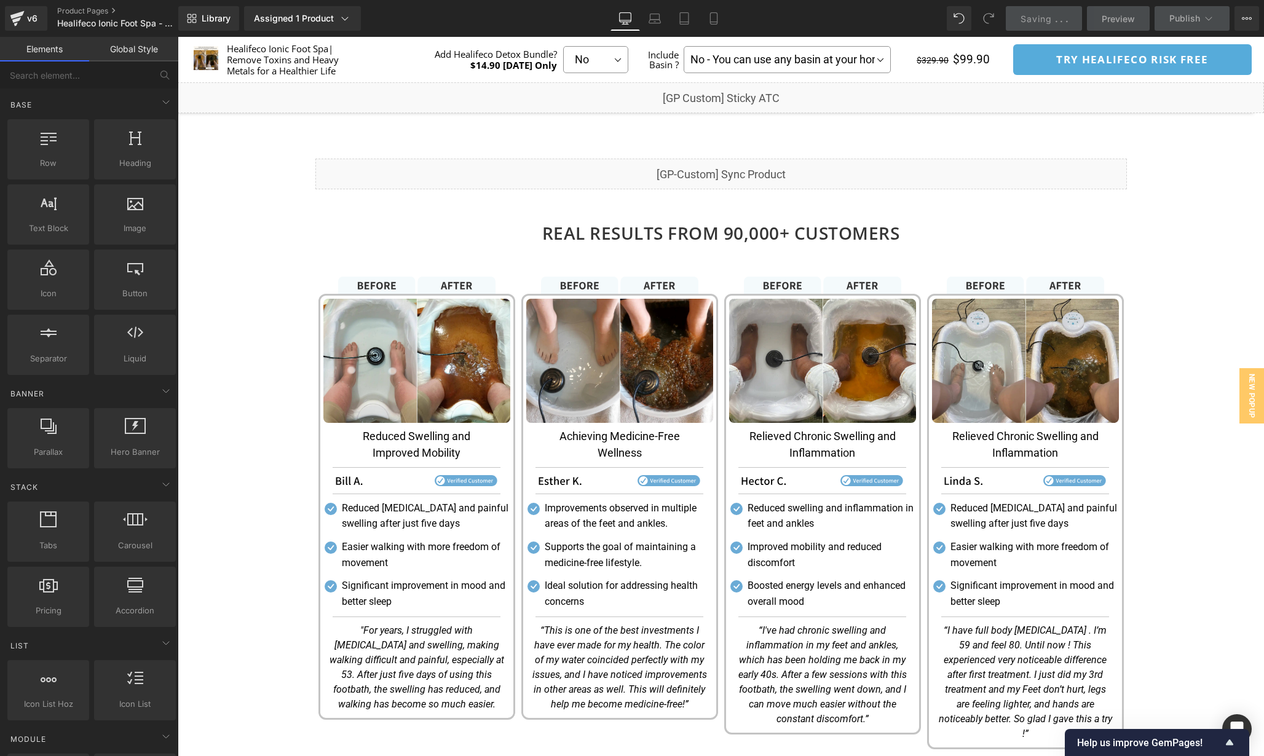
scroll to position [1509, 0]
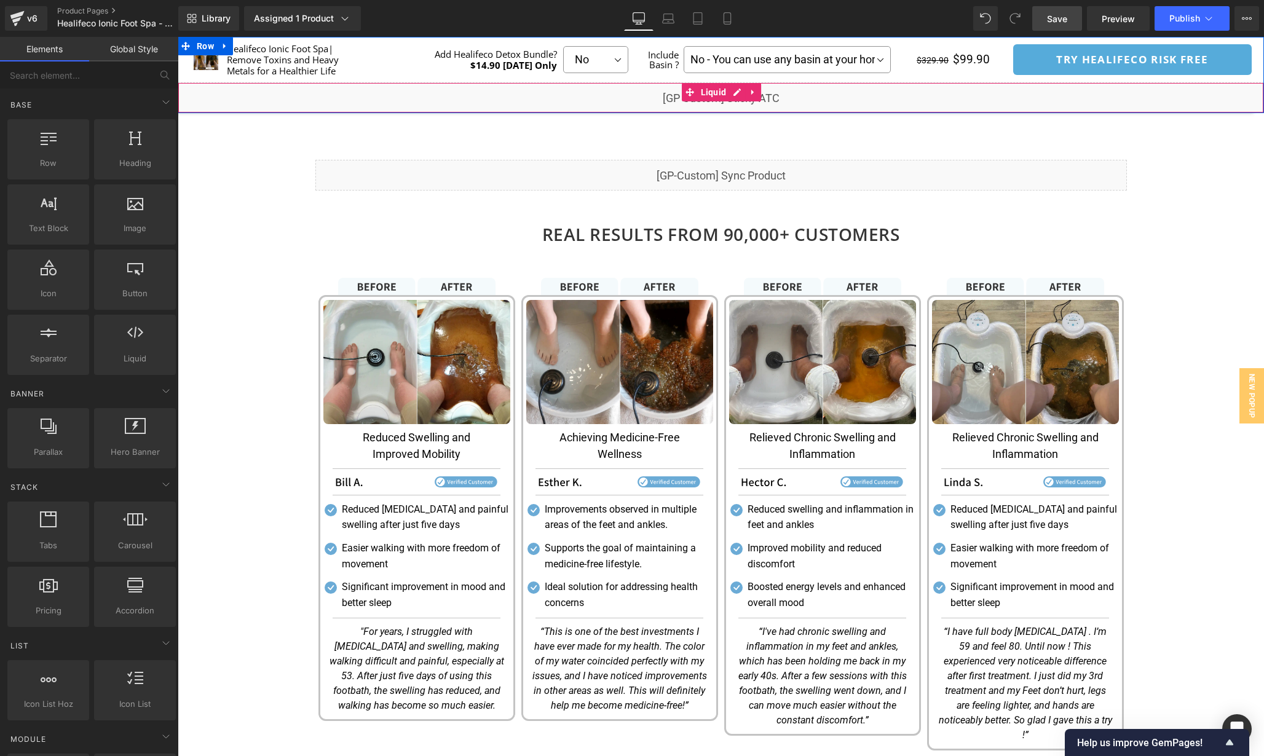
click at [737, 93] on div "Liquid" at bounding box center [721, 97] width 1086 height 31
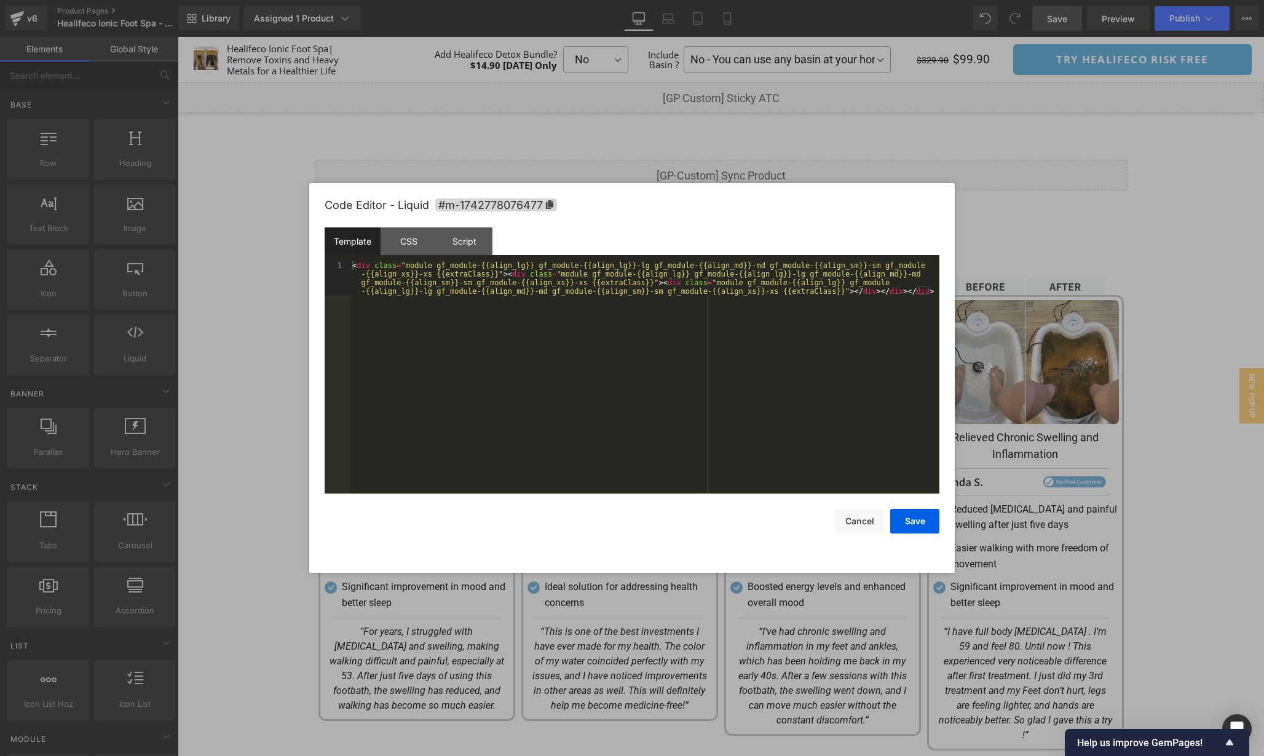
click at [696, 353] on div "< div class = "module gf_module-{{align_lg}} gf_module-{{align_lg}}-lg gf_modul…" at bounding box center [645, 411] width 590 height 301
click at [402, 241] on div "CSS" at bounding box center [409, 241] width 56 height 28
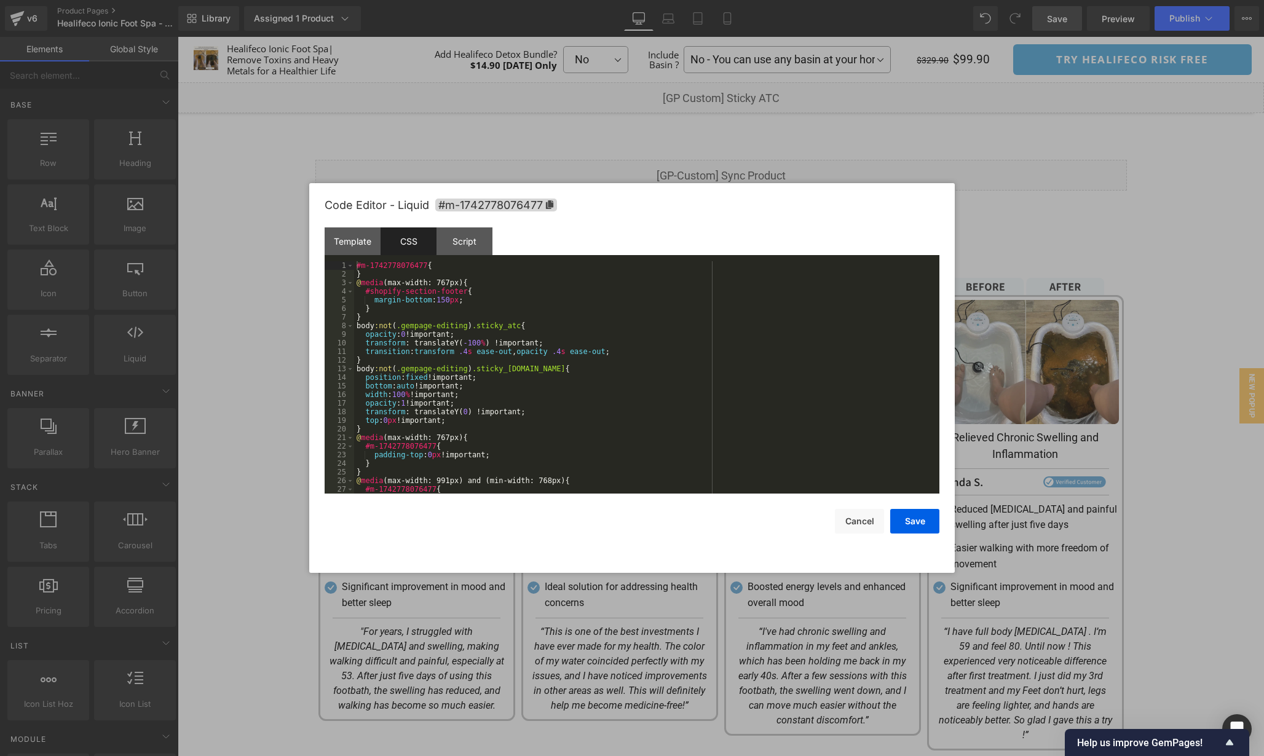
click at [647, 387] on div "#m-1742778076477 { } @ media (max-width: 767px) { #shopify-section-footer { mar…" at bounding box center [644, 386] width 580 height 250
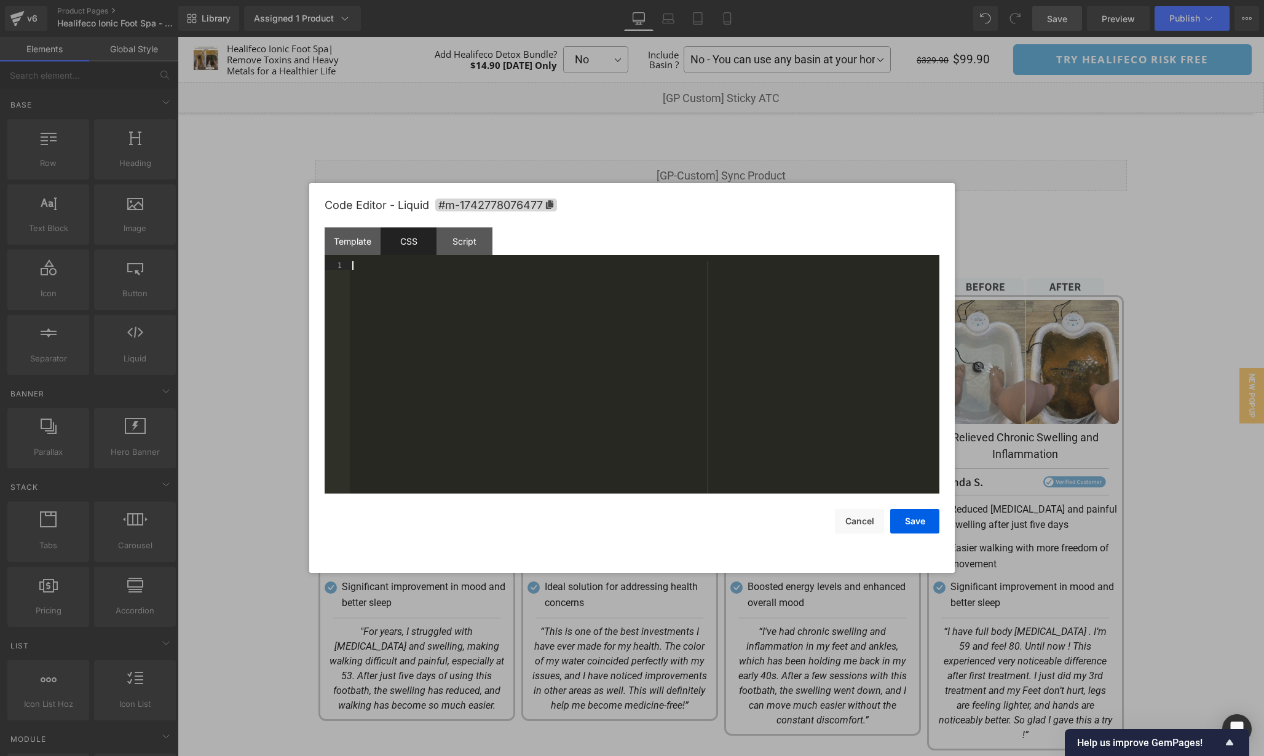
scroll to position [267, 0]
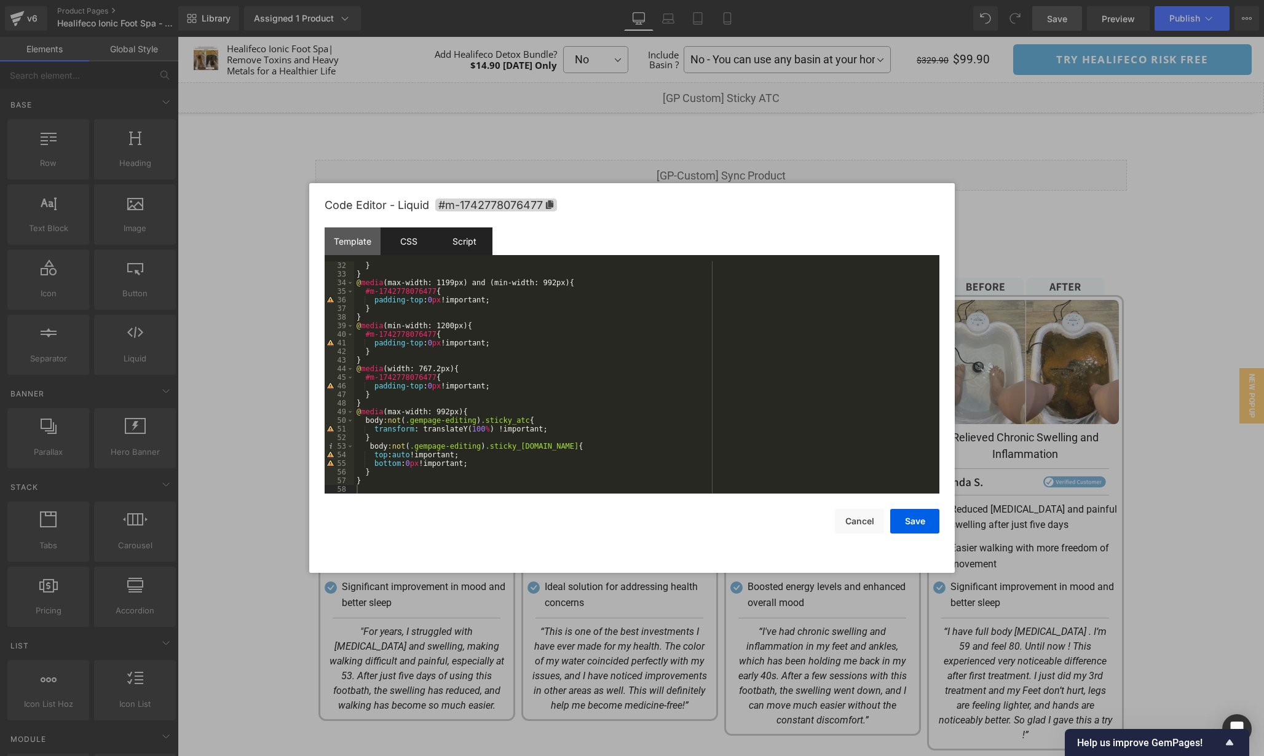
click at [468, 240] on div "Script" at bounding box center [464, 241] width 56 height 28
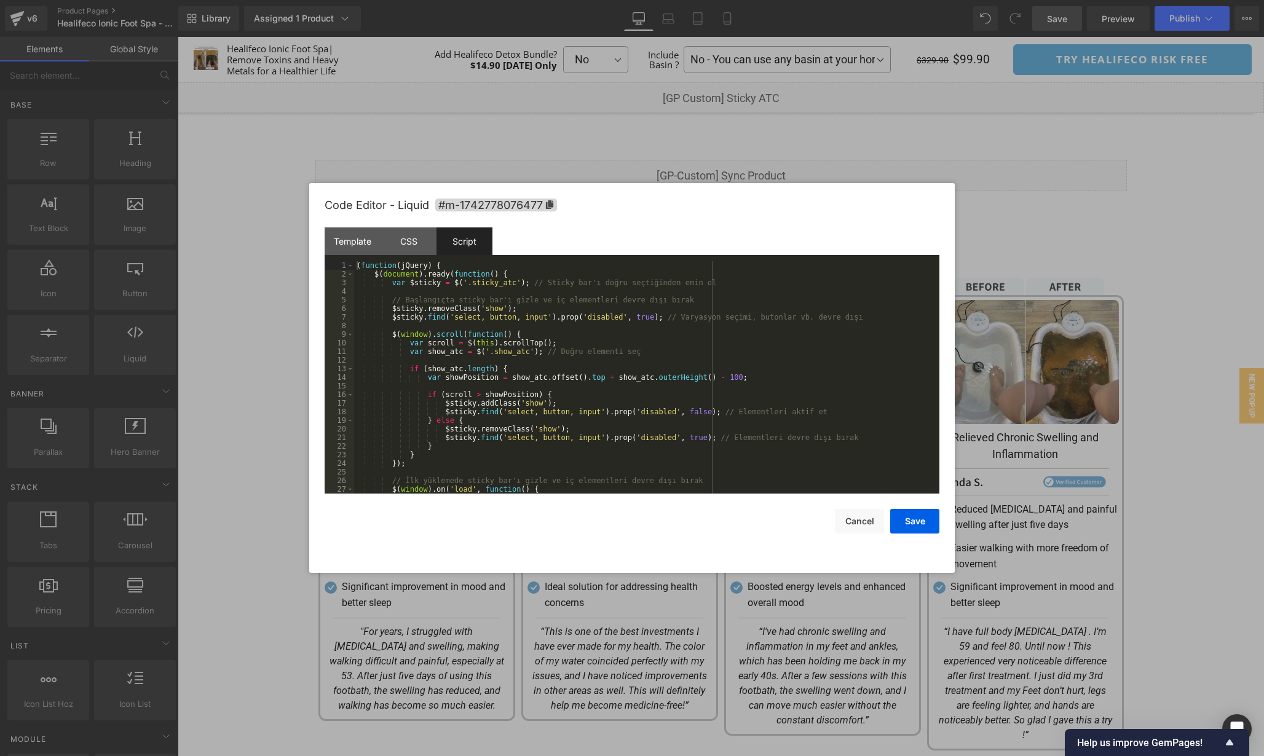
click at [775, 374] on div "( function ( jQuery ) { $ ( document ) . ready ( function ( ) { var $sticky = $…" at bounding box center [644, 386] width 580 height 250
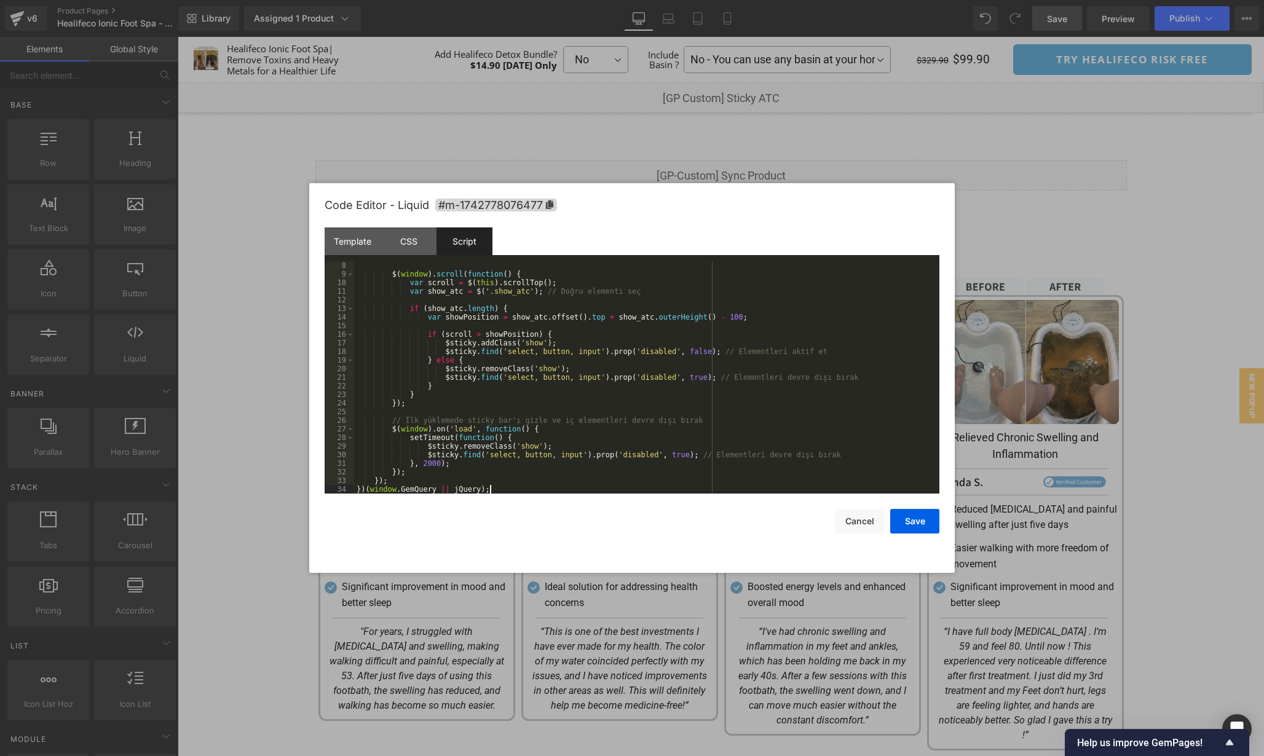
scroll to position [60, 0]
click at [915, 526] on button "Save" at bounding box center [914, 521] width 49 height 25
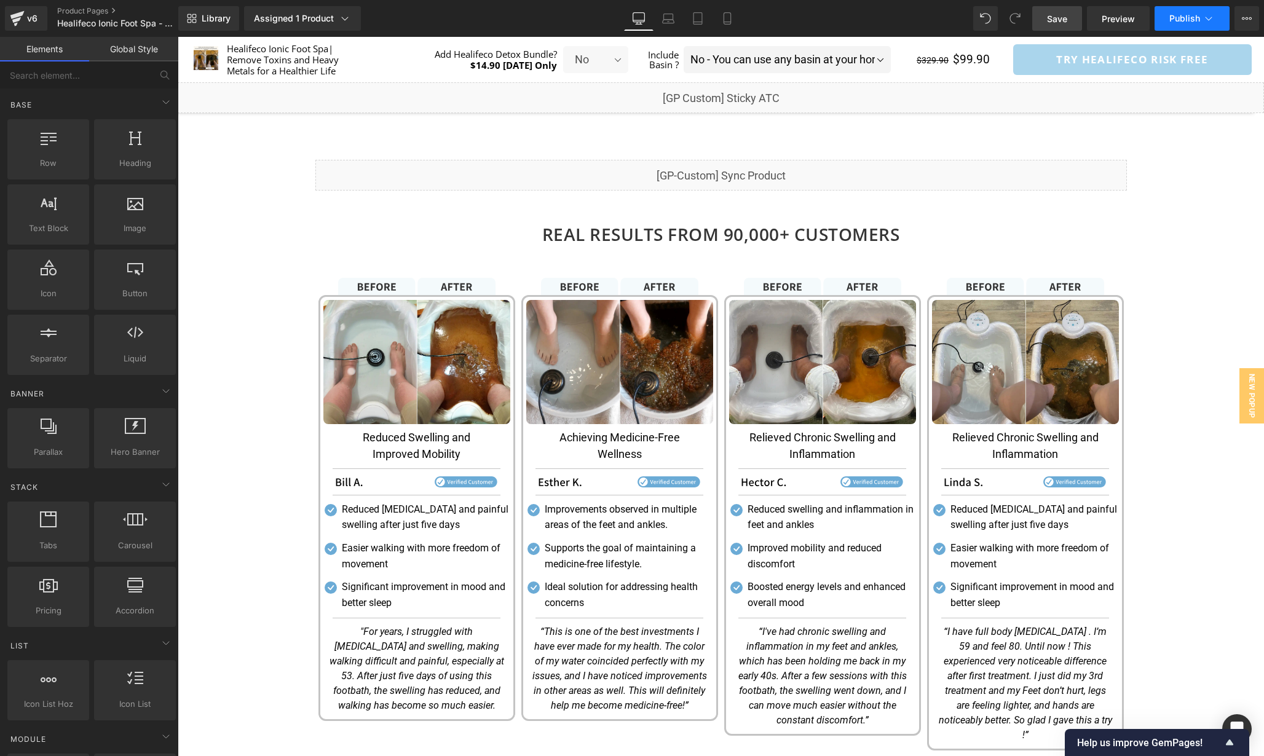
click at [1191, 18] on span "Publish" at bounding box center [1184, 19] width 31 height 10
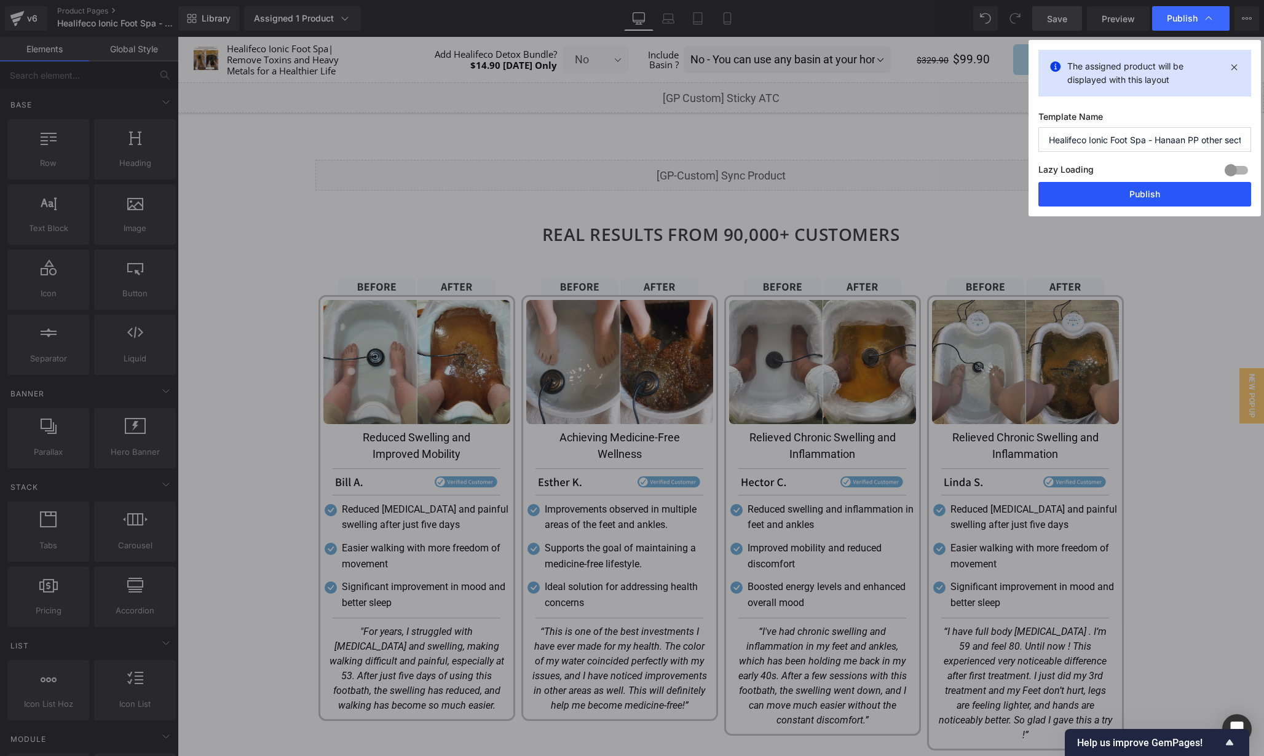
click at [1167, 201] on button "Publish" at bounding box center [1144, 194] width 213 height 25
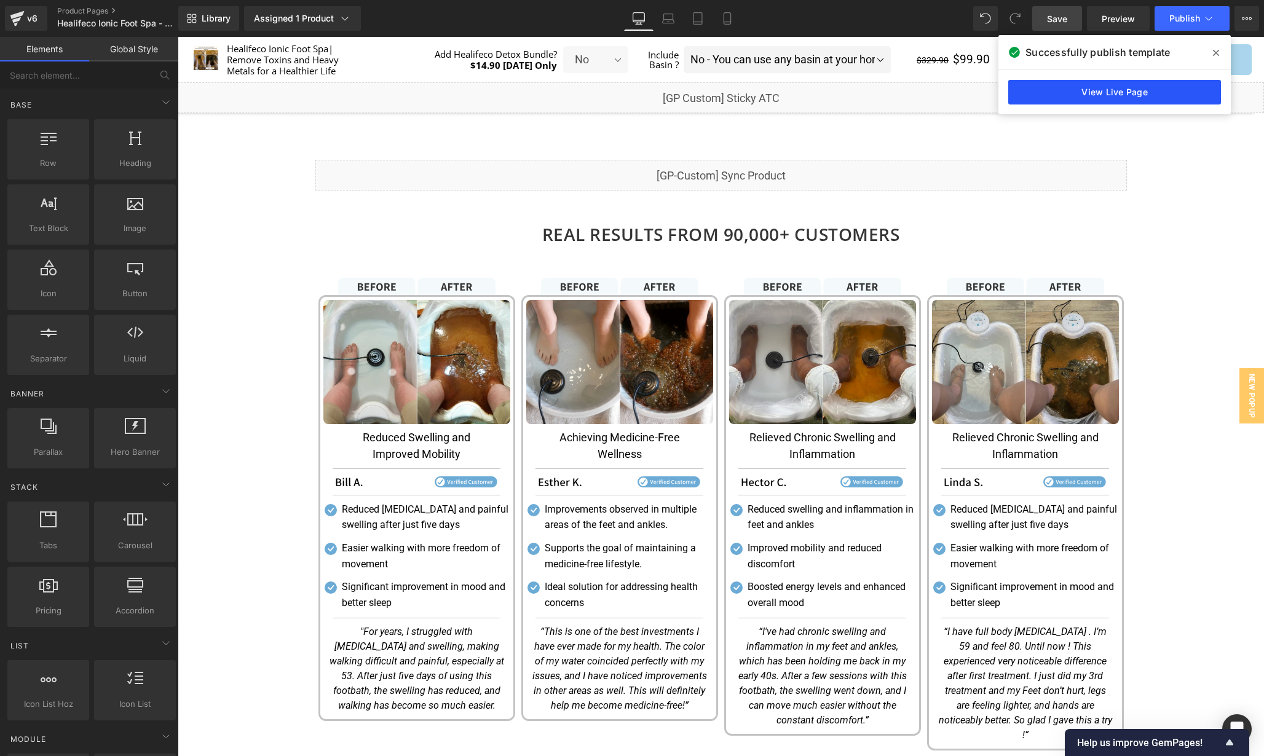
click at [1146, 86] on link "View Live Page" at bounding box center [1114, 92] width 213 height 25
